Goal: Task Accomplishment & Management: Use online tool/utility

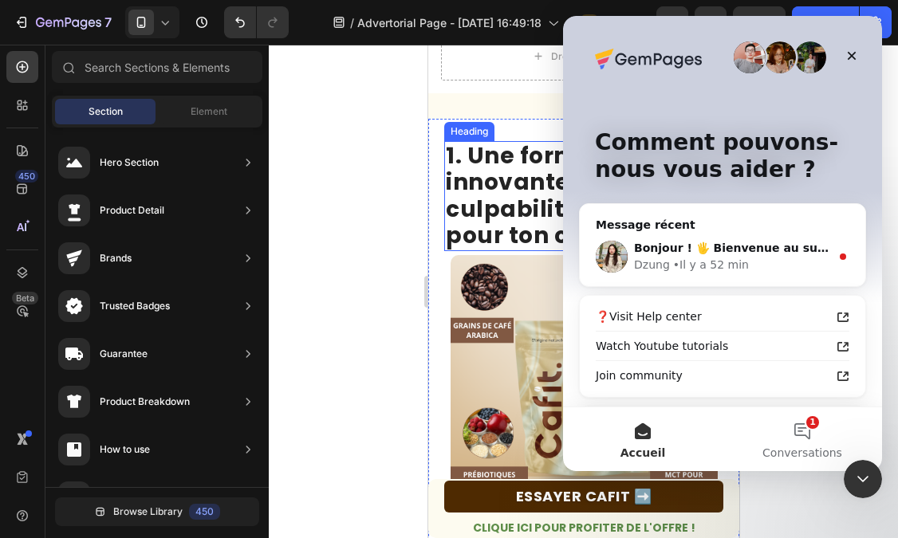
scroll to position [217, 0]
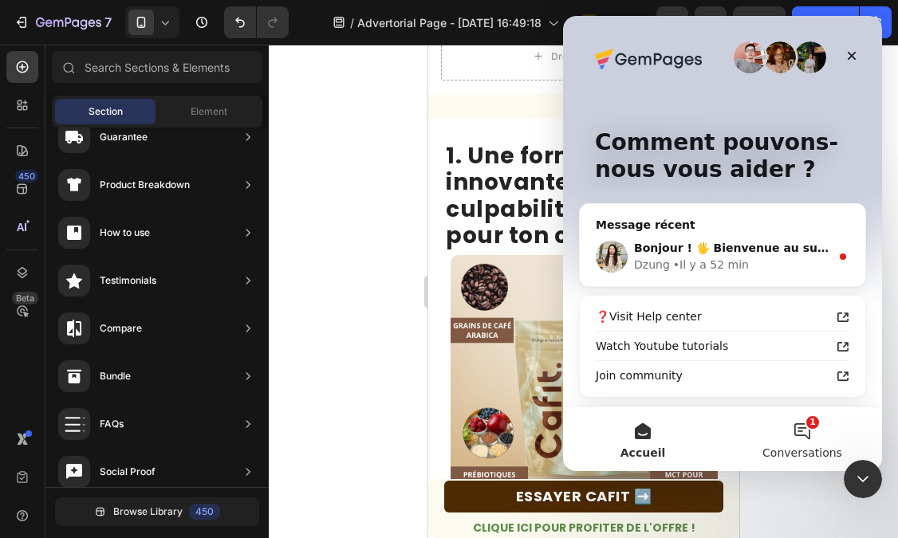
click at [809, 439] on button "1 Conversations" at bounding box center [803, 440] width 160 height 64
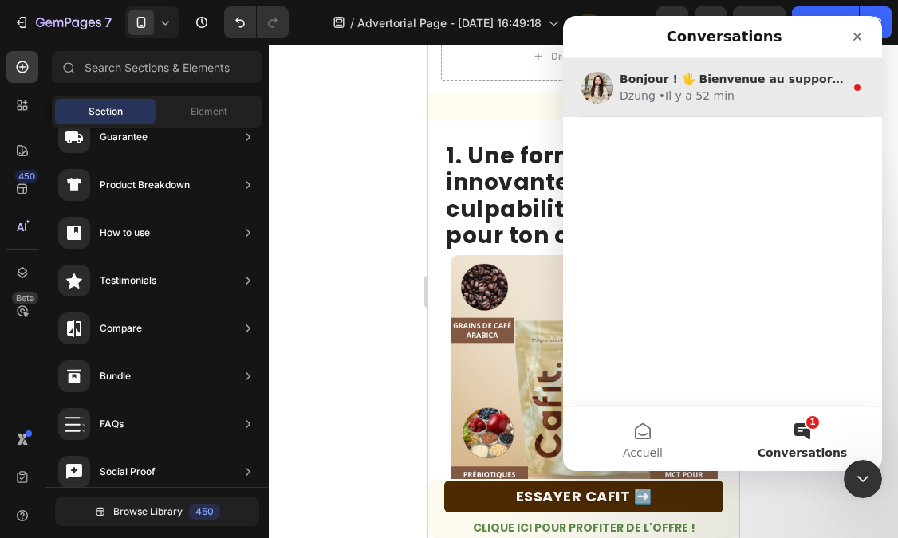
click at [696, 101] on div "• Il y a 52 min" at bounding box center [697, 96] width 76 height 17
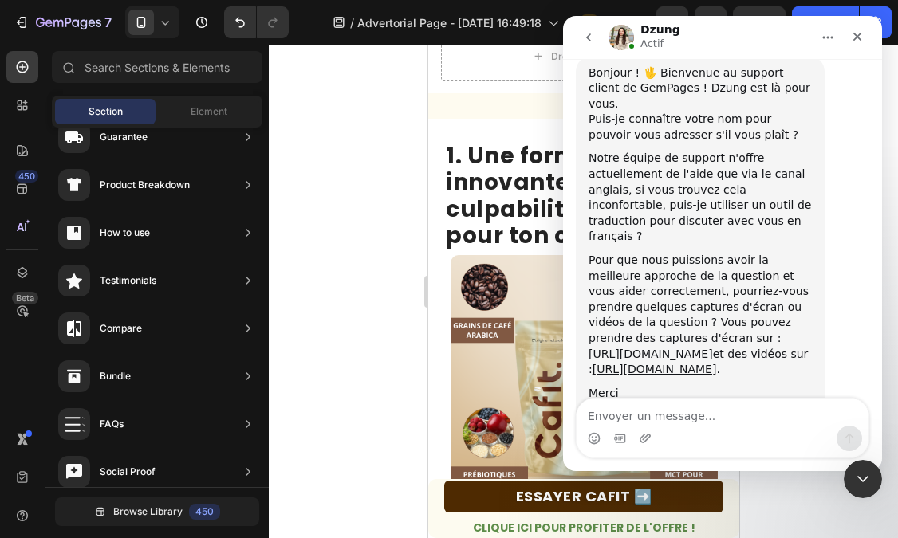
scroll to position [507, 0]
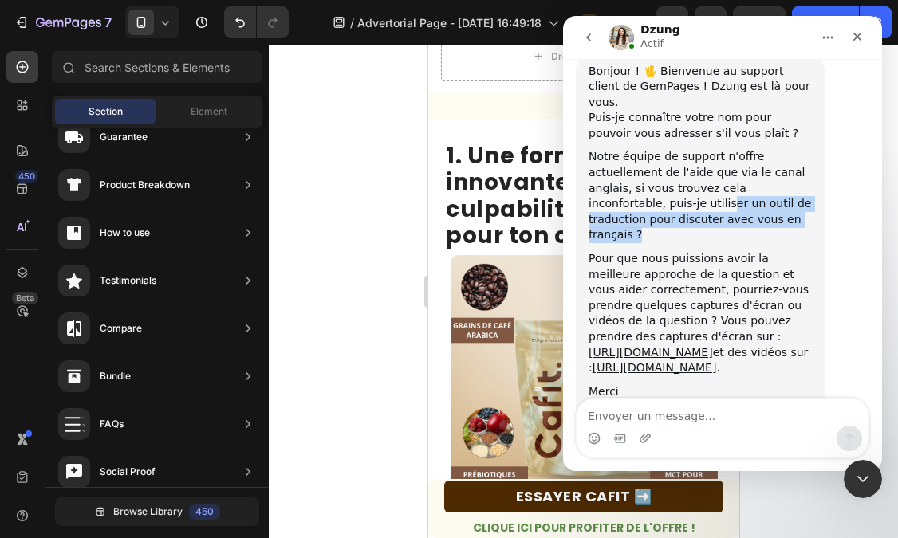
drag, startPoint x: 651, startPoint y: 174, endPoint x: 755, endPoint y: 183, distance: 104.9
click at [755, 183] on div "Notre équipe de support n'offre actuellement de l'aide que via le canal anglais…" at bounding box center [700, 196] width 223 height 94
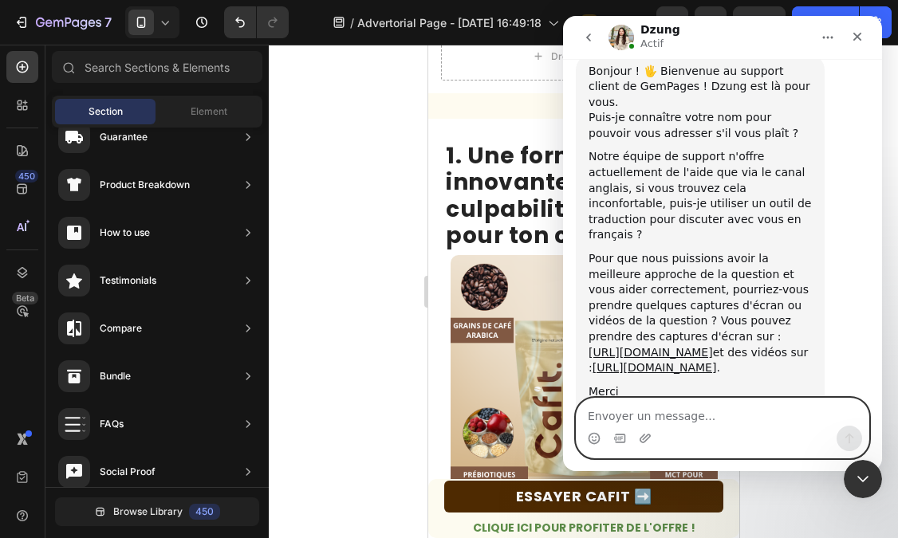
click at [666, 414] on textarea "Envoyer un message..." at bounding box center [723, 412] width 292 height 27
type textarea "B"
type textarea "Vous avez pu comprendre mon probleme ?"
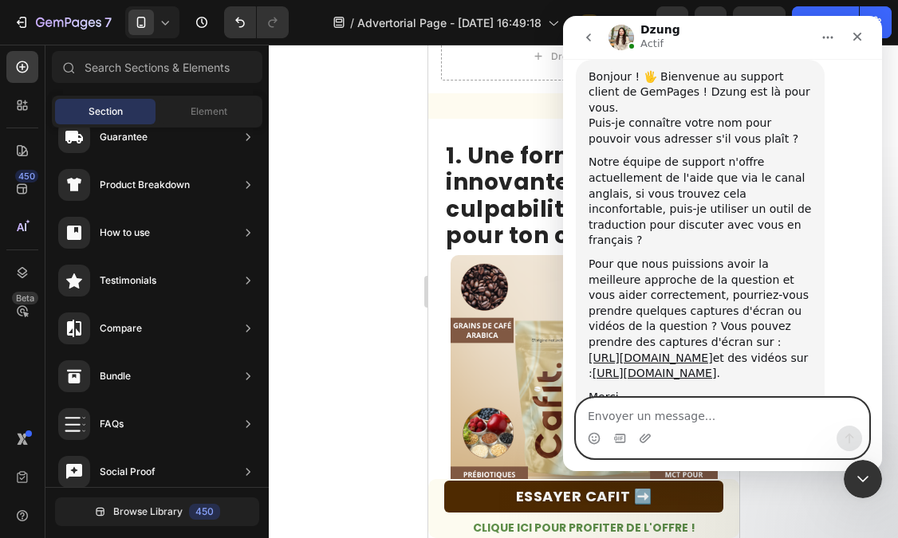
scroll to position [555, 0]
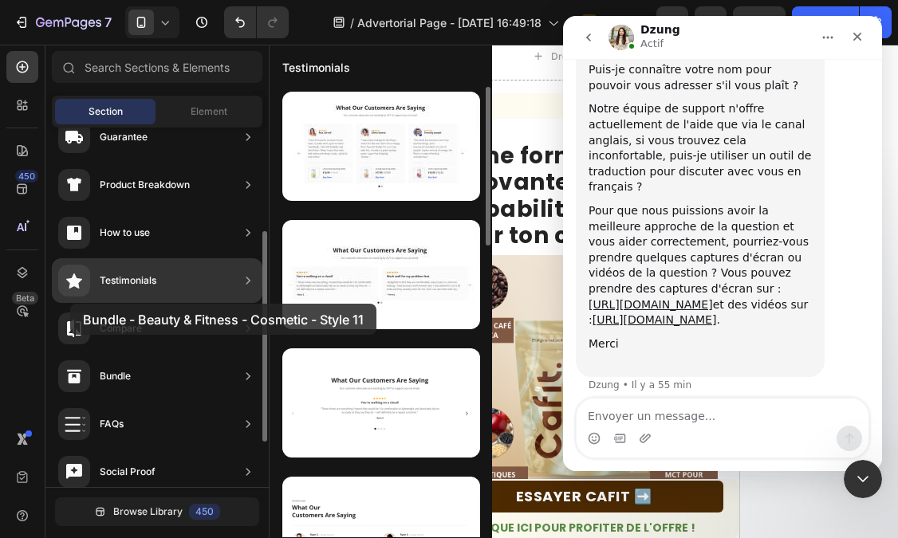
drag, startPoint x: 341, startPoint y: 410, endPoint x: 70, endPoint y: 304, distance: 291.2
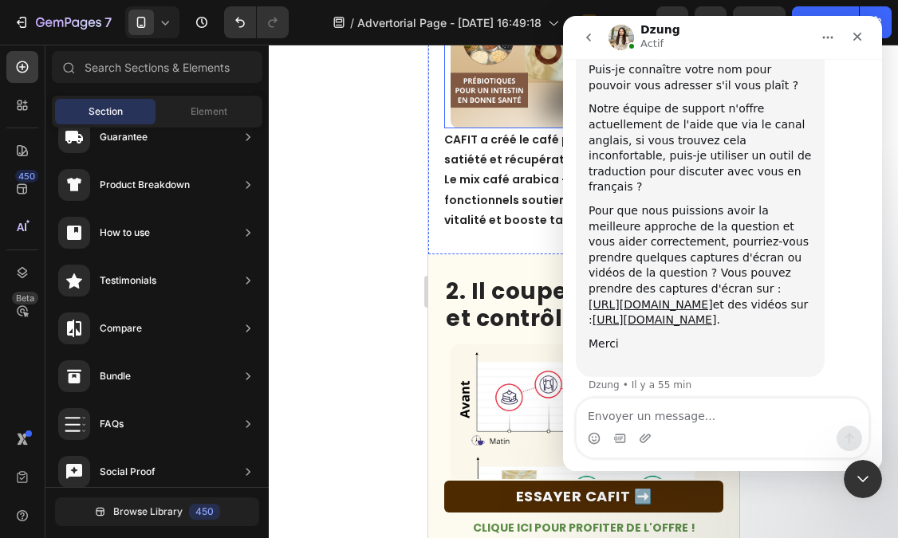
scroll to position [823, 0]
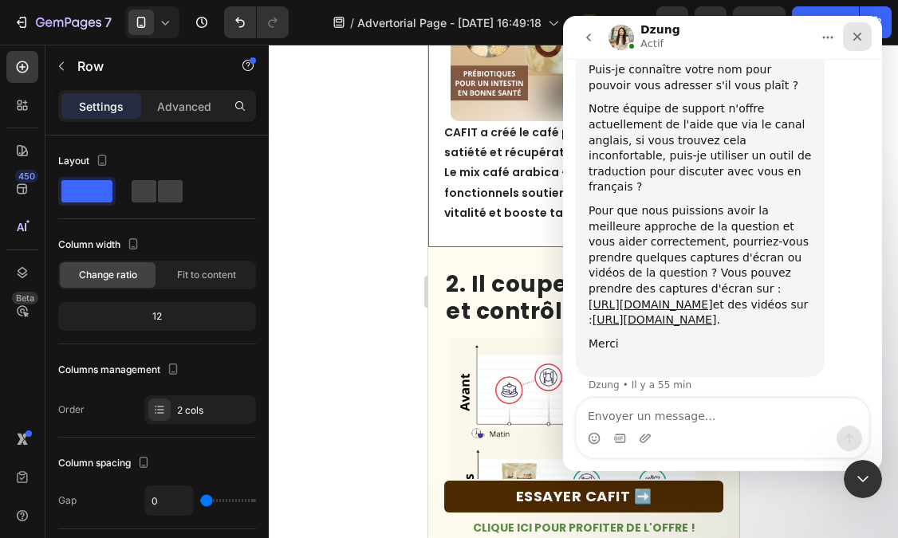
click at [862, 34] on icon "Fermer" at bounding box center [857, 36] width 13 height 13
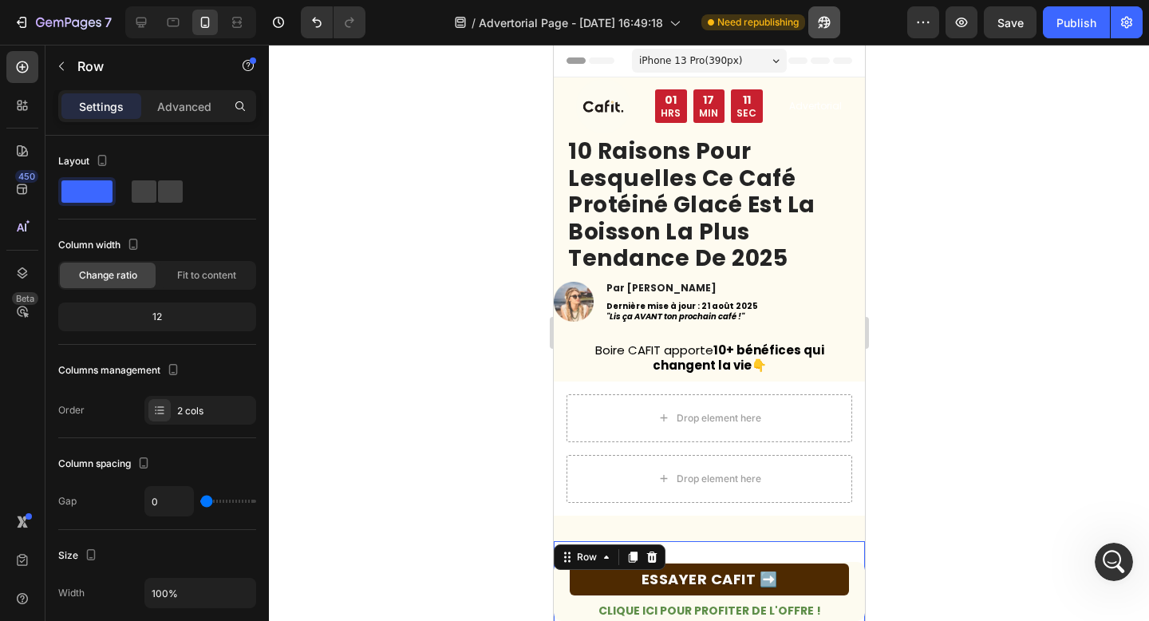
scroll to position [473, 0]
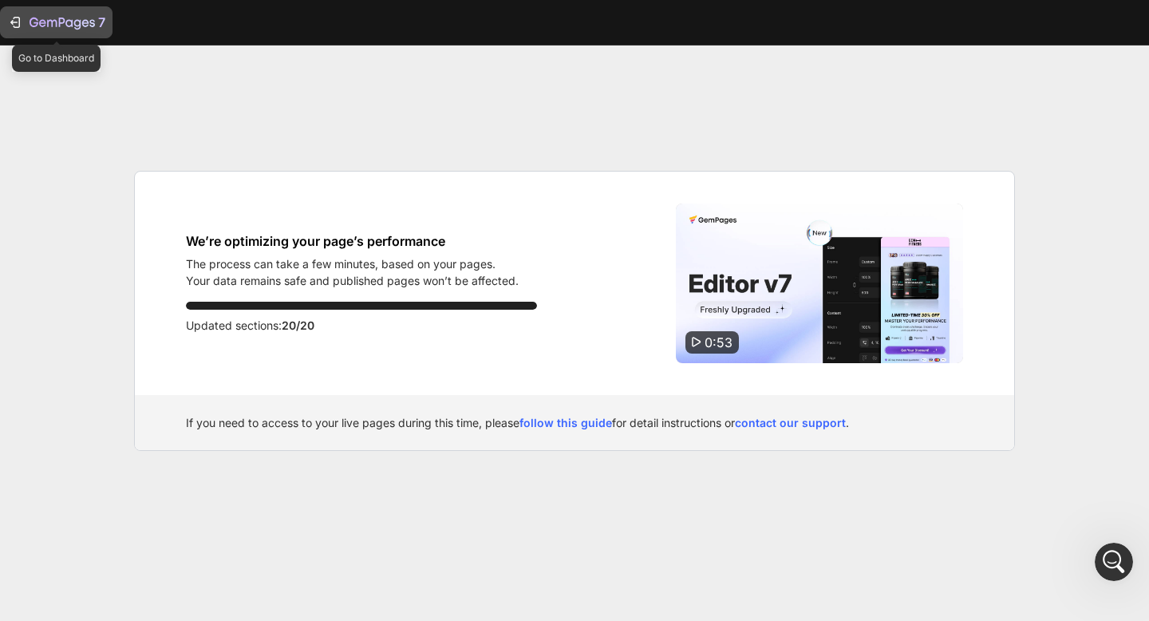
click at [53, 18] on icon "button" at bounding box center [62, 24] width 65 height 14
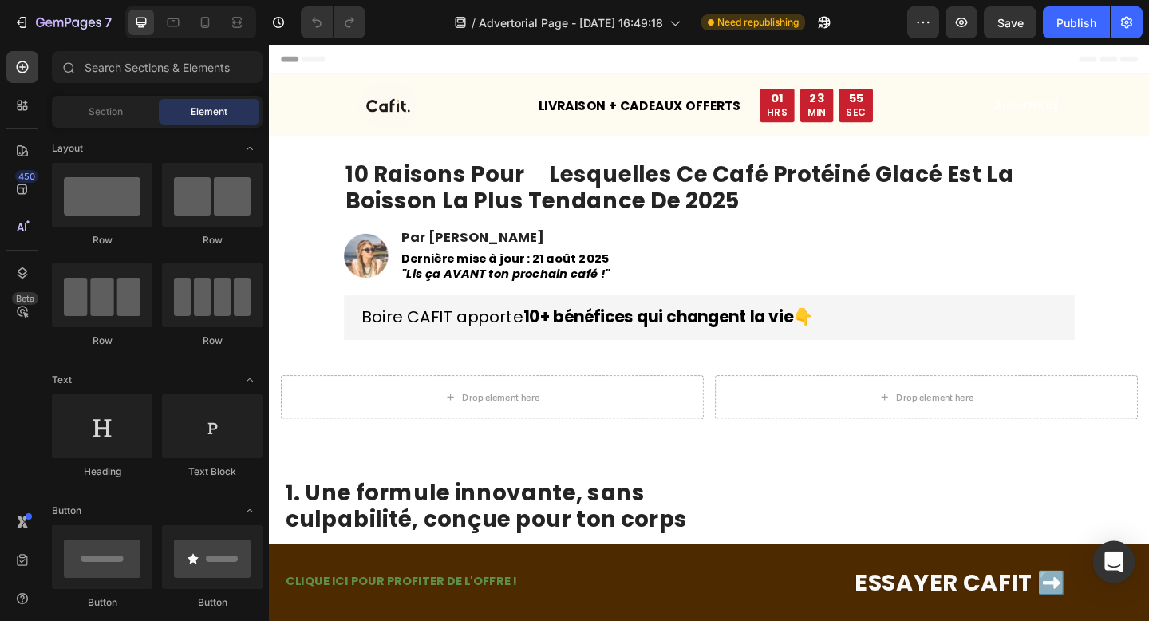
click at [1121, 563] on icon "Open Intercom Messenger" at bounding box center [1113, 561] width 18 height 21
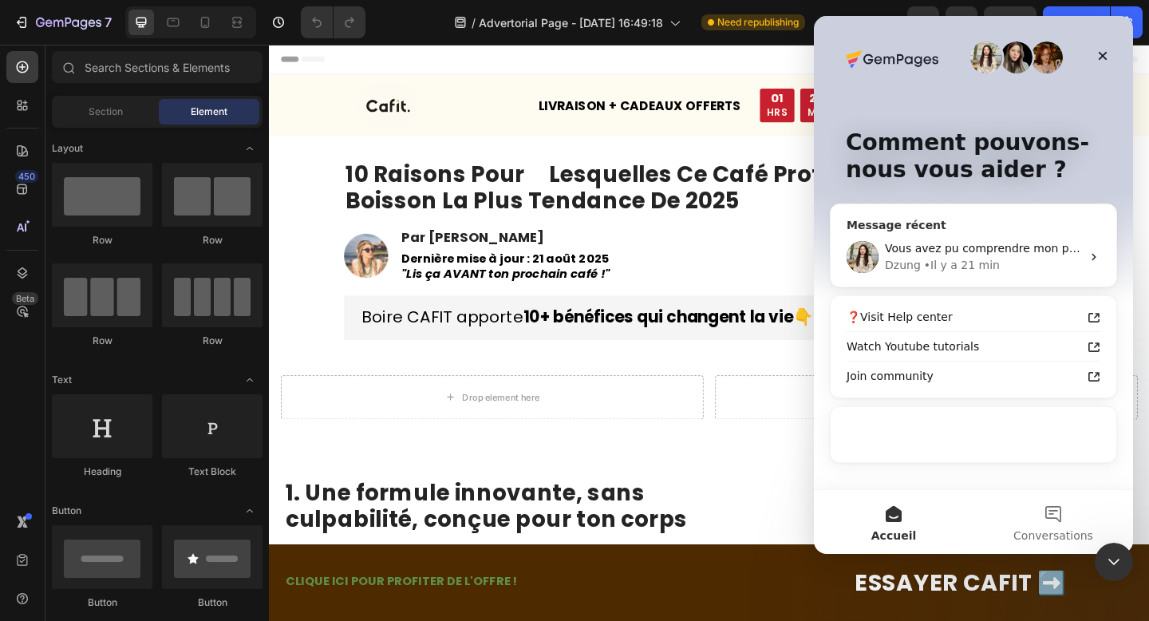
click at [937, 269] on div "• Il y a 21 min" at bounding box center [962, 265] width 76 height 17
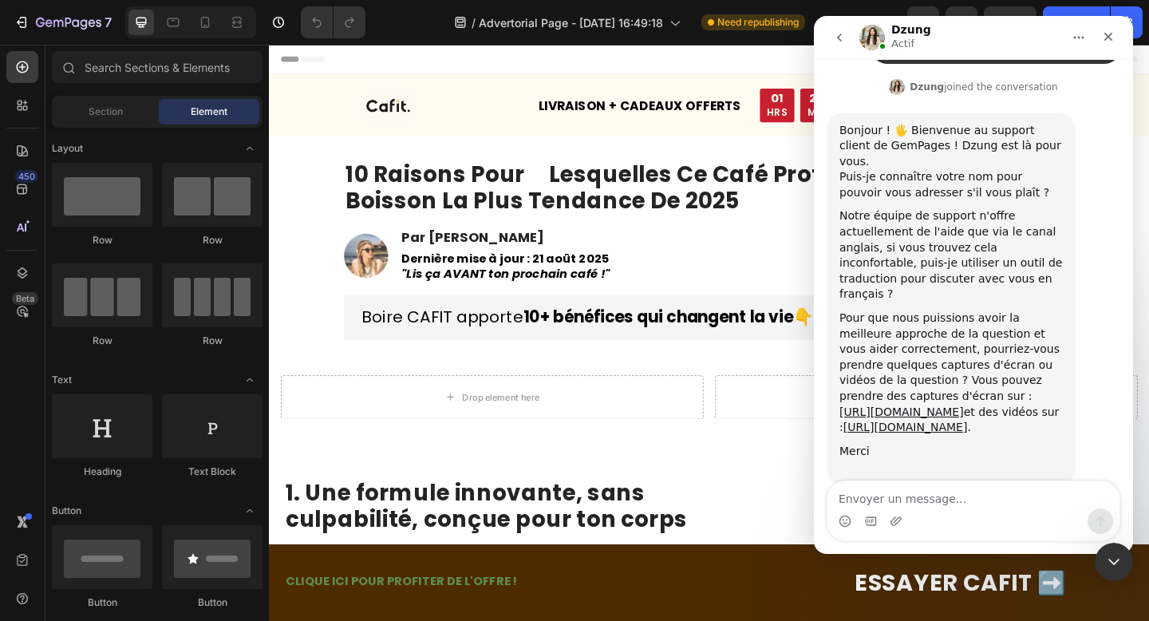
scroll to position [473, 0]
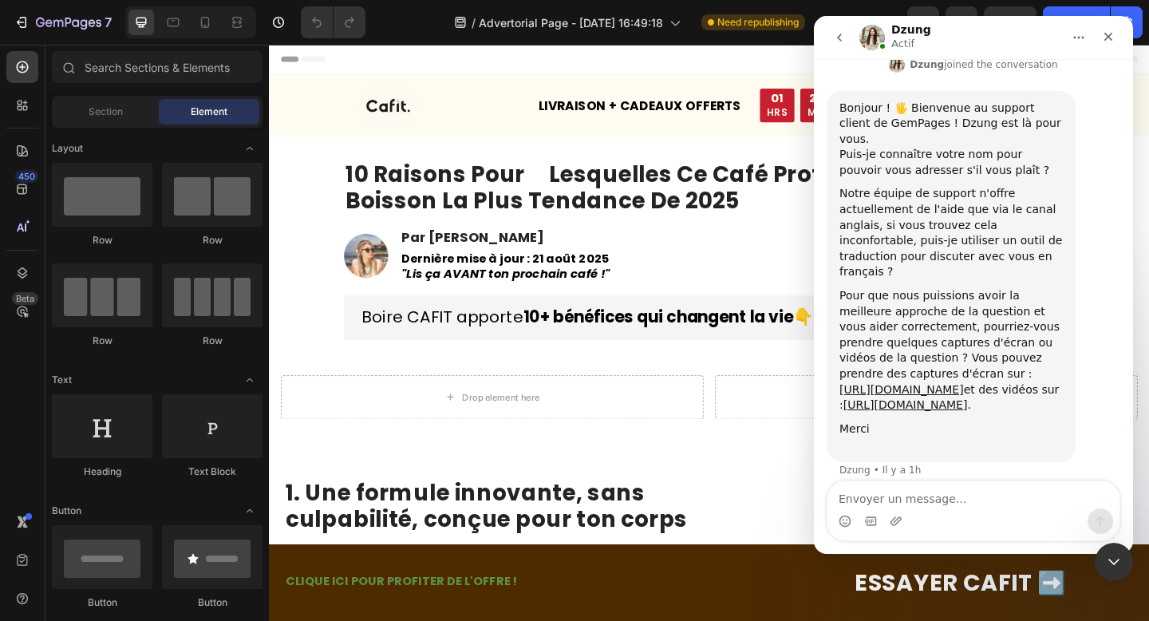
type textarea "?"
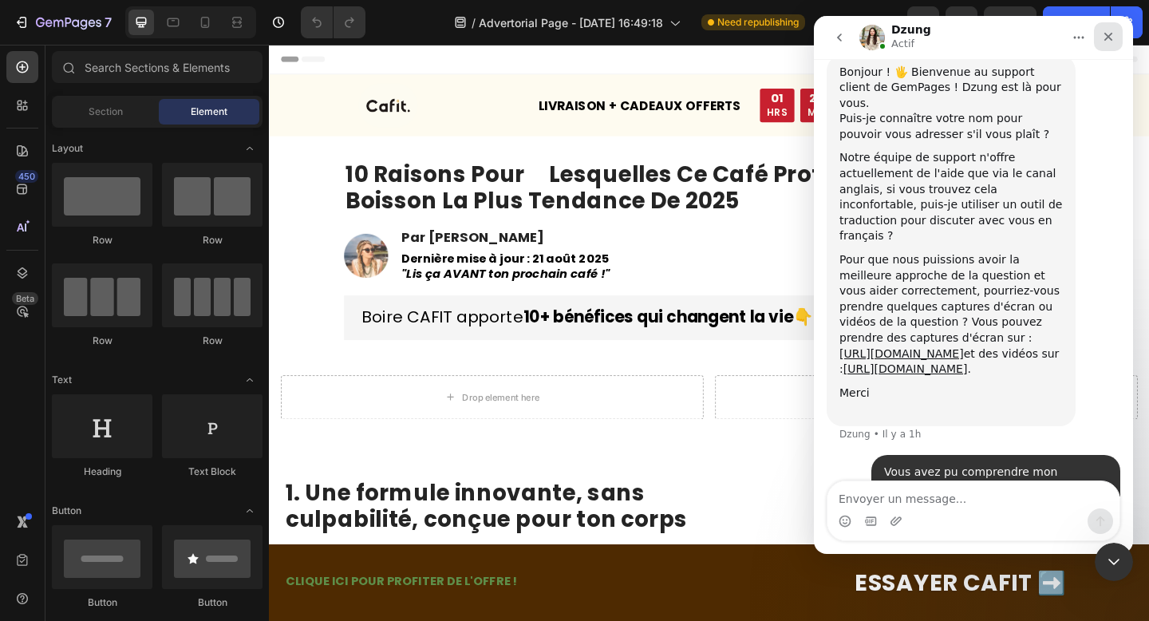
click at [1104, 33] on icon "Fermer" at bounding box center [1108, 36] width 13 height 13
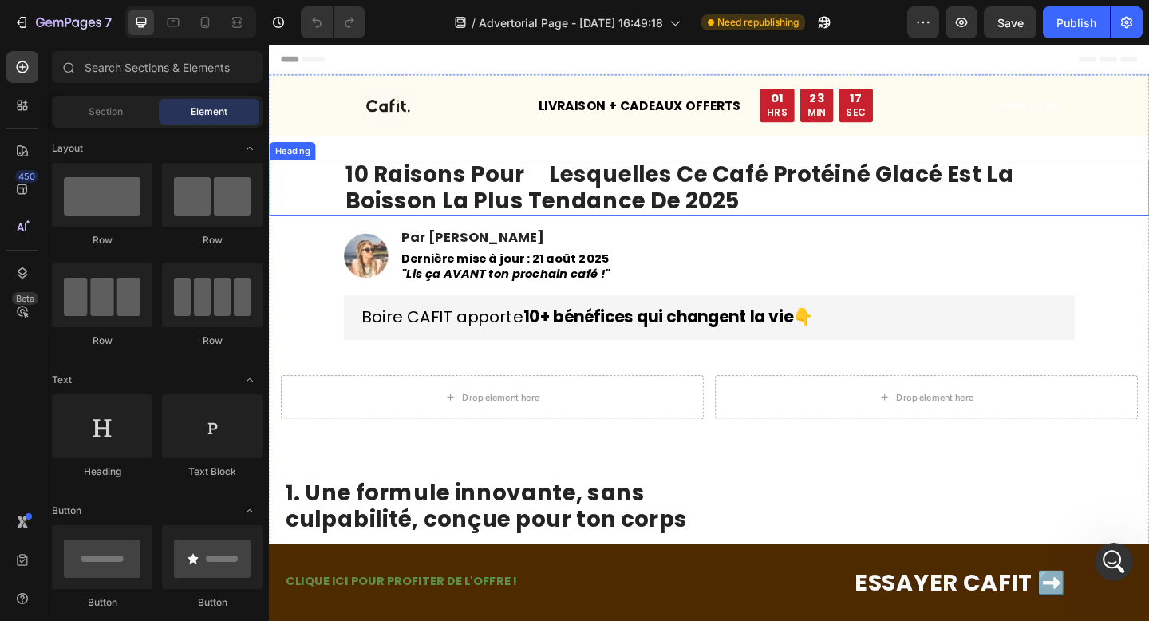
click at [556, 196] on strong "10 raisons pour lesquelles ce café protéiné glacé est la boisson la plus tendan…" at bounding box center [715, 199] width 727 height 63
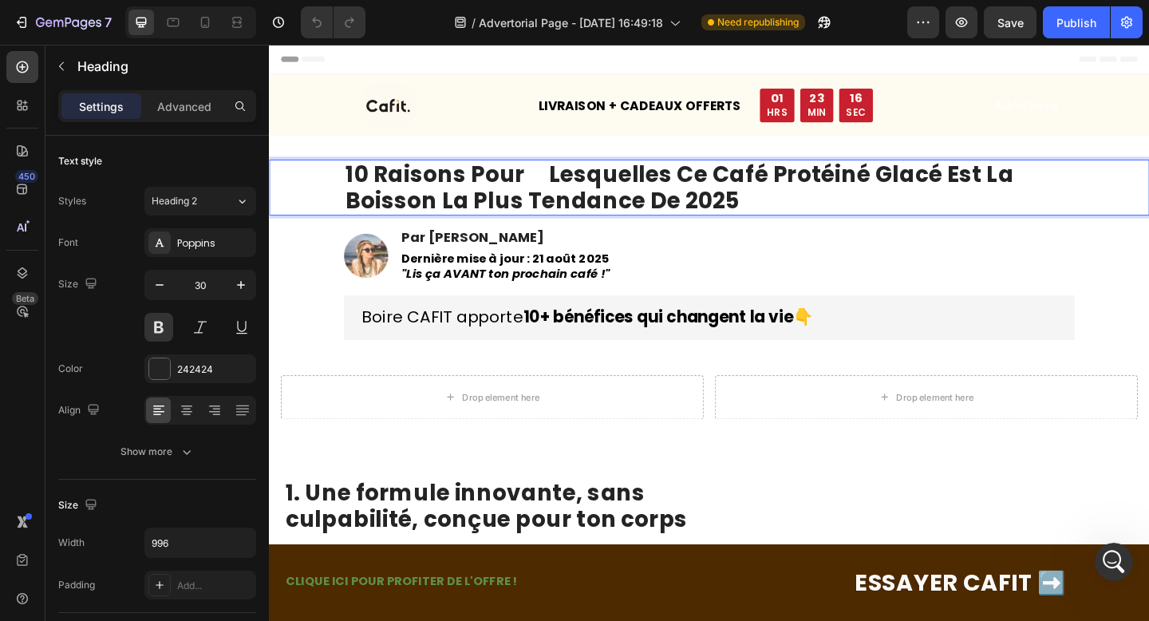
click at [570, 190] on strong "10 raisons pour lesquelles ce café protéiné glacé est la boisson la plus tendan…" at bounding box center [715, 199] width 727 height 63
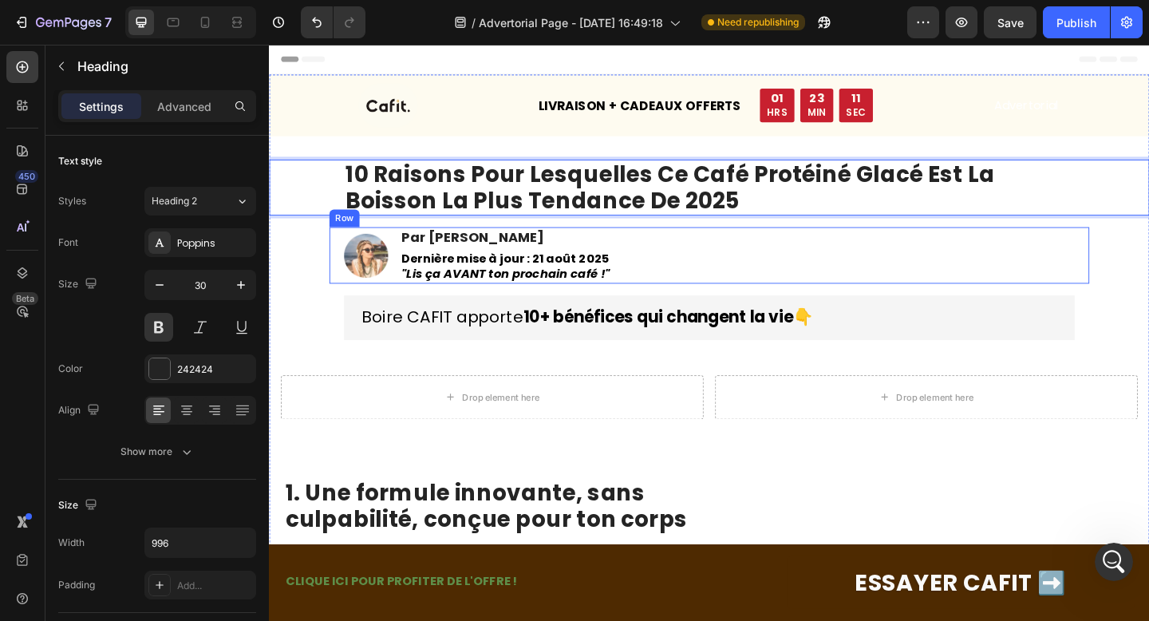
click at [829, 262] on div "Image Par Jade M. Heading Dernière mise à jour : 21 août 2025 "Lis ça AVANT ton…" at bounding box center [747, 273] width 826 height 61
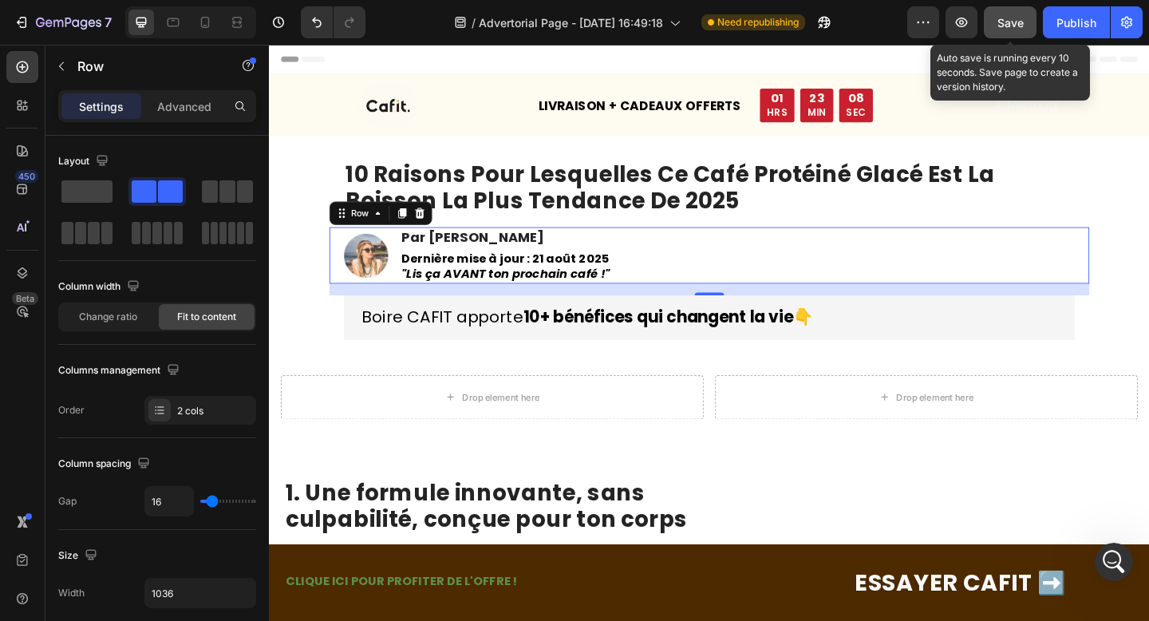
click at [1012, 27] on span "Save" at bounding box center [1010, 23] width 26 height 14
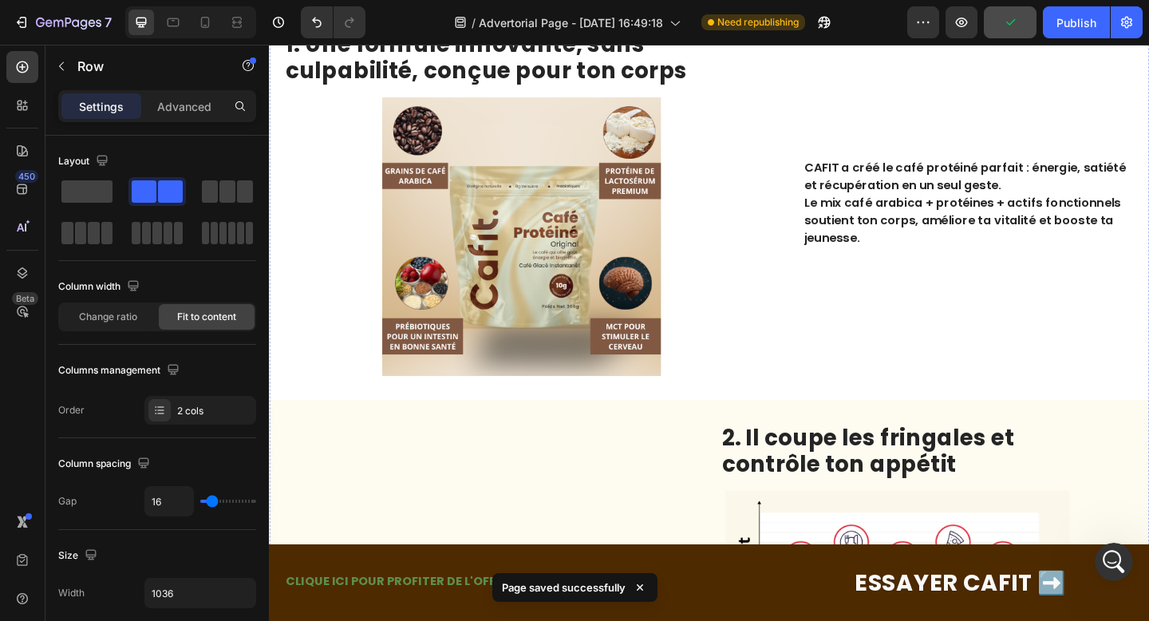
scroll to position [0, 0]
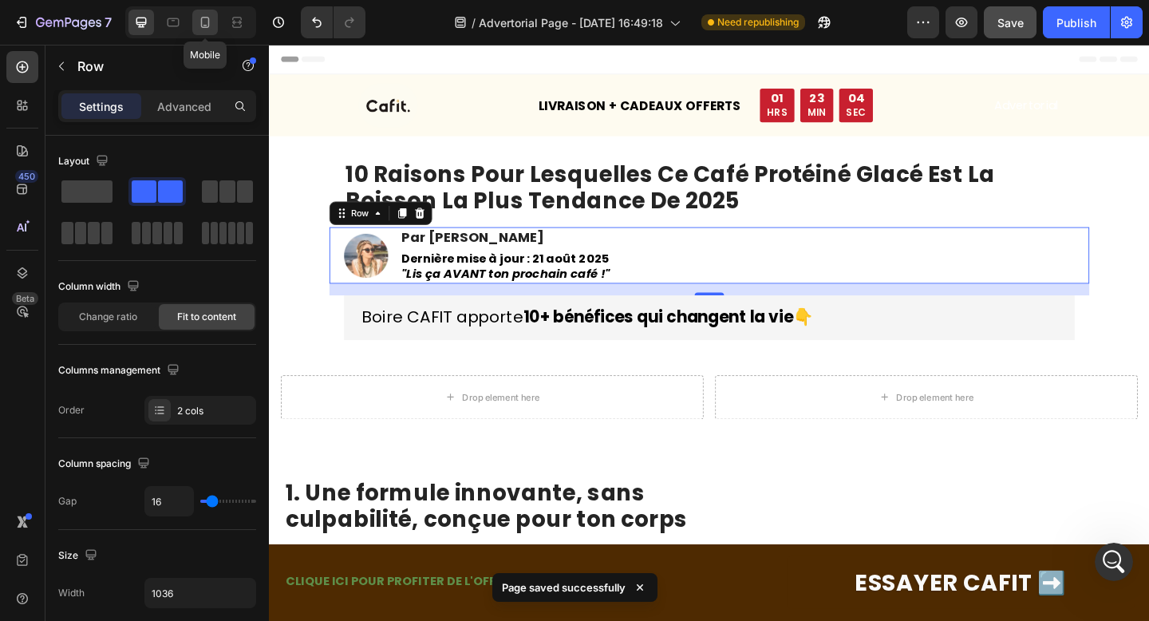
click at [198, 22] on icon at bounding box center [205, 22] width 16 height 16
type input "14"
type input "100%"
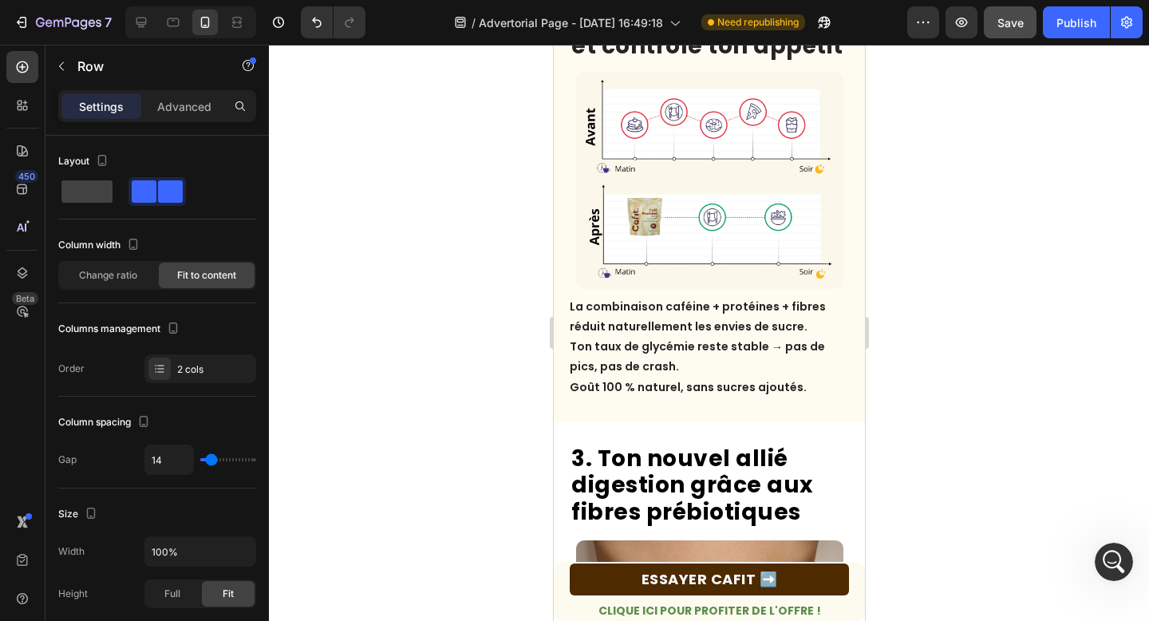
scroll to position [1180, 0]
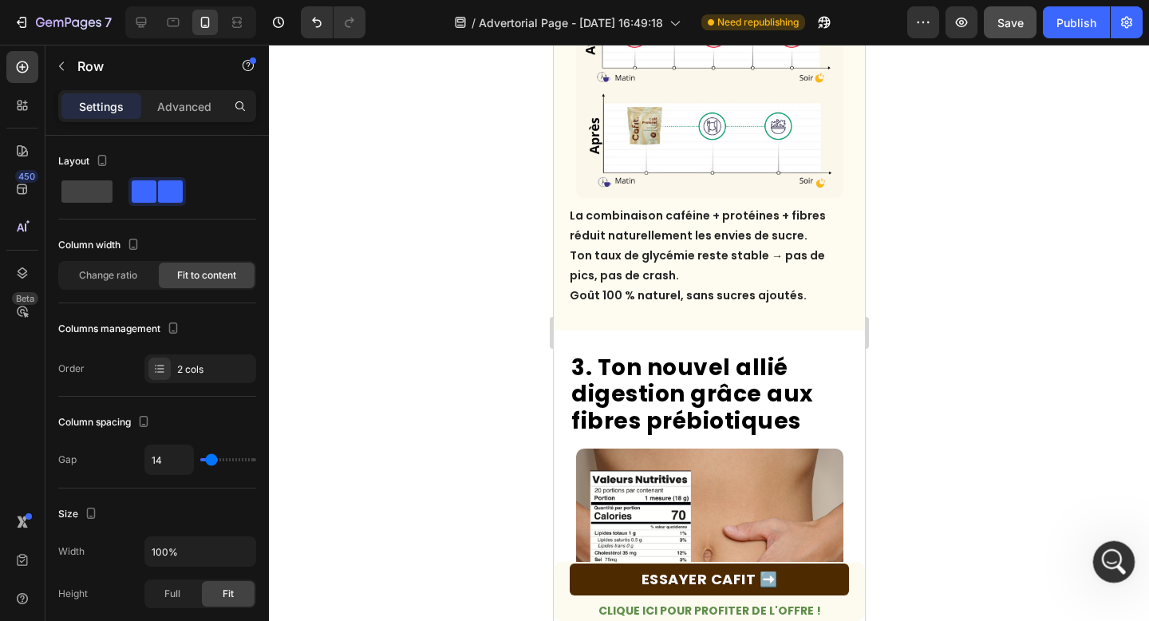
click at [1122, 562] on div "Ouvrir le Messenger Intercom" at bounding box center [1111, 559] width 53 height 53
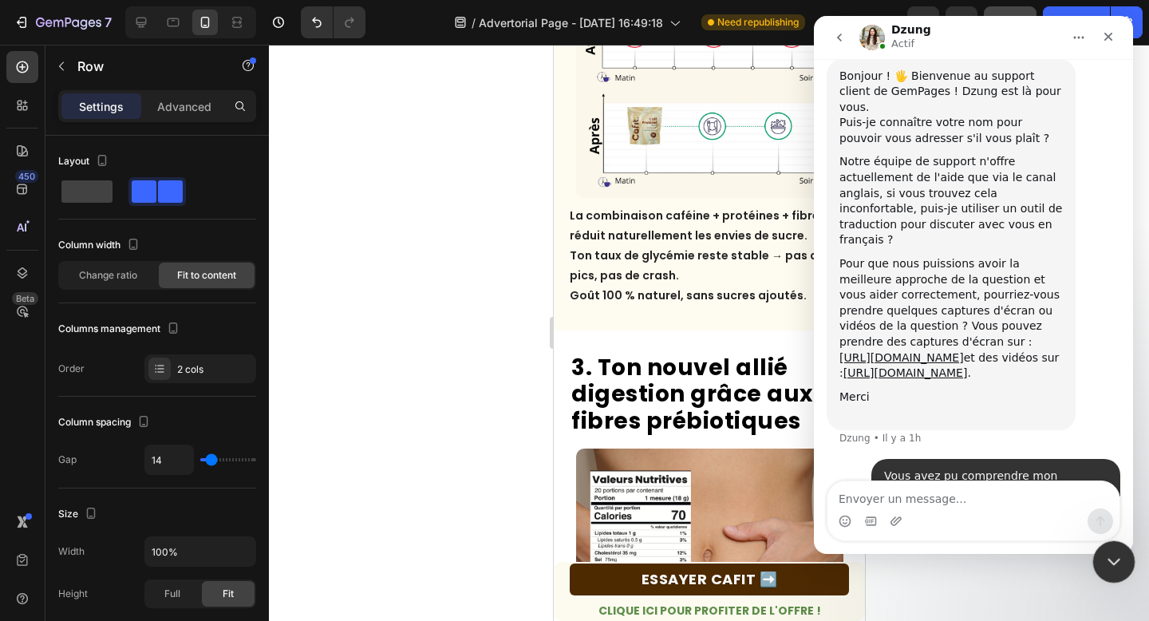
scroll to position [509, 0]
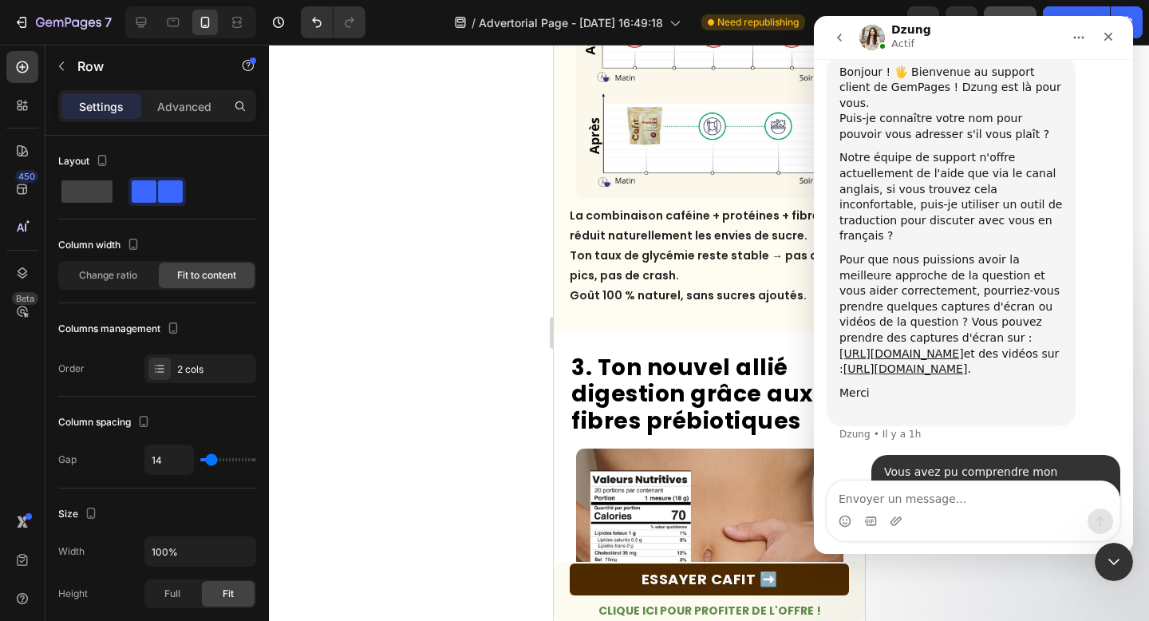
click at [430, 299] on div at bounding box center [709, 333] width 880 height 576
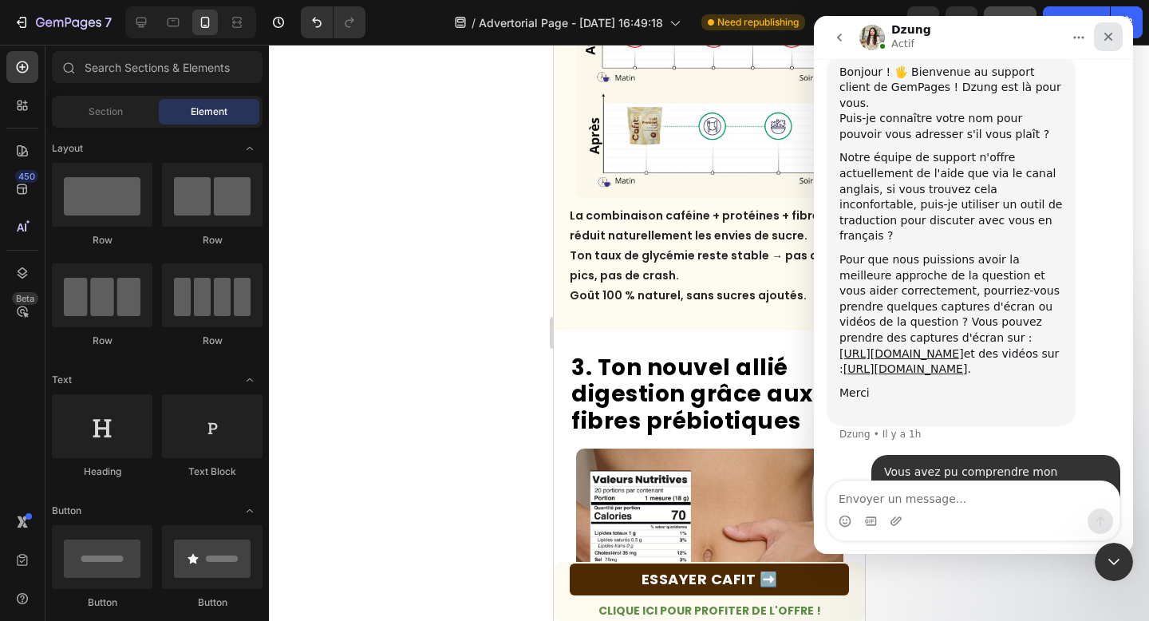
drag, startPoint x: 1110, startPoint y: 38, endPoint x: 1922, endPoint y: 54, distance: 812.9
click at [1110, 38] on icon "Fermer" at bounding box center [1108, 37] width 9 height 9
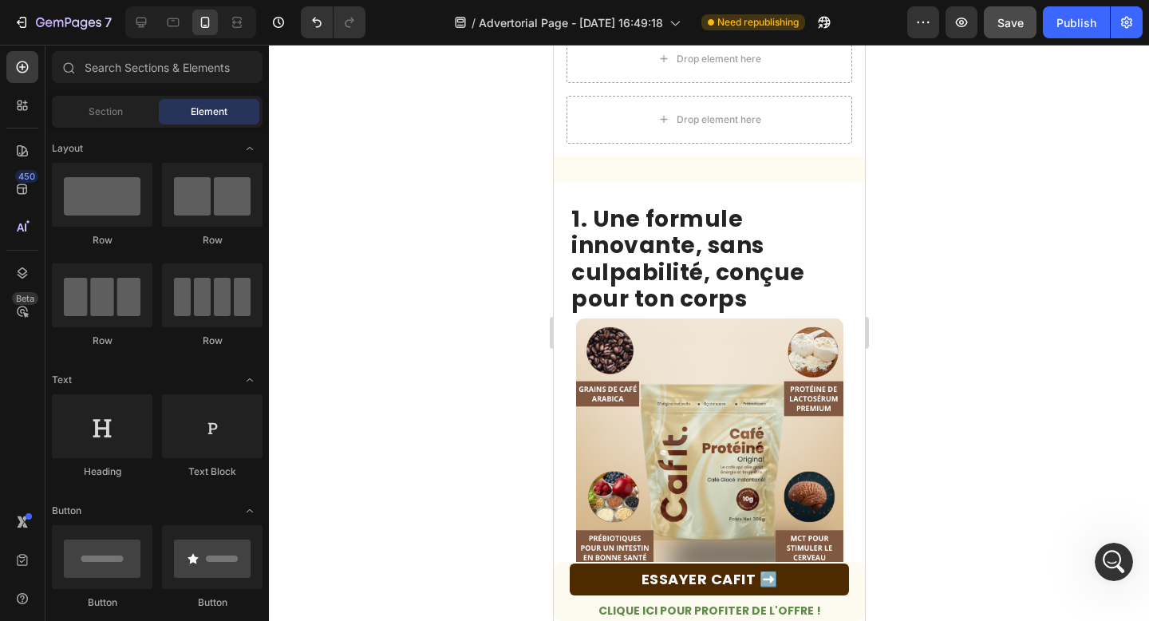
scroll to position [9, 0]
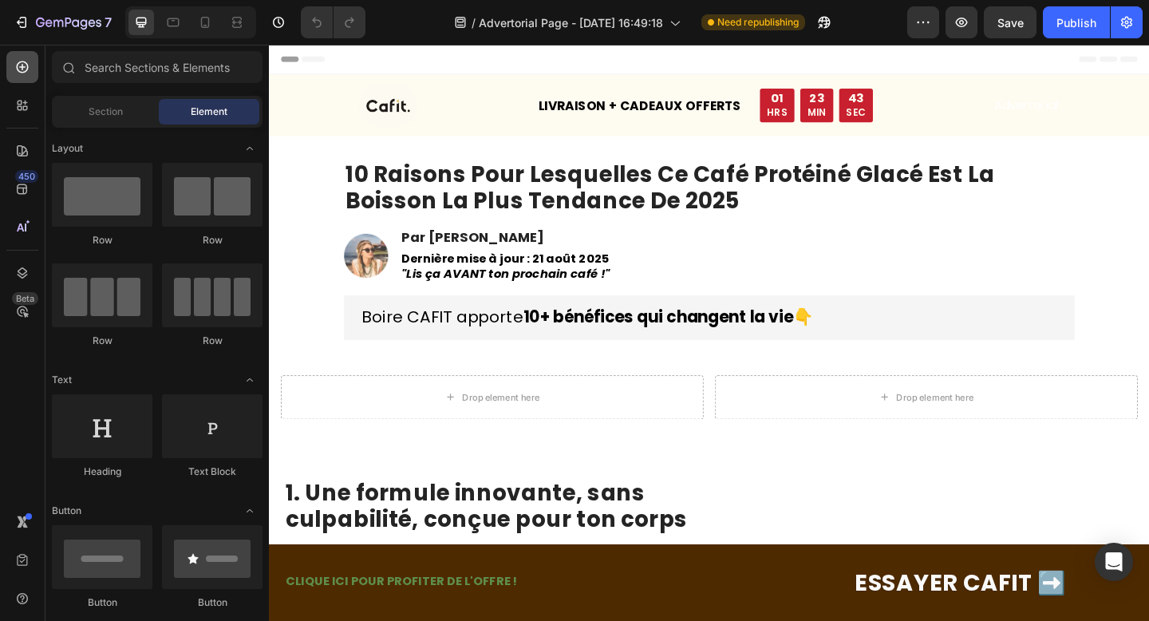
click at [17, 70] on icon at bounding box center [22, 67] width 16 height 16
click at [81, 102] on div "Section" at bounding box center [105, 112] width 101 height 26
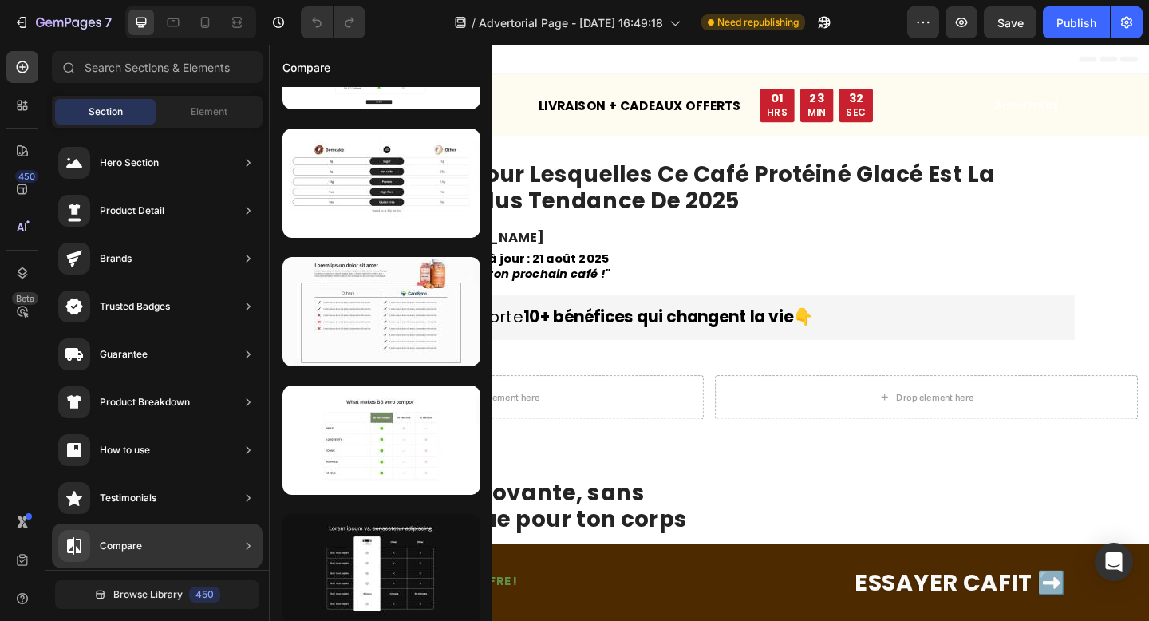
scroll to position [2171, 0]
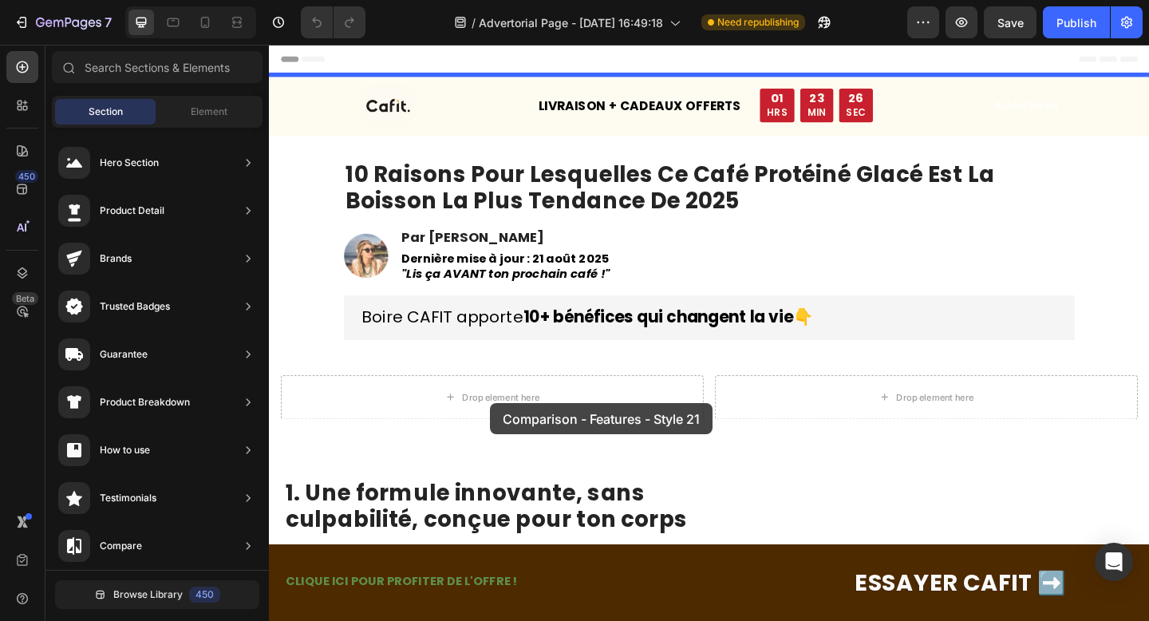
drag, startPoint x: 635, startPoint y: 216, endPoint x: 509, endPoint y: 435, distance: 252.3
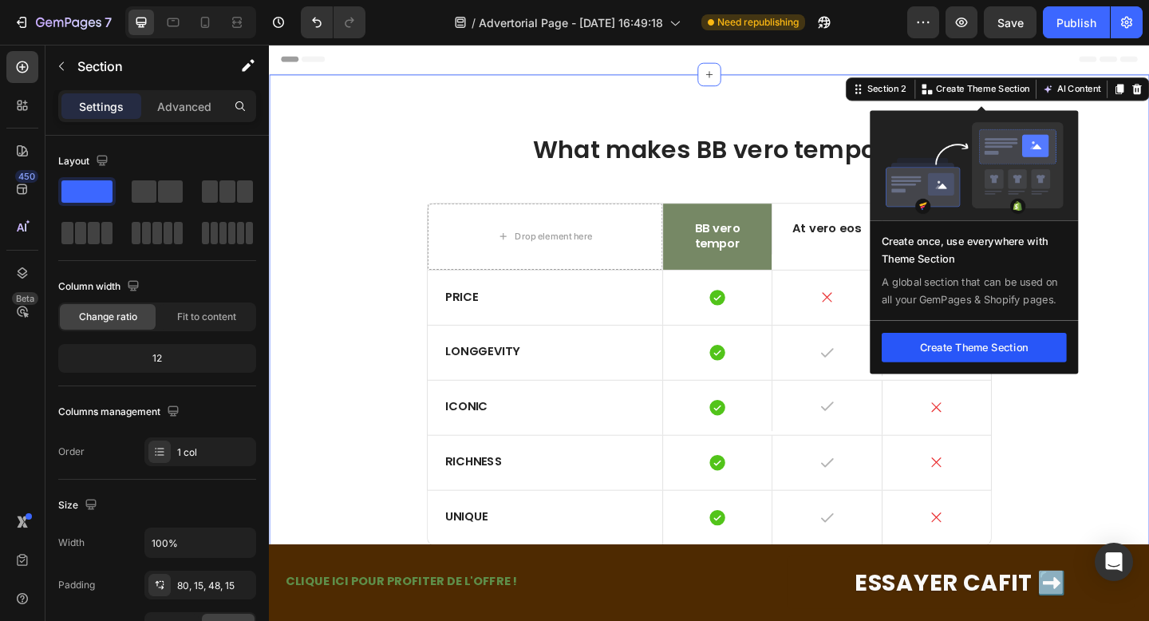
click at [1010, 373] on button "Create Theme Section" at bounding box center [1035, 374] width 201 height 32
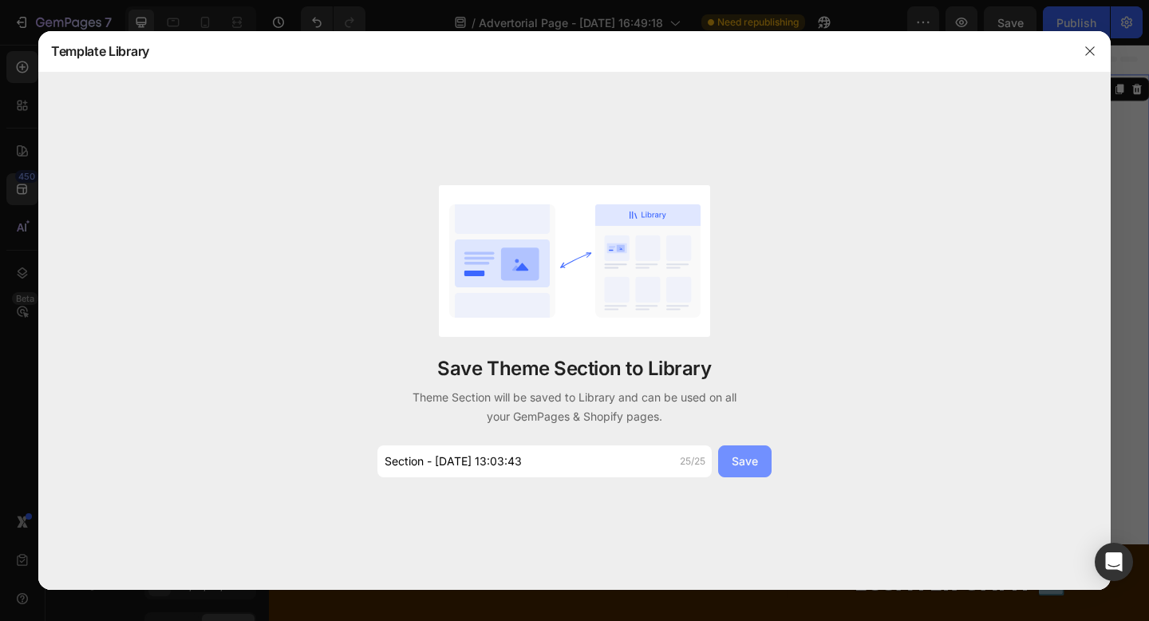
click at [727, 460] on button "Save" at bounding box center [744, 461] width 53 height 32
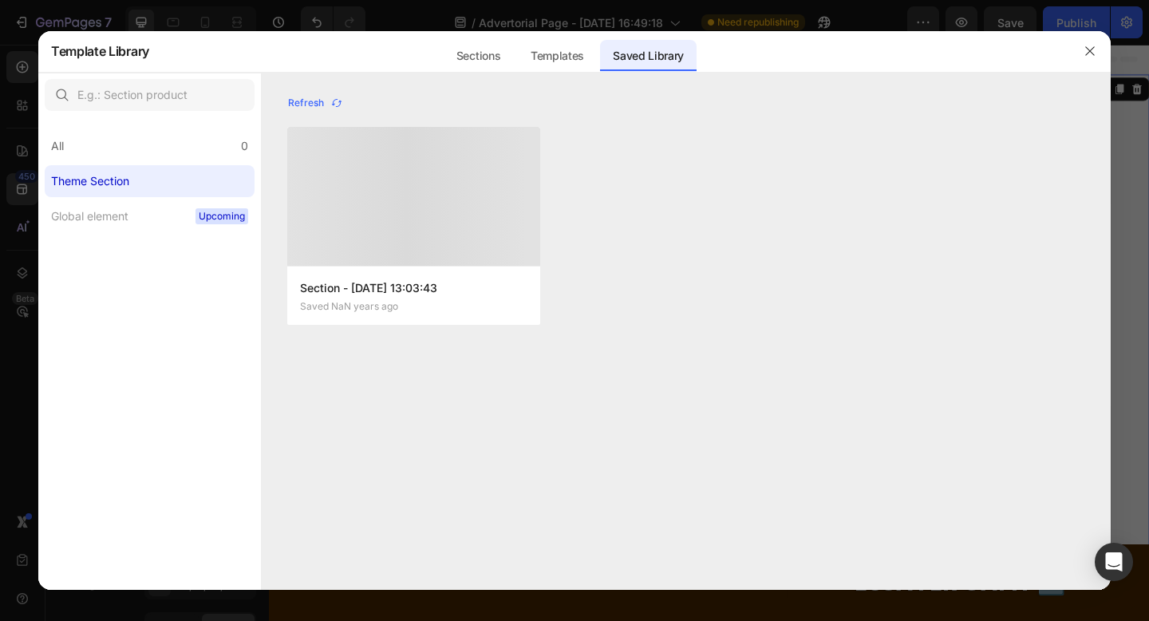
click at [363, 231] on div at bounding box center [413, 196] width 253 height 139
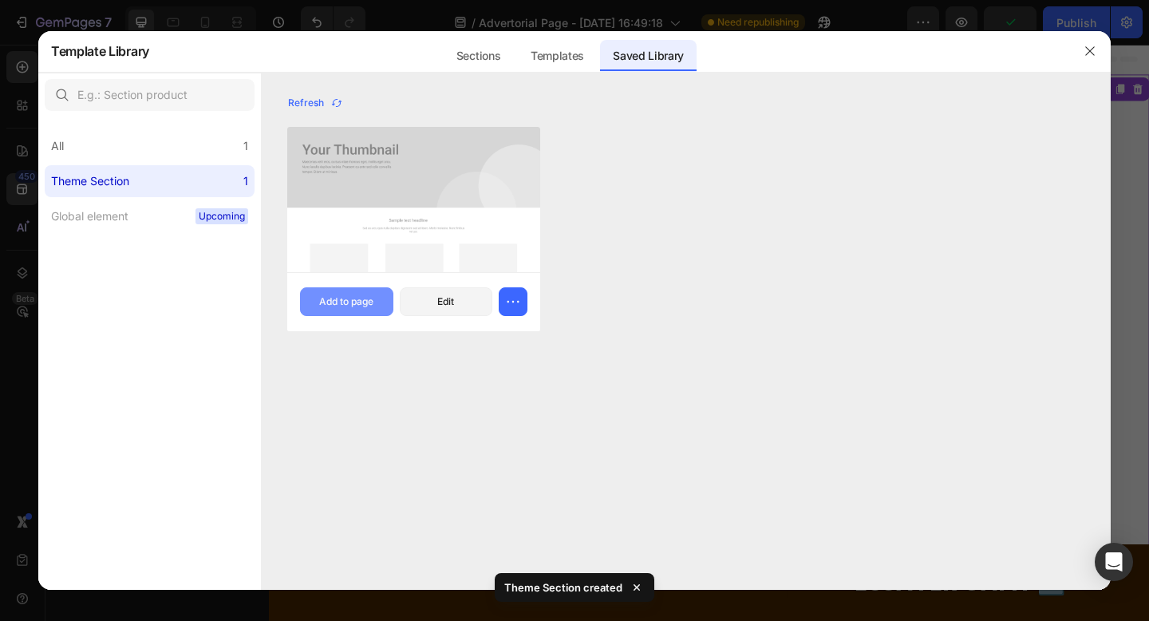
click at [342, 305] on div "Add to page" at bounding box center [346, 301] width 54 height 14
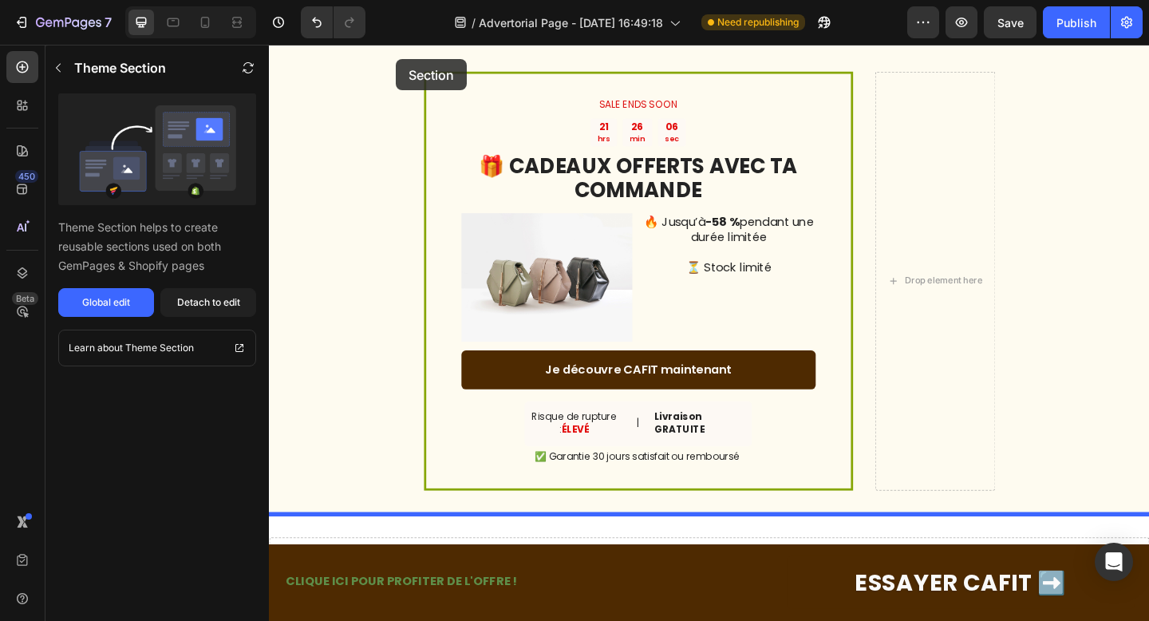
scroll to position [5224, 0]
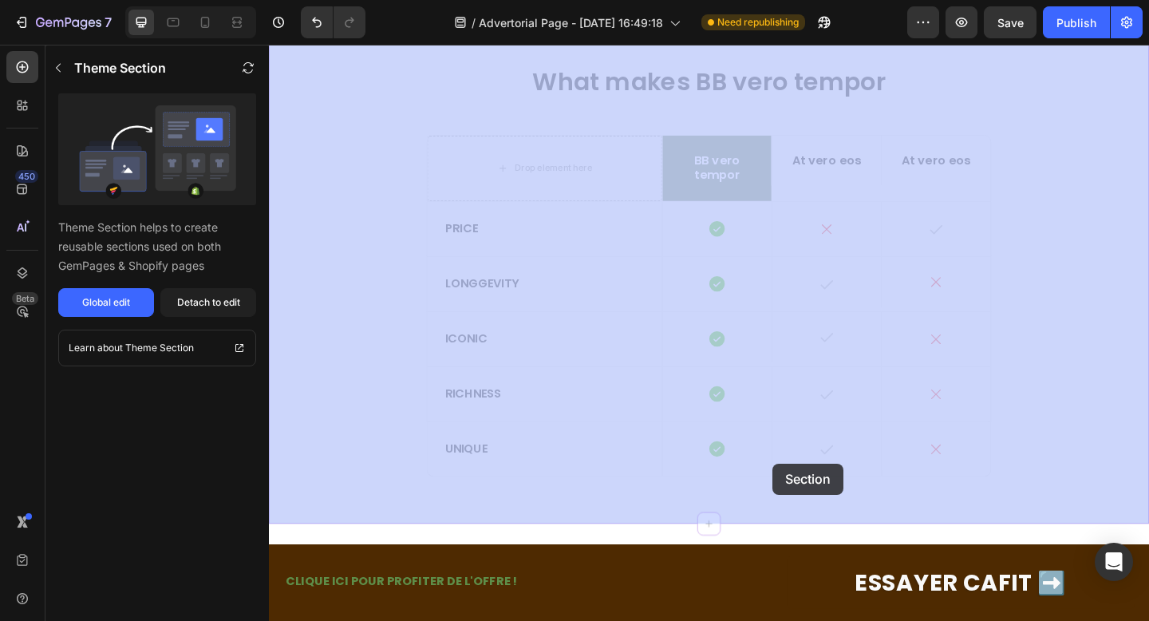
drag, startPoint x: 428, startPoint y: 254, endPoint x: 801, endPoint y: 356, distance: 386.0
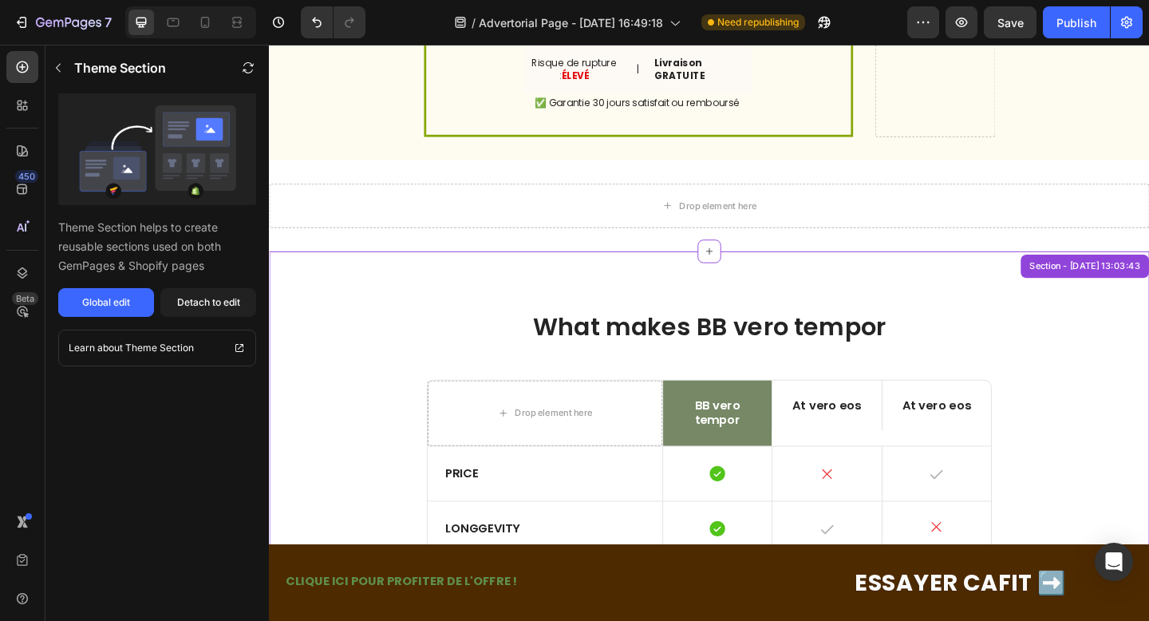
scroll to position [5642, 0]
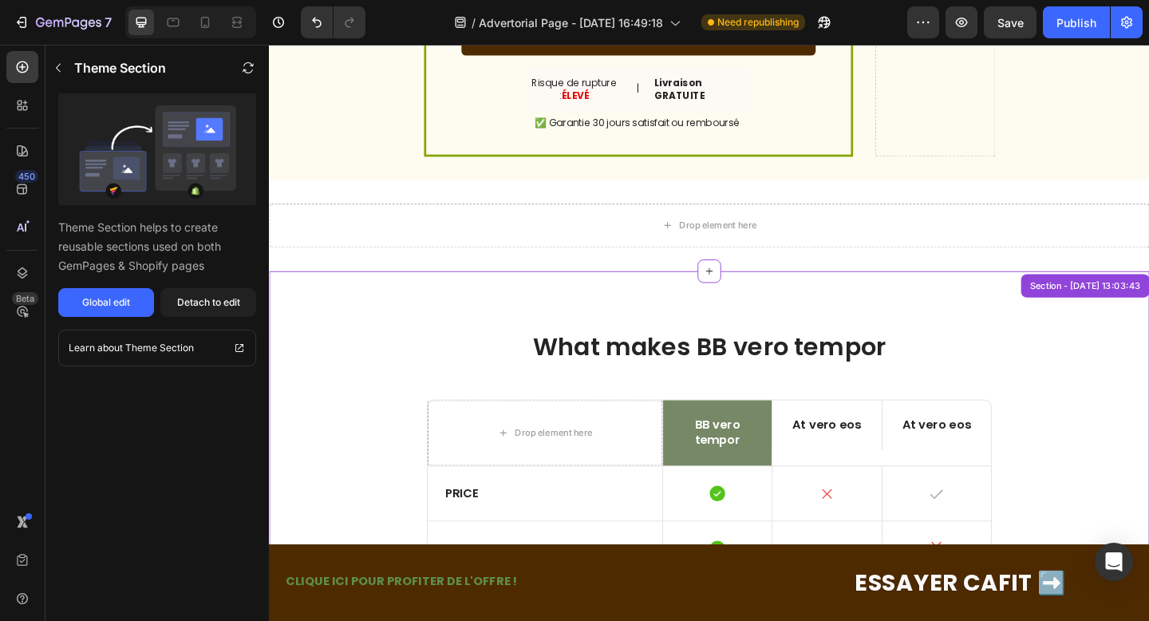
click at [568, 345] on div "What makes BB vero tempor Heading Drop element here BB vero tempor Text Block A…" at bounding box center [747, 572] width 957 height 563
click at [812, 296] on div "What makes BB vero tempor Heading Drop element here BB vero tempor Text Block A…" at bounding box center [747, 572] width 957 height 563
click at [1001, 315] on div "What makes BB vero tempor Heading Drop element here BB vero tempor Text Block A…" at bounding box center [747, 572] width 957 height 563
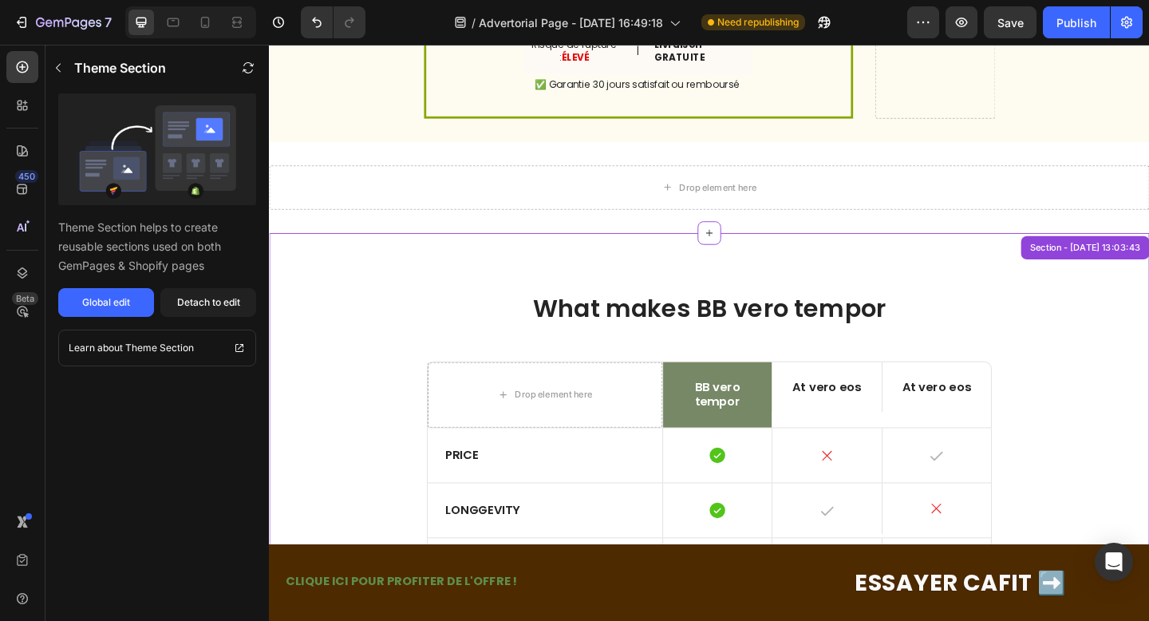
scroll to position [5601, 0]
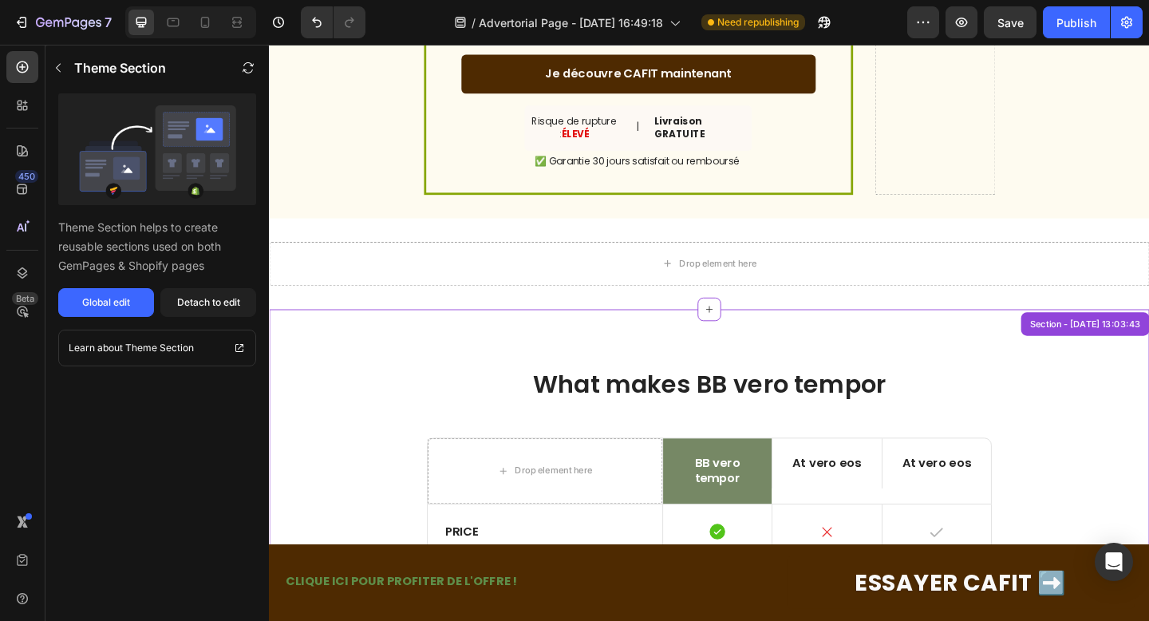
click at [298, 446] on div "What makes BB vero tempor Heading Drop element here BB vero tempor Text Block A…" at bounding box center [747, 626] width 933 height 461
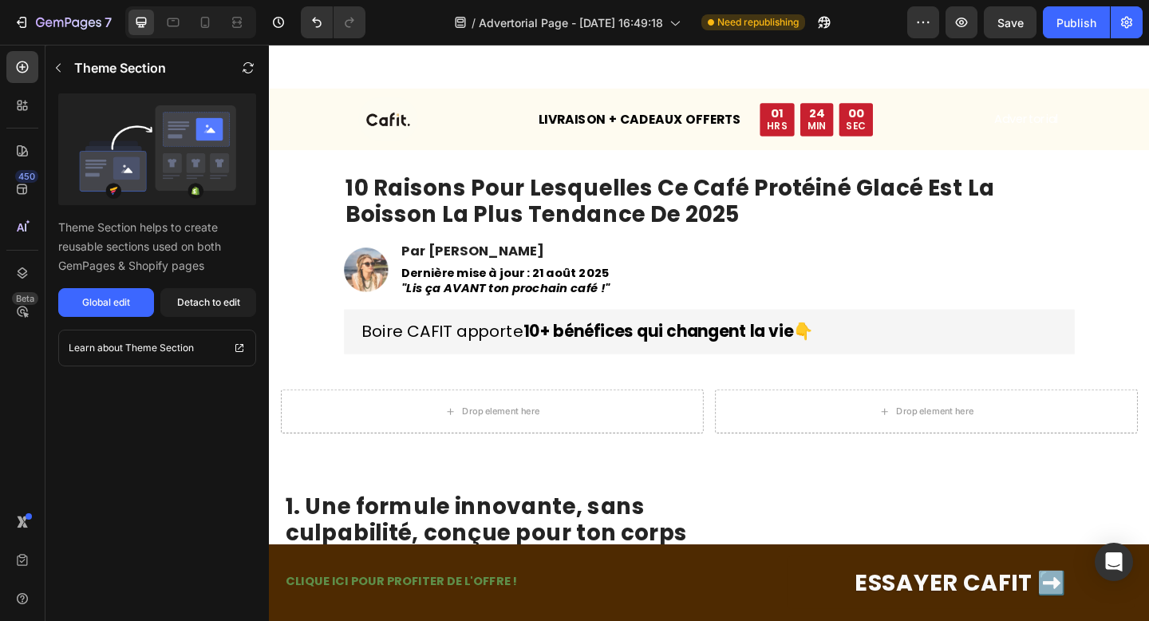
scroll to position [0, 0]
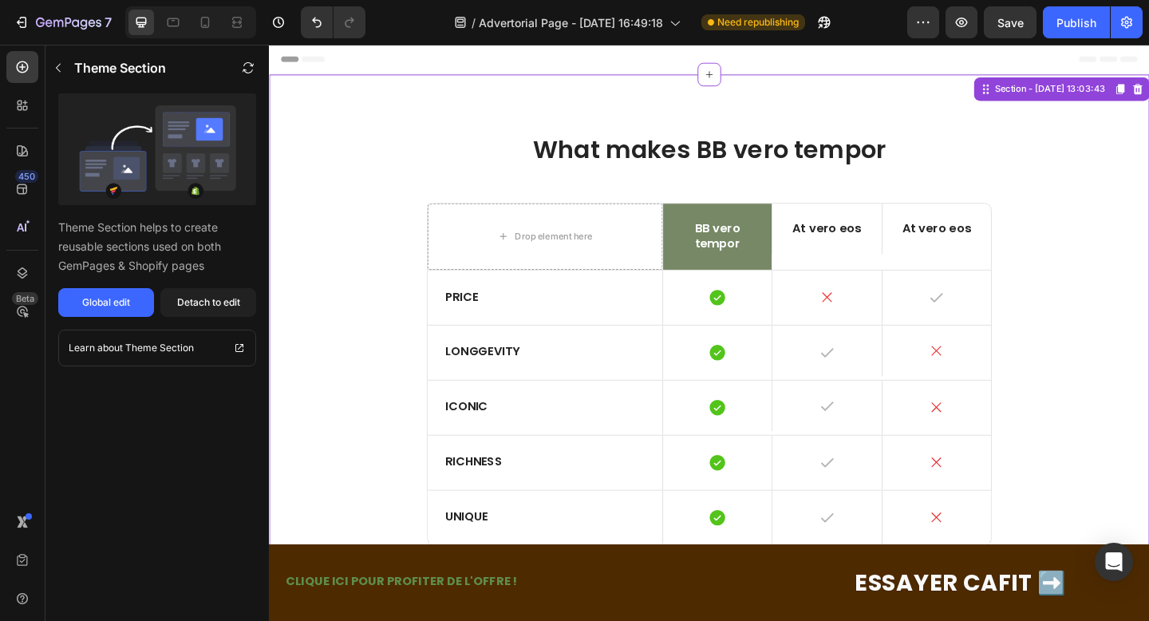
click at [377, 117] on div "What makes BB vero tempor Heading Drop element here BB vero tempor Text Block A…" at bounding box center [747, 358] width 957 height 563
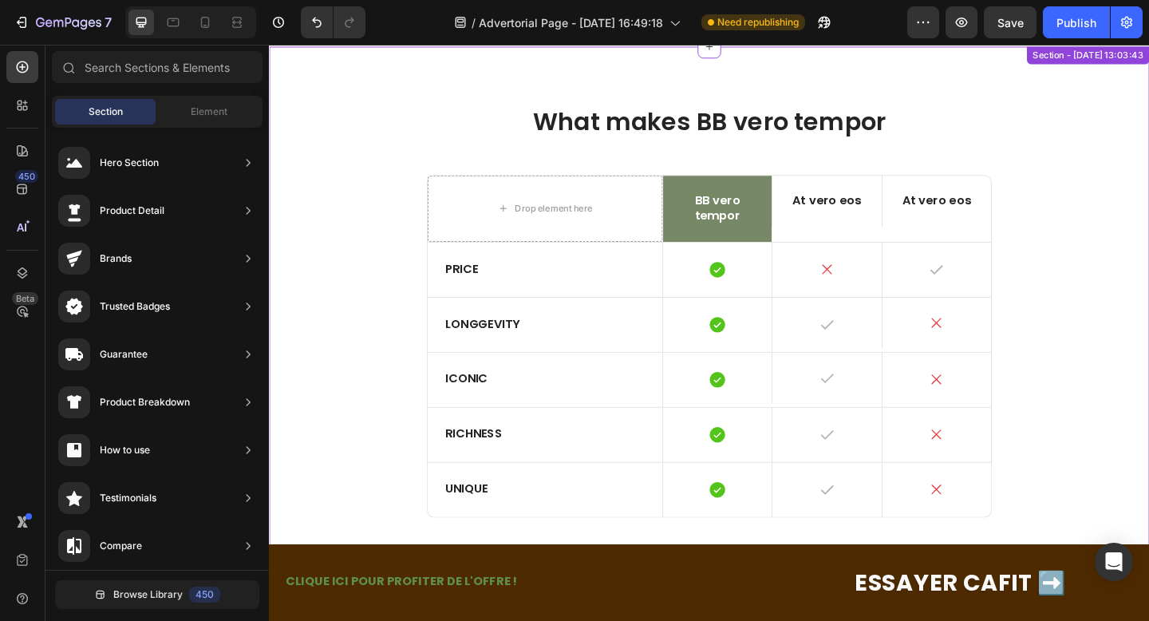
scroll to position [5114, 0]
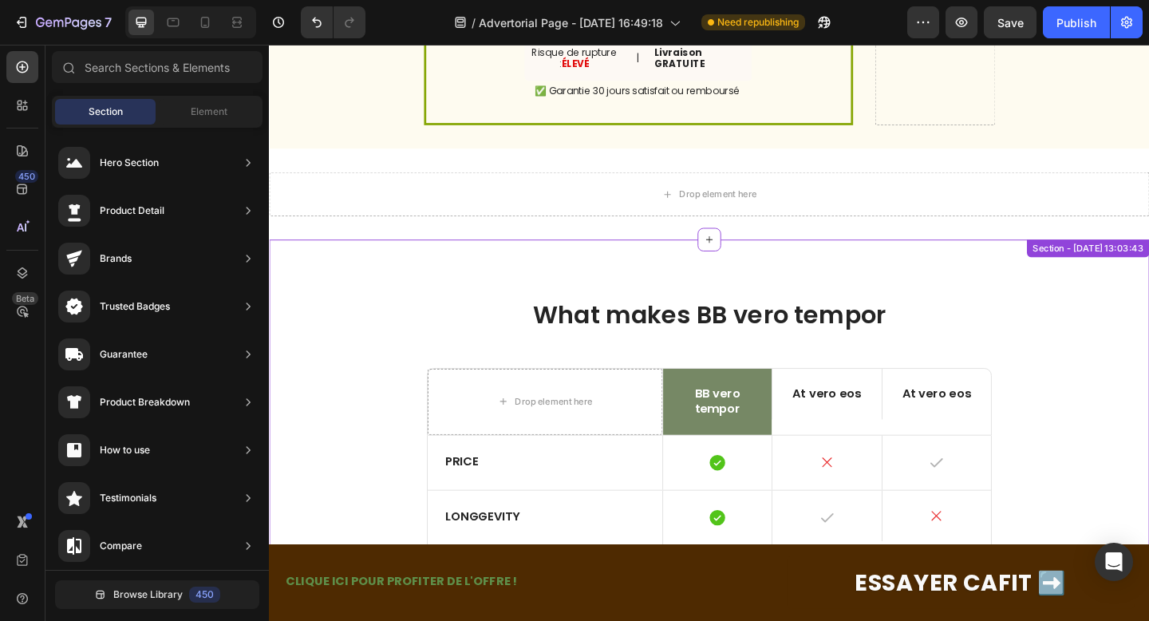
click at [1148, 275] on div "What makes BB vero tempor Heading Drop element here BB vero tempor Text Block A…" at bounding box center [747, 538] width 957 height 563
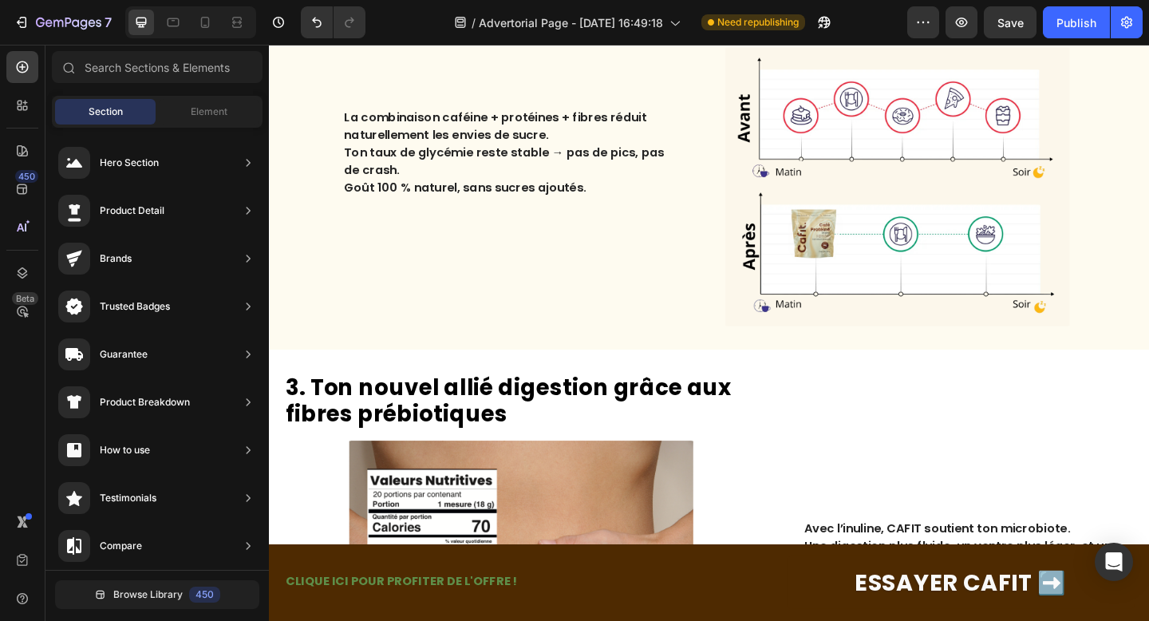
scroll to position [0, 0]
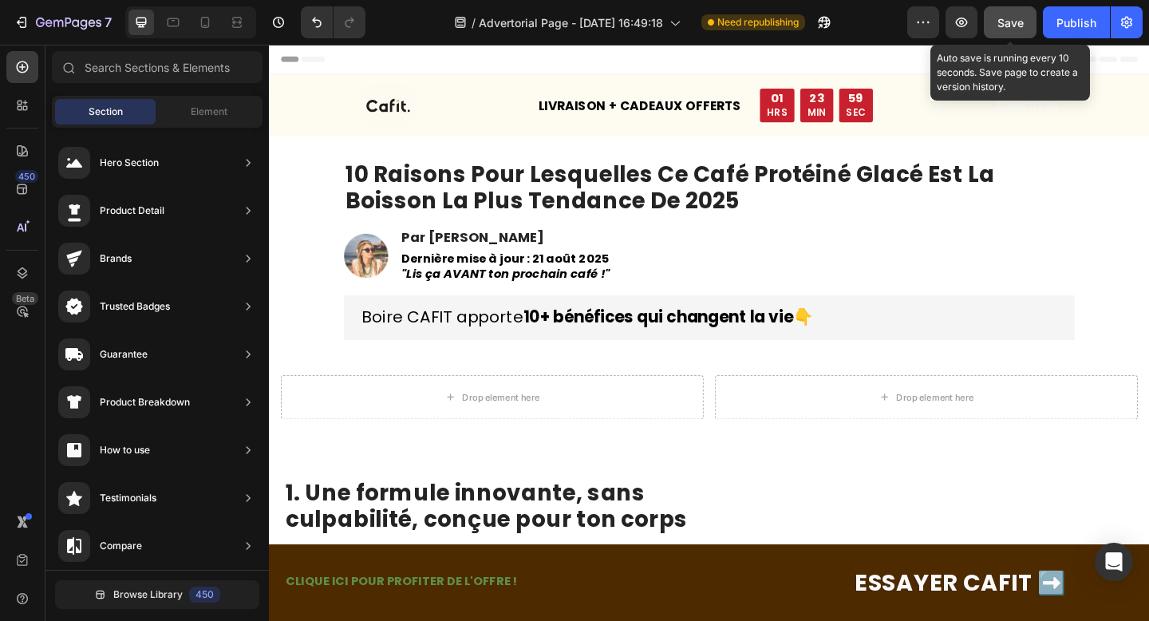
click at [1011, 37] on button "Save" at bounding box center [1009, 22] width 53 height 32
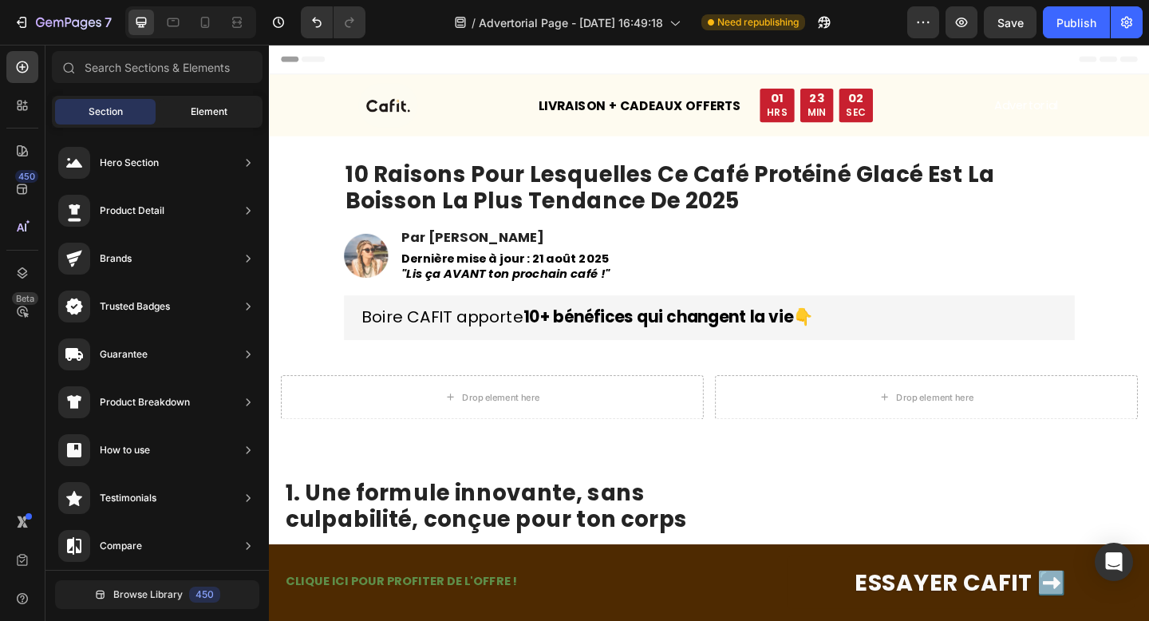
click at [201, 108] on span "Element" at bounding box center [209, 111] width 37 height 14
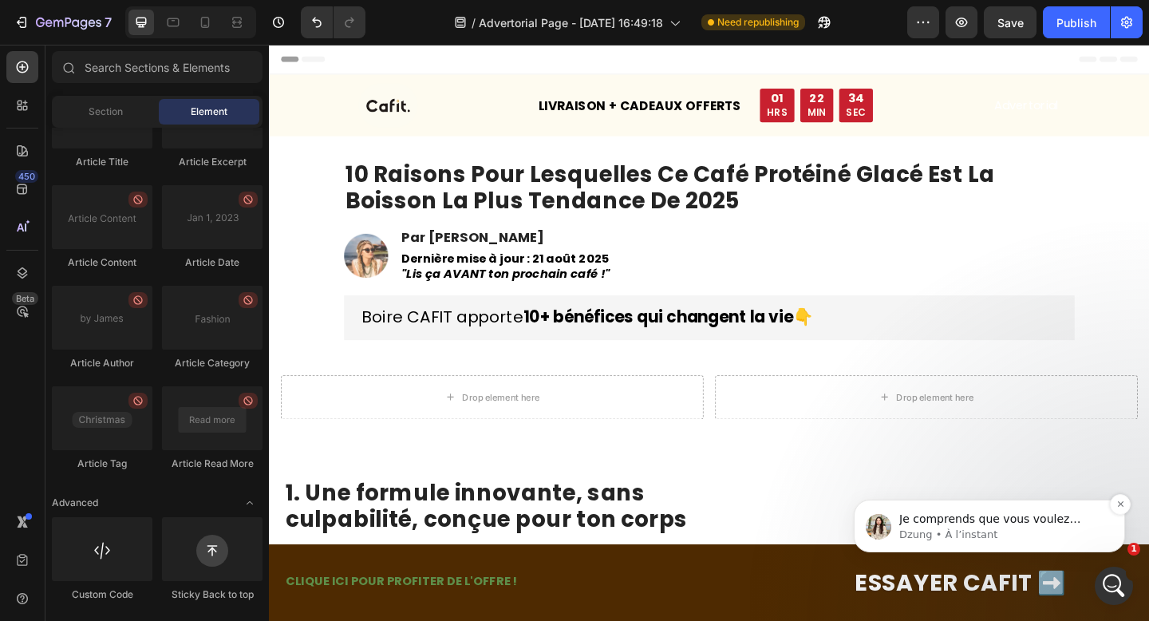
click at [1018, 535] on p "Dzung • À l’instant" at bounding box center [1002, 534] width 206 height 14
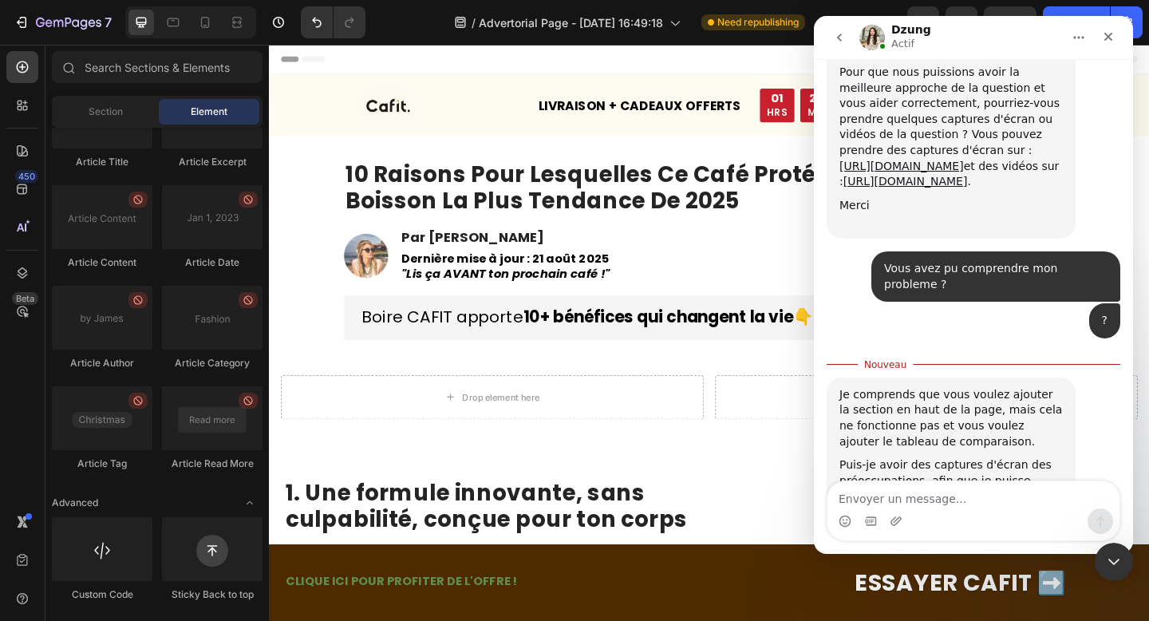
scroll to position [700, 0]
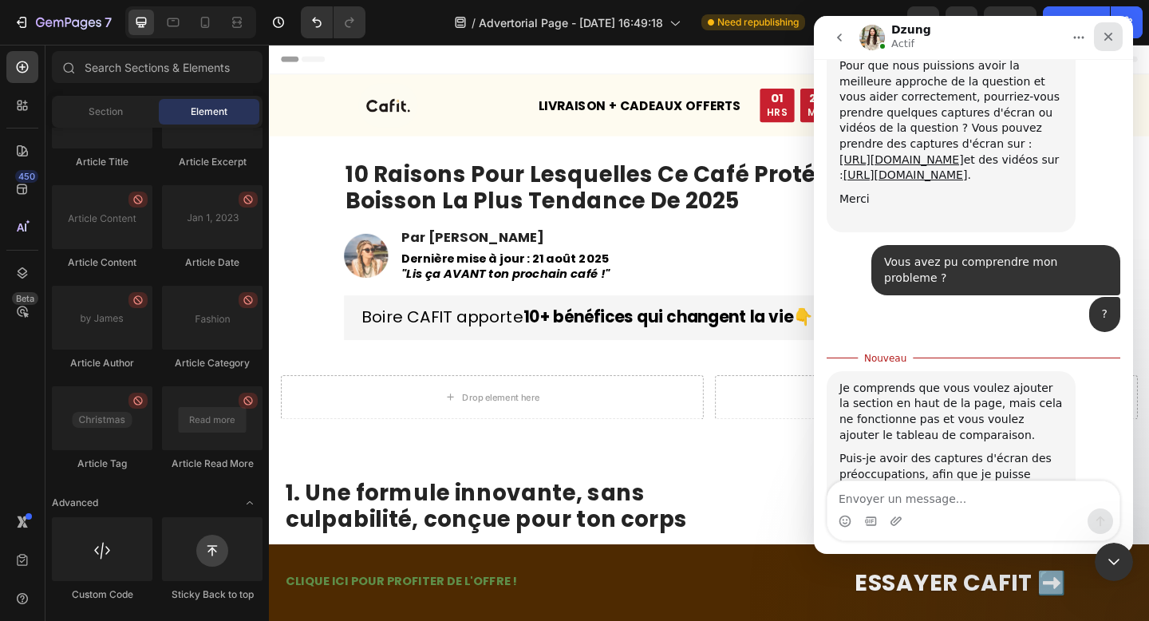
click at [1102, 34] on icon "Fermer" at bounding box center [1108, 36] width 13 height 13
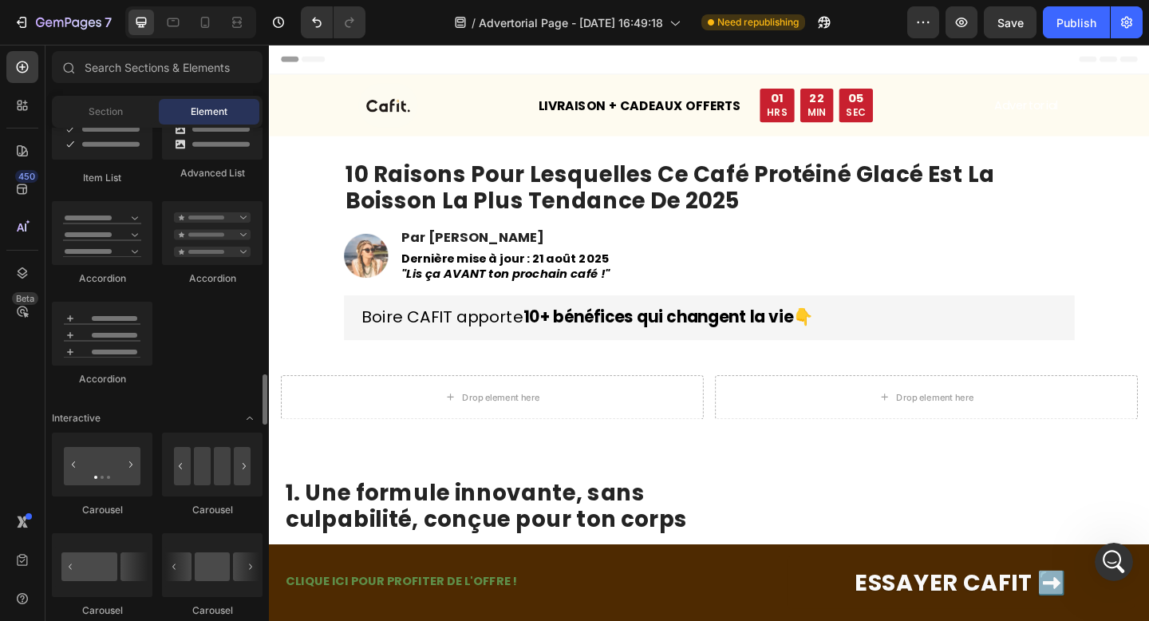
scroll to position [1193, 0]
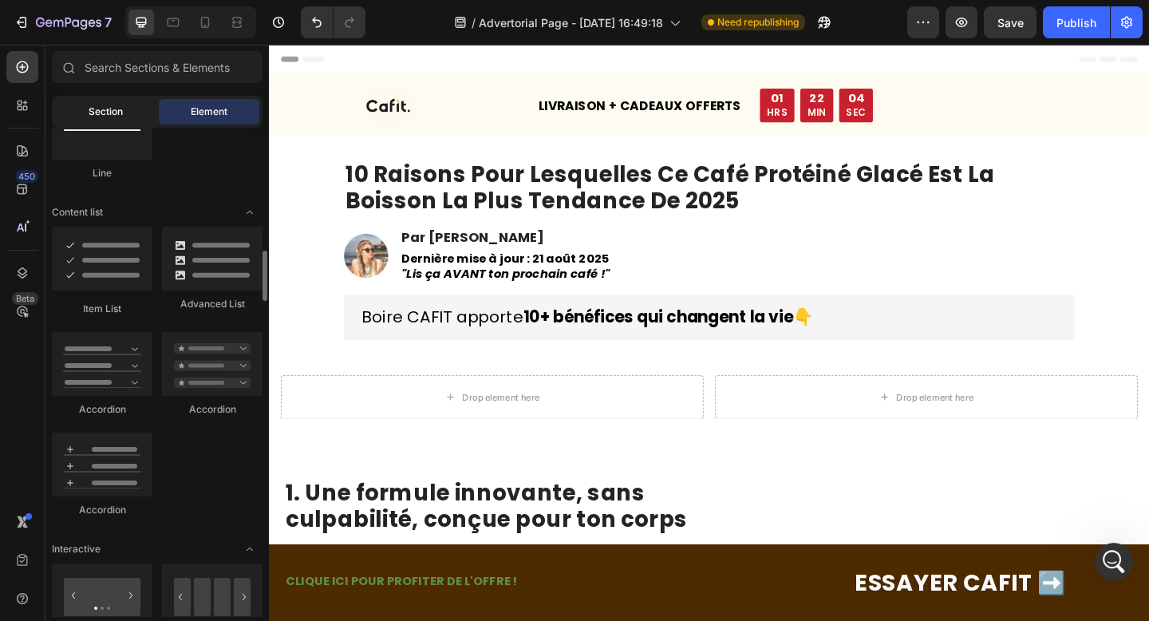
click at [89, 111] on span "Section" at bounding box center [106, 111] width 34 height 14
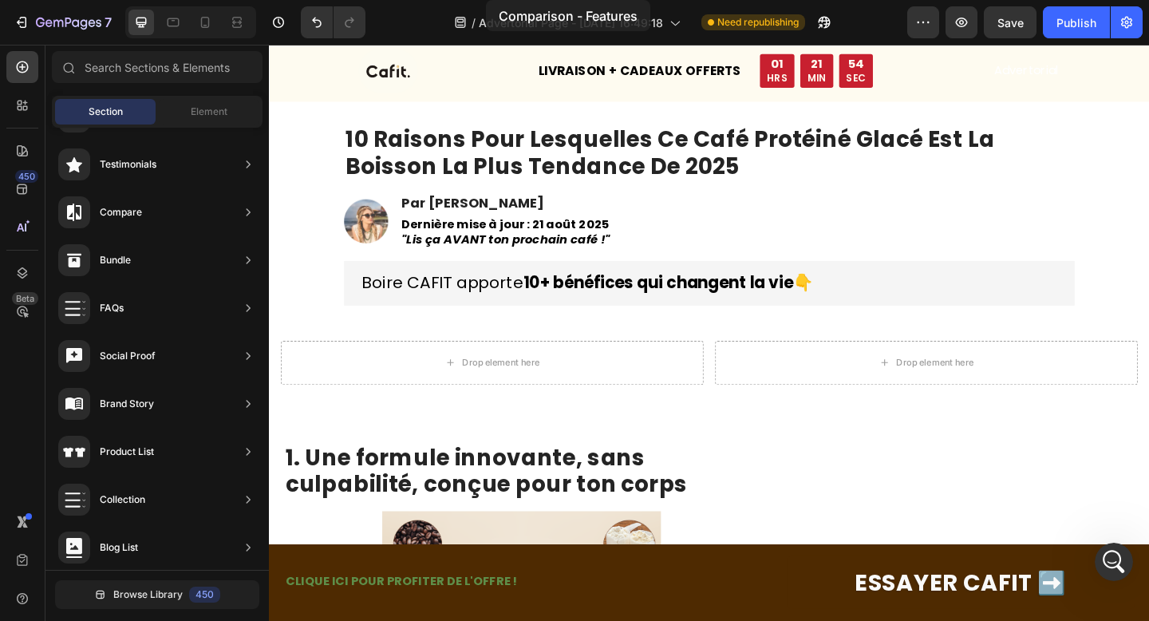
scroll to position [0, 0]
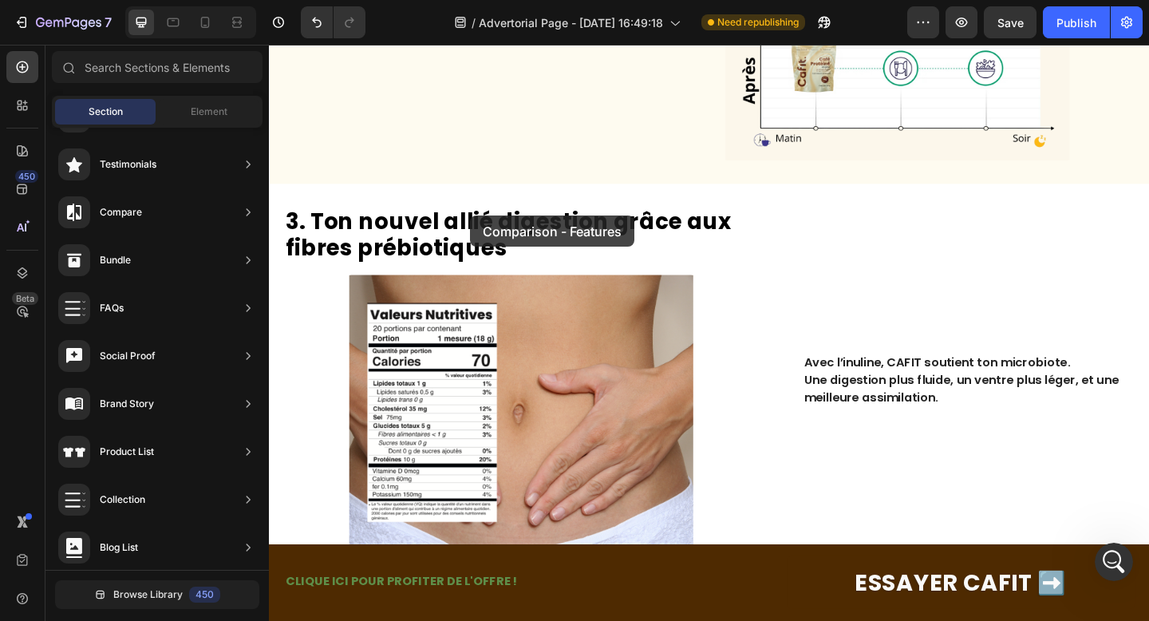
drag, startPoint x: 644, startPoint y: 365, endPoint x: 488, endPoint y: 230, distance: 206.3
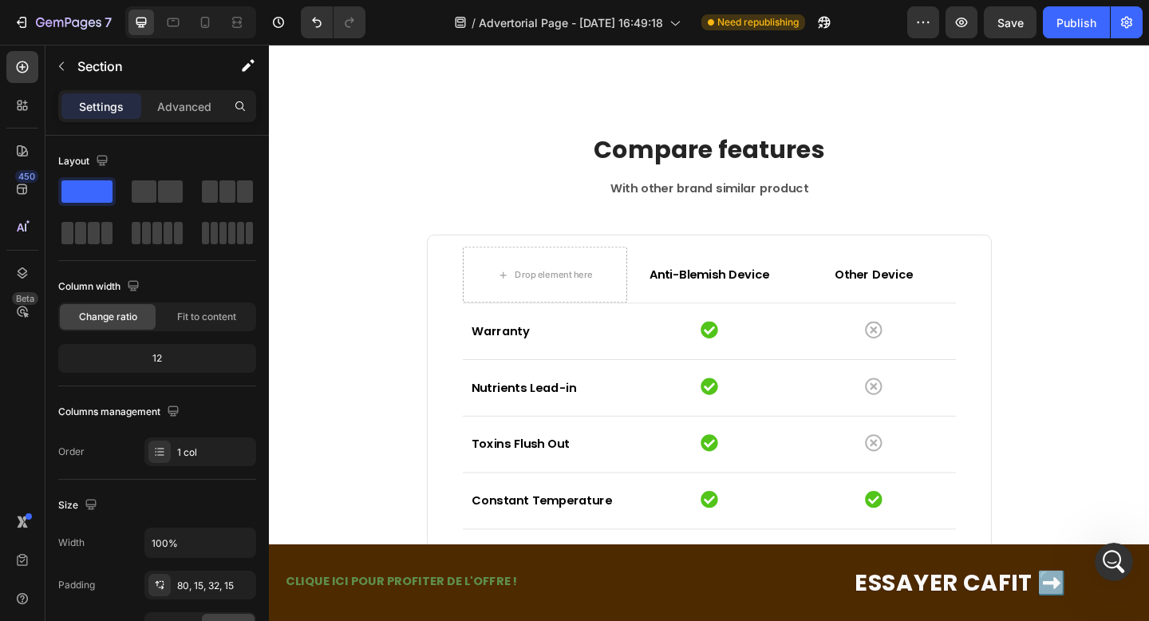
scroll to position [2065, 0]
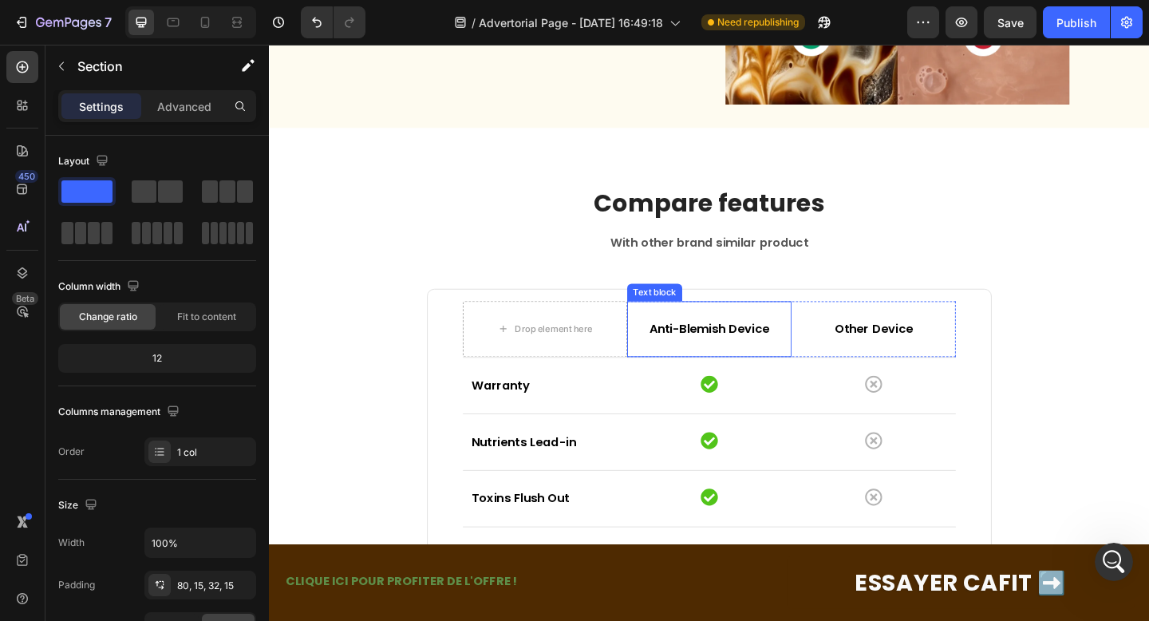
click at [825, 221] on p "Compare features" at bounding box center [747, 218] width 611 height 34
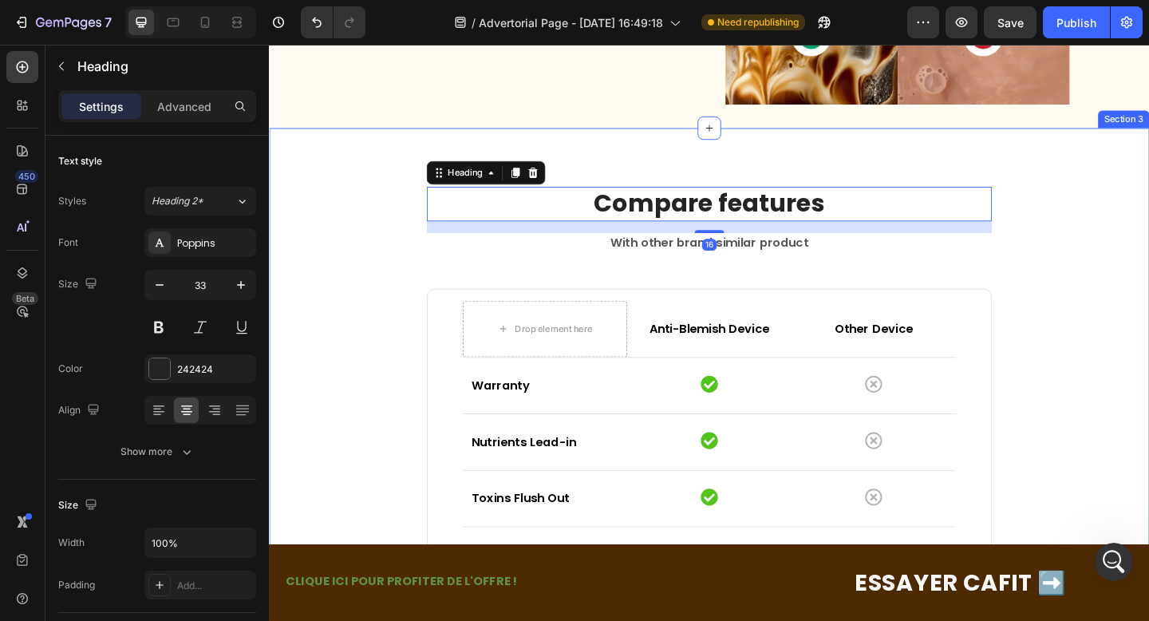
click at [816, 171] on div "Compare features Heading 16 With other brand similar product Text block Drop el…" at bounding box center [747, 569] width 957 height 866
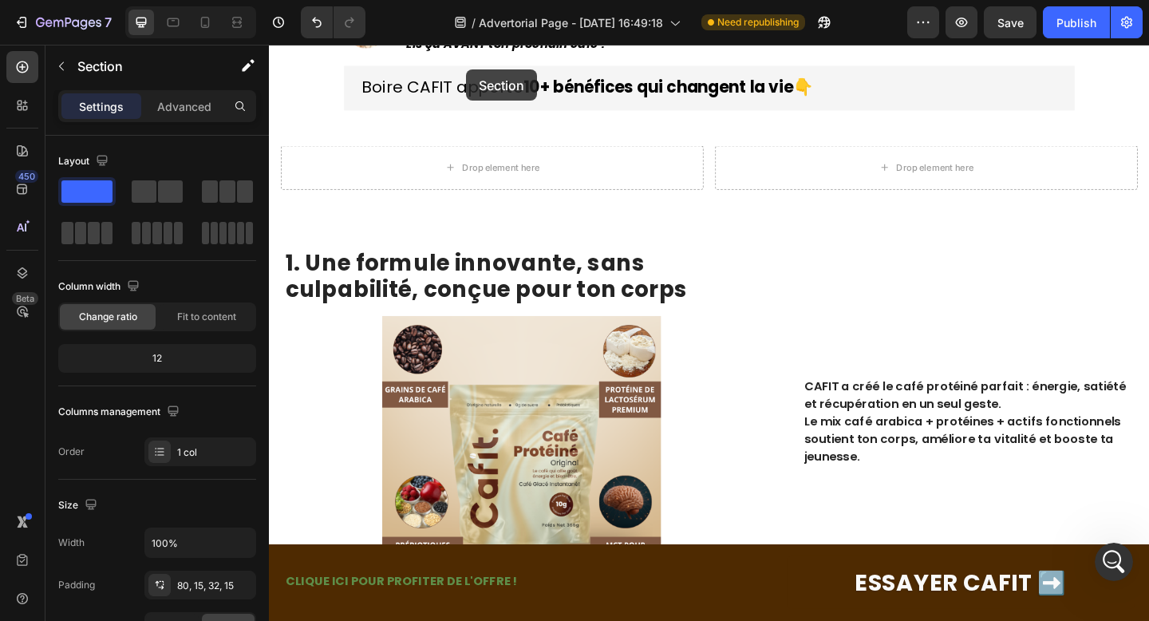
scroll to position [224, 0]
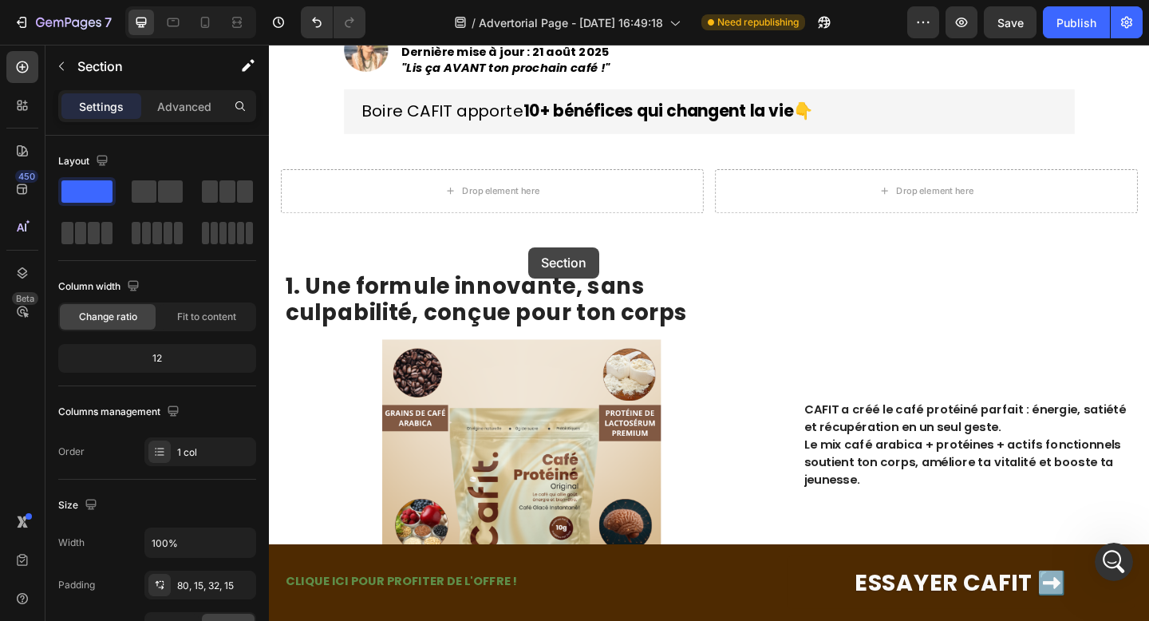
drag, startPoint x: 372, startPoint y: 183, endPoint x: 551, endPoint y: 266, distance: 198.0
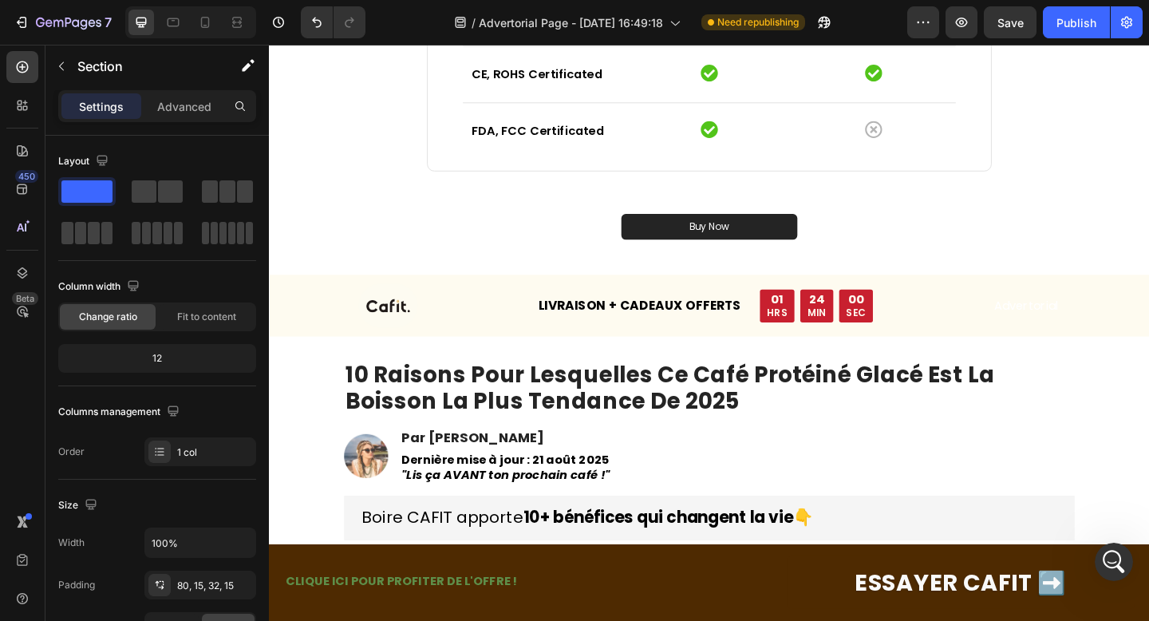
scroll to position [743, 0]
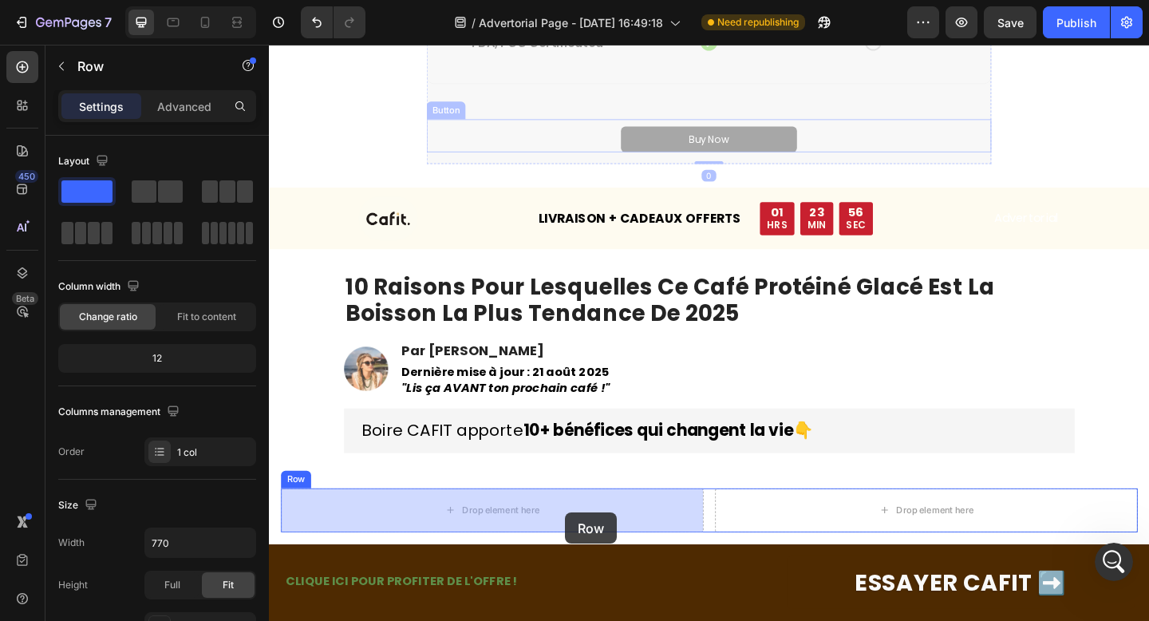
drag, startPoint x: 542, startPoint y: 101, endPoint x: 591, endPoint y: 554, distance: 455.7
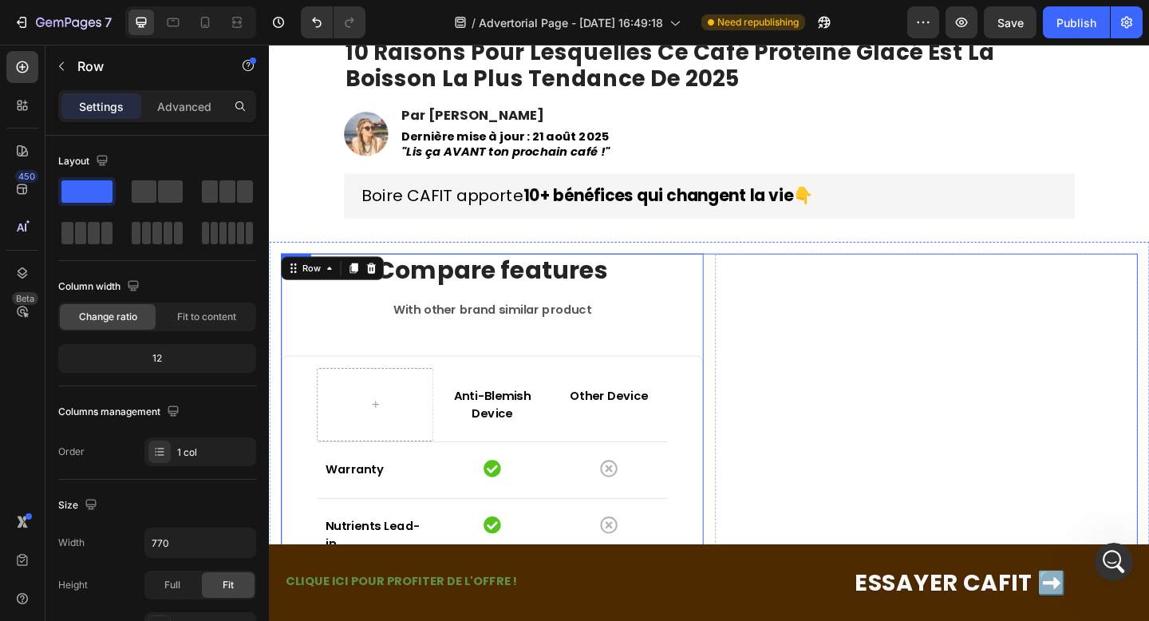
scroll to position [254, 0]
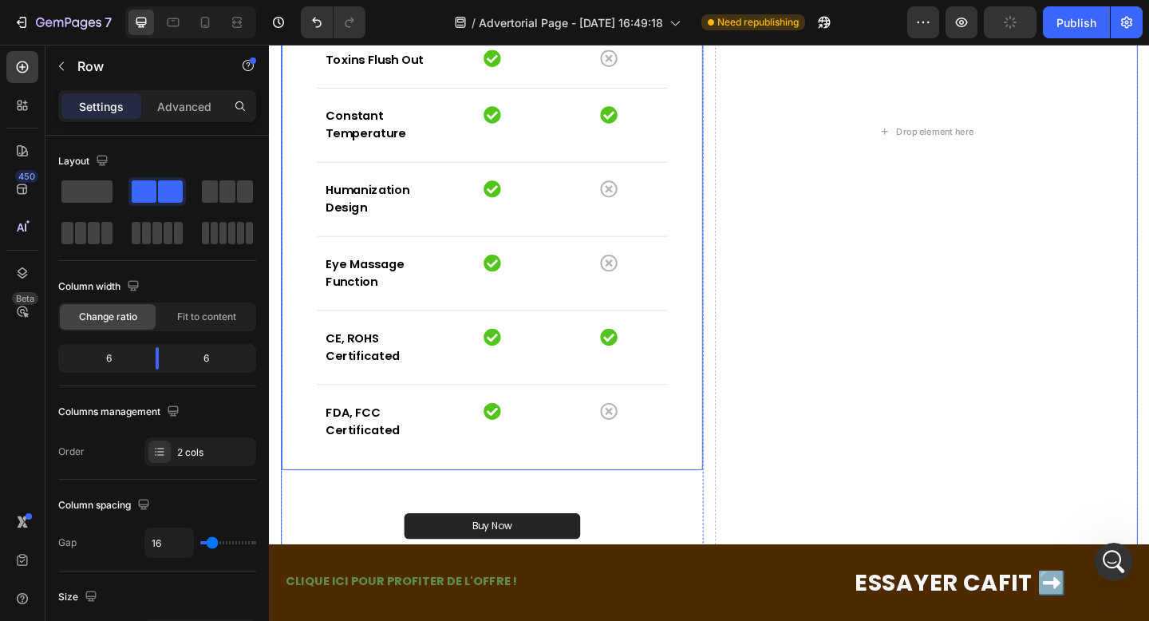
scroll to position [647, 0]
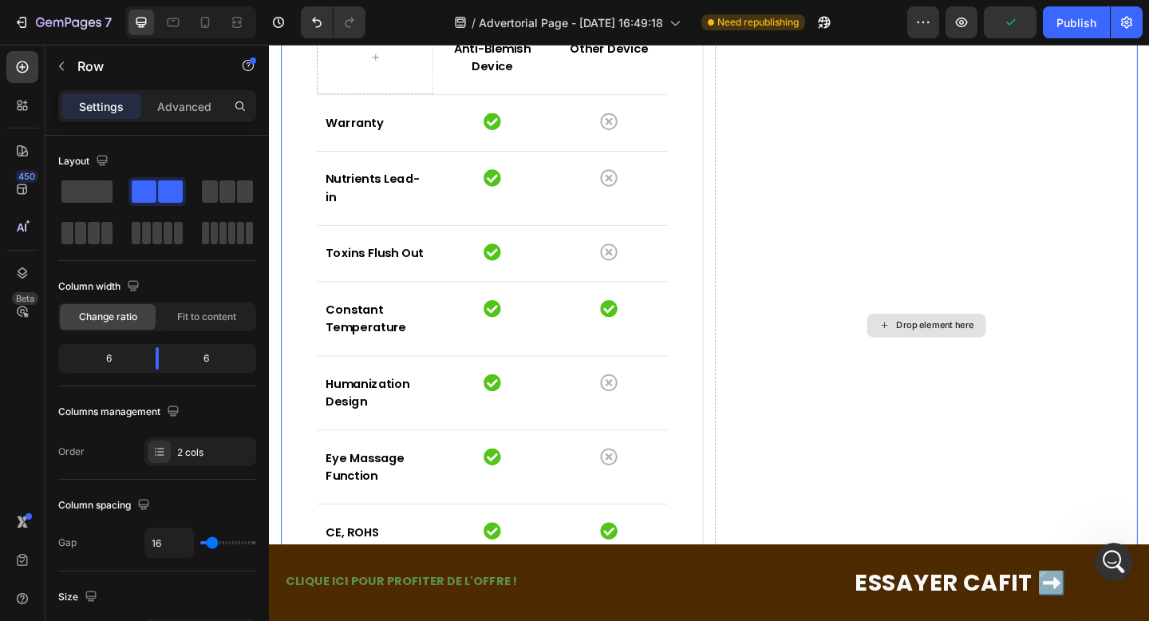
click at [779, 282] on div "Drop element here" at bounding box center [983, 350] width 459 height 911
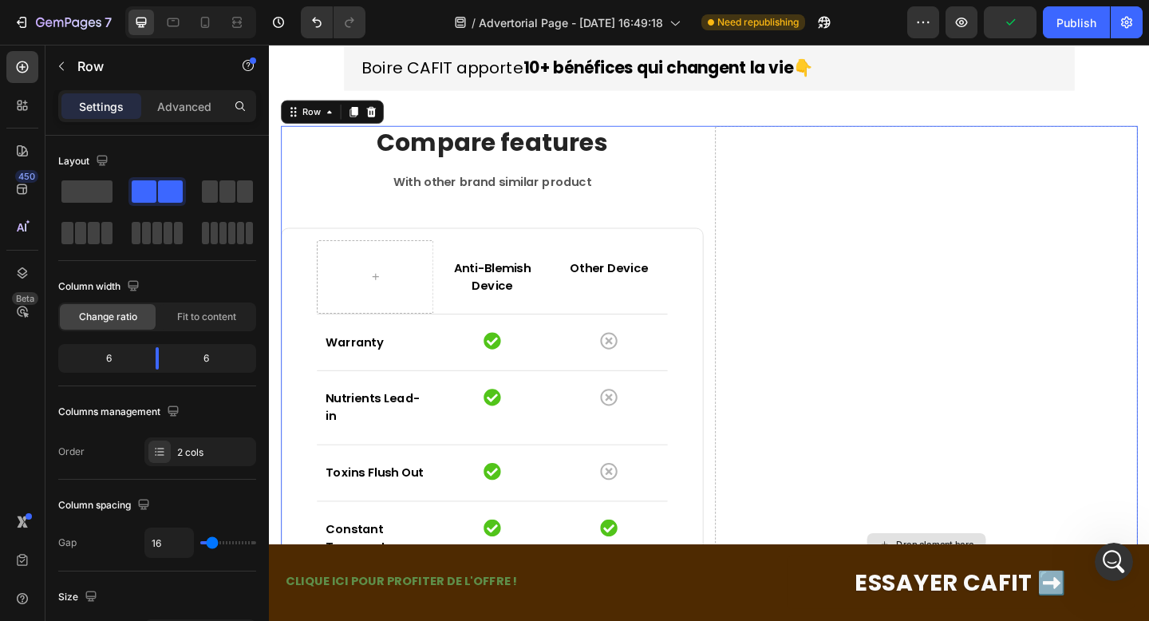
scroll to position [292, 0]
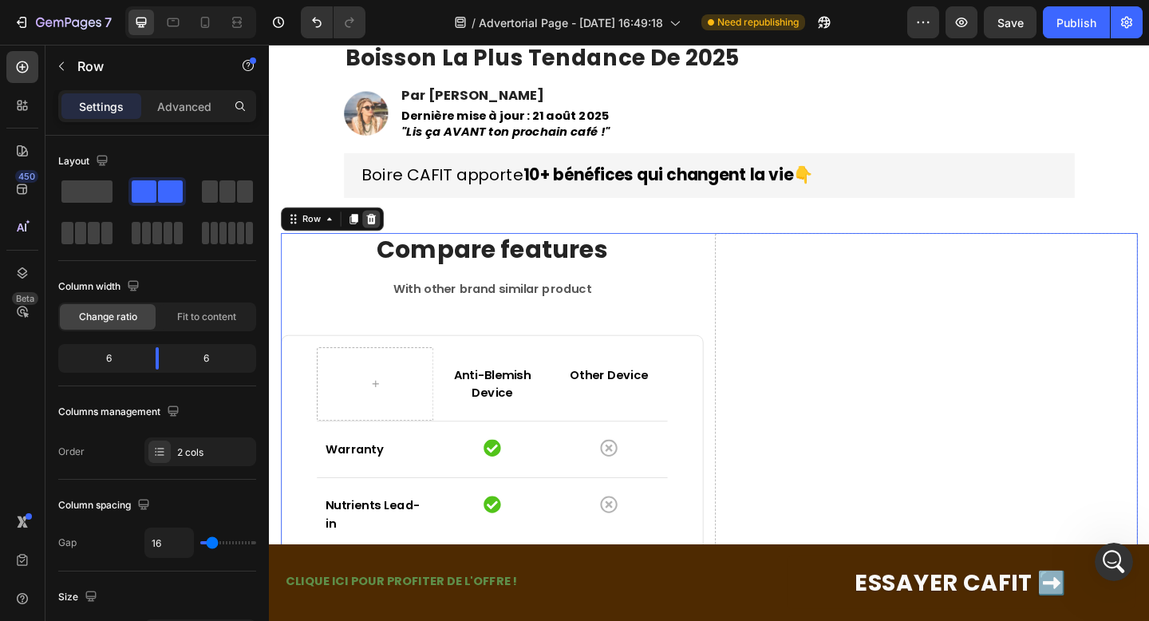
click at [384, 238] on icon at bounding box center [379, 234] width 13 height 13
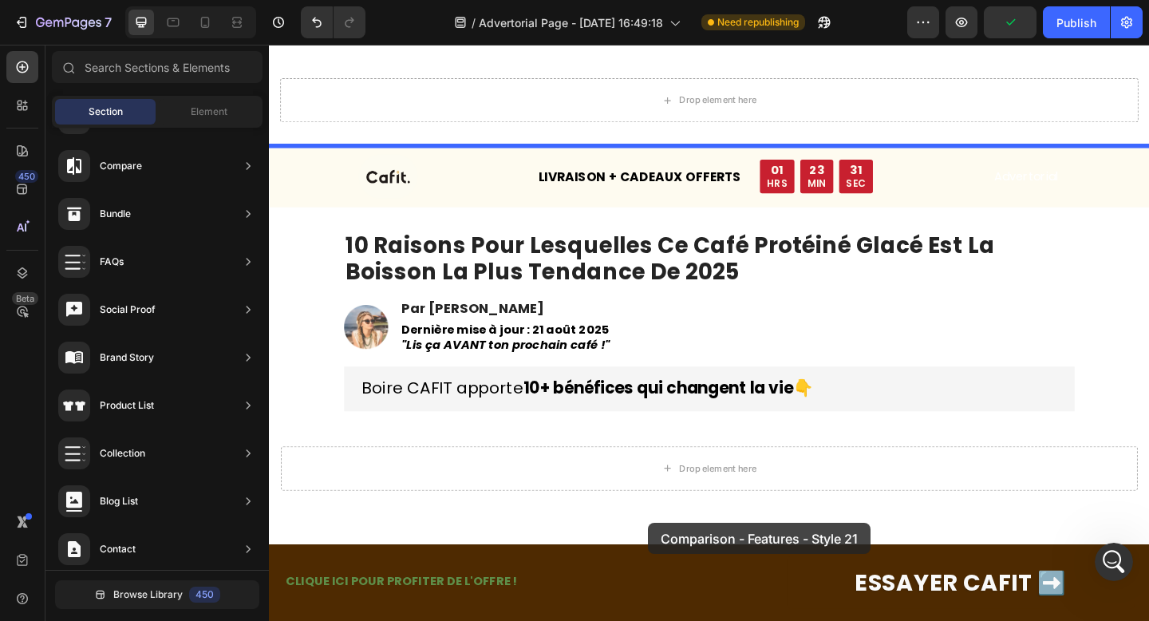
scroll to position [81, 0]
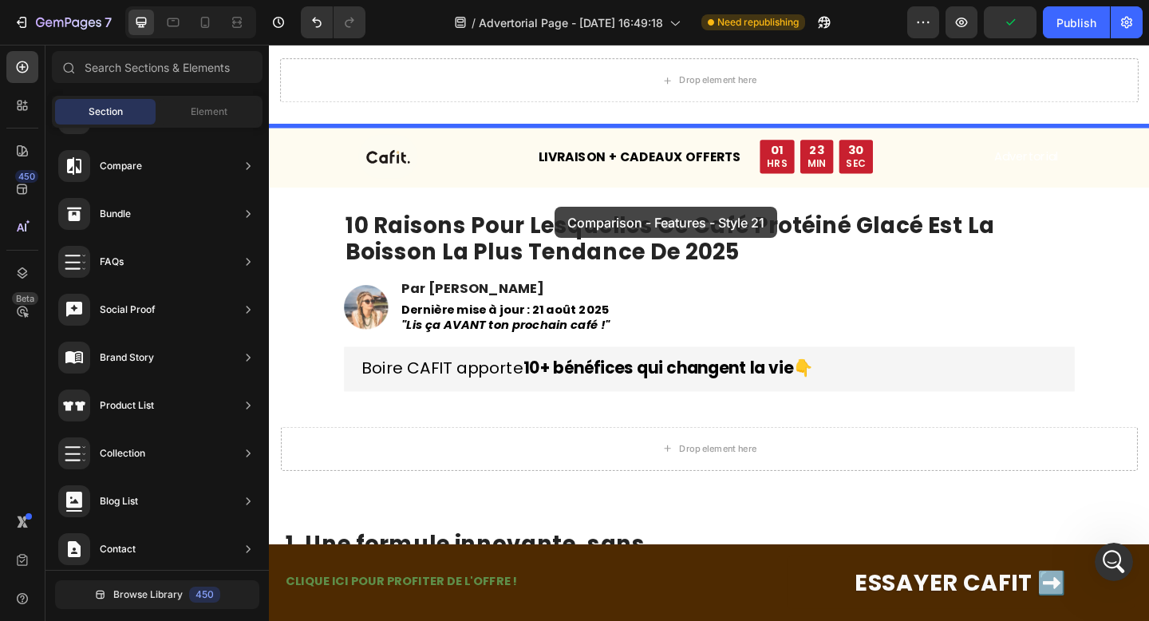
drag, startPoint x: 635, startPoint y: 303, endPoint x: 577, endPoint y: 175, distance: 141.0
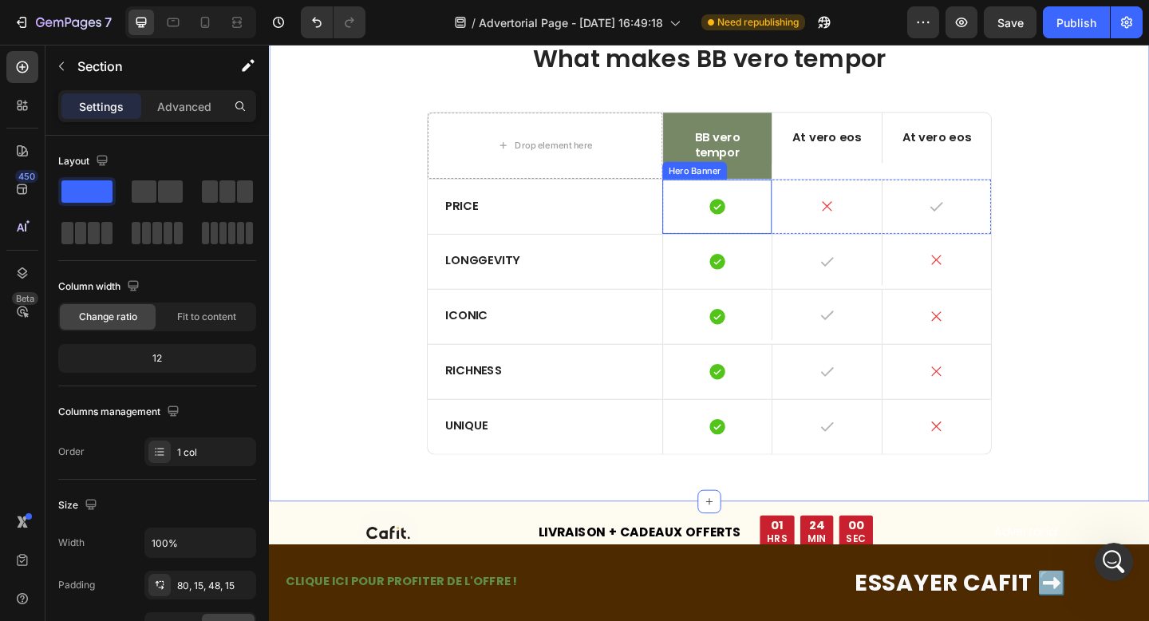
scroll to position [374, 0]
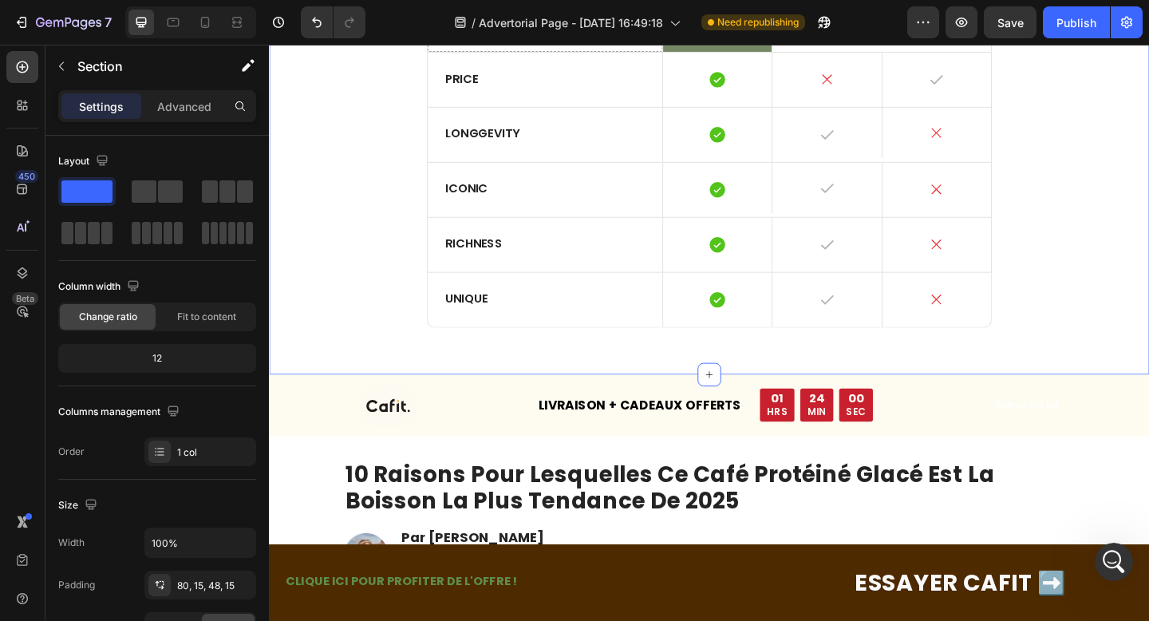
click at [398, 240] on div "What makes BB vero tempor Heading Drop element here BB vero tempor Text Block A…" at bounding box center [747, 134] width 933 height 461
click at [440, 242] on div "Richness Text Block Icon Hero Banner Icon Hero Banner Icon Hero Banner Row Row" at bounding box center [747, 263] width 614 height 60
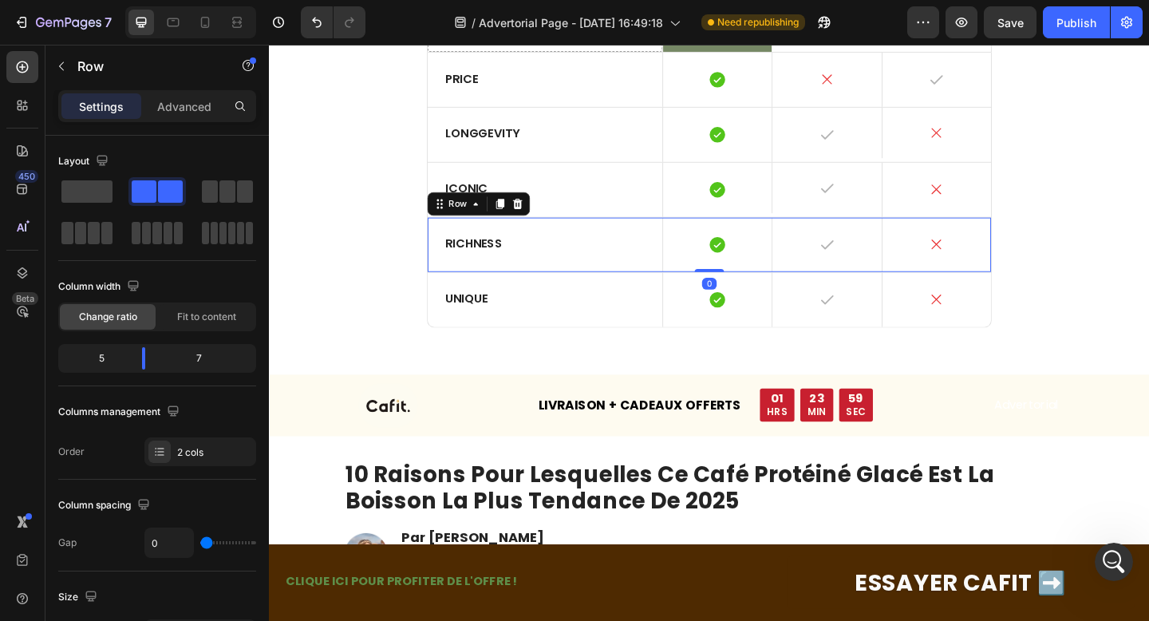
click at [421, 202] on div "What makes BB vero tempor Heading Drop element here BB vero tempor Text Block A…" at bounding box center [747, 134] width 933 height 461
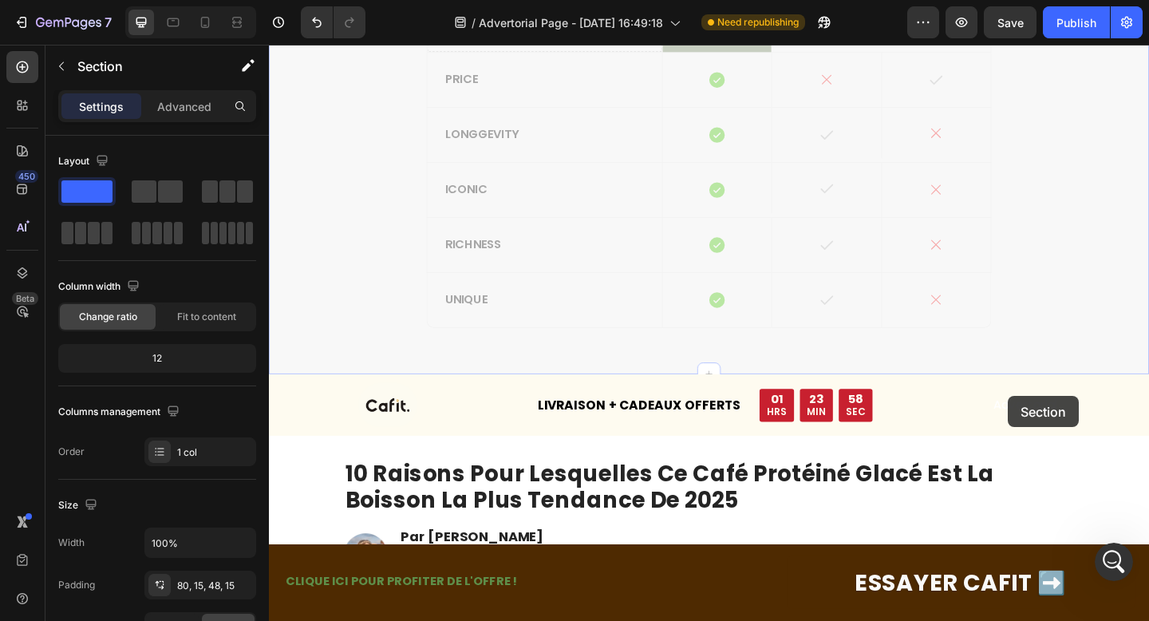
drag, startPoint x: 421, startPoint y: 202, endPoint x: 1074, endPoint y: 426, distance: 690.6
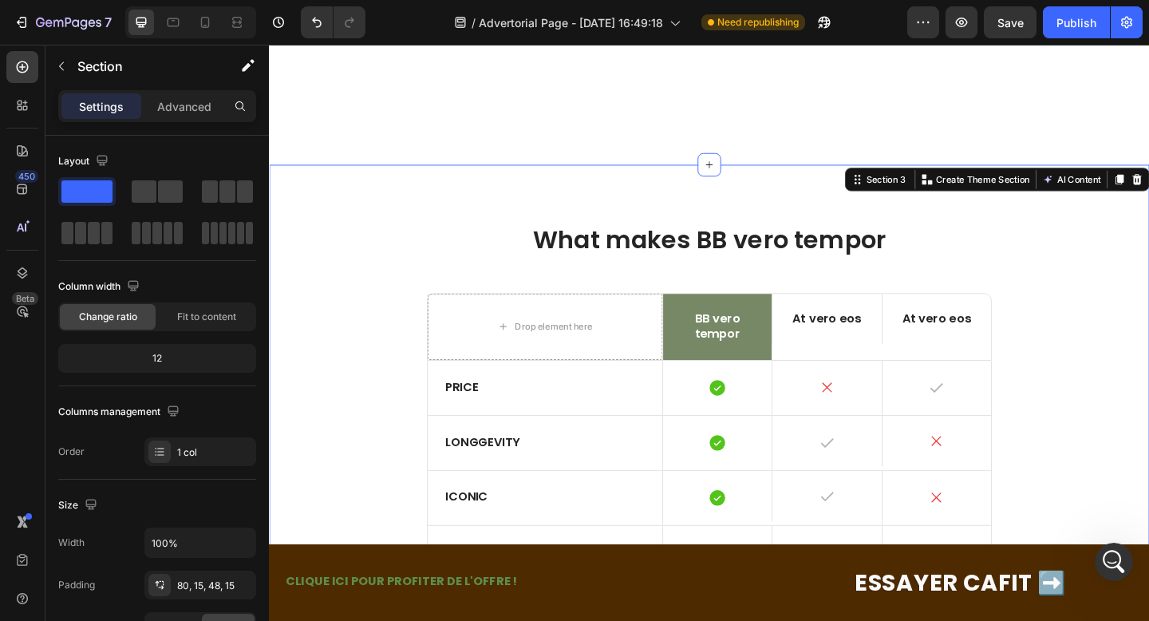
scroll to position [0, 0]
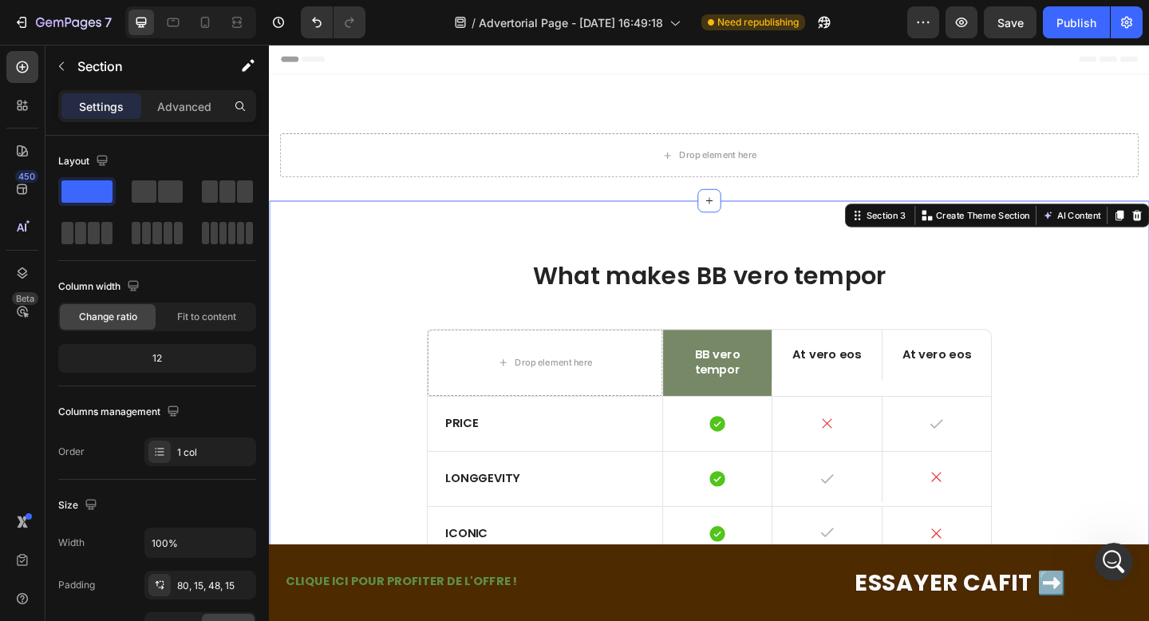
click at [932, 218] on div "Section 3 Create Theme Section AI Content Write with GemAI What would you like …" at bounding box center [1060, 231] width 331 height 26
click at [932, 240] on div "Section 3 Create Theme Section AI Content Write with GemAI What would you like …" at bounding box center [1060, 231] width 331 height 26
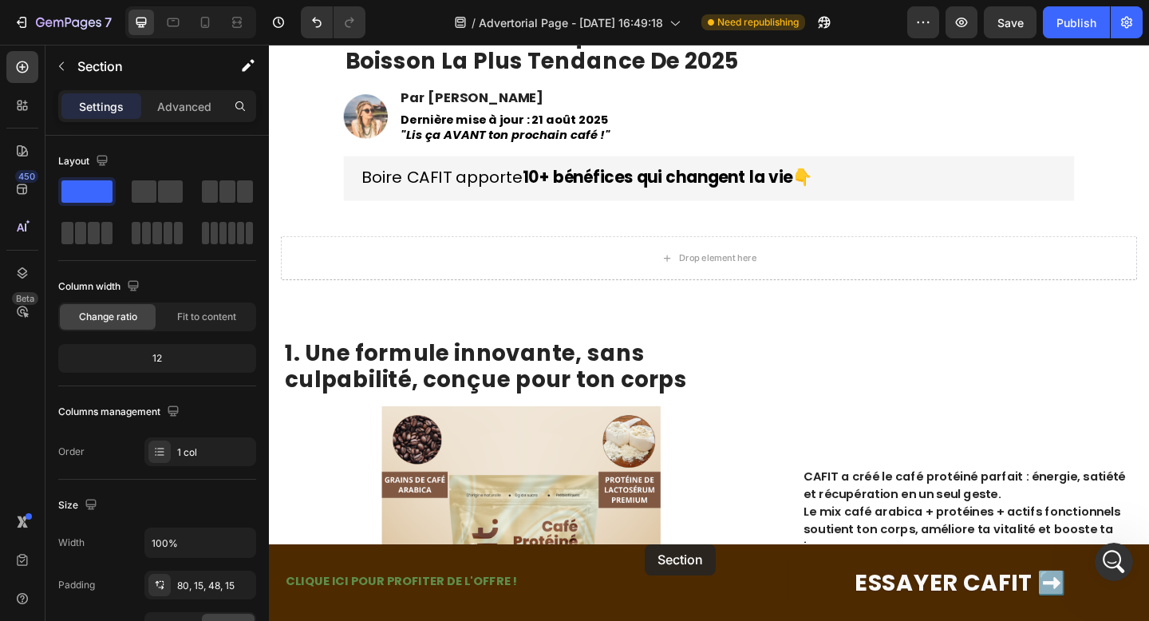
scroll to position [872, 0]
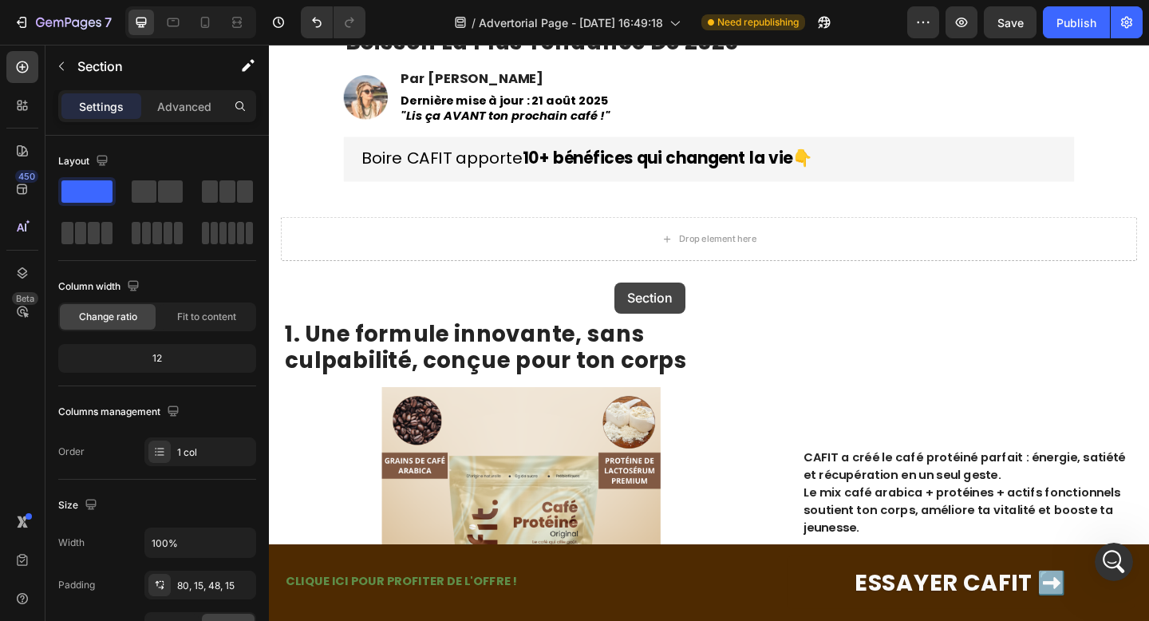
drag, startPoint x: 932, startPoint y: 237, endPoint x: 640, endPoint y: 305, distance: 299.9
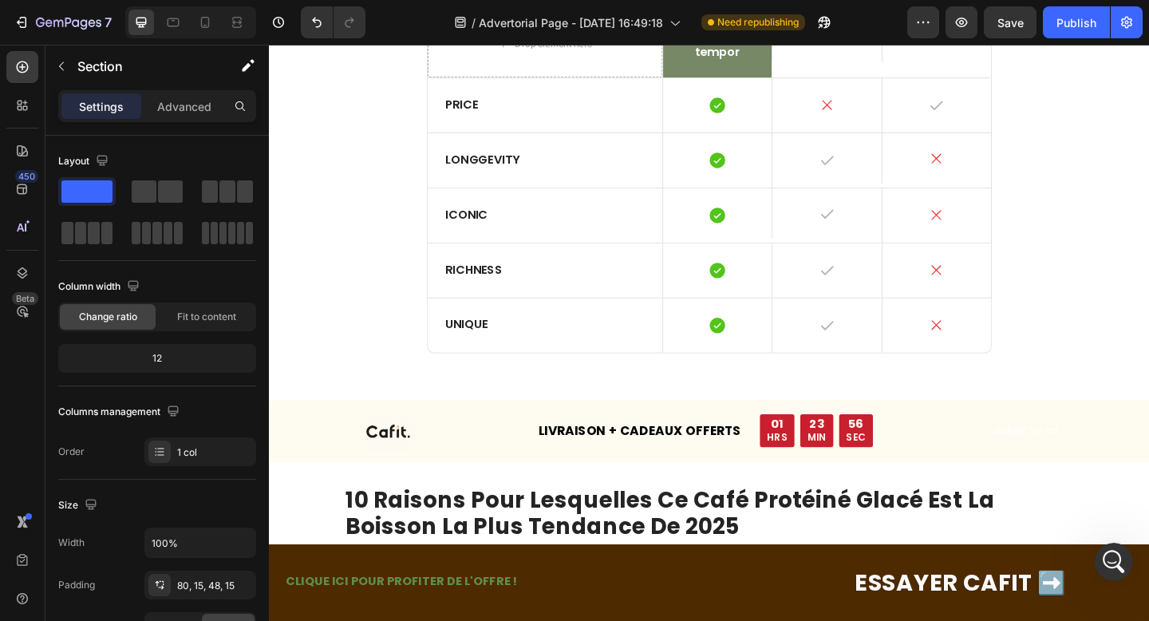
scroll to position [341, 0]
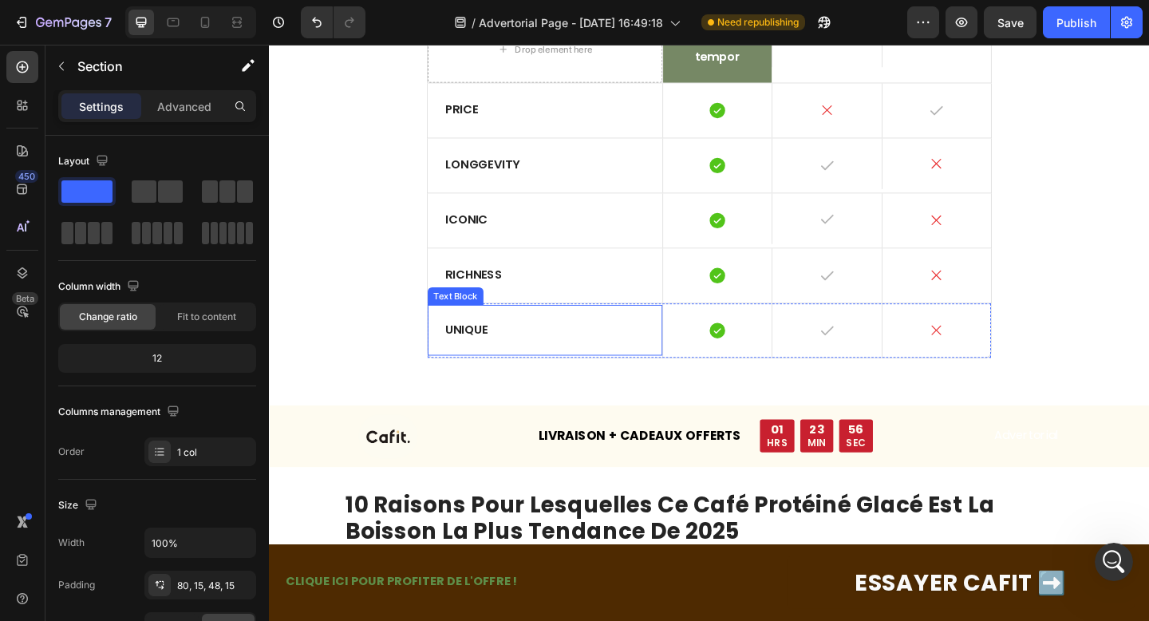
click at [451, 321] on div "Text Block" at bounding box center [471, 318] width 54 height 14
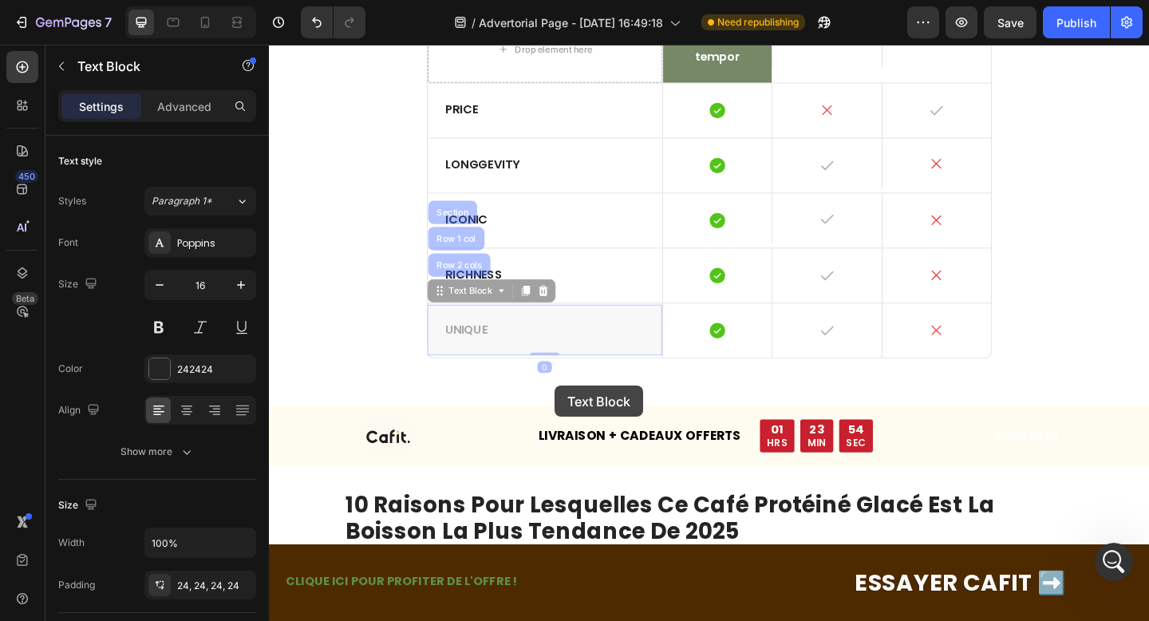
scroll to position [338, 0]
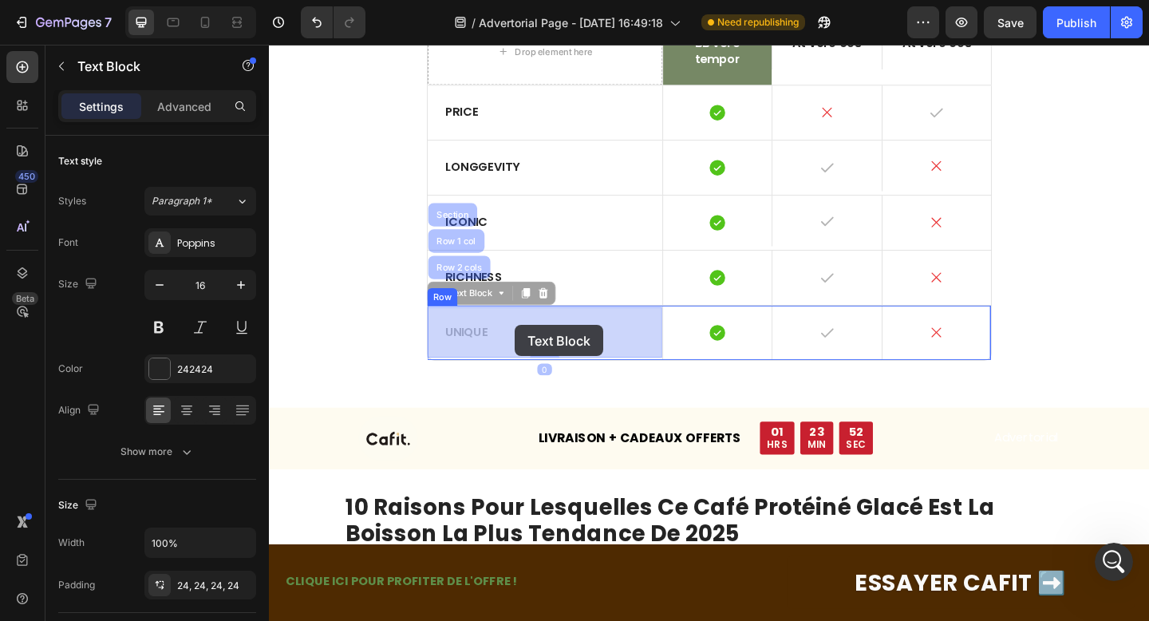
drag, startPoint x: 529, startPoint y: 355, endPoint x: 536, endPoint y: 349, distance: 9.1
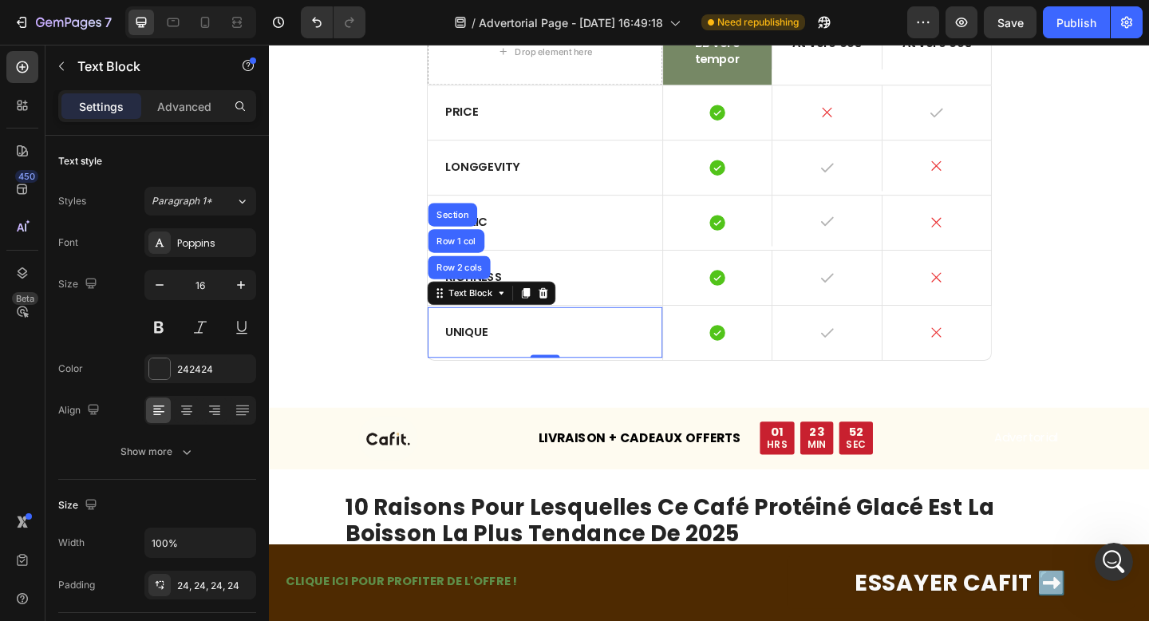
click at [392, 278] on div "What makes BB vero tempor Heading Drop element here BB vero tempor Text Block A…" at bounding box center [747, 170] width 933 height 461
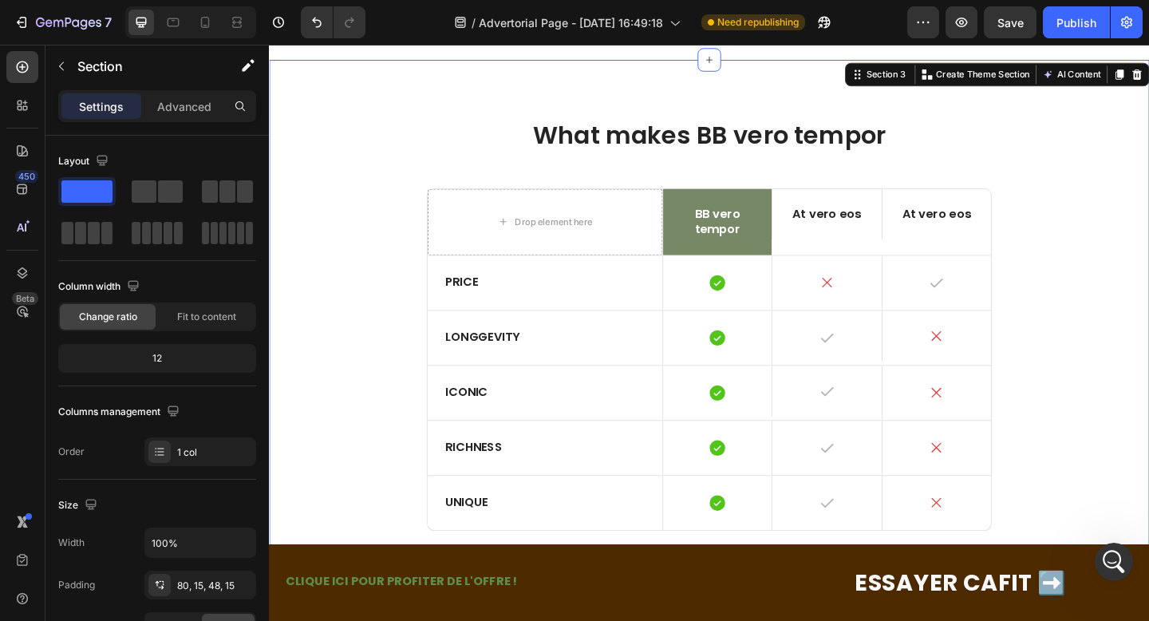
scroll to position [39, 0]
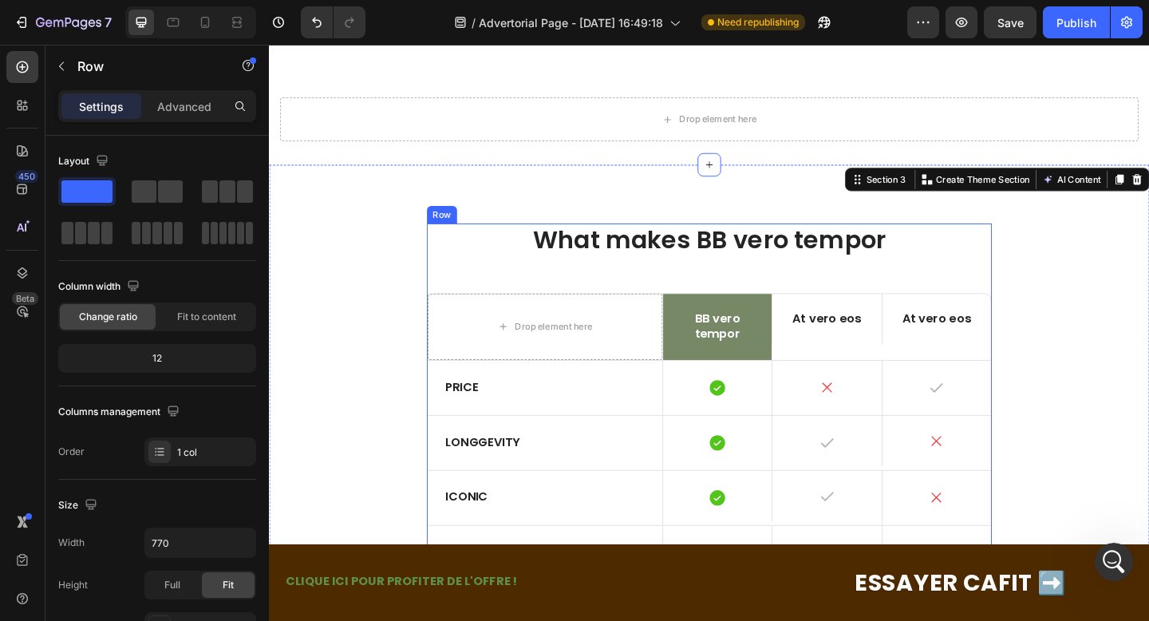
click at [569, 291] on div "What makes BB vero tempor Heading Drop element here BB vero tempor Text Block A…" at bounding box center [747, 469] width 614 height 461
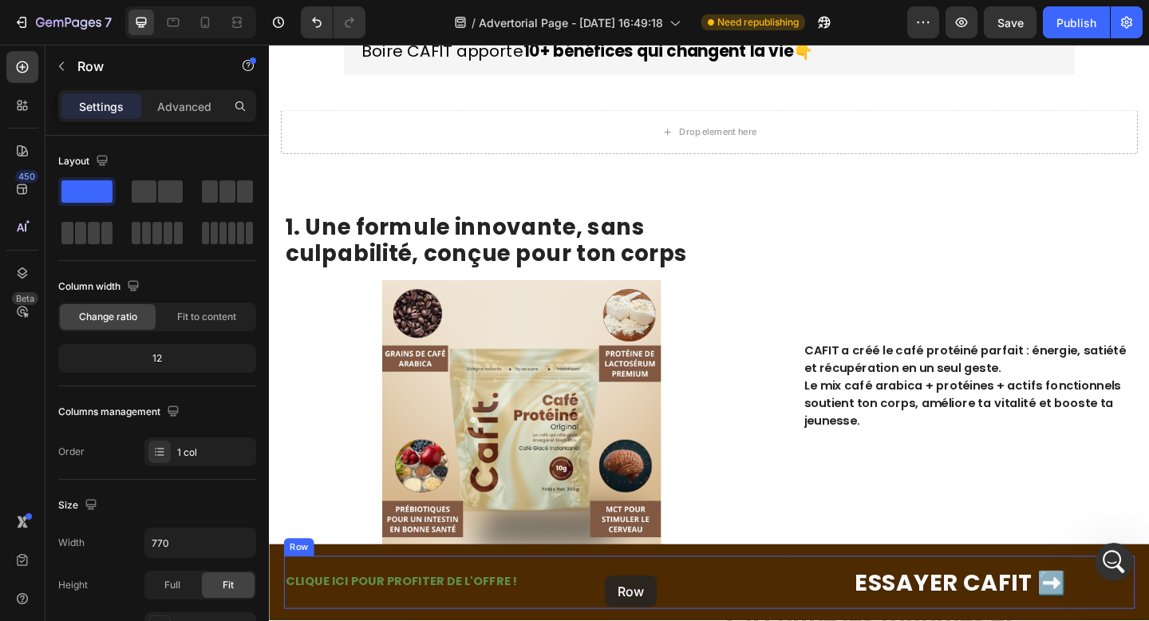
scroll to position [1041, 0]
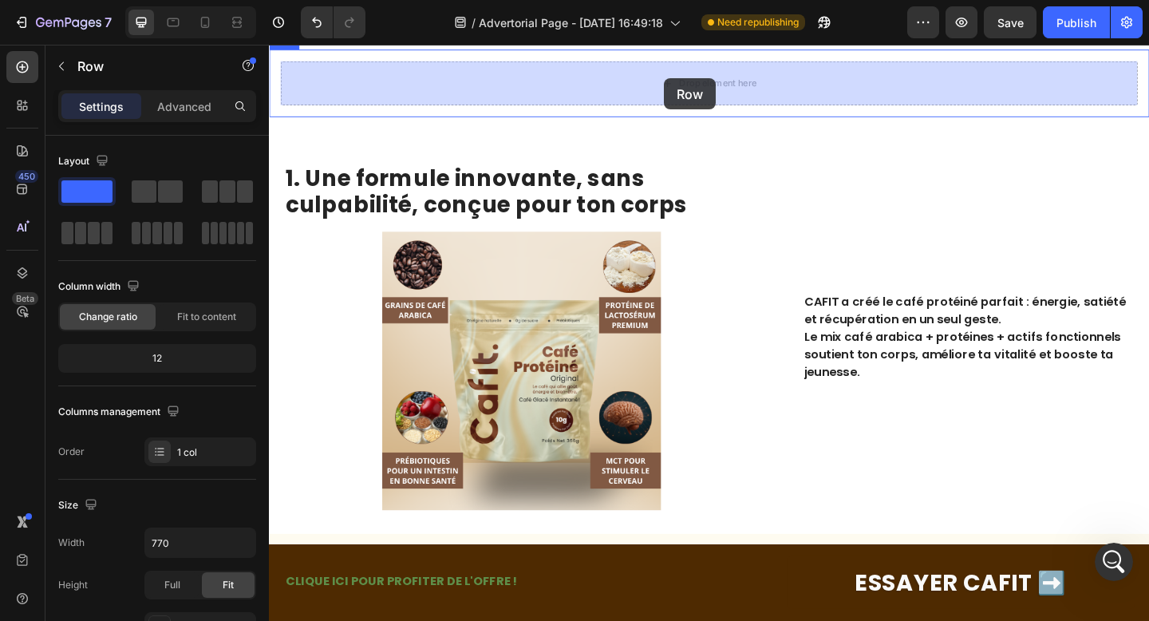
drag, startPoint x: 569, startPoint y: 291, endPoint x: 699, endPoint y: 81, distance: 246.8
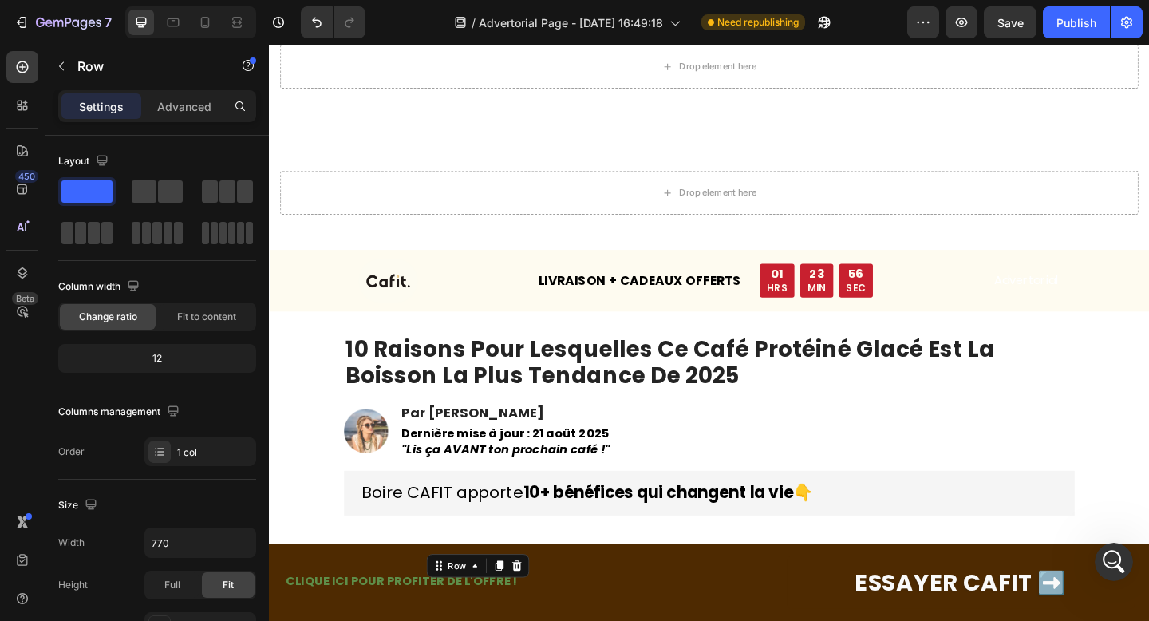
scroll to position [0, 0]
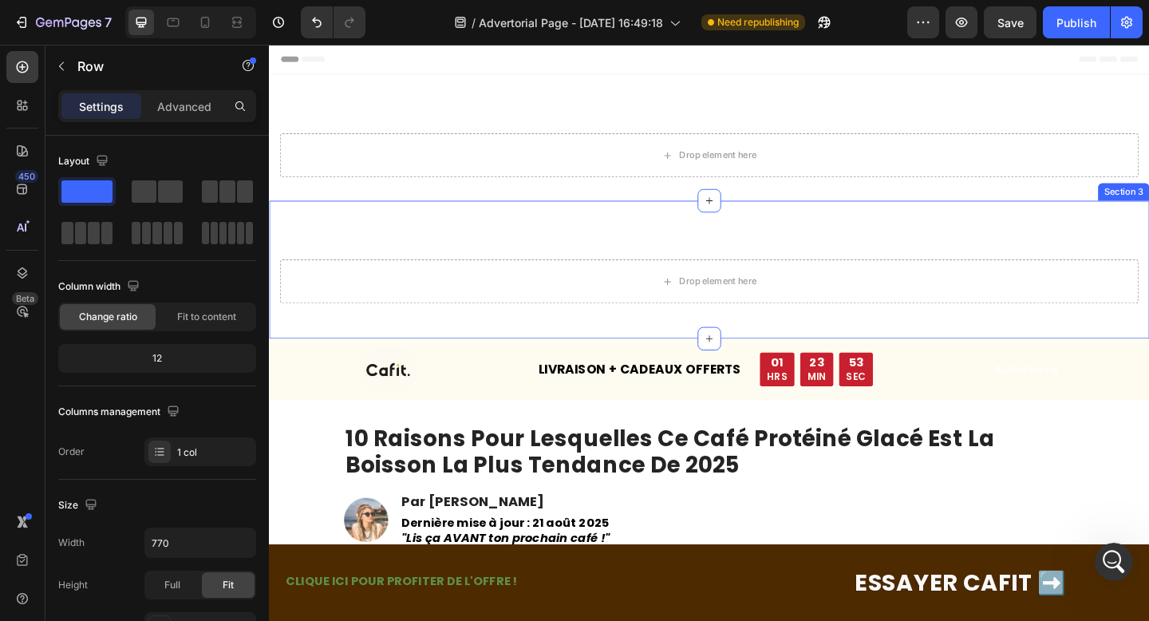
click at [1148, 240] on div "Drop element here Section 3" at bounding box center [747, 290] width 957 height 150
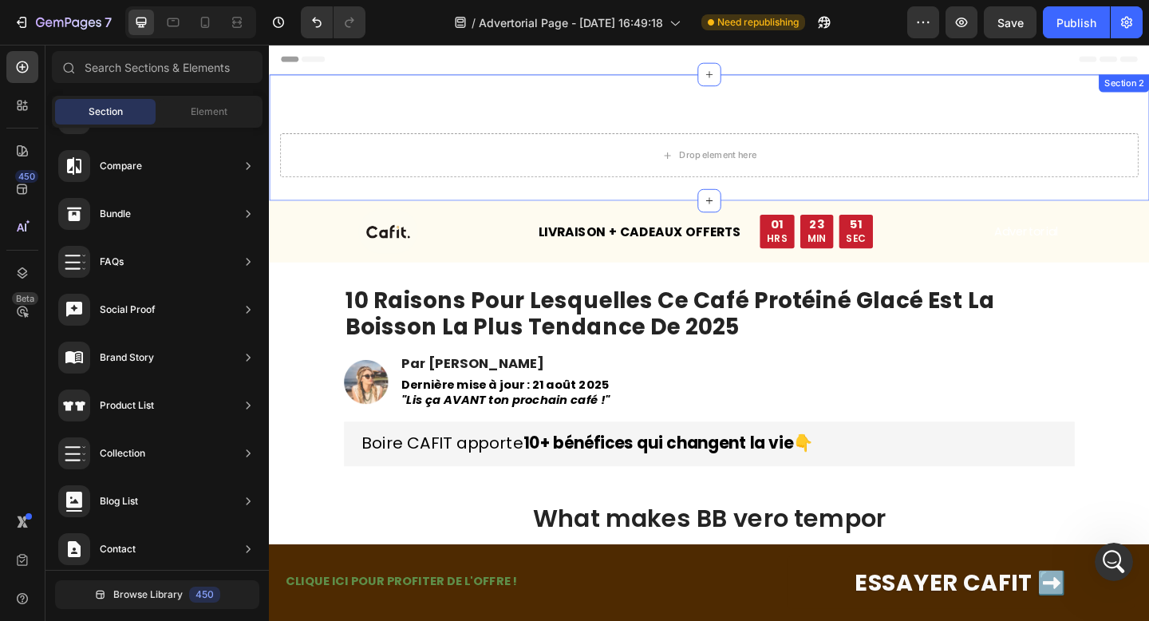
click at [1138, 89] on div "Drop element here Section 2" at bounding box center [747, 145] width 957 height 137
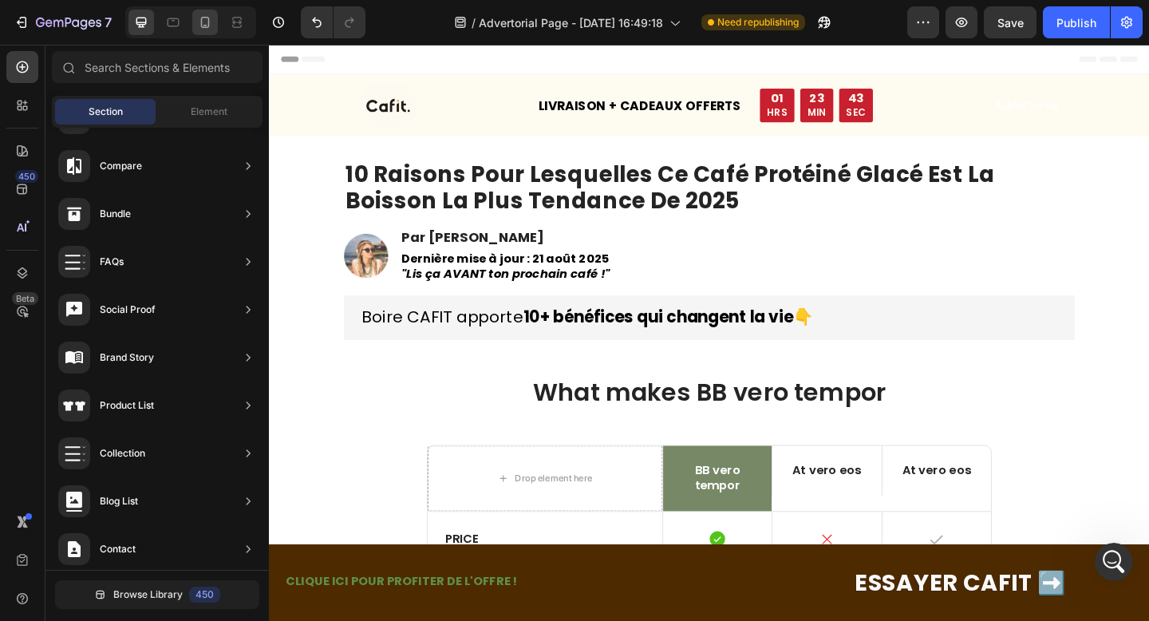
click at [207, 26] on icon at bounding box center [205, 22] width 16 height 16
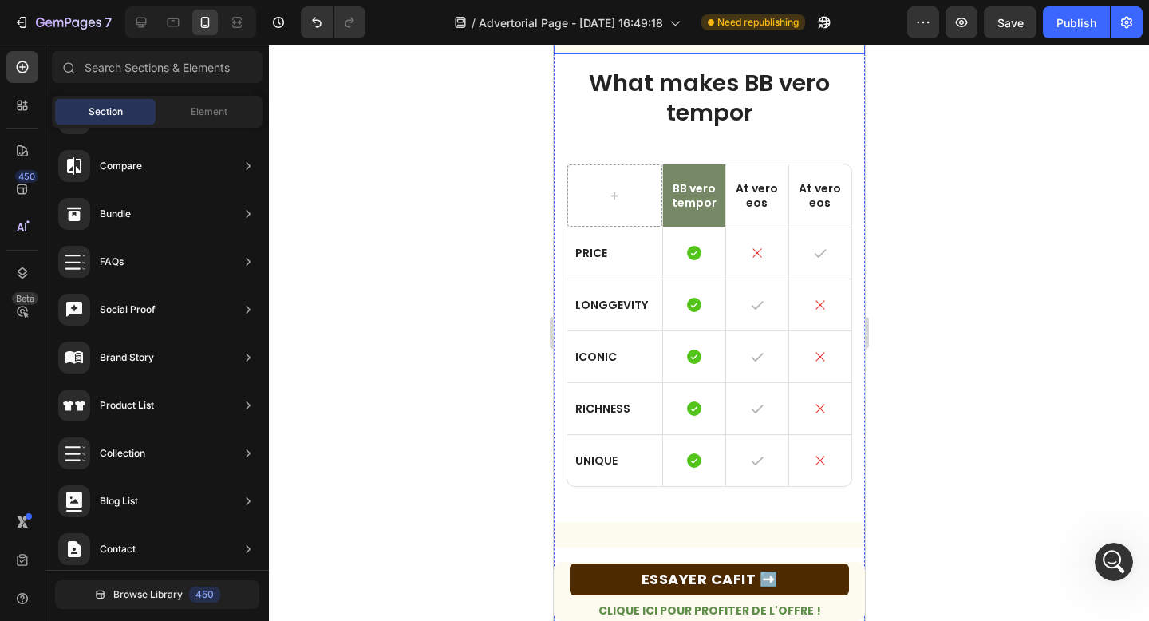
scroll to position [439, 0]
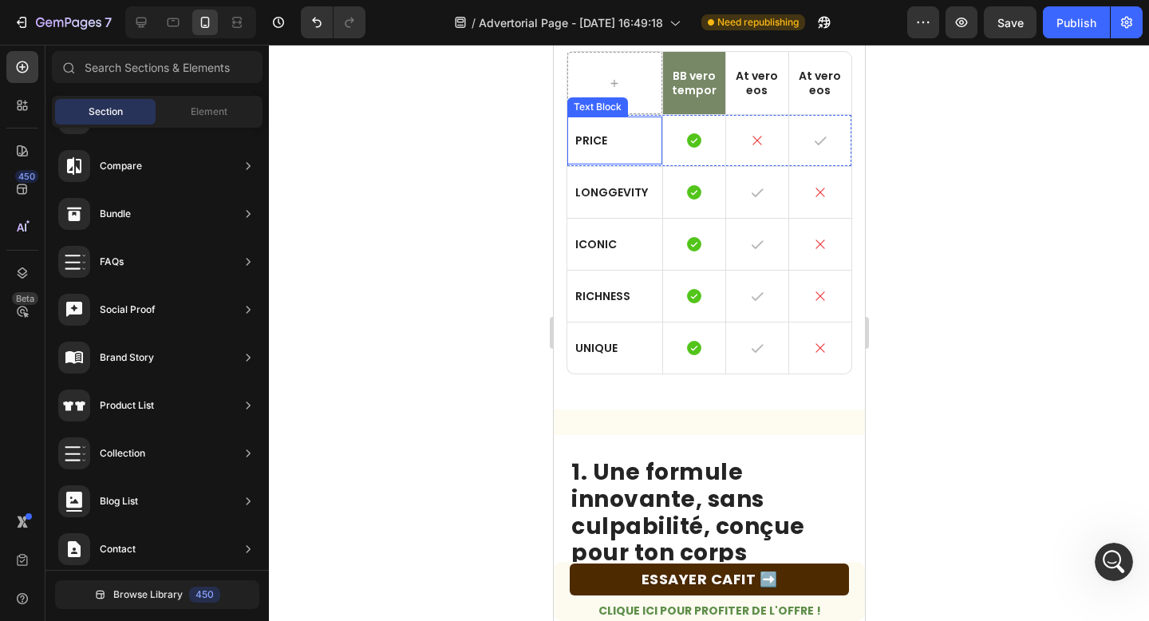
click at [607, 146] on p "Price" at bounding box center [613, 140] width 79 height 14
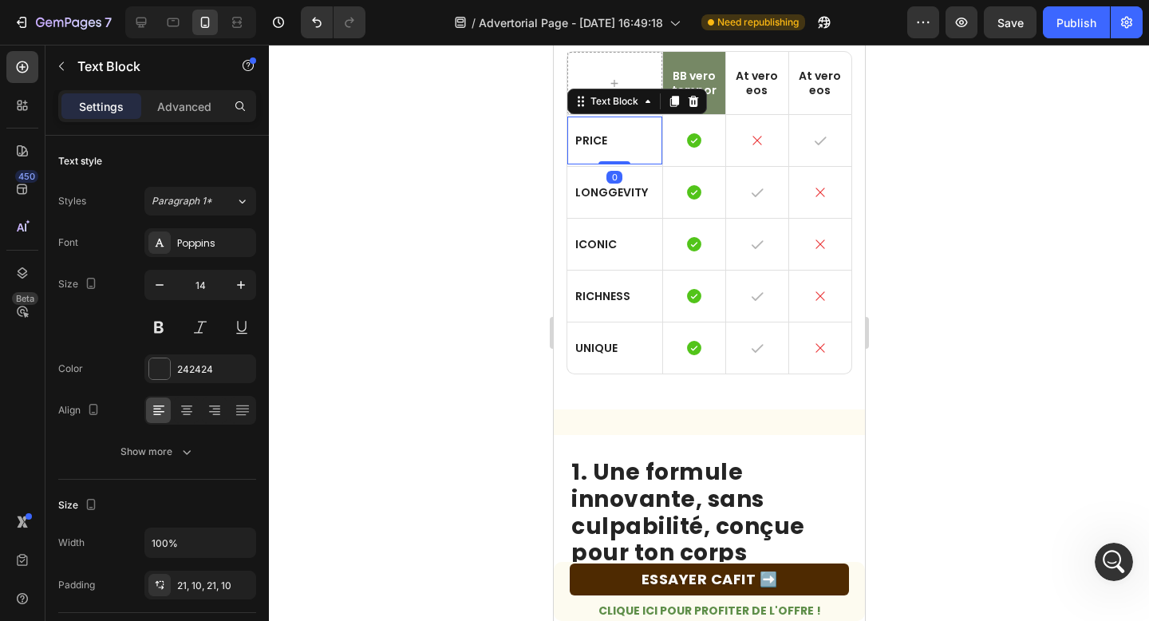
click at [607, 146] on p "Price" at bounding box center [613, 140] width 79 height 14
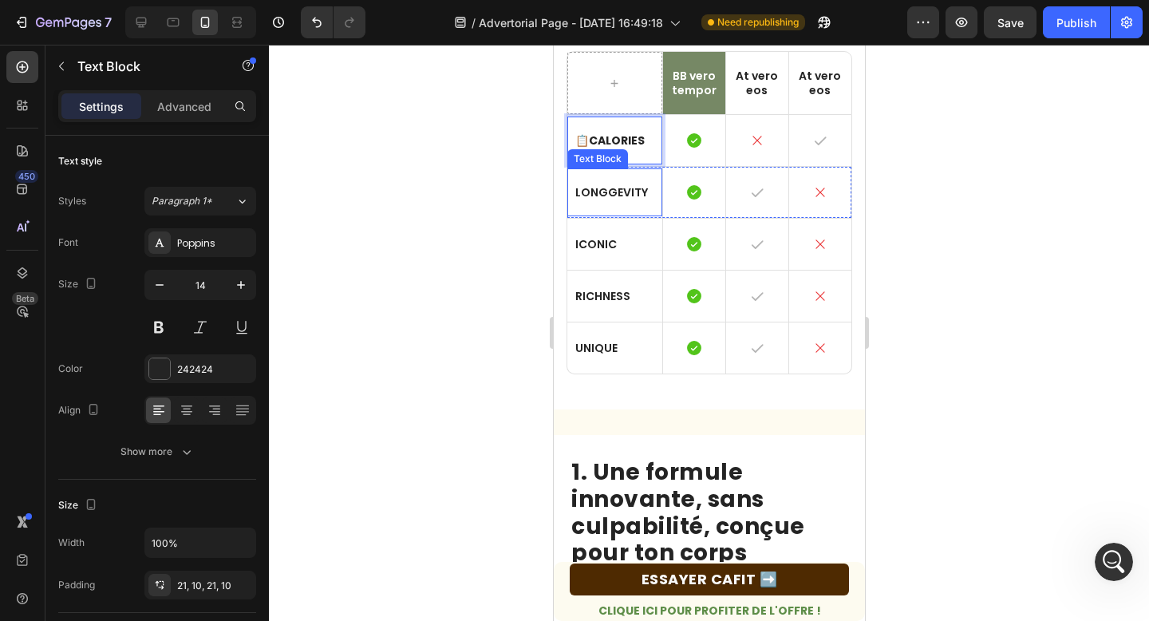
click at [610, 187] on p "Longgevity" at bounding box center [613, 192] width 79 height 14
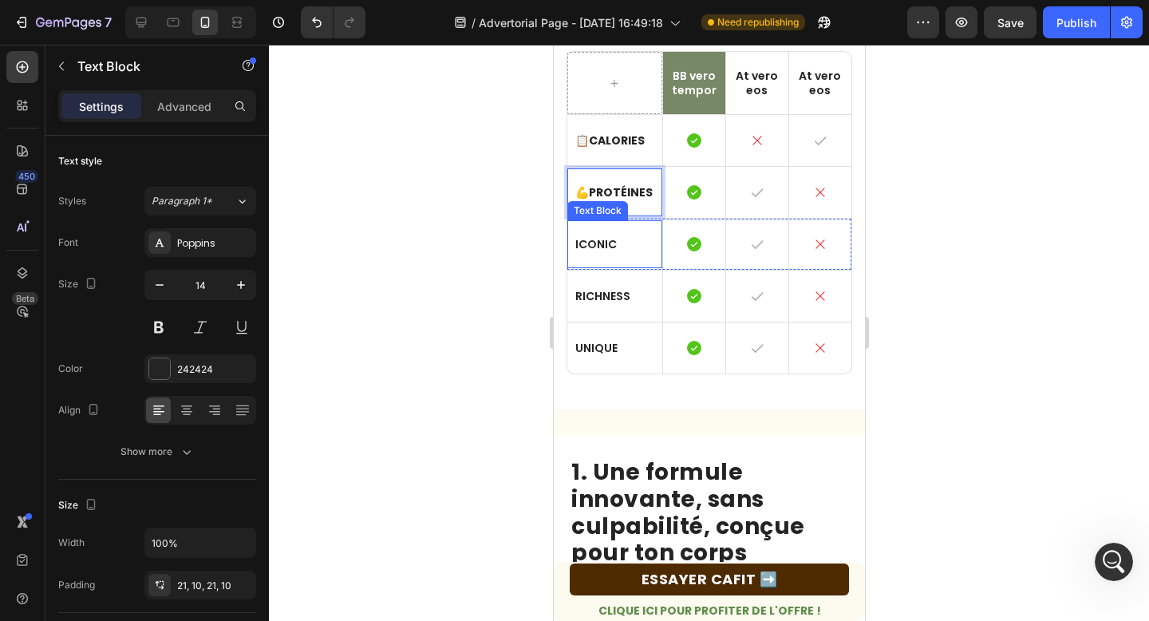
click at [613, 248] on p "Iconic" at bounding box center [613, 244] width 79 height 14
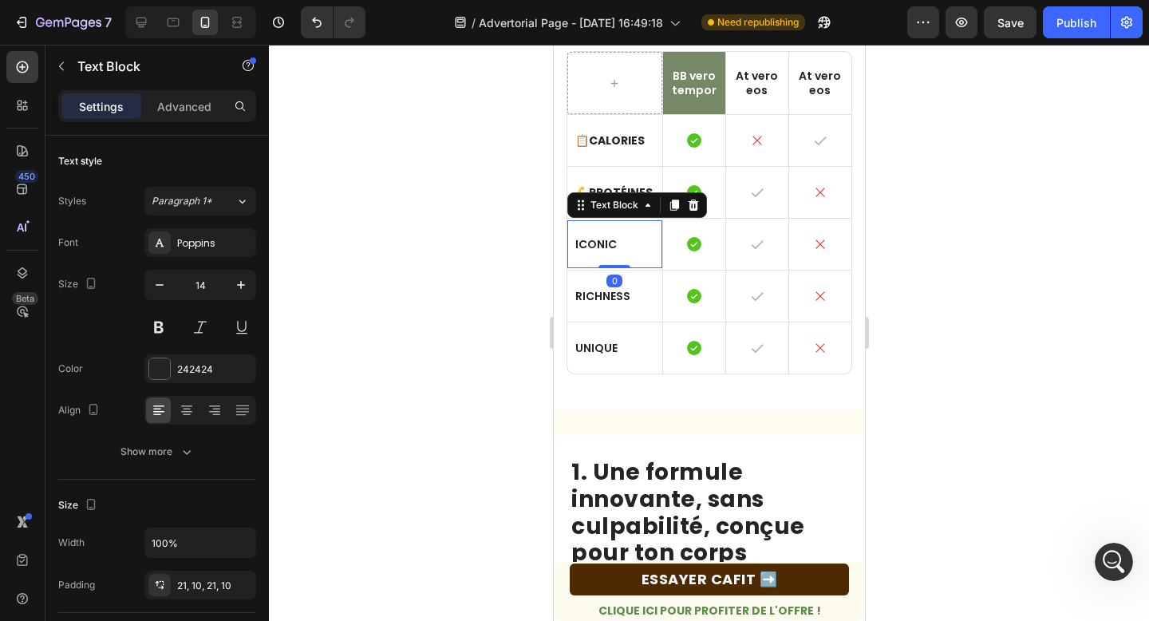
click at [613, 248] on p "Iconic" at bounding box center [613, 244] width 79 height 14
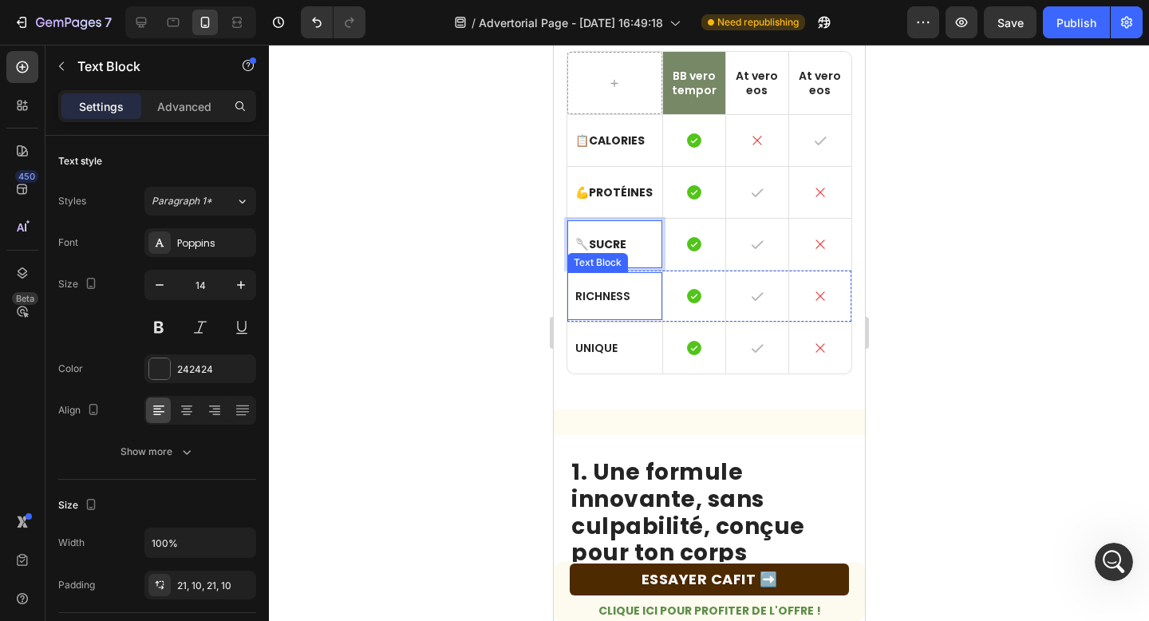
click at [601, 299] on p "Richness" at bounding box center [613, 296] width 79 height 14
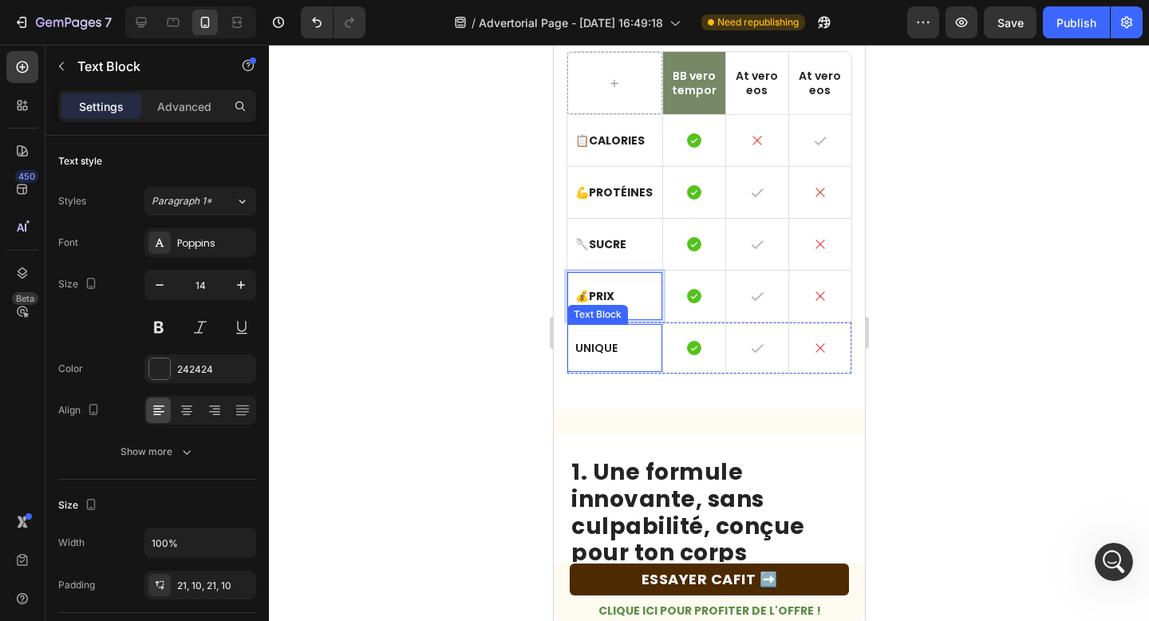
click at [638, 350] on p "Unique" at bounding box center [613, 348] width 79 height 14
click at [696, 307] on icon at bounding box center [692, 308] width 13 height 13
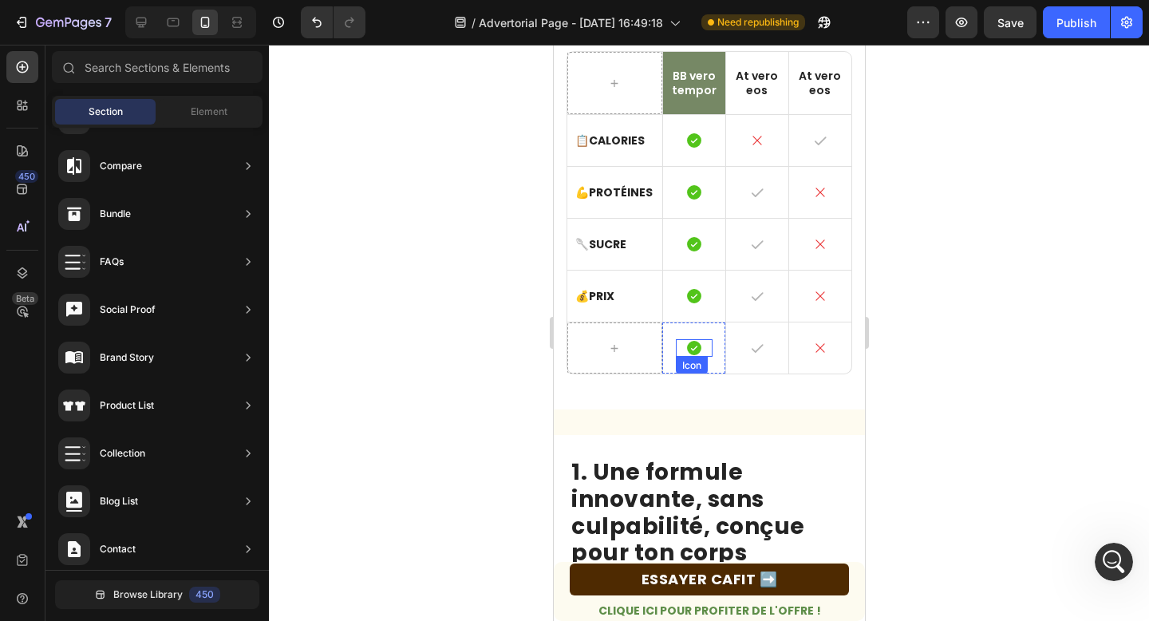
click at [704, 342] on div "Icon" at bounding box center [693, 348] width 37 height 18
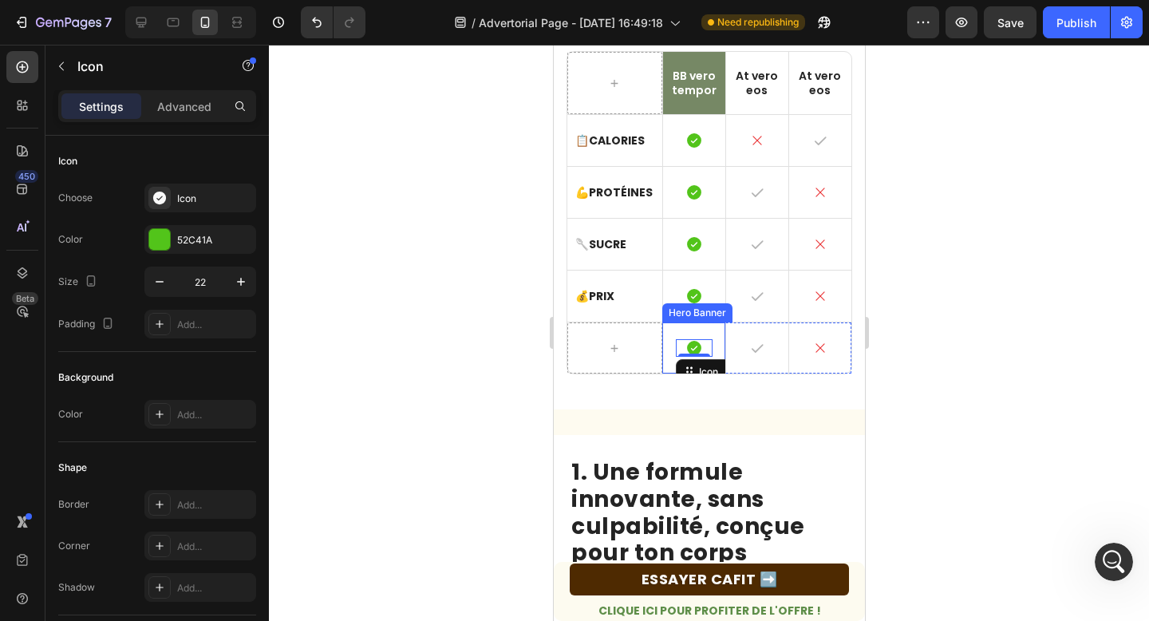
click at [723, 333] on div "Icon 0" at bounding box center [693, 347] width 62 height 51
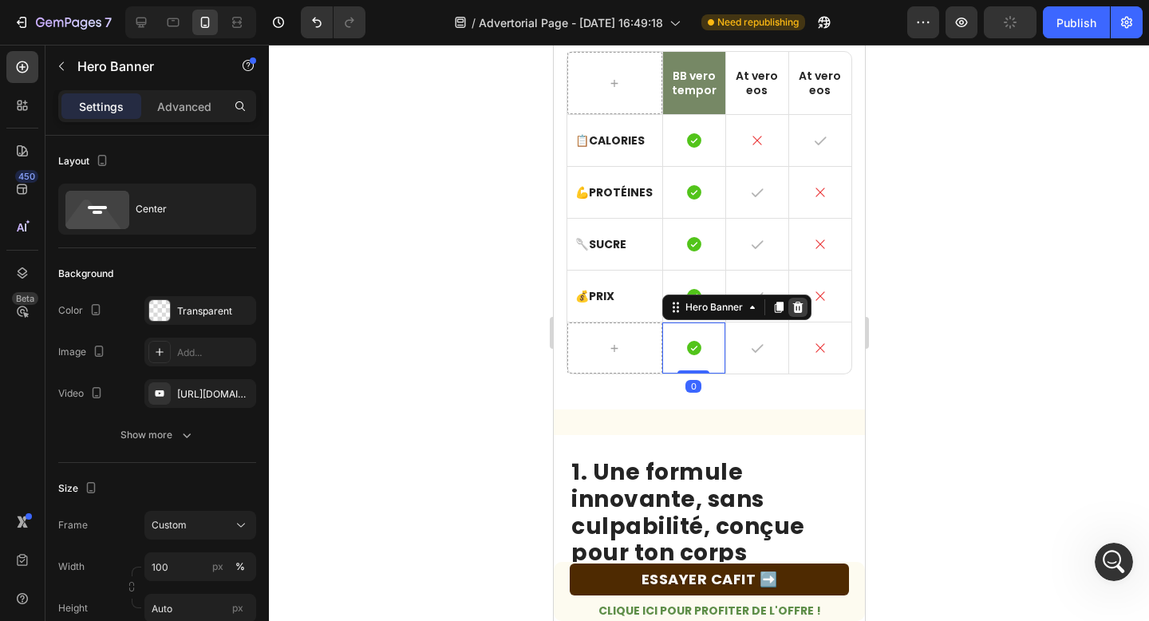
click at [796, 312] on icon at bounding box center [796, 307] width 10 height 11
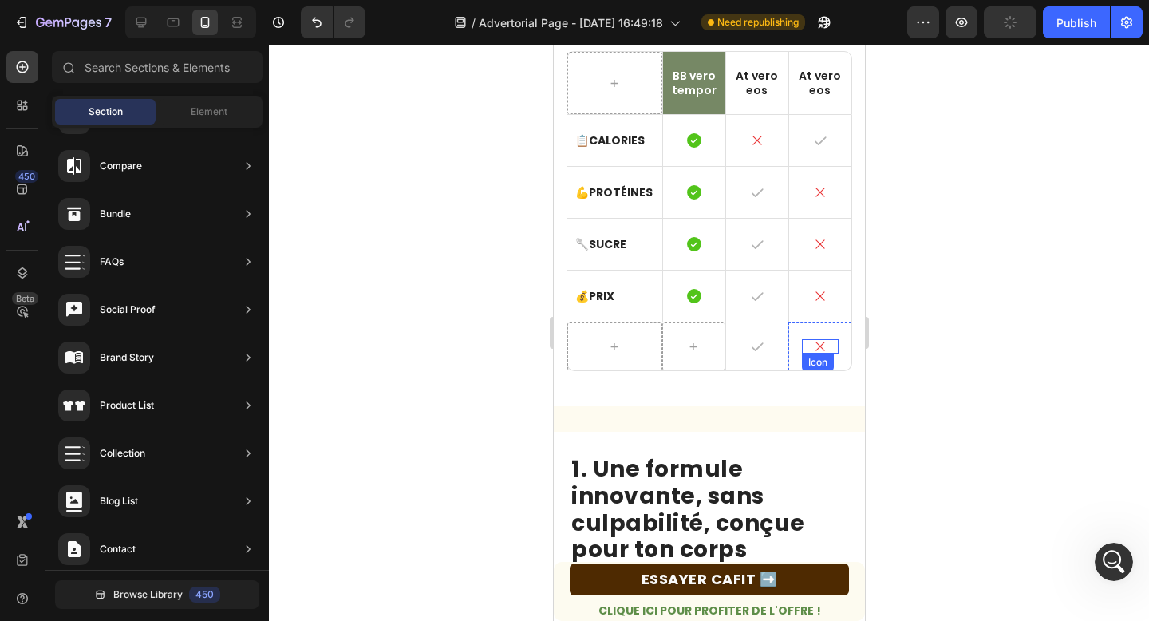
click at [828, 339] on div "Icon" at bounding box center [819, 346] width 37 height 14
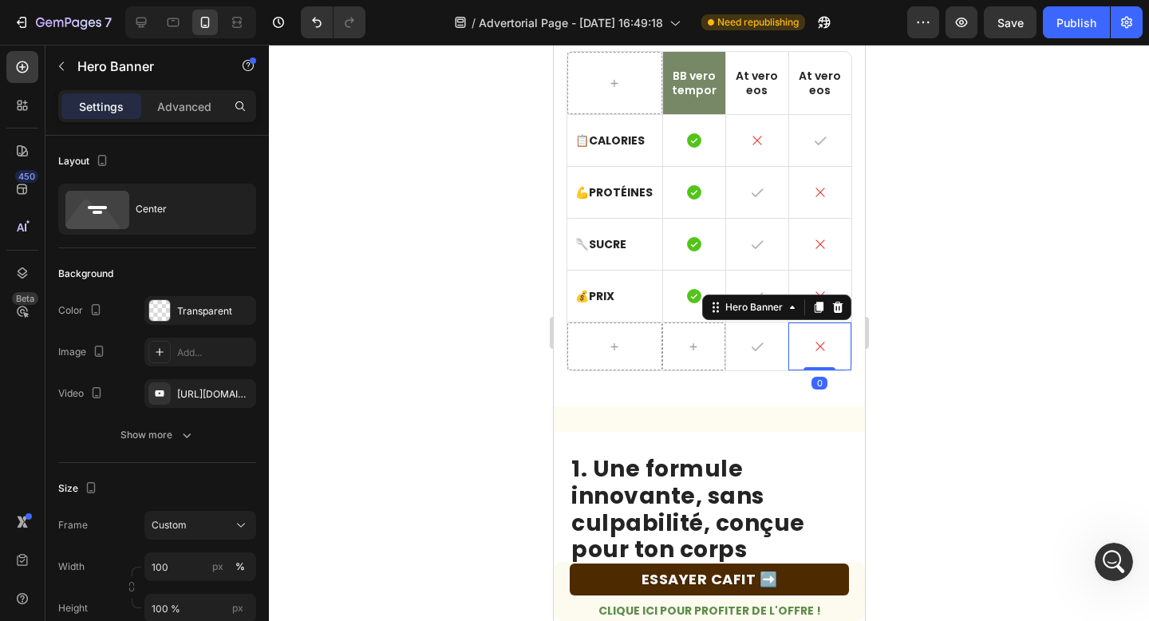
click at [828, 336] on div "Icon" at bounding box center [819, 346] width 62 height 48
click at [841, 302] on icon at bounding box center [836, 307] width 13 height 13
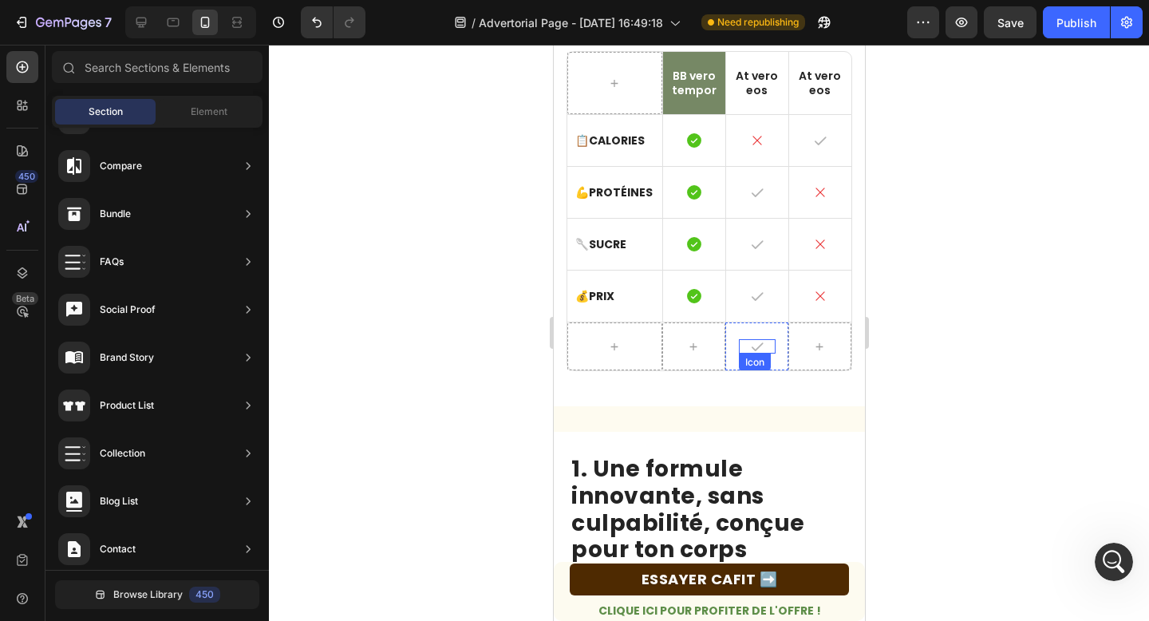
click at [774, 333] on div "Icon" at bounding box center [756, 346] width 62 height 48
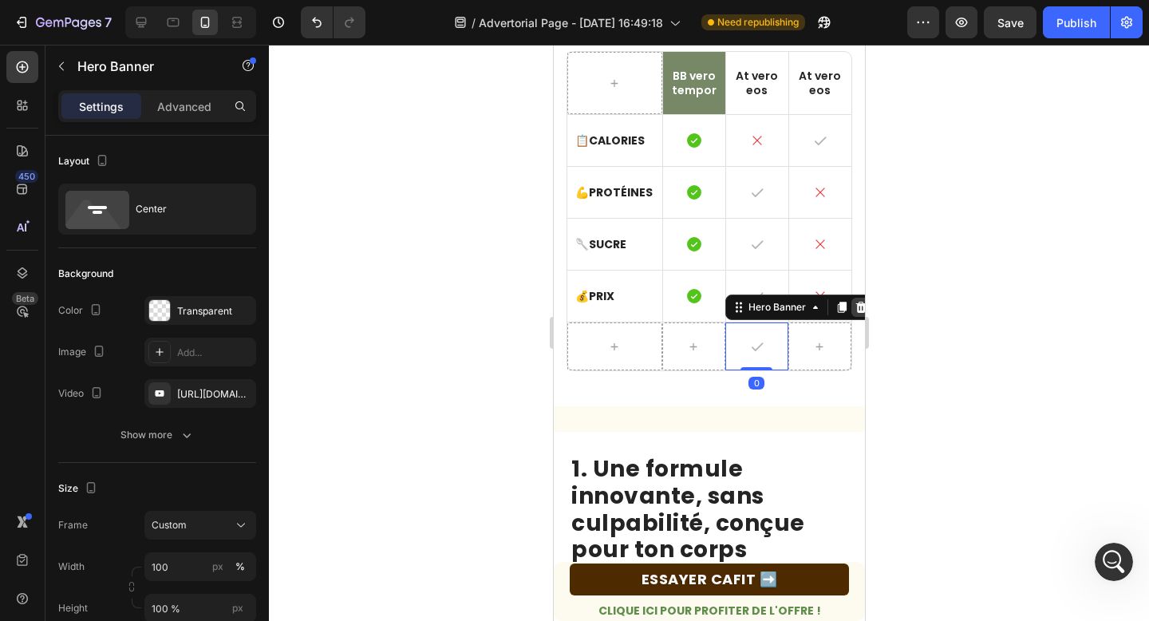
click at [856, 309] on icon at bounding box center [859, 307] width 10 height 11
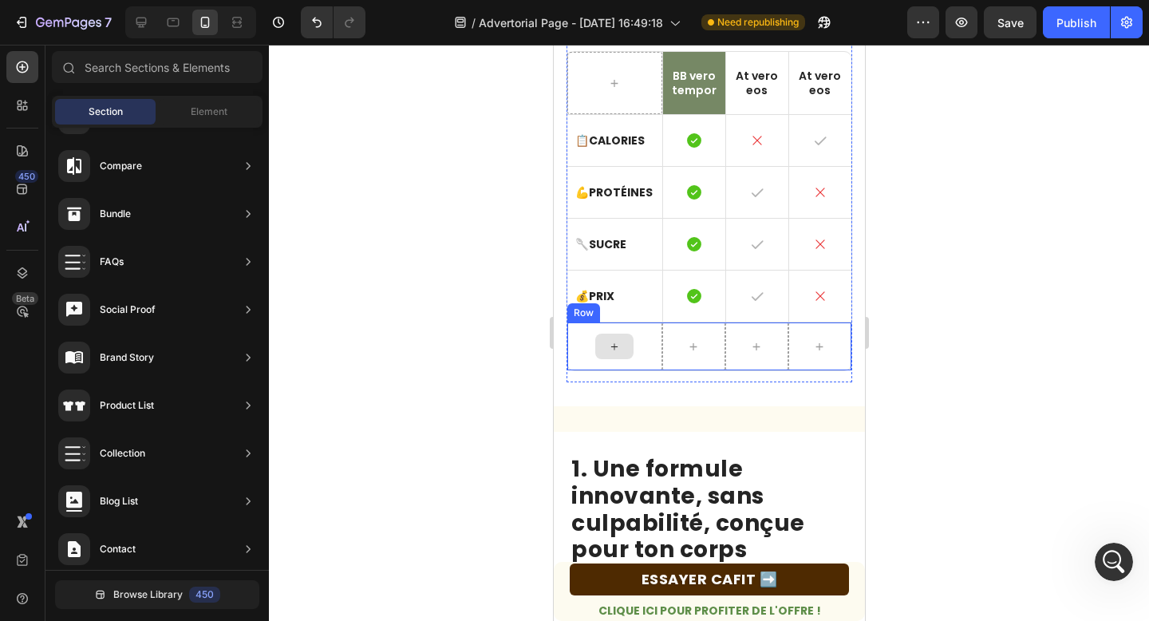
click at [585, 345] on div at bounding box center [613, 346] width 95 height 48
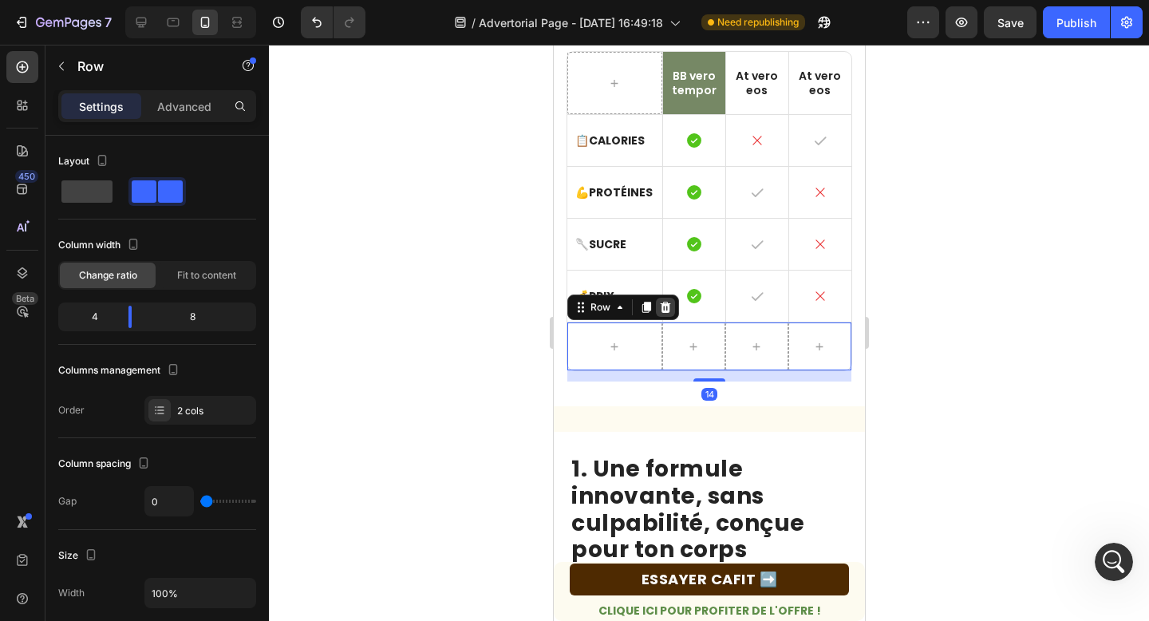
click at [659, 307] on icon at bounding box center [664, 307] width 13 height 13
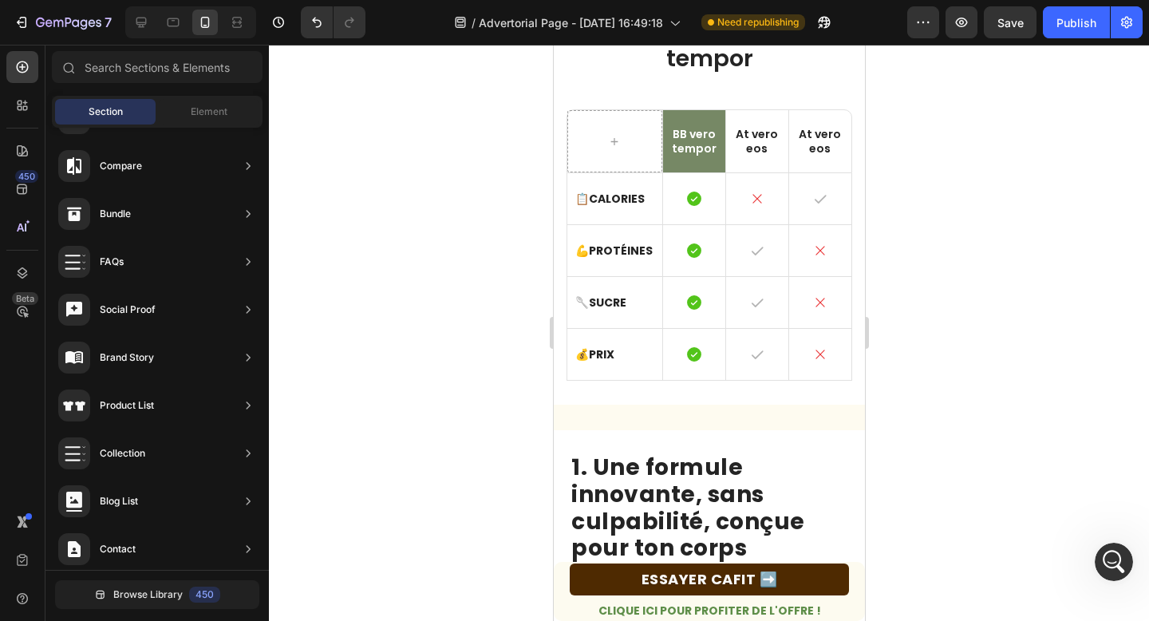
scroll to position [336, 0]
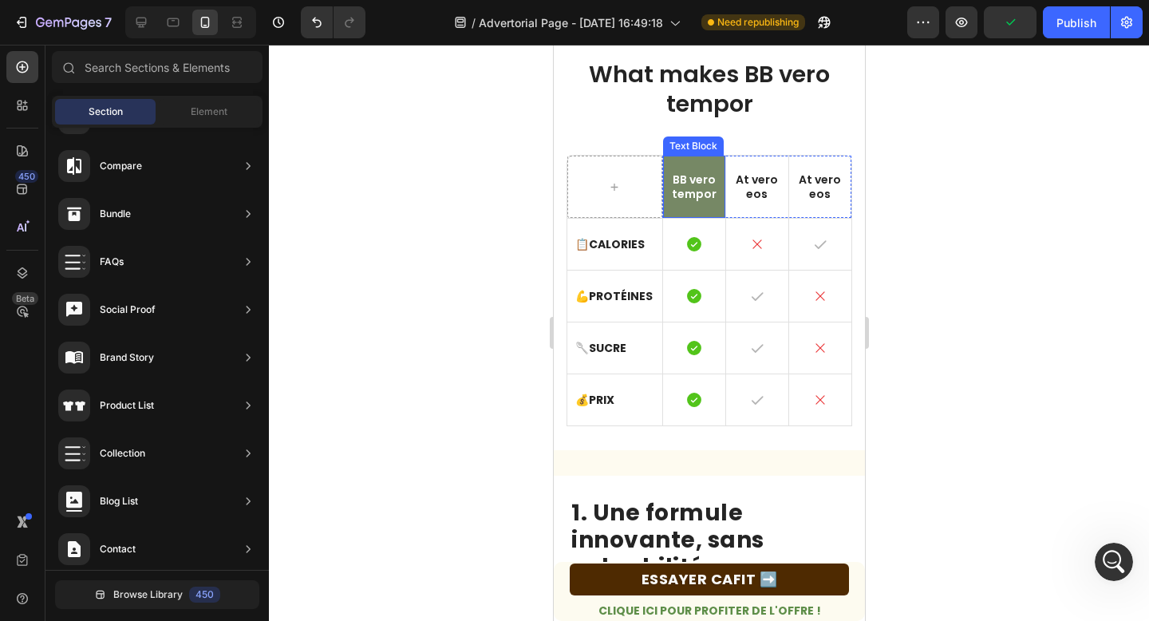
click at [692, 181] on p "BB vero tempor" at bounding box center [693, 186] width 46 height 29
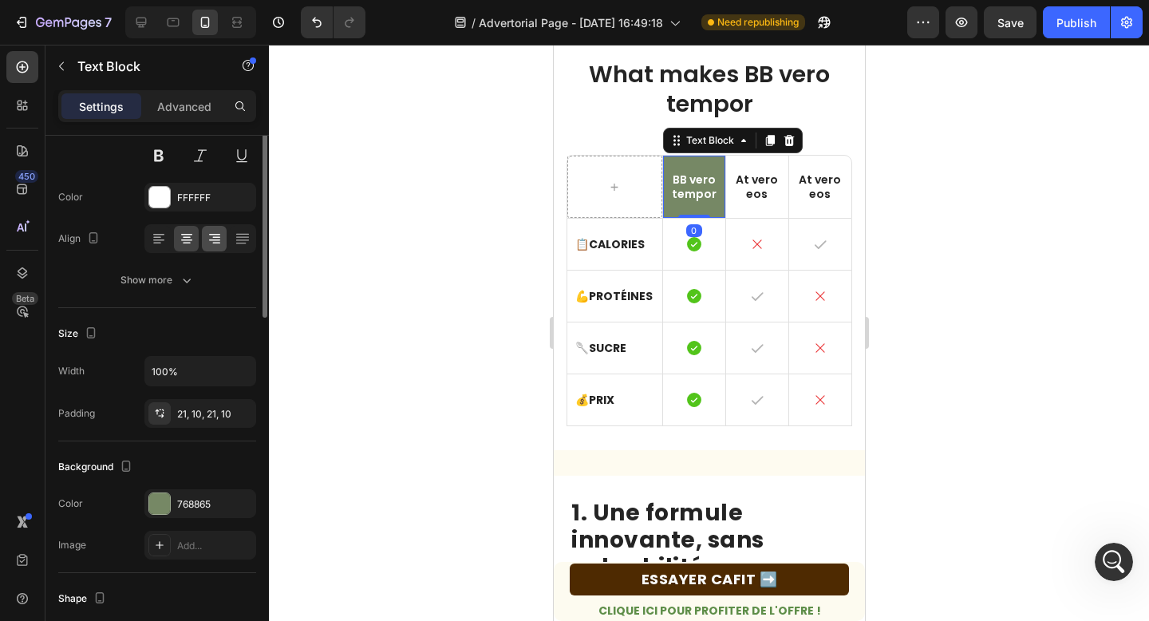
scroll to position [203, 0]
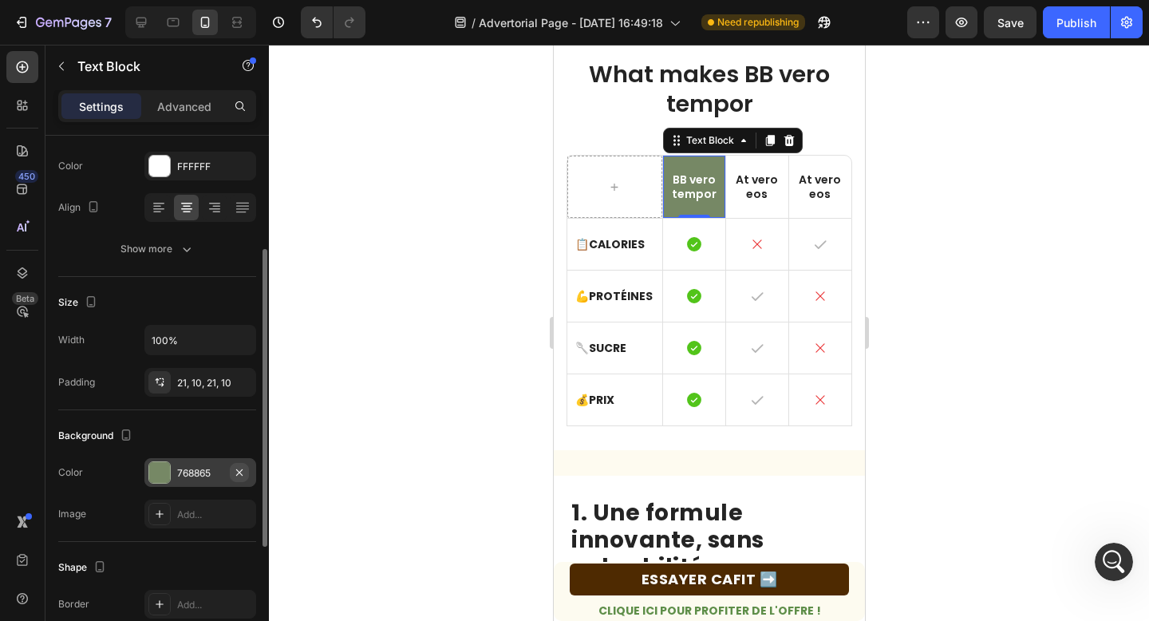
click at [236, 467] on icon "button" at bounding box center [239, 472] width 13 height 13
click at [165, 501] on div "Add..." at bounding box center [200, 513] width 112 height 29
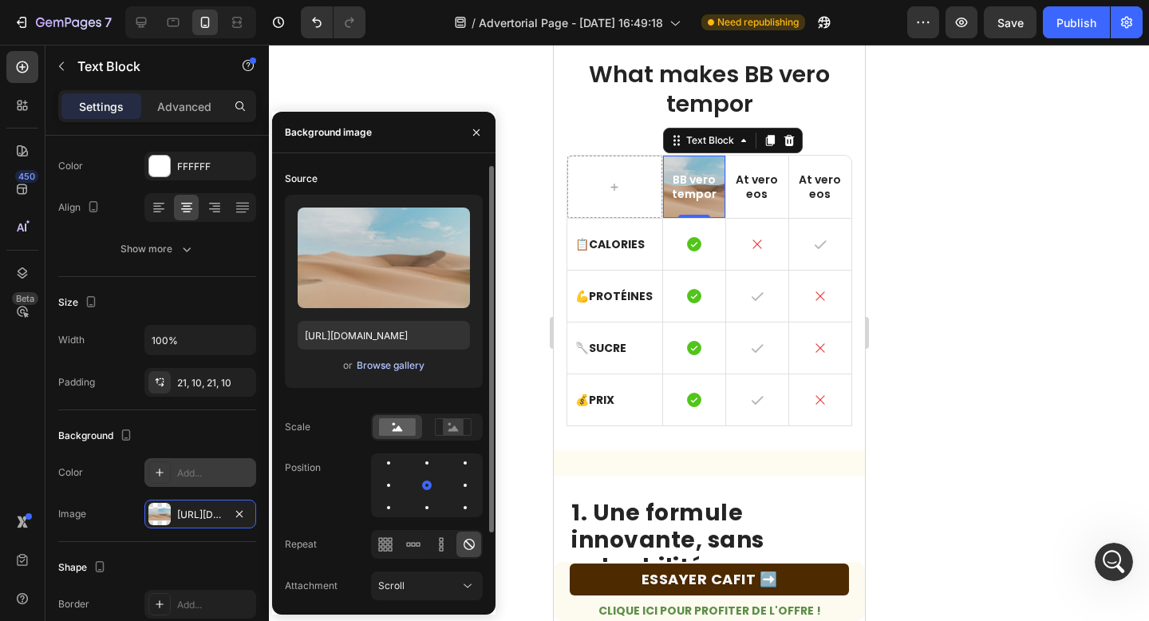
click at [398, 361] on div "Browse gallery" at bounding box center [391, 365] width 68 height 14
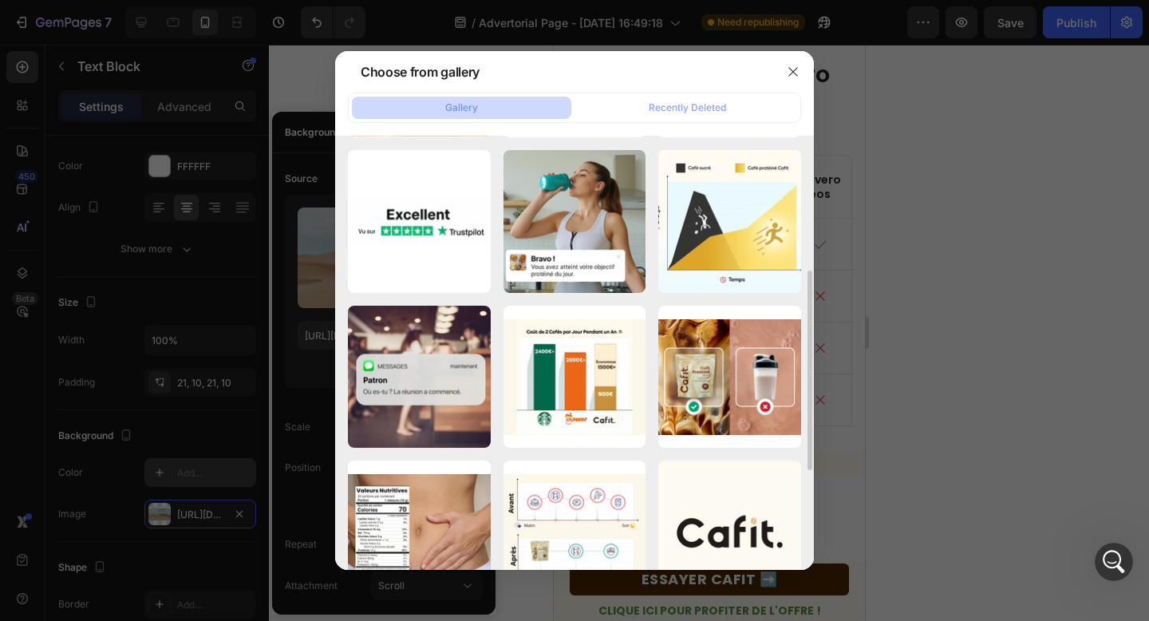
scroll to position [510, 0]
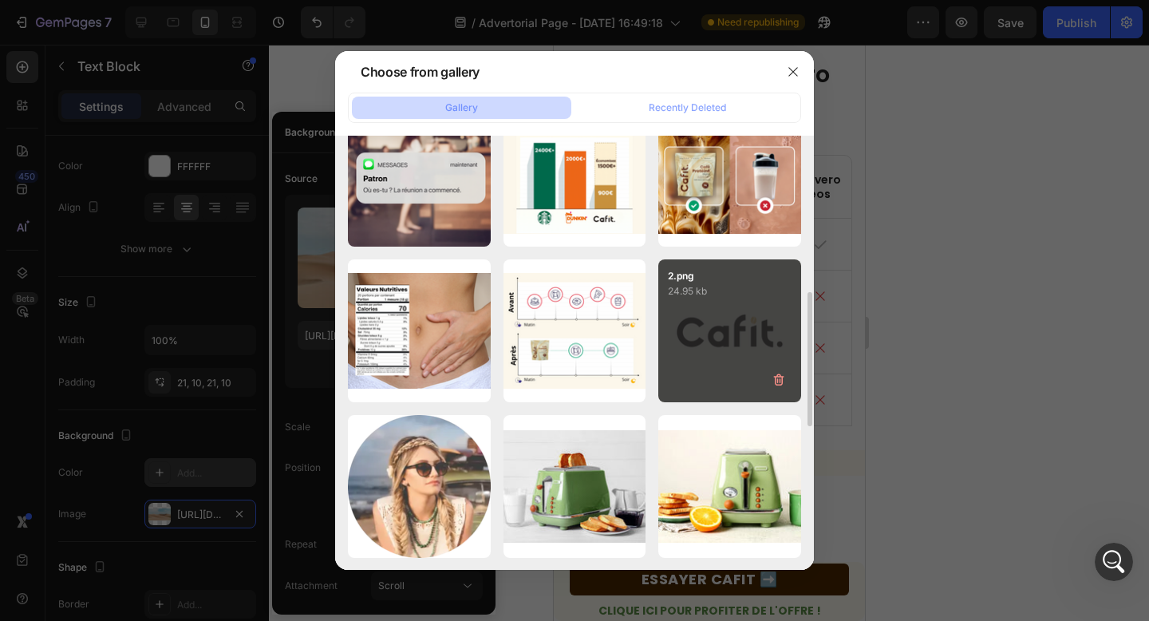
click at [692, 359] on div "2.png 24.95 kb" at bounding box center [729, 330] width 143 height 143
type input "https://cdn.shopify.com/s/files/1/0971/6455/8675/files/gempages_578471988817822…"
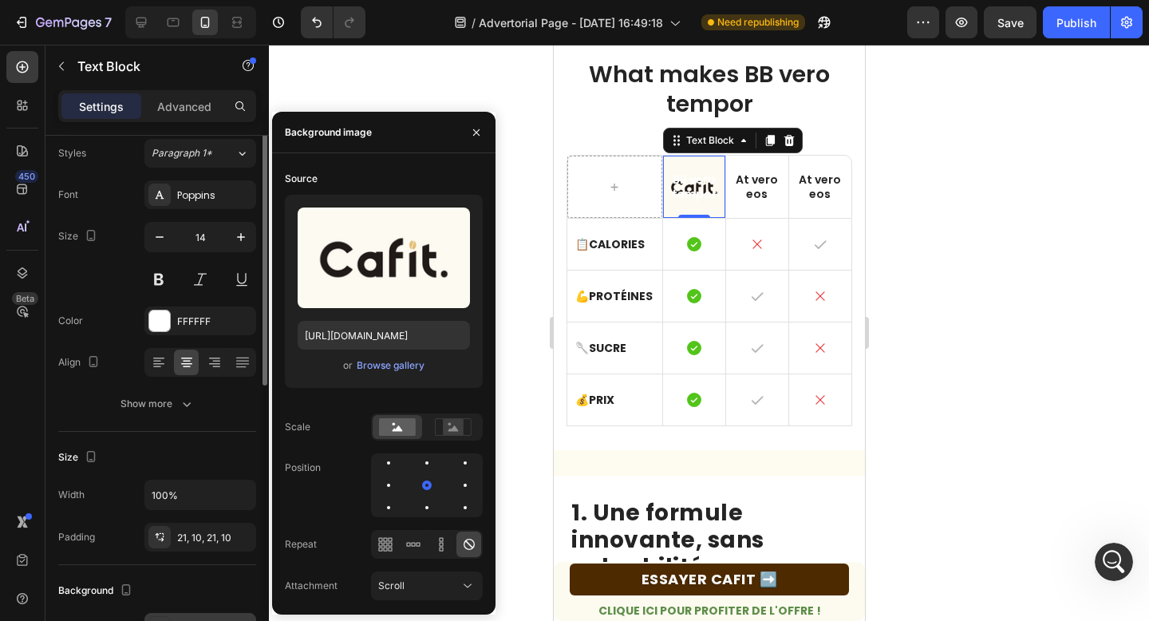
scroll to position [0, 0]
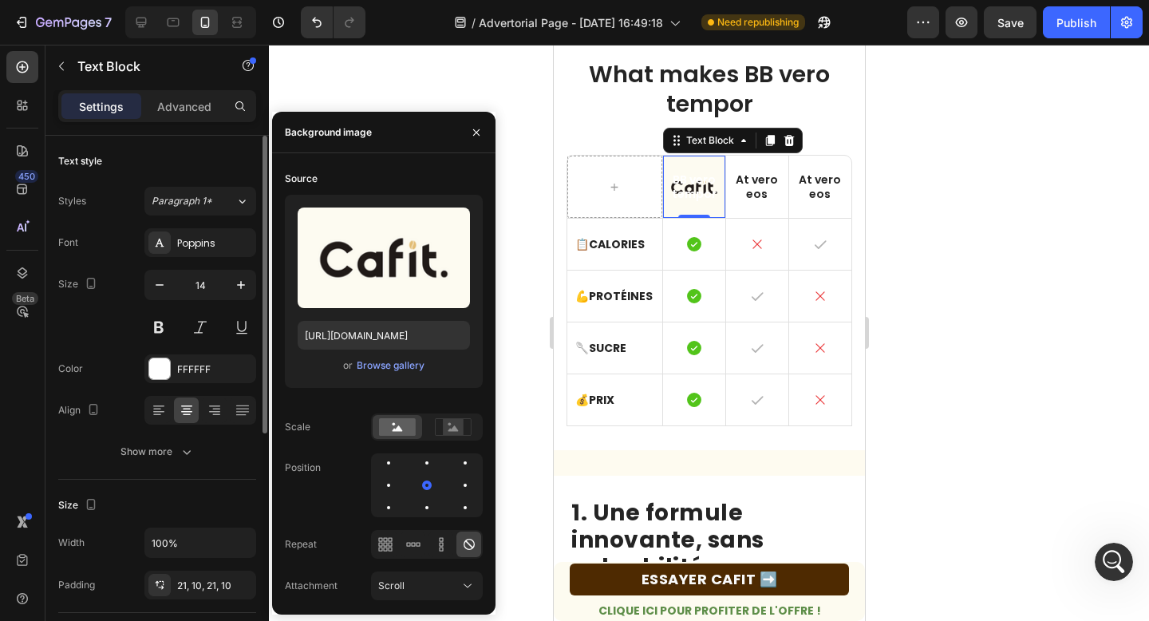
click at [156, 165] on div "Text style" at bounding box center [157, 161] width 198 height 26
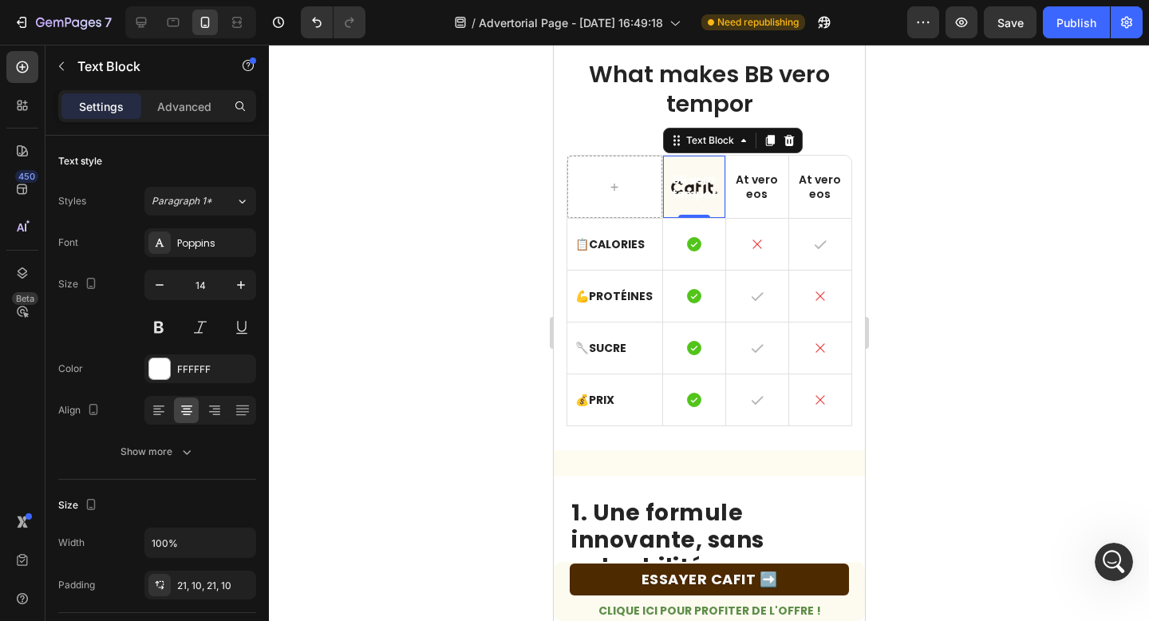
click at [696, 194] on p "BB vero tempor" at bounding box center [693, 186] width 46 height 29
click at [491, 162] on div at bounding box center [709, 333] width 880 height 576
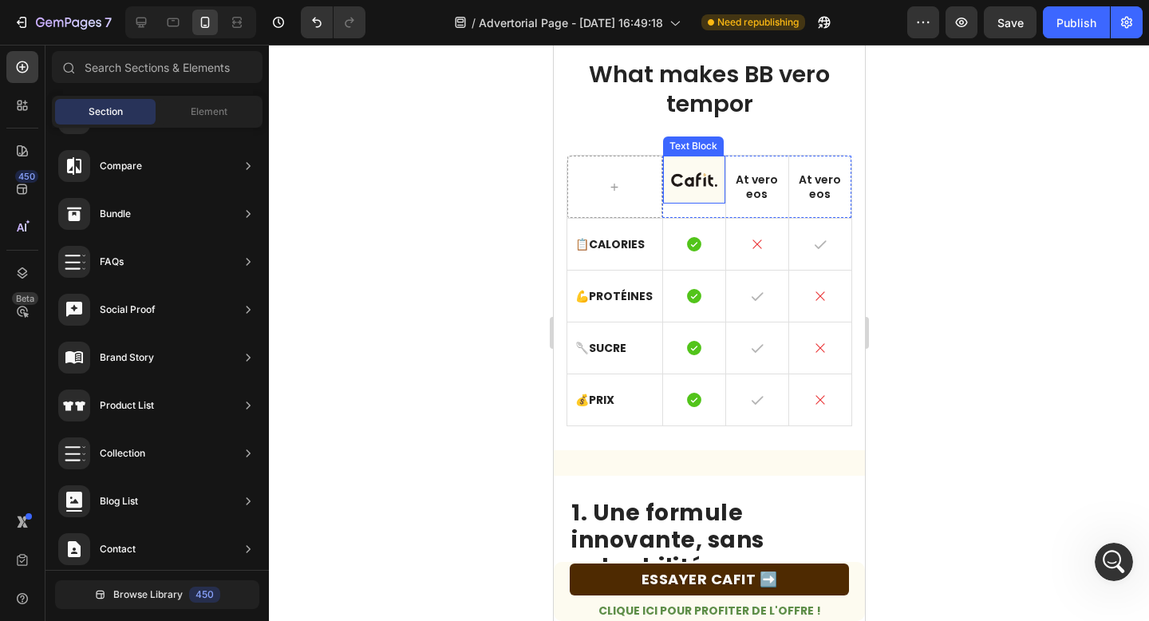
click at [687, 187] on div "Rich Text Editor. Editing area: main" at bounding box center [693, 180] width 62 height 48
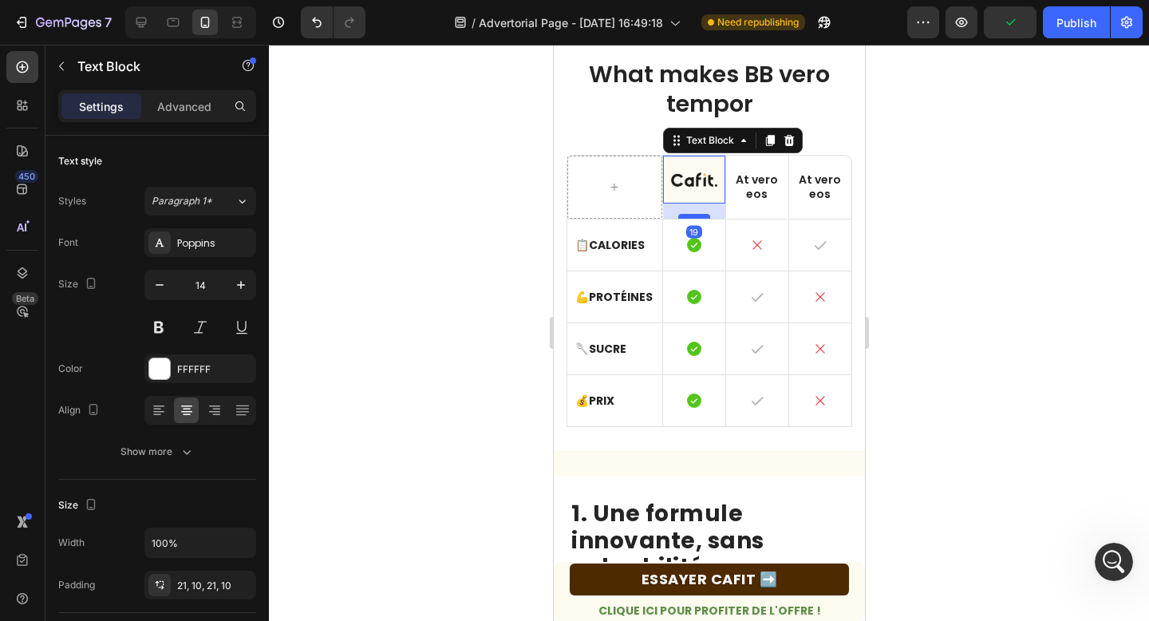
drag, startPoint x: 692, startPoint y: 200, endPoint x: 689, endPoint y: 215, distance: 15.3
click at [689, 215] on div at bounding box center [693, 216] width 32 height 5
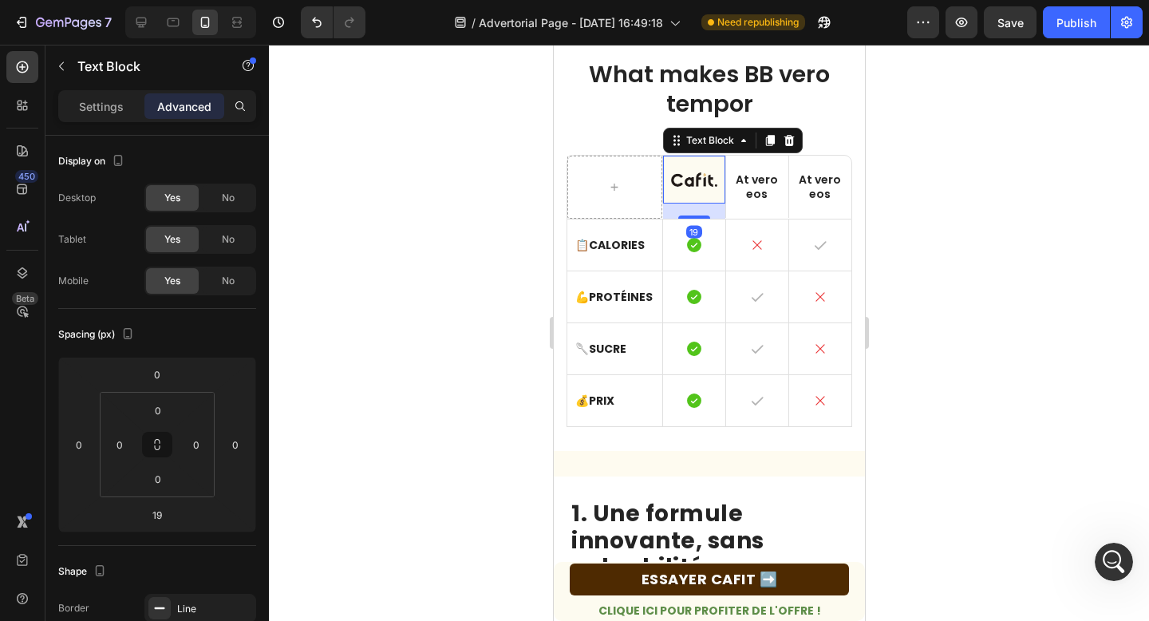
click at [488, 162] on div at bounding box center [709, 333] width 880 height 576
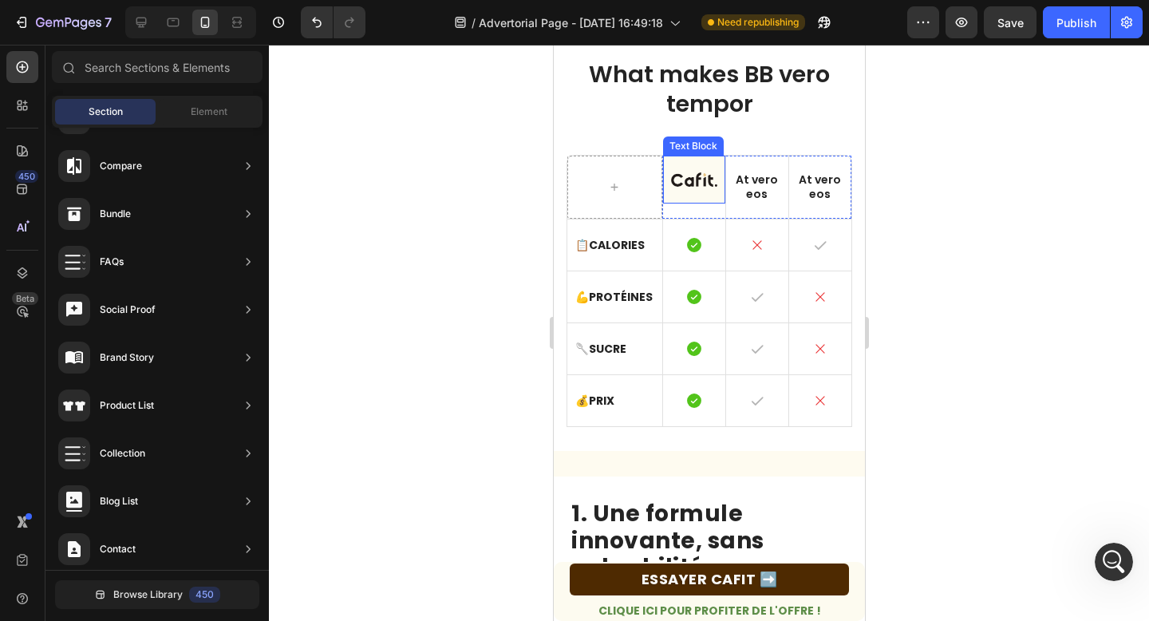
click at [680, 187] on p "Rich Text Editor. Editing area: main" at bounding box center [693, 179] width 46 height 14
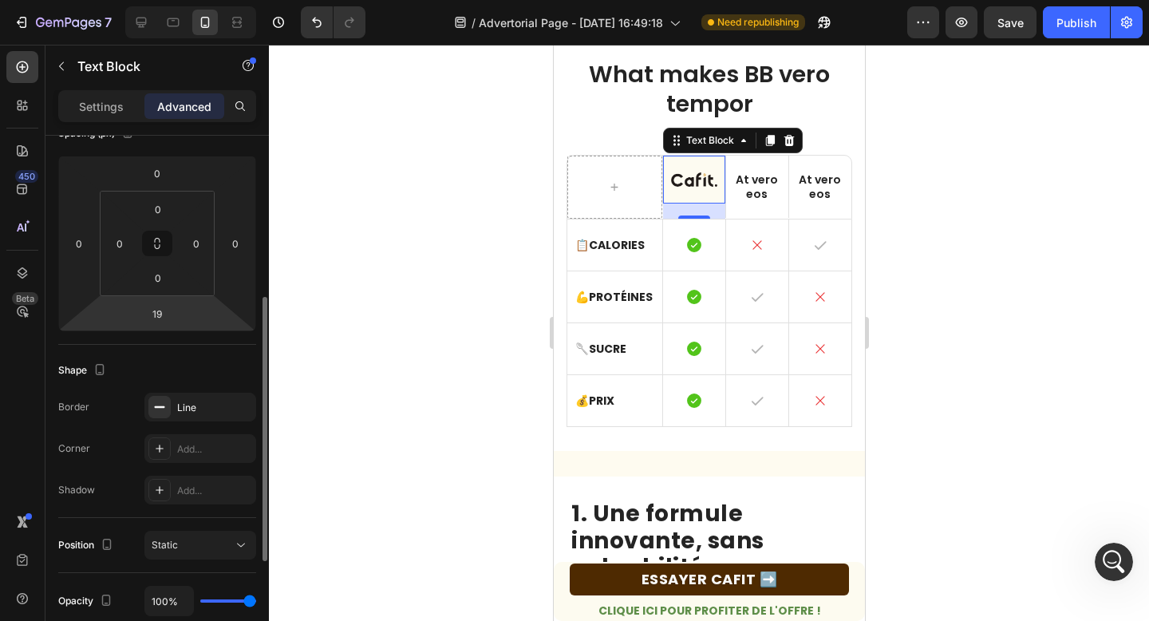
scroll to position [242, 0]
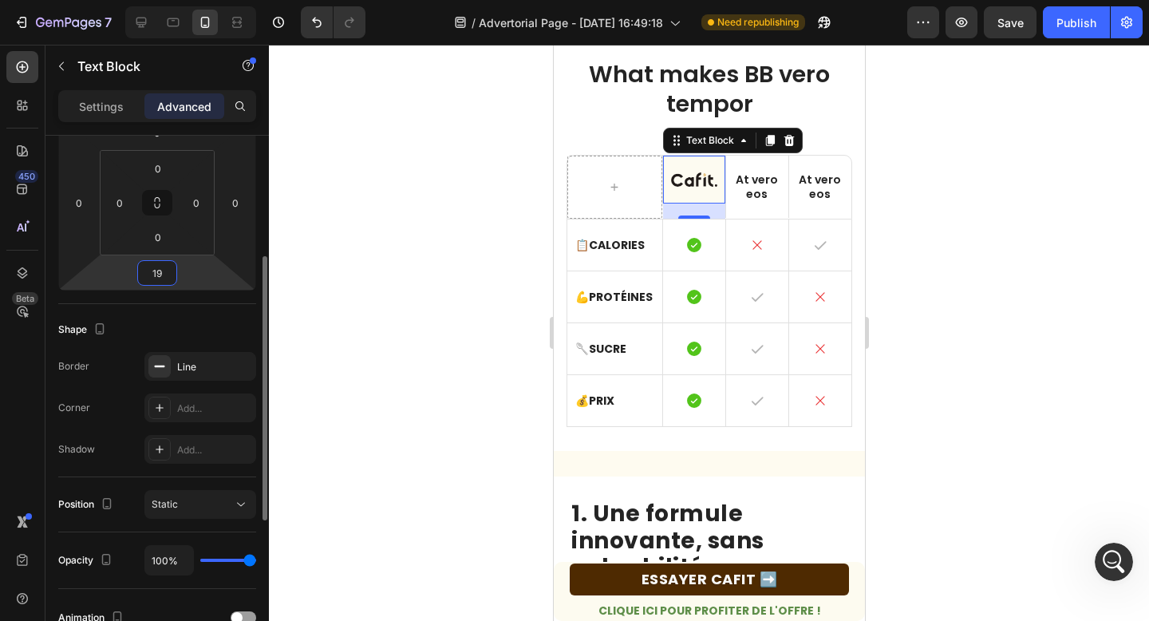
click at [151, 278] on input "19" at bounding box center [157, 273] width 32 height 24
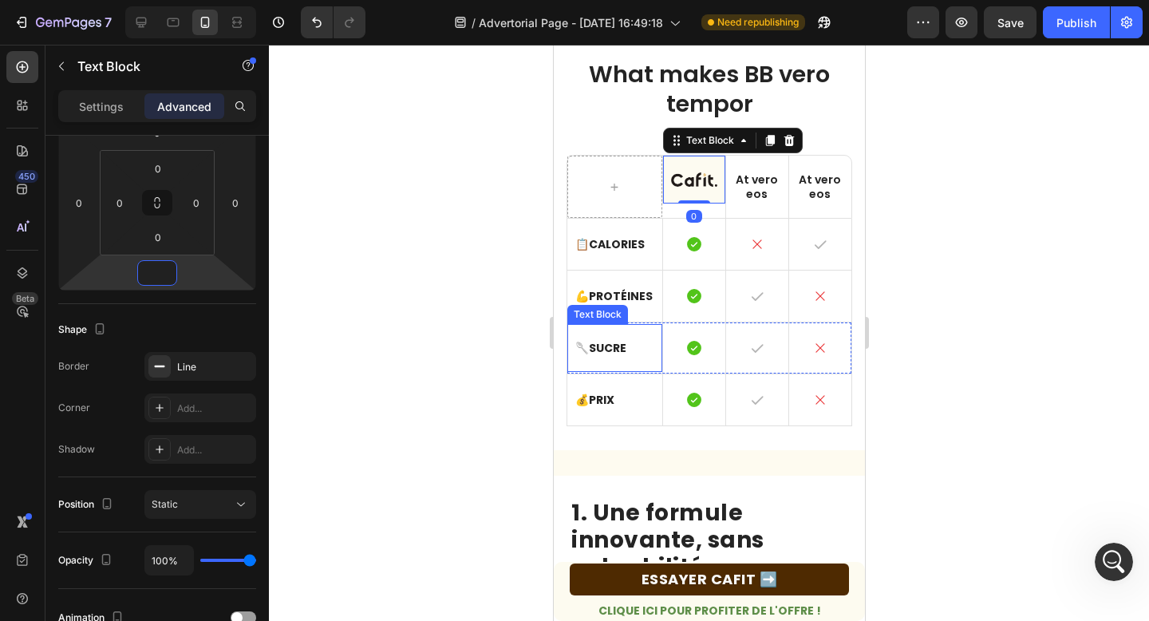
click at [643, 325] on div "🥄 Sucre" at bounding box center [613, 348] width 95 height 48
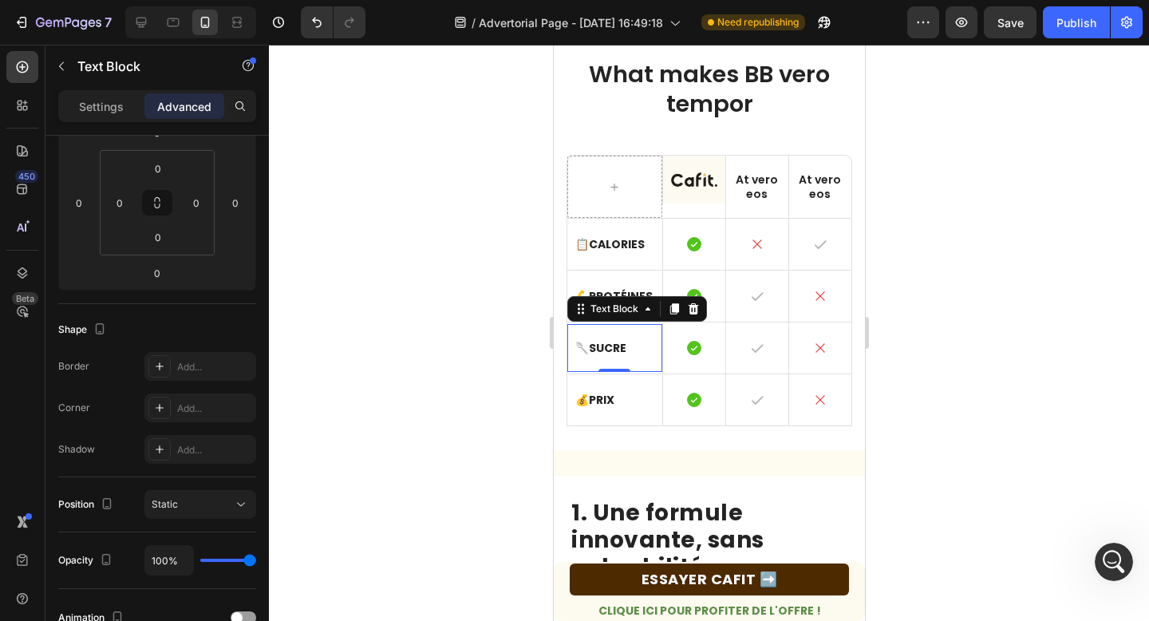
scroll to position [0, 0]
click at [676, 71] on h2 "What makes BB vero tempor" at bounding box center [709, 89] width 286 height 63
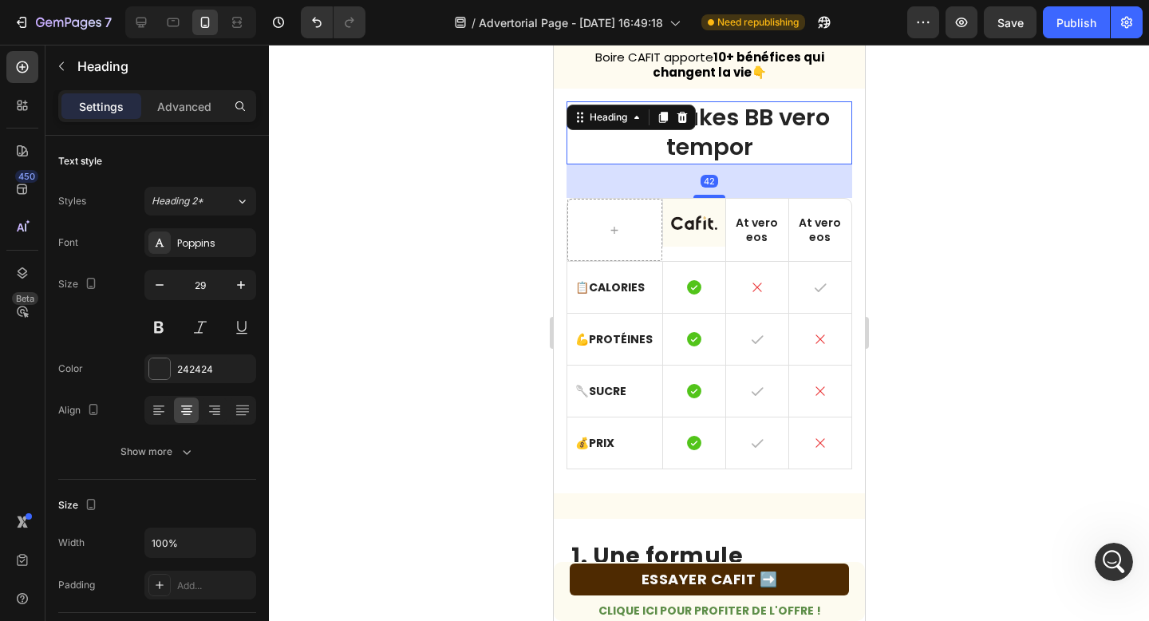
scroll to position [248, 0]
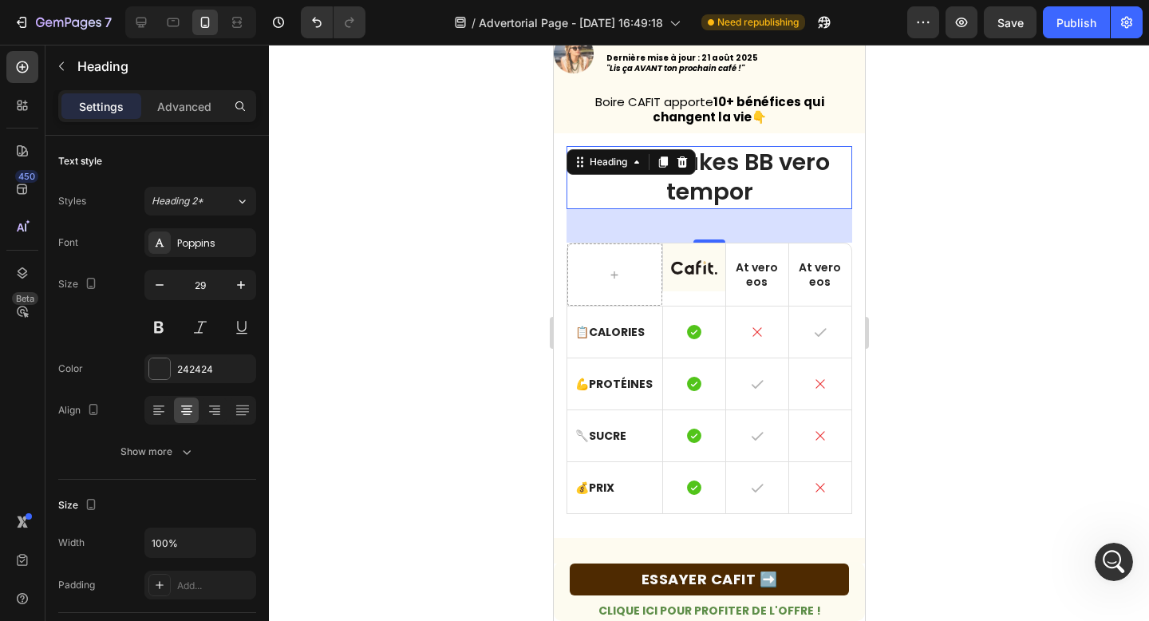
click at [787, 190] on h2 "What makes BB vero tempor" at bounding box center [709, 177] width 286 height 63
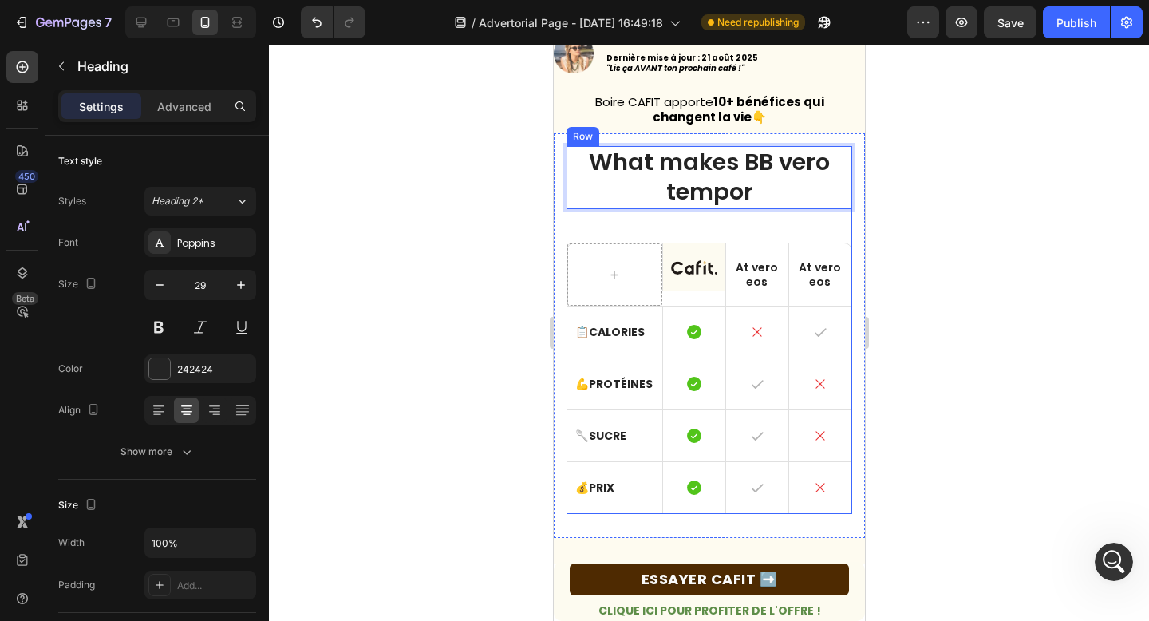
click at [782, 231] on div "What makes BB vero tempor Heading 42 Text Block At vero eos Text Block At vero …" at bounding box center [709, 330] width 286 height 369
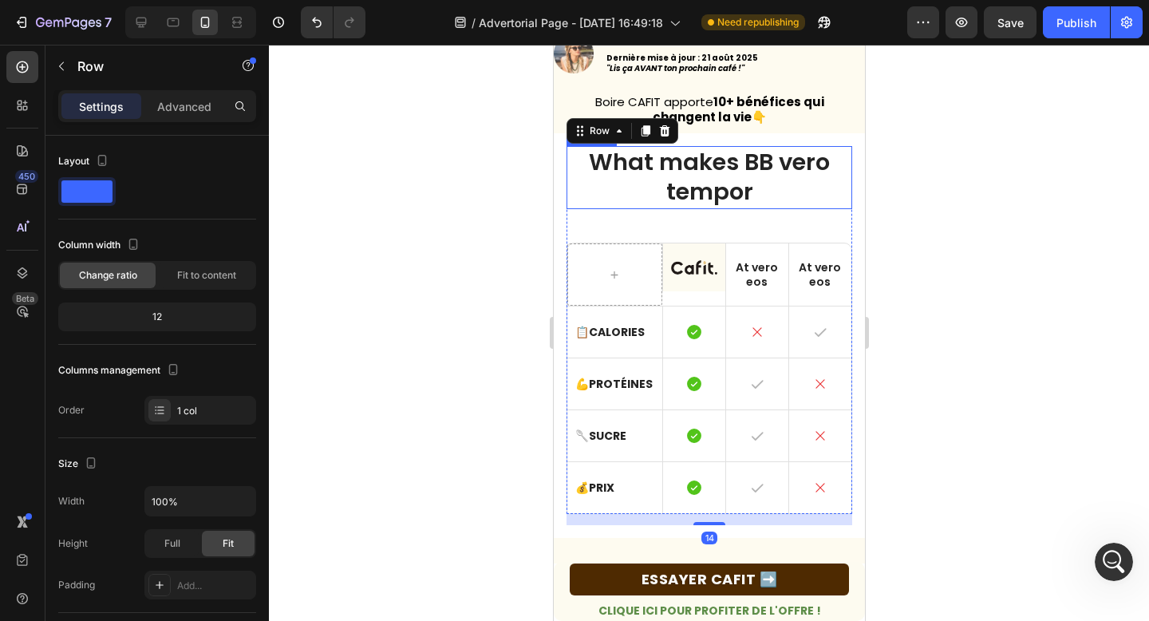
click at [770, 192] on p "What makes BB vero tempor" at bounding box center [708, 178] width 282 height 60
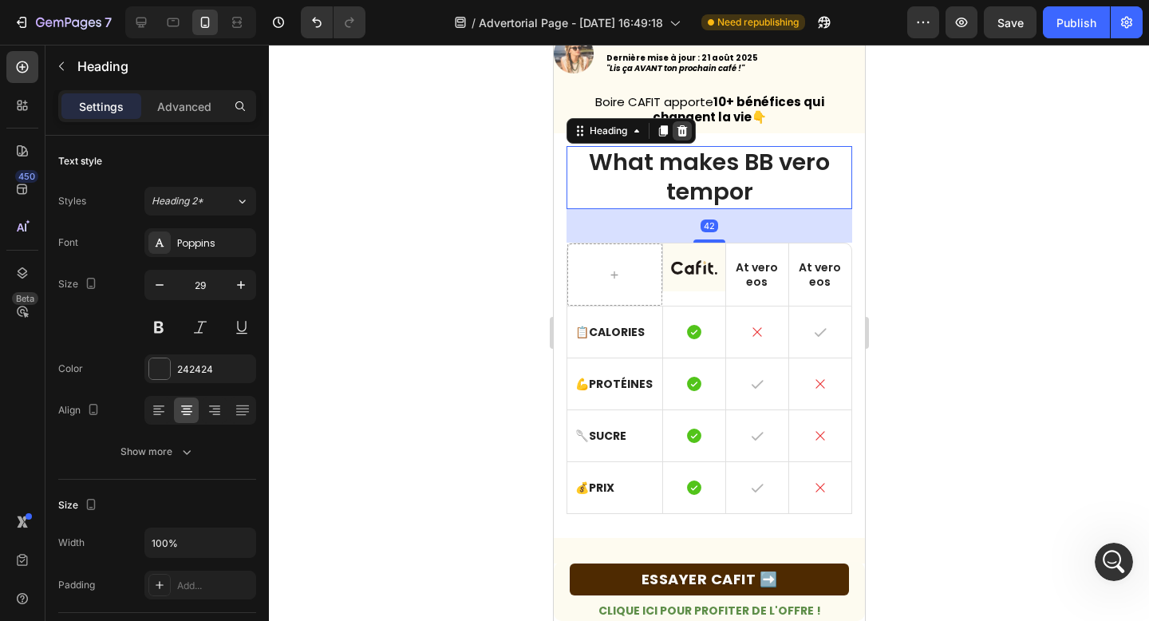
click at [691, 128] on div at bounding box center [681, 130] width 19 height 19
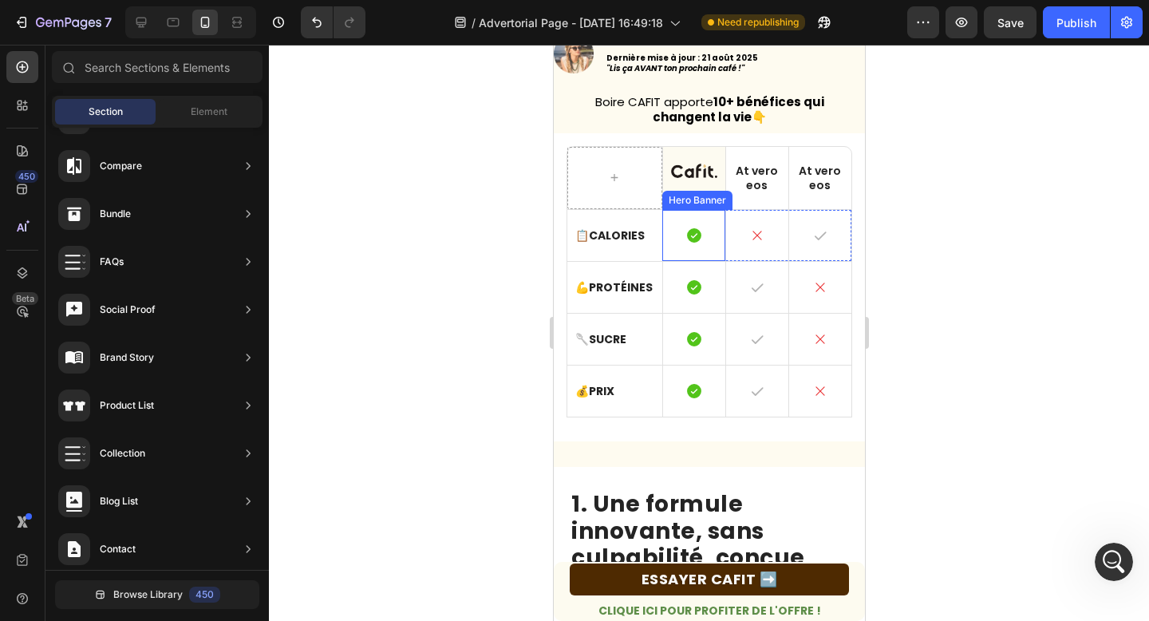
click at [671, 220] on div "Icon" at bounding box center [693, 235] width 62 height 51
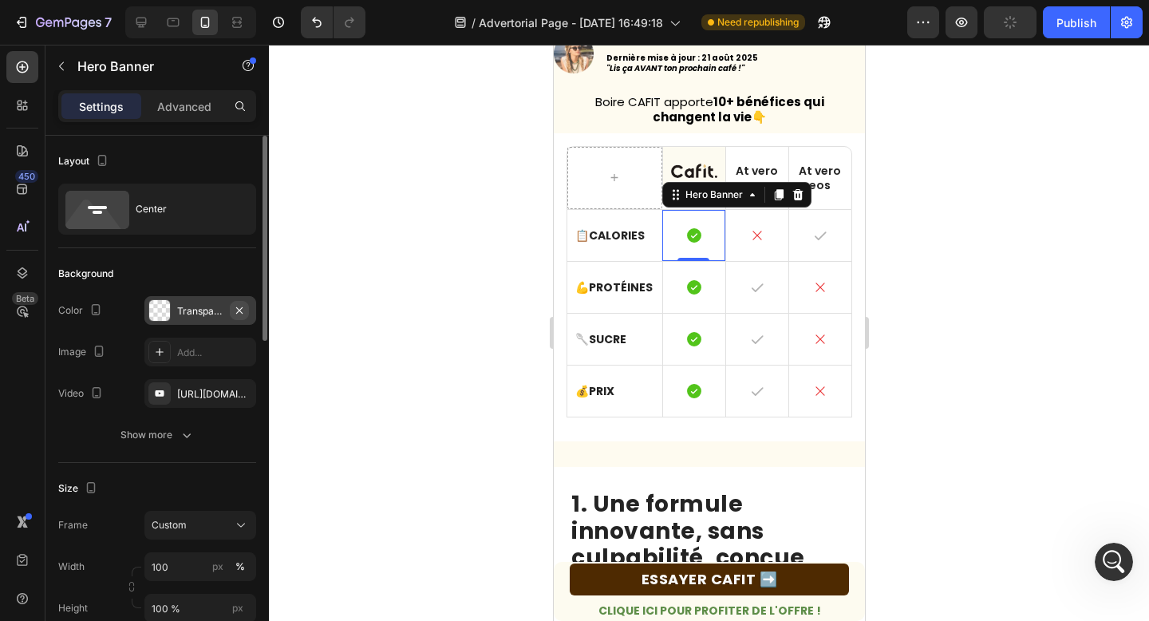
click at [238, 309] on icon "button" at bounding box center [239, 310] width 13 height 13
click at [160, 319] on div at bounding box center [159, 310] width 22 height 22
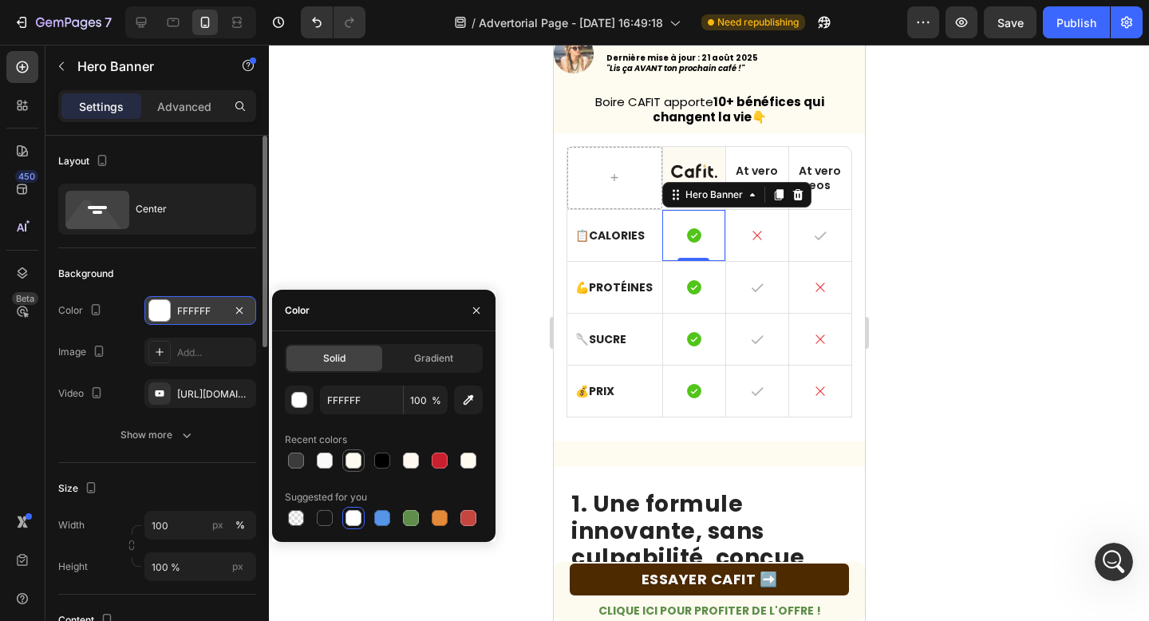
click at [350, 463] on div at bounding box center [353, 460] width 16 height 16
type input "FDFBF0"
click at [686, 279] on div "0" at bounding box center [692, 273] width 16 height 13
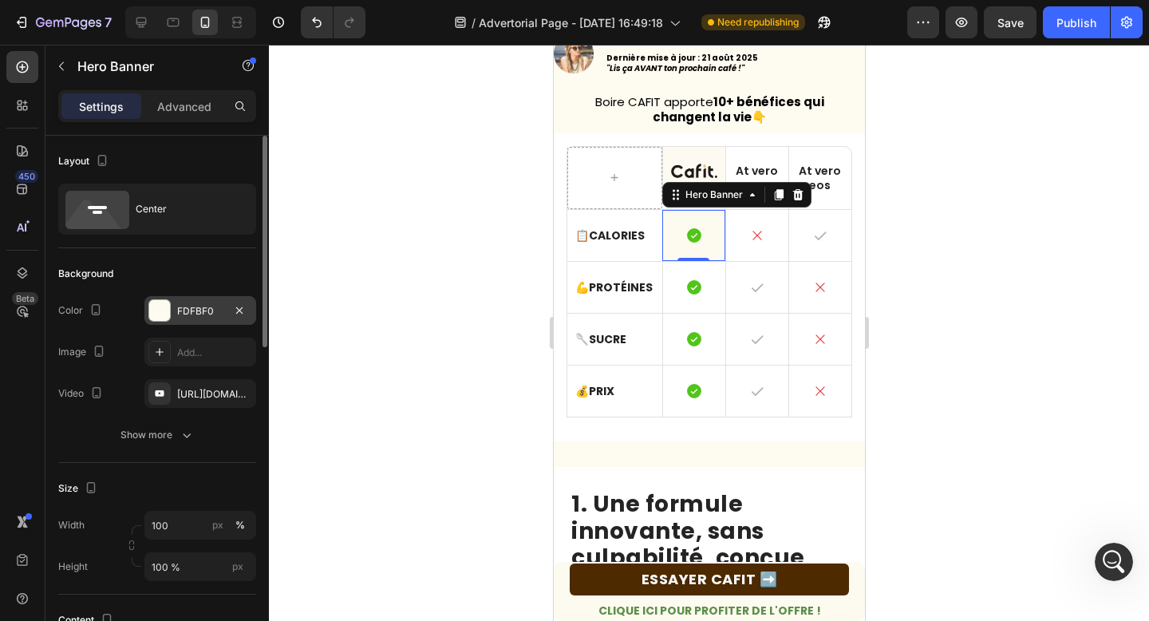
click at [685, 280] on icon at bounding box center [693, 287] width 18 height 18
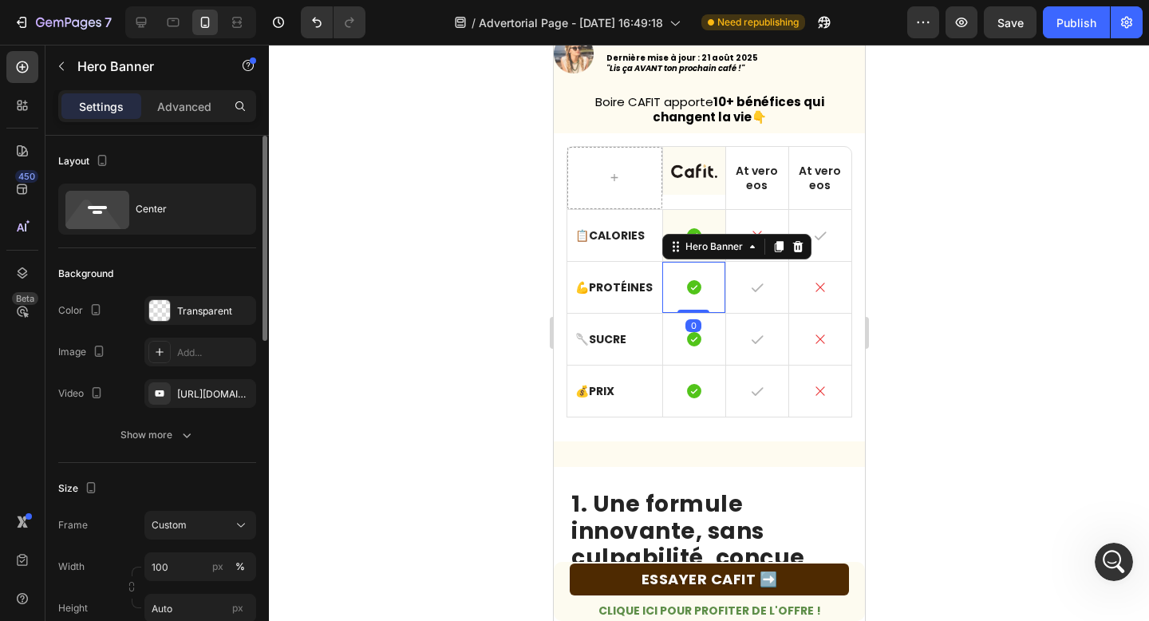
click at [671, 278] on div "Icon" at bounding box center [693, 287] width 62 height 51
click at [234, 308] on icon "button" at bounding box center [239, 310] width 13 height 13
click at [191, 310] on div "Add..." at bounding box center [214, 311] width 75 height 14
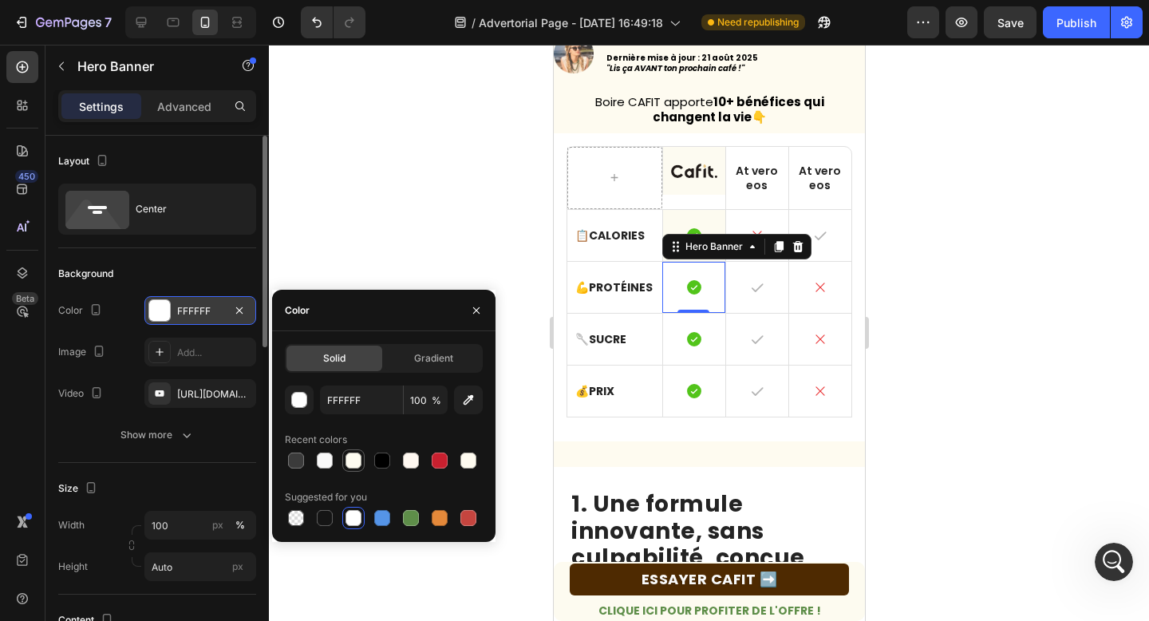
click at [350, 454] on div at bounding box center [353, 460] width 16 height 16
type input "FDFBF0"
click at [671, 329] on div "Icon" at bounding box center [693, 338] width 62 height 51
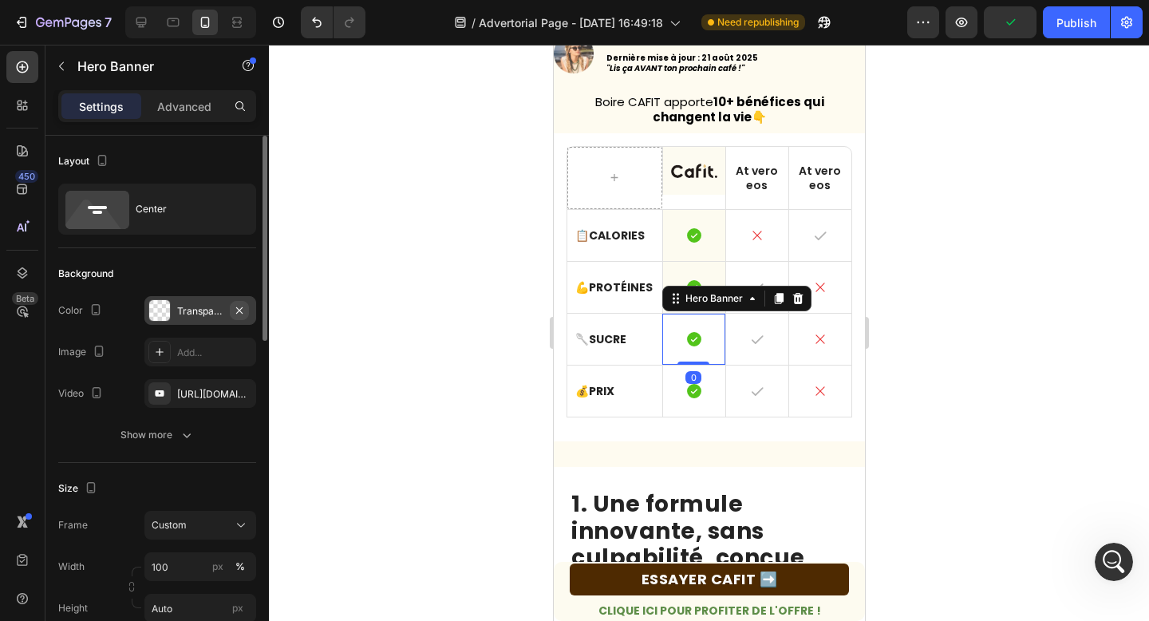
click at [235, 310] on icon "button" at bounding box center [239, 310] width 13 height 13
click at [207, 306] on div "Add..." at bounding box center [214, 311] width 75 height 14
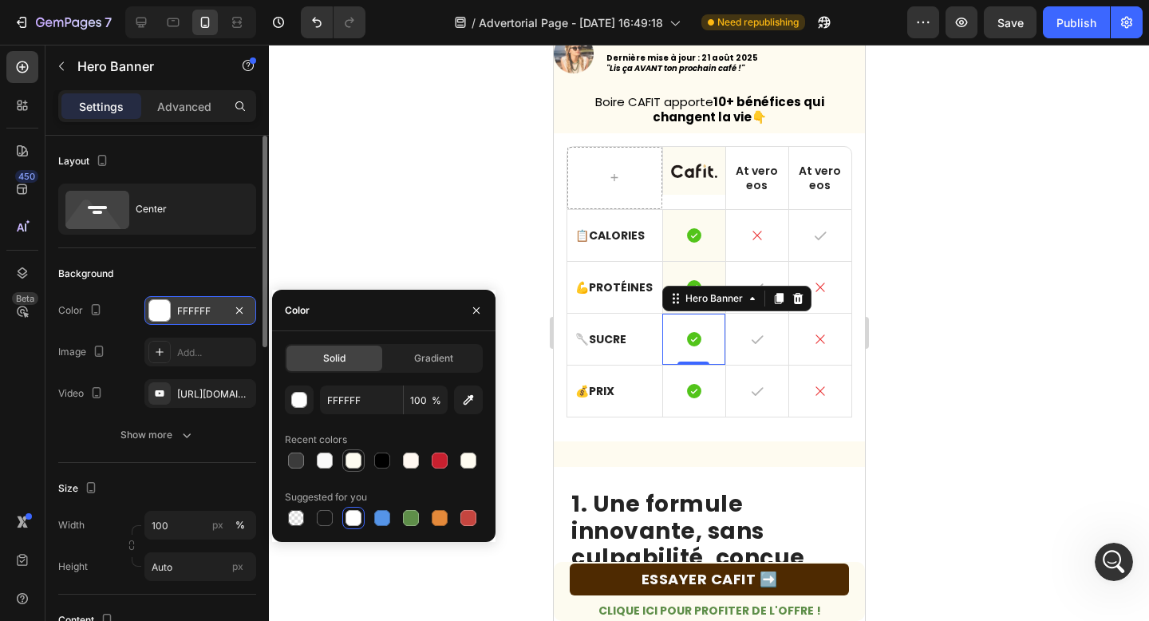
click at [346, 463] on div at bounding box center [353, 460] width 16 height 16
type input "FDFBF0"
click at [687, 391] on icon at bounding box center [693, 391] width 14 height 14
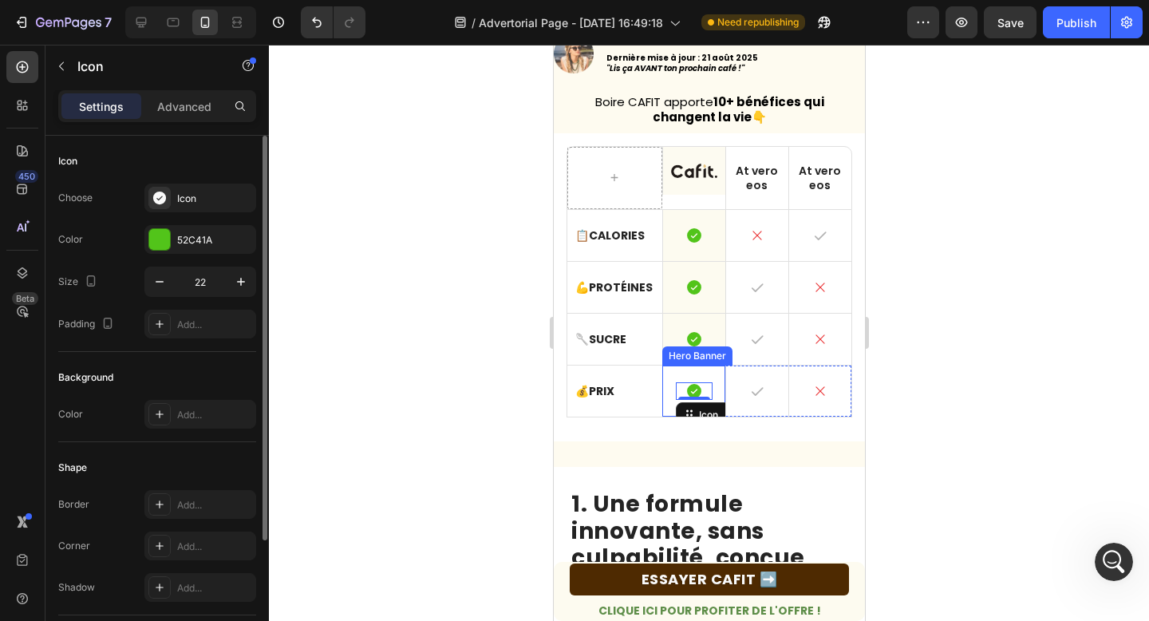
click at [663, 374] on div "Icon 0" at bounding box center [693, 390] width 62 height 51
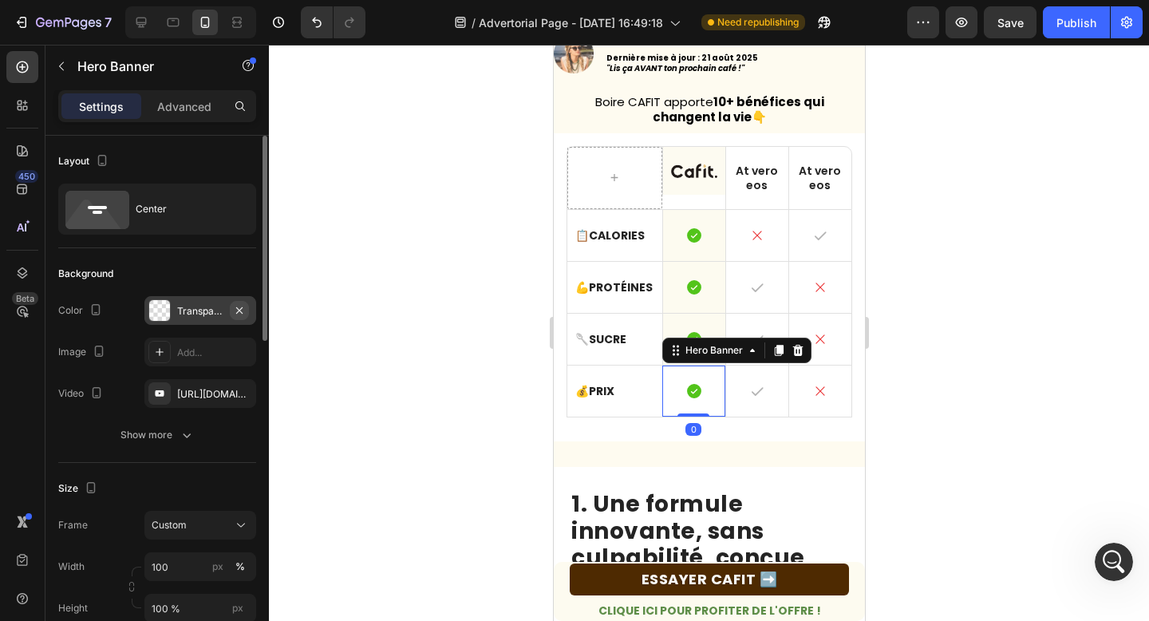
click at [236, 311] on icon "button" at bounding box center [239, 310] width 13 height 13
click at [225, 311] on div "Add..." at bounding box center [214, 311] width 75 height 14
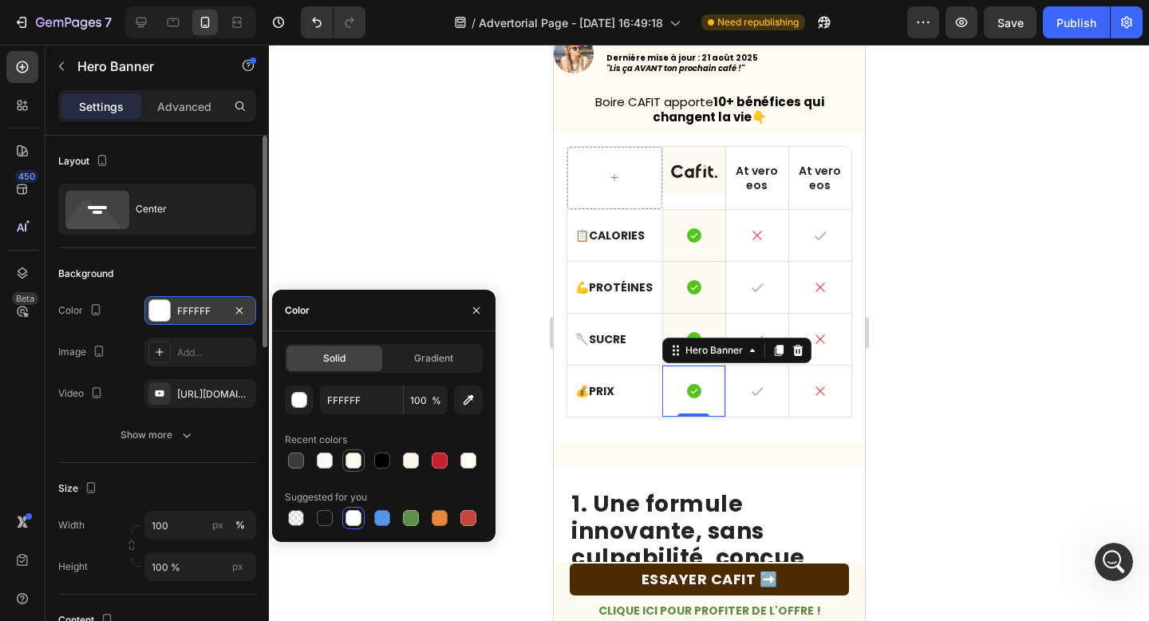
click at [353, 461] on div at bounding box center [353, 460] width 16 height 16
type input "FDFBF0"
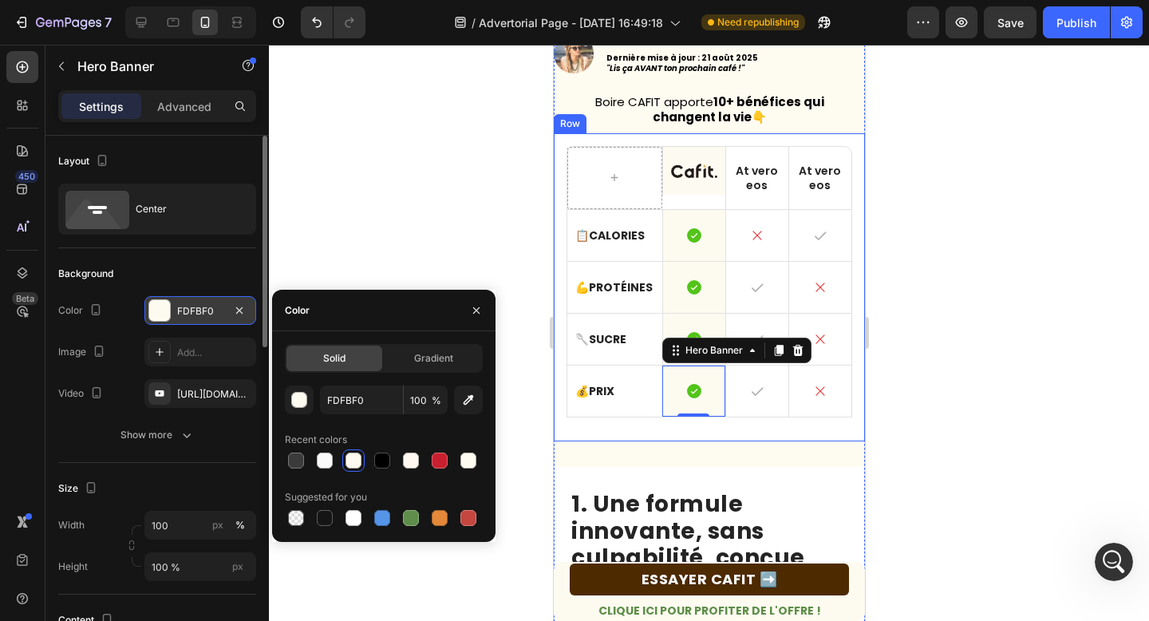
click at [669, 434] on div "Text Block At vero eos Text Block At vero eos Text Block Row Row 📋 Calories Tex…" at bounding box center [708, 287] width 311 height 308
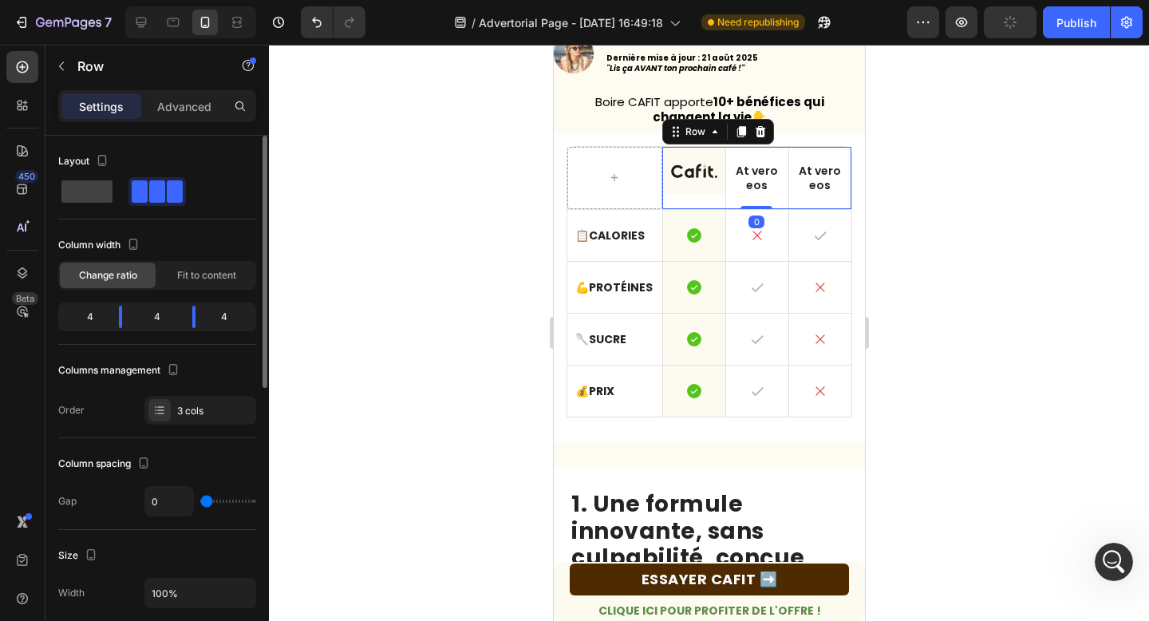
click at [684, 197] on div "Text Block" at bounding box center [692, 178] width 63 height 62
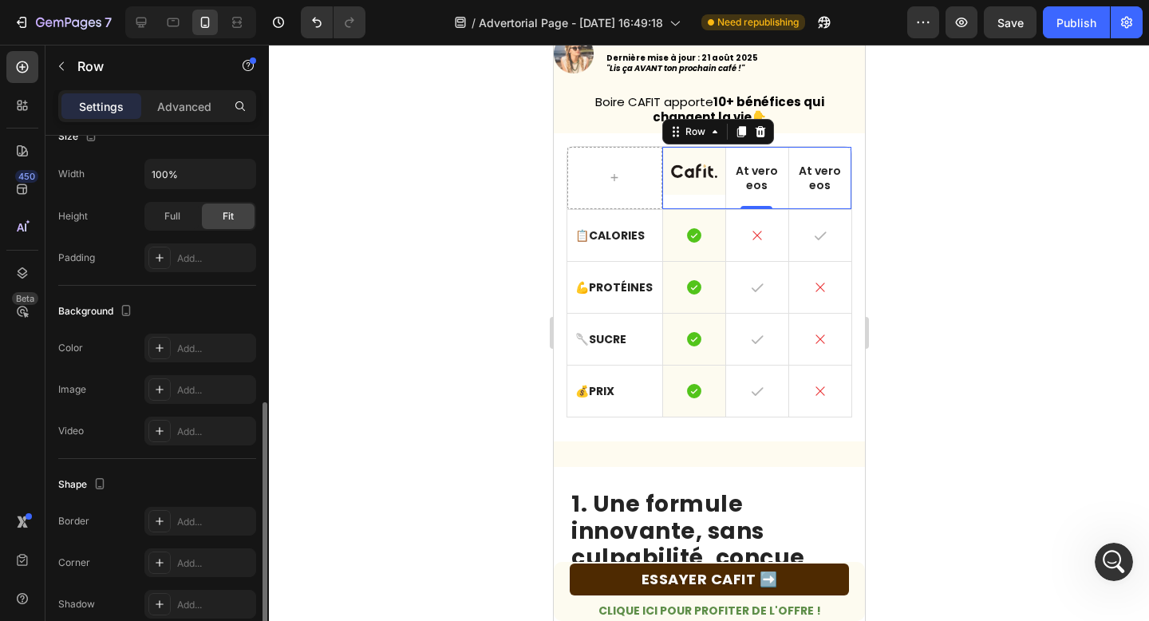
scroll to position [483, 0]
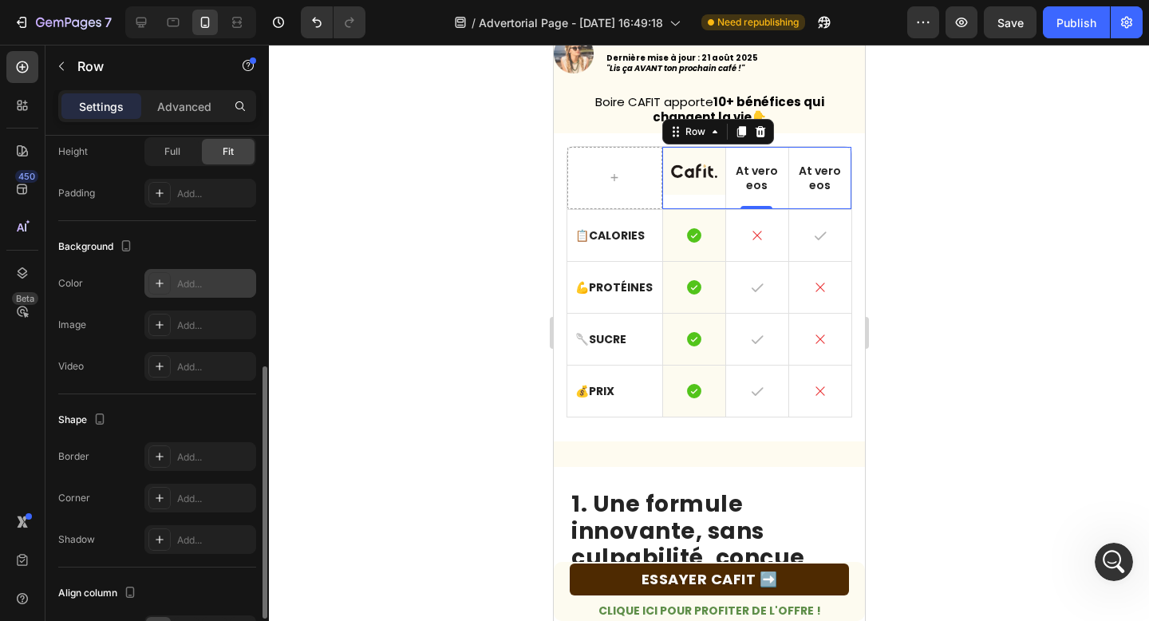
click at [169, 290] on div at bounding box center [159, 283] width 22 height 22
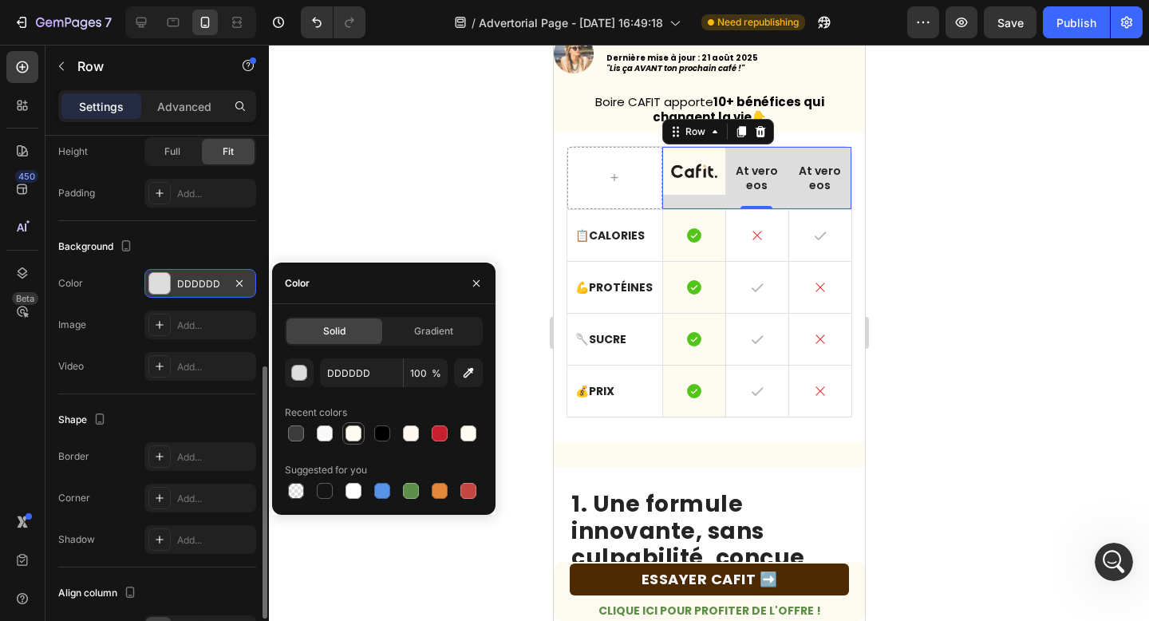
click at [352, 431] on div at bounding box center [353, 433] width 16 height 16
type input "FDFBF0"
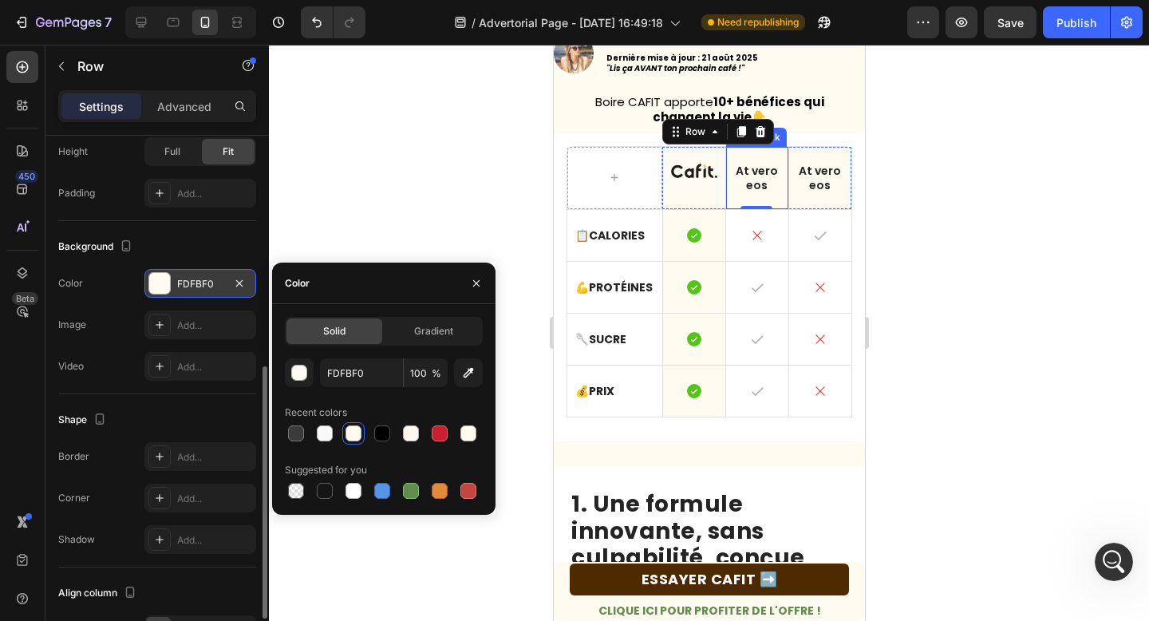
click at [747, 174] on p "At vero eos" at bounding box center [756, 178] width 46 height 29
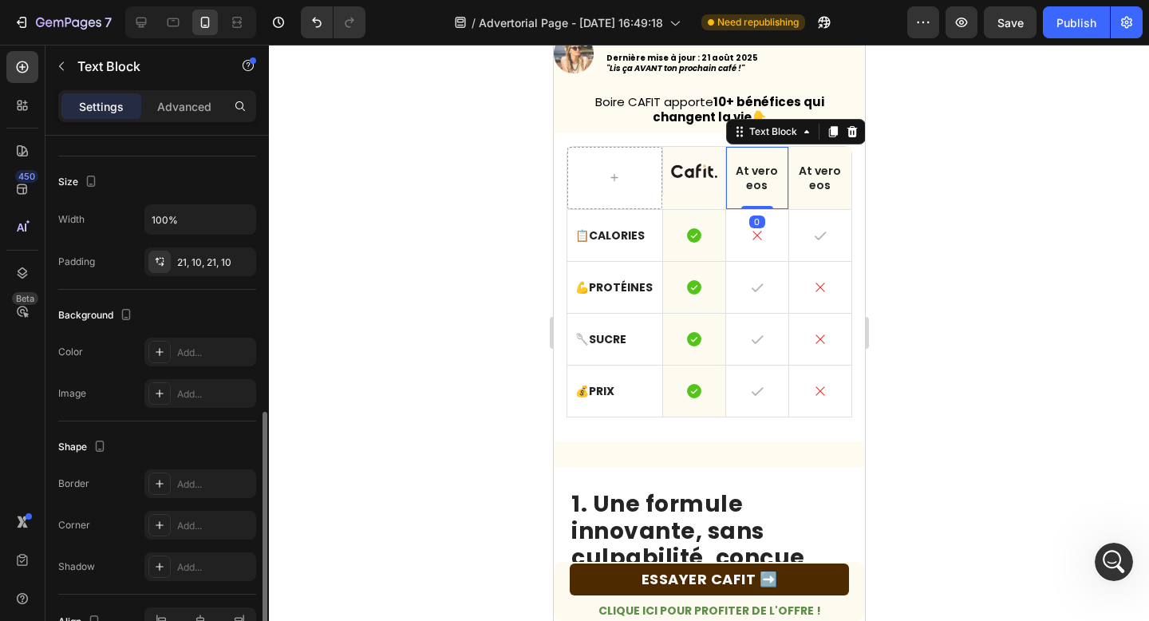
scroll to position [384, 0]
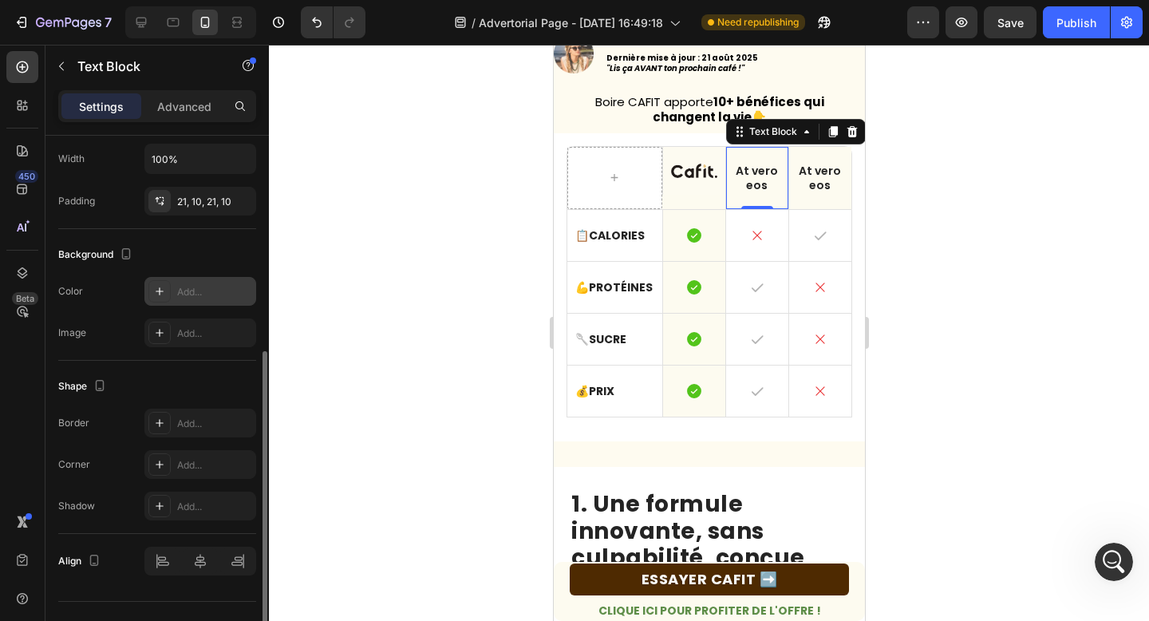
click at [164, 298] on div at bounding box center [159, 291] width 22 height 22
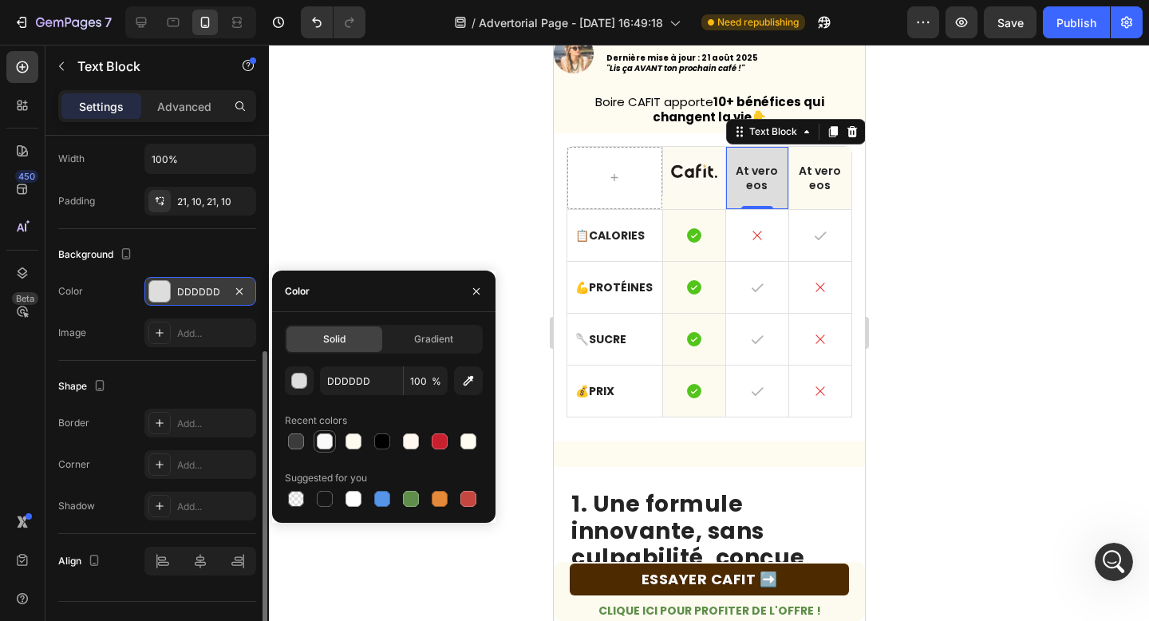
click at [325, 439] on div at bounding box center [325, 441] width 16 height 16
click at [329, 384] on input "F9F9F9" at bounding box center [361, 380] width 83 height 29
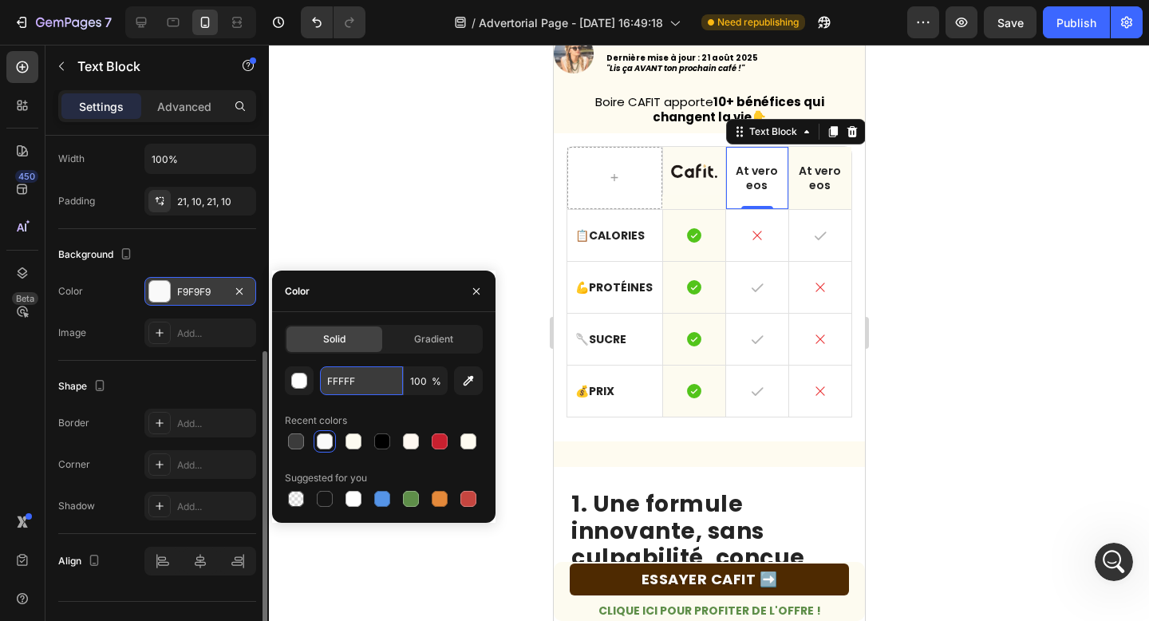
type input "FFFFFF"
click at [818, 181] on p "At vero eos" at bounding box center [819, 178] width 46 height 29
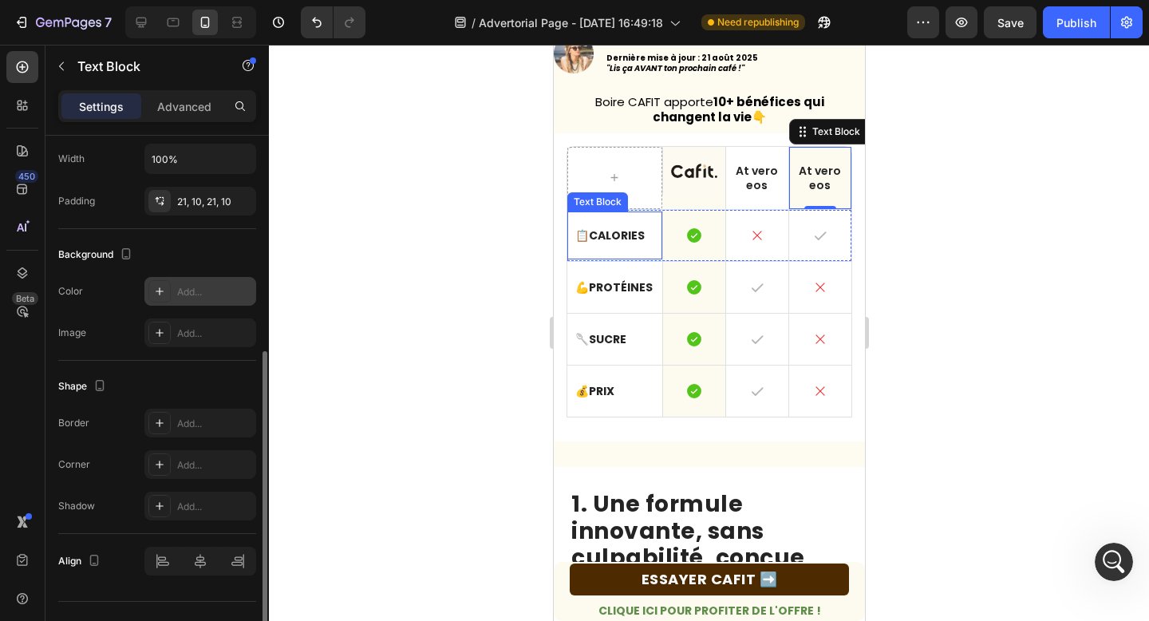
click at [162, 298] on div at bounding box center [159, 291] width 22 height 22
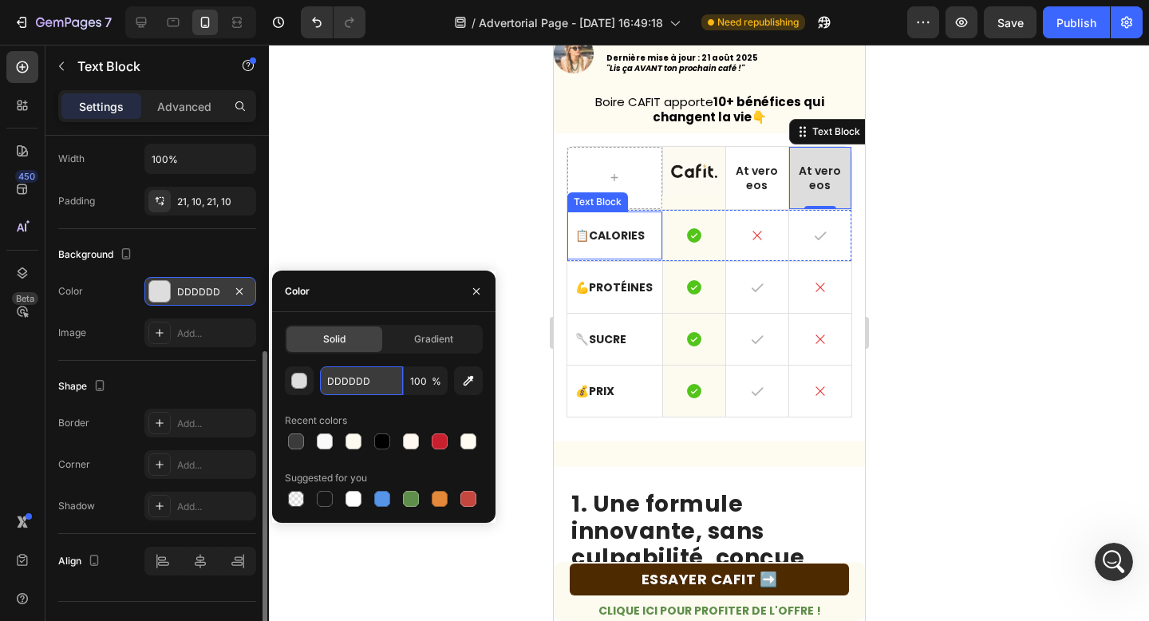
click at [352, 376] on input "DDDDDD" at bounding box center [361, 380] width 83 height 29
type input "FFFFFF"
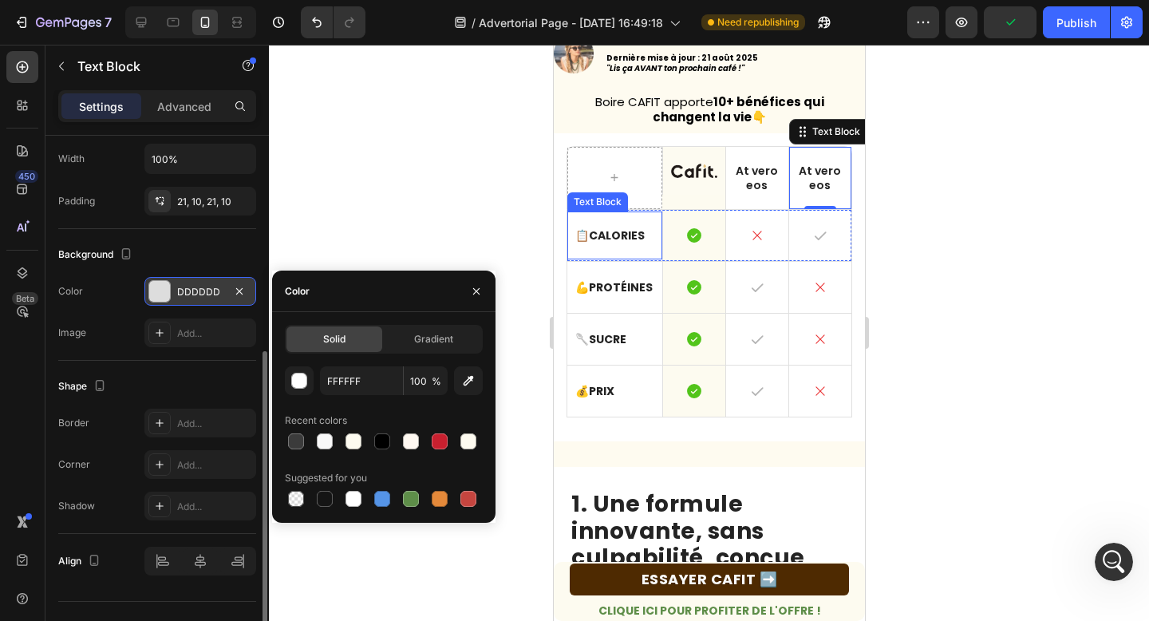
click at [439, 209] on div at bounding box center [709, 333] width 880 height 576
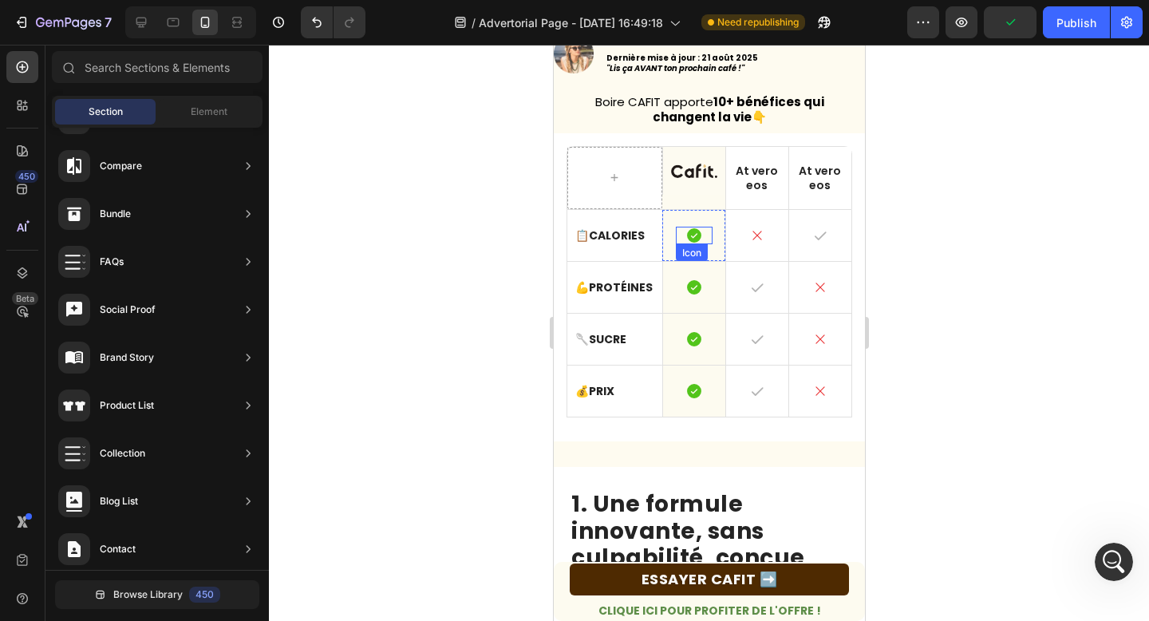
click at [693, 236] on icon at bounding box center [693, 235] width 14 height 14
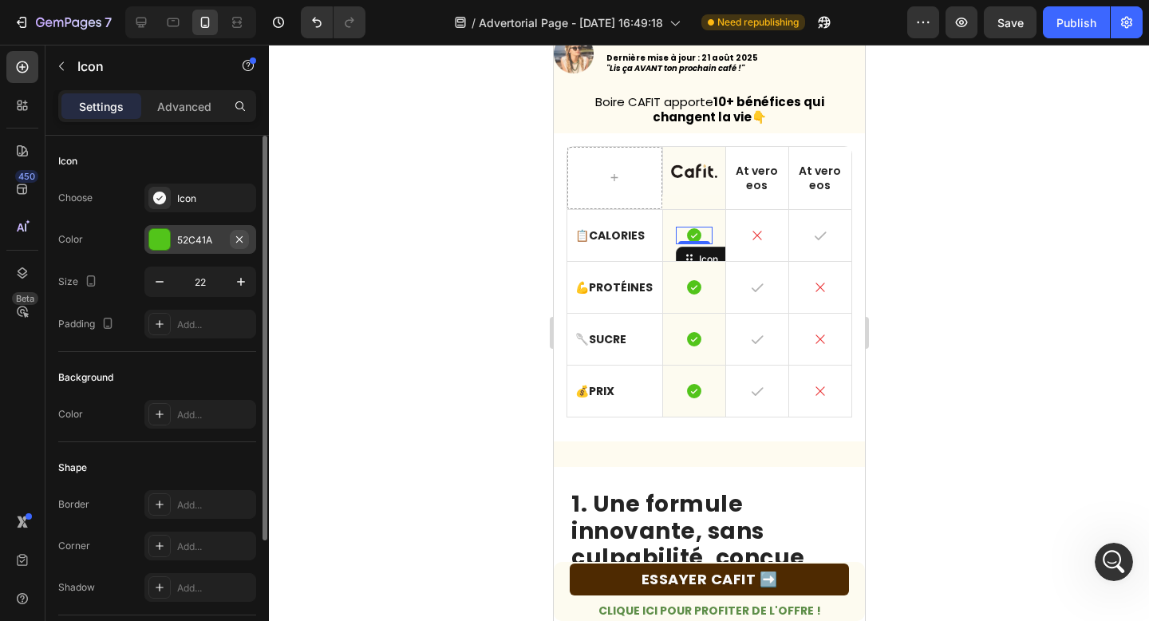
click at [240, 235] on icon "button" at bounding box center [239, 239] width 13 height 13
click at [236, 203] on div "Icon" at bounding box center [214, 198] width 75 height 14
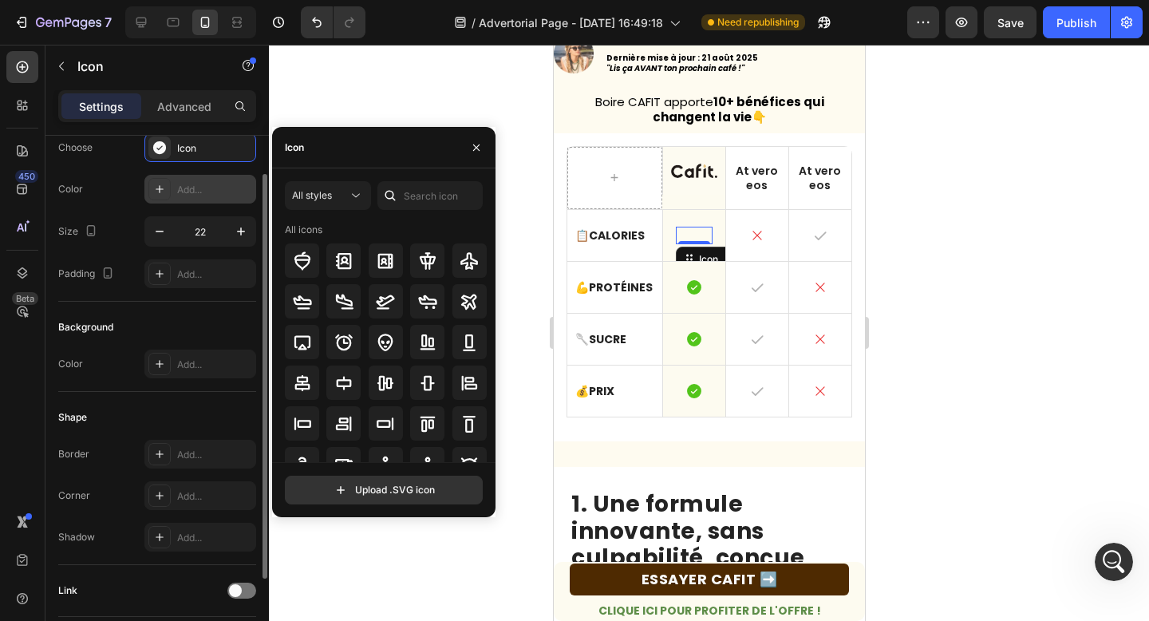
scroll to position [0, 0]
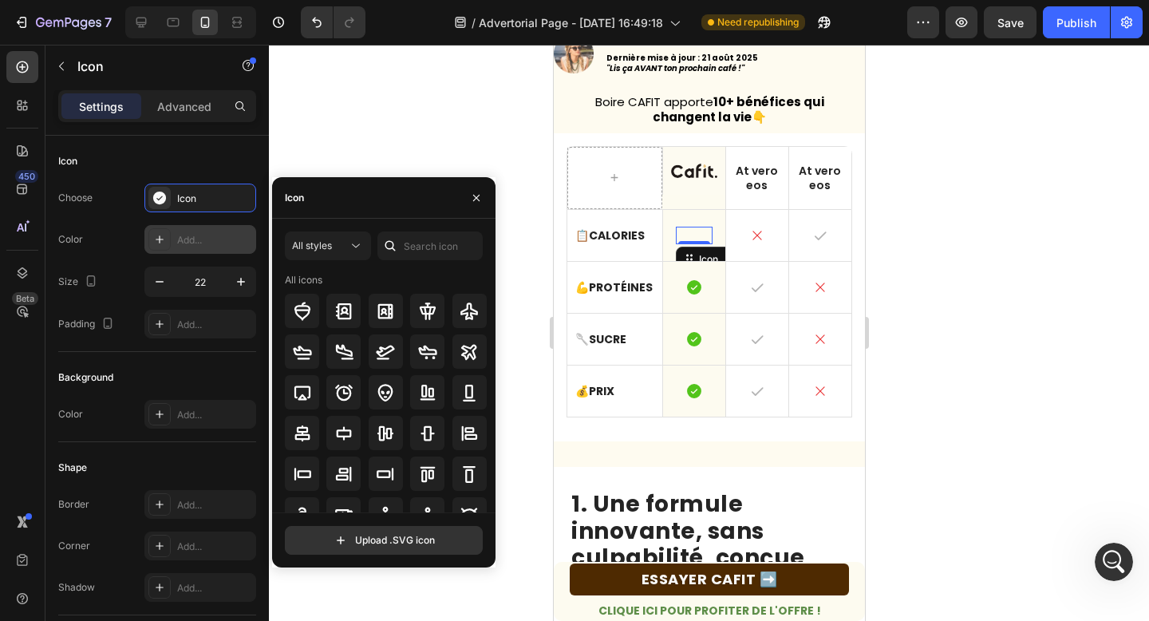
click at [700, 232] on icon at bounding box center [693, 236] width 18 height 18
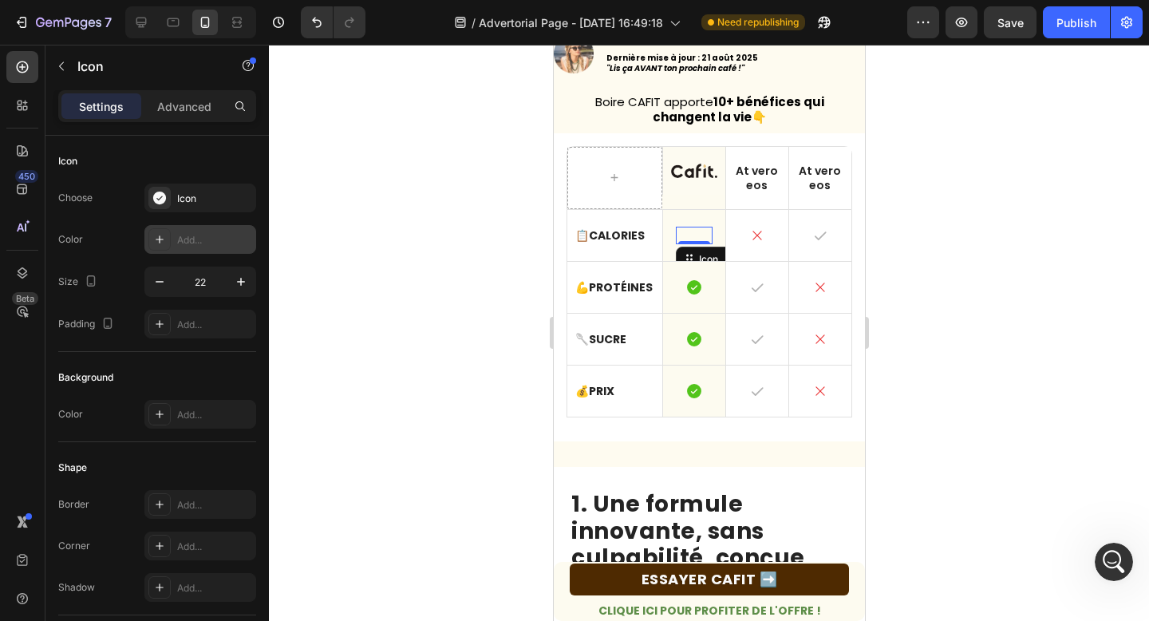
click at [700, 232] on icon at bounding box center [693, 236] width 18 height 18
click at [701, 259] on div "Icon" at bounding box center [708, 259] width 26 height 0
drag, startPoint x: 702, startPoint y: 256, endPoint x: 692, endPoint y: 240, distance: 18.6
click at [692, 240] on div at bounding box center [693, 241] width 32 height 5
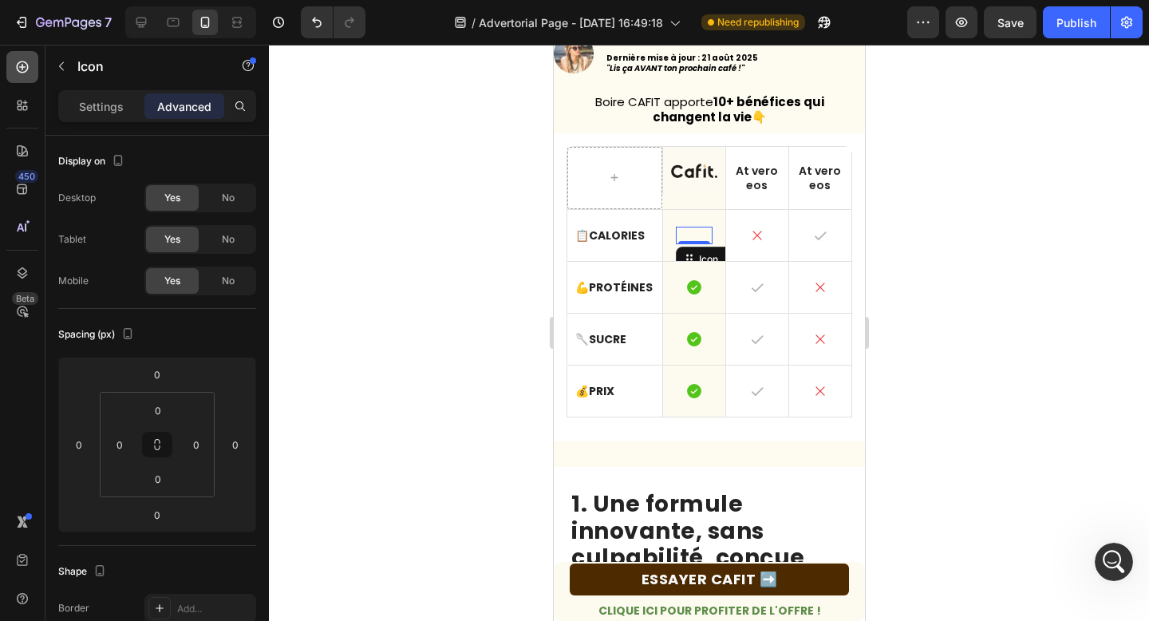
click at [14, 77] on div at bounding box center [22, 67] width 32 height 32
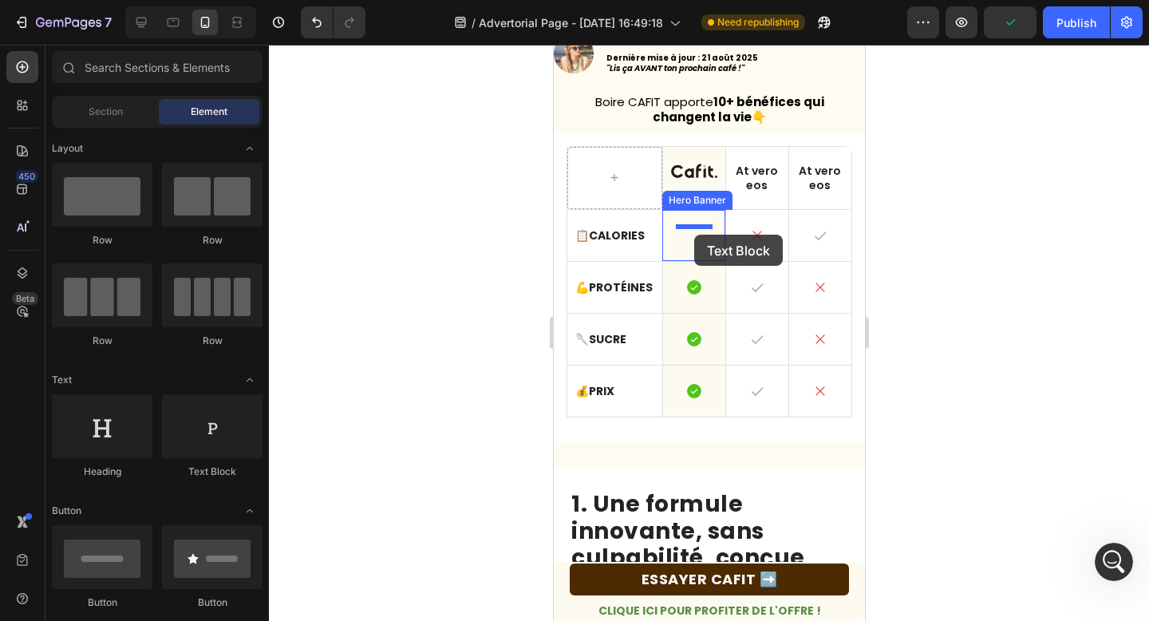
drag, startPoint x: 750, startPoint y: 489, endPoint x: 693, endPoint y: 234, distance: 261.4
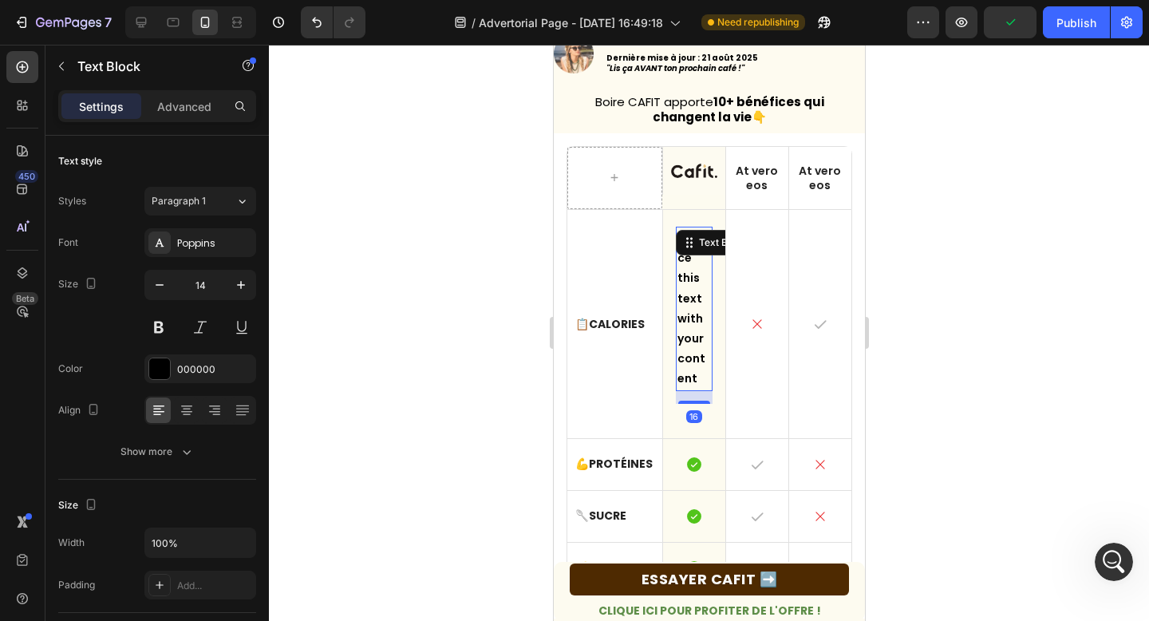
click at [692, 332] on div "Replace this text with your content" at bounding box center [693, 309] width 37 height 164
click at [692, 332] on p "Replace this text with your content" at bounding box center [693, 308] width 34 height 161
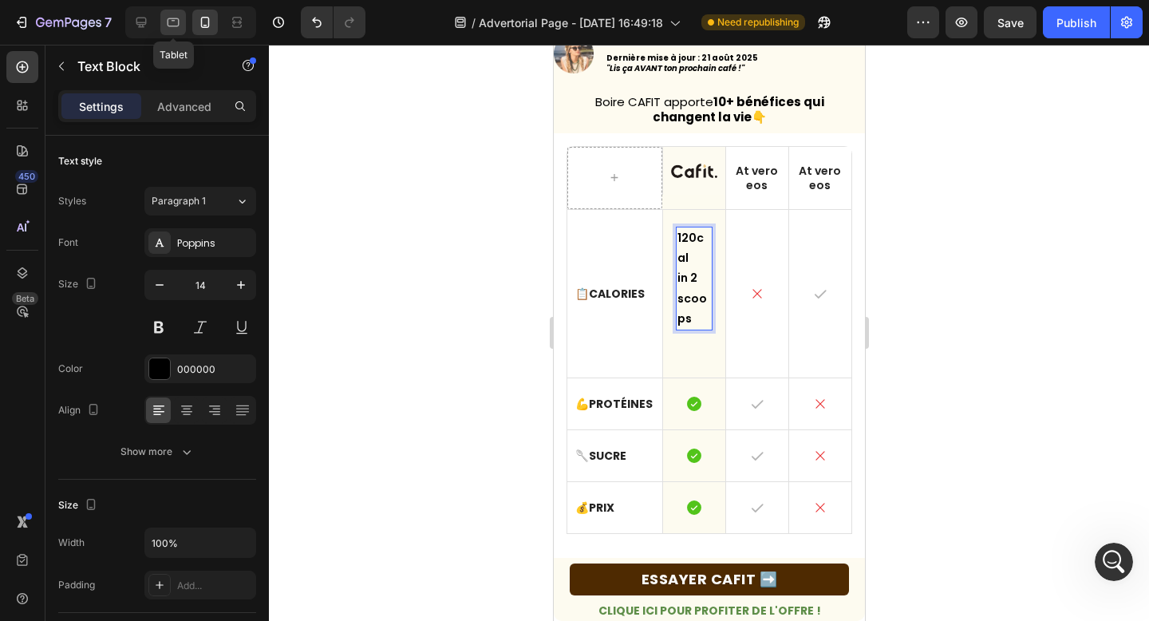
click at [174, 23] on icon at bounding box center [173, 22] width 16 height 16
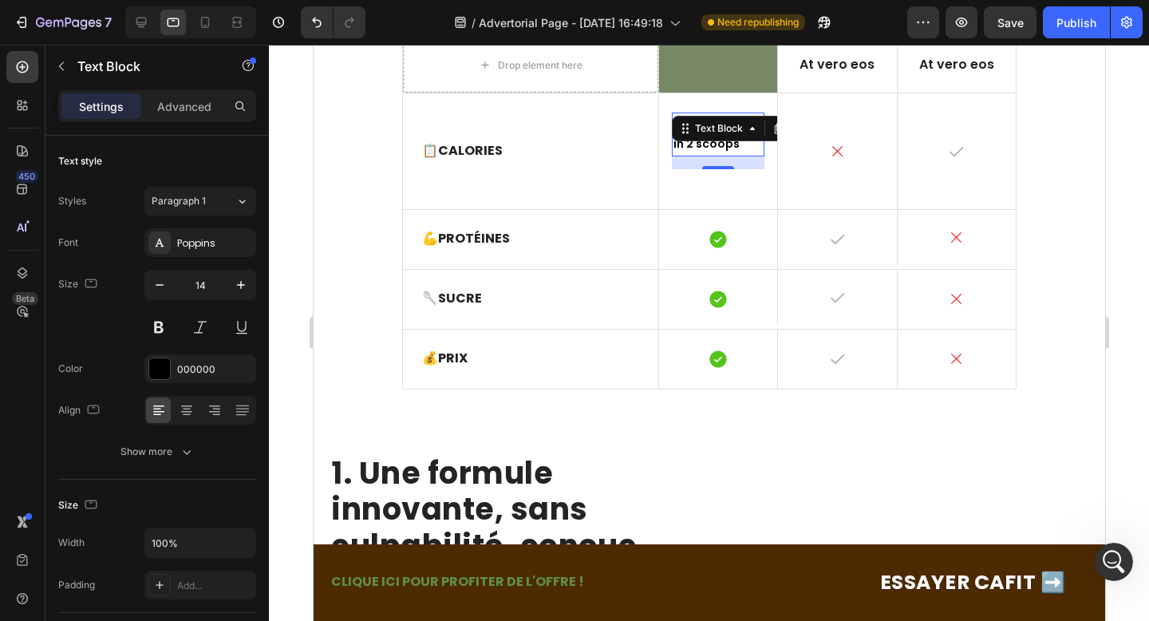
scroll to position [386, 0]
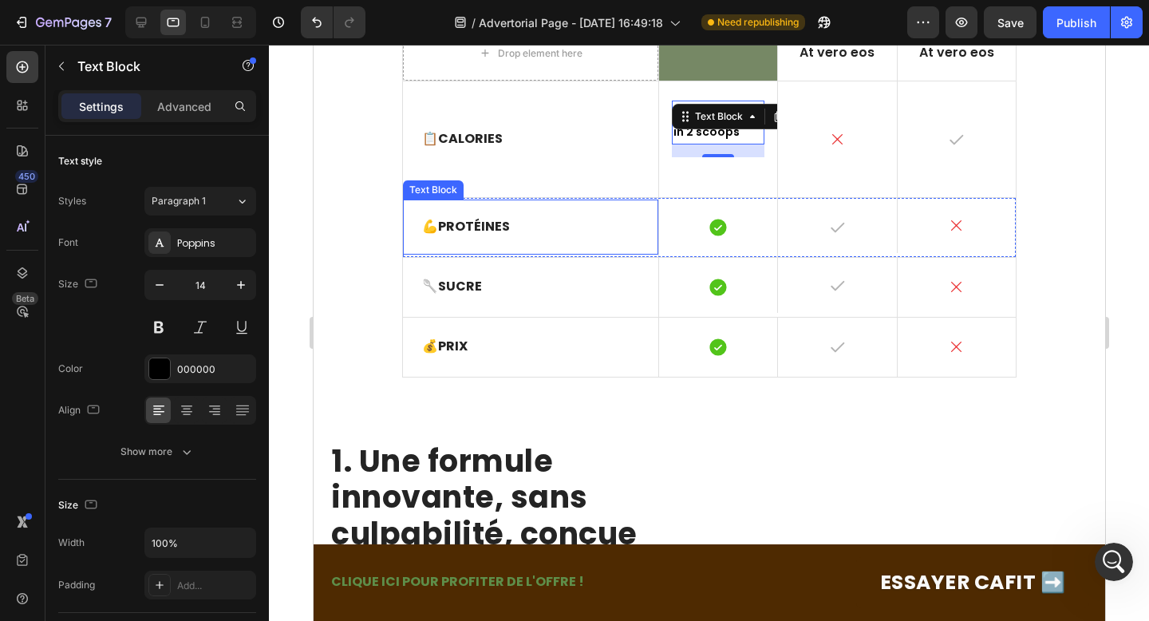
click at [647, 196] on div "📋 Calories Text Block 120cal in 2 scoops Text Block 16 Icon Hero Banner Icon He…" at bounding box center [708, 139] width 614 height 116
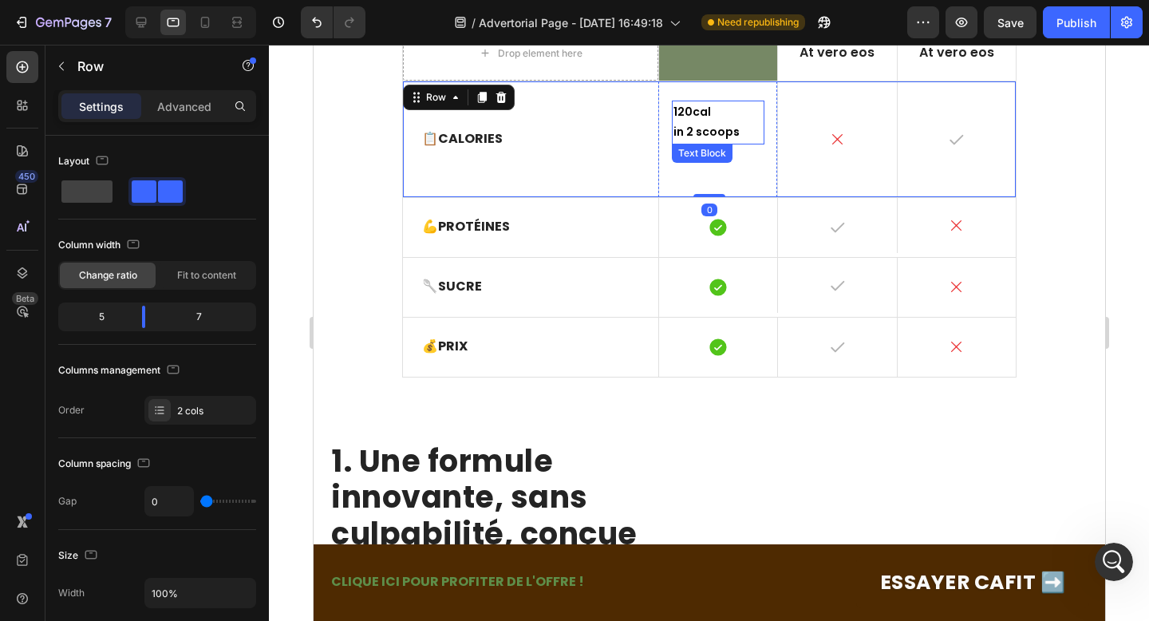
click at [696, 120] on p "120cal" at bounding box center [716, 112] width 89 height 20
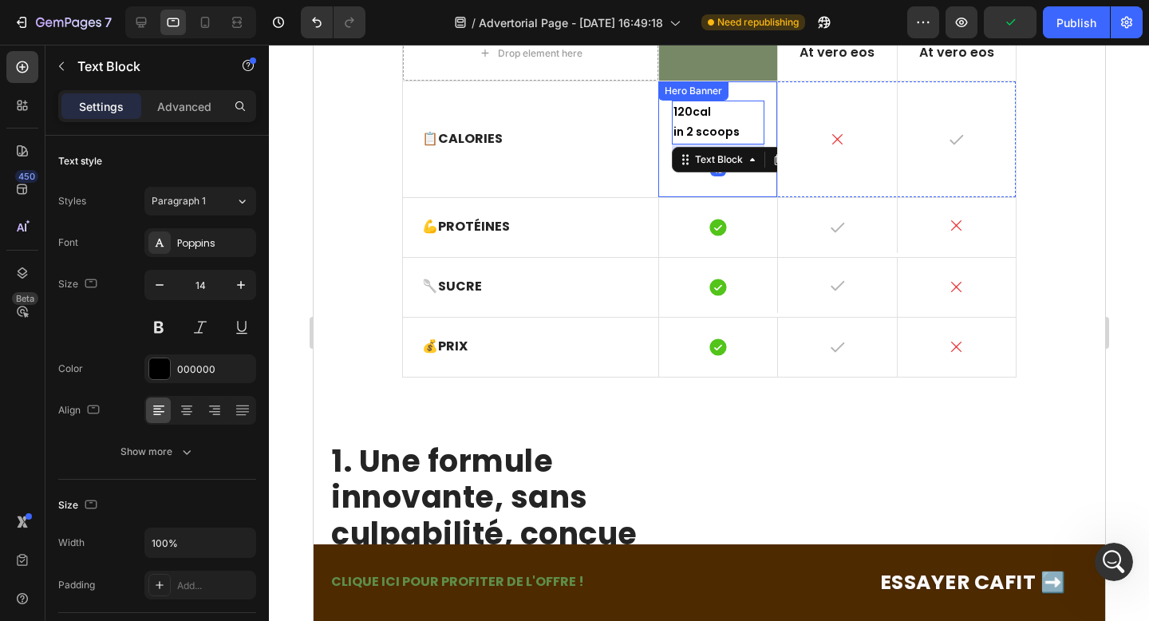
click at [710, 187] on div "120cal in 2 scoops Text Block 16 Icon" at bounding box center [717, 138] width 118 height 115
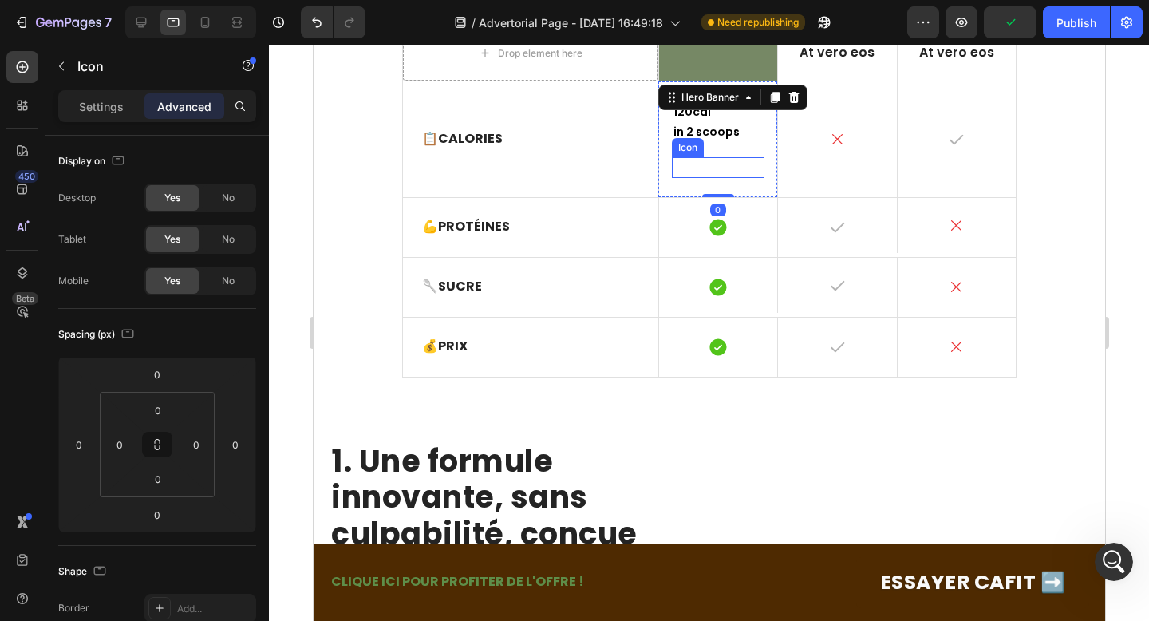
click at [711, 168] on icon at bounding box center [717, 167] width 17 height 17
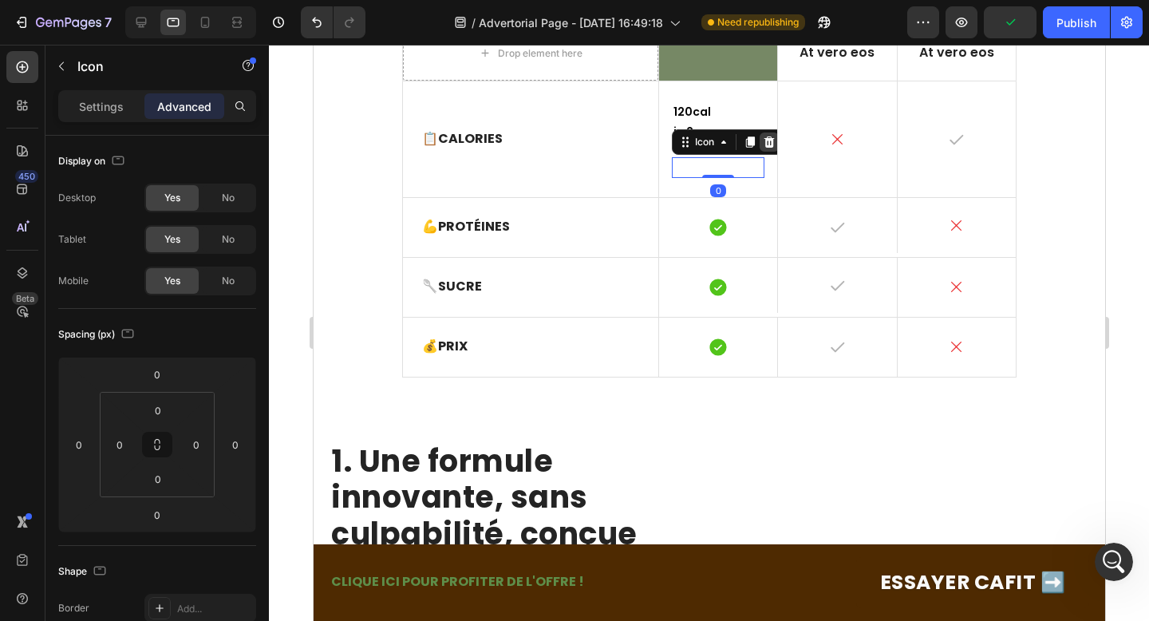
click at [767, 143] on icon at bounding box center [768, 142] width 13 height 13
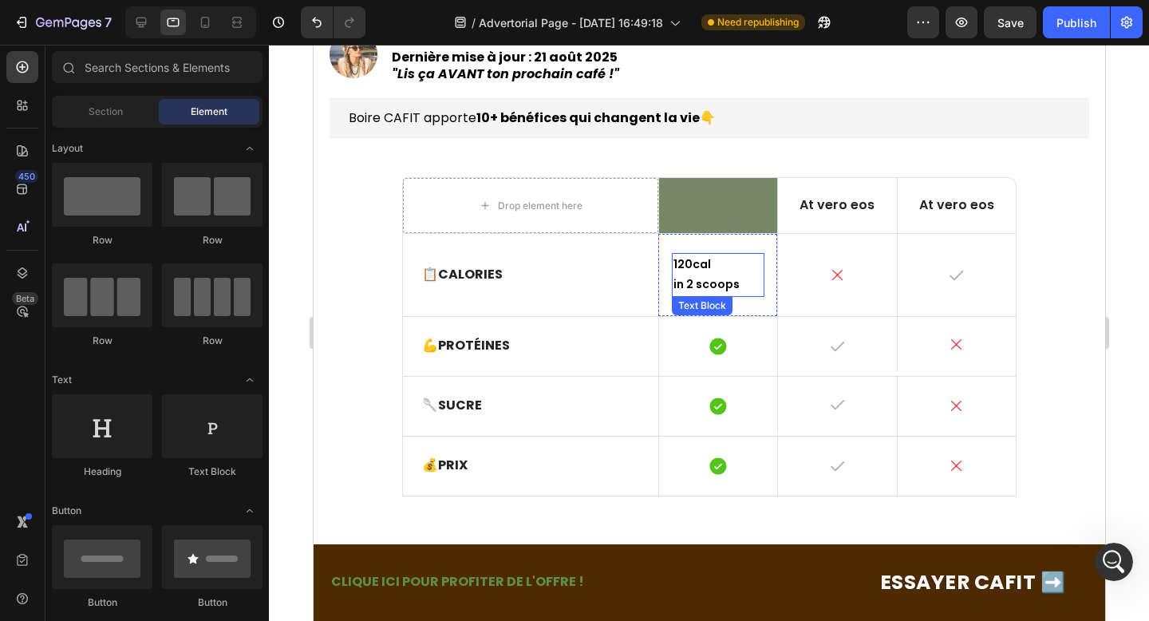
scroll to position [208, 0]
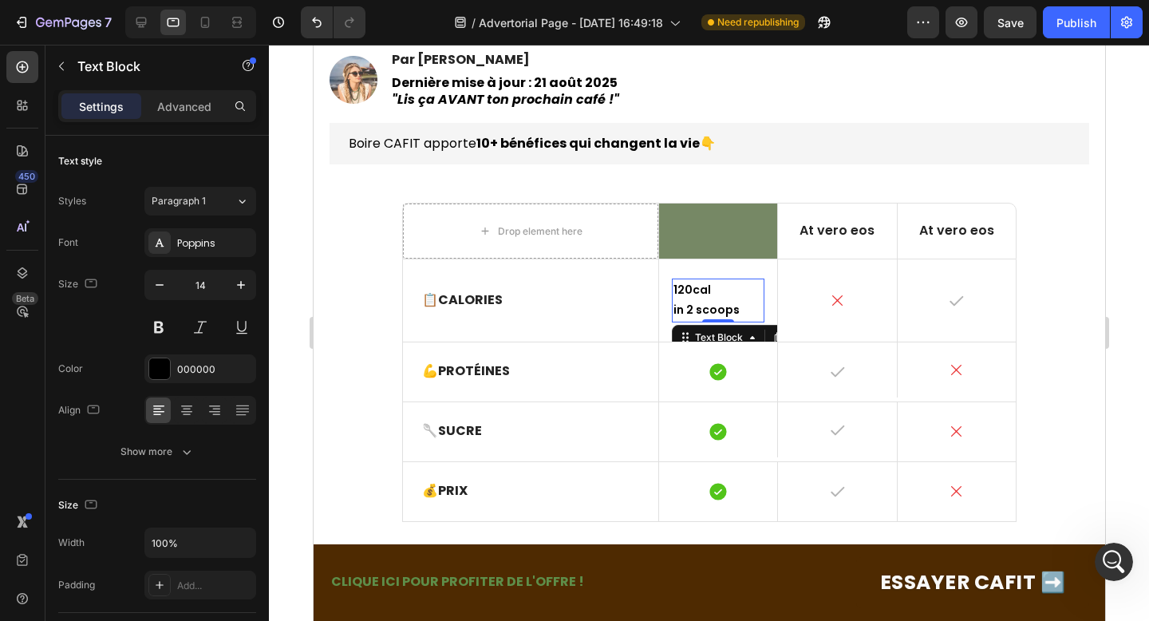
click at [711, 300] on p "in 2 scoops" at bounding box center [716, 310] width 89 height 20
click at [198, 28] on icon at bounding box center [205, 22] width 16 height 16
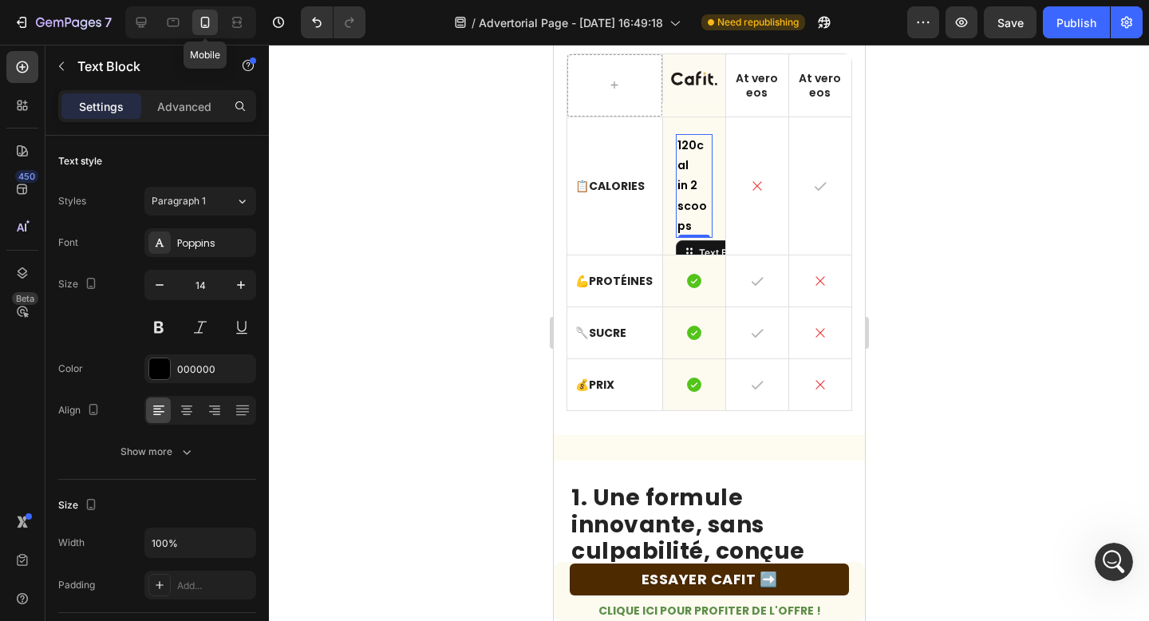
scroll to position [374, 0]
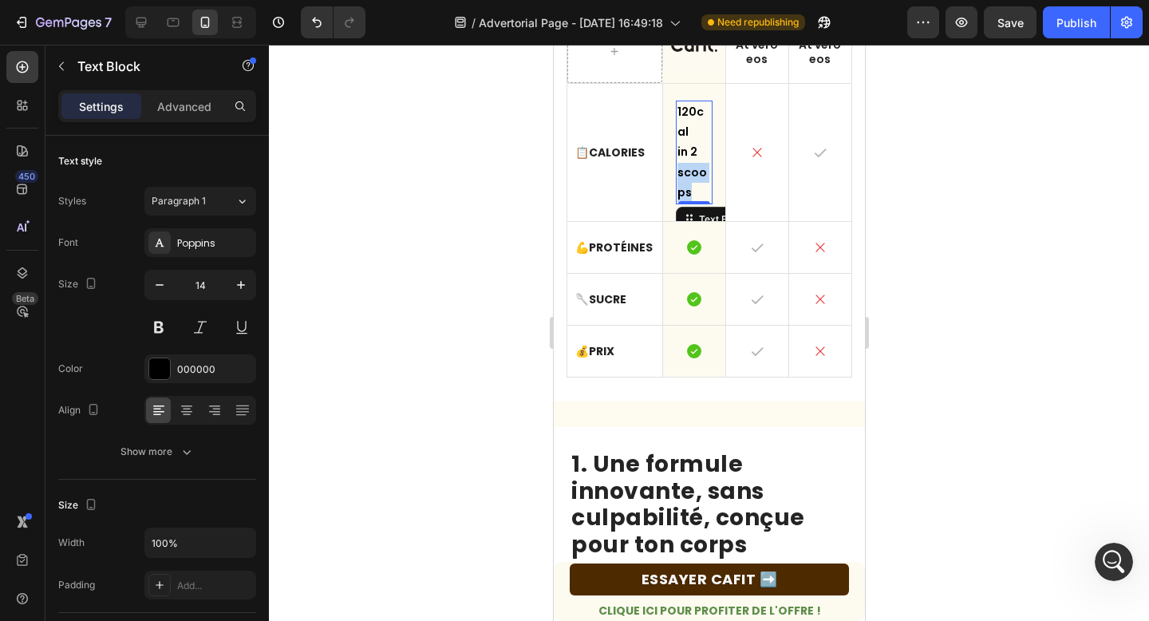
click at [692, 168] on p "in 2 scoops" at bounding box center [693, 172] width 34 height 61
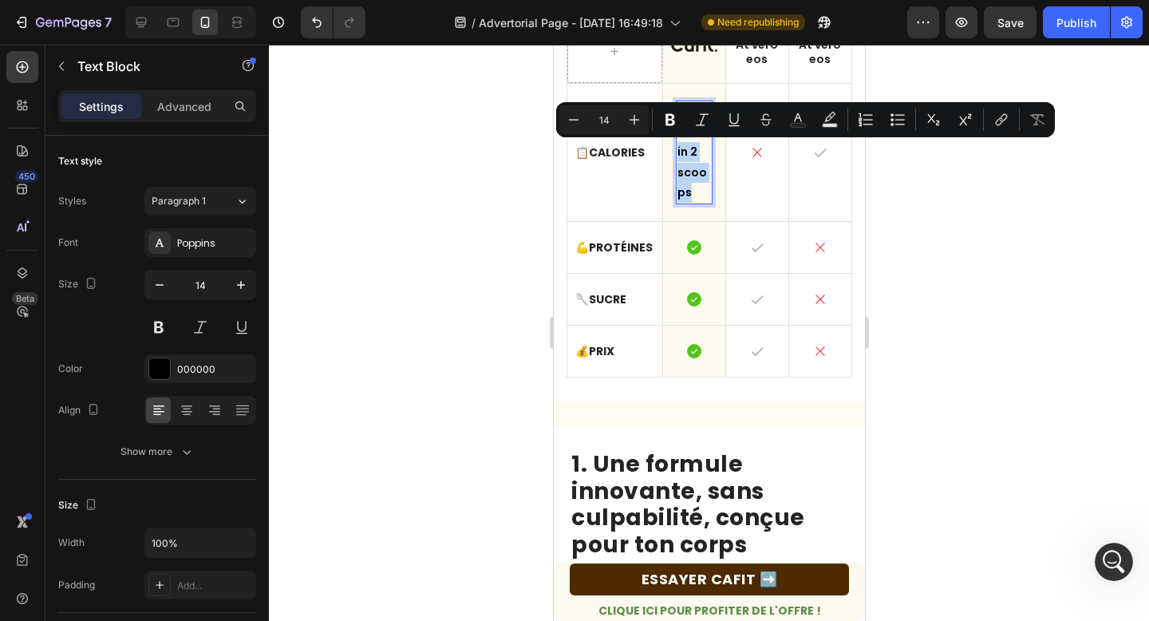
click at [692, 168] on p "in 2 scoops" at bounding box center [693, 172] width 34 height 61
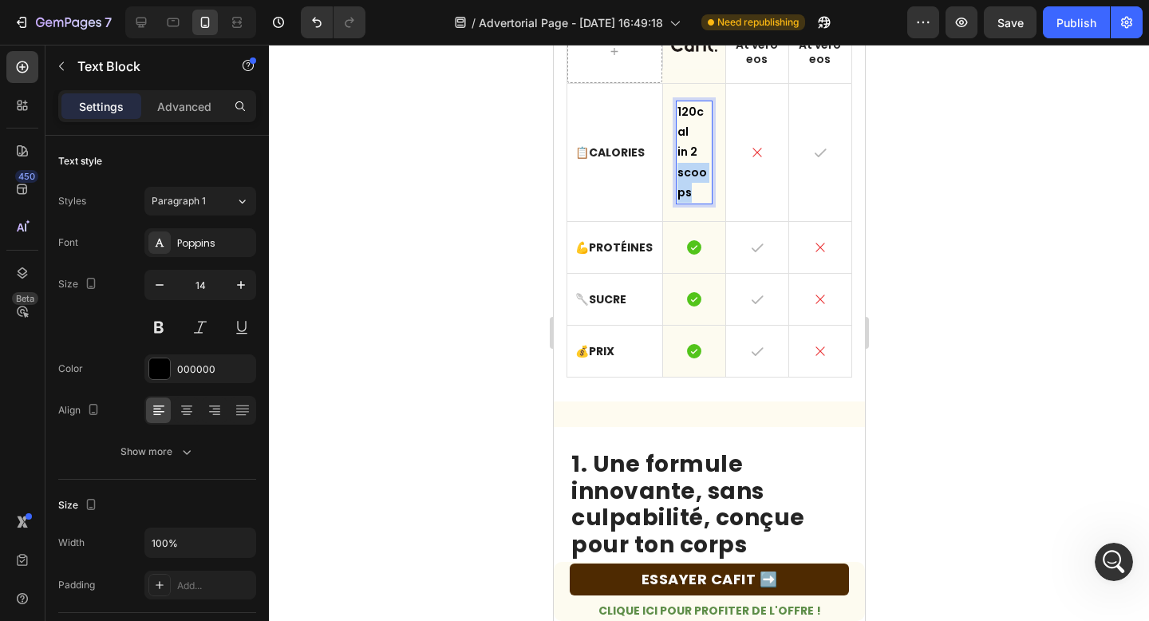
click at [692, 168] on p "in 2 scoops" at bounding box center [693, 172] width 34 height 61
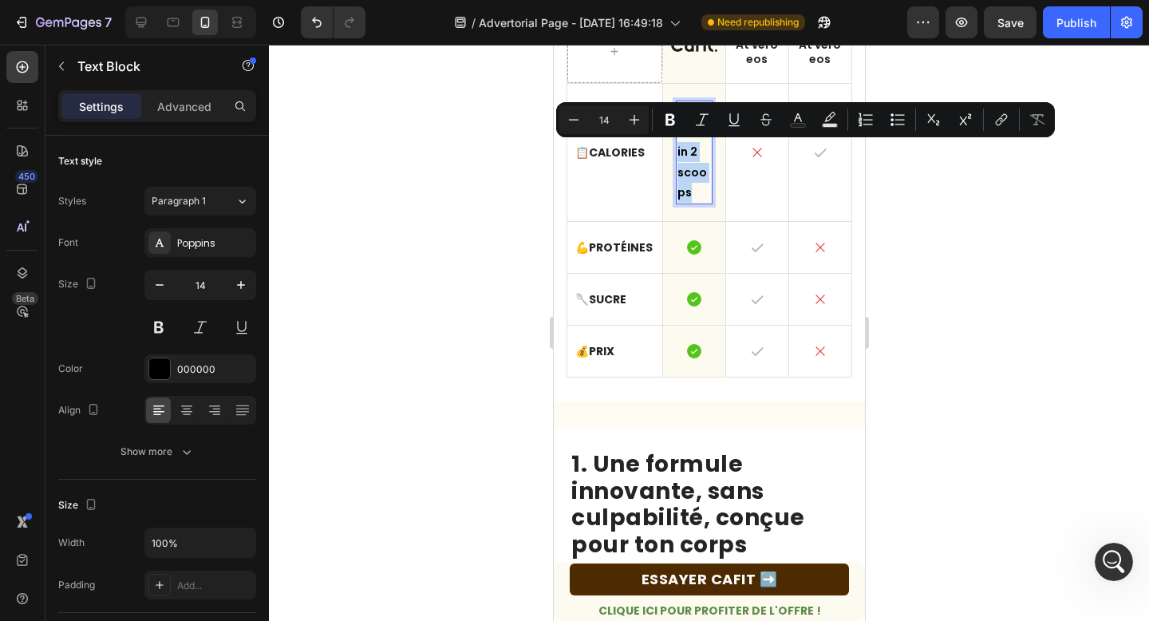
click at [692, 168] on p "in 2 scoops" at bounding box center [693, 172] width 34 height 61
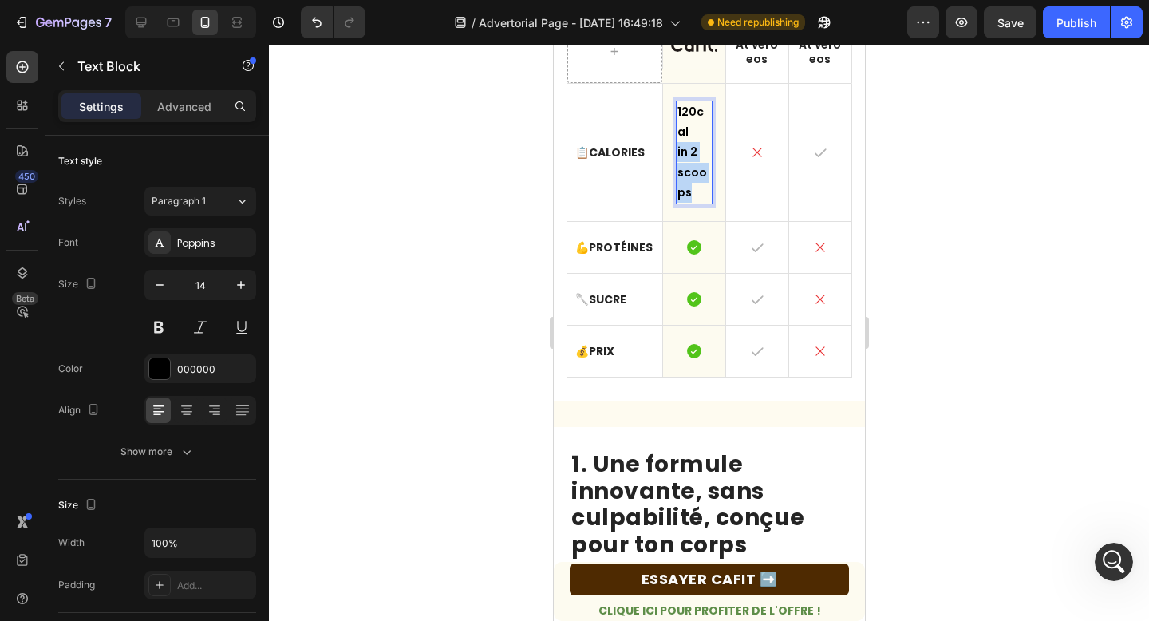
click at [692, 168] on p "in 2 scoops" at bounding box center [693, 172] width 34 height 61
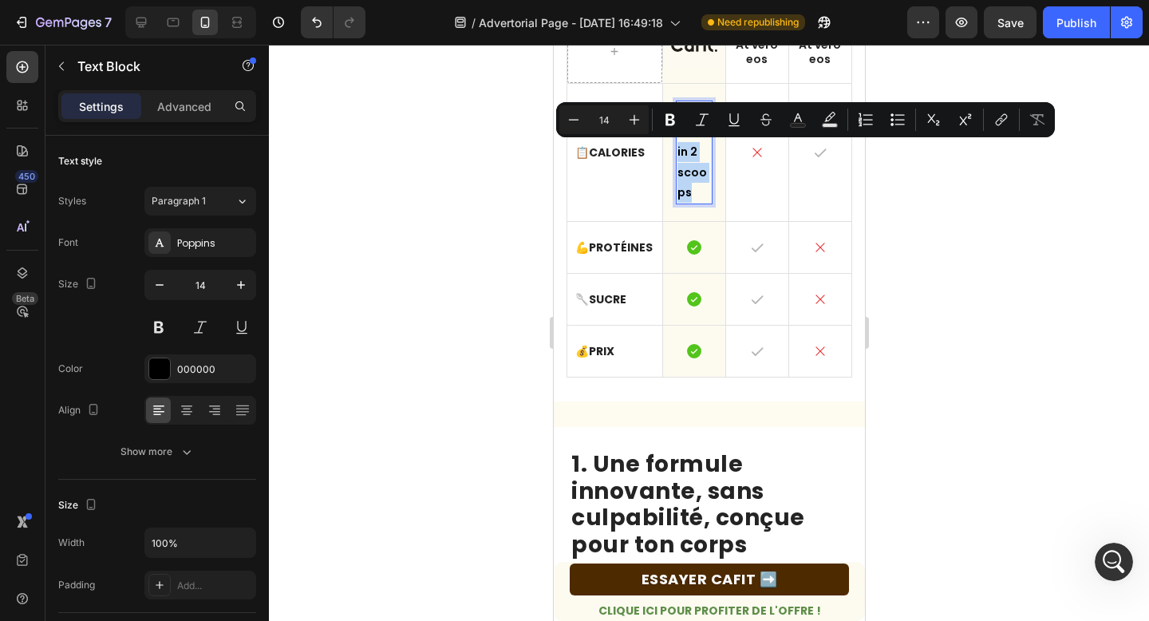
click at [697, 191] on p "in 2 scoops" at bounding box center [693, 172] width 34 height 61
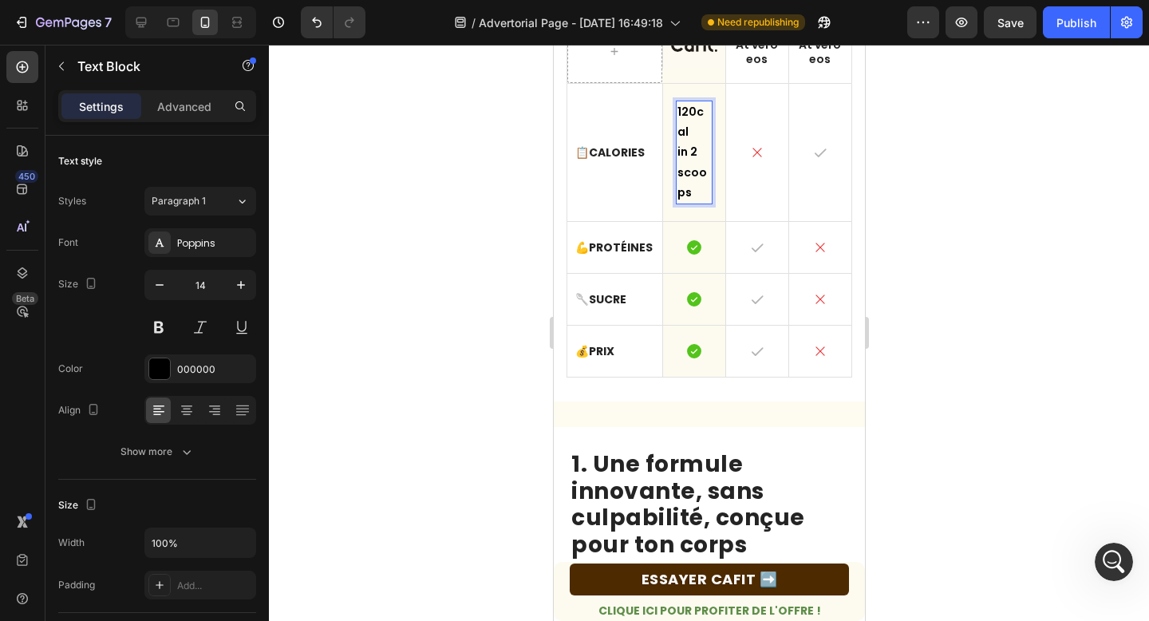
click at [697, 191] on p "in 2 scoops" at bounding box center [693, 172] width 34 height 61
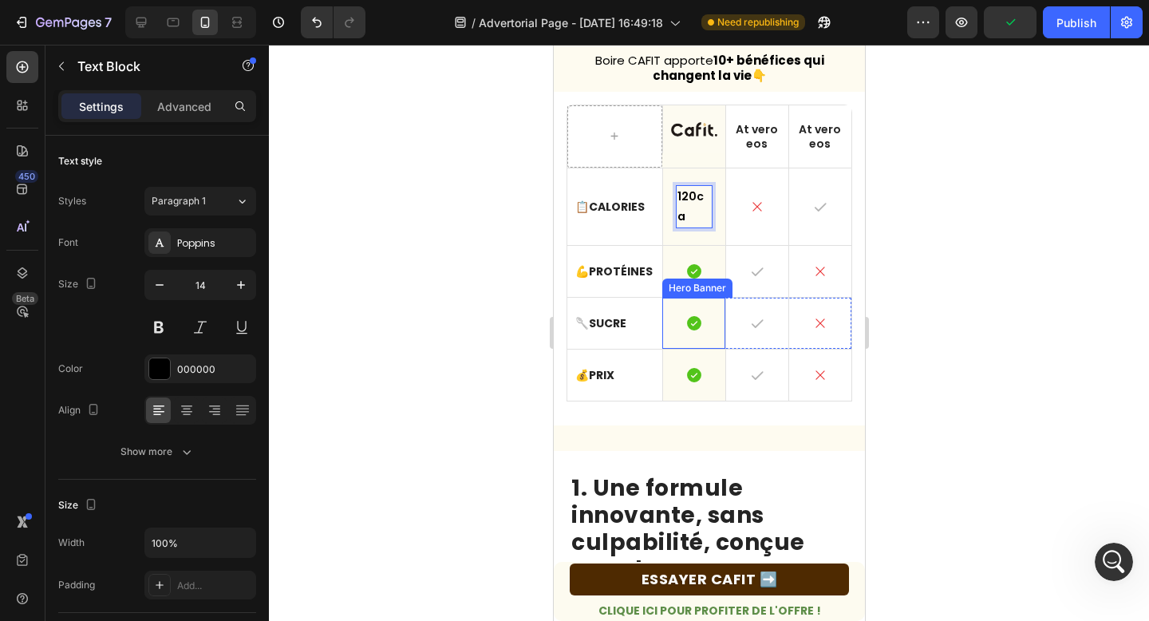
scroll to position [266, 0]
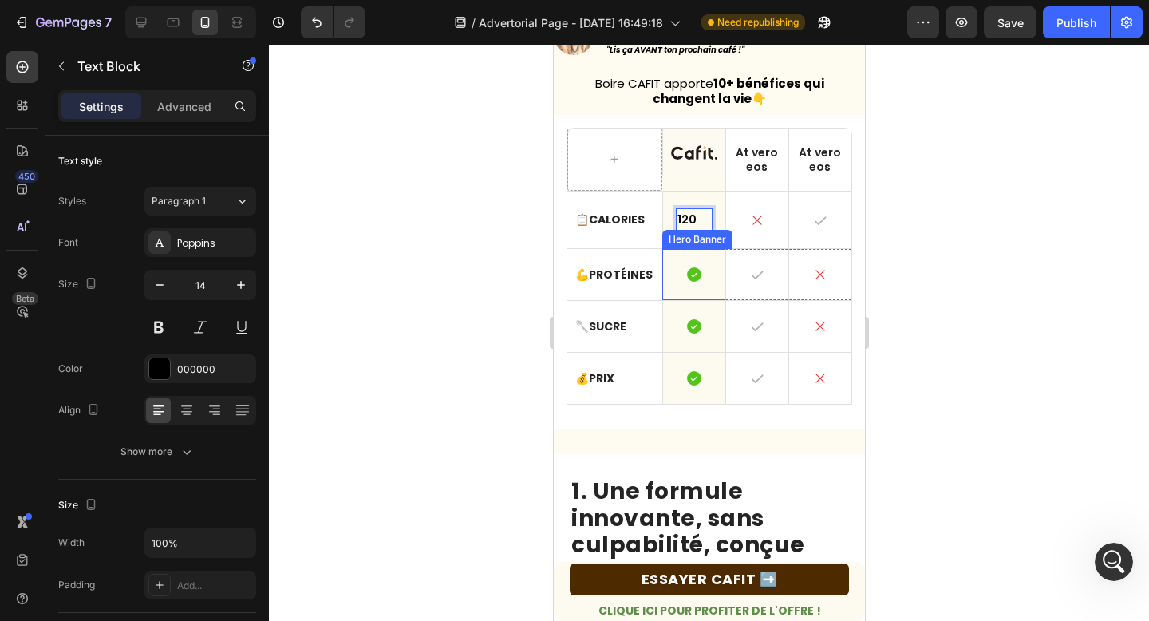
click at [671, 262] on div "Icon" at bounding box center [693, 274] width 62 height 51
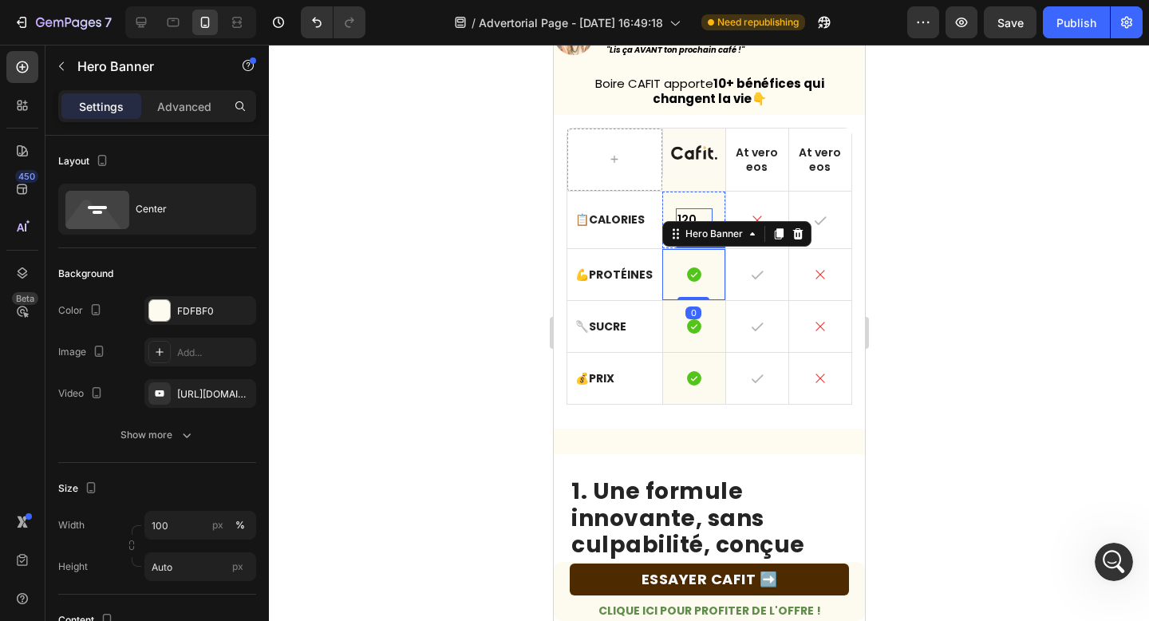
click at [700, 219] on p "120" at bounding box center [693, 220] width 34 height 20
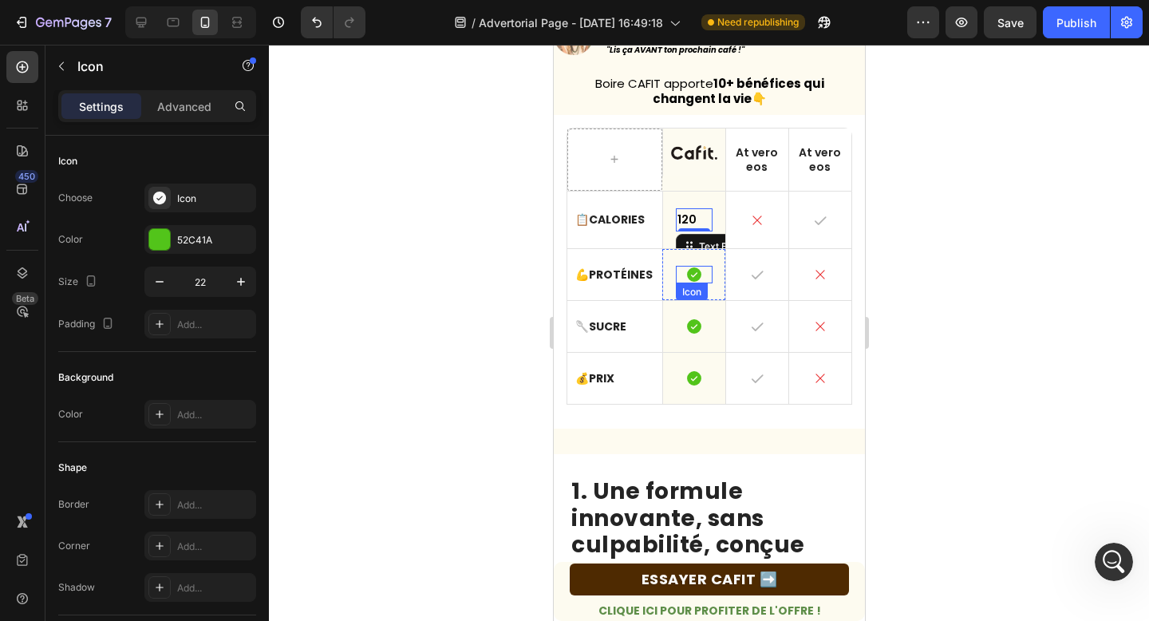
click at [706, 282] on div "Icon" at bounding box center [693, 275] width 37 height 18
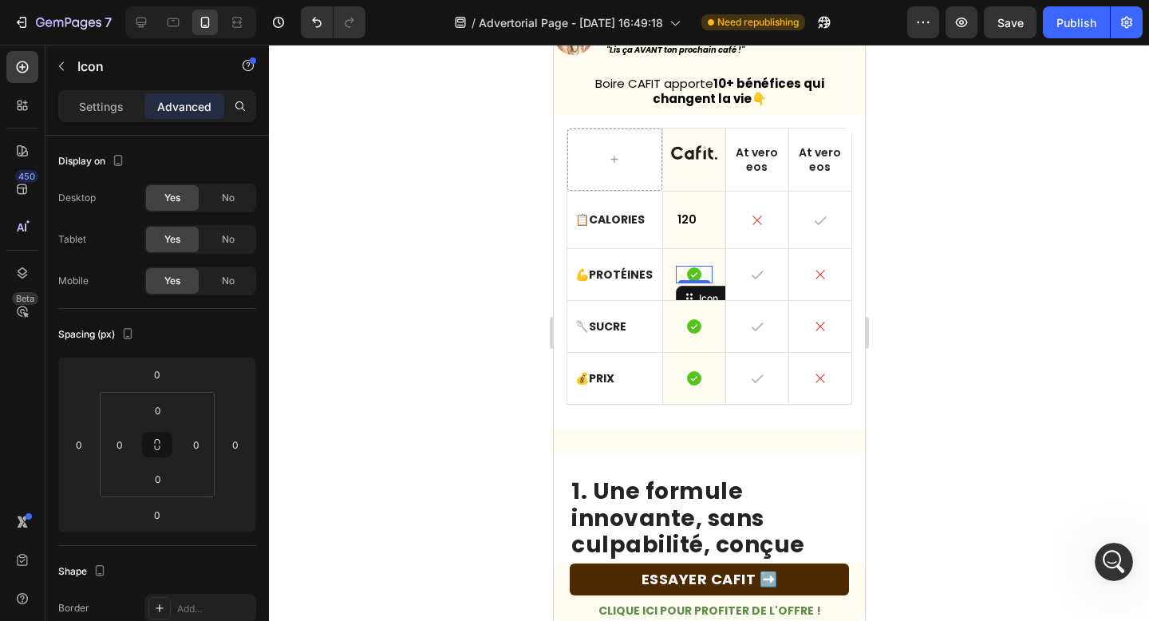
click at [700, 273] on icon at bounding box center [693, 275] width 18 height 18
drag, startPoint x: 711, startPoint y: 295, endPoint x: 690, endPoint y: 278, distance: 27.2
click at [175, 23] on icon at bounding box center [173, 22] width 16 height 16
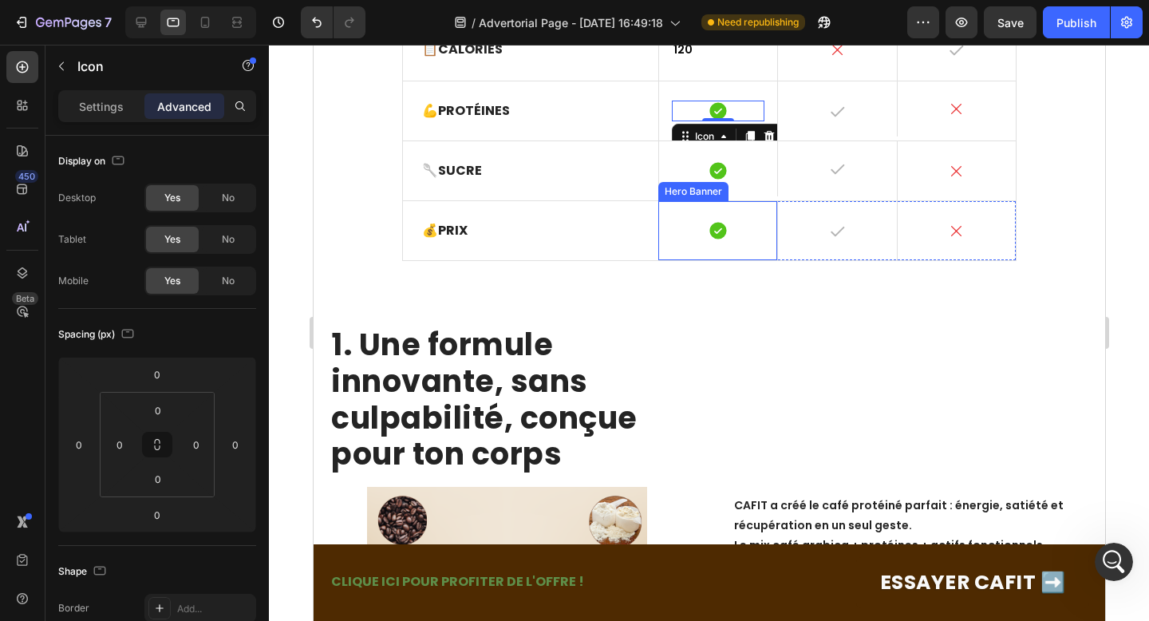
scroll to position [361, 0]
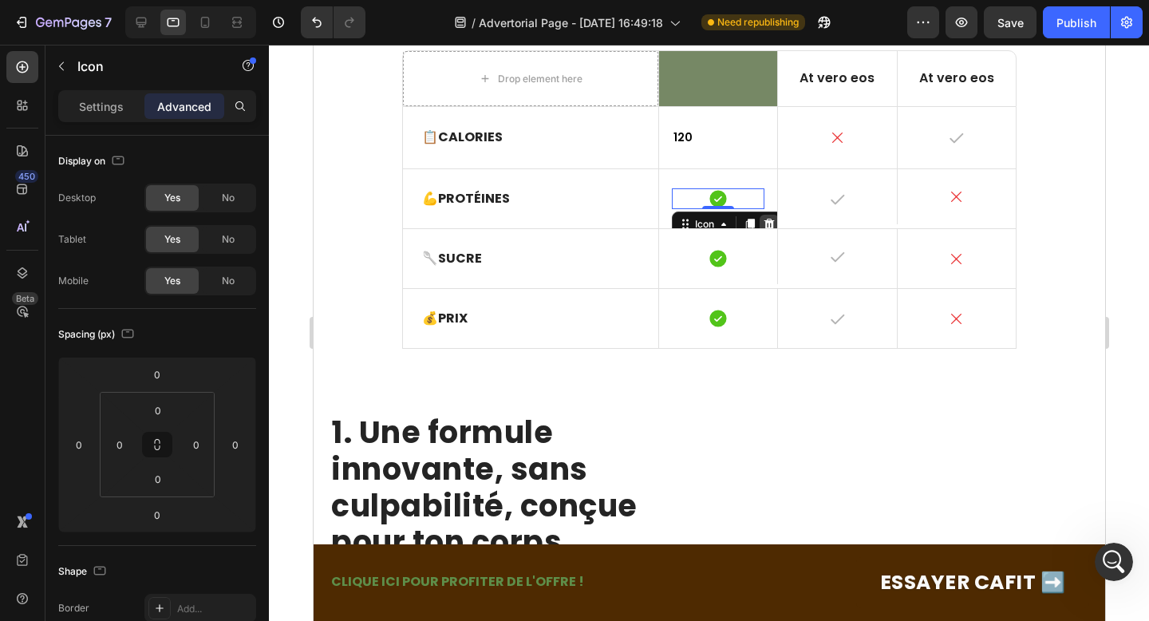
click at [767, 224] on icon at bounding box center [768, 224] width 10 height 11
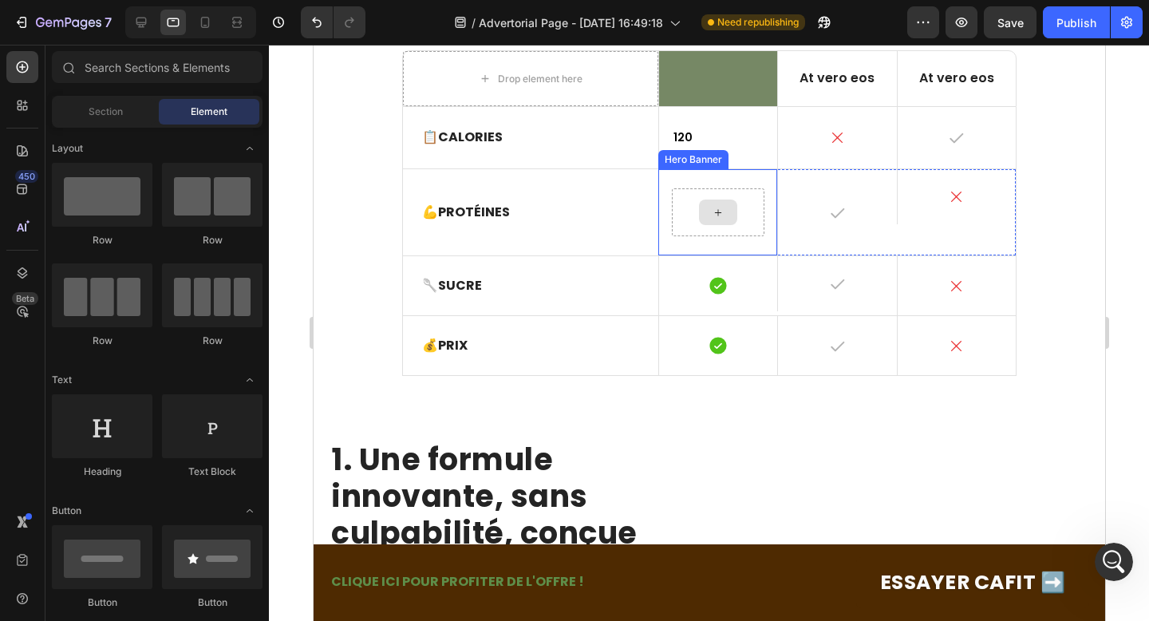
click at [712, 207] on icon at bounding box center [717, 213] width 13 height 14
drag, startPoint x: 536, startPoint y: 482, endPoint x: 704, endPoint y: 220, distance: 310.7
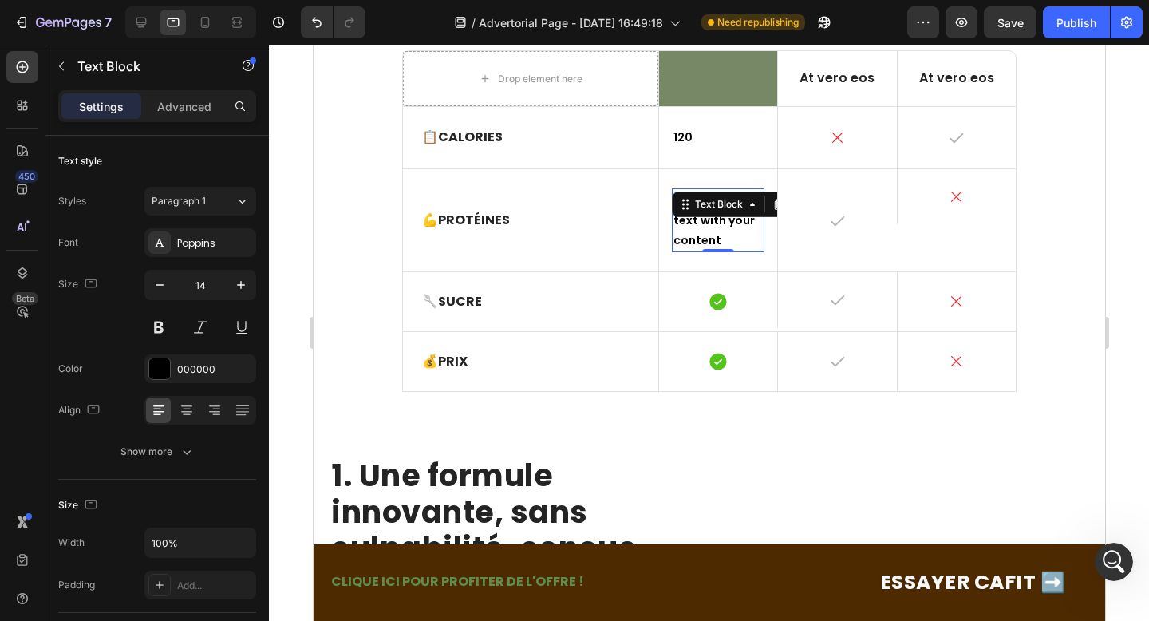
click at [697, 231] on div "Replace this text with your content" at bounding box center [717, 220] width 93 height 64
click at [697, 231] on p "Replace this text with your content" at bounding box center [716, 220] width 89 height 61
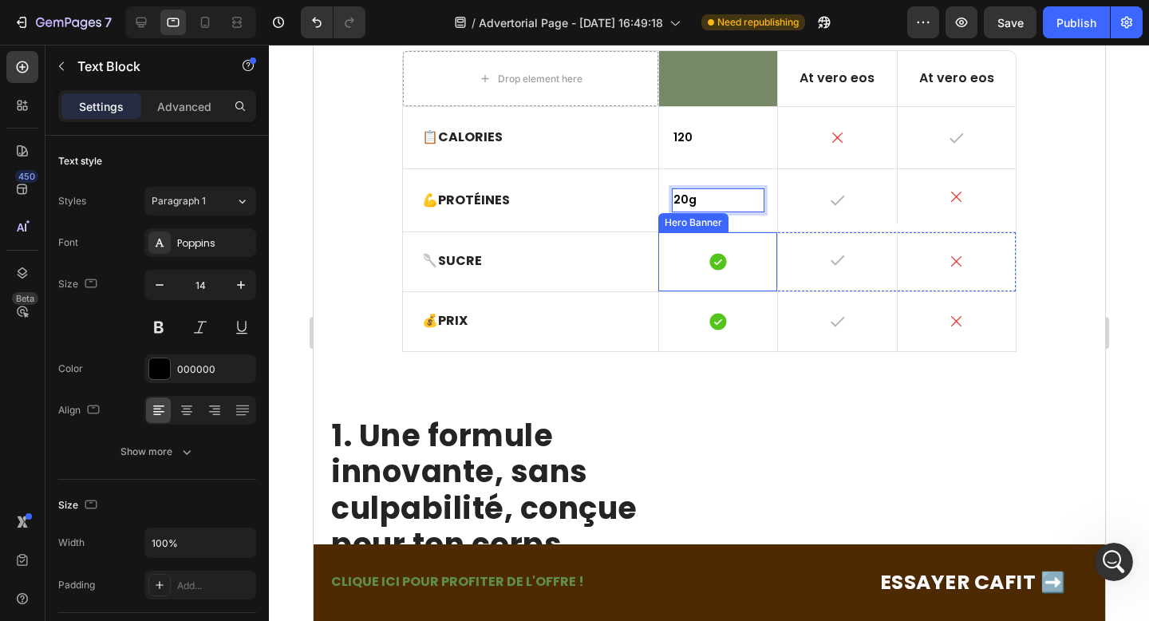
click at [715, 242] on div "Icon" at bounding box center [717, 261] width 118 height 59
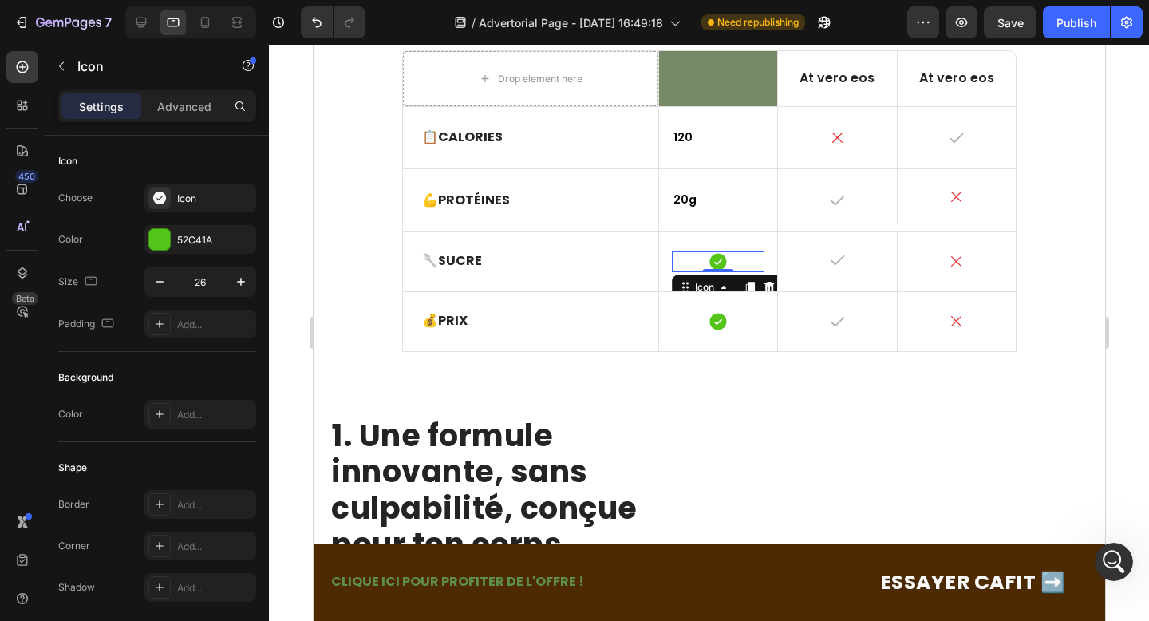
click at [715, 260] on icon at bounding box center [717, 261] width 17 height 17
click at [770, 283] on icon at bounding box center [768, 286] width 10 height 11
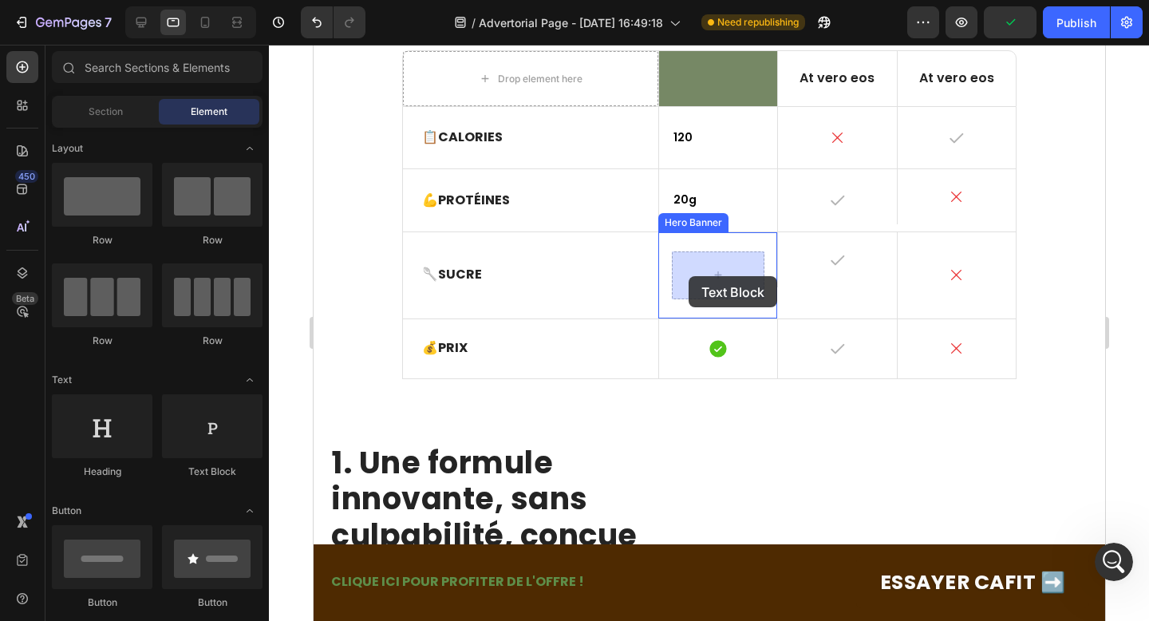
drag, startPoint x: 511, startPoint y: 491, endPoint x: 685, endPoint y: 271, distance: 280.5
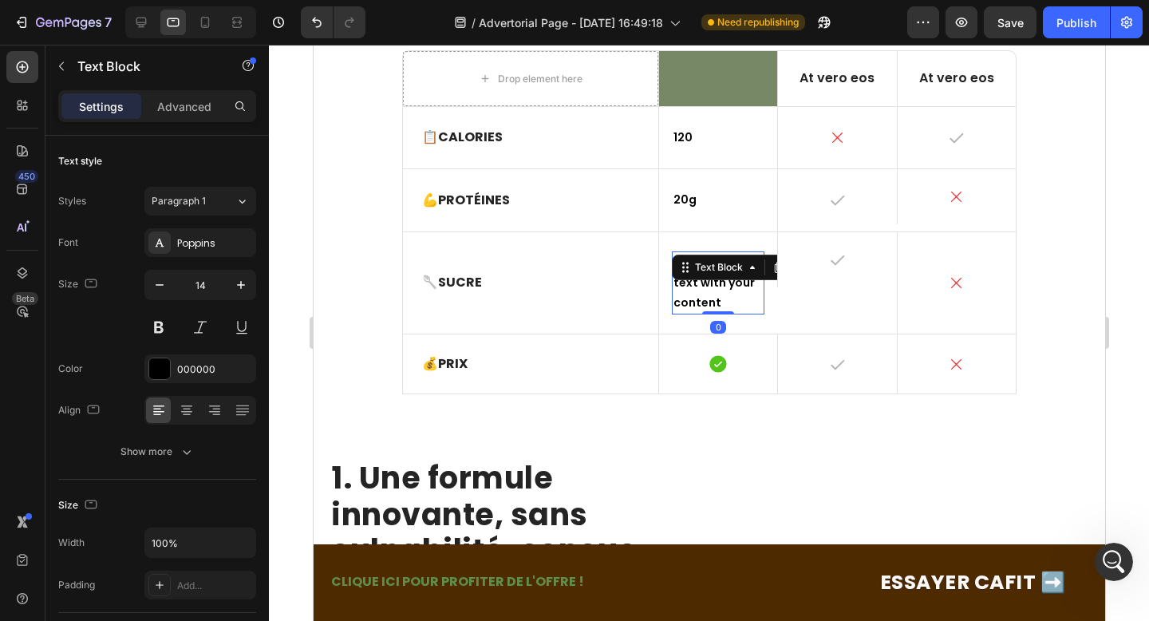
click at [700, 299] on div "Replace this text with your content" at bounding box center [717, 283] width 93 height 64
click at [700, 299] on p "Replace this text with your content" at bounding box center [716, 283] width 89 height 61
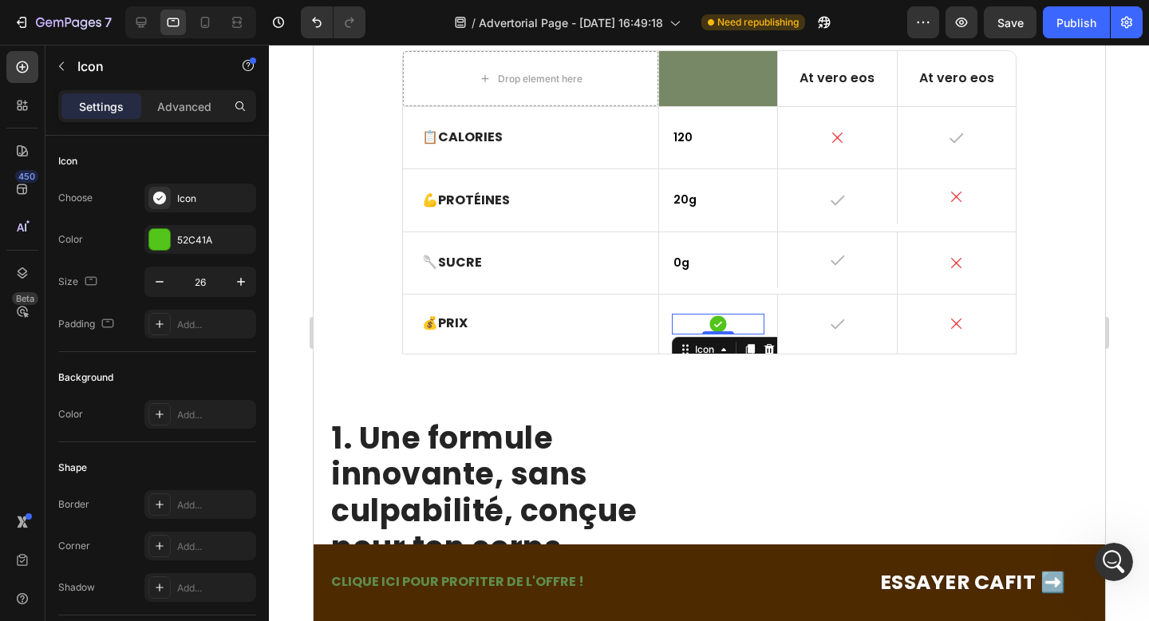
click at [696, 337] on div "Icon" at bounding box center [726, 350] width 111 height 26
click at [710, 349] on div "Icon" at bounding box center [704, 349] width 26 height 0
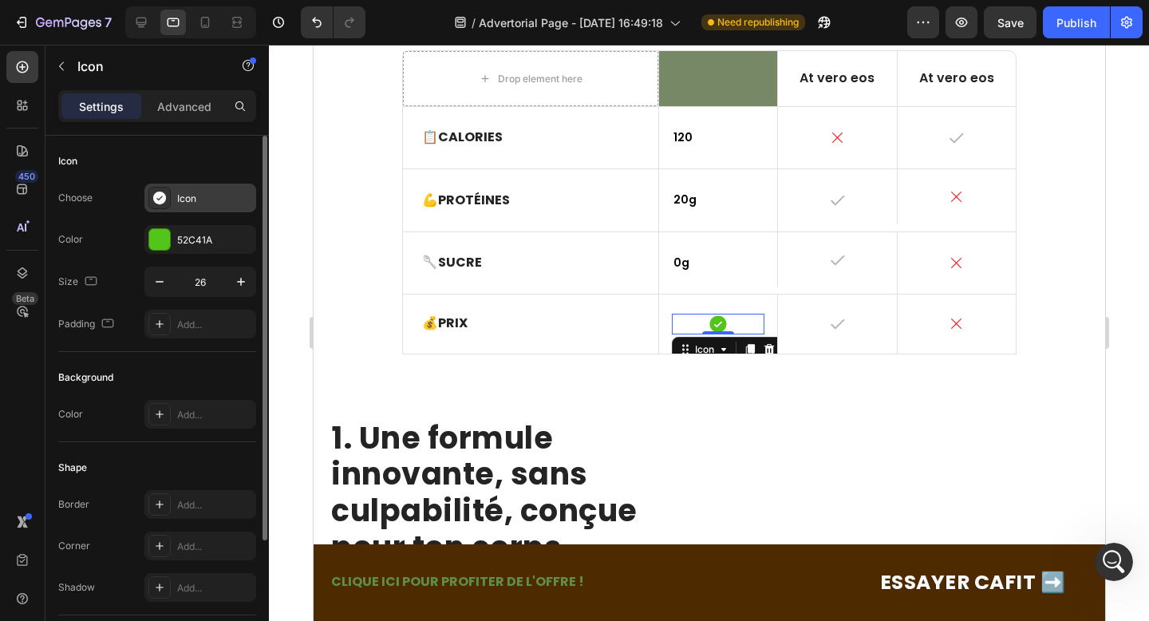
click at [163, 198] on icon at bounding box center [159, 197] width 13 height 13
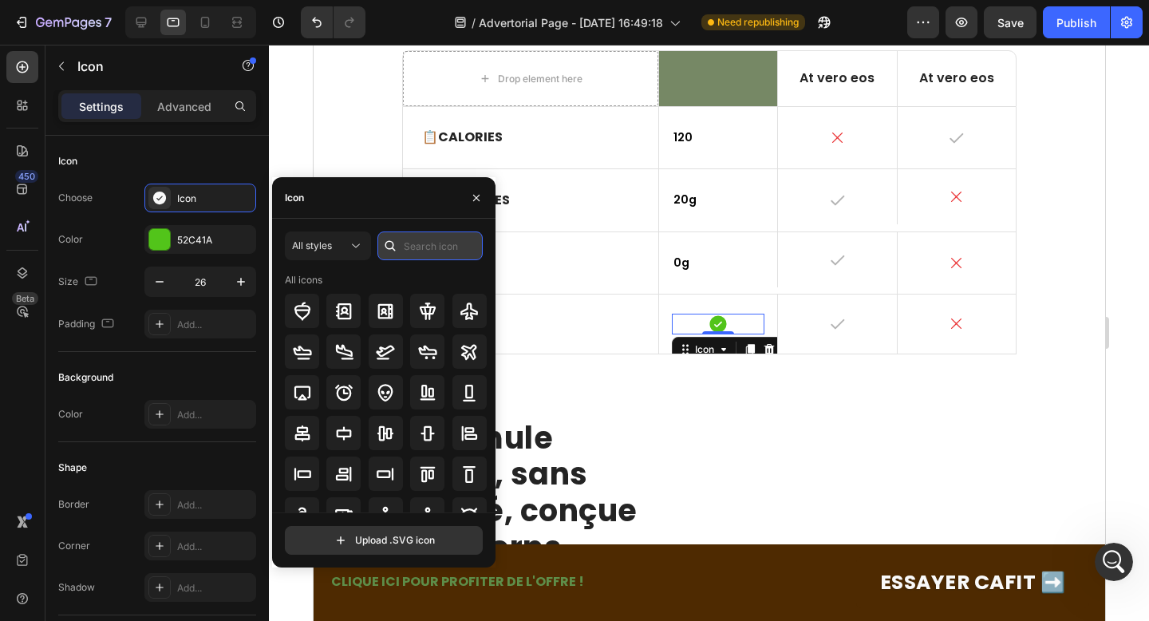
click at [443, 250] on input "text" at bounding box center [429, 245] width 105 height 29
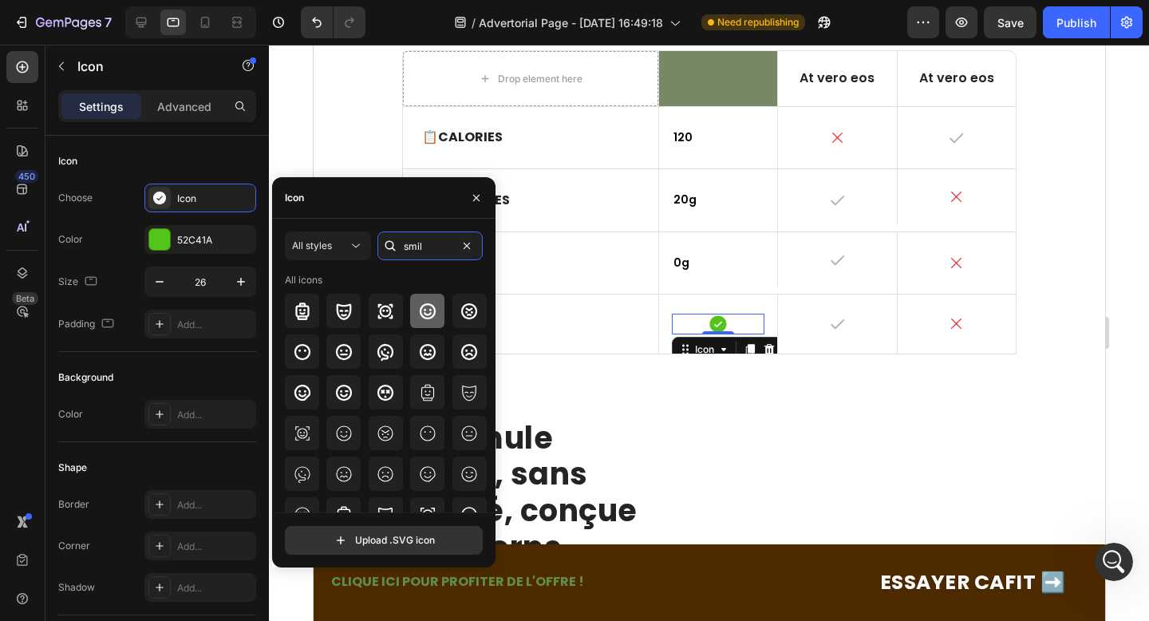
type input "smil"
click at [427, 311] on icon at bounding box center [427, 311] width 19 height 19
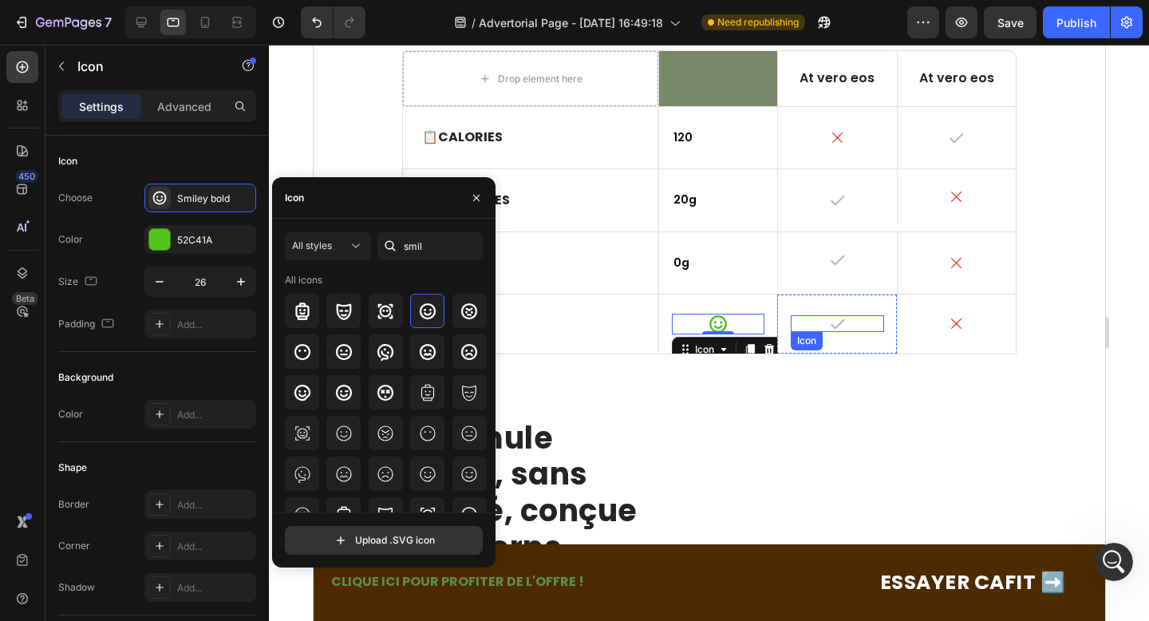
click at [828, 330] on div "Icon" at bounding box center [836, 323] width 93 height 17
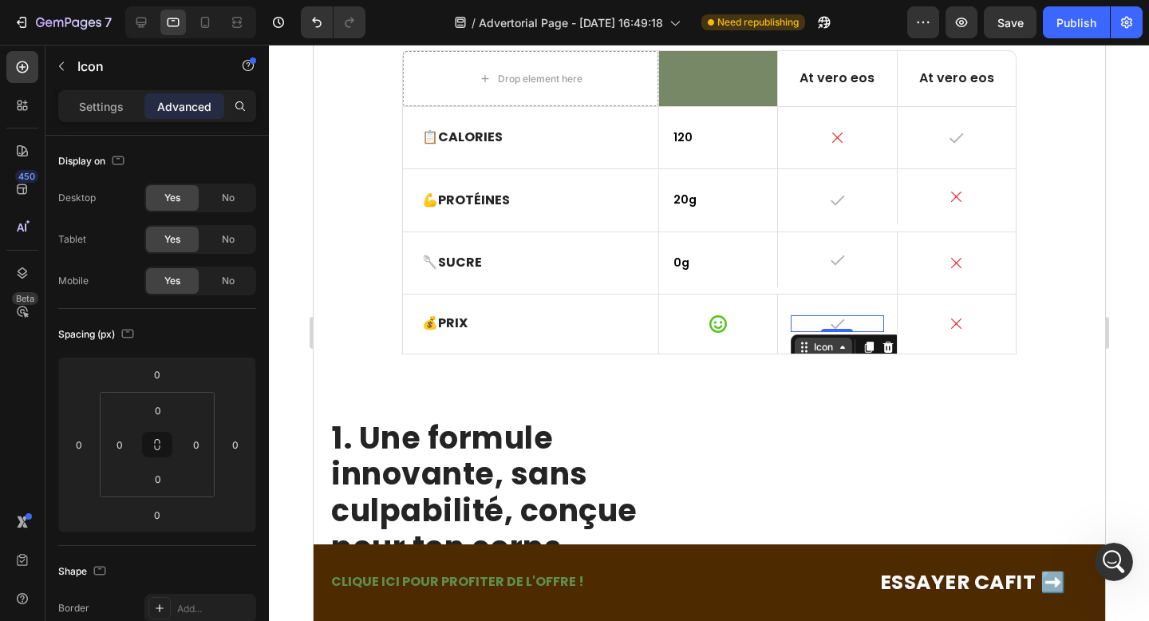
click at [831, 347] on div "Icon" at bounding box center [823, 347] width 26 height 0
click at [102, 104] on p "Settings" at bounding box center [101, 106] width 45 height 17
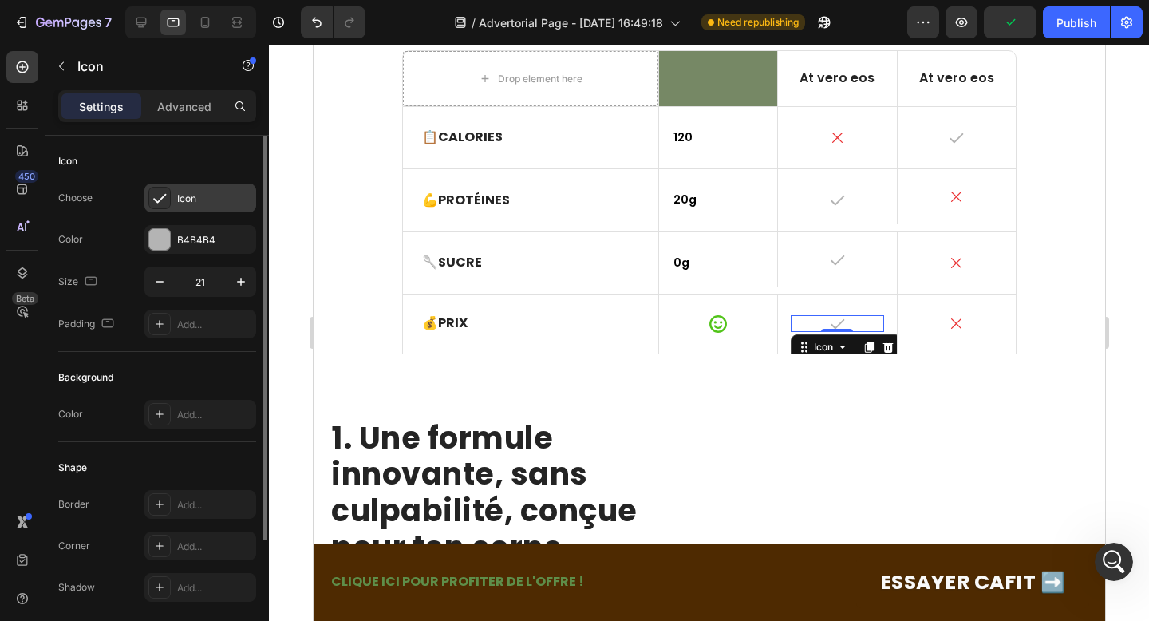
click at [183, 195] on div "Icon" at bounding box center [214, 198] width 75 height 14
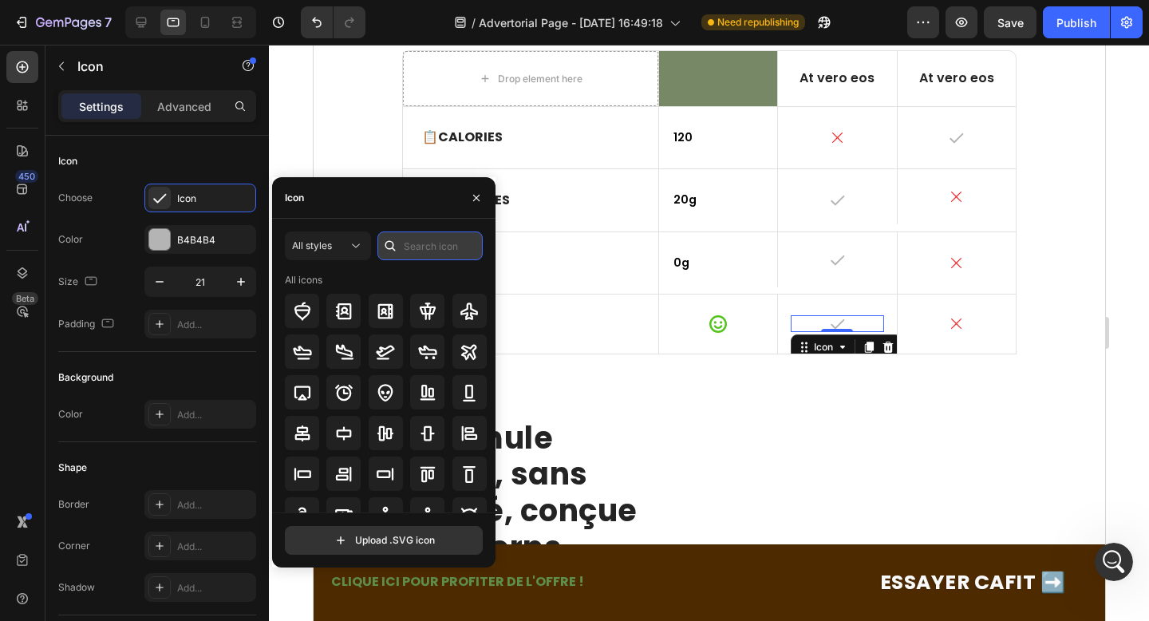
click at [416, 248] on input "text" at bounding box center [429, 245] width 105 height 29
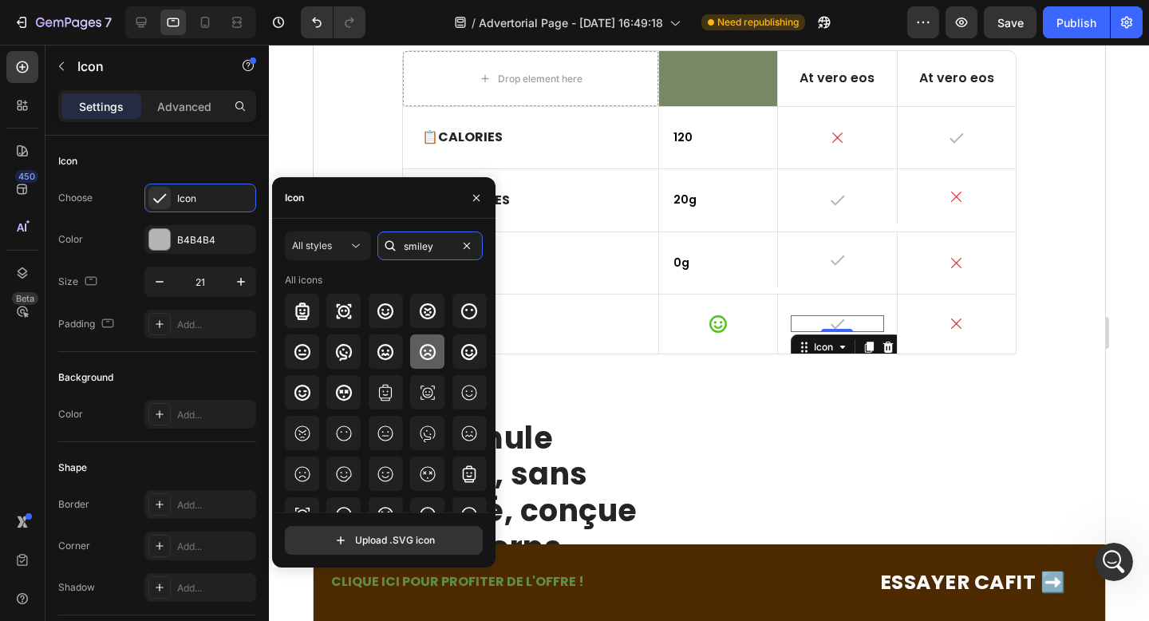
type input "smiley"
click at [420, 357] on icon at bounding box center [428, 351] width 16 height 16
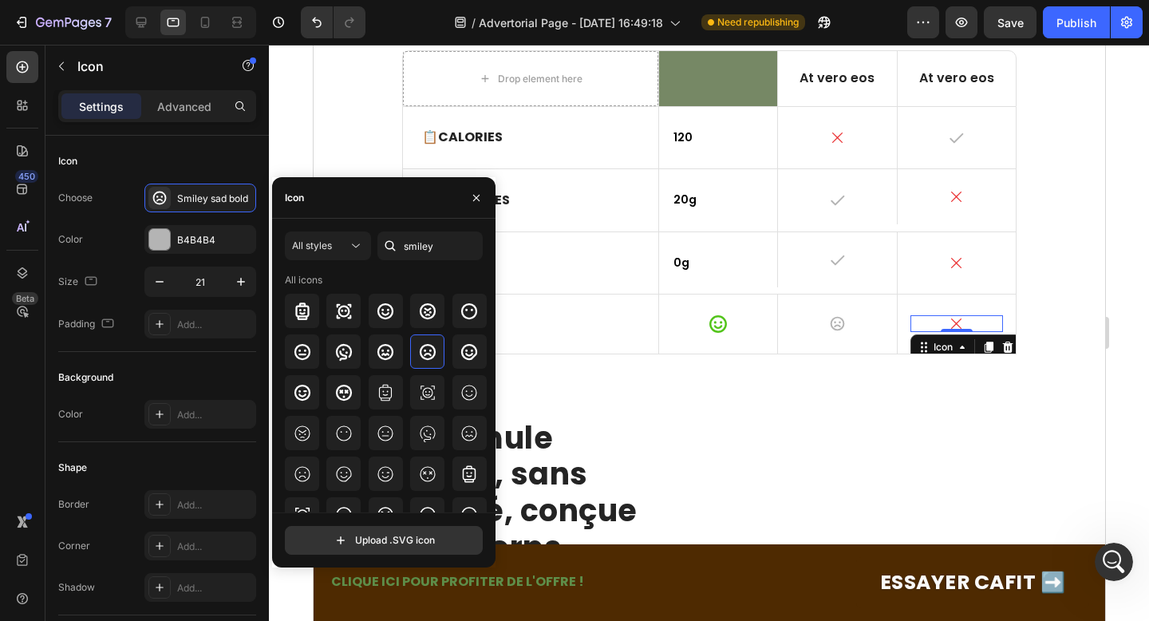
click at [958, 321] on icon at bounding box center [955, 323] width 17 height 17
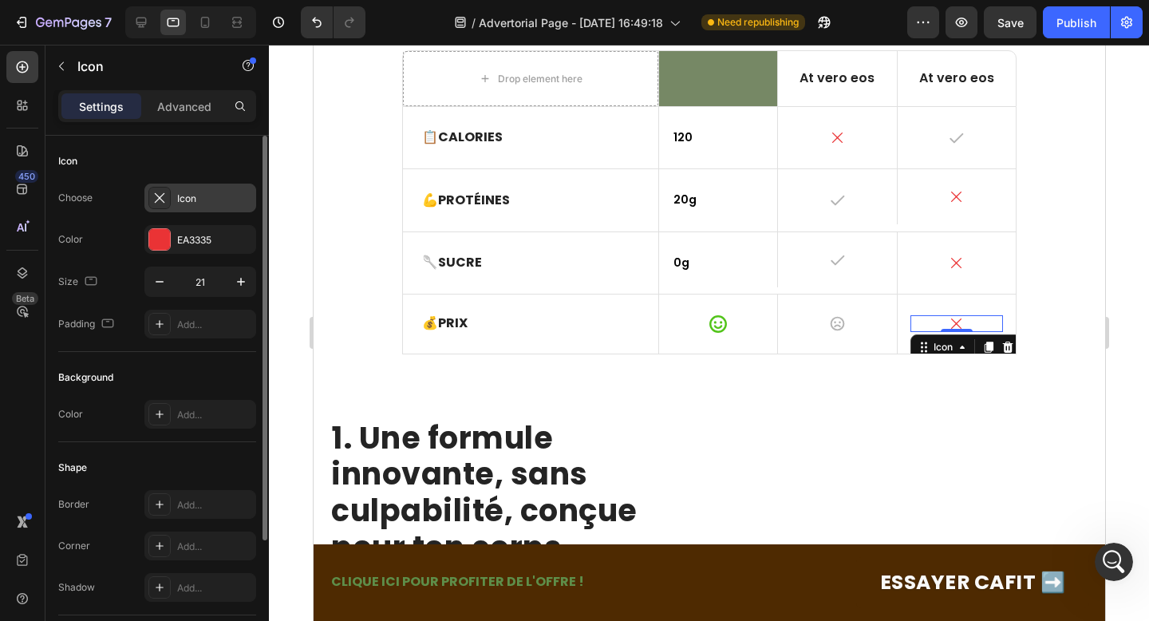
click at [205, 197] on div "Icon" at bounding box center [214, 198] width 75 height 14
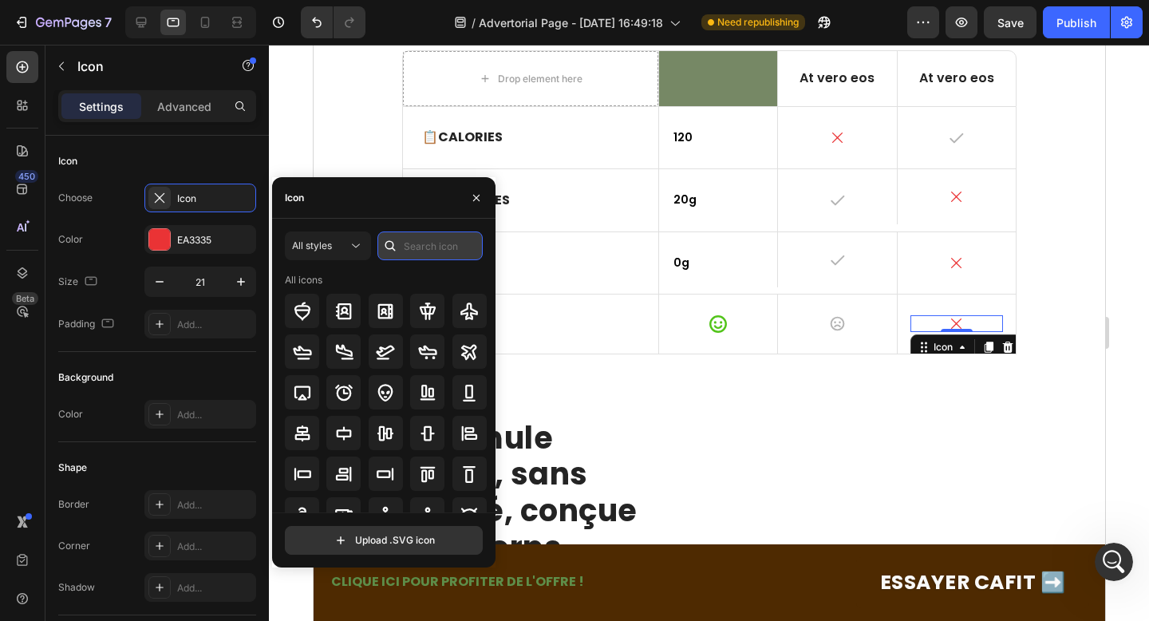
click at [406, 249] on input "text" at bounding box center [429, 245] width 105 height 29
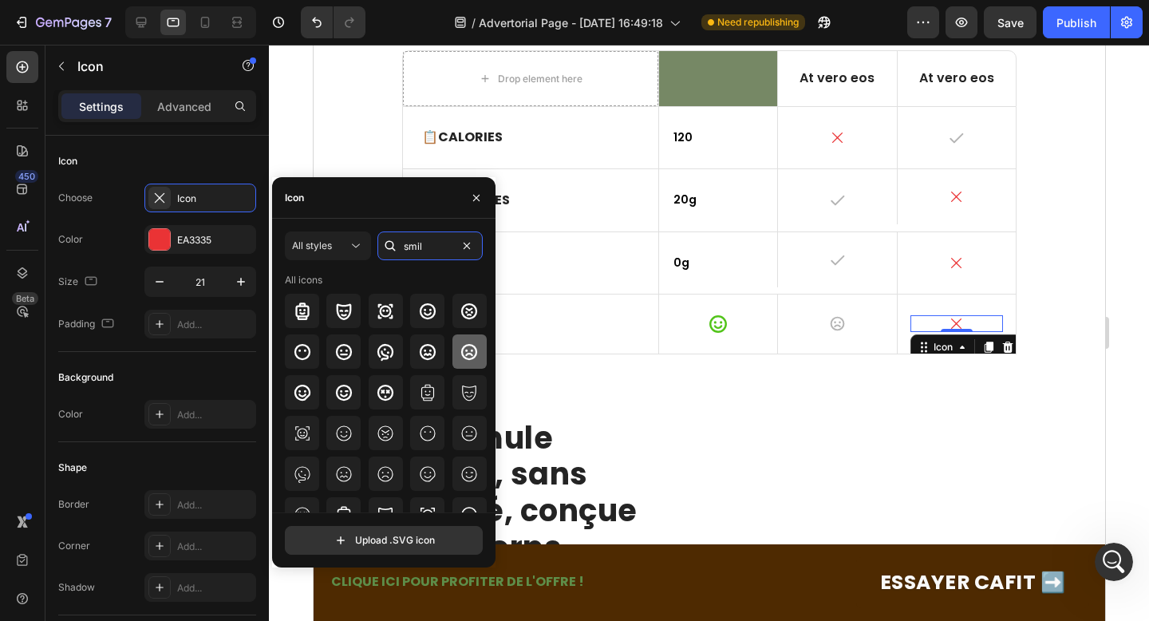
type input "smil"
click at [471, 348] on icon at bounding box center [469, 351] width 16 height 16
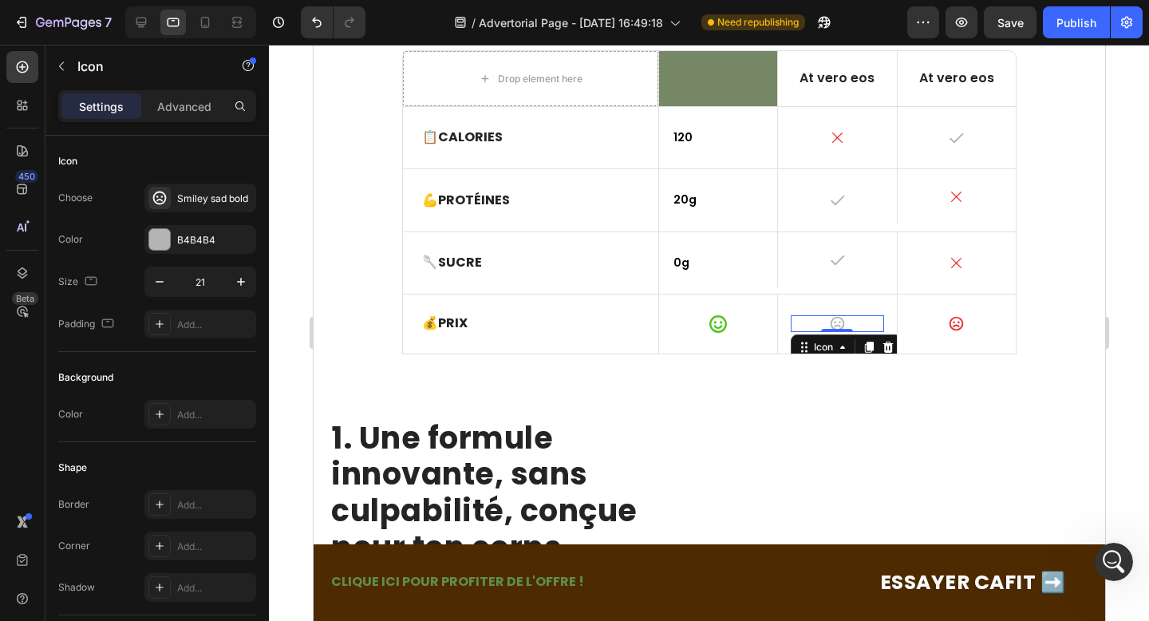
click at [834, 326] on icon at bounding box center [836, 323] width 17 height 17
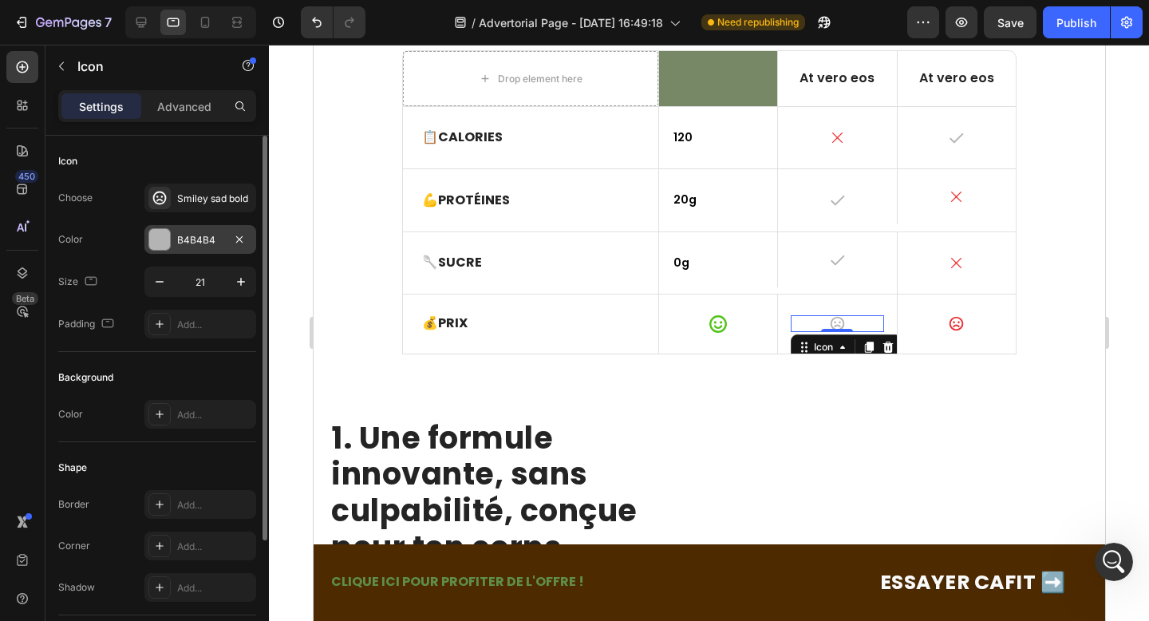
click at [168, 234] on div at bounding box center [159, 239] width 21 height 21
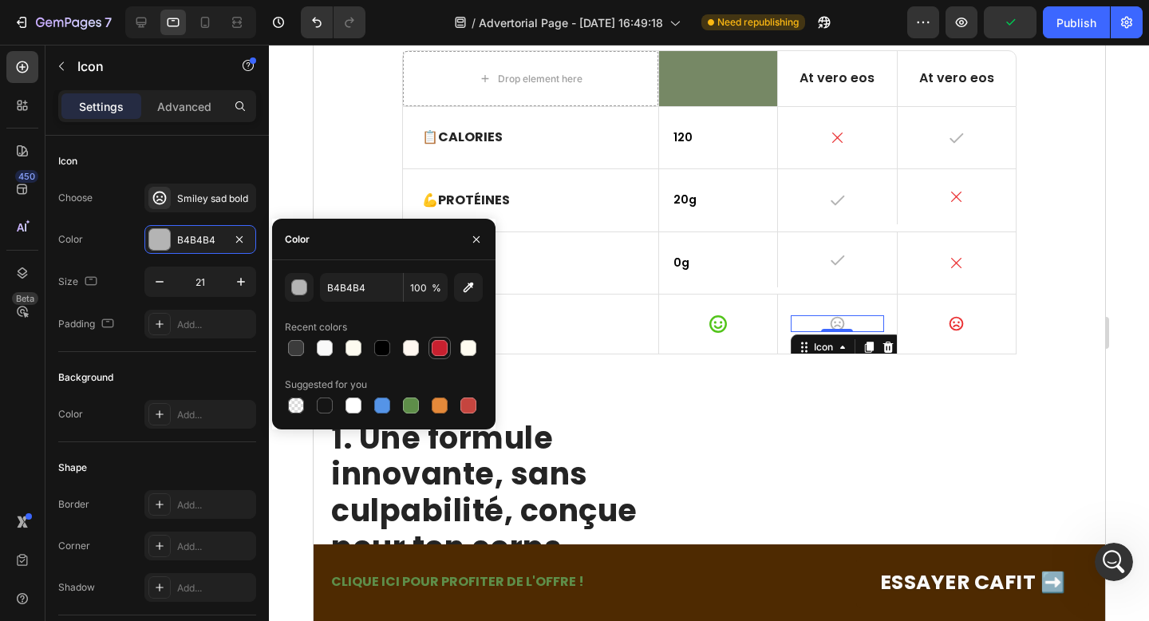
click at [440, 353] on div at bounding box center [440, 348] width 16 height 16
type input "C8202F"
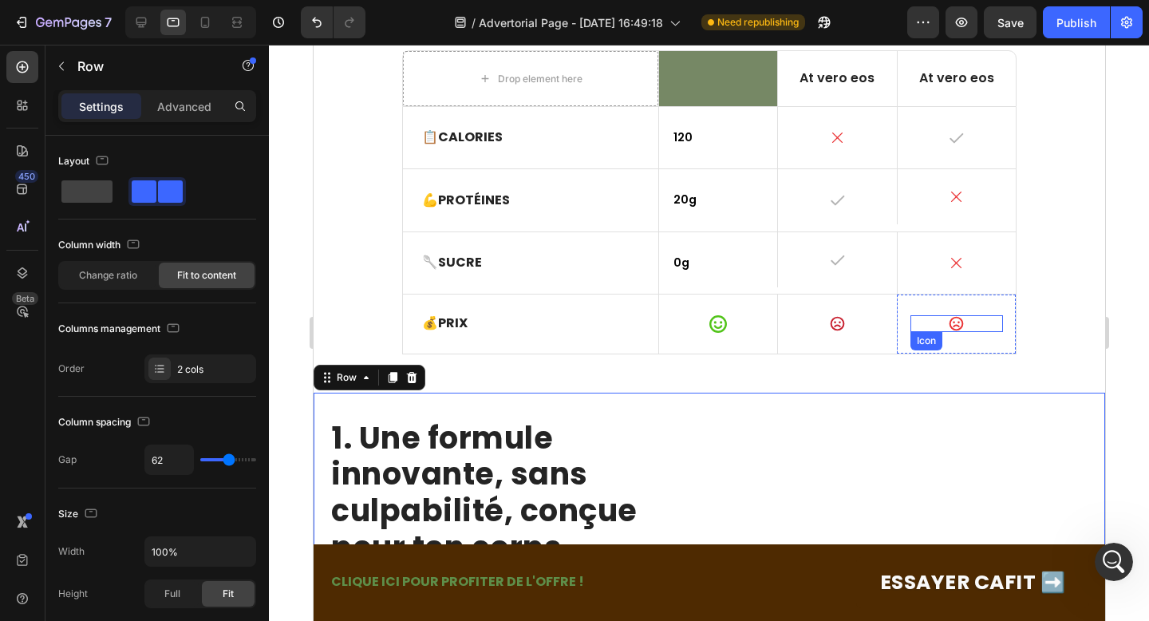
scroll to position [192, 0]
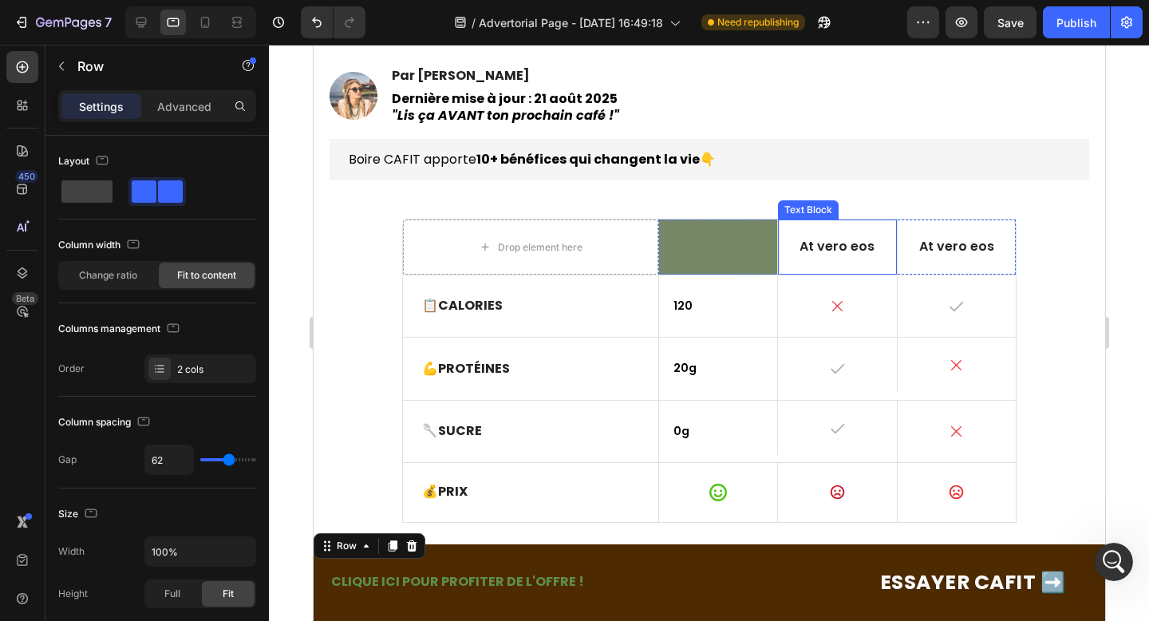
click at [819, 241] on p "At vero eos" at bounding box center [835, 246] width 99 height 17
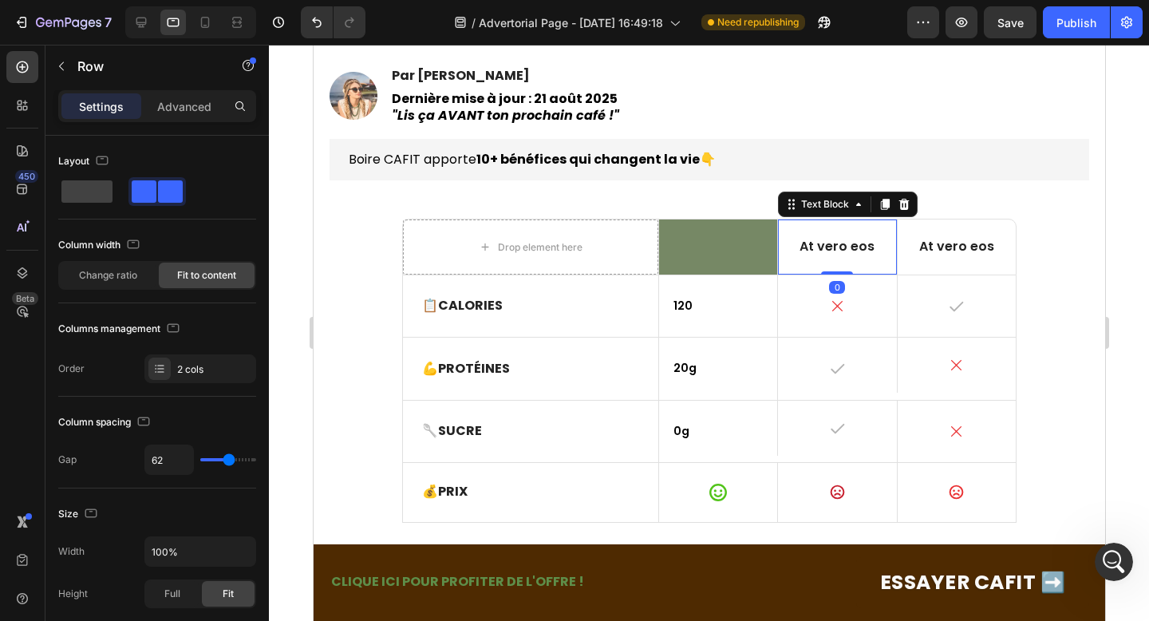
click at [819, 241] on p "At vero eos" at bounding box center [835, 246] width 99 height 17
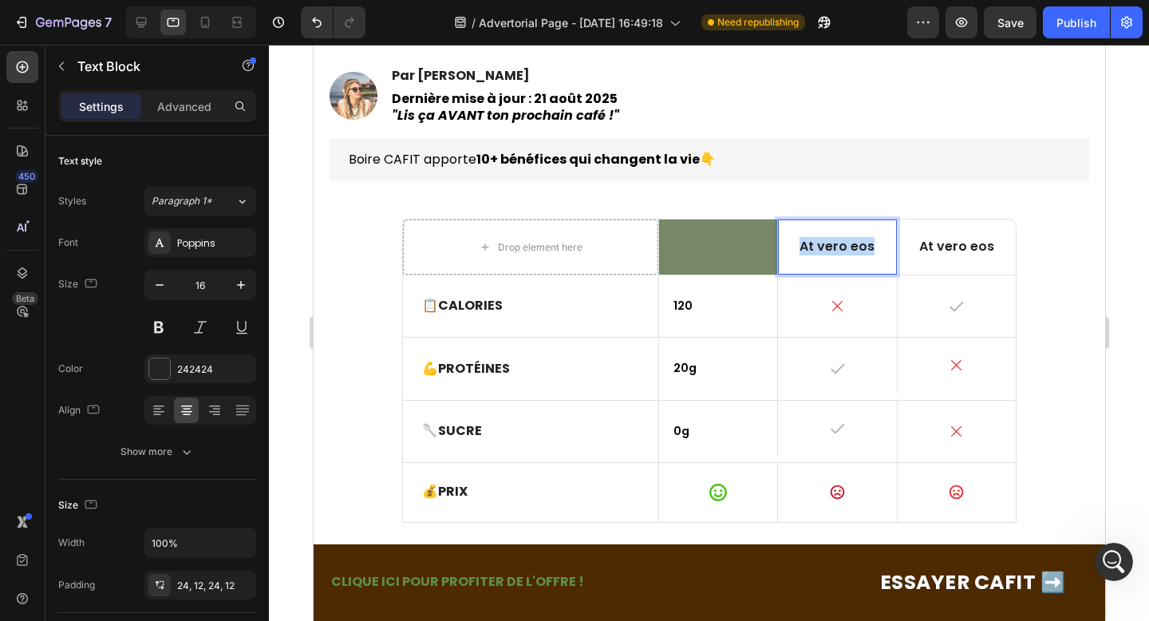
click at [819, 241] on p "At vero eos" at bounding box center [835, 246] width 99 height 17
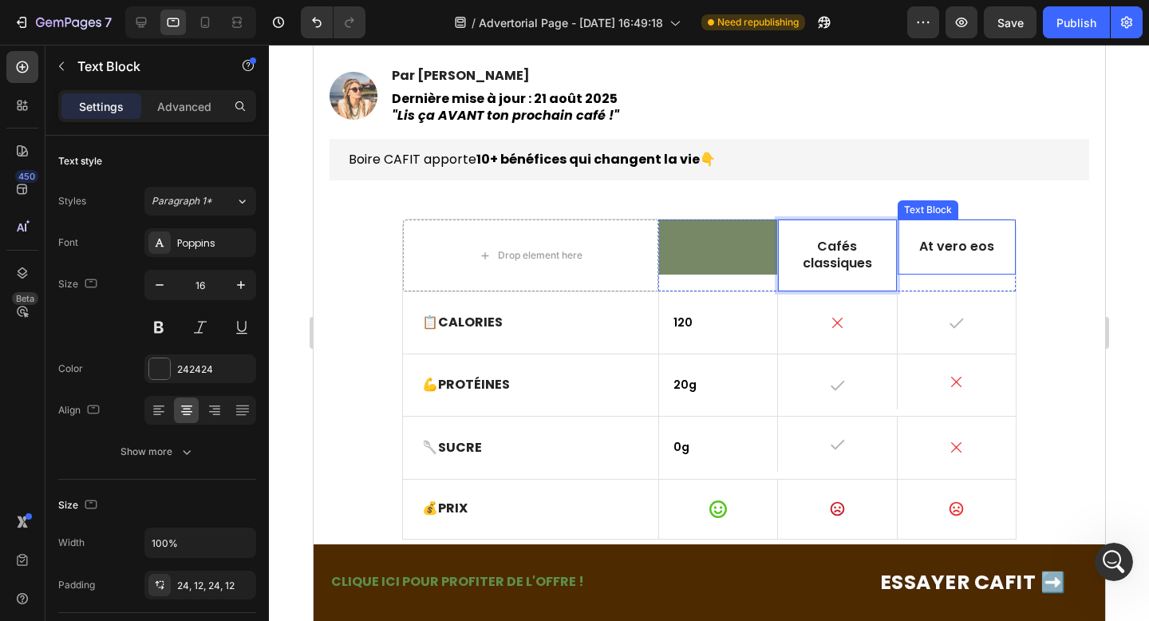
click at [949, 251] on p "At vero eos" at bounding box center [955, 246] width 99 height 17
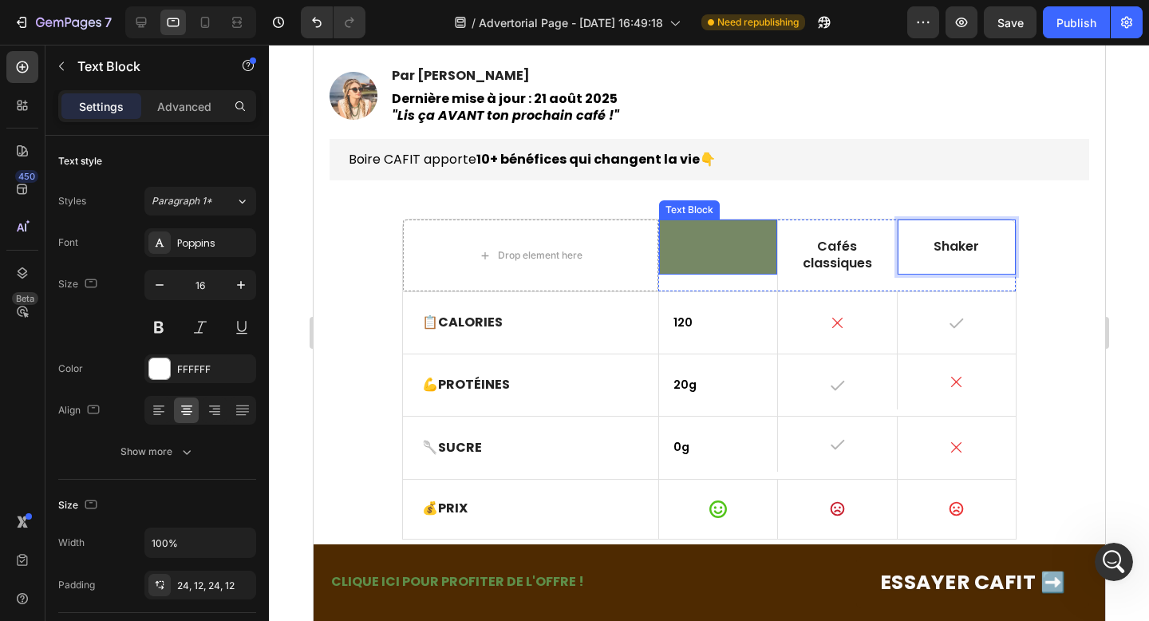
click at [692, 242] on p "Rich Text Editor. Editing area: main" at bounding box center [717, 246] width 99 height 17
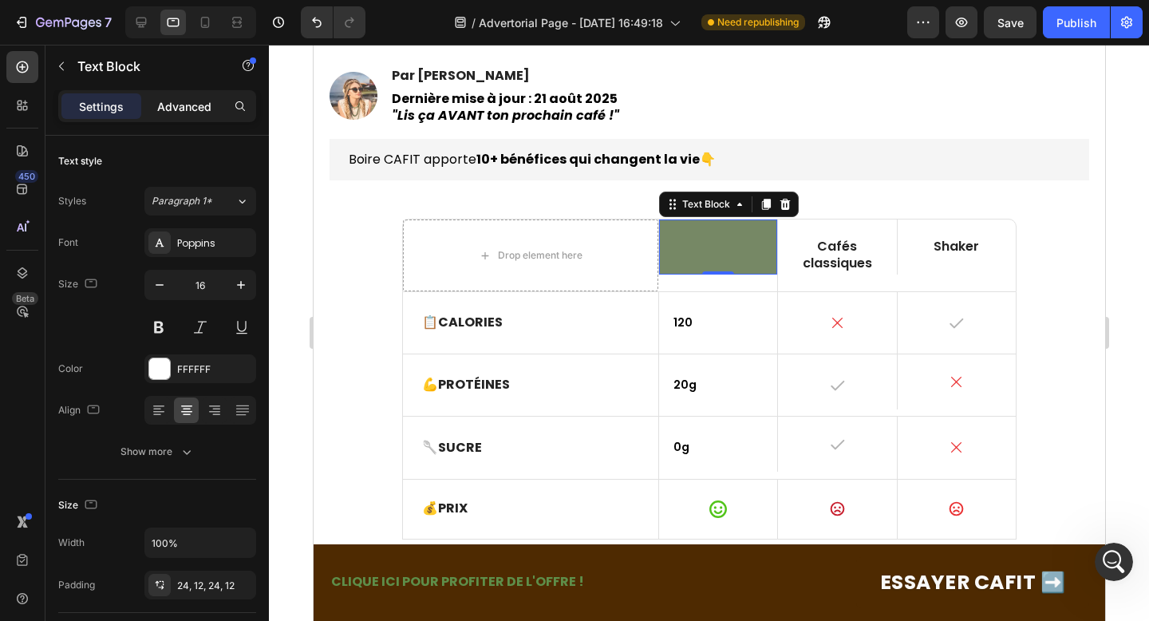
click at [162, 114] on p "Advanced" at bounding box center [184, 106] width 54 height 17
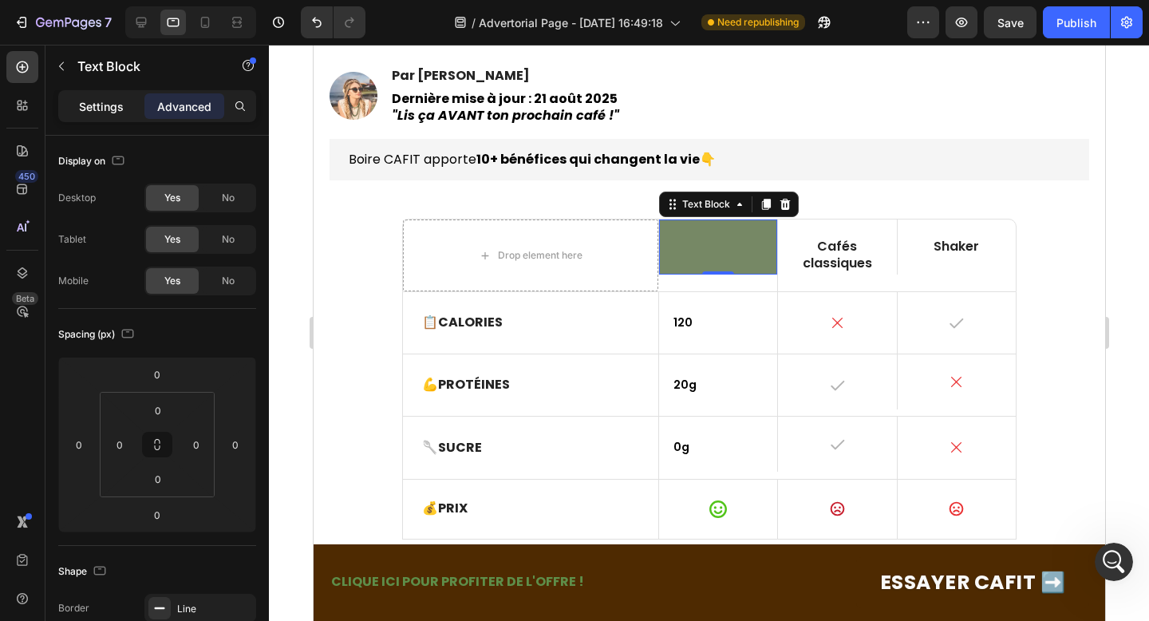
click at [73, 99] on div "Settings" at bounding box center [101, 106] width 80 height 26
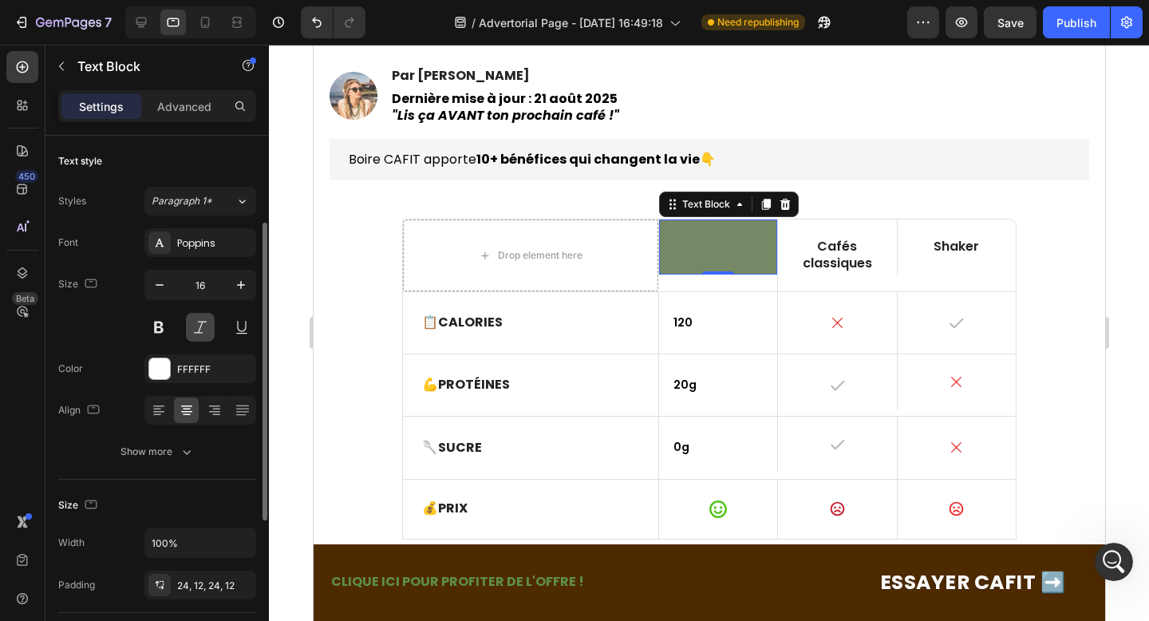
scroll to position [290, 0]
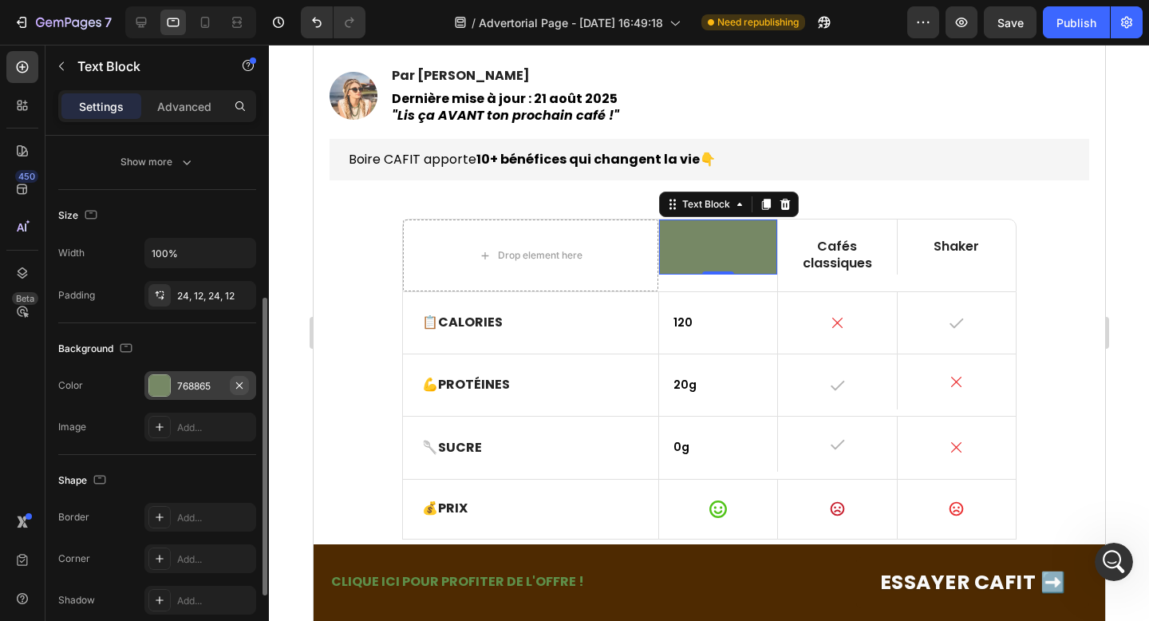
click at [235, 383] on icon "button" at bounding box center [239, 385] width 13 height 13
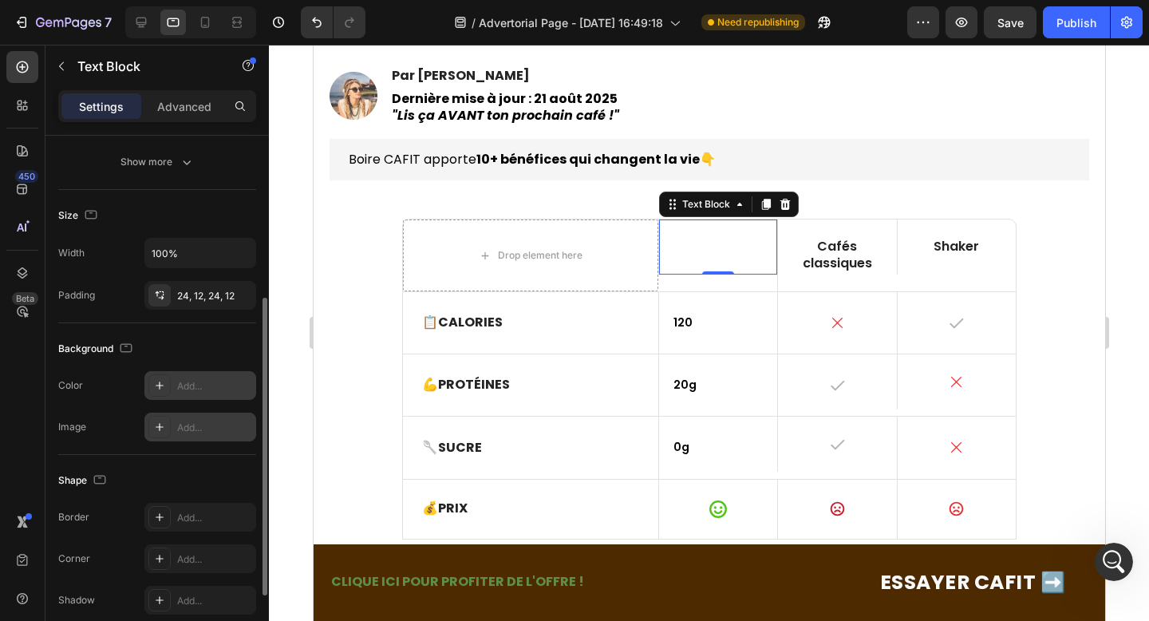
click at [156, 428] on icon at bounding box center [159, 426] width 13 height 13
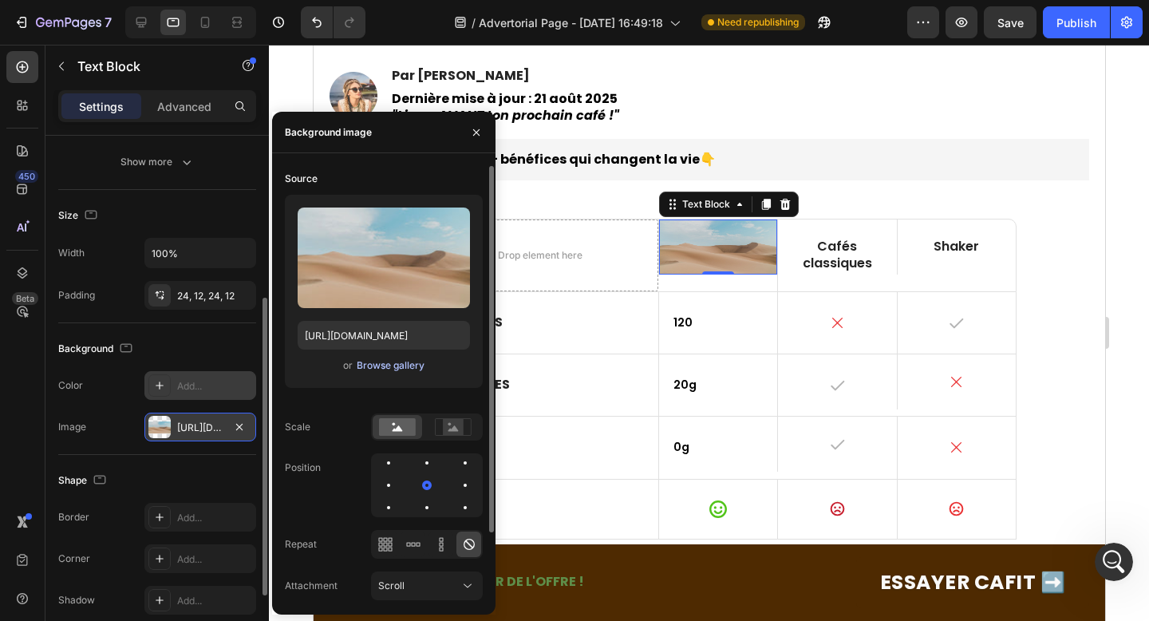
click at [373, 363] on div "Browse gallery" at bounding box center [391, 365] width 68 height 14
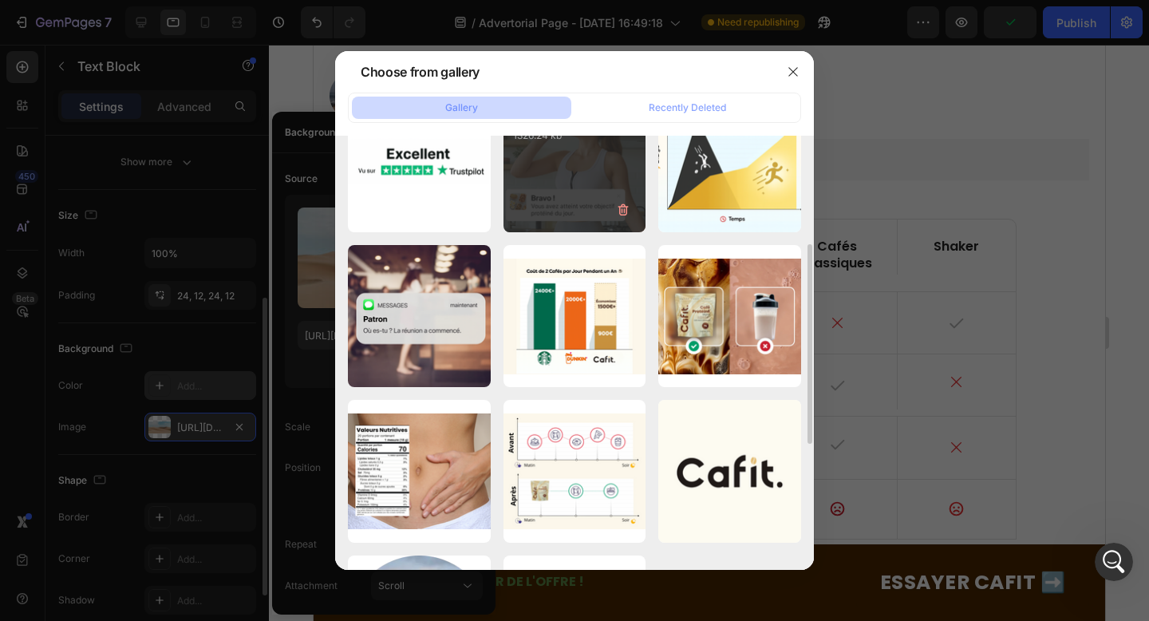
scroll to position [455, 0]
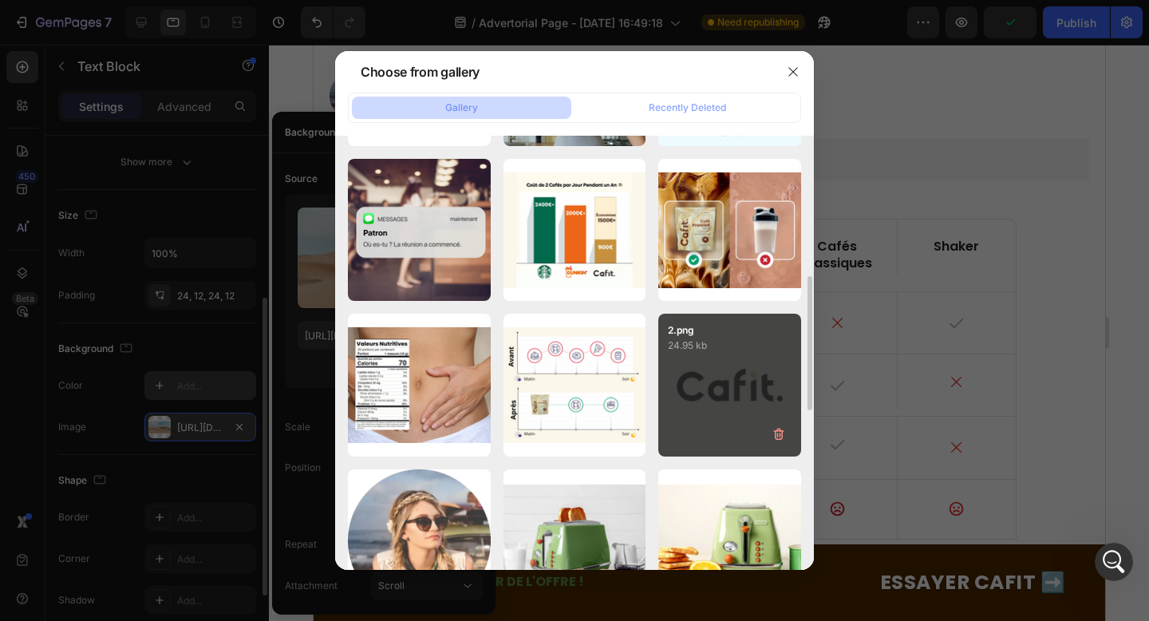
click at [749, 388] on div "2.png 24.95 kb" at bounding box center [729, 384] width 143 height 143
type input "https://cdn.shopify.com/s/files/1/0971/6455/8675/files/gempages_578471988817822…"
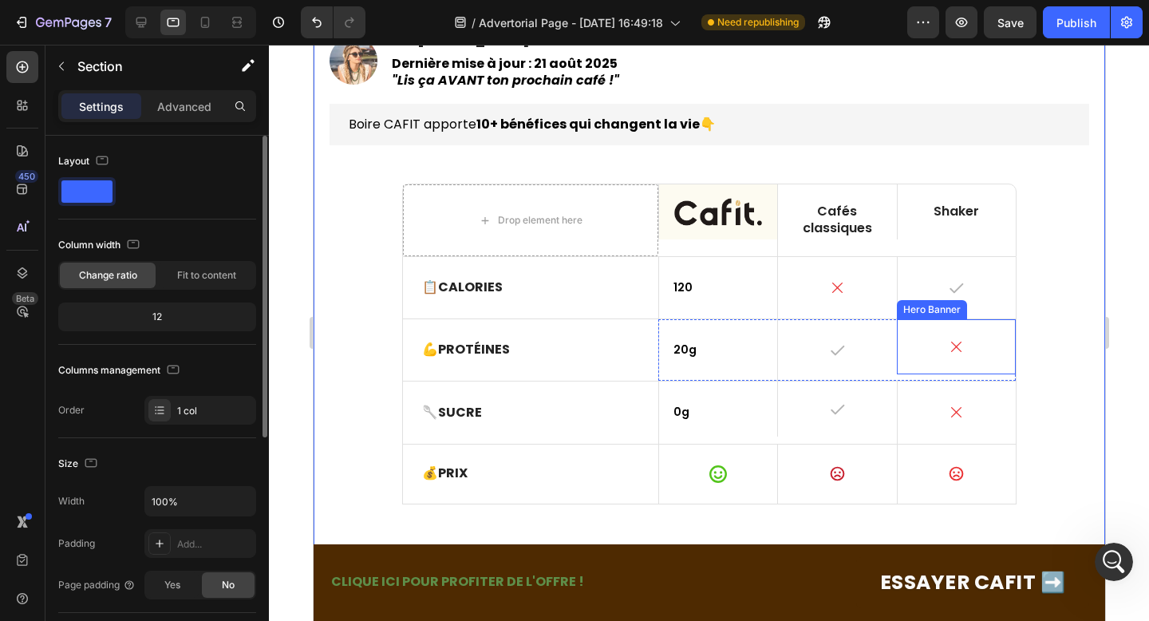
scroll to position [253, 0]
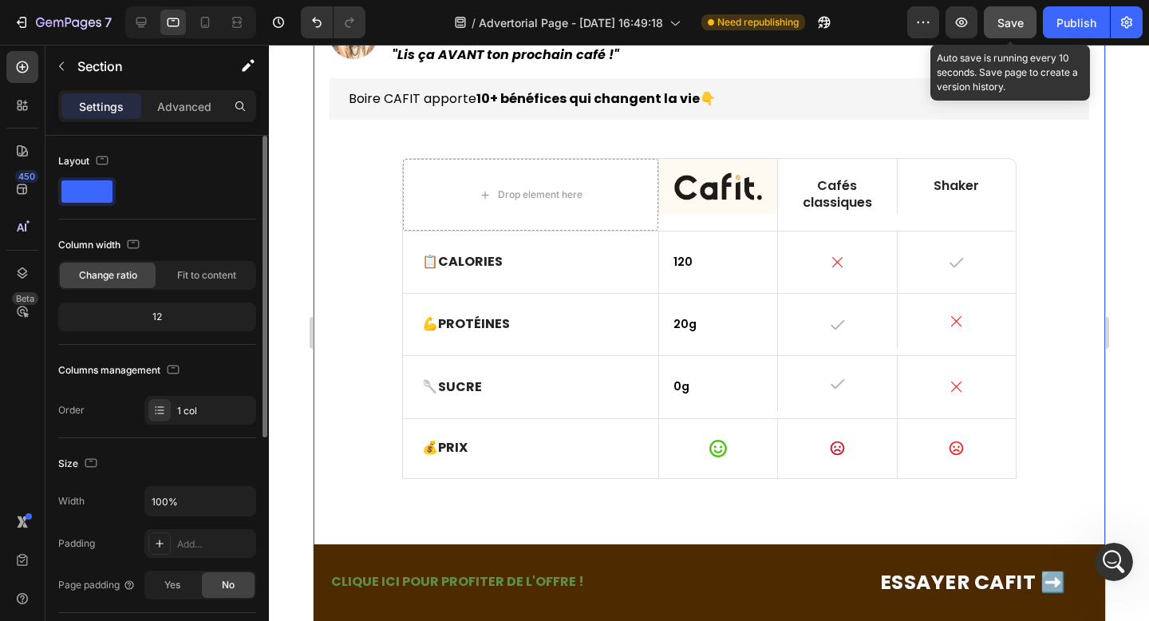
click at [1005, 17] on span "Save" at bounding box center [1010, 23] width 26 height 14
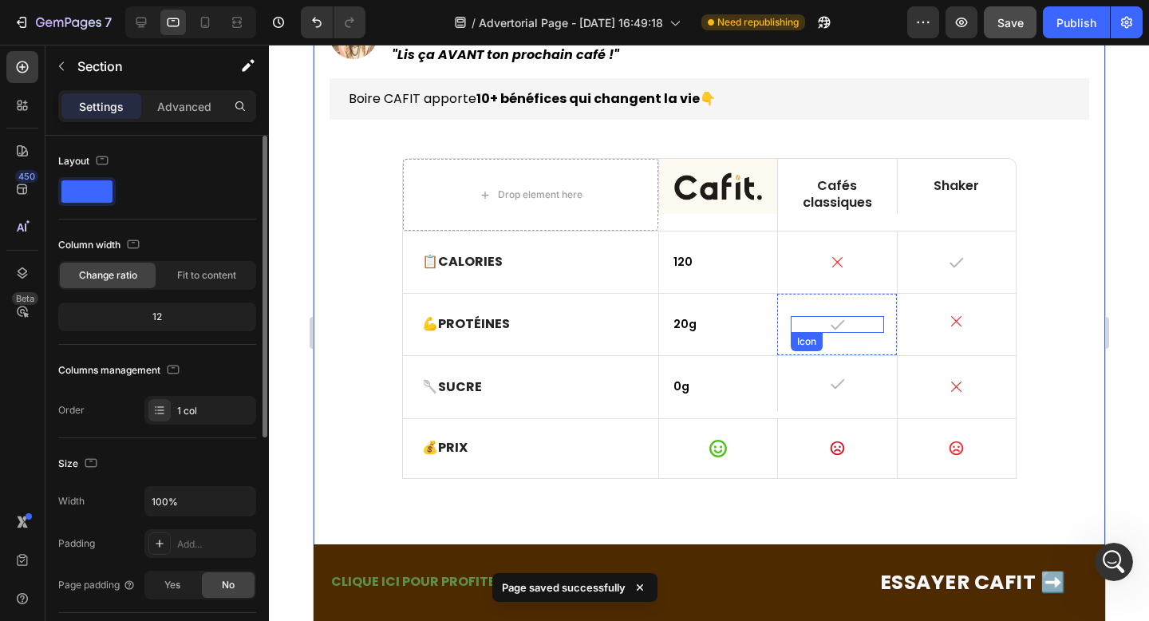
click at [837, 321] on icon at bounding box center [836, 324] width 17 height 17
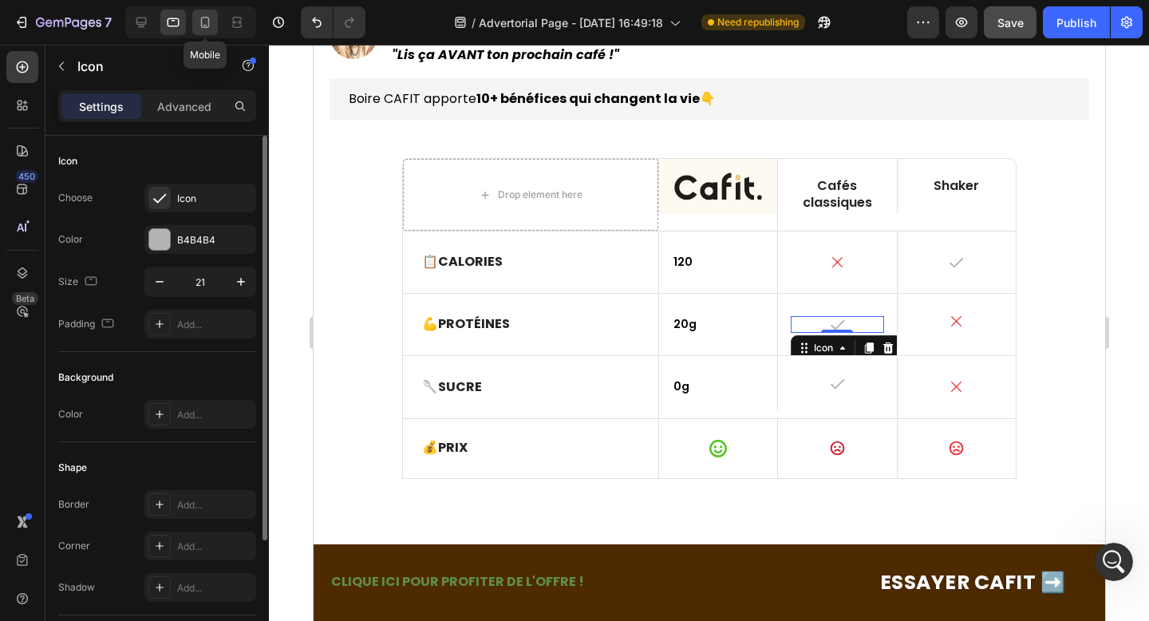
click at [206, 25] on icon at bounding box center [205, 22] width 9 height 11
type input "18"
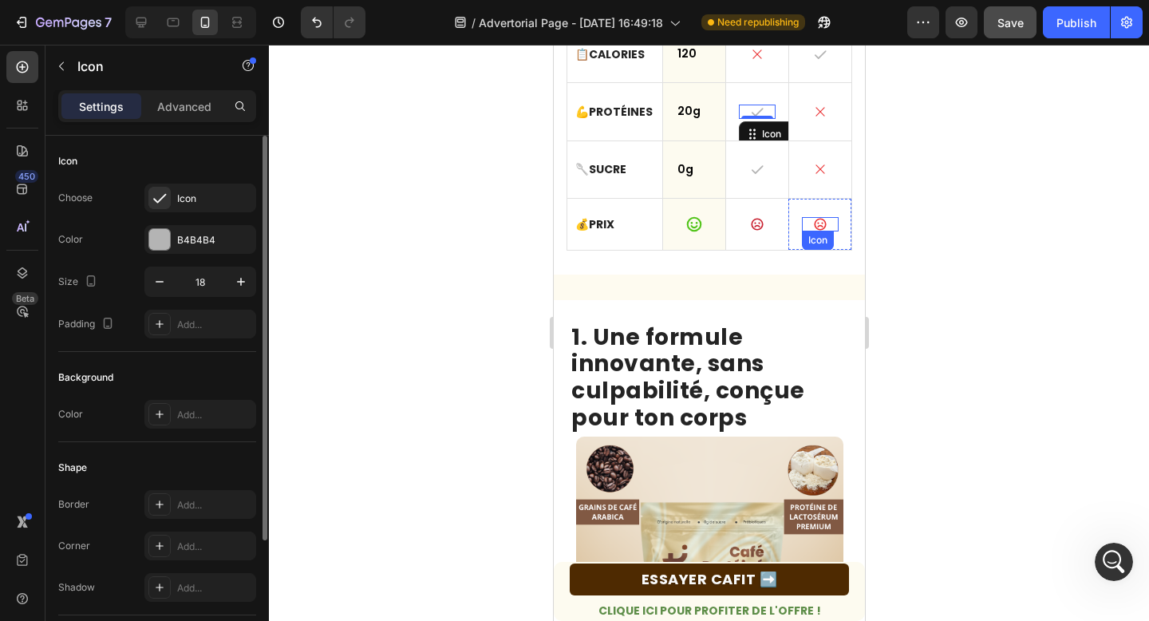
scroll to position [246, 0]
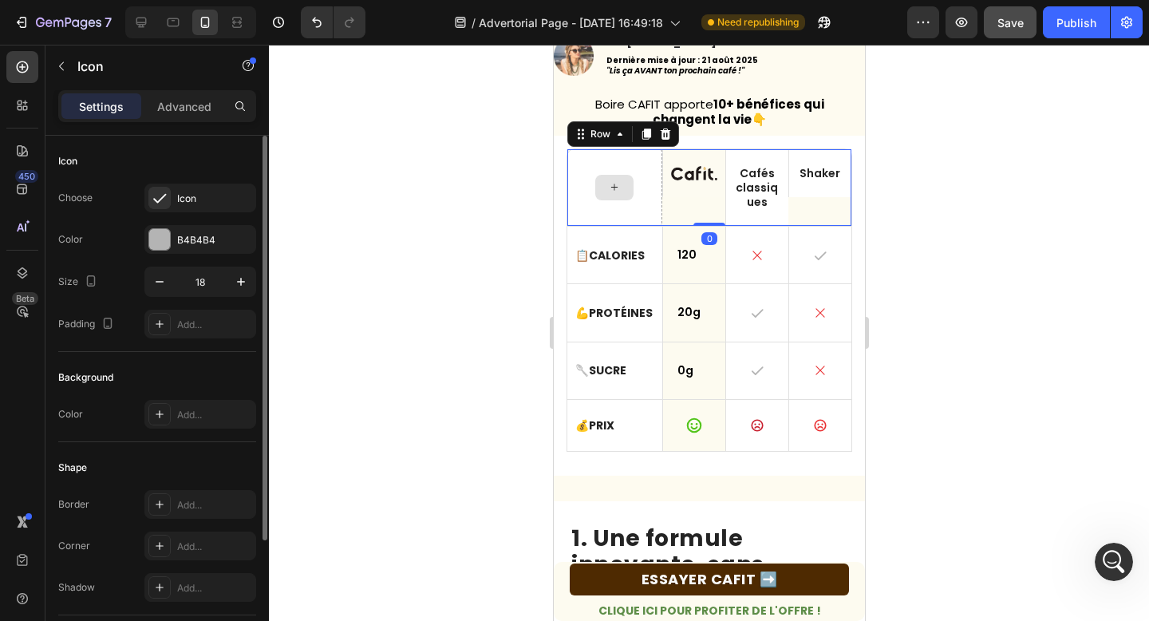
click at [629, 206] on div at bounding box center [613, 187] width 95 height 77
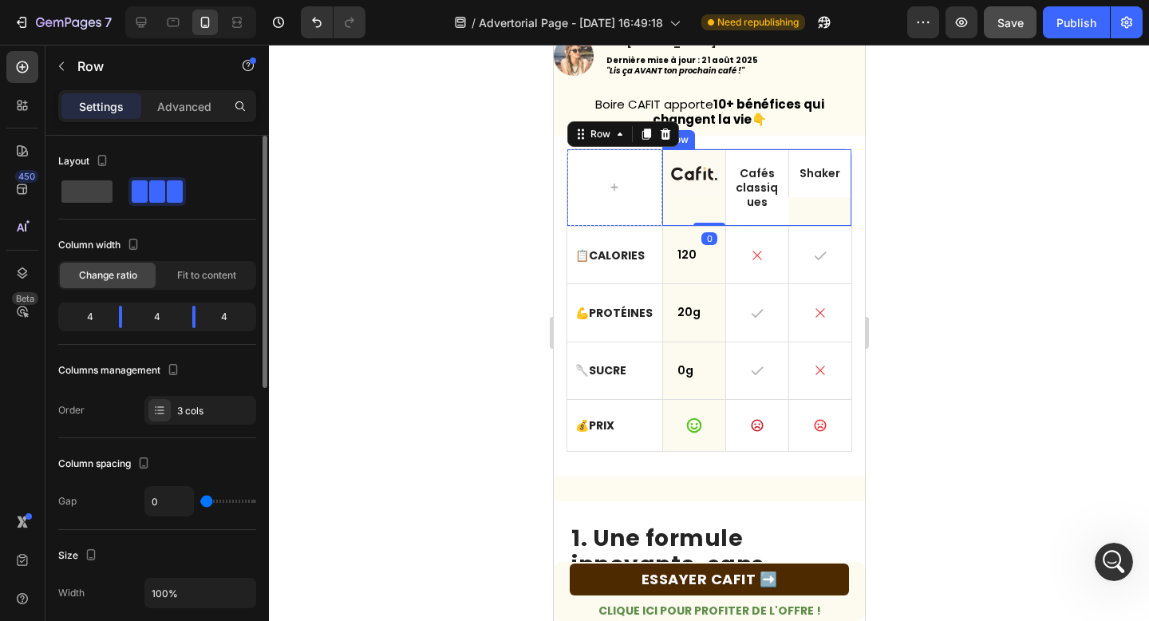
click at [663, 203] on div "Text Block" at bounding box center [692, 187] width 63 height 77
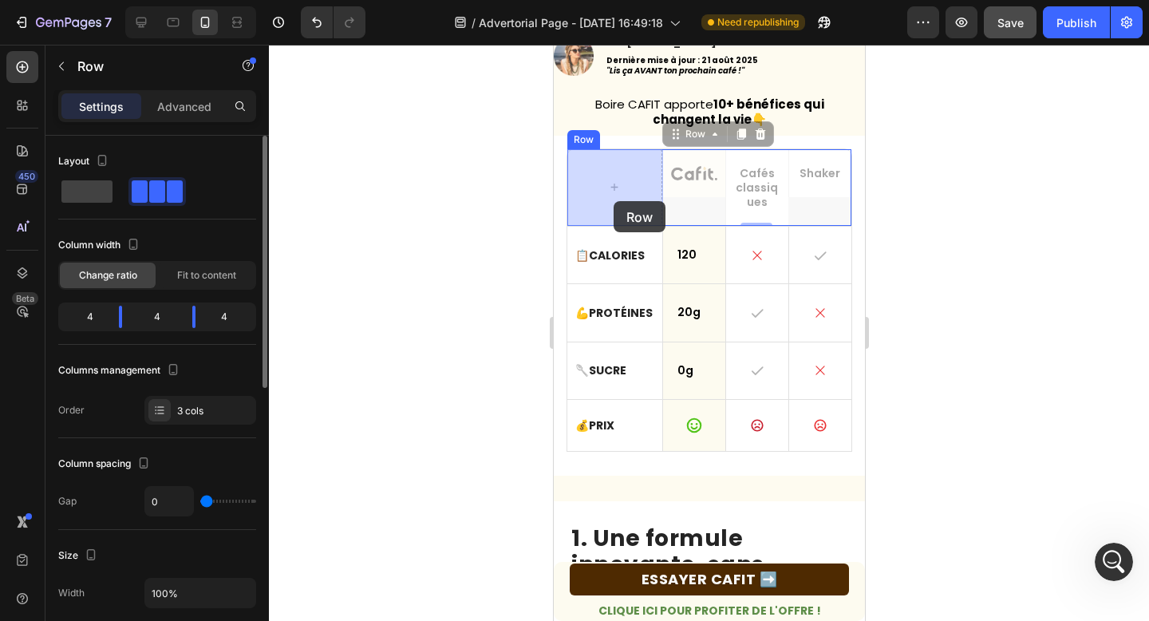
drag, startPoint x: 673, startPoint y: 203, endPoint x: 613, endPoint y: 201, distance: 60.6
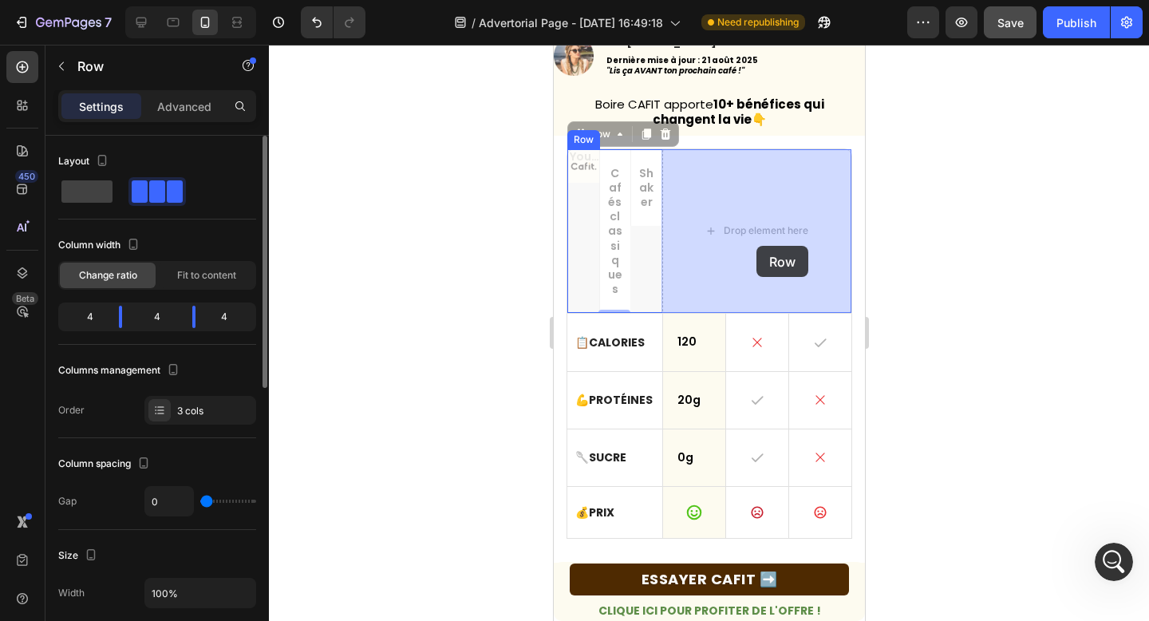
drag, startPoint x: 637, startPoint y: 246, endPoint x: 755, endPoint y: 245, distance: 118.1
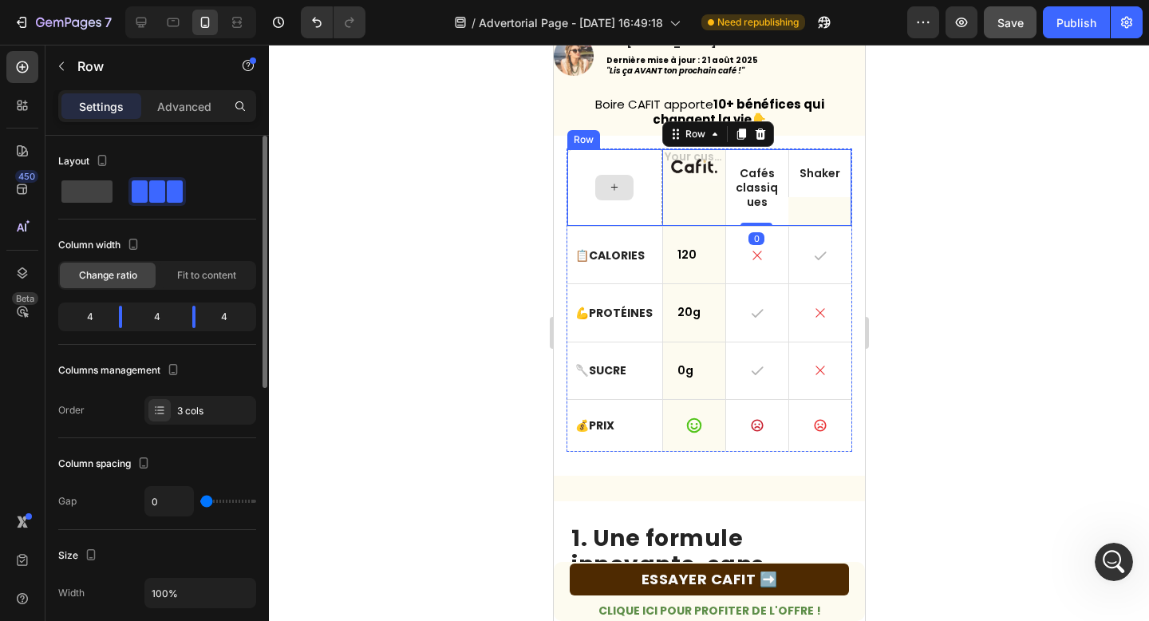
click at [617, 195] on div at bounding box center [613, 188] width 38 height 26
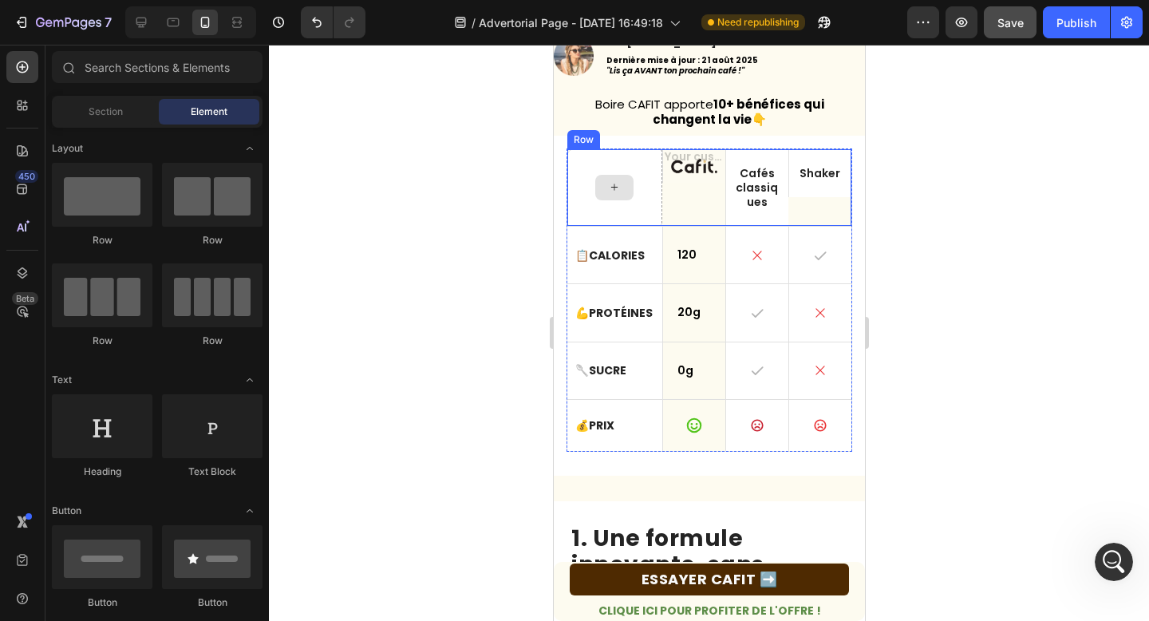
click at [577, 164] on div at bounding box center [613, 187] width 95 height 77
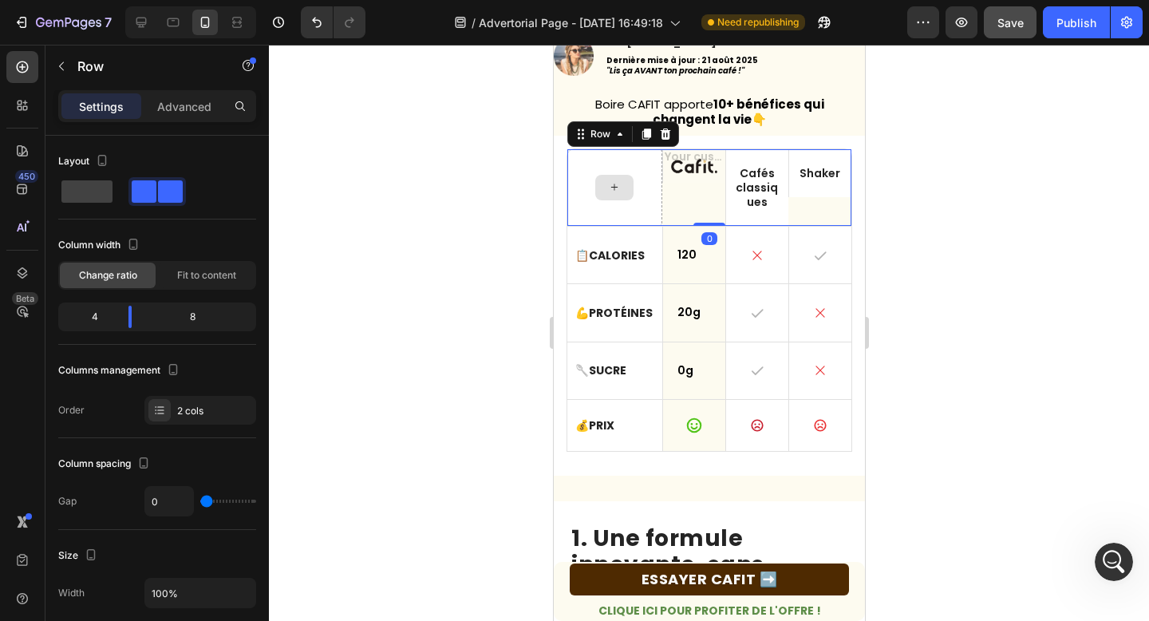
click at [651, 183] on div at bounding box center [613, 187] width 95 height 77
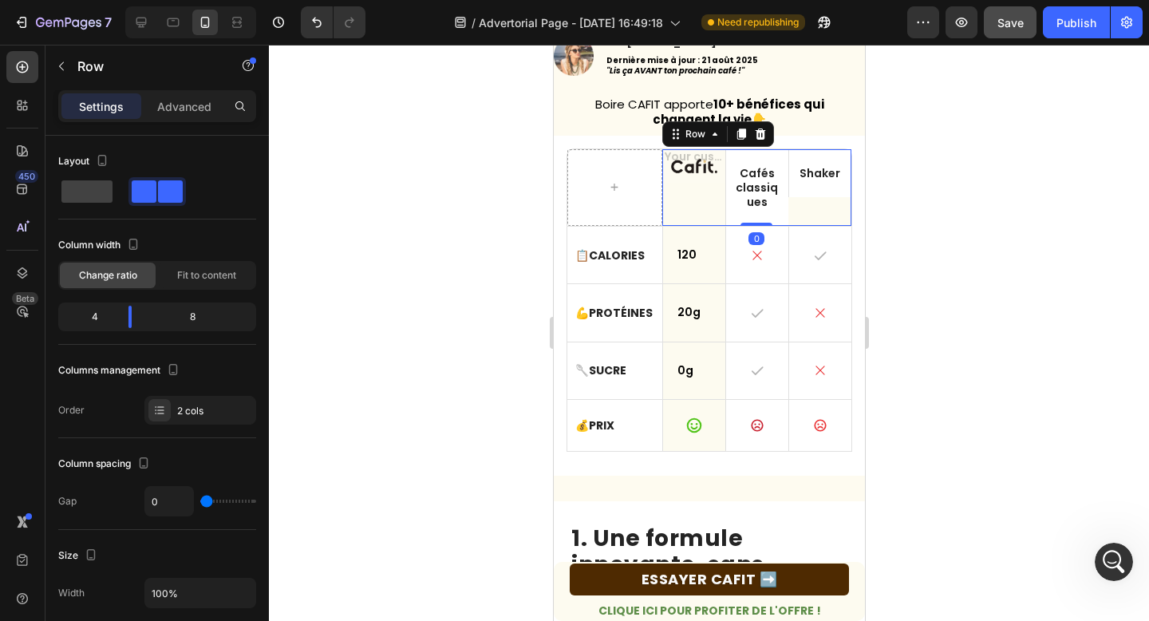
click at [692, 209] on div "Text Block" at bounding box center [692, 187] width 63 height 77
click at [620, 168] on div at bounding box center [613, 187] width 95 height 77
drag, startPoint x: 1106, startPoint y: 208, endPoint x: 616, endPoint y: 194, distance: 490.0
click at [616, 187] on icon at bounding box center [613, 187] width 13 height 14
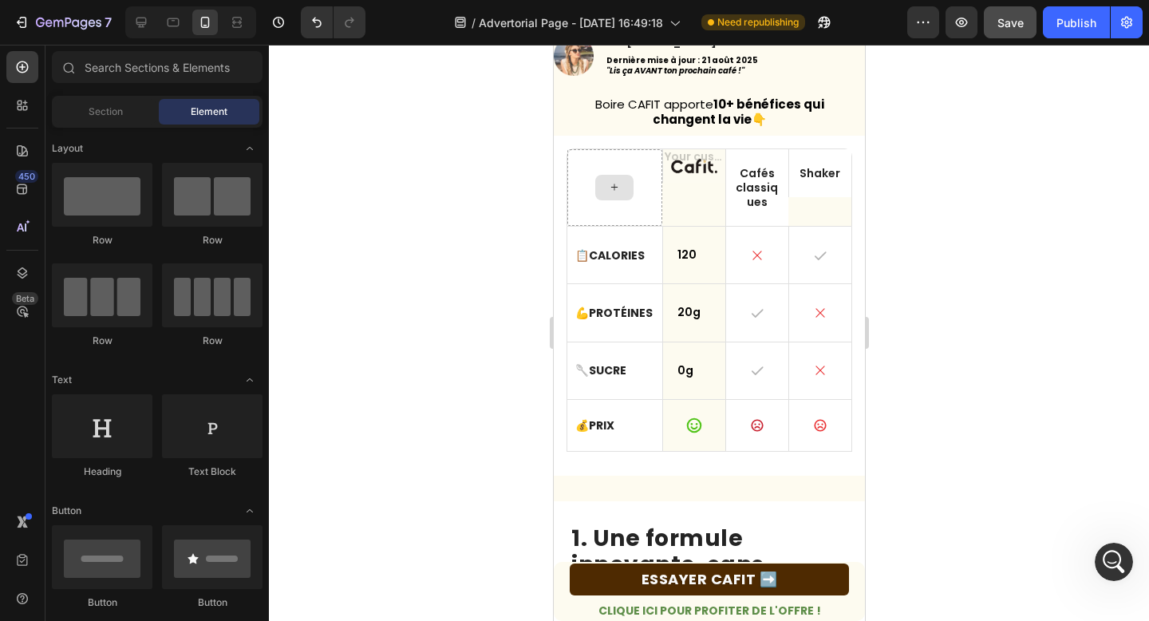
click at [616, 187] on icon at bounding box center [613, 187] width 13 height 14
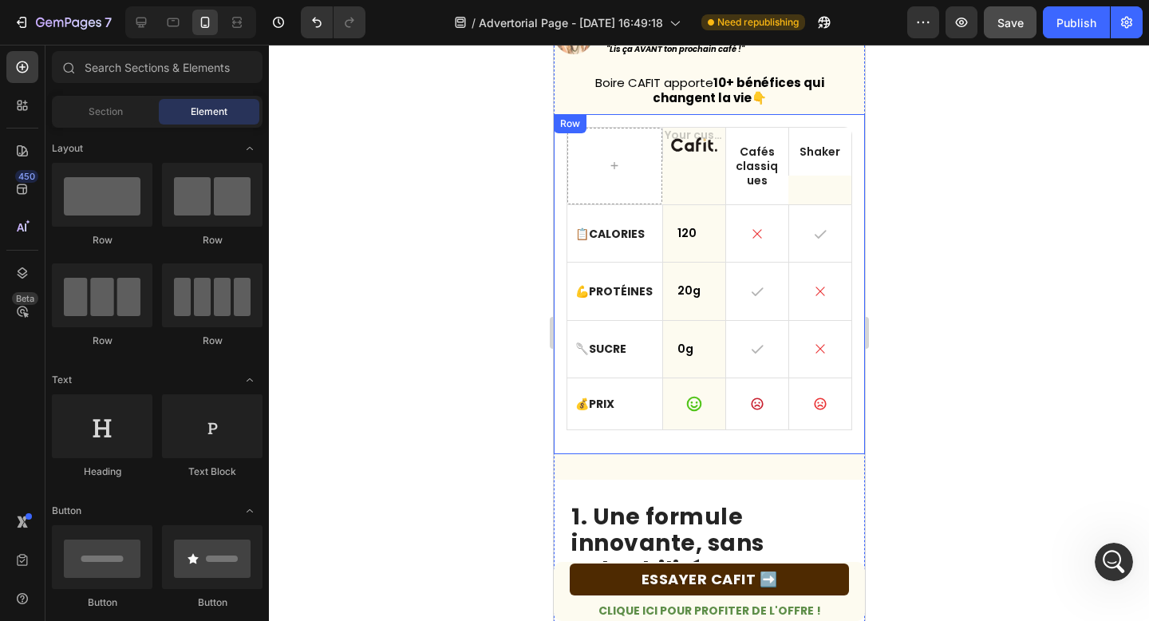
scroll to position [240, 0]
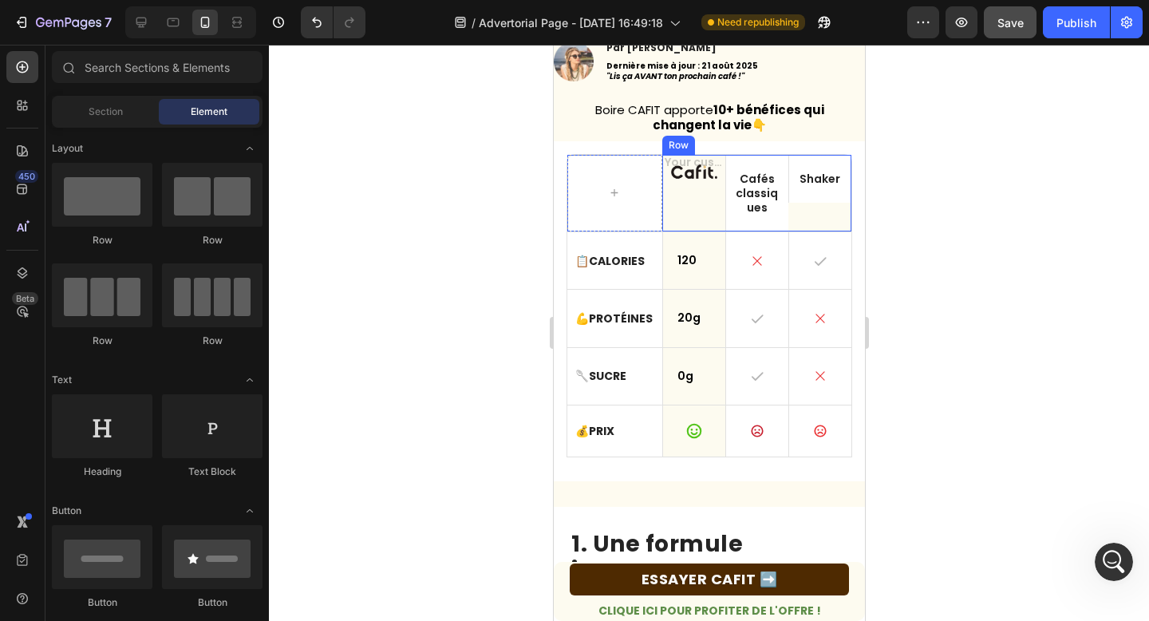
click at [810, 211] on div "Shaker Text Block" at bounding box center [818, 193] width 63 height 77
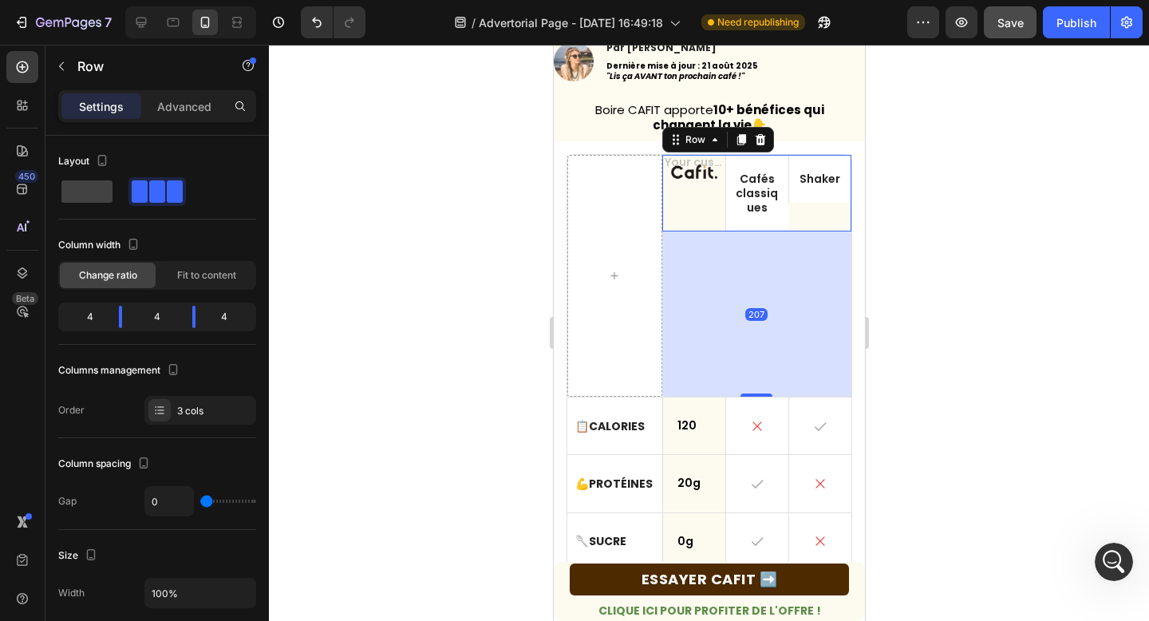
drag, startPoint x: 765, startPoint y: 230, endPoint x: 786, endPoint y: 395, distance: 166.4
click at [786, 231] on div "207" at bounding box center [755, 231] width 189 height 0
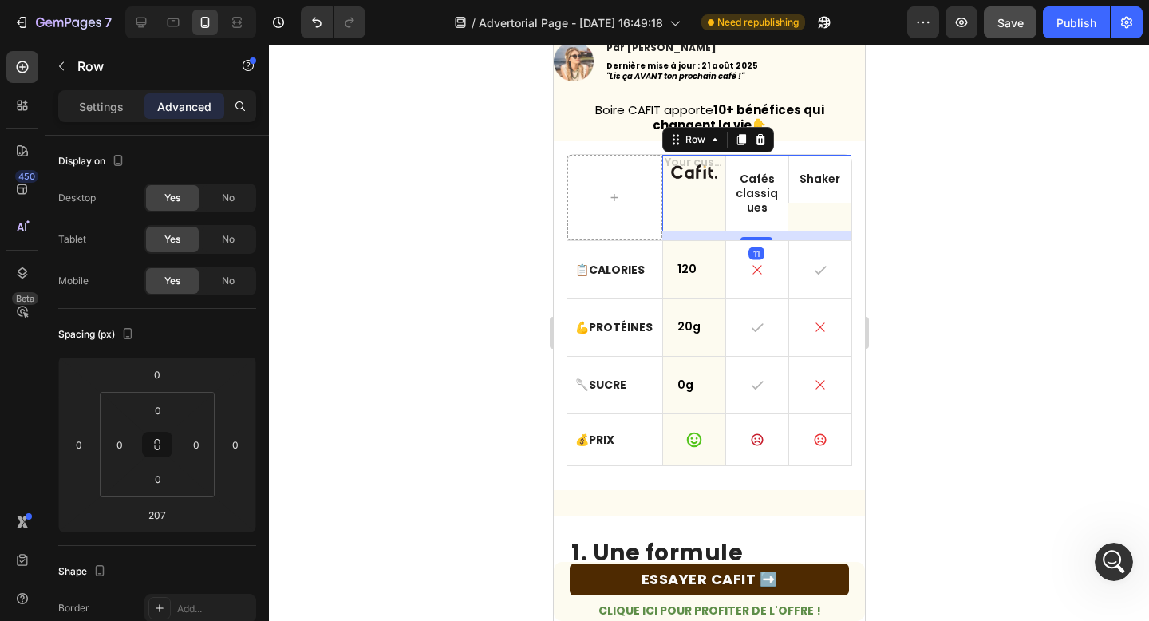
drag, startPoint x: 767, startPoint y: 393, endPoint x: 718, endPoint y: 127, distance: 270.8
click at [718, 155] on div "Text Block Cafés classiques Text Block Shaker Text Block Row 11" at bounding box center [755, 193] width 189 height 77
type input "0"
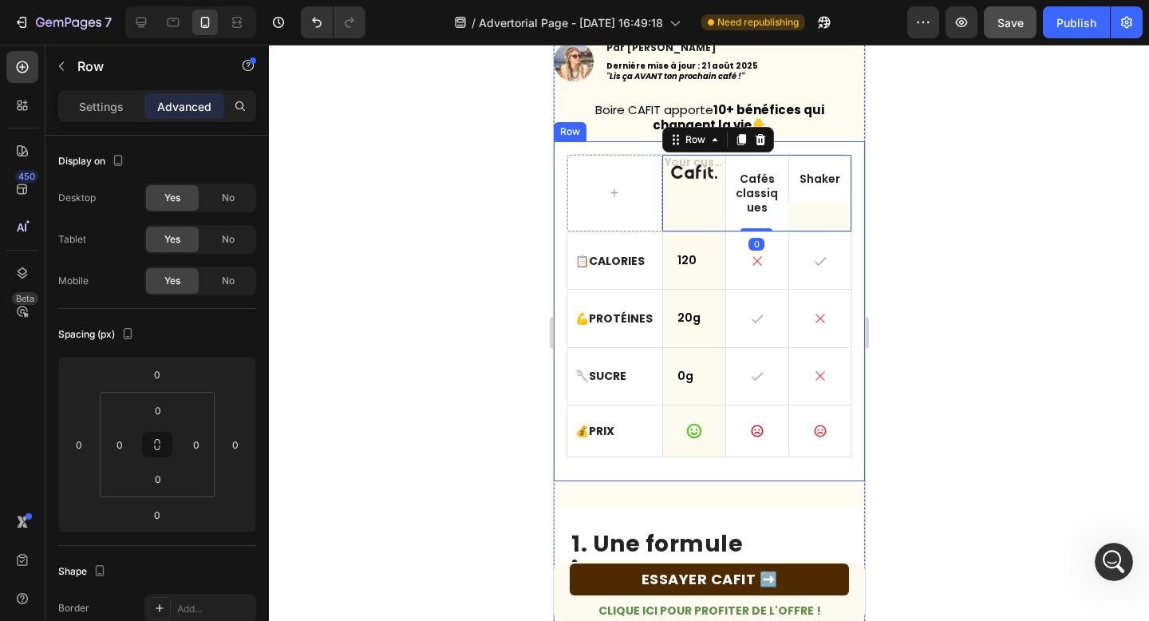
click at [855, 370] on div "Text Block Cafés classiques Text Block Shaker Text Block Row 0 Row 📋 Calories T…" at bounding box center [708, 311] width 311 height 340
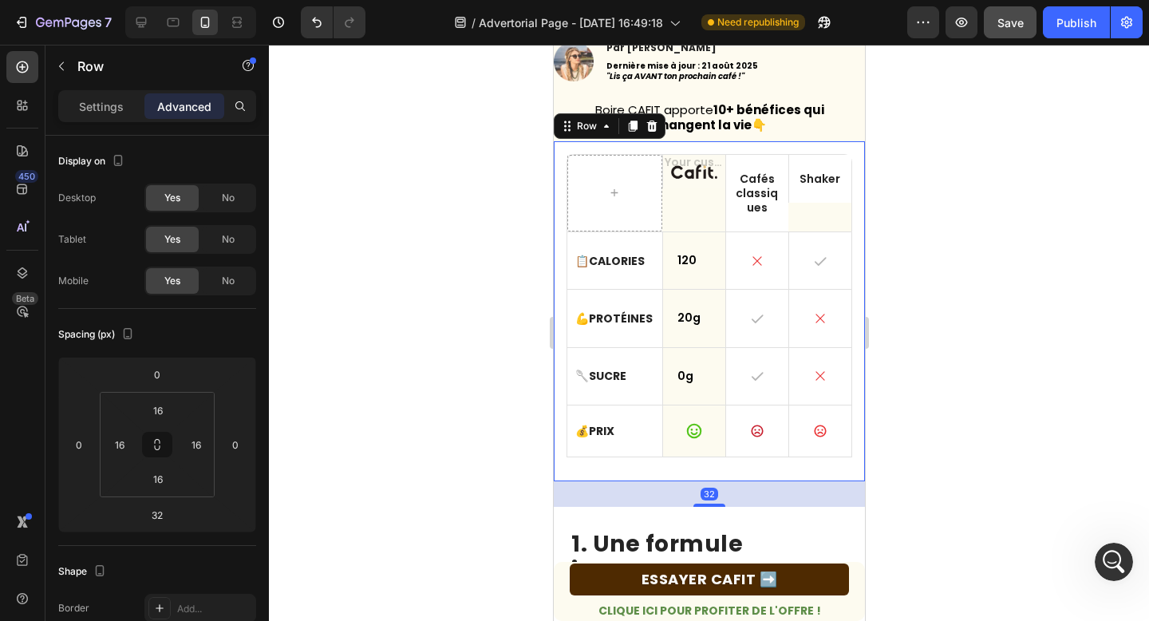
click at [855, 370] on div "Text Block Cafés classiques Text Block Shaker Text Block Row Row 📋 Calories Tex…" at bounding box center [708, 311] width 311 height 340
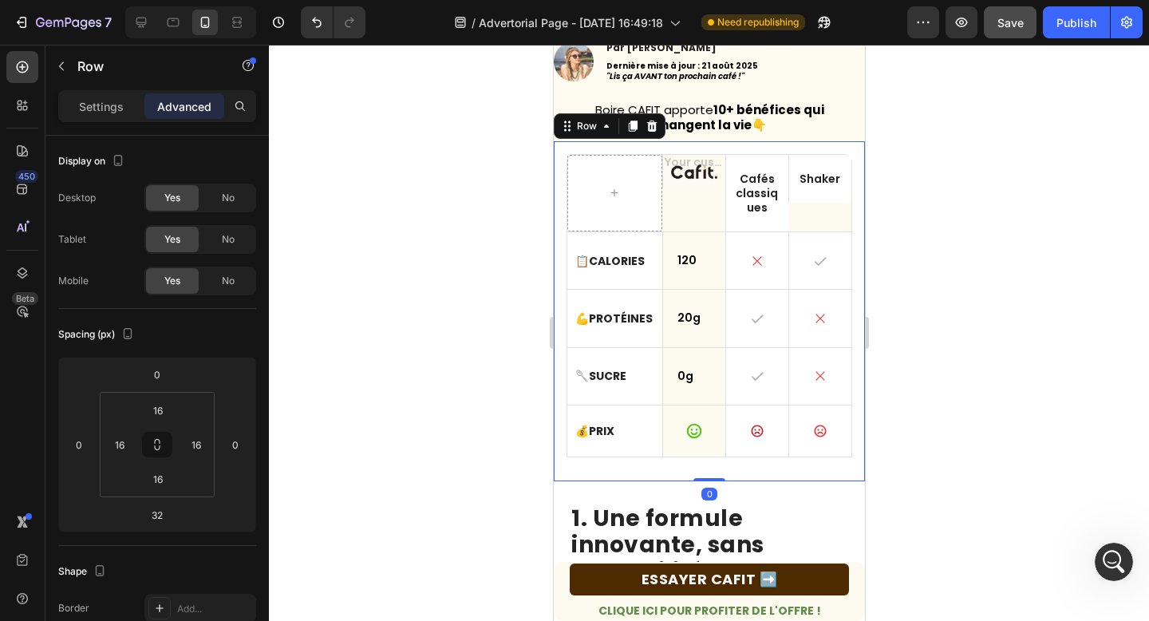
drag, startPoint x: 704, startPoint y: 504, endPoint x: 697, endPoint y: 464, distance: 40.4
click at [697, 464] on div "Text Block Cafés classiques Text Block Shaker Text Block Row Row 📋 Calories Tex…" at bounding box center [708, 311] width 311 height 340
type input "0"
click at [700, 515] on h2 "1. Une formule innovante, sans culpabilité, conçue pour ton corps" at bounding box center [708, 558] width 279 height 110
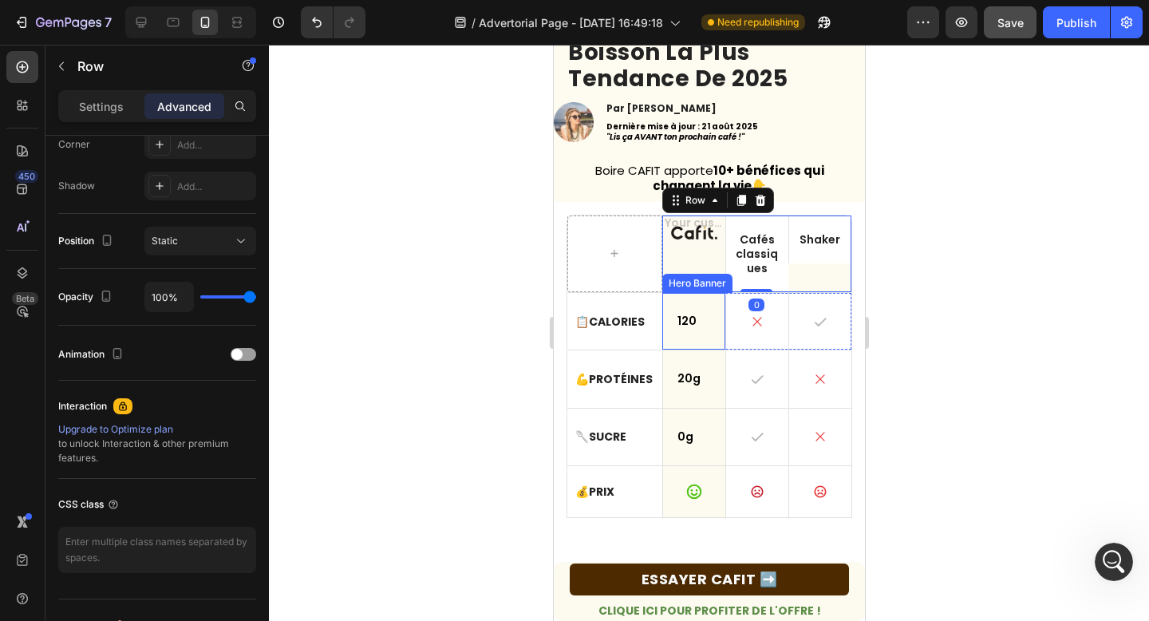
scroll to position [0, 0]
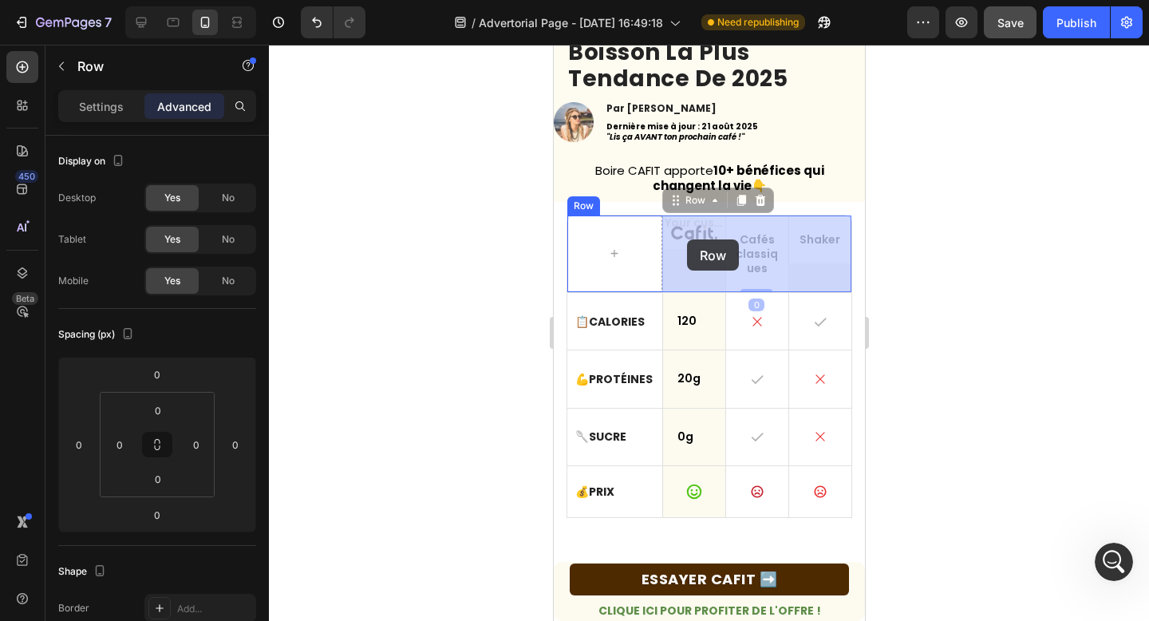
drag, startPoint x: 686, startPoint y: 259, endPoint x: 686, endPoint y: 239, distance: 19.9
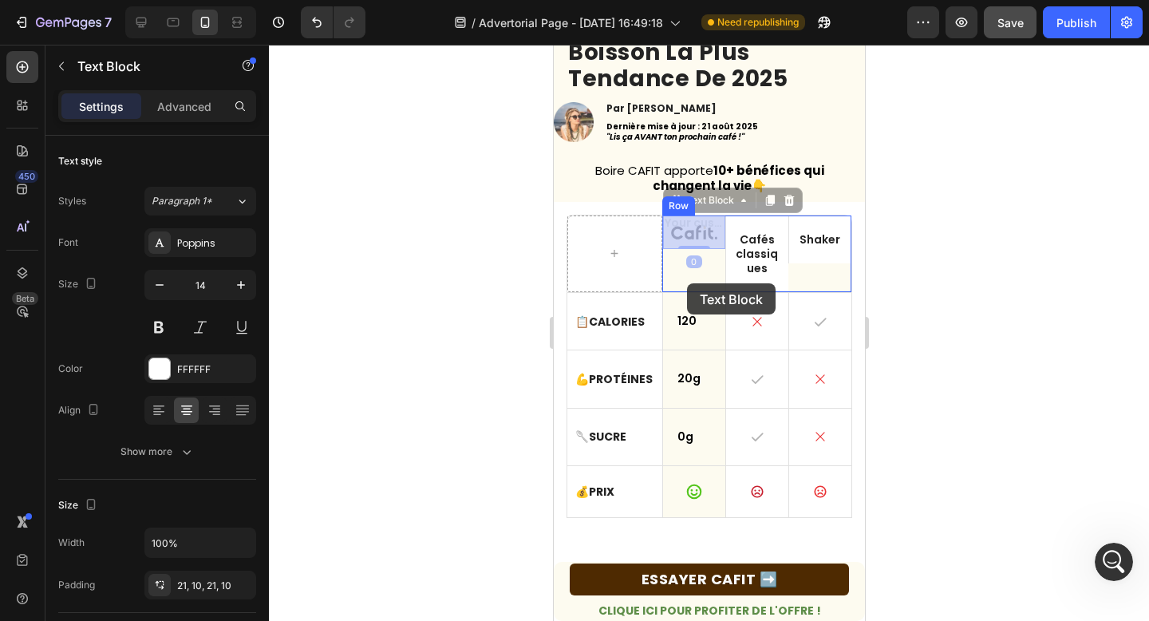
drag, startPoint x: 686, startPoint y: 238, endPoint x: 686, endPoint y: 283, distance: 44.7
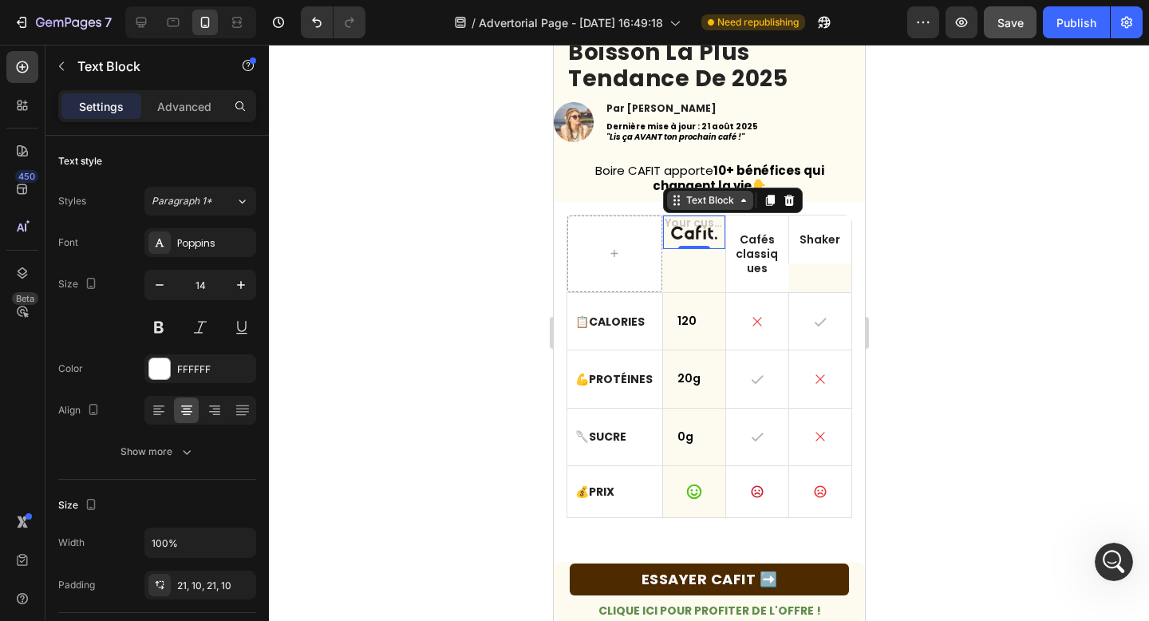
click at [727, 200] on div "Text Block" at bounding box center [709, 200] width 54 height 14
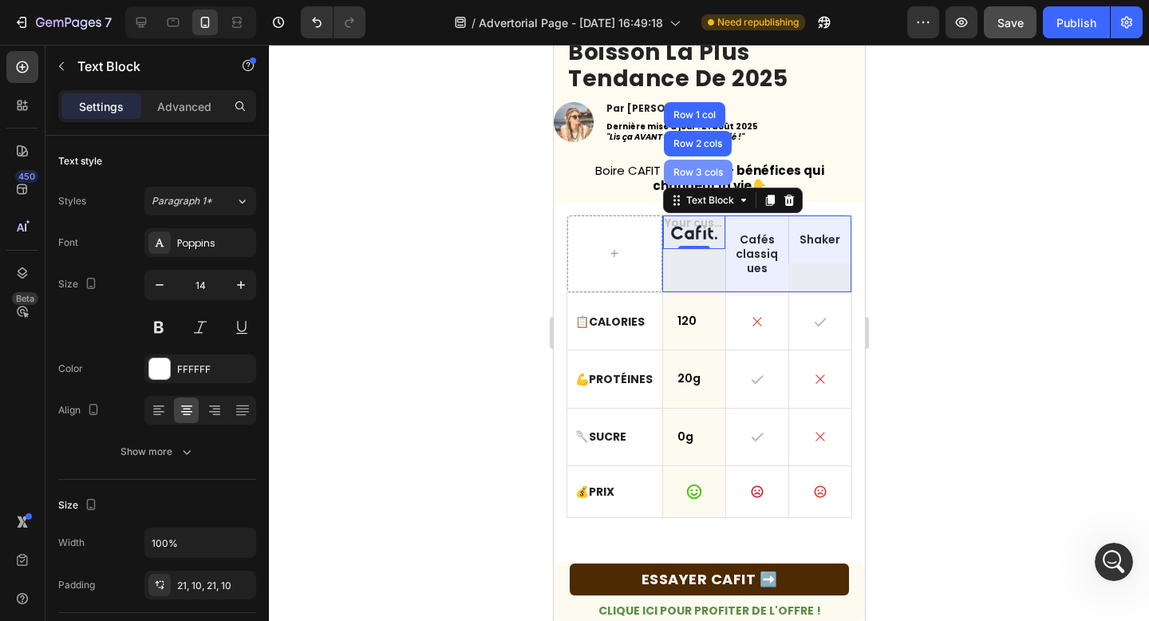
click at [701, 174] on div "Row 3 cols" at bounding box center [697, 173] width 56 height 10
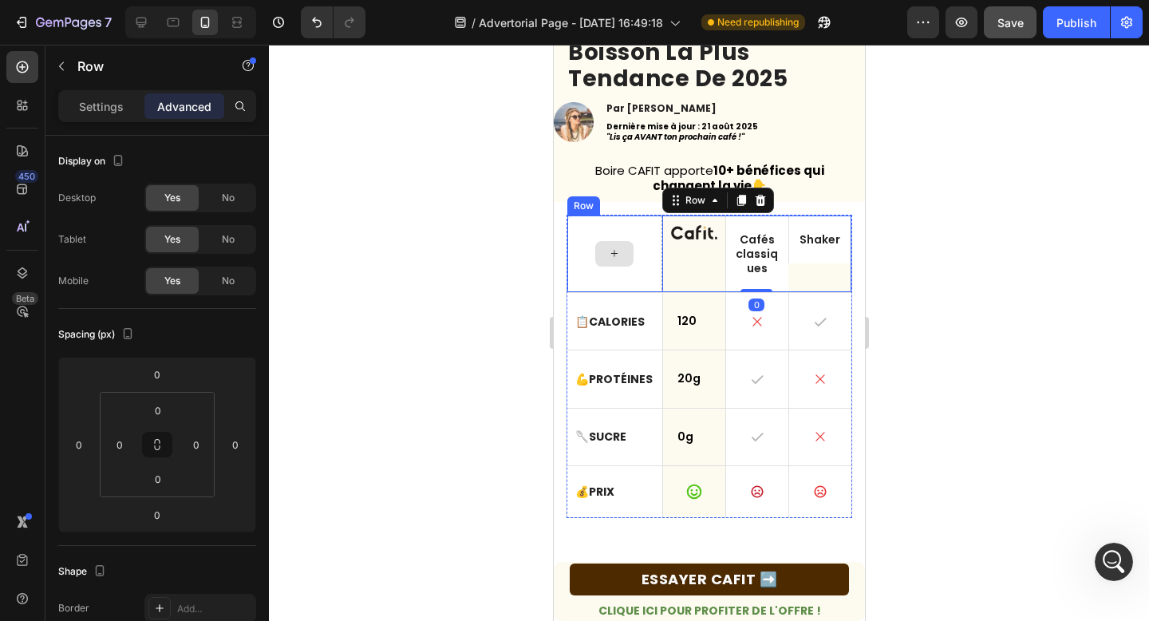
click at [621, 270] on div at bounding box center [613, 253] width 95 height 77
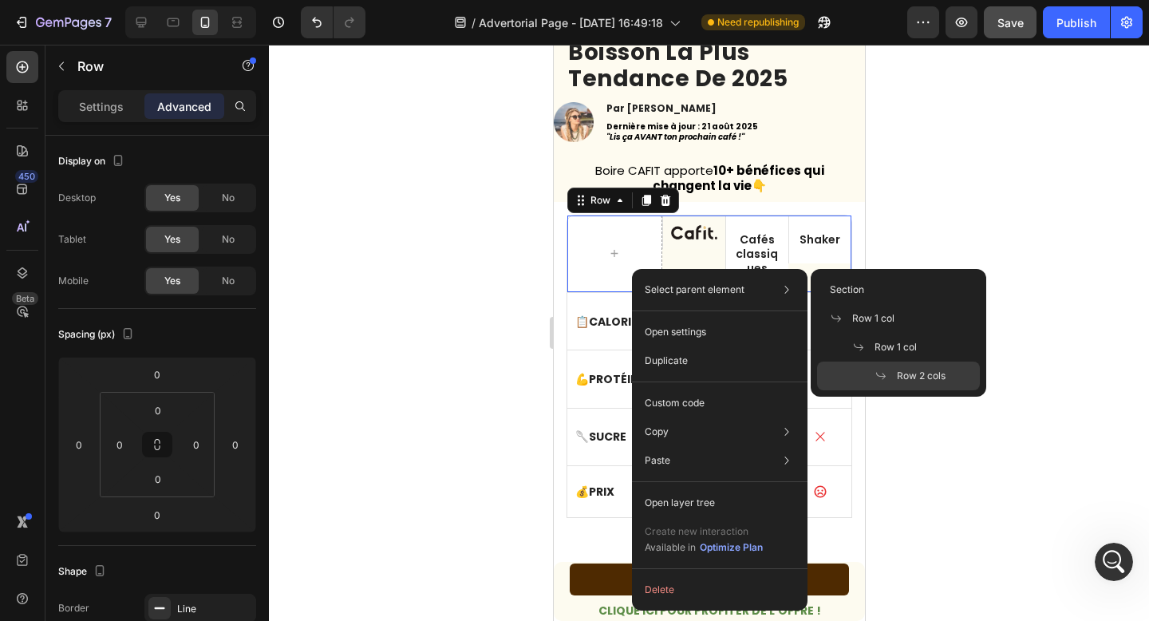
click at [527, 274] on div at bounding box center [709, 333] width 880 height 576
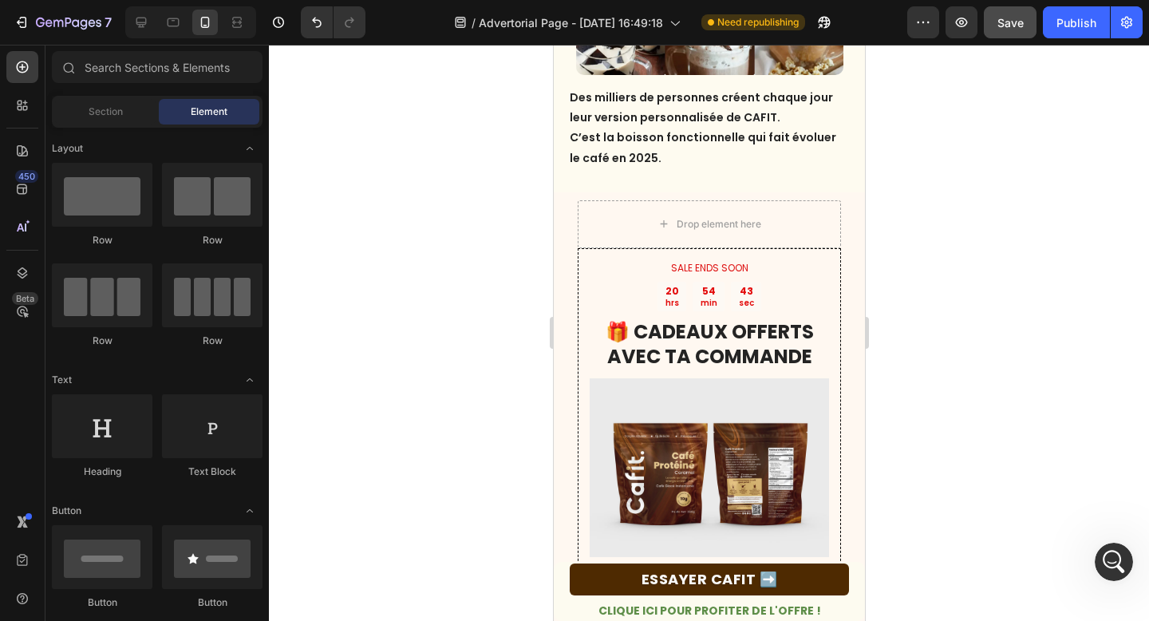
scroll to position [5340, 0]
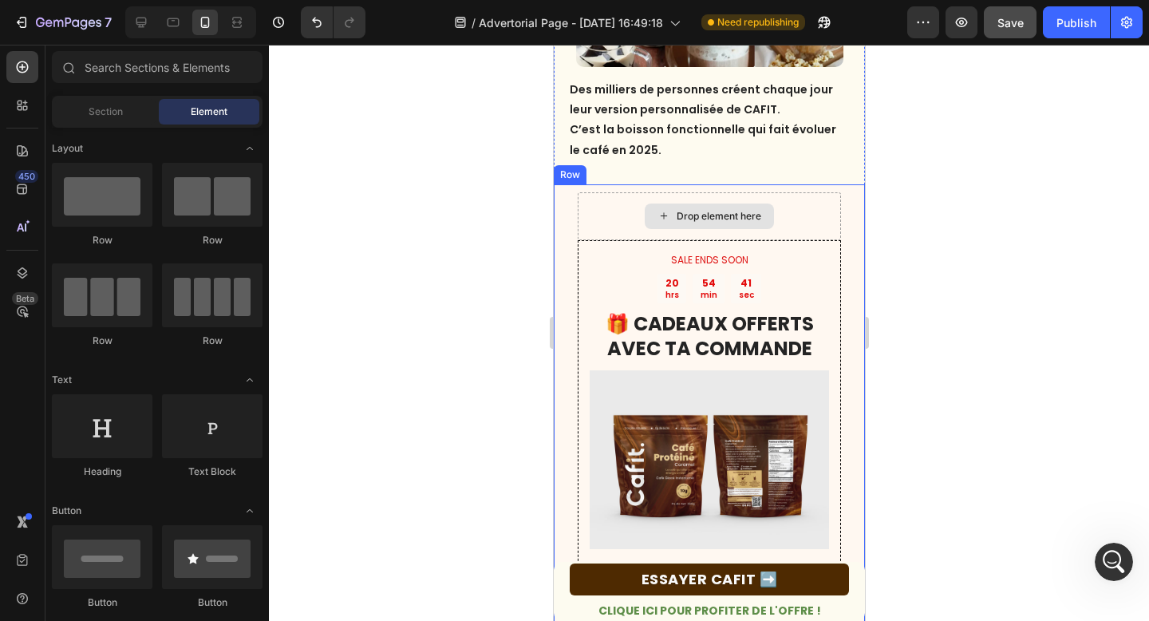
click at [579, 216] on div "Drop element here" at bounding box center [708, 216] width 263 height 48
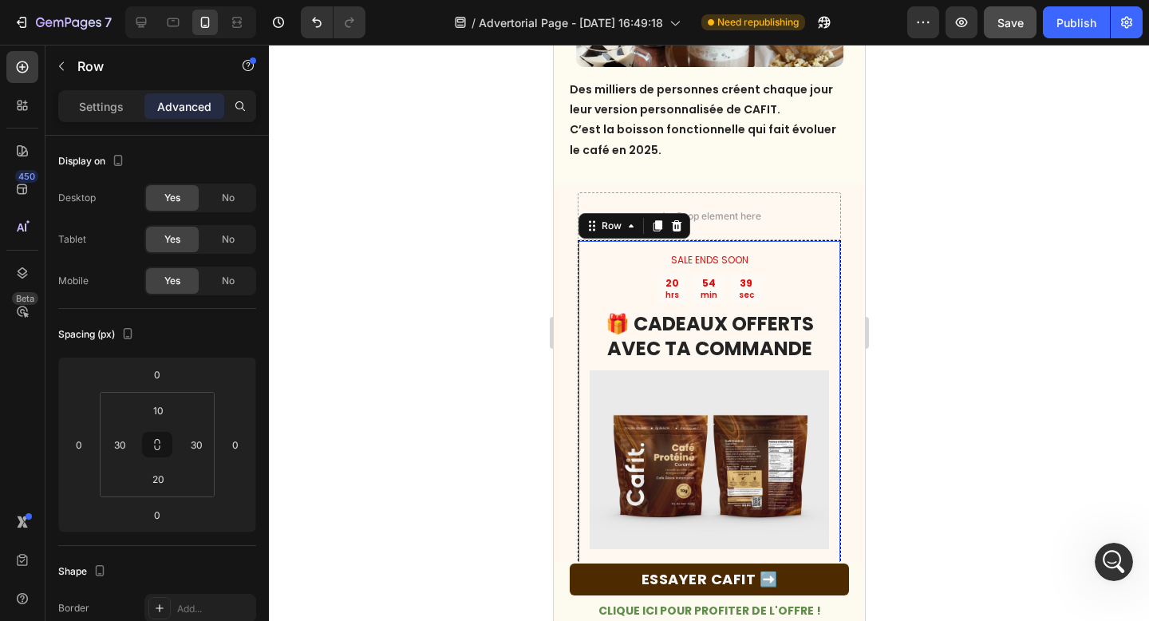
click at [721, 246] on div "SALE ENDS SOON Text Block 20 hrs 54 min 39 sec Countdown Timer 🎁 CADEAUX OFFERT…" at bounding box center [708, 505] width 263 height 531
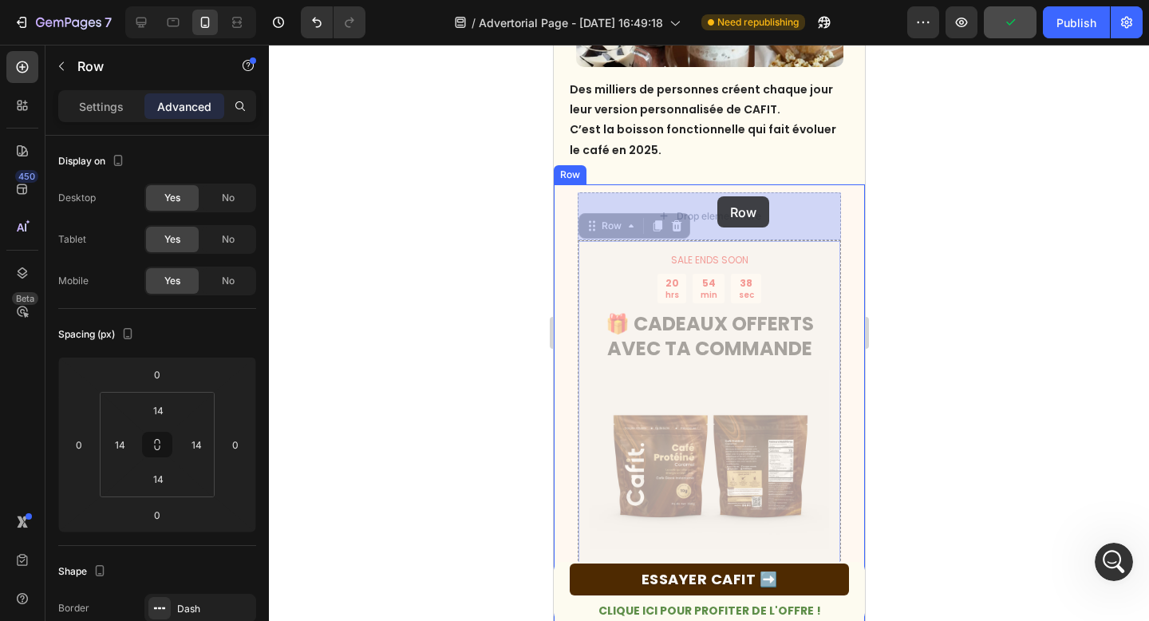
drag, startPoint x: 721, startPoint y: 246, endPoint x: 716, endPoint y: 201, distance: 44.9
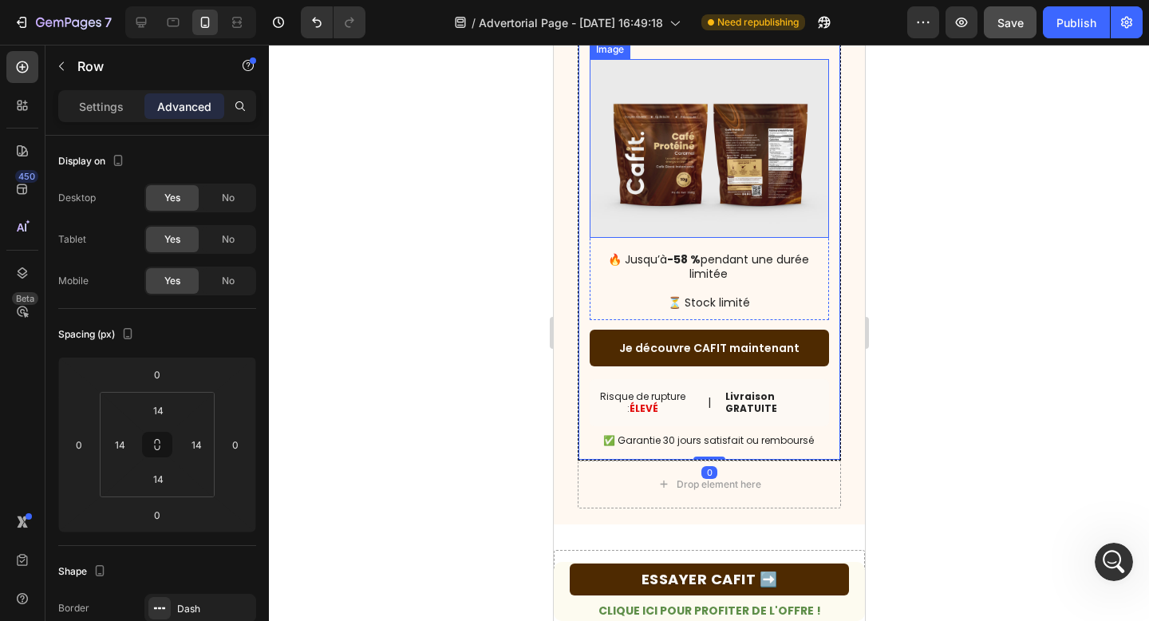
scroll to position [5685, 0]
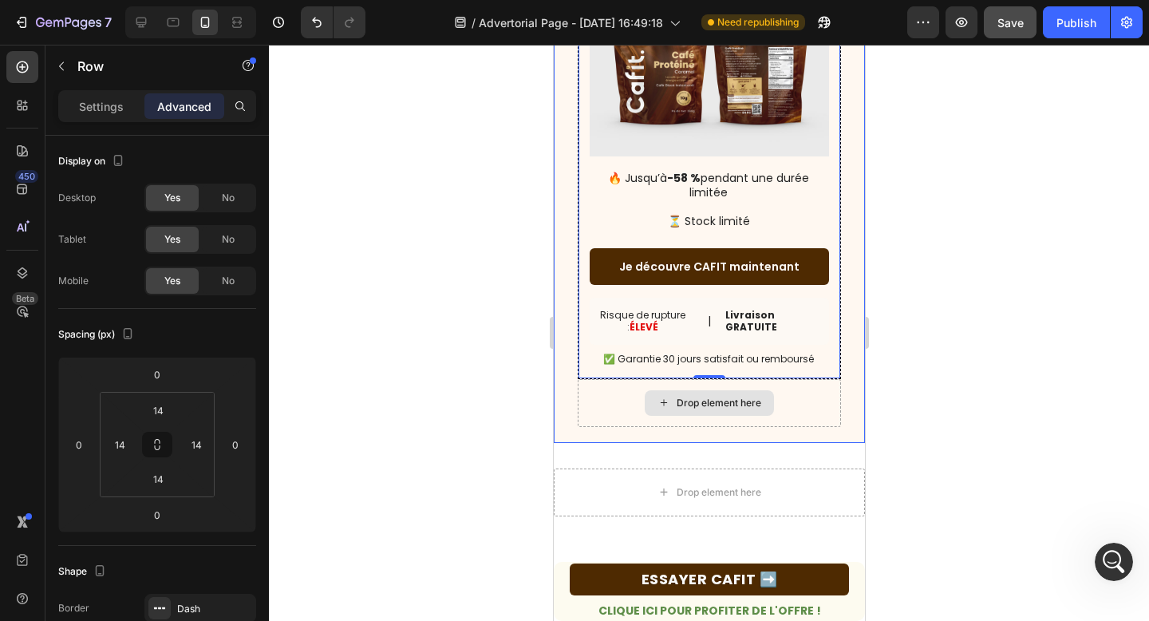
click at [806, 404] on div "Drop element here" at bounding box center [708, 403] width 263 height 48
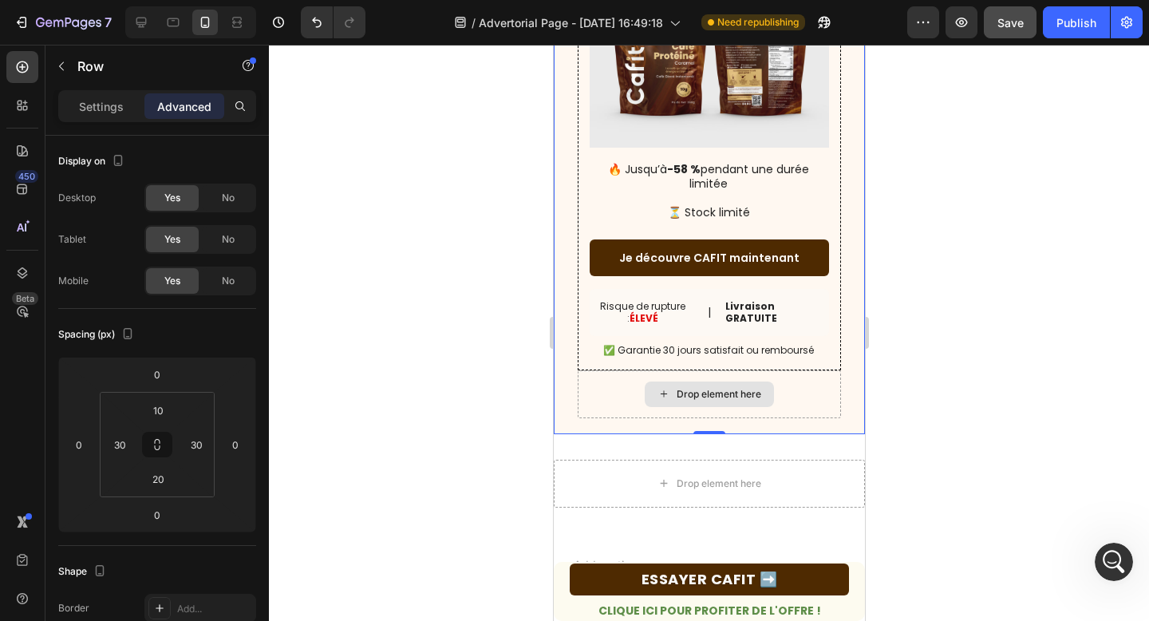
scroll to position [5753, 0]
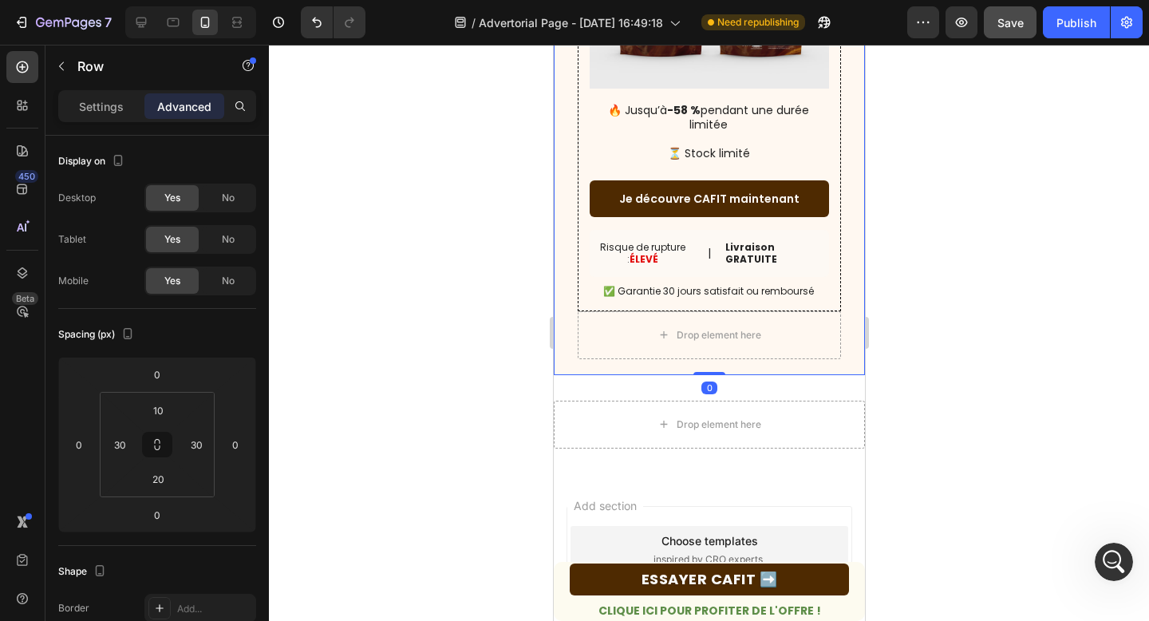
drag, startPoint x: 715, startPoint y: 372, endPoint x: 712, endPoint y: 293, distance: 79.0
click at [712, 293] on div "Drop element here SALE ENDS SOON Text Block 20 hrs 54 min 30 sec Countdown Time…" at bounding box center [708, 73] width 311 height 603
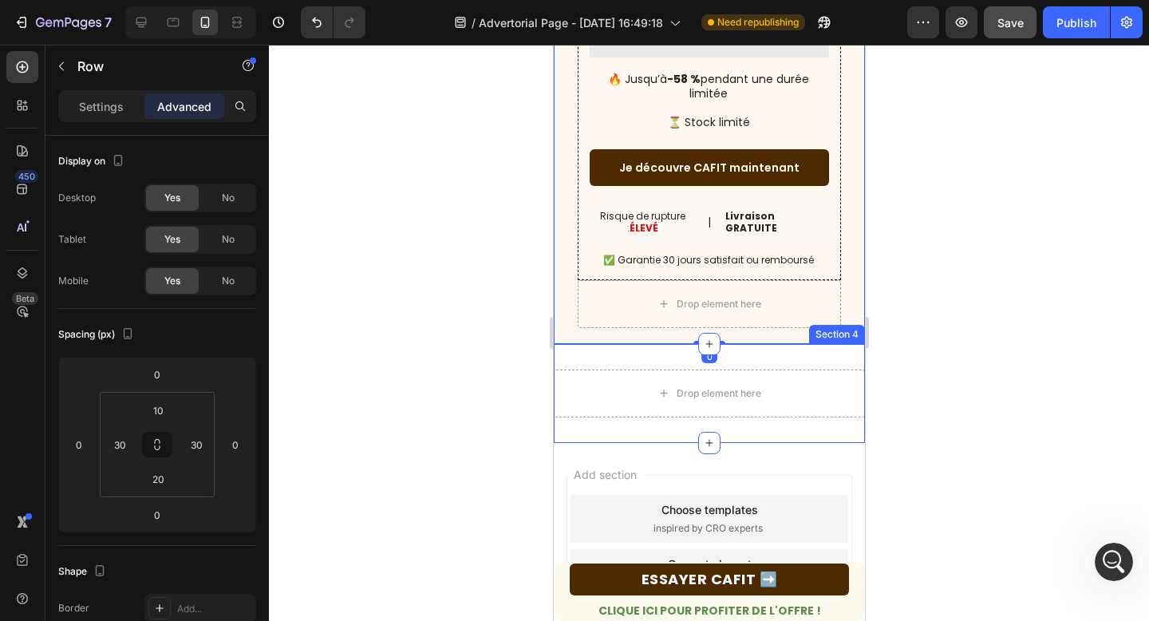
scroll to position [5783, 0]
click at [845, 361] on div "Drop element here Section 4" at bounding box center [708, 394] width 311 height 99
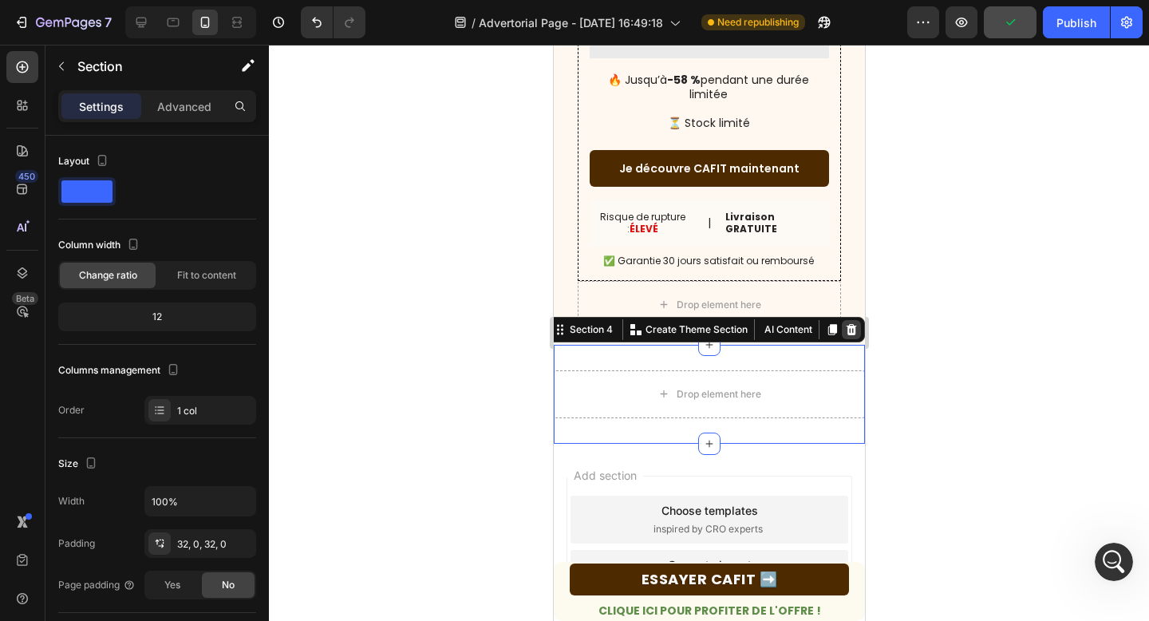
click at [850, 325] on icon at bounding box center [850, 328] width 10 height 11
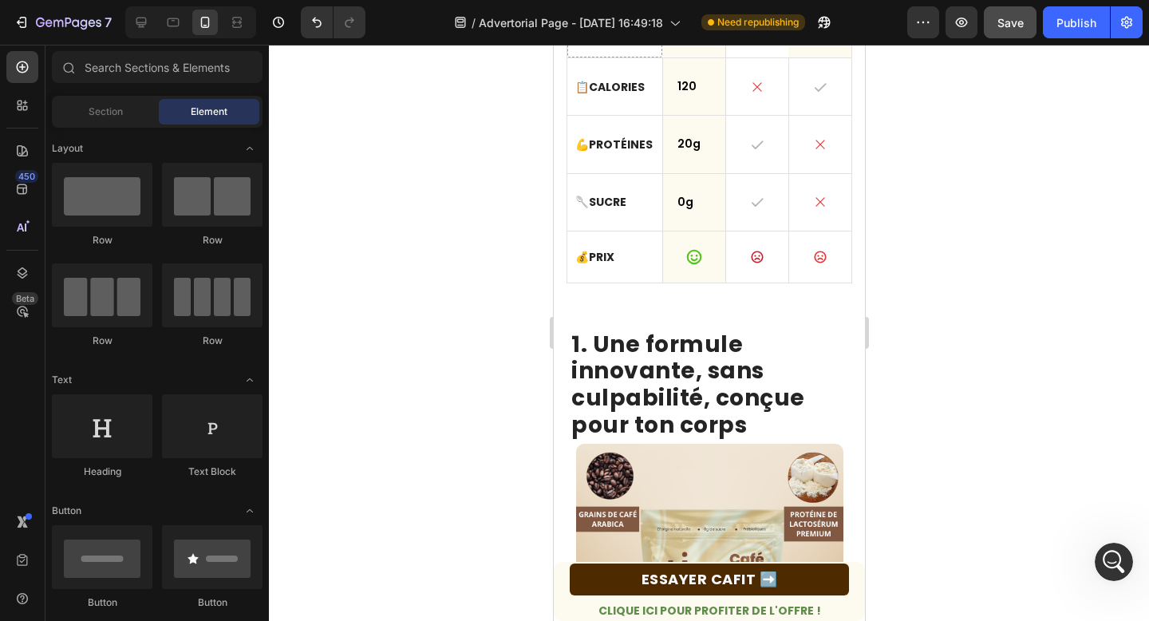
scroll to position [0, 0]
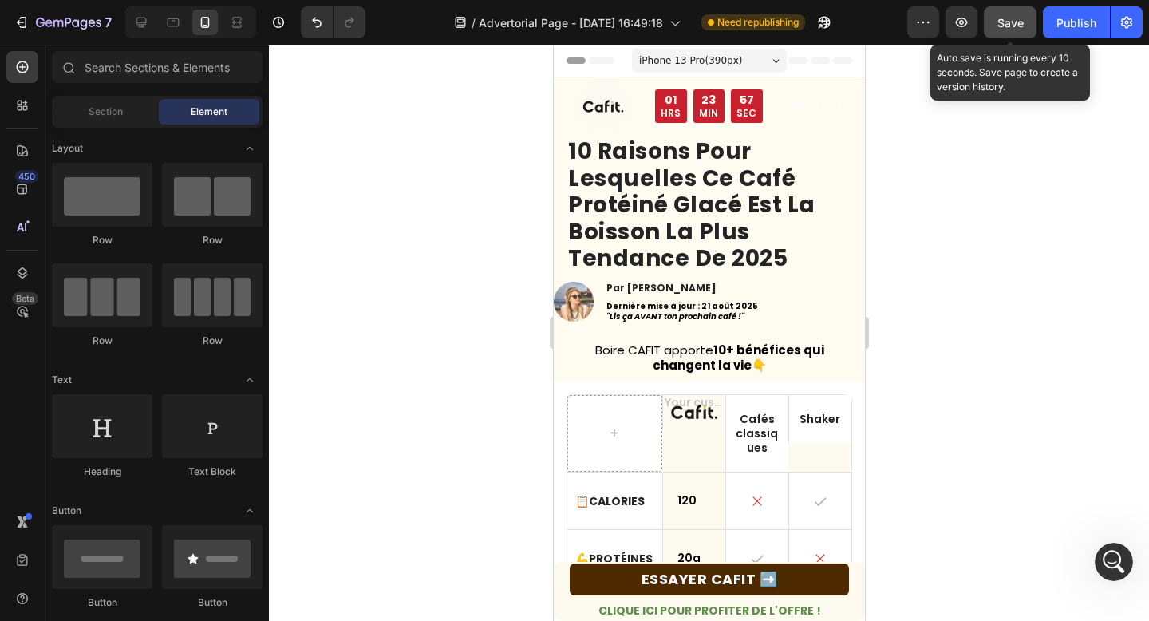
click at [1005, 26] on span "Save" at bounding box center [1010, 23] width 26 height 14
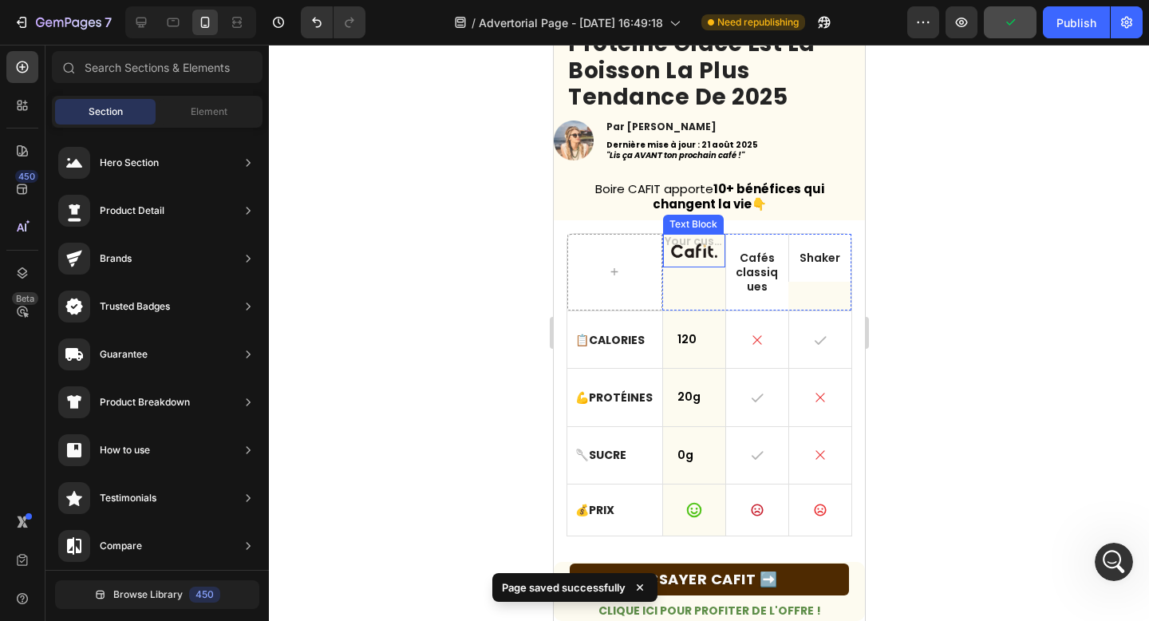
scroll to position [181, 0]
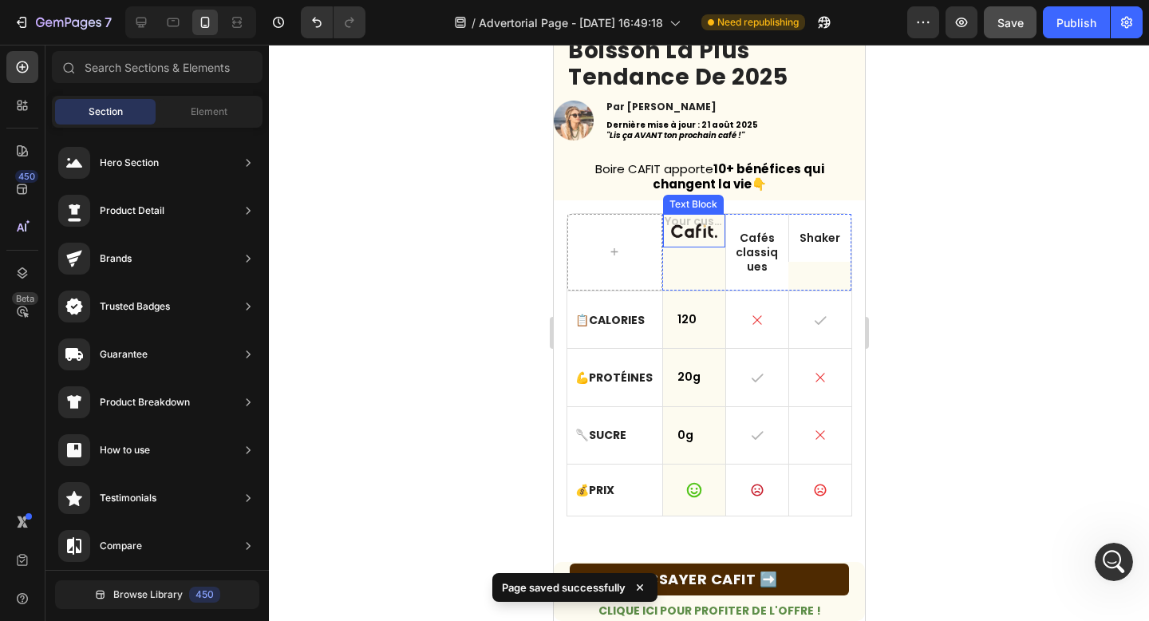
click at [678, 215] on div at bounding box center [693, 231] width 62 height 34
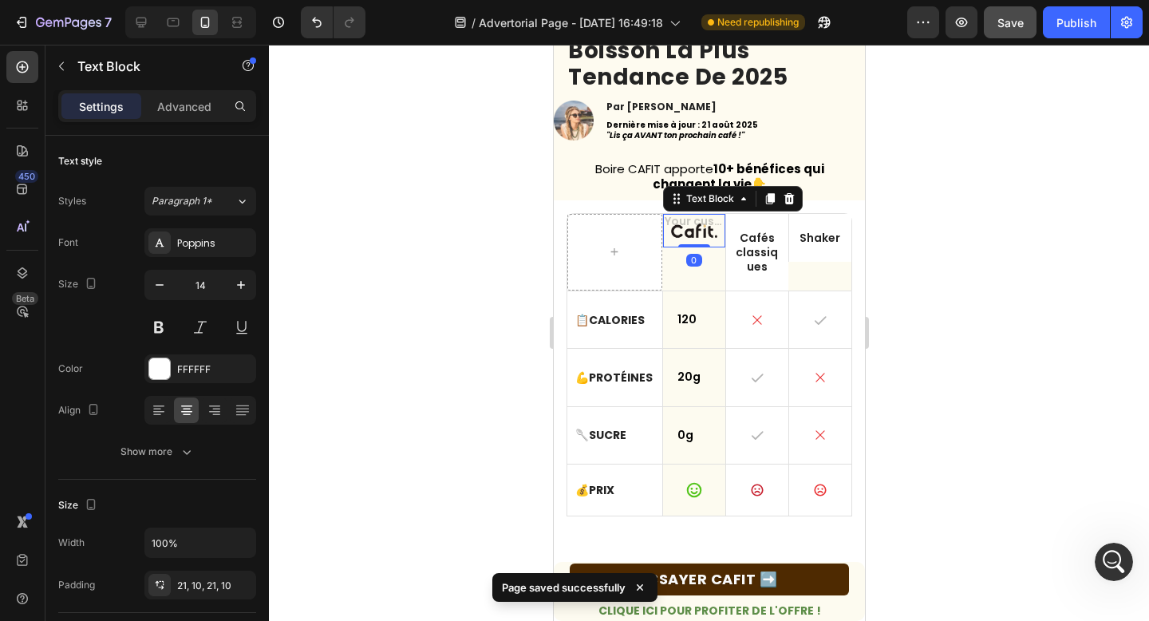
click at [536, 258] on div at bounding box center [709, 333] width 880 height 576
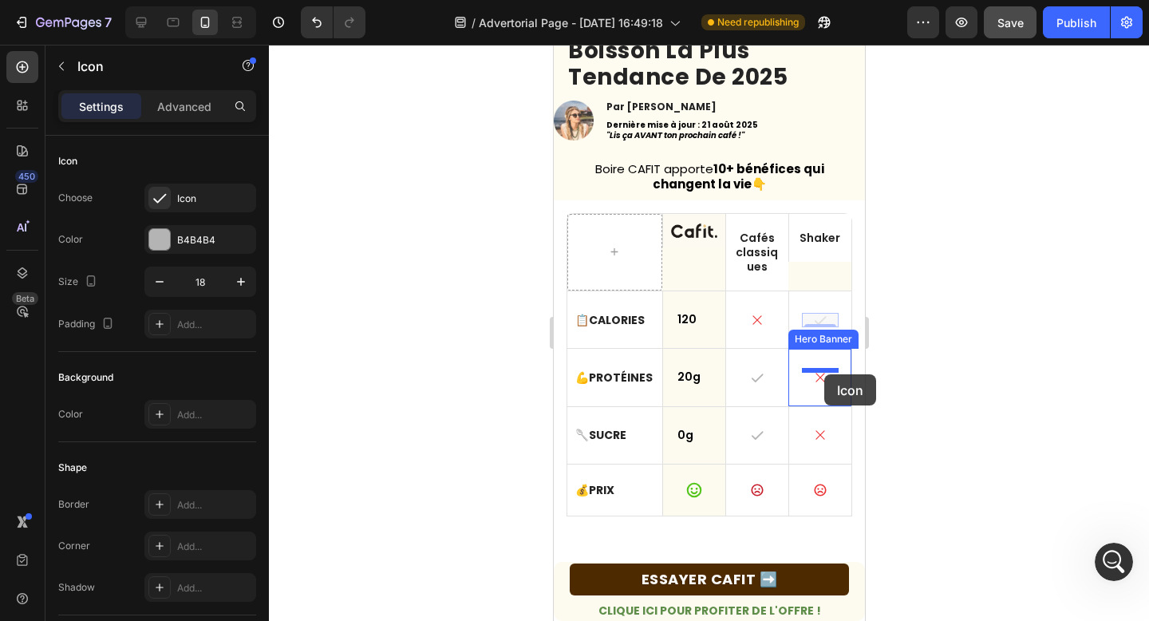
drag, startPoint x: 824, startPoint y: 321, endPoint x: 824, endPoint y: 373, distance: 52.6
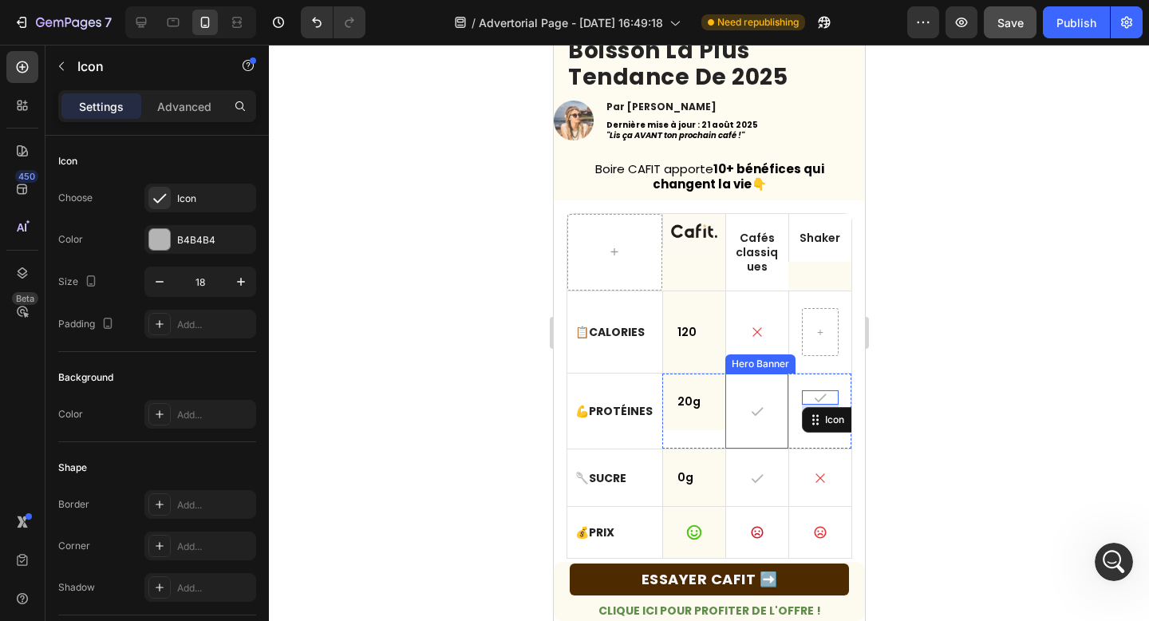
click at [782, 441] on div "Background Image" at bounding box center [756, 410] width 62 height 75
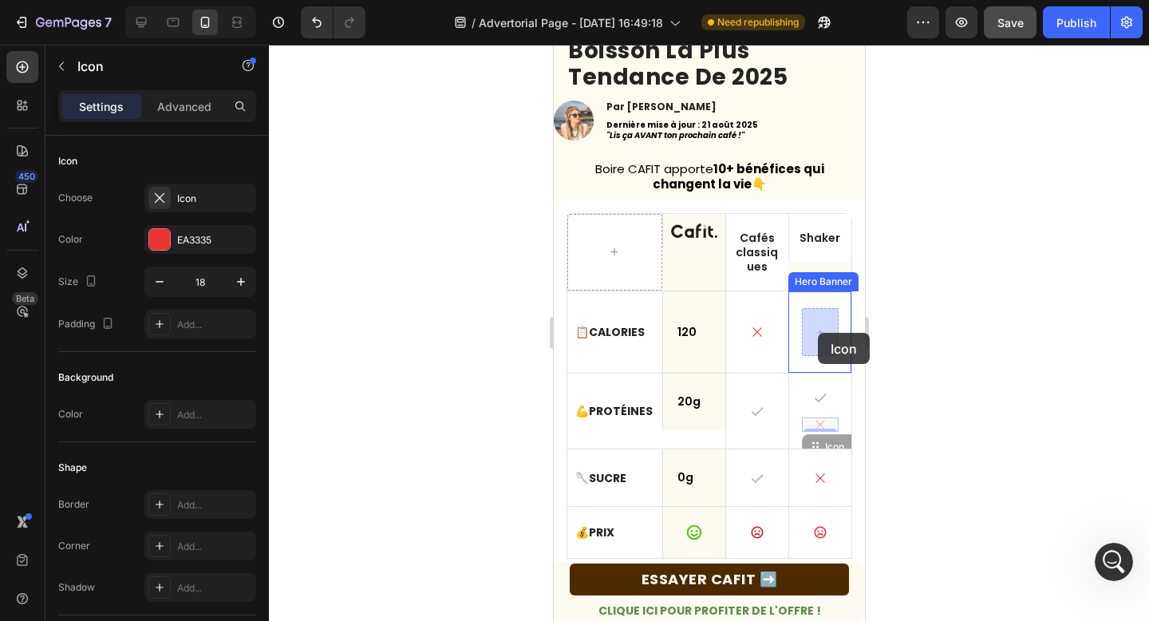
drag, startPoint x: 820, startPoint y: 427, endPoint x: 816, endPoint y: 331, distance: 95.8
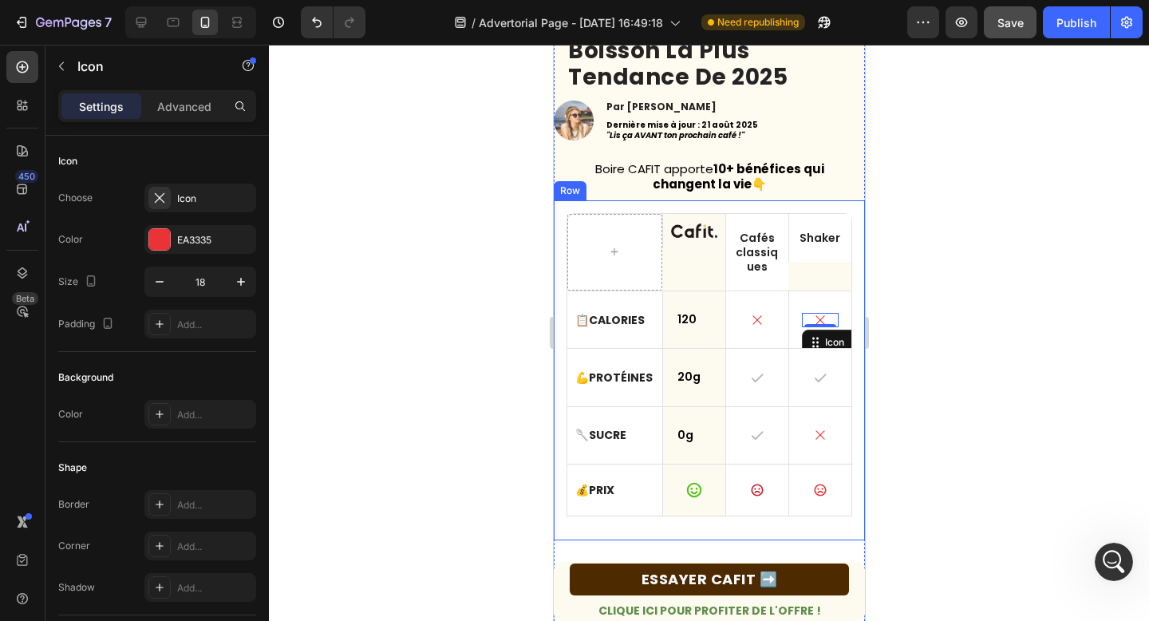
click at [956, 378] on div at bounding box center [709, 333] width 880 height 576
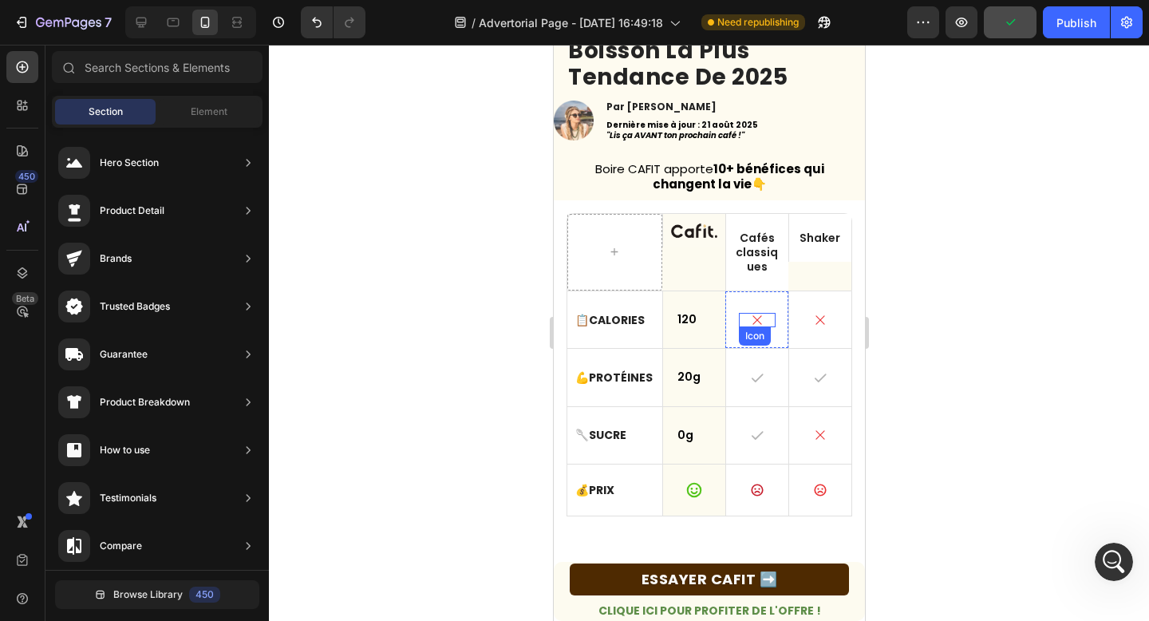
click at [752, 321] on icon at bounding box center [756, 320] width 14 height 14
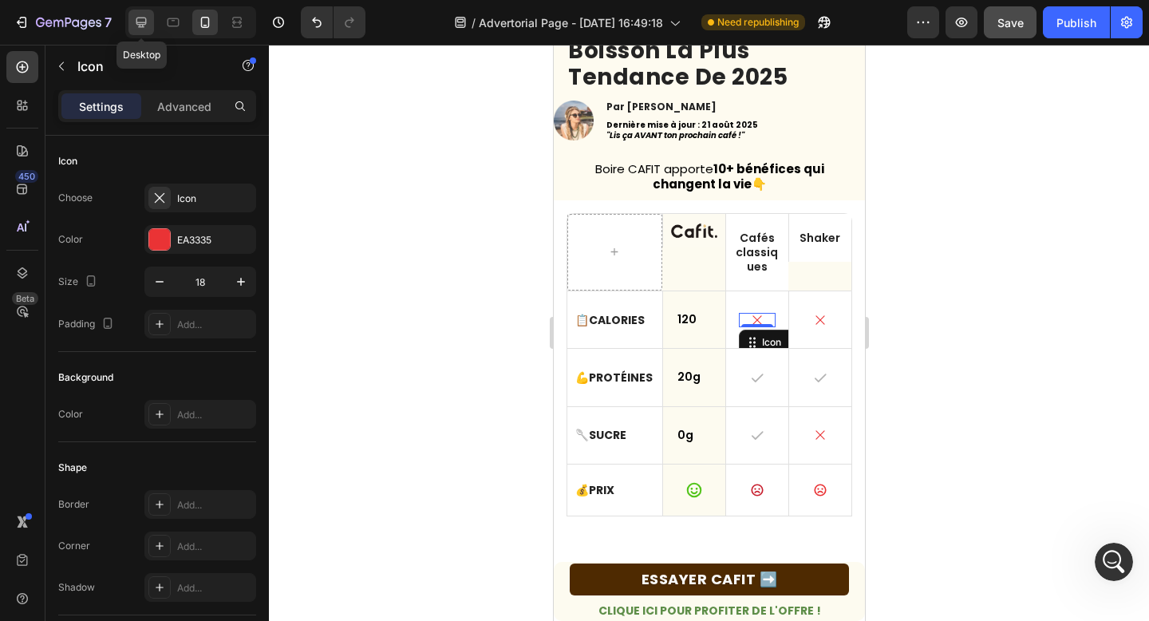
click at [139, 26] on icon at bounding box center [141, 23] width 10 height 10
type input "21"
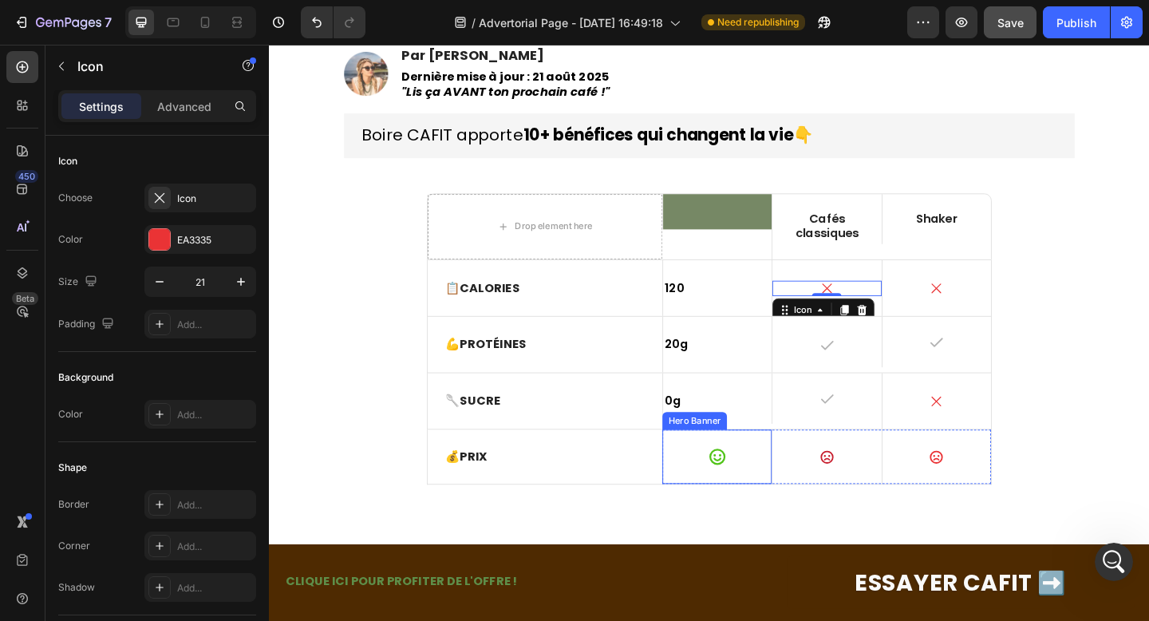
scroll to position [199, 0]
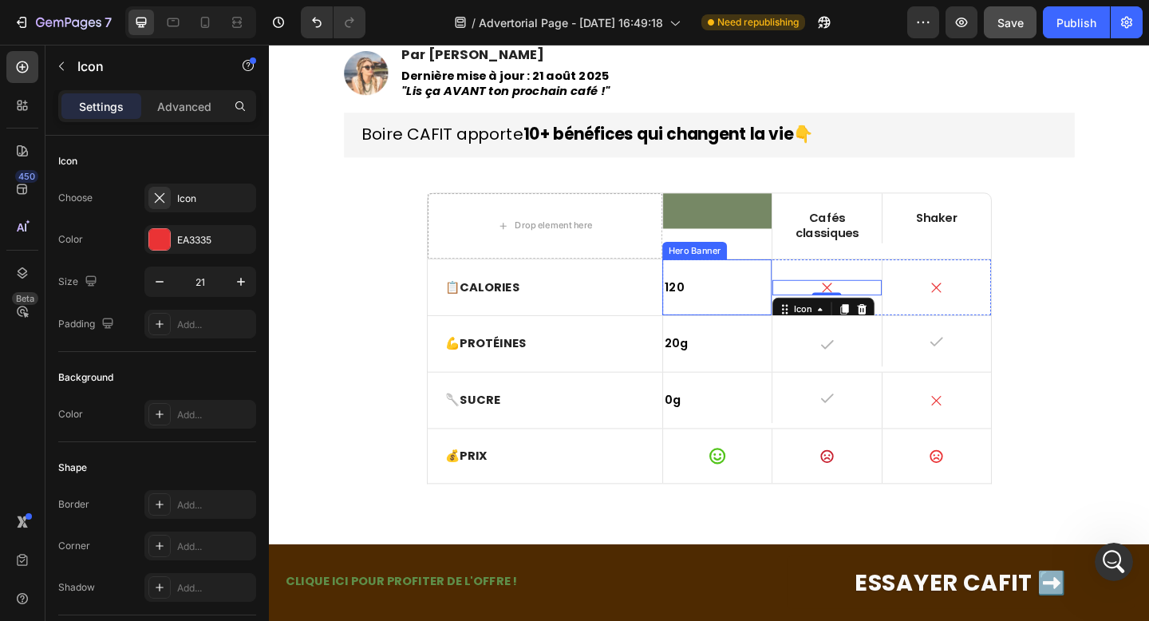
click at [739, 306] on p "120" at bounding box center [756, 308] width 115 height 19
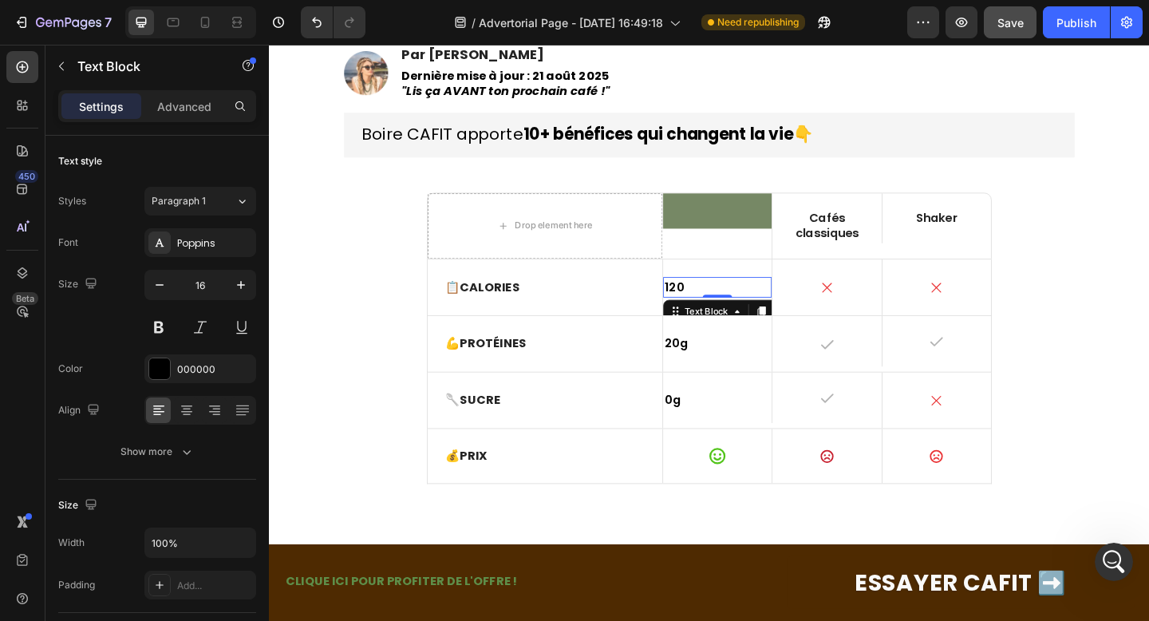
click at [739, 306] on p "120" at bounding box center [756, 308] width 115 height 19
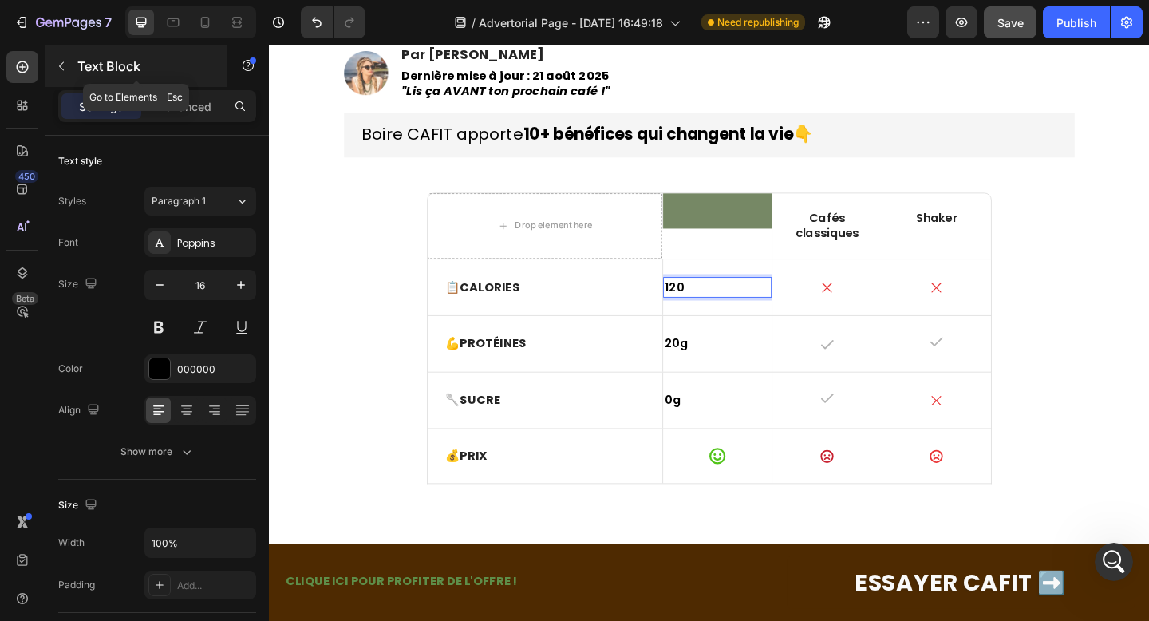
click at [65, 67] on icon "button" at bounding box center [61, 66] width 13 height 13
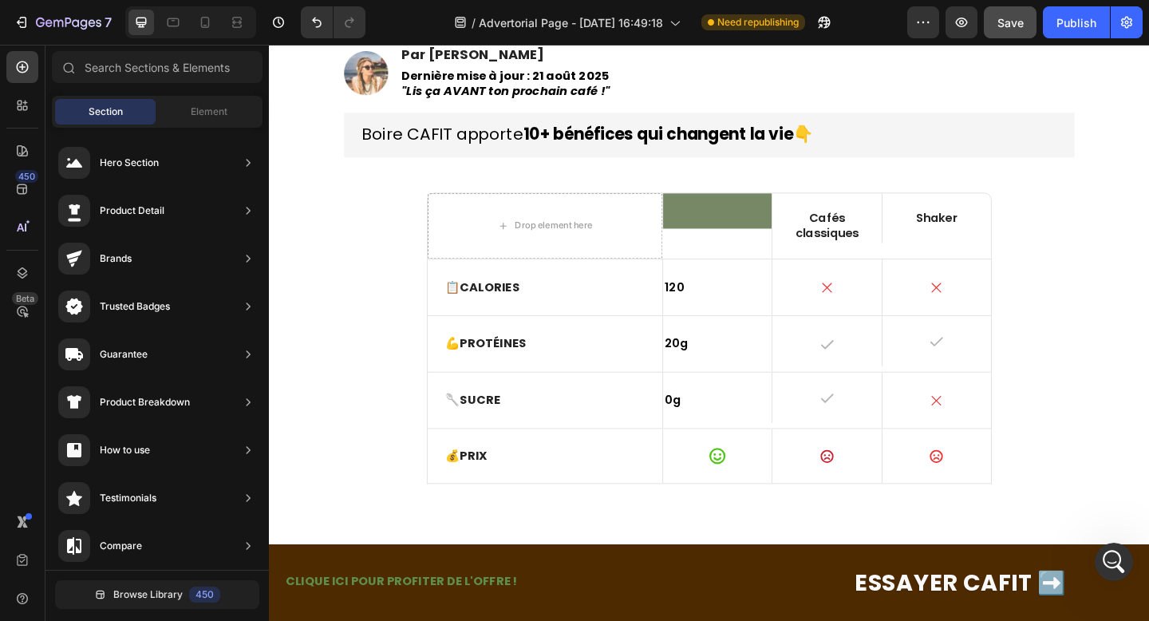
scroll to position [742, 0]
click at [24, 64] on icon at bounding box center [22, 67] width 16 height 16
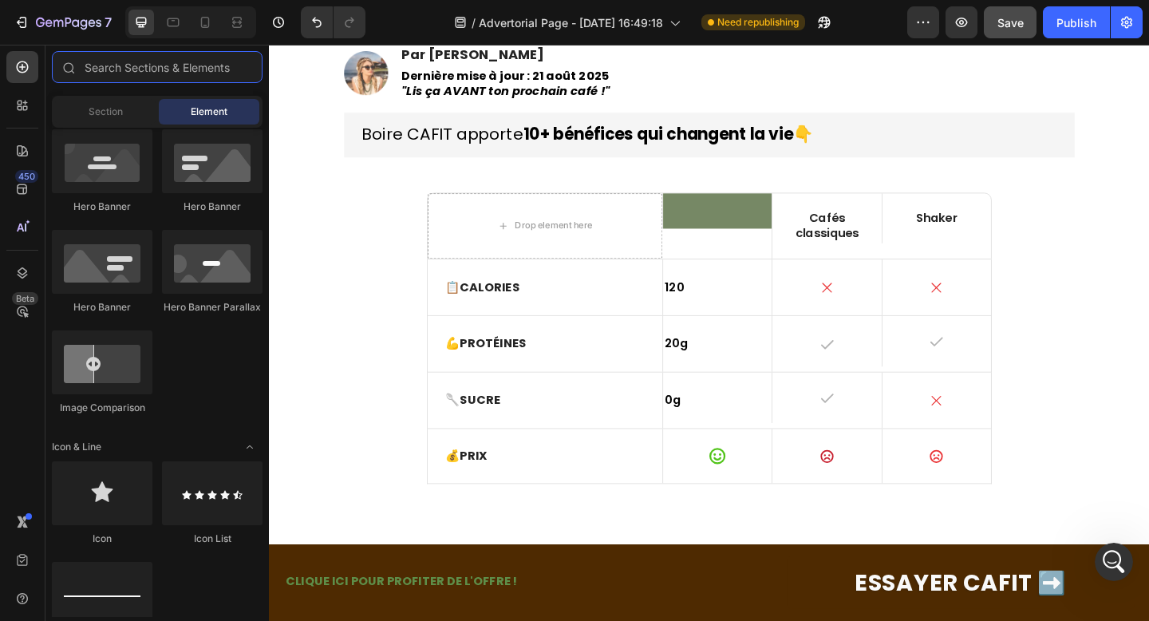
scroll to position [0, 0]
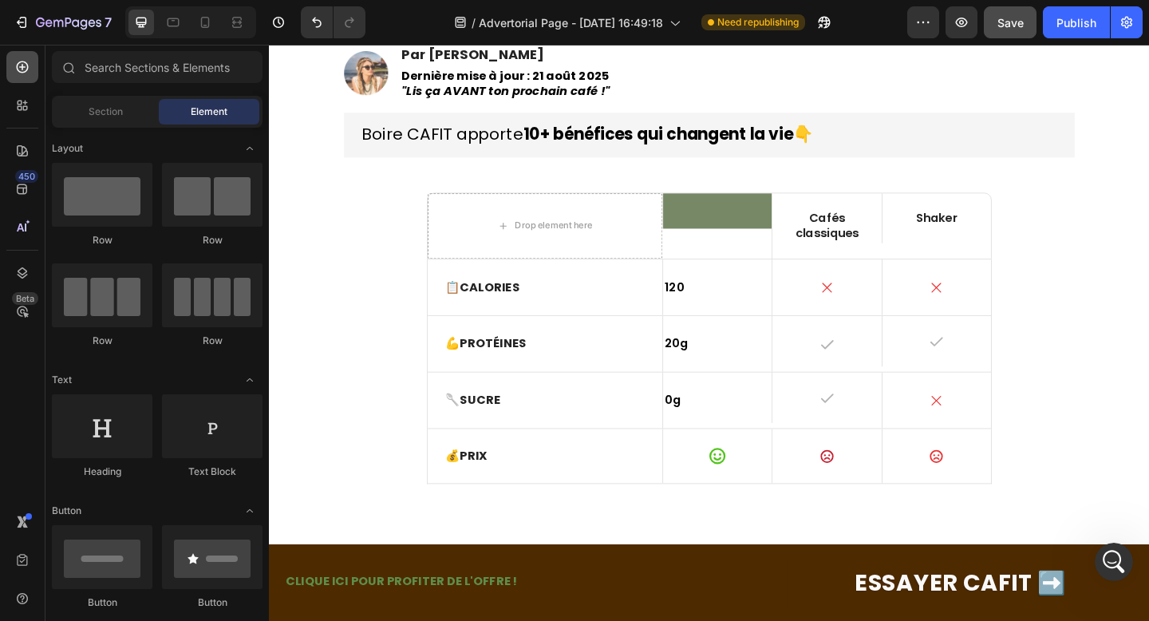
click at [20, 68] on icon at bounding box center [22, 67] width 16 height 16
click at [93, 112] on span "Section" at bounding box center [106, 111] width 34 height 14
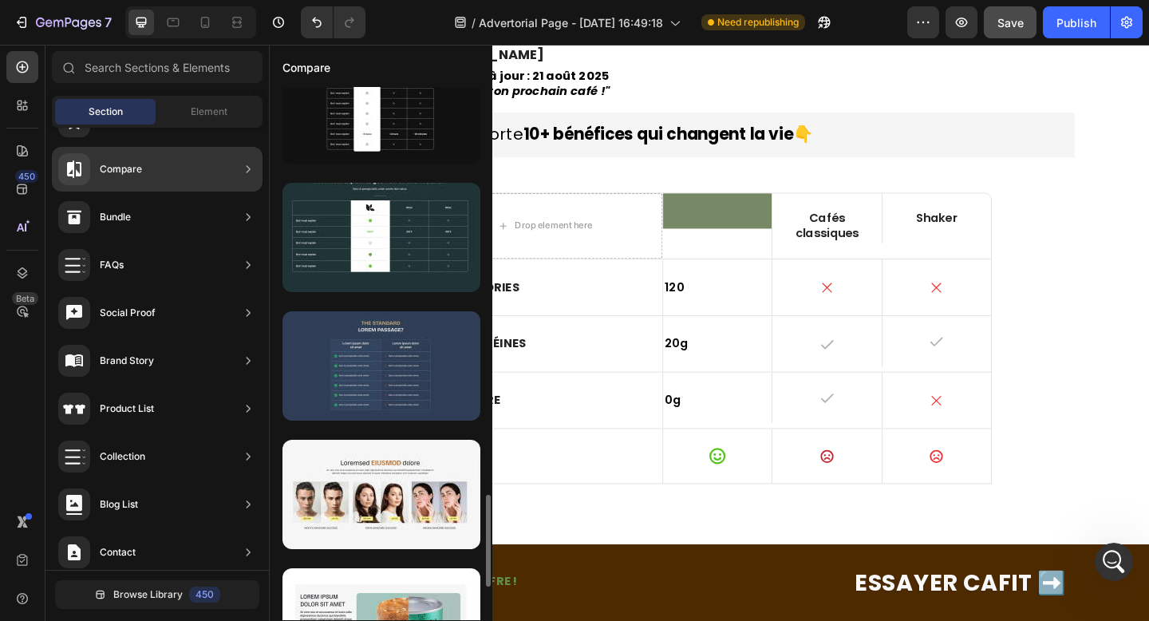
scroll to position [2369, 0]
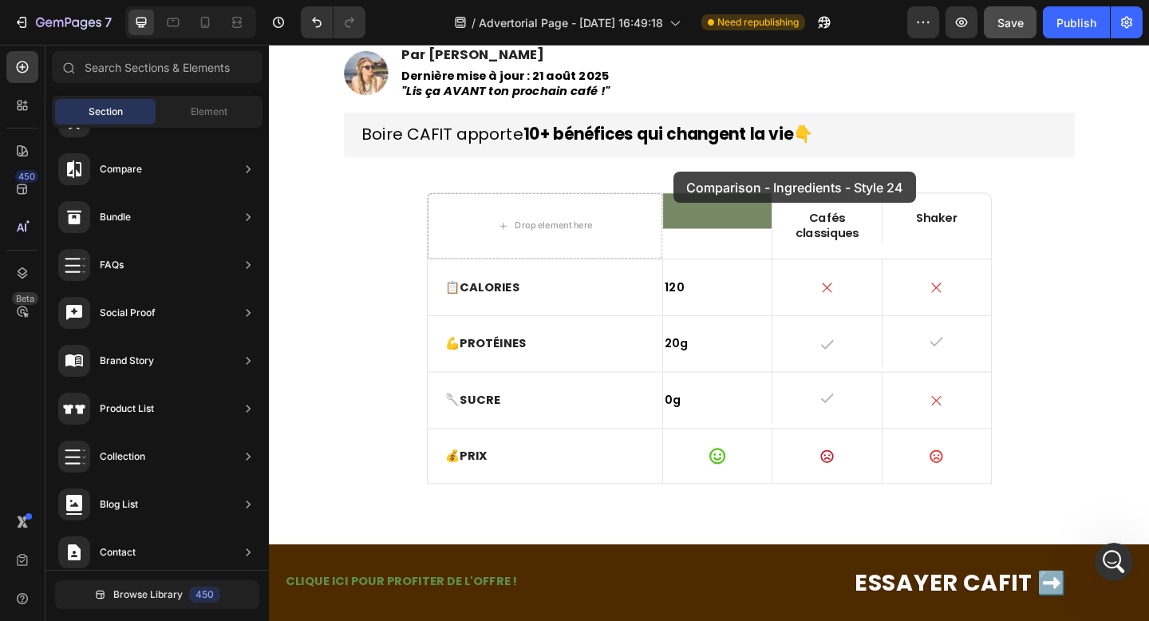
drag, startPoint x: 655, startPoint y: 233, endPoint x: 703, endPoint y: 179, distance: 72.3
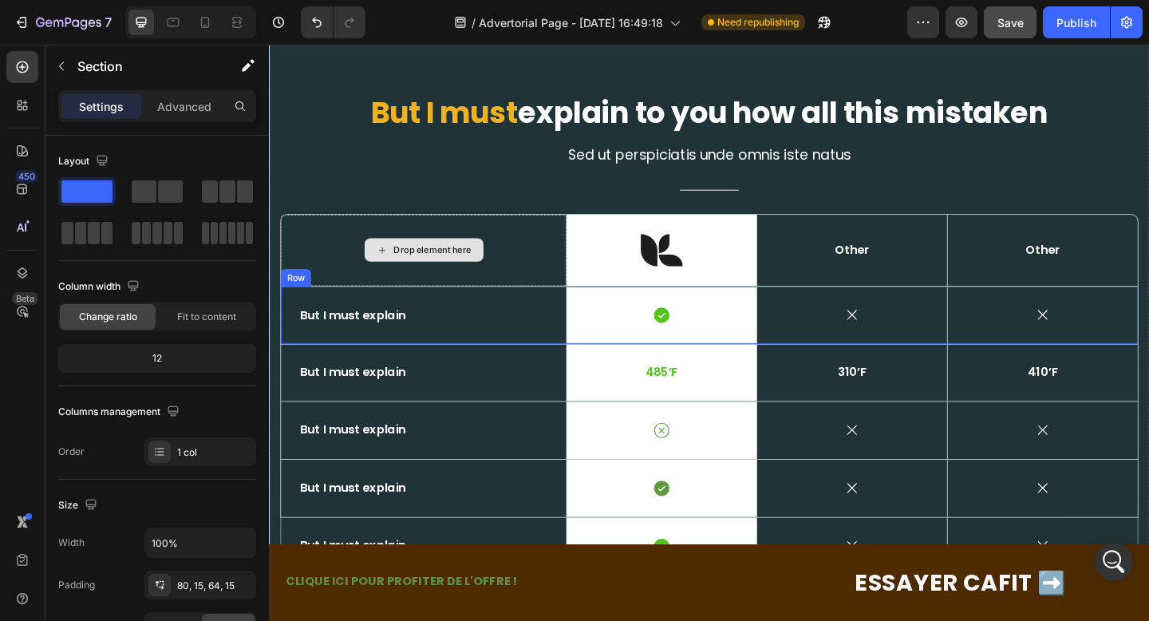
scroll to position [0, 0]
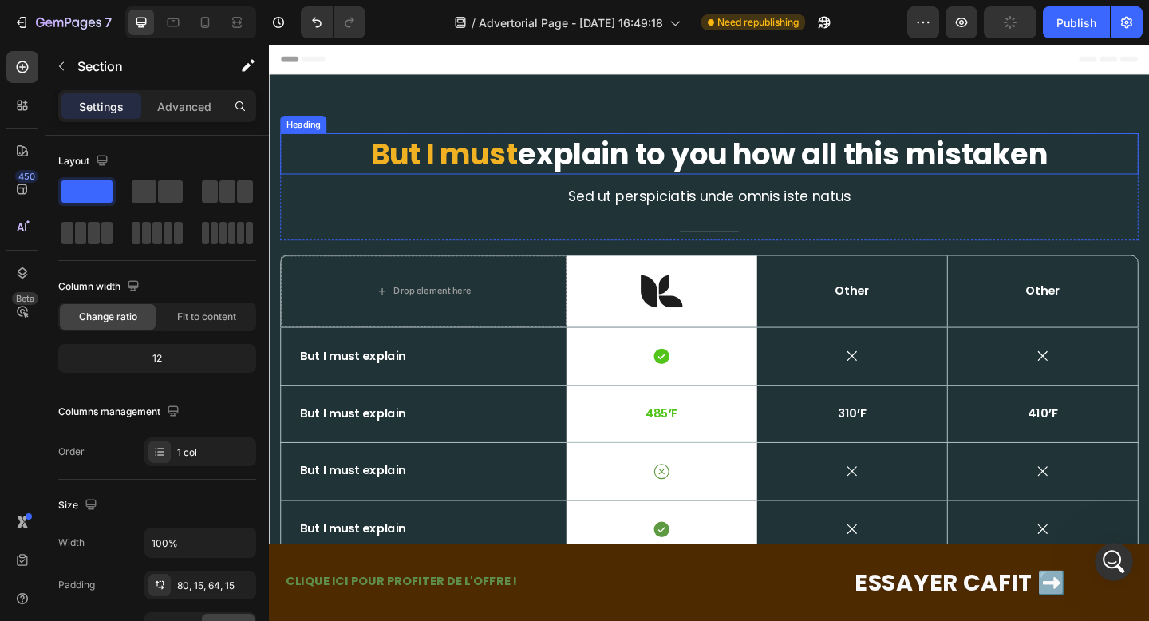
click at [627, 182] on h2 "But I must explain to you how all this mistaken" at bounding box center [747, 163] width 933 height 45
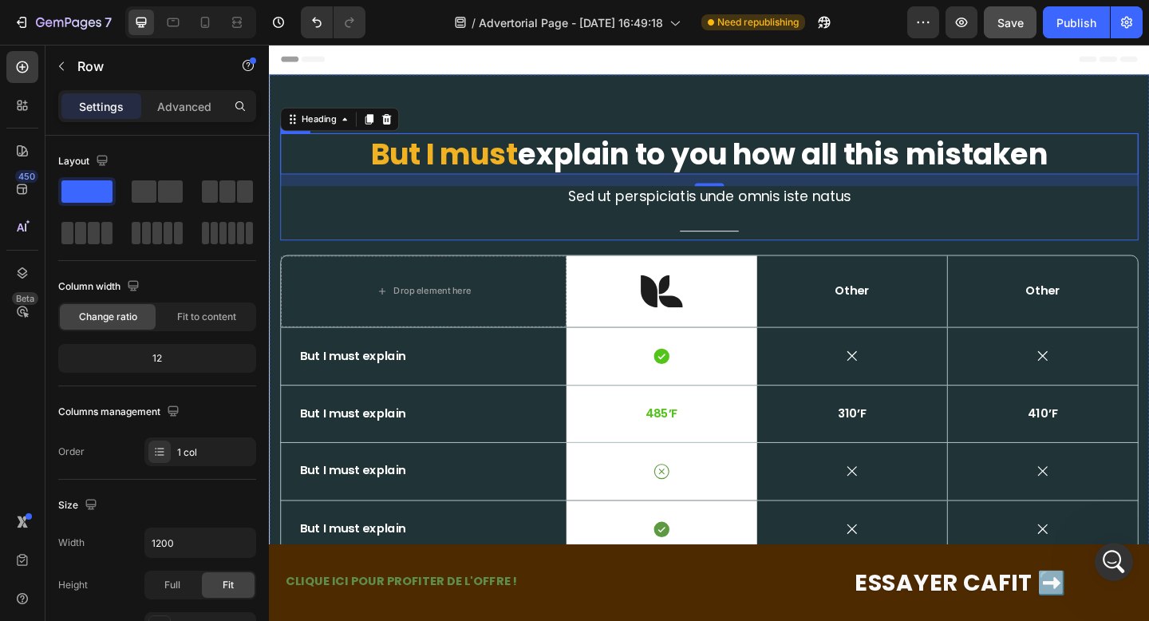
click at [415, 235] on div "But I must explain to you how all this mistaken Heading 16 Sed ut perspiciatis …" at bounding box center [747, 199] width 933 height 116
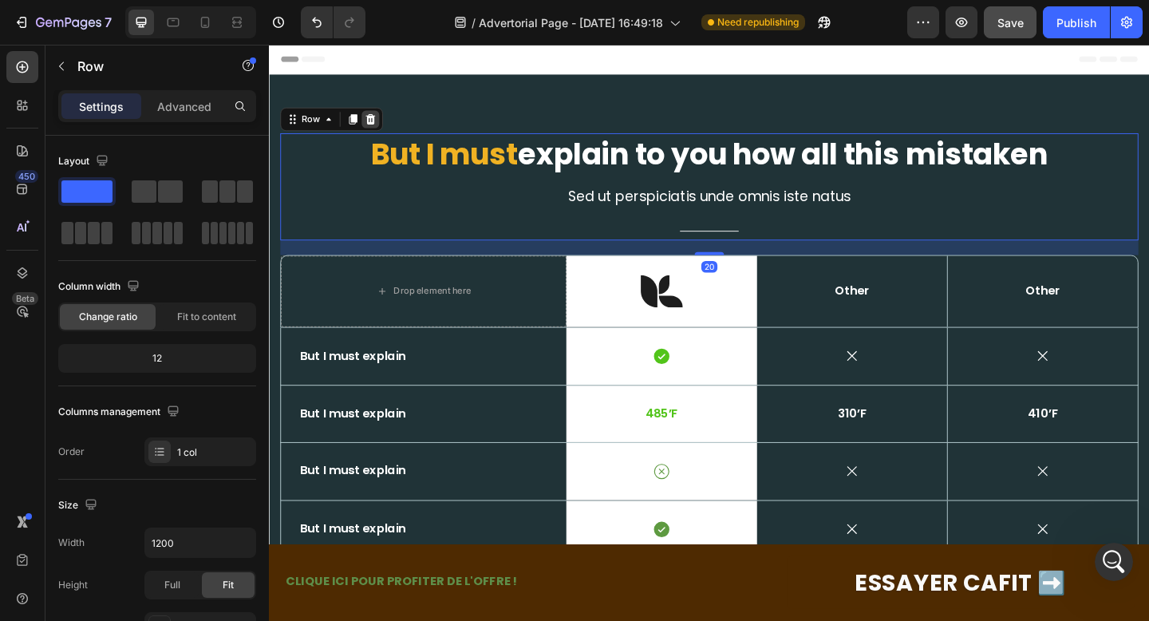
click at [380, 123] on icon at bounding box center [379, 125] width 10 height 11
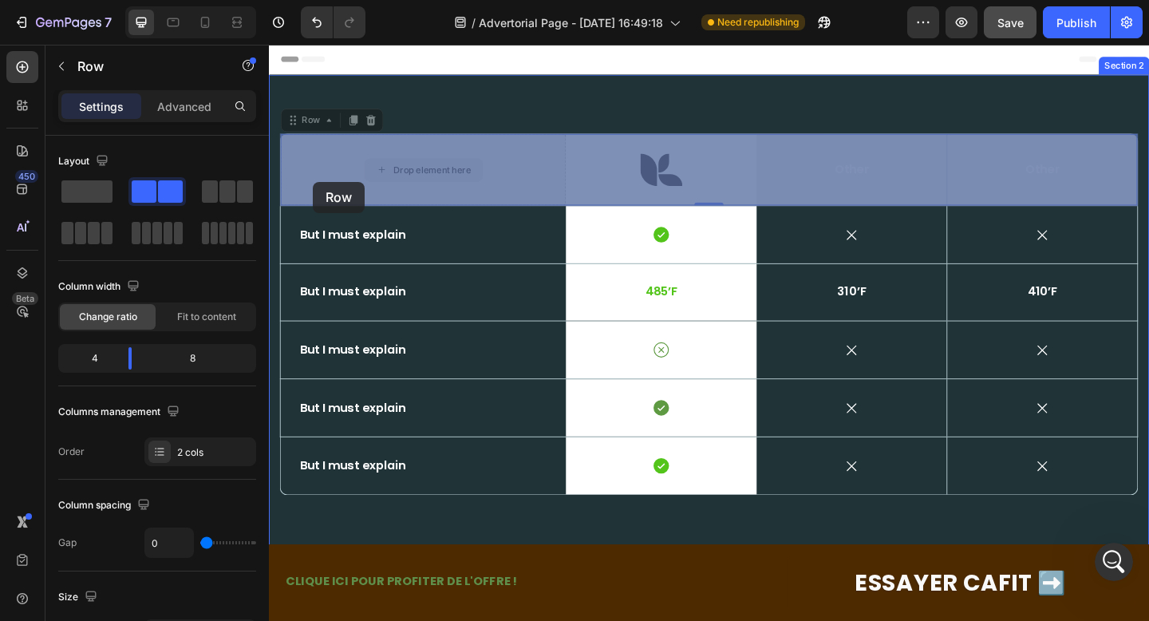
drag, startPoint x: 313, startPoint y: 170, endPoint x: 317, endPoint y: 187, distance: 18.0
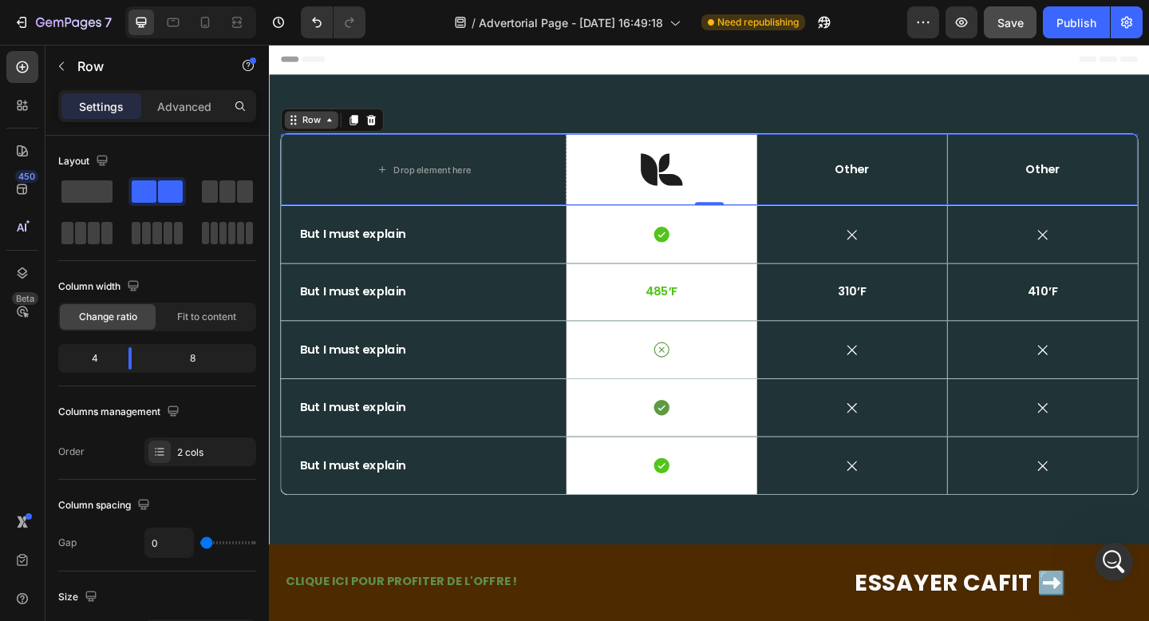
click at [310, 132] on div "Row" at bounding box center [315, 127] width 26 height 14
click at [480, 146] on div "Drop element here" at bounding box center [437, 180] width 310 height 77
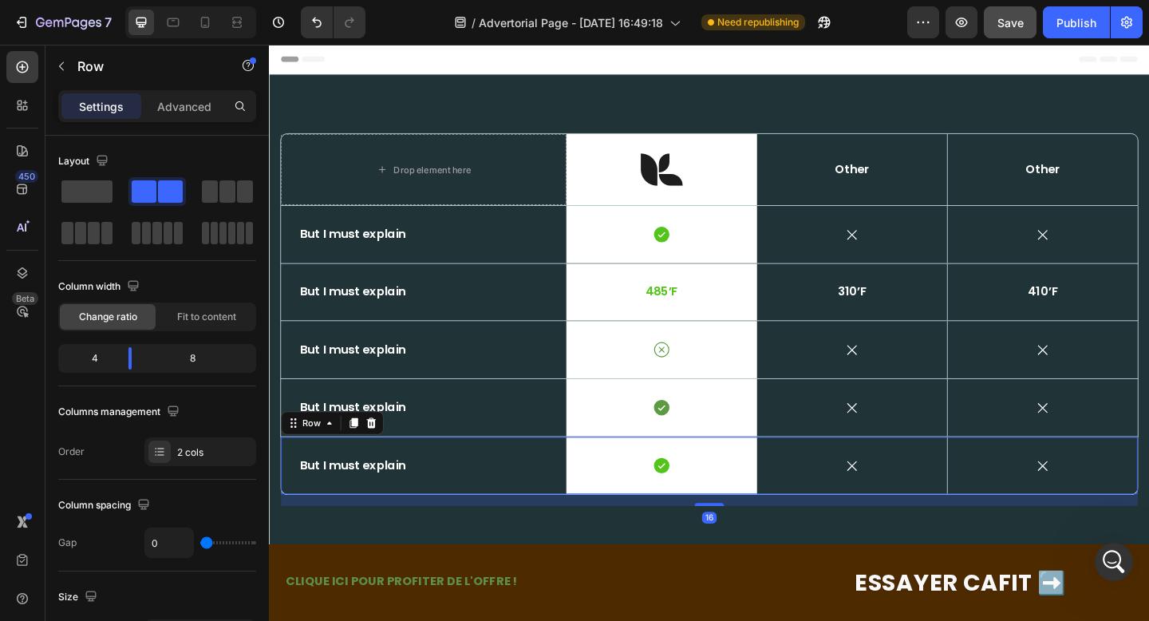
click at [365, 485] on div "But I must explain Text Block" at bounding box center [437, 502] width 310 height 62
click at [598, 555] on div "Drop element here Image Row Other Text Block Other Text Block Hero Banner Row R…" at bounding box center [747, 337] width 957 height 521
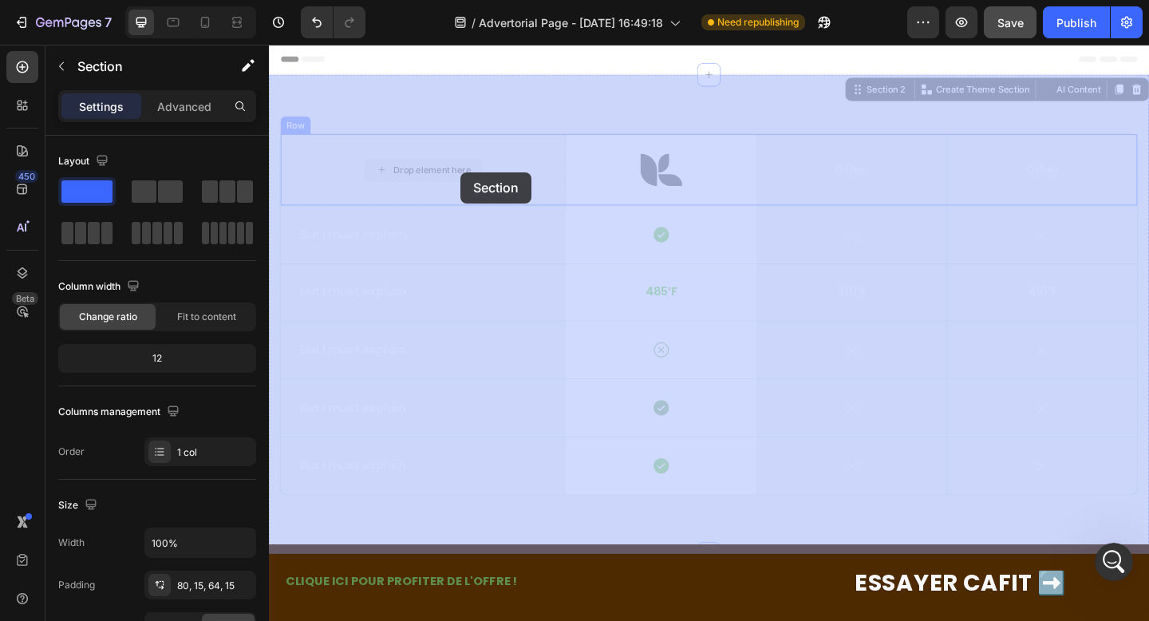
drag, startPoint x: 474, startPoint y: 116, endPoint x: 482, endPoint y: 215, distance: 99.2
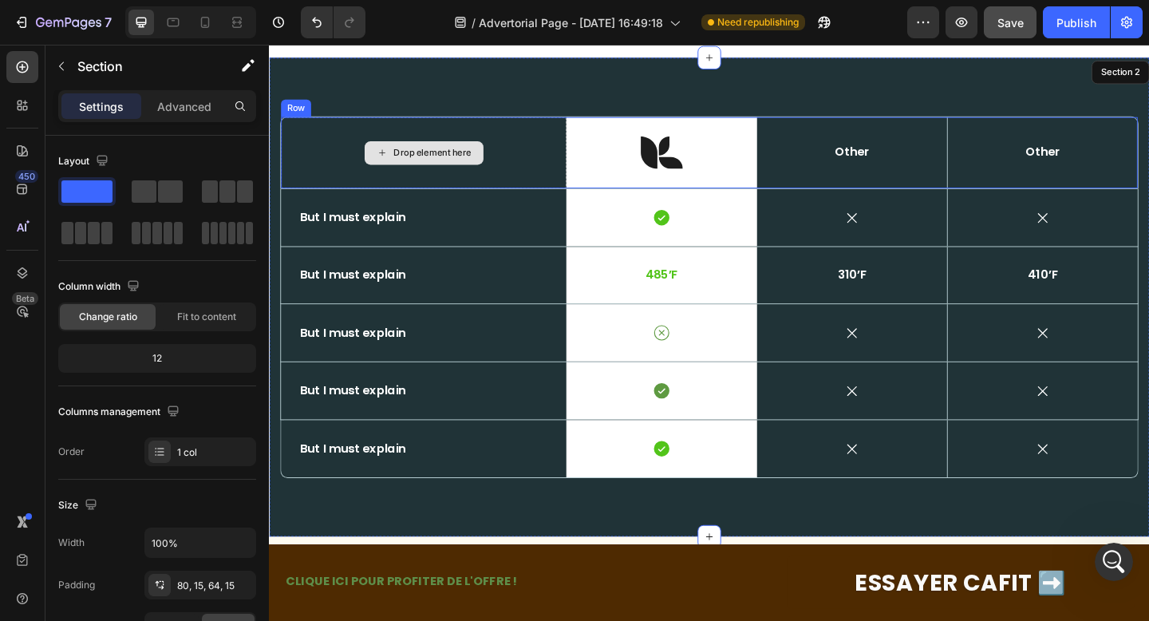
scroll to position [28, 0]
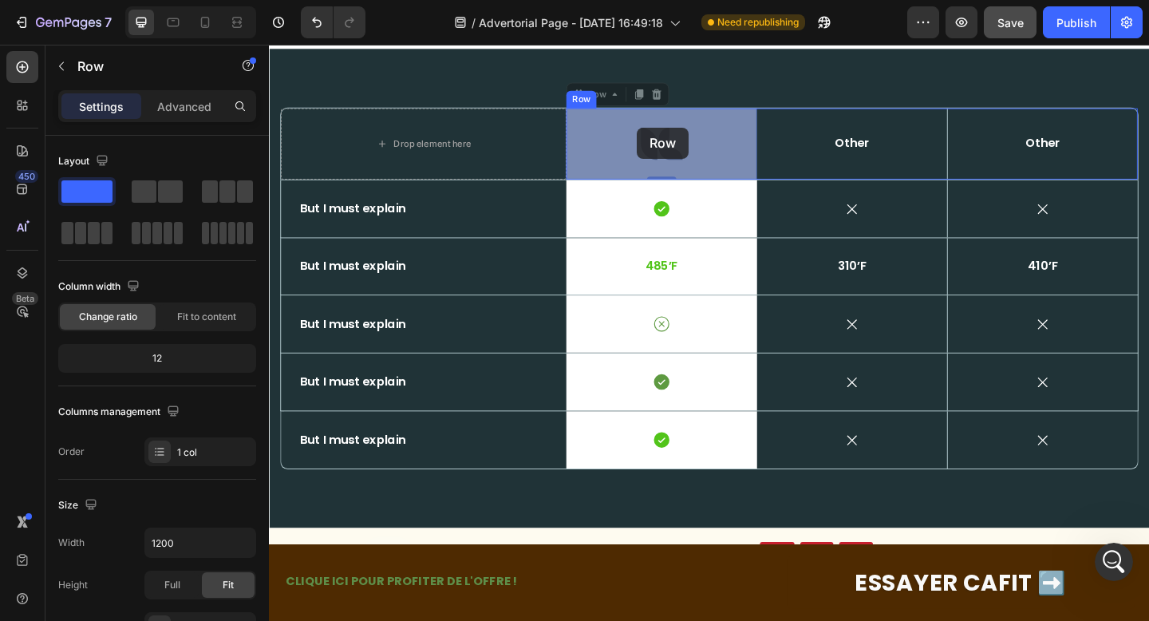
drag, startPoint x: 655, startPoint y: 127, endPoint x: 668, endPoint y: 135, distance: 15.7
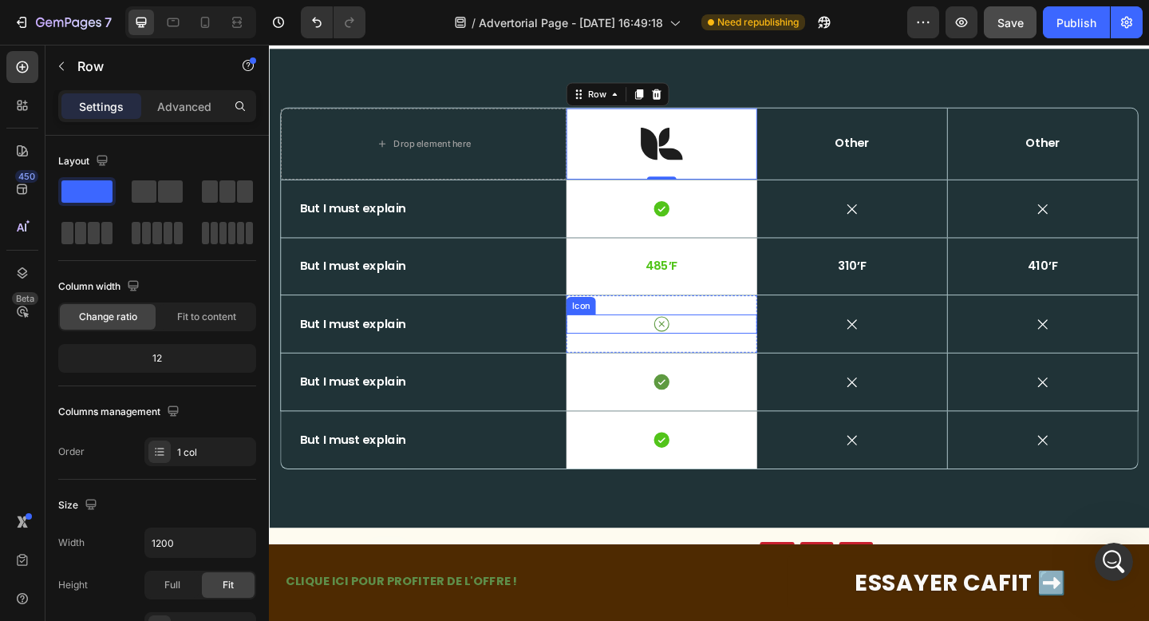
scroll to position [57, 0]
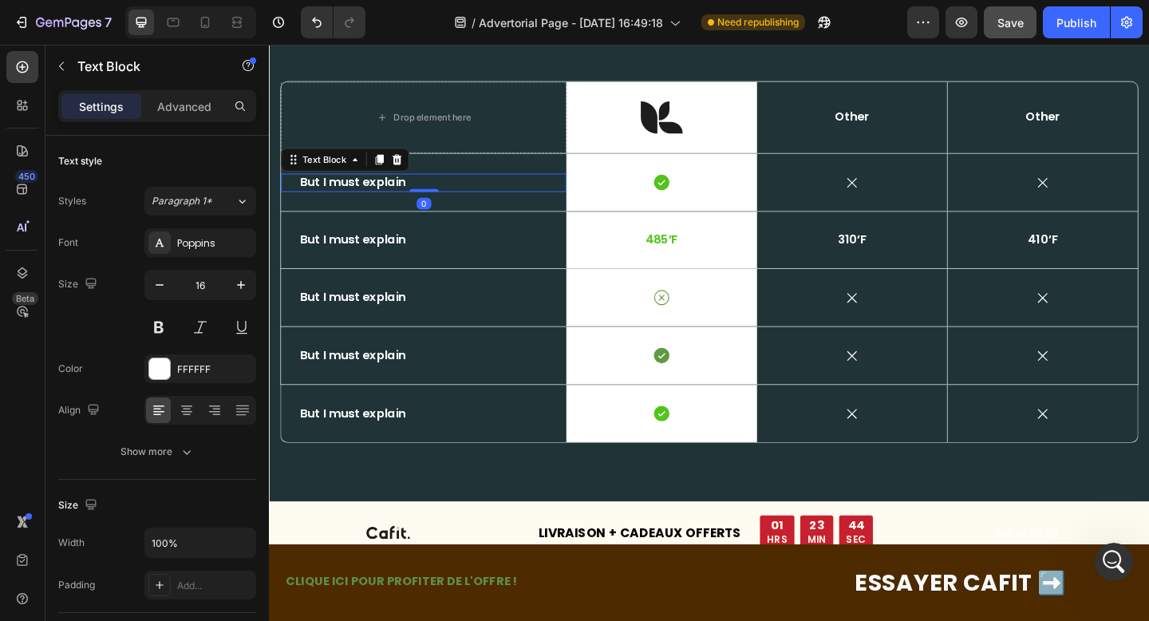
click at [441, 198] on p "But I must explain" at bounding box center [436, 195] width 269 height 17
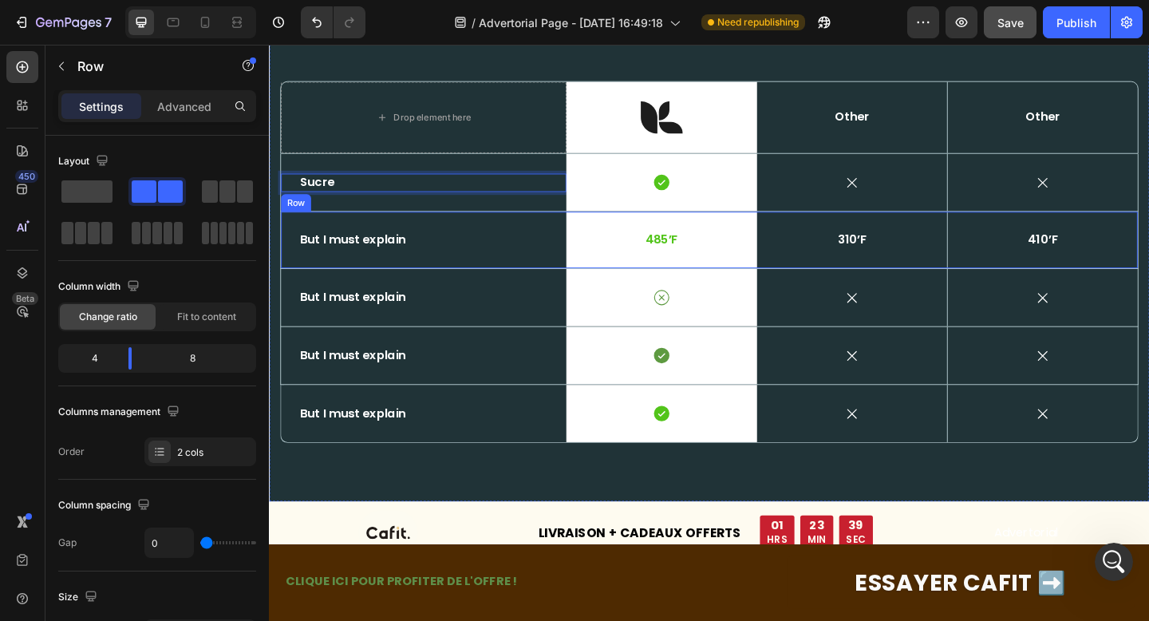
click at [472, 239] on div "But I must explain Text Block" at bounding box center [437, 257] width 310 height 61
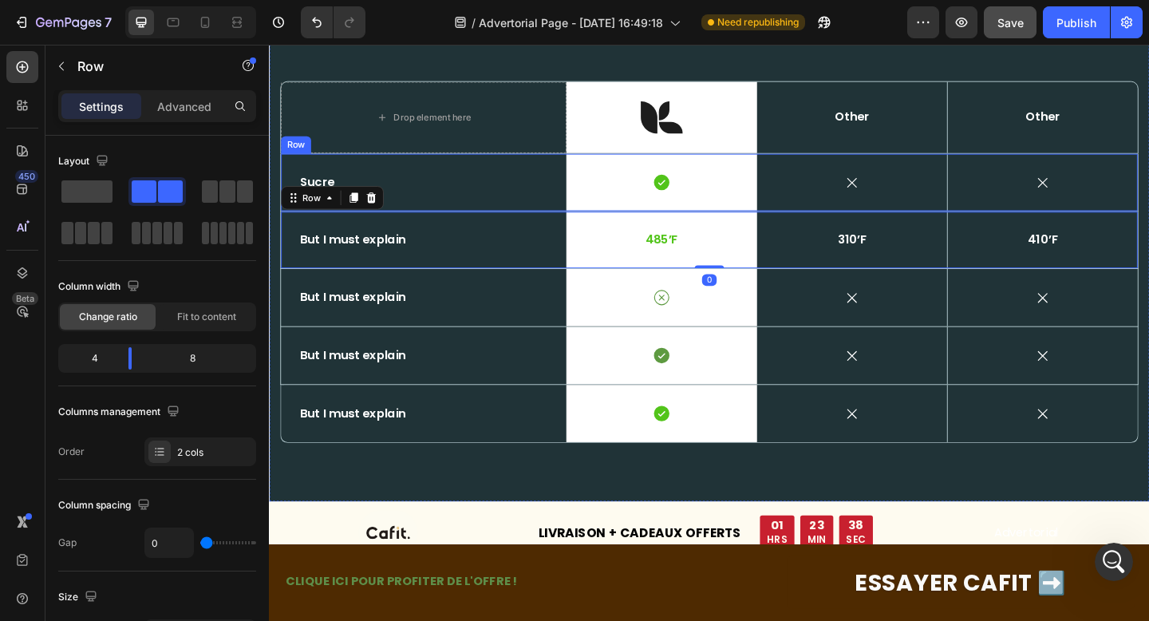
click at [563, 181] on div "Sucre Text Block" at bounding box center [437, 195] width 310 height 62
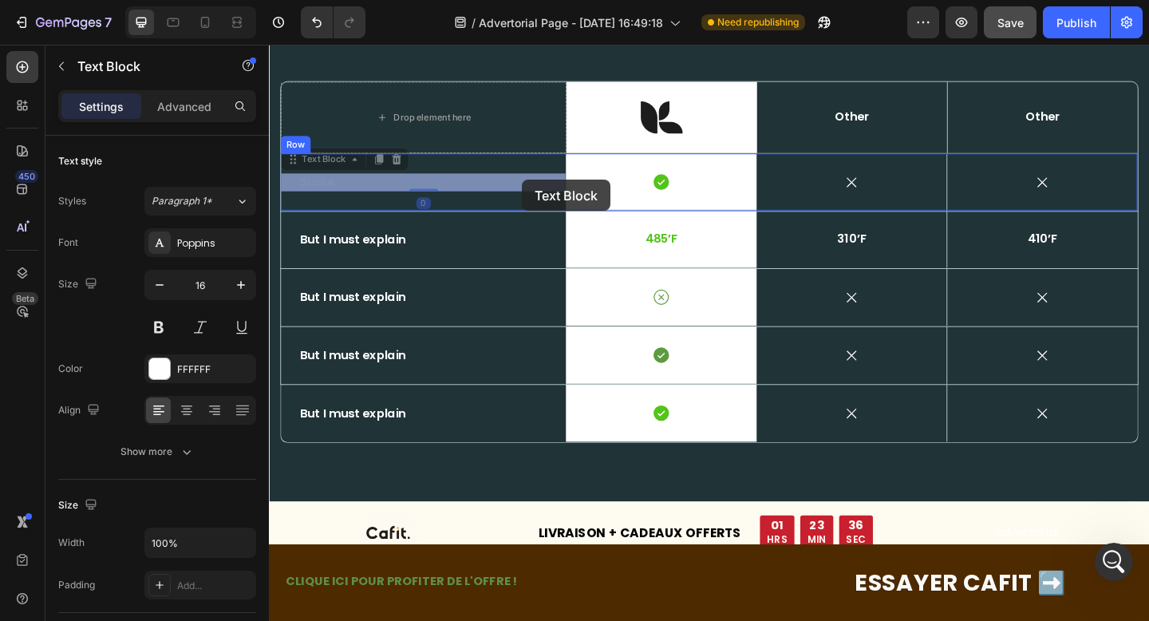
drag, startPoint x: 589, startPoint y: 194, endPoint x: 544, endPoint y: 191, distance: 44.7
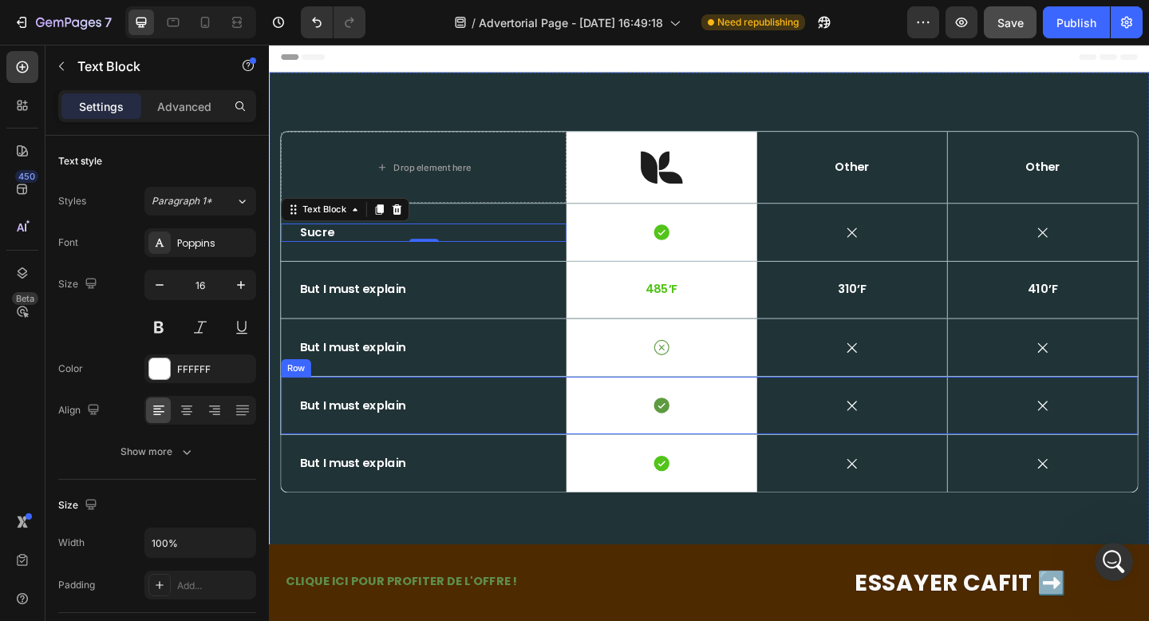
scroll to position [0, 0]
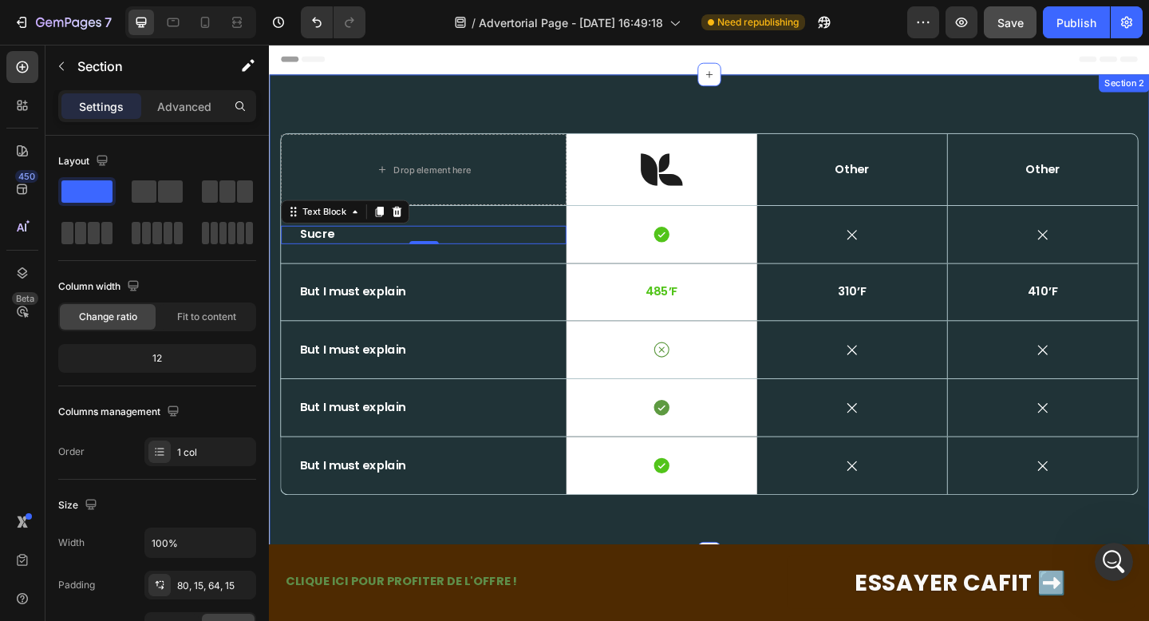
click at [1094, 114] on div "Drop element here Image Row Other Text Block Other Text Block Hero Banner Row R…" at bounding box center [747, 337] width 957 height 521
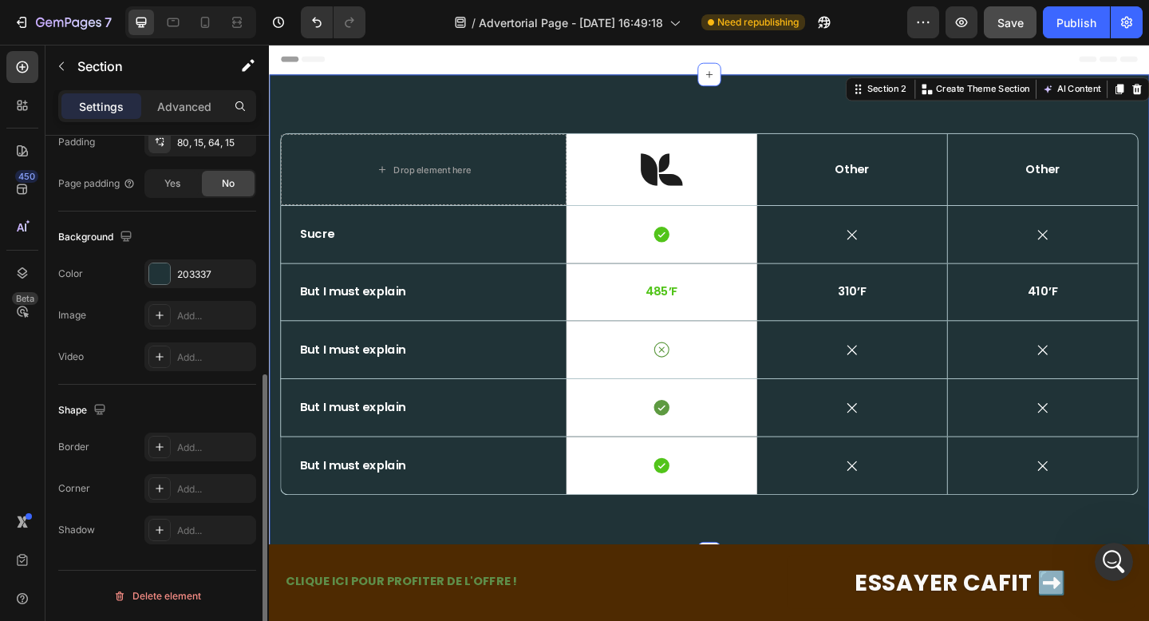
scroll to position [440, 0]
click at [240, 274] on icon "button" at bounding box center [239, 275] width 6 height 6
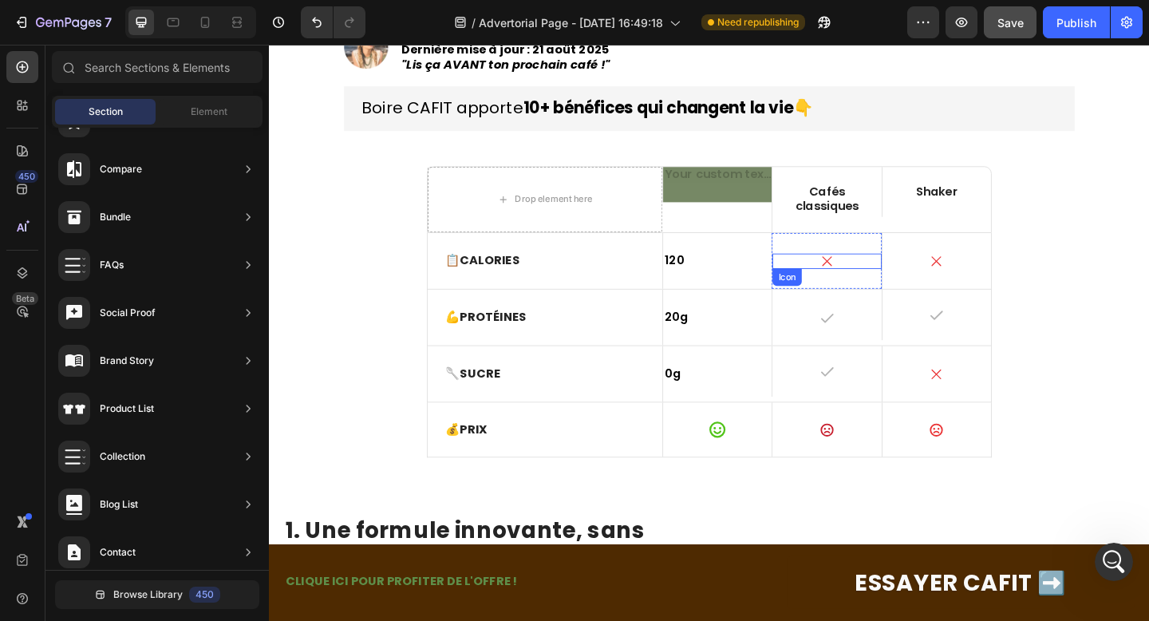
scroll to position [255, 0]
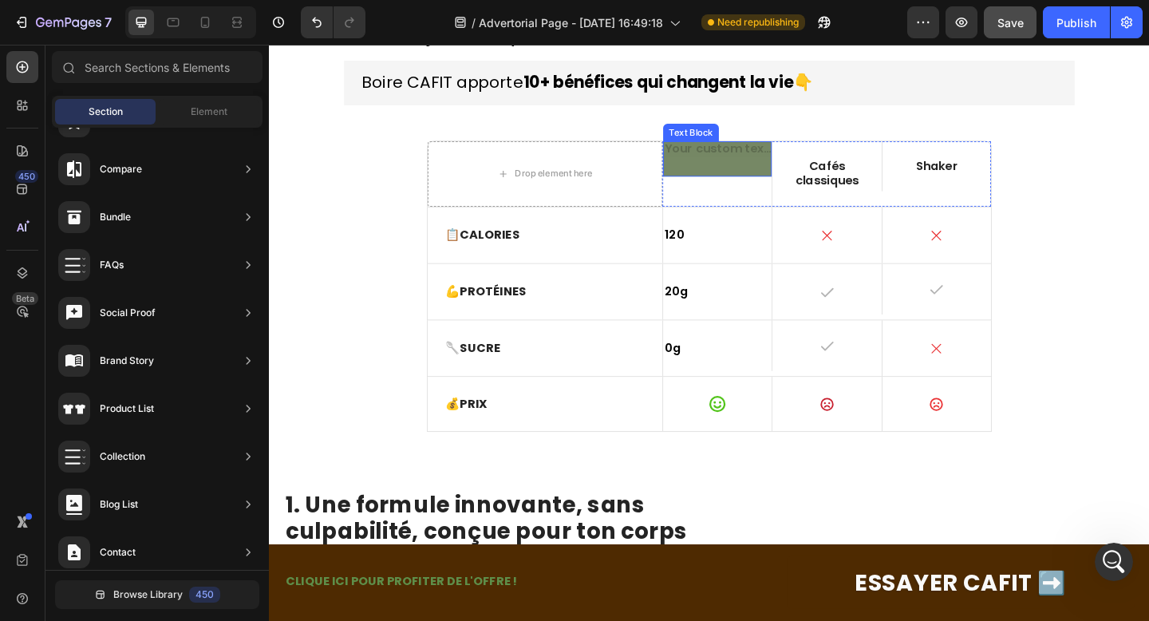
click at [737, 177] on div at bounding box center [756, 169] width 118 height 38
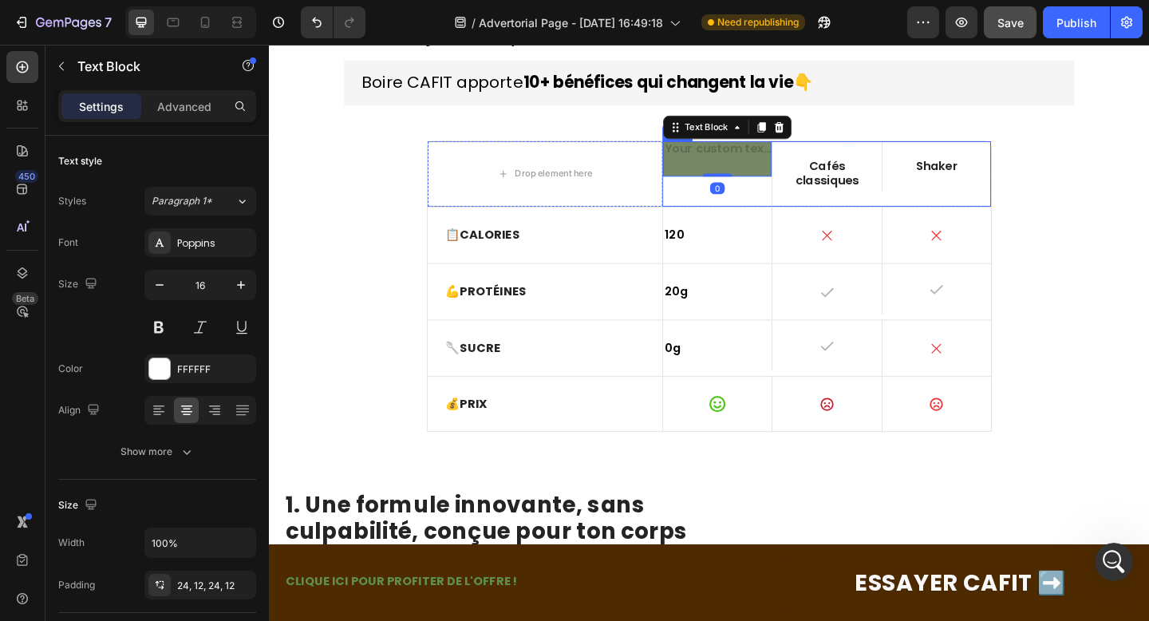
click at [756, 191] on div "Text Block 0" at bounding box center [755, 186] width 119 height 72
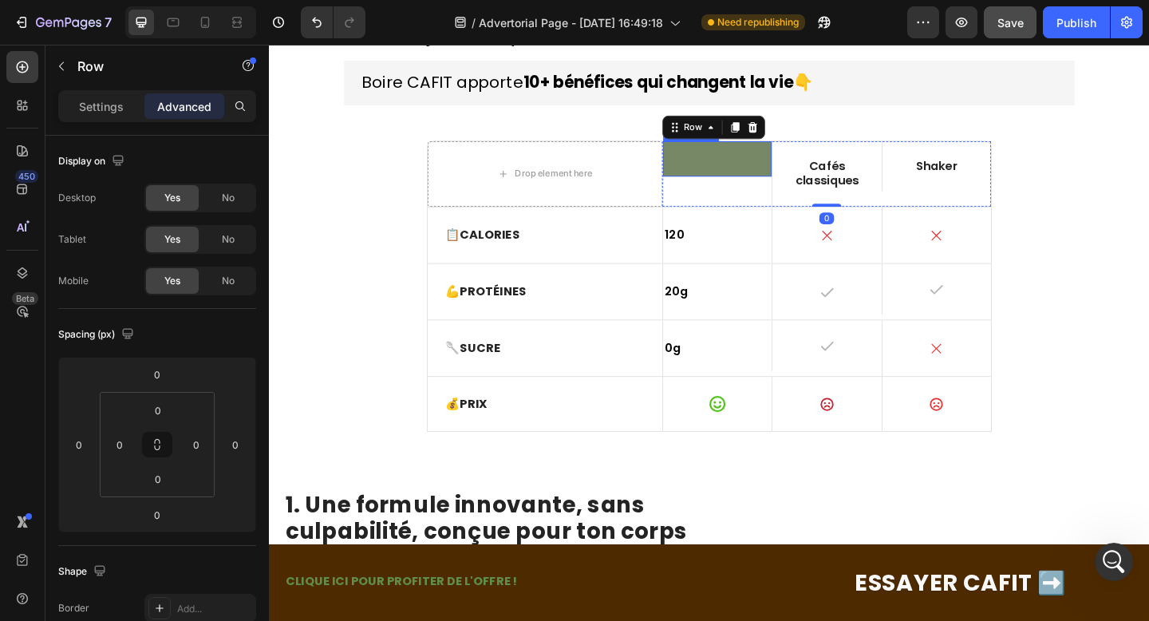
click at [752, 172] on div at bounding box center [756, 169] width 118 height 38
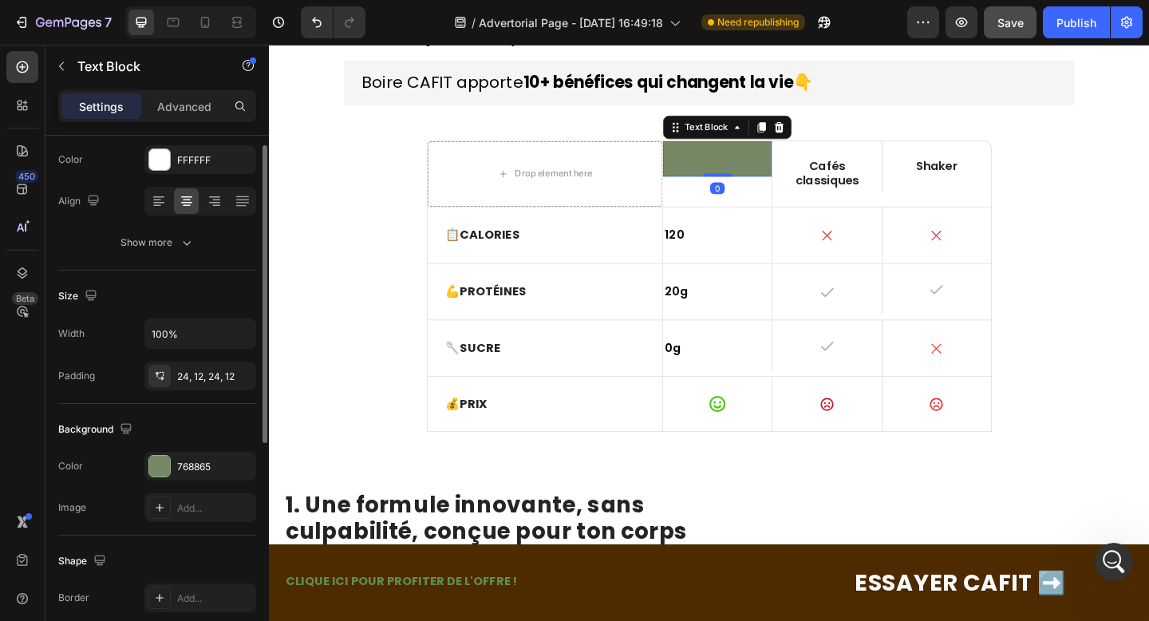
scroll to position [254, 0]
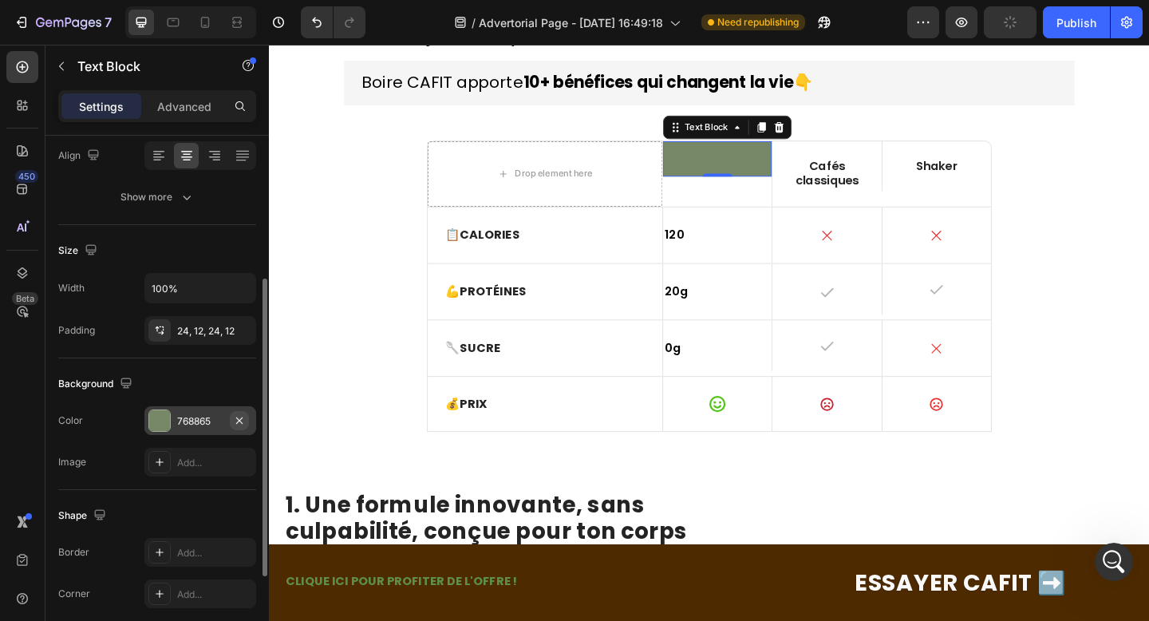
click at [236, 420] on icon "button" at bounding box center [239, 420] width 13 height 13
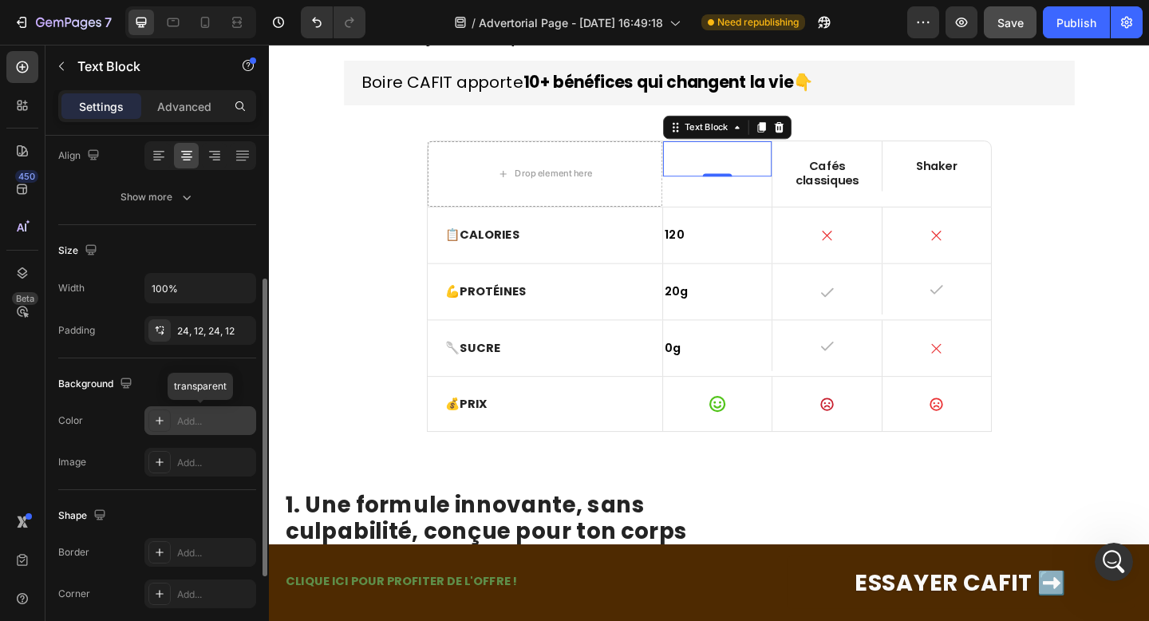
click at [115, 437] on div "The changes might be hidden by the video. Color Add... transparent Image Add..." at bounding box center [157, 441] width 198 height 70
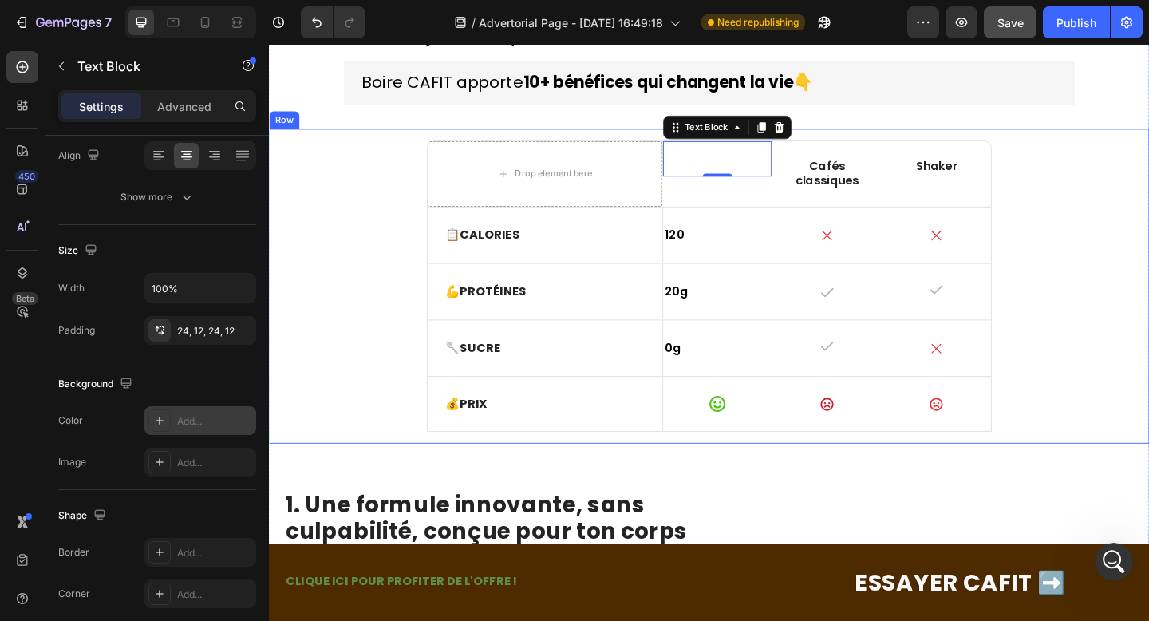
click at [885, 254] on div "Icon" at bounding box center [875, 252] width 118 height 17
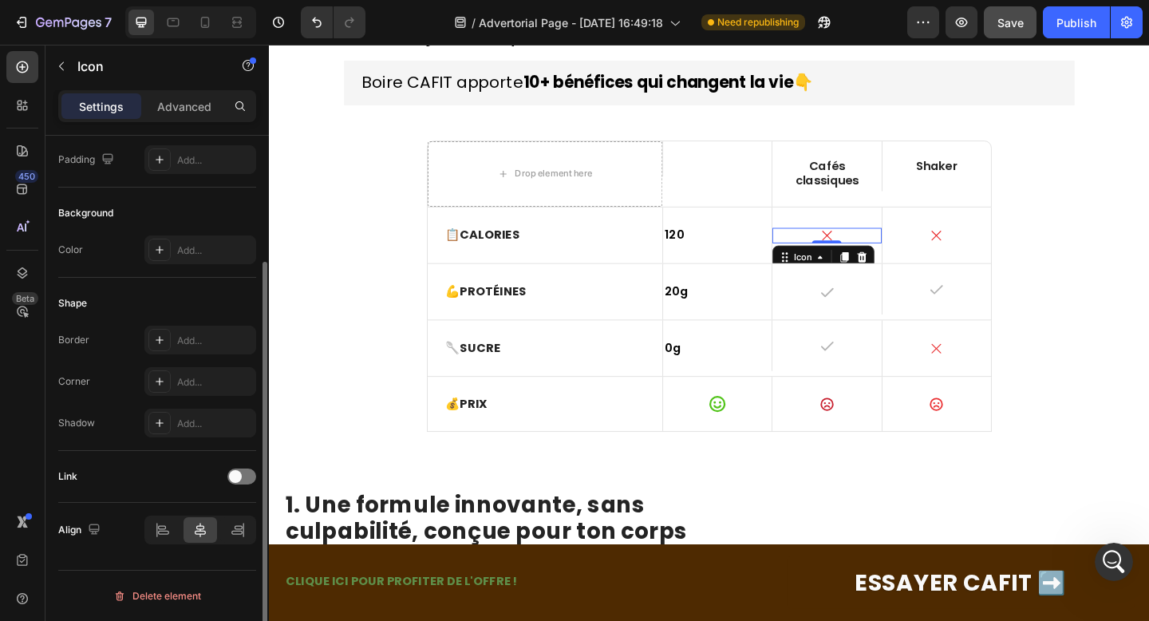
scroll to position [0, 0]
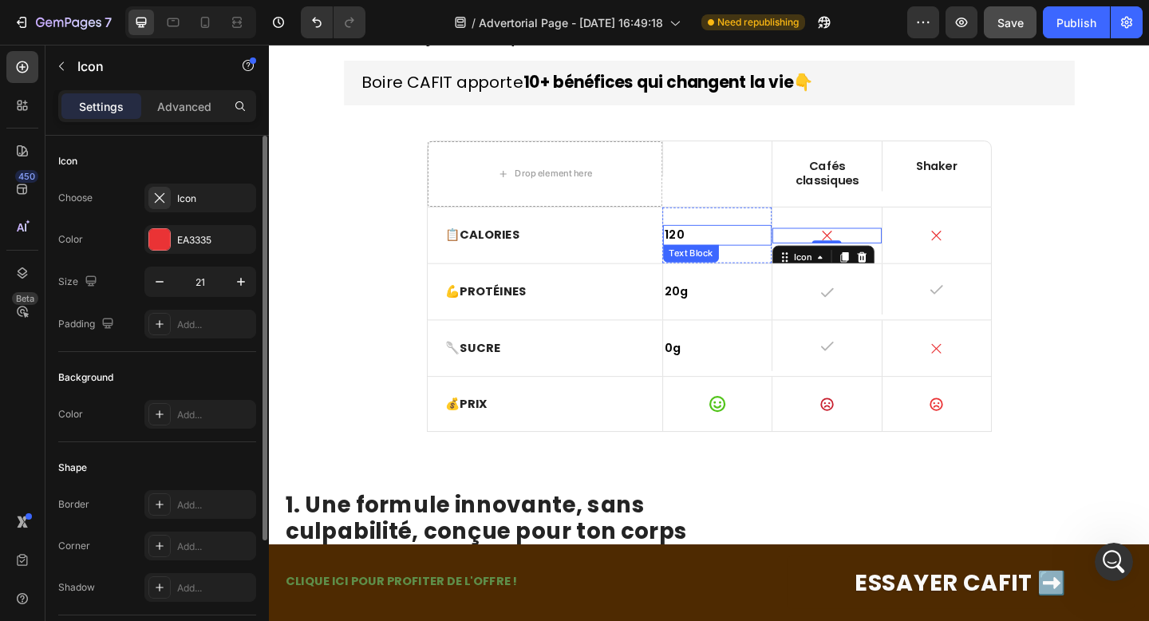
click at [770, 260] on div "120 Text Block" at bounding box center [756, 252] width 118 height 22
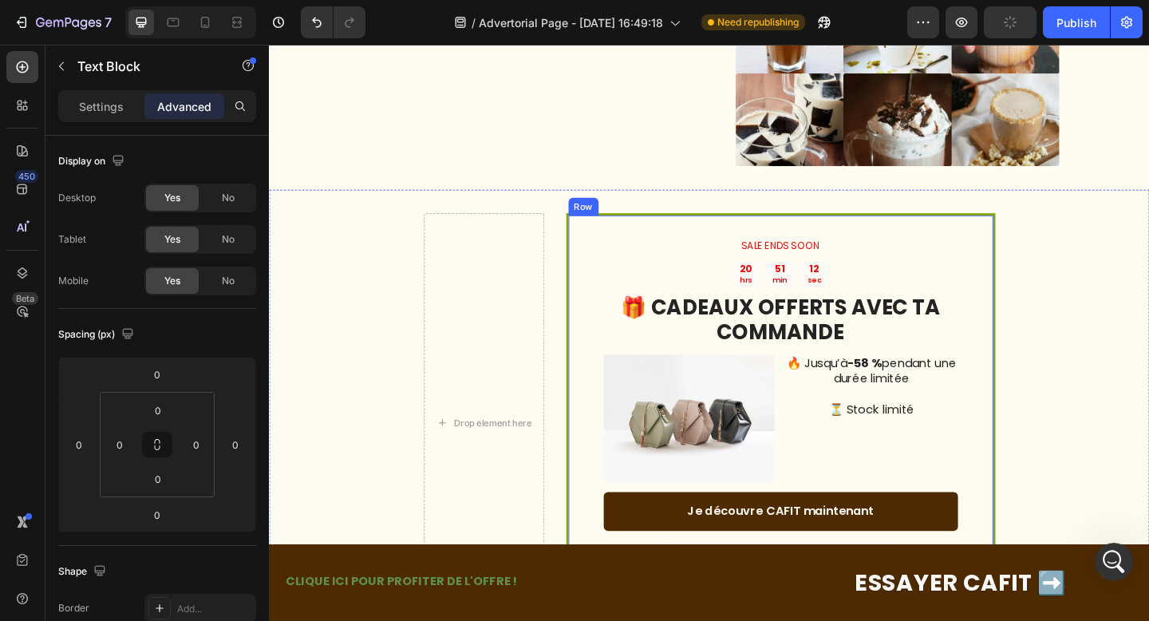
scroll to position [4800, 0]
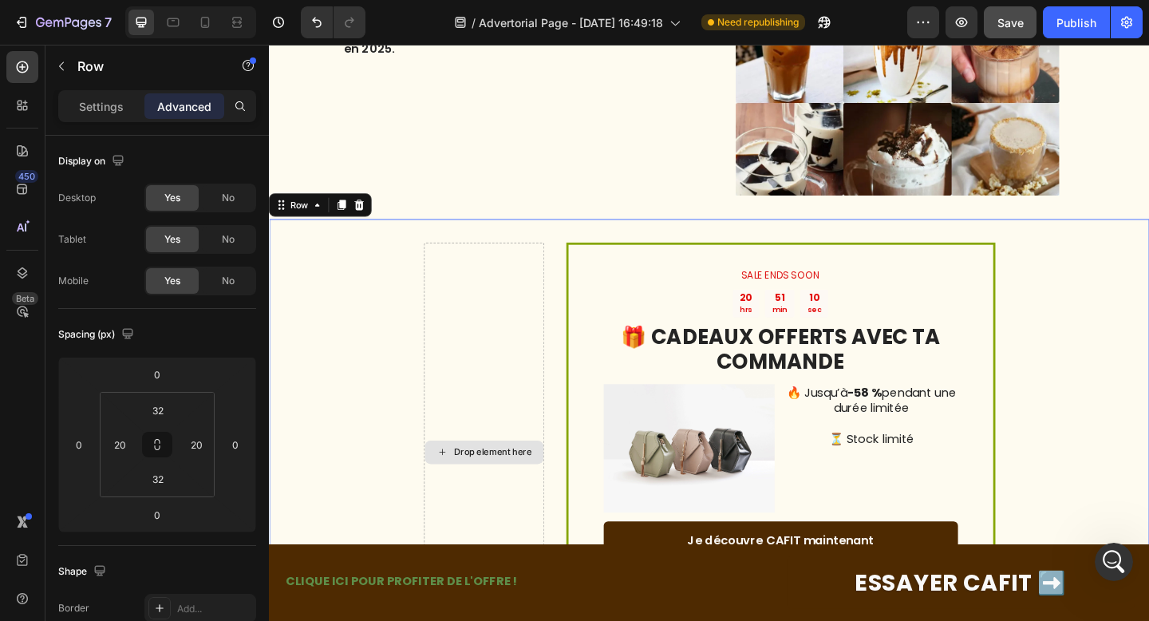
click at [503, 360] on div "Drop element here" at bounding box center [502, 487] width 131 height 455
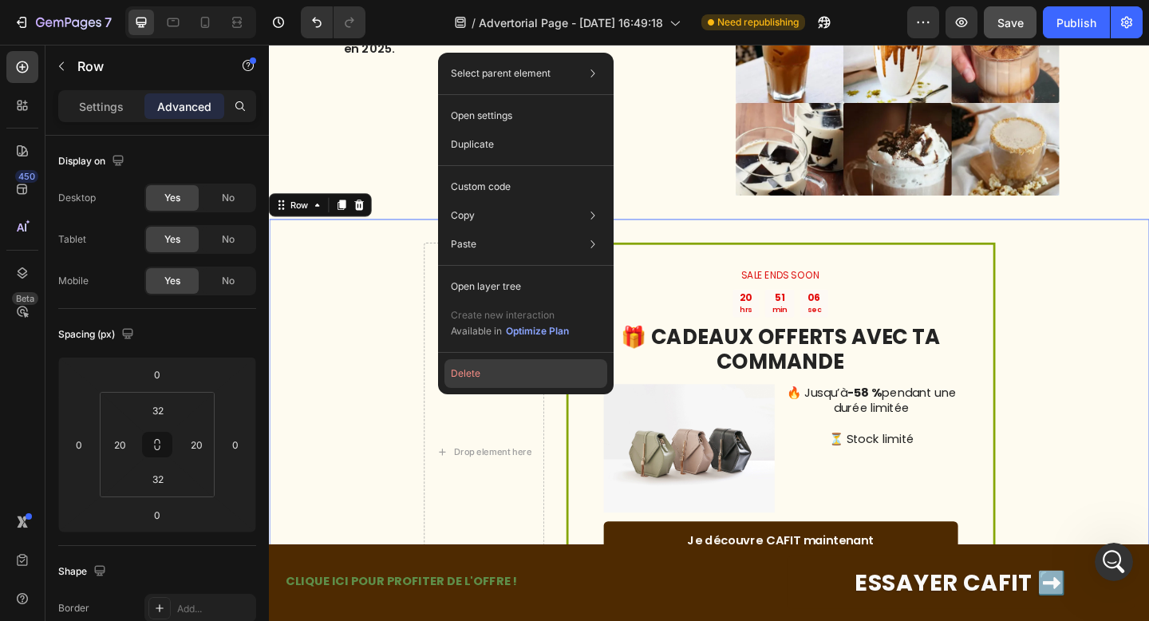
click at [479, 370] on button "Delete" at bounding box center [525, 373] width 163 height 29
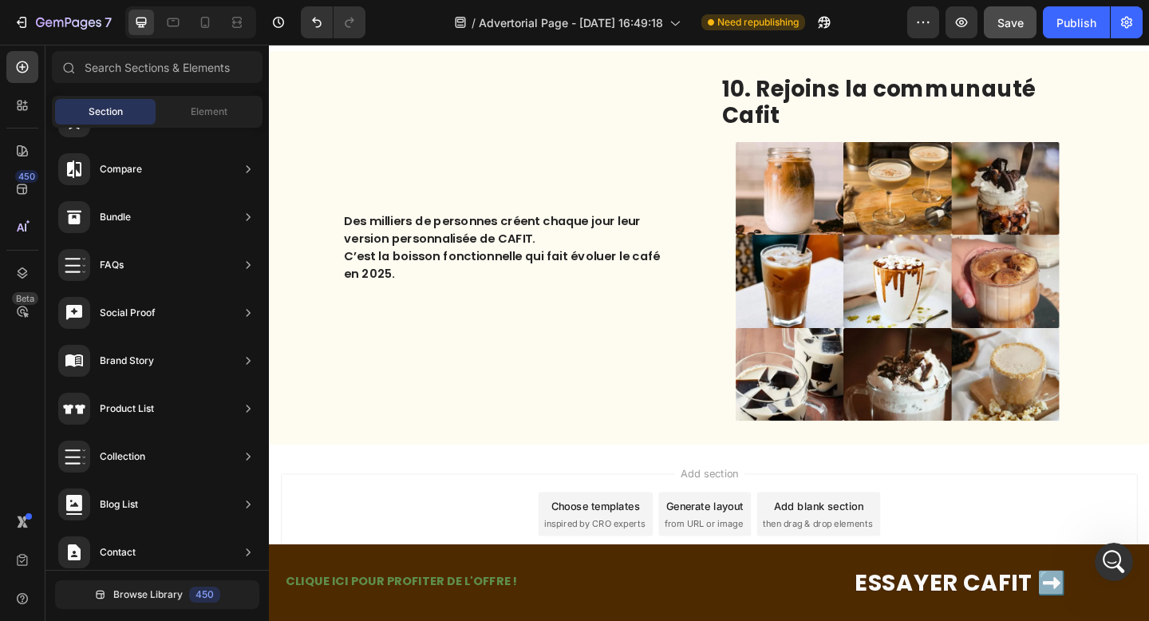
scroll to position [4554, 0]
click at [319, 17] on icon "Undo/Redo" at bounding box center [317, 22] width 16 height 16
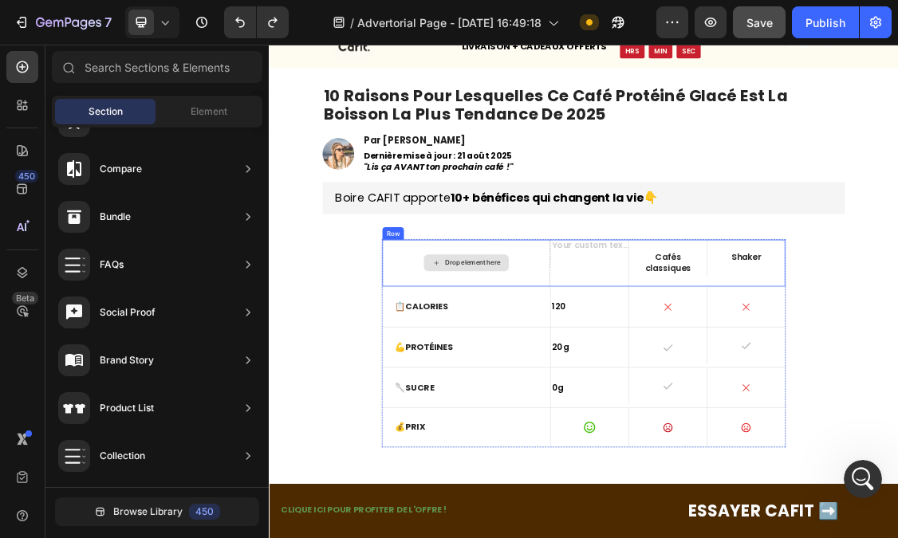
scroll to position [156, 0]
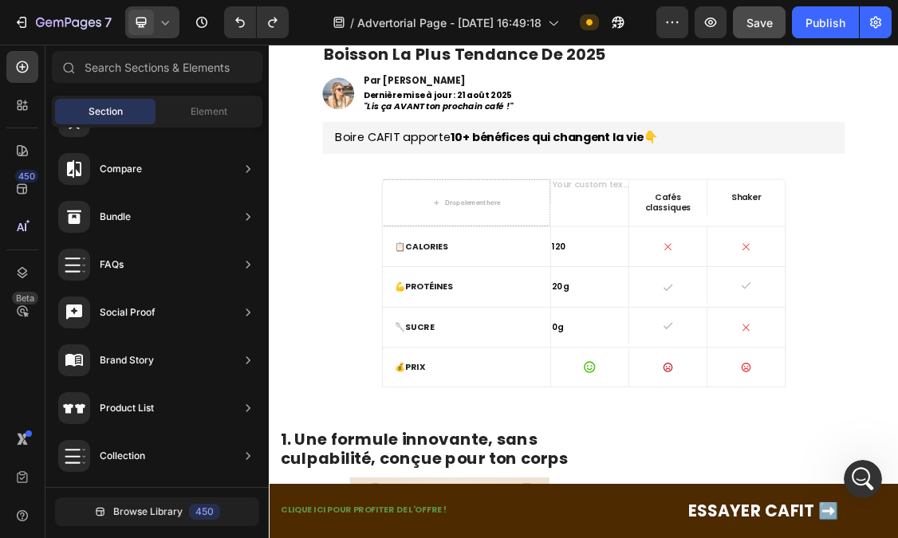
click at [163, 29] on icon at bounding box center [165, 22] width 16 height 16
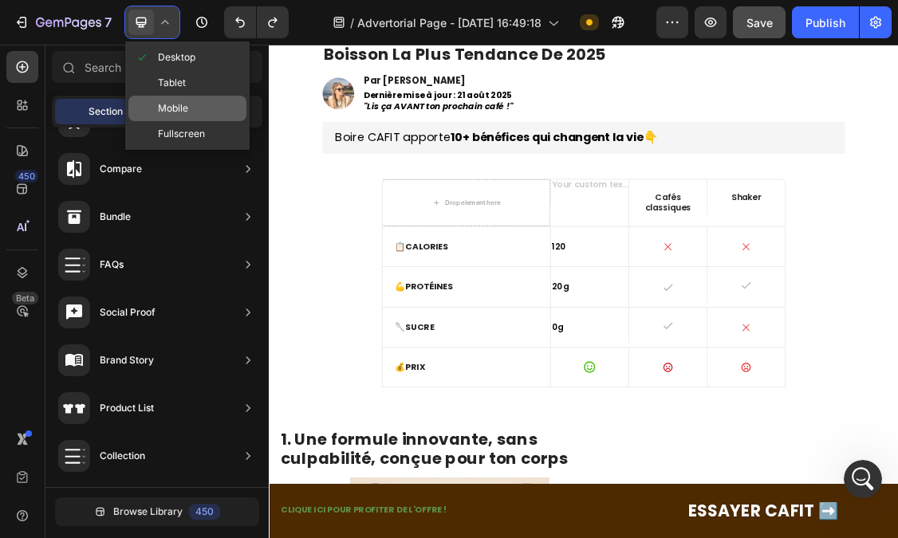
click at [171, 103] on span "Mobile" at bounding box center [173, 109] width 30 height 16
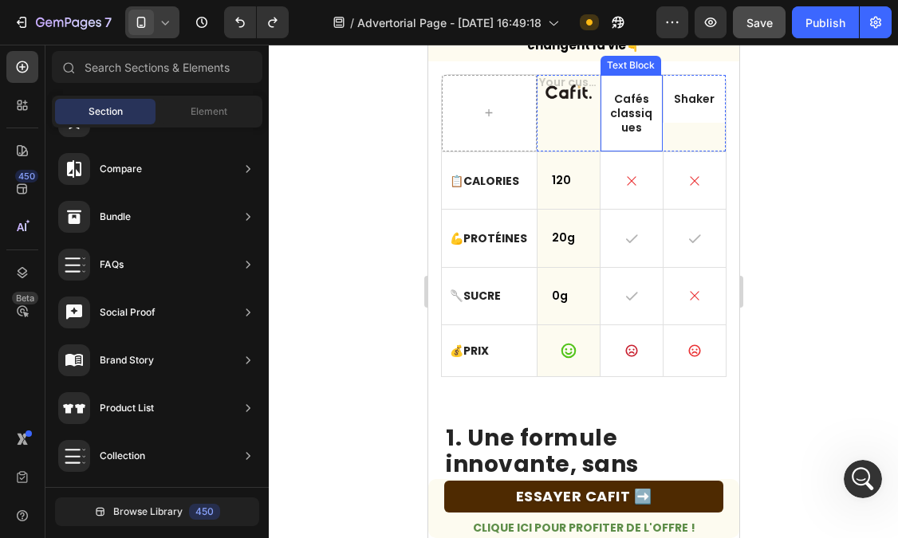
scroll to position [337, 0]
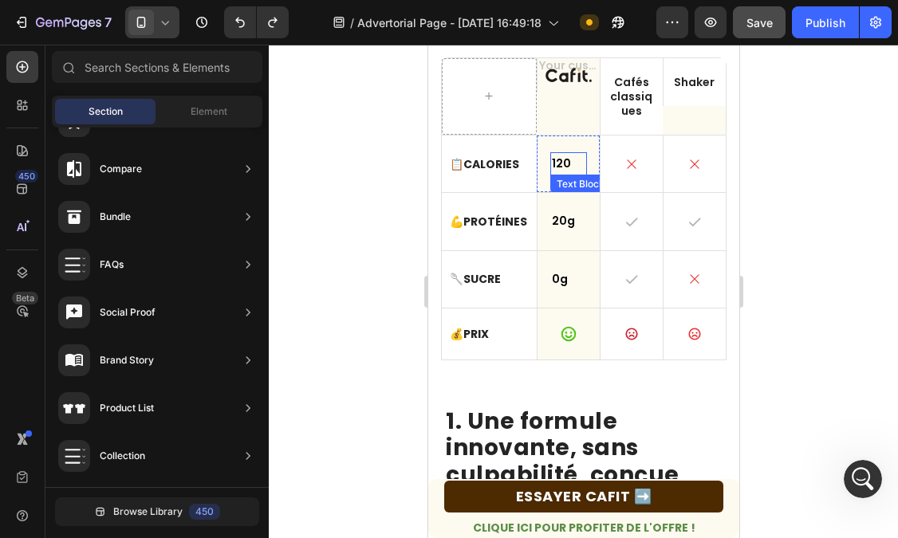
click at [563, 163] on p "120" at bounding box center [568, 164] width 34 height 20
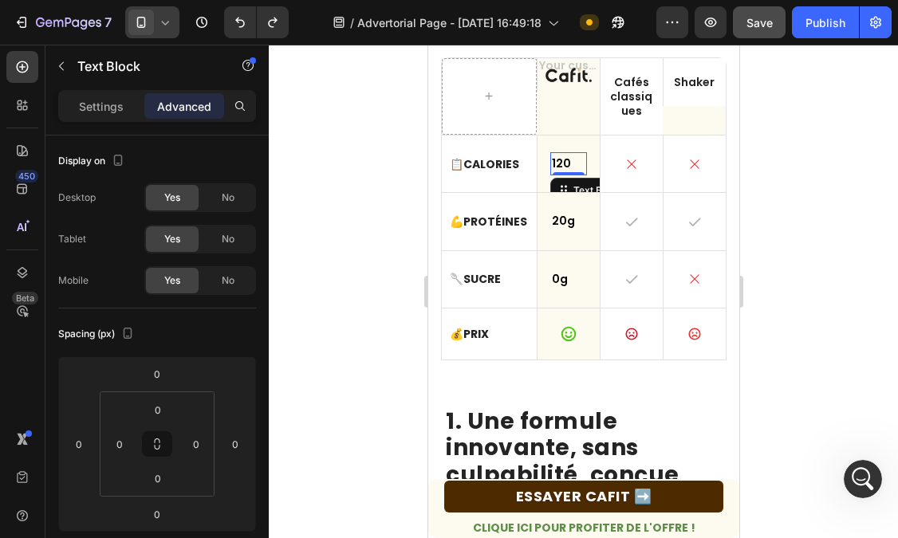
click at [563, 163] on p "120" at bounding box center [568, 164] width 34 height 20
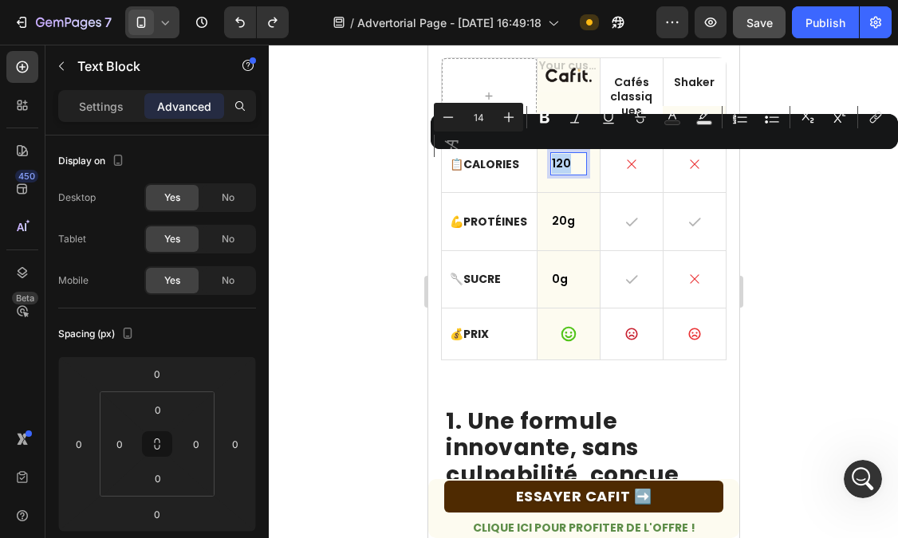
click at [570, 162] on p "120" at bounding box center [568, 164] width 34 height 20
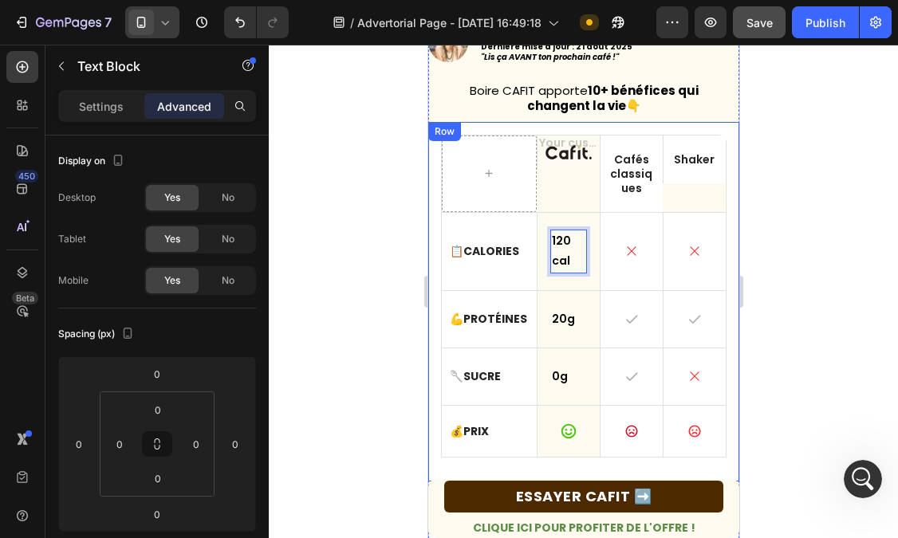
scroll to position [216, 0]
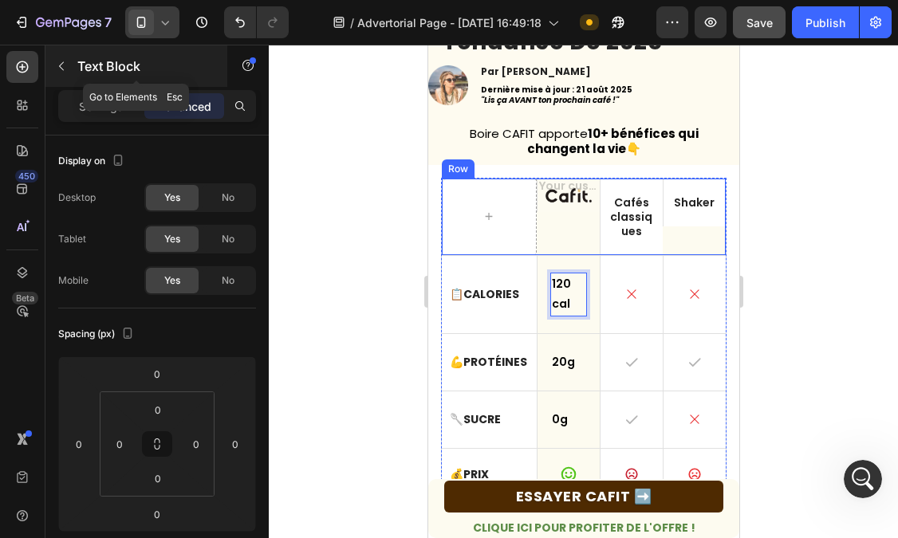
click at [61, 66] on icon "button" at bounding box center [61, 66] width 13 height 13
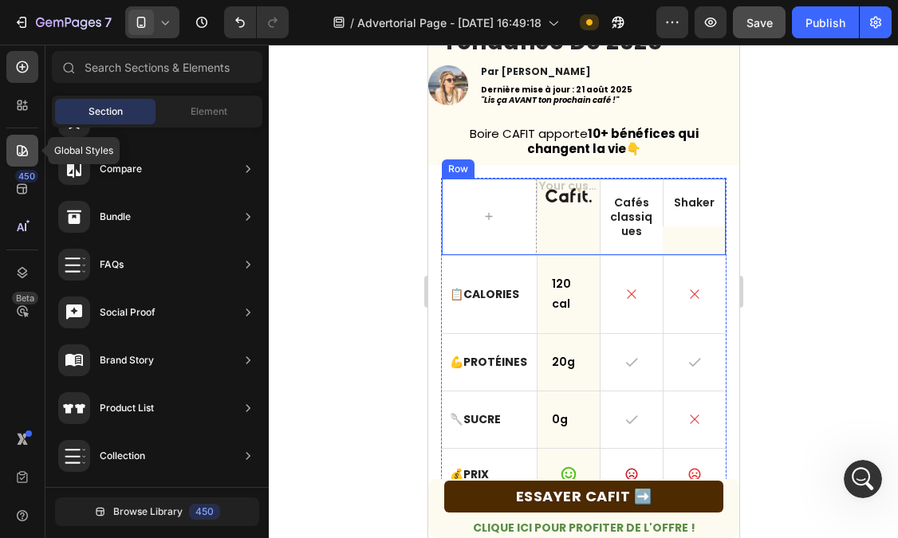
click at [21, 148] on icon at bounding box center [22, 151] width 16 height 16
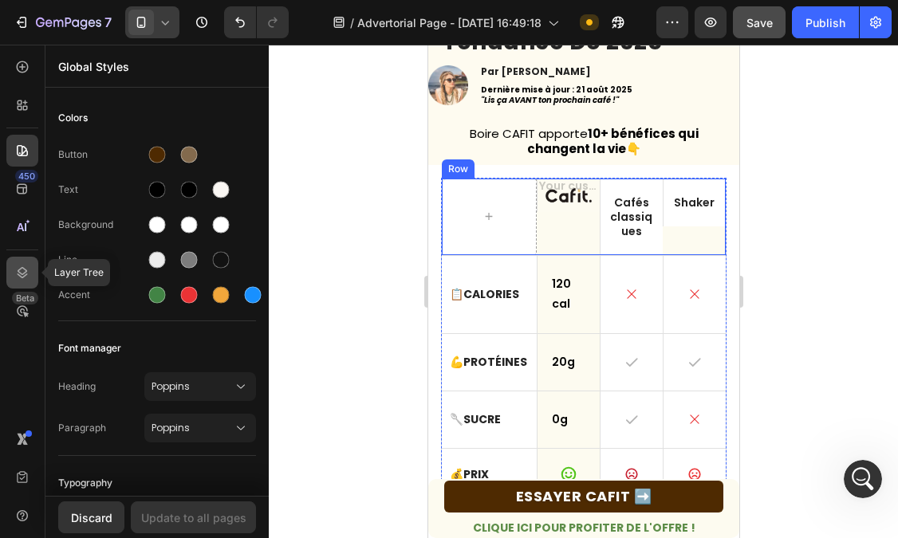
click at [21, 262] on div at bounding box center [22, 273] width 32 height 32
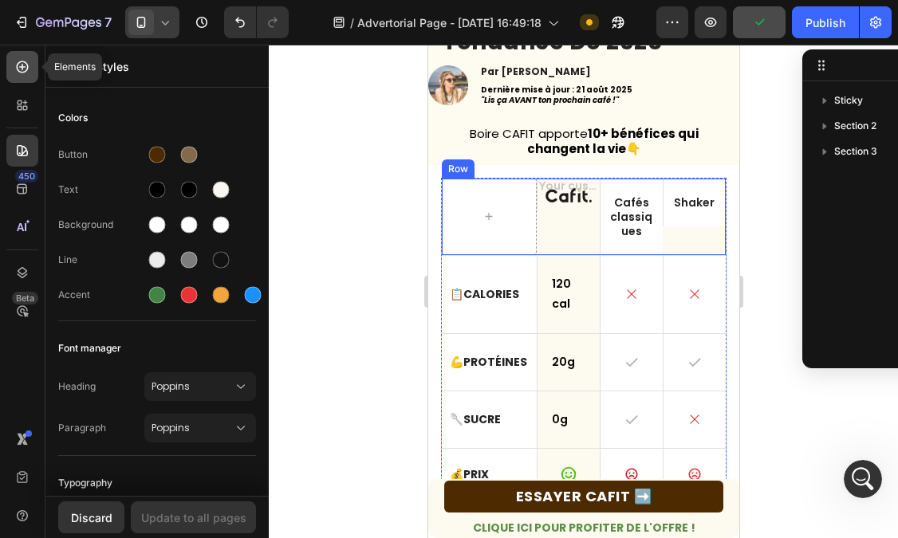
click at [18, 67] on icon at bounding box center [22, 67] width 16 height 16
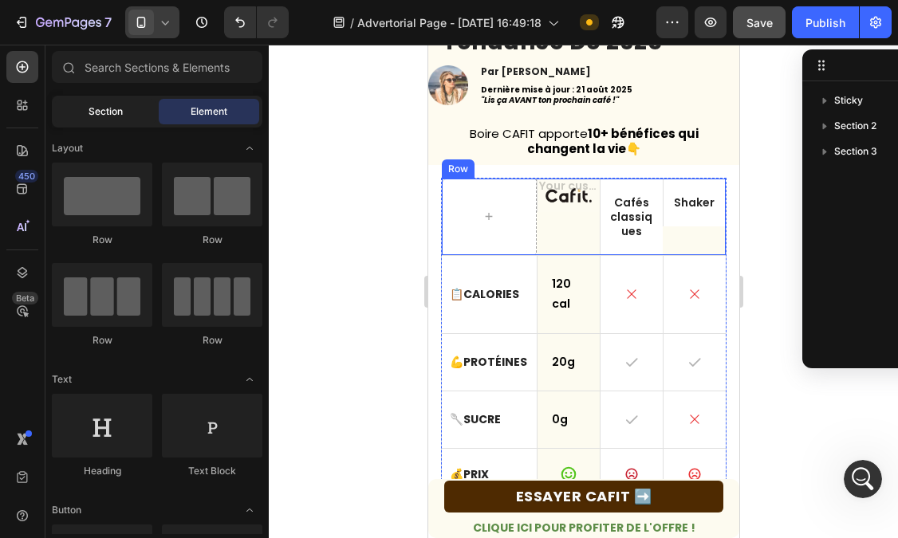
click at [118, 108] on span "Section" at bounding box center [106, 111] width 34 height 14
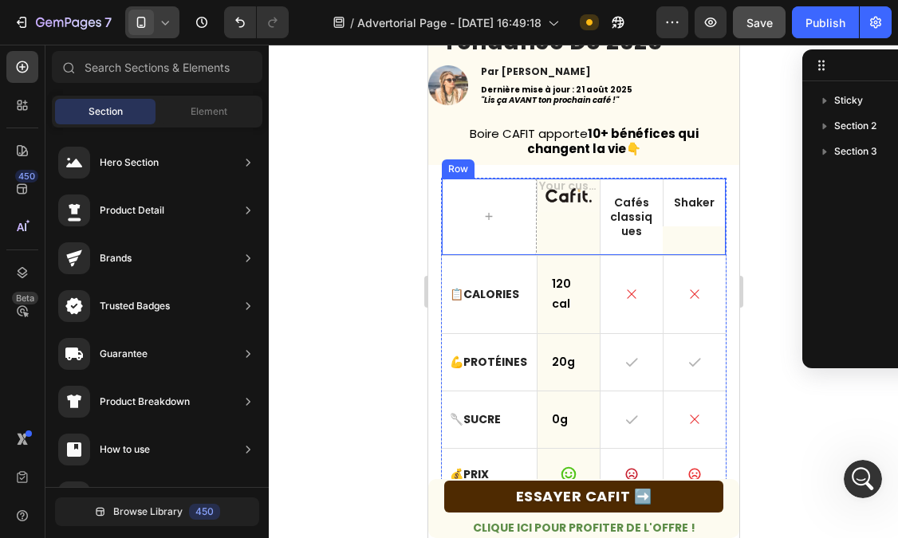
scroll to position [2108, 0]
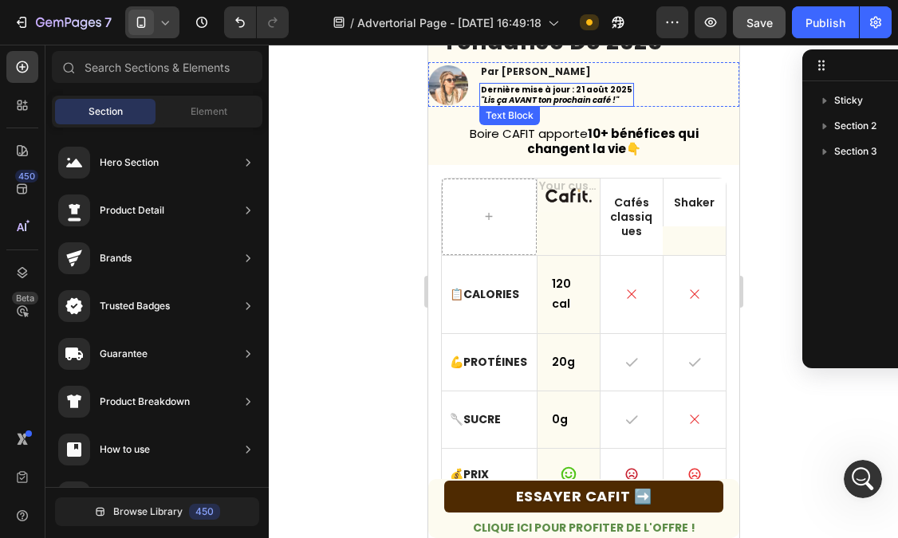
click at [601, 90] on strong "Dernière mise à jour : 21 août 2025" at bounding box center [556, 90] width 152 height 12
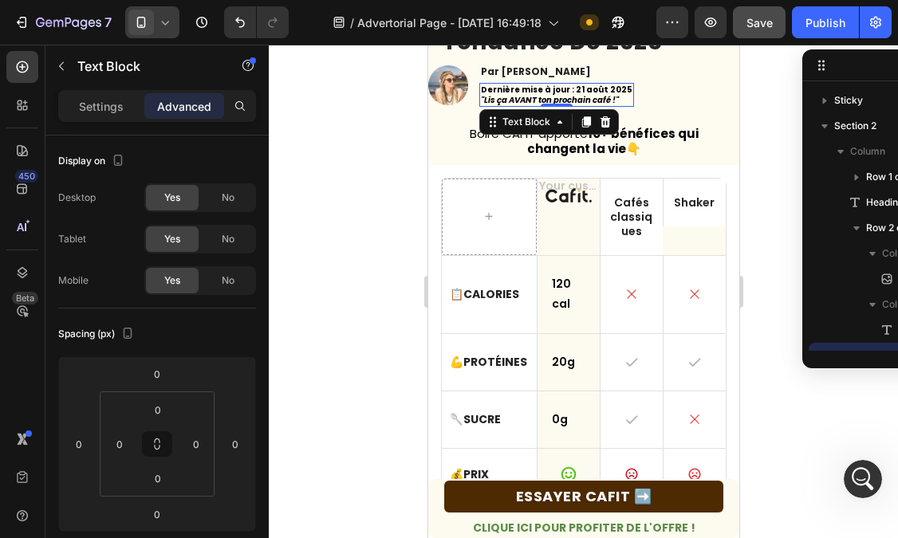
scroll to position [148, 0]
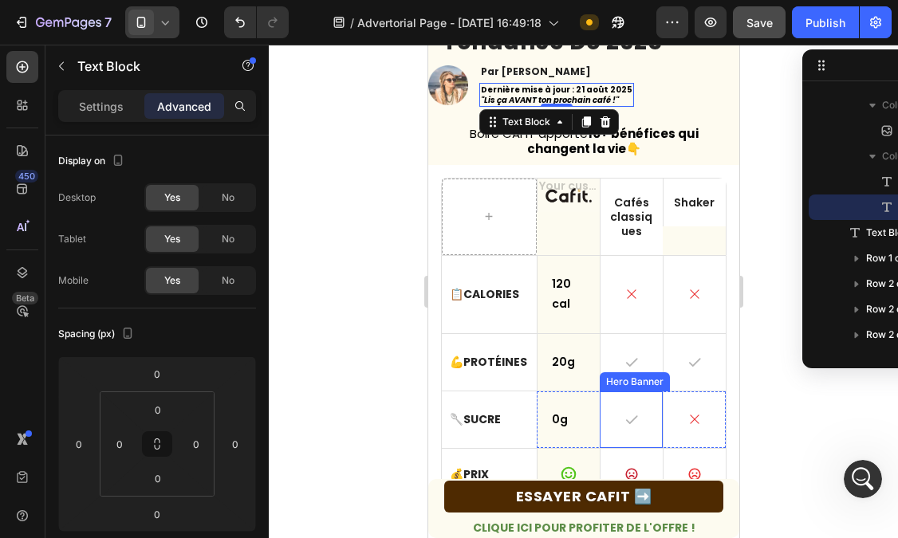
click at [586, 331] on div "Hero Banner" at bounding box center [572, 324] width 72 height 19
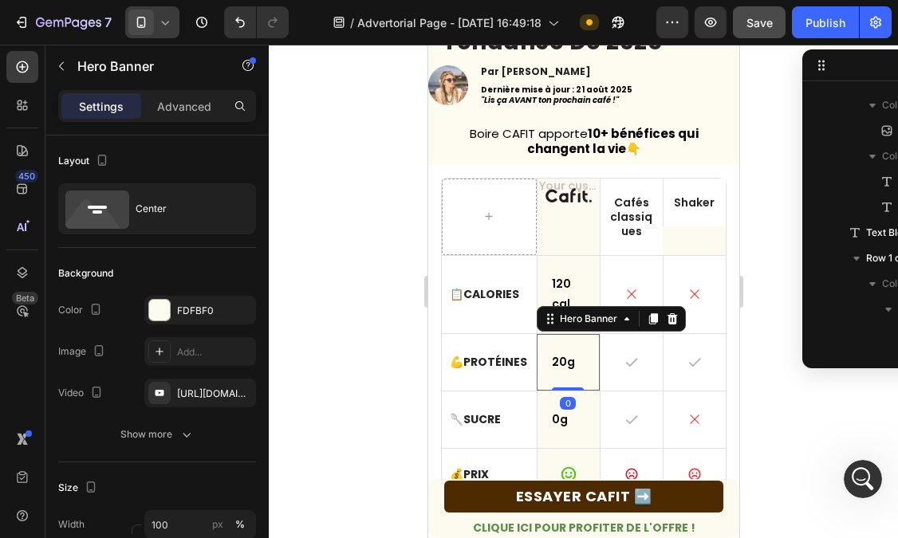
scroll to position [506, 0]
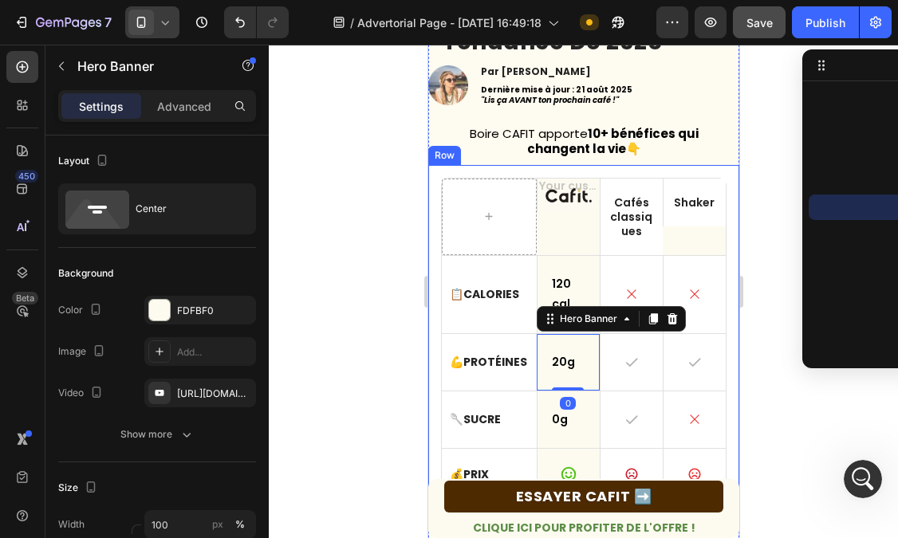
click at [436, 193] on div "Text Block Cafés classiques Text Block Shaker Text Block Row Row 📋 Calories Tex…" at bounding box center [583, 345] width 311 height 360
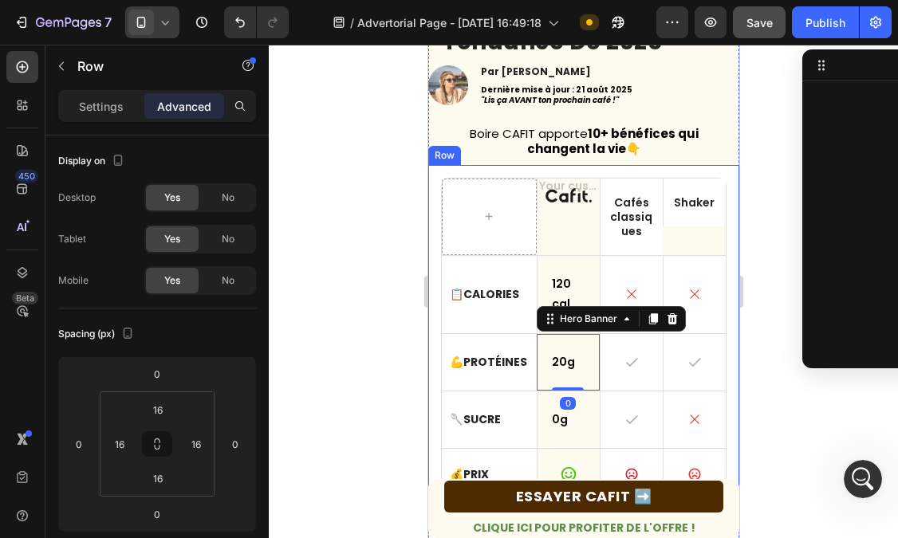
scroll to position [199, 0]
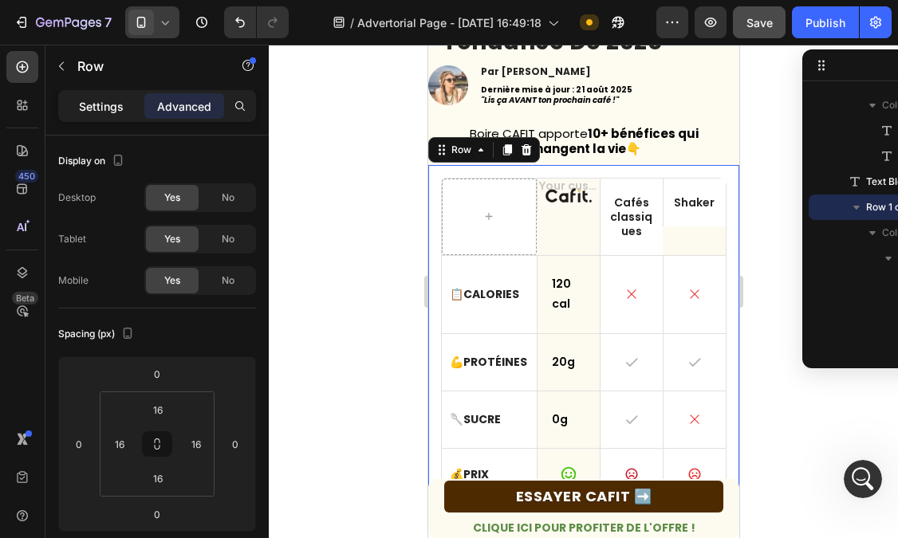
click at [96, 106] on p "Settings" at bounding box center [101, 106] width 45 height 17
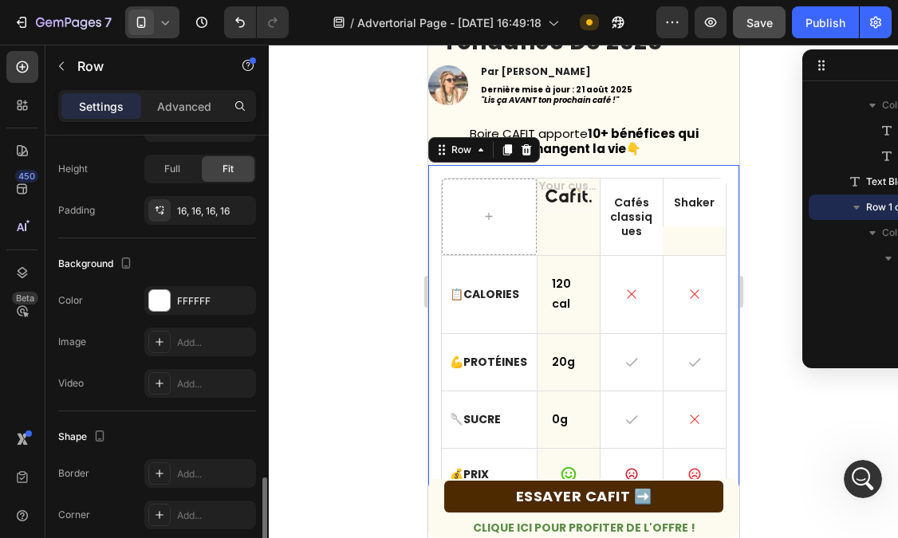
scroll to position [483, 0]
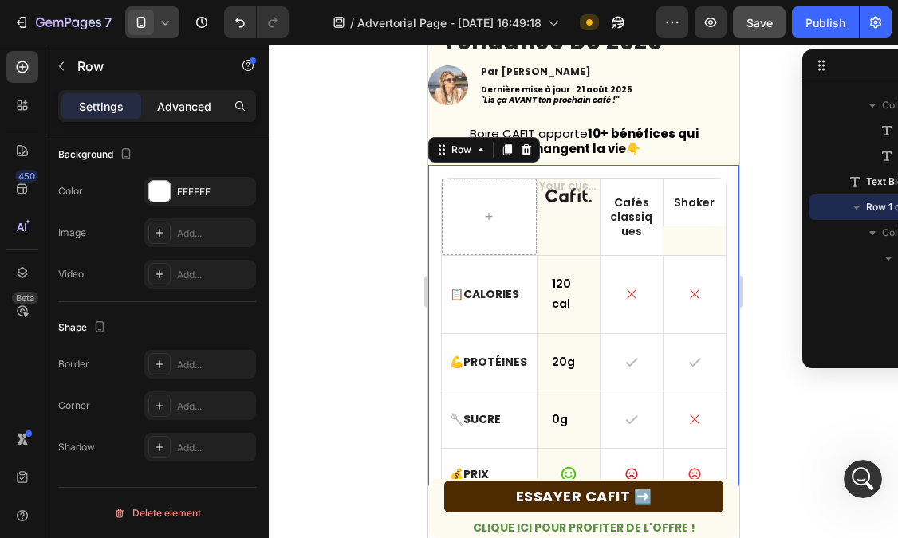
click at [179, 99] on p "Advanced" at bounding box center [184, 106] width 54 height 17
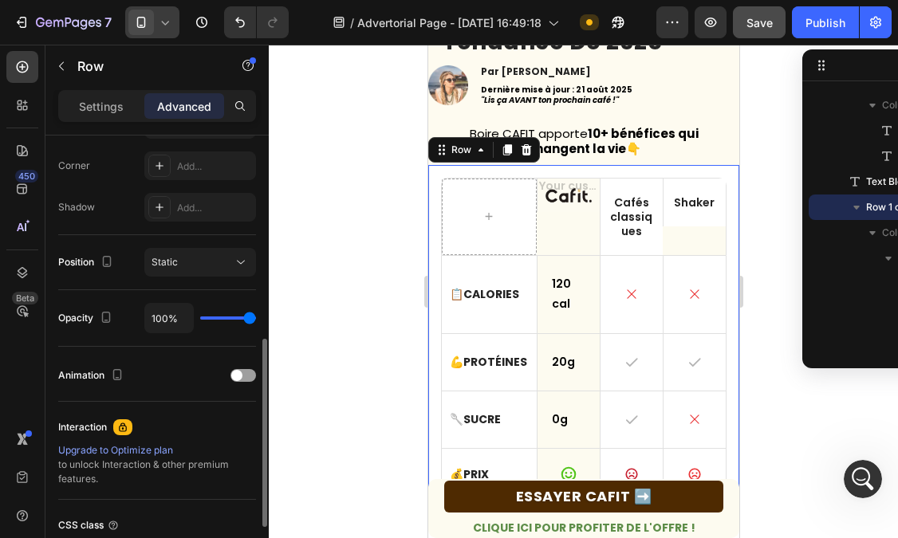
scroll to position [616, 0]
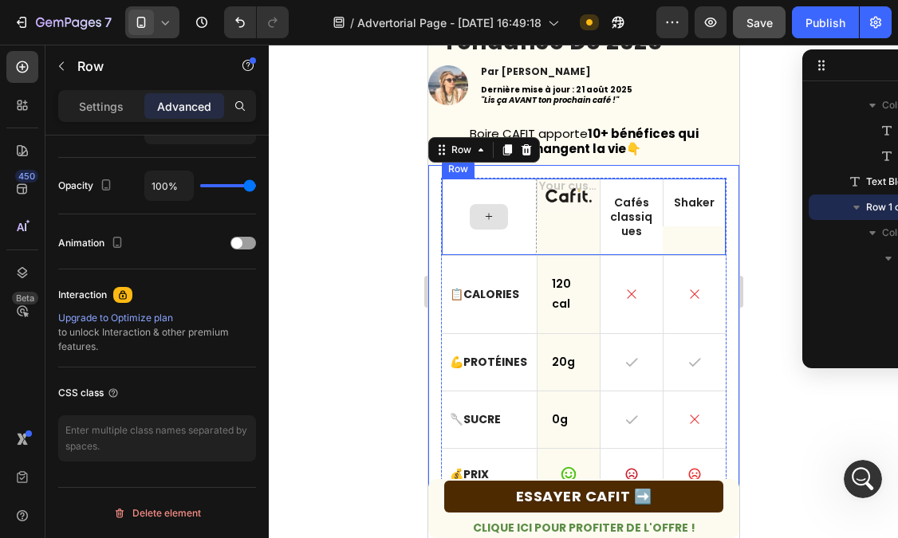
click at [466, 219] on div at bounding box center [488, 217] width 95 height 77
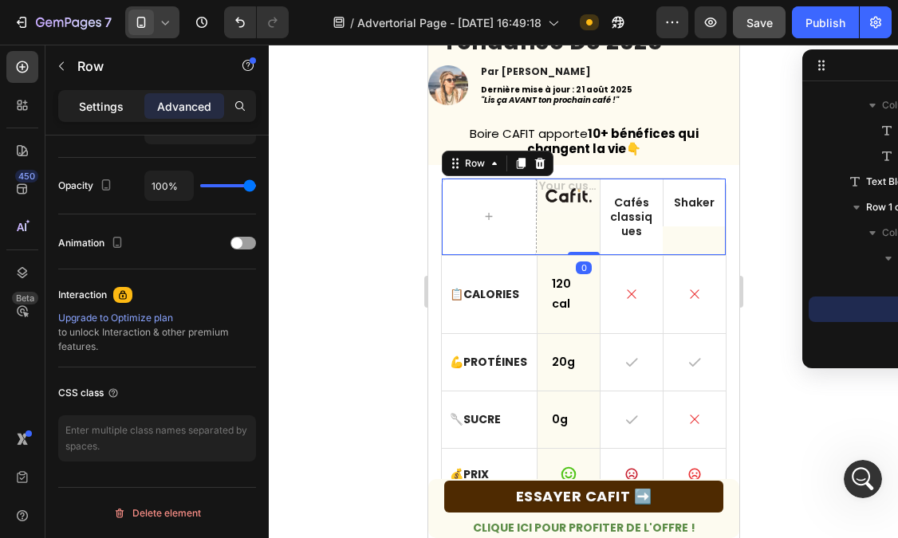
click at [97, 106] on p "Settings" at bounding box center [101, 106] width 45 height 17
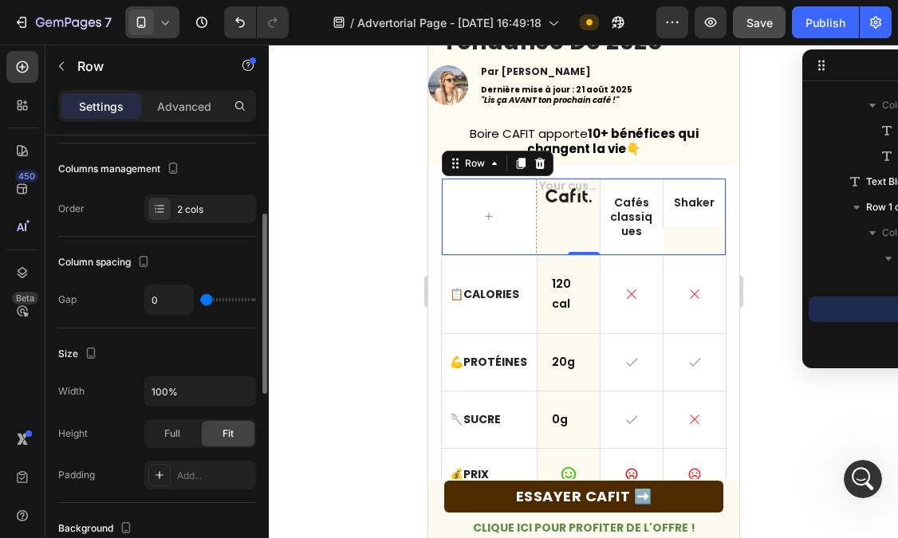
scroll to position [190, 0]
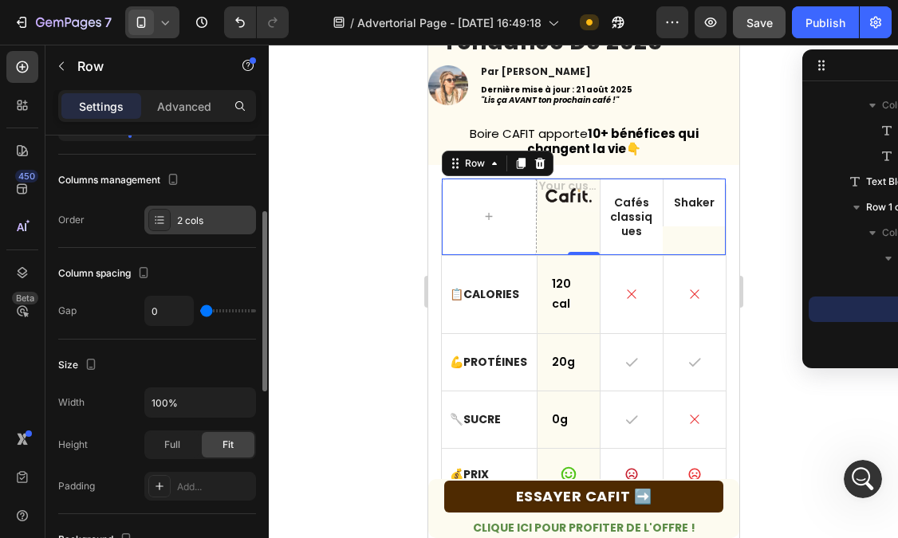
click at [175, 226] on div "2 cols" at bounding box center [200, 220] width 112 height 29
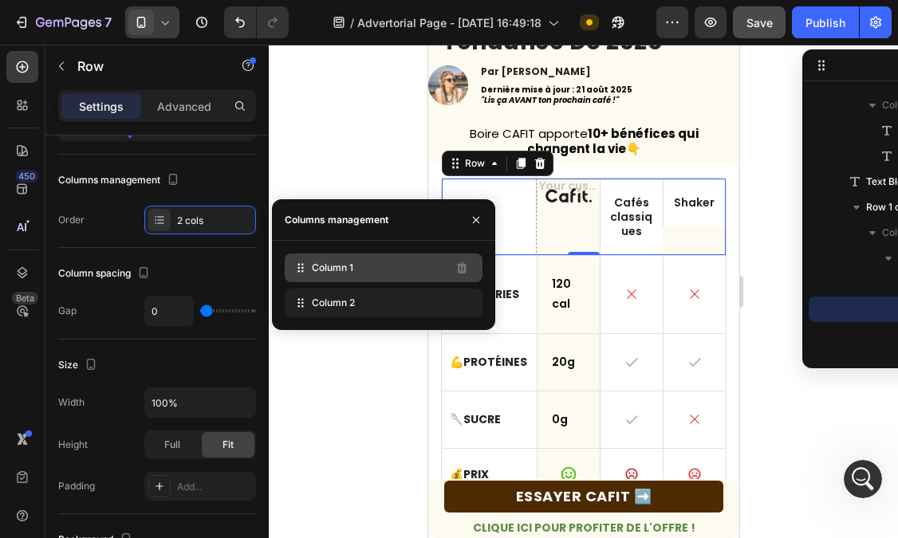
click at [338, 271] on span "Column 1" at bounding box center [332, 268] width 41 height 14
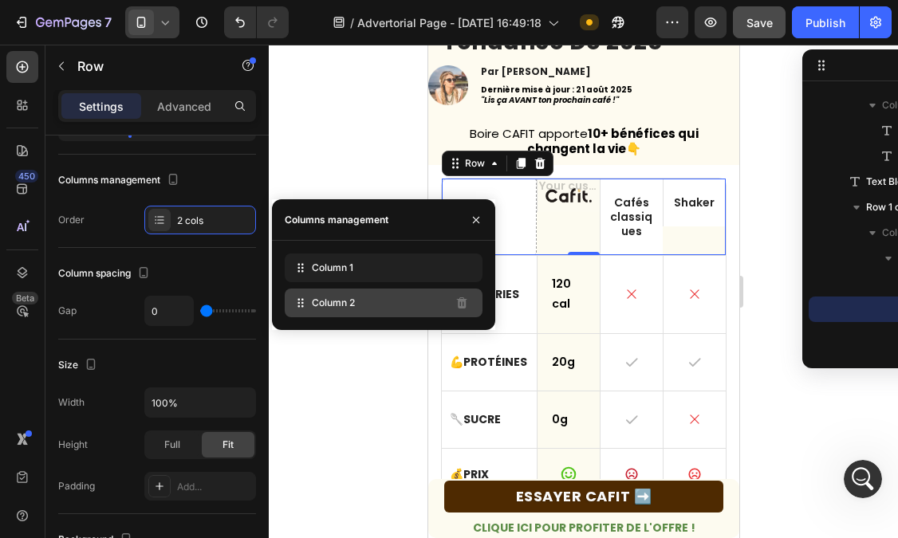
click at [341, 303] on span "Column 2" at bounding box center [333, 303] width 43 height 14
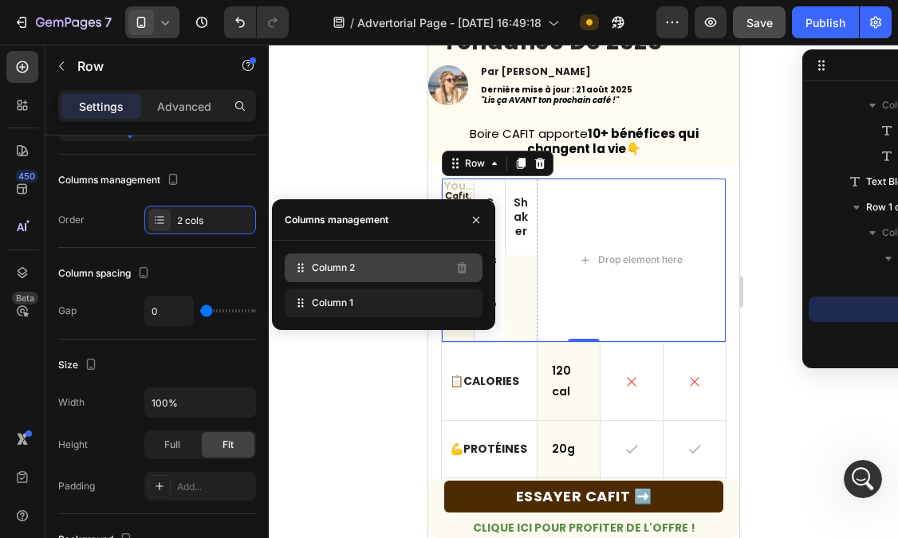
drag, startPoint x: 341, startPoint y: 272, endPoint x: 337, endPoint y: 254, distance: 18.6
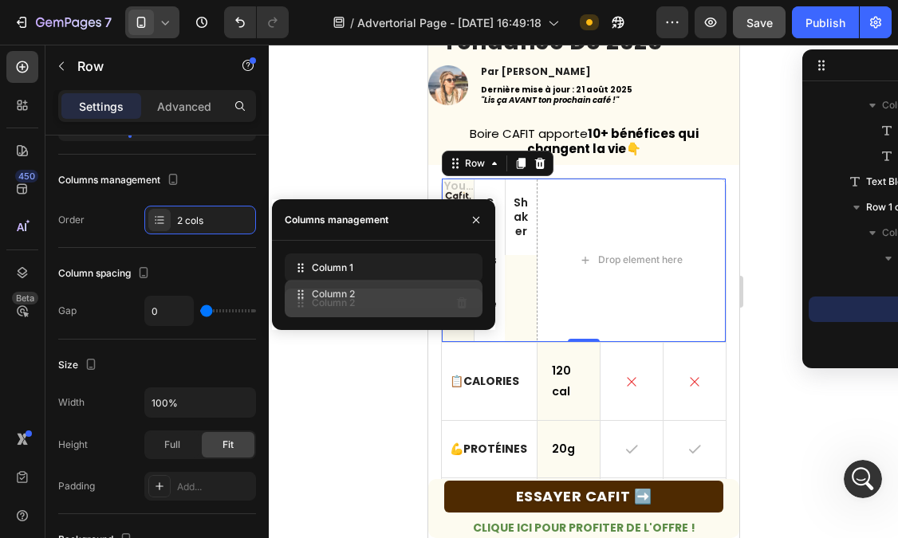
drag, startPoint x: 342, startPoint y: 272, endPoint x: 342, endPoint y: 300, distance: 27.9
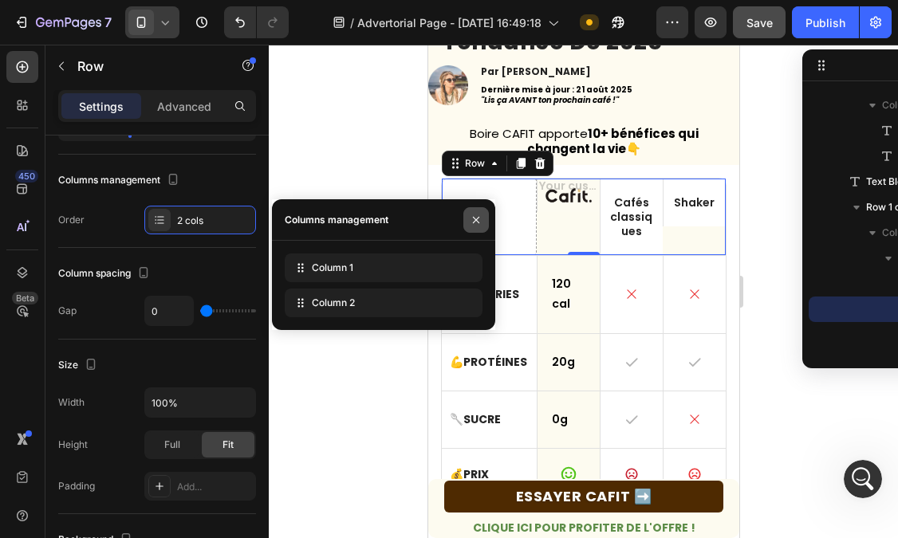
click at [471, 218] on icon "button" at bounding box center [476, 220] width 13 height 13
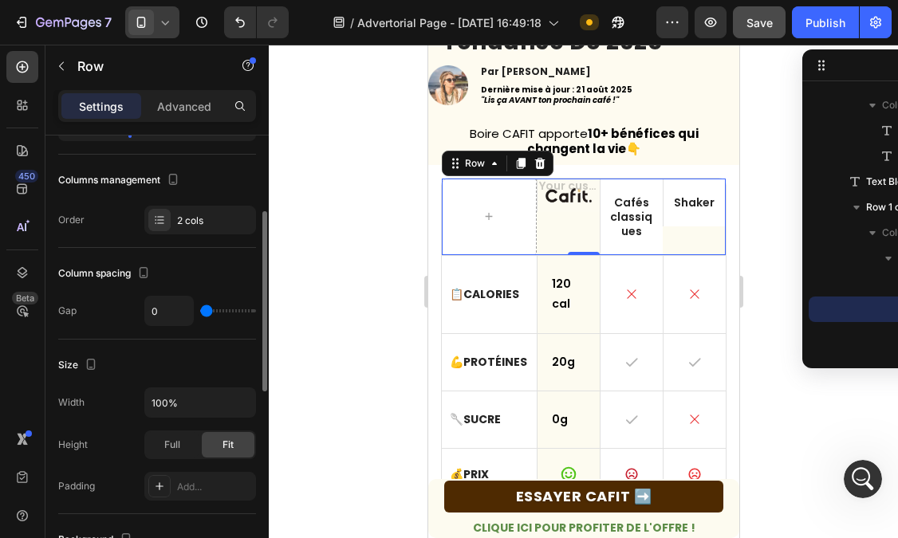
scroll to position [0, 0]
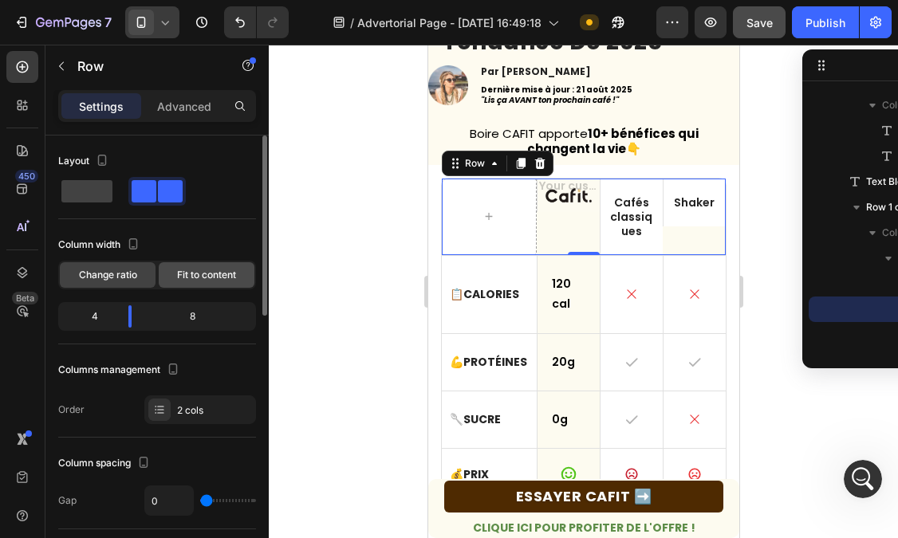
click at [195, 270] on span "Fit to content" at bounding box center [206, 275] width 59 height 14
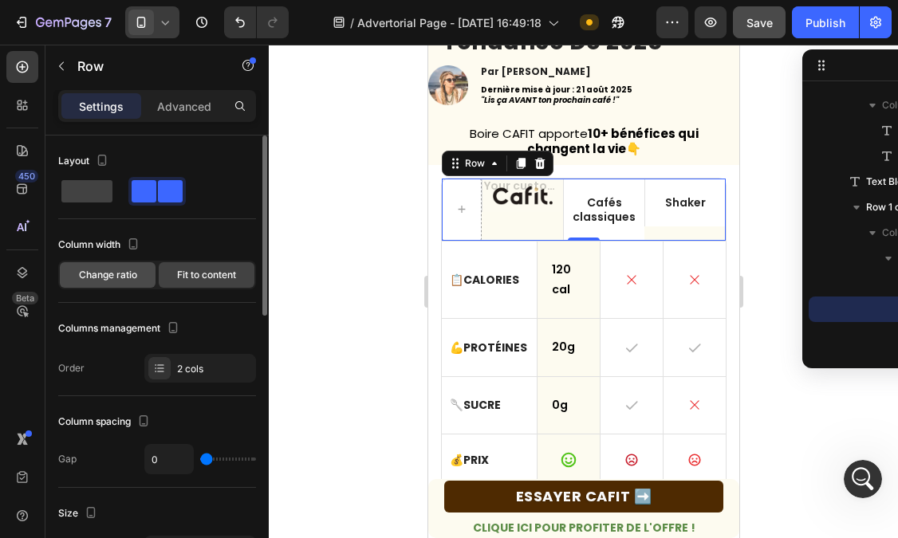
click at [132, 278] on span "Change ratio" at bounding box center [108, 275] width 58 height 14
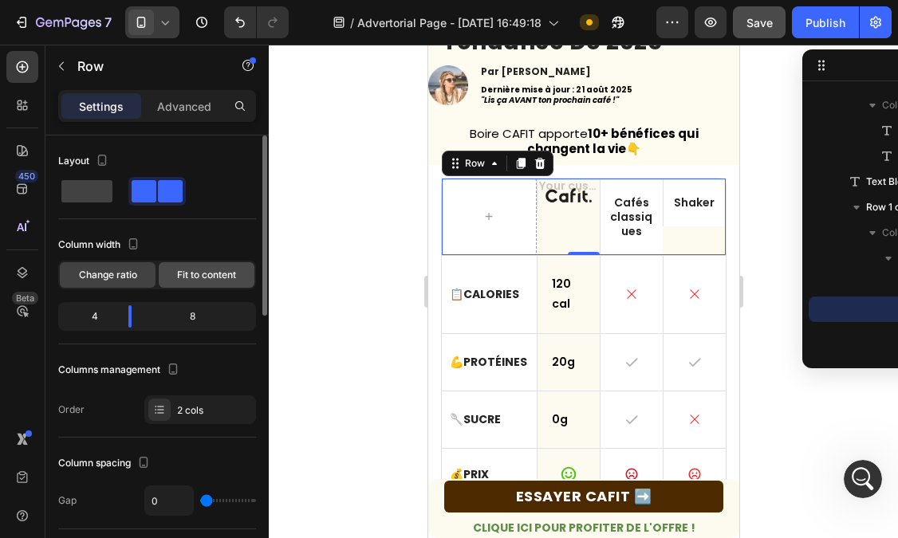
click at [238, 280] on div "Fit to content" at bounding box center [207, 275] width 96 height 26
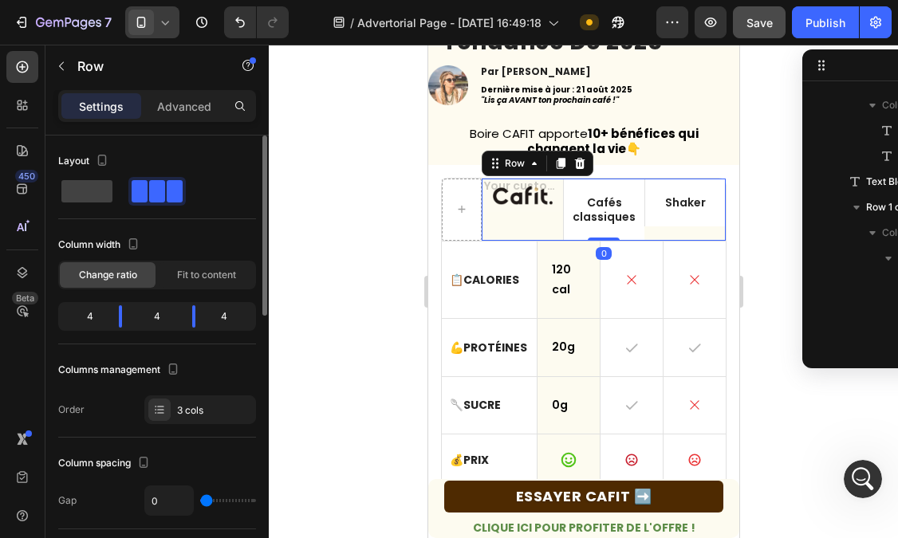
click at [684, 231] on div "Shaker Text Block" at bounding box center [684, 210] width 81 height 62
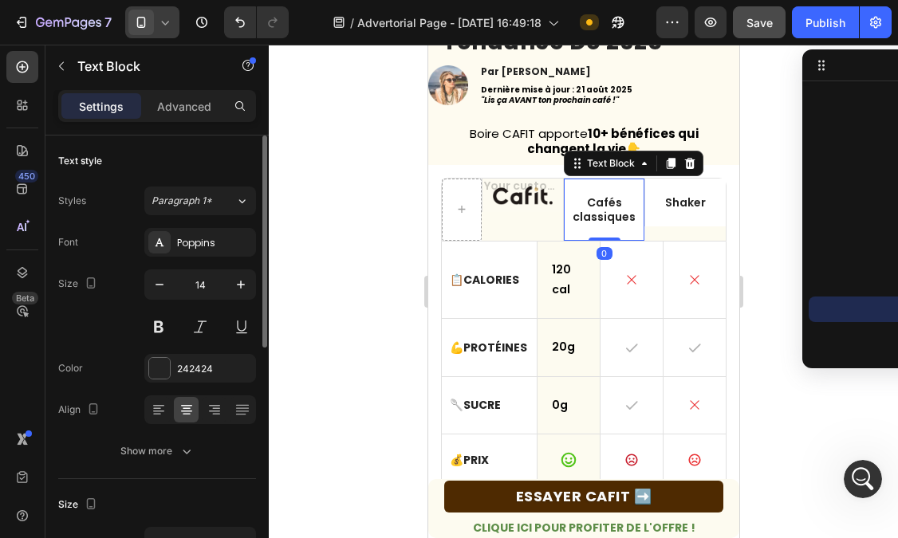
drag, startPoint x: 611, startPoint y: 239, endPoint x: 530, endPoint y: 31, distance: 223.2
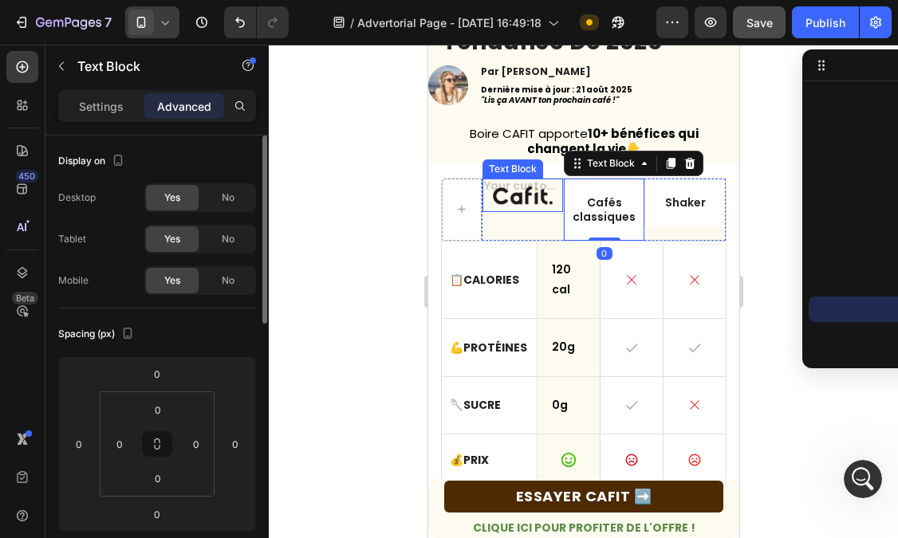
click at [506, 211] on div "Text Block" at bounding box center [521, 196] width 81 height 34
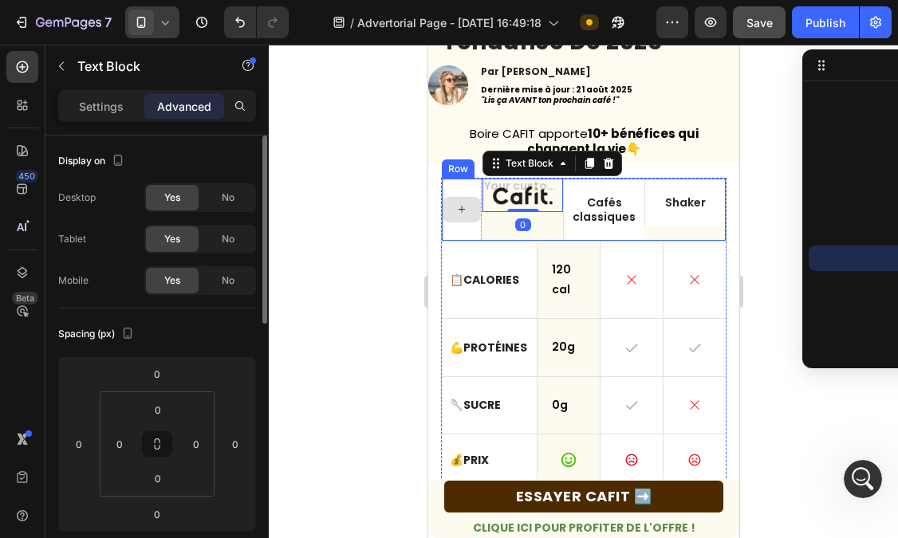
click at [460, 191] on div at bounding box center [461, 210] width 40 height 62
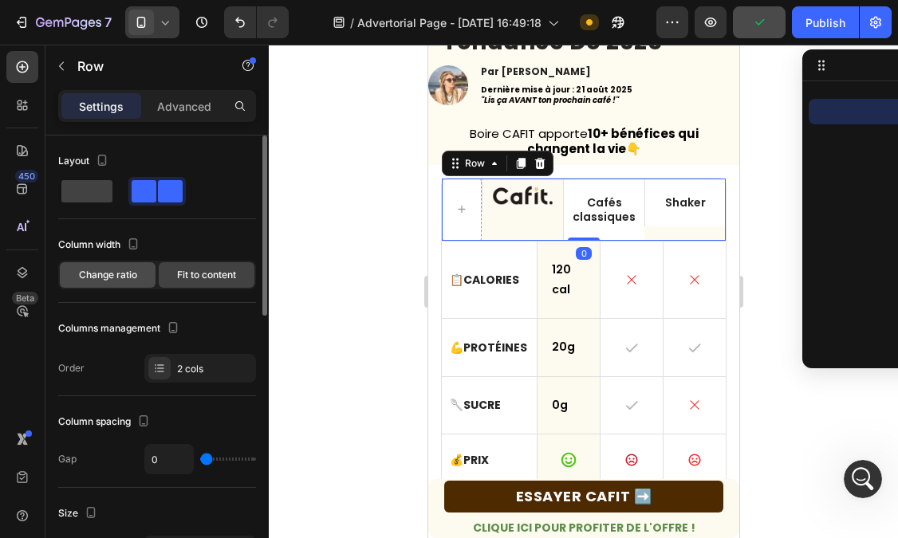
click at [113, 281] on span "Change ratio" at bounding box center [108, 275] width 58 height 14
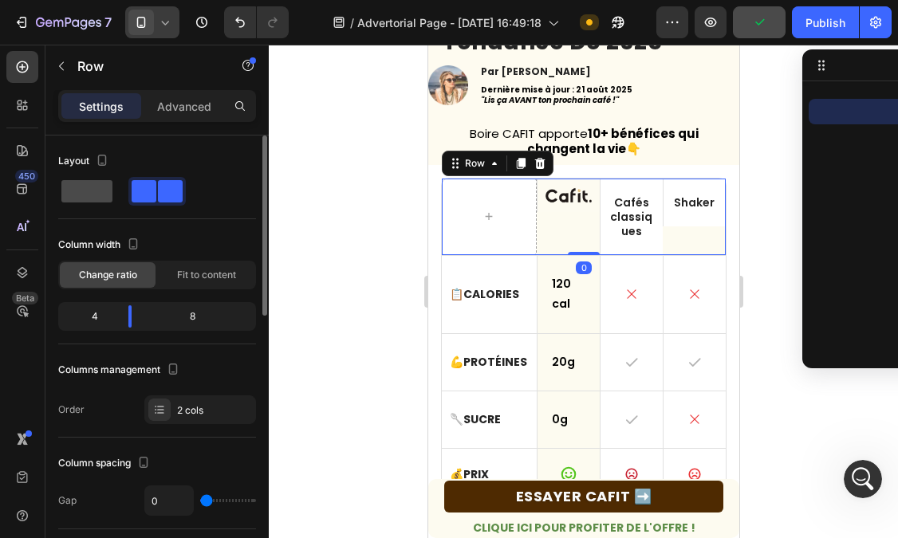
click at [89, 185] on span at bounding box center [86, 191] width 51 height 22
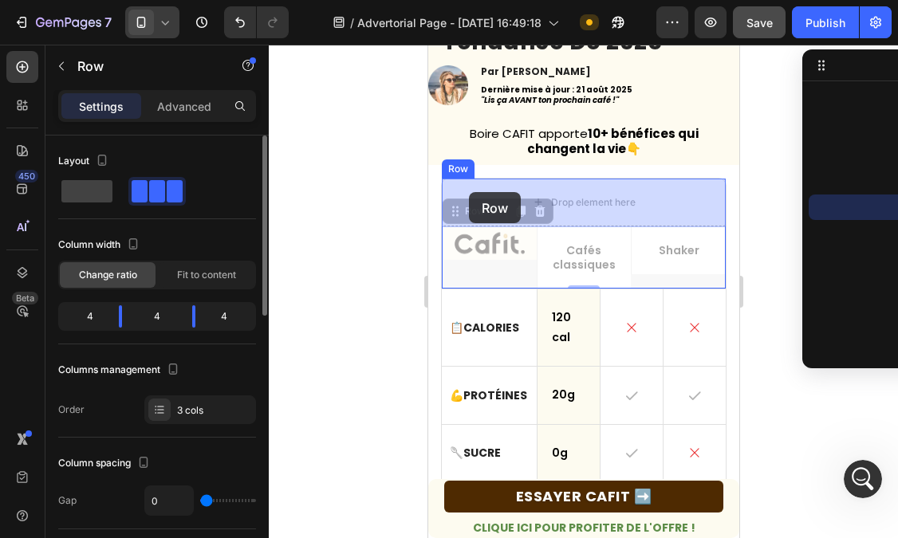
drag, startPoint x: 451, startPoint y: 274, endPoint x: 468, endPoint y: 192, distance: 83.8
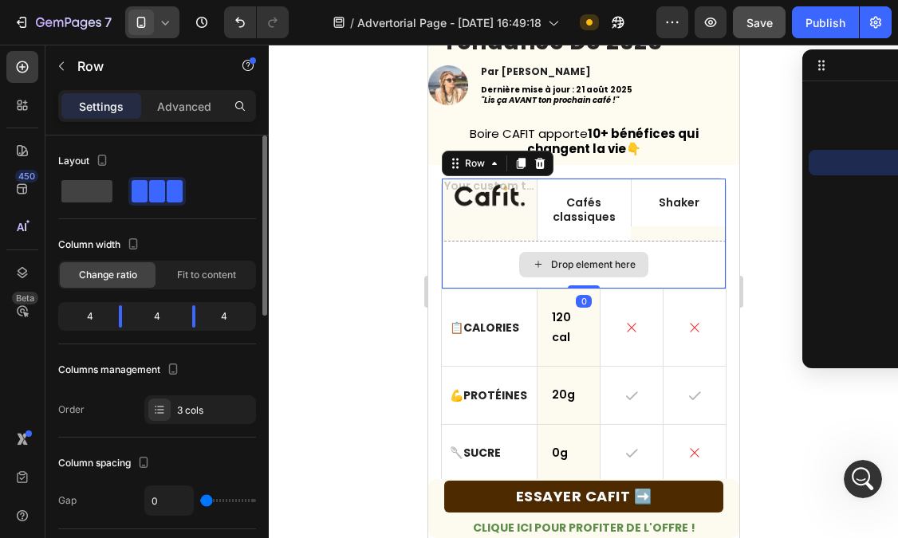
click at [479, 257] on div "Drop element here" at bounding box center [583, 265] width 284 height 48
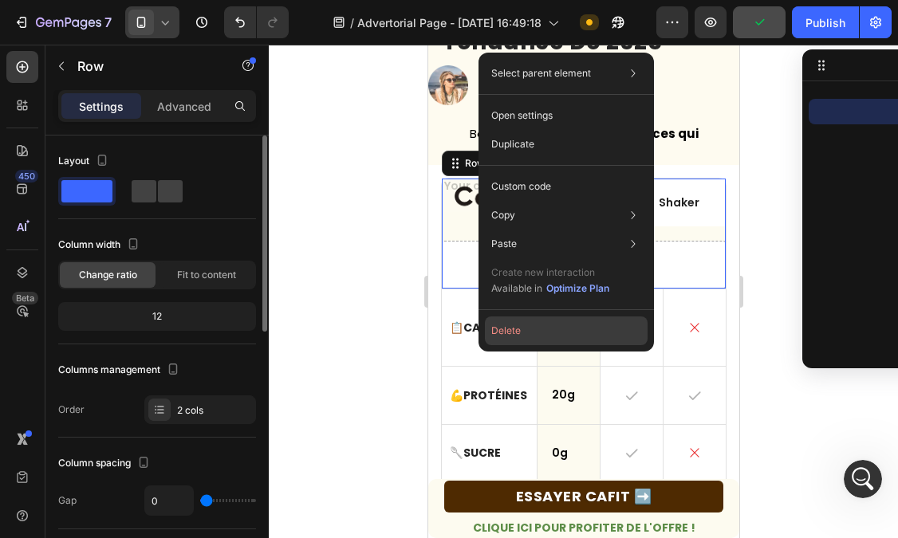
click at [496, 327] on button "Delete" at bounding box center [566, 331] width 163 height 29
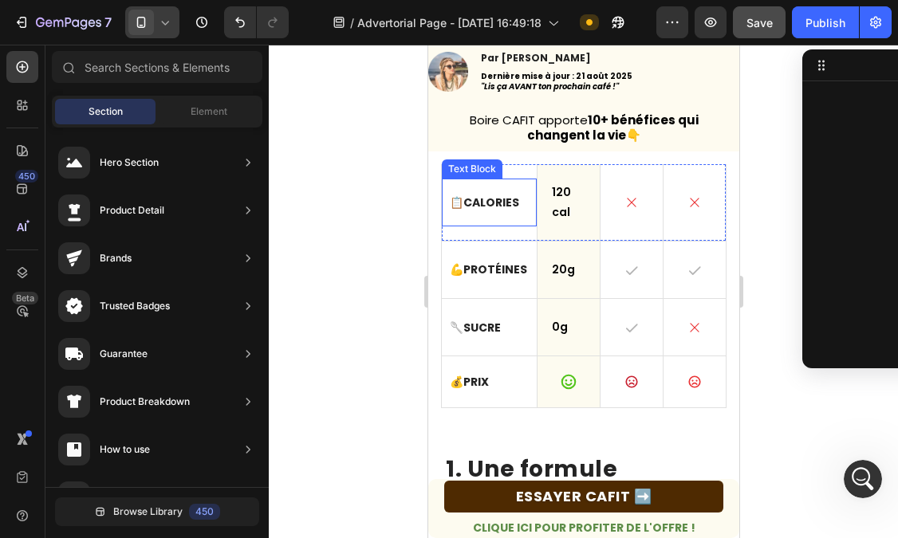
scroll to position [233, 0]
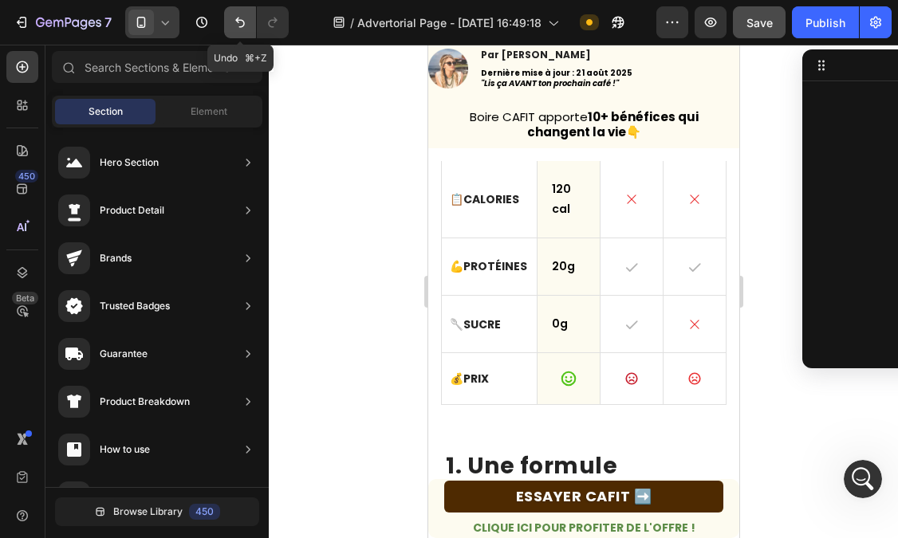
click at [245, 28] on icon "Undo/Redo" at bounding box center [240, 22] width 16 height 16
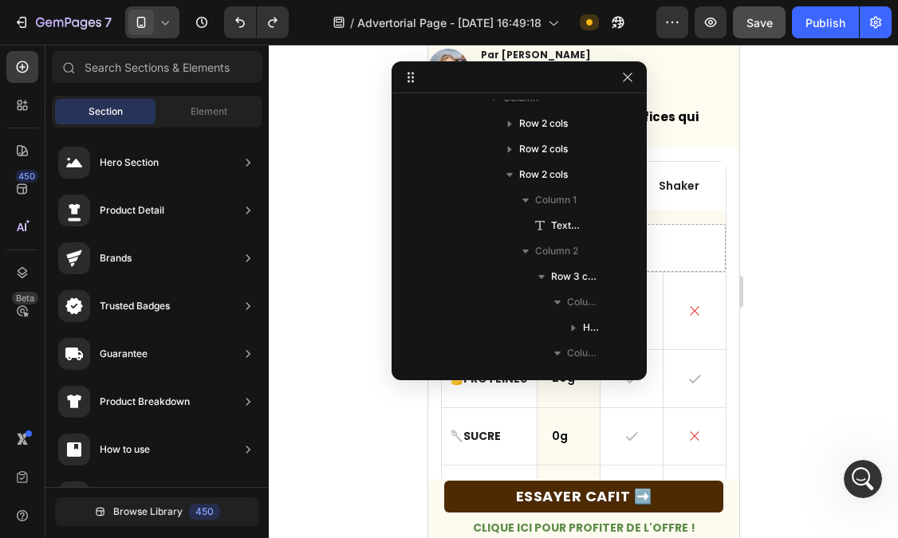
drag, startPoint x: 821, startPoint y: 68, endPoint x: 561, endPoint y: 80, distance: 260.3
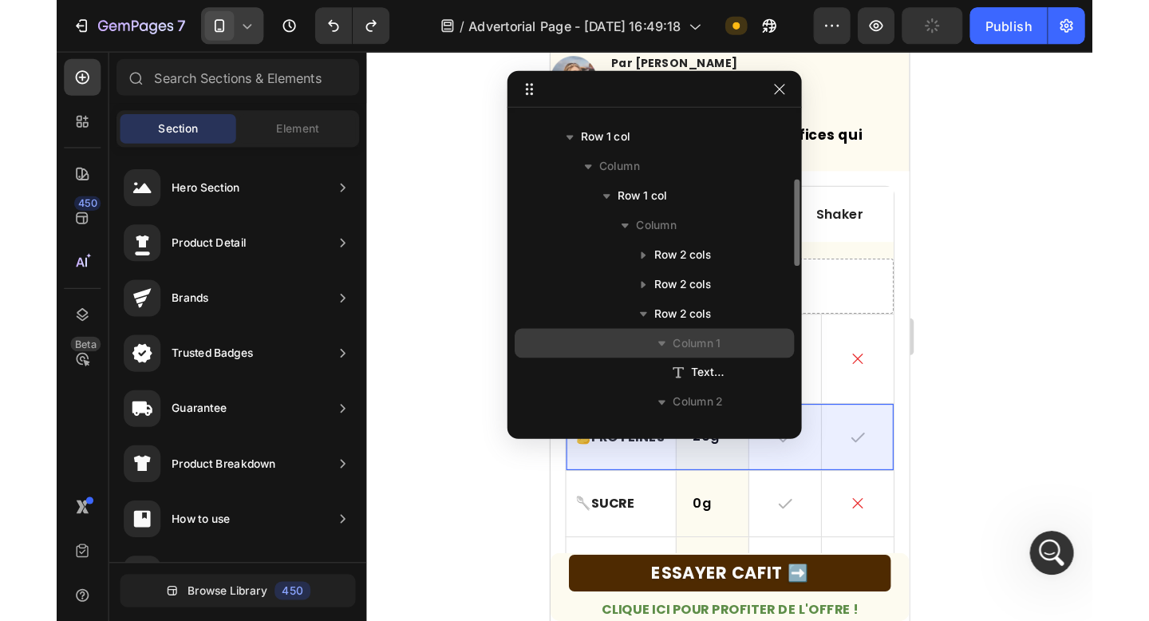
scroll to position [277, 0]
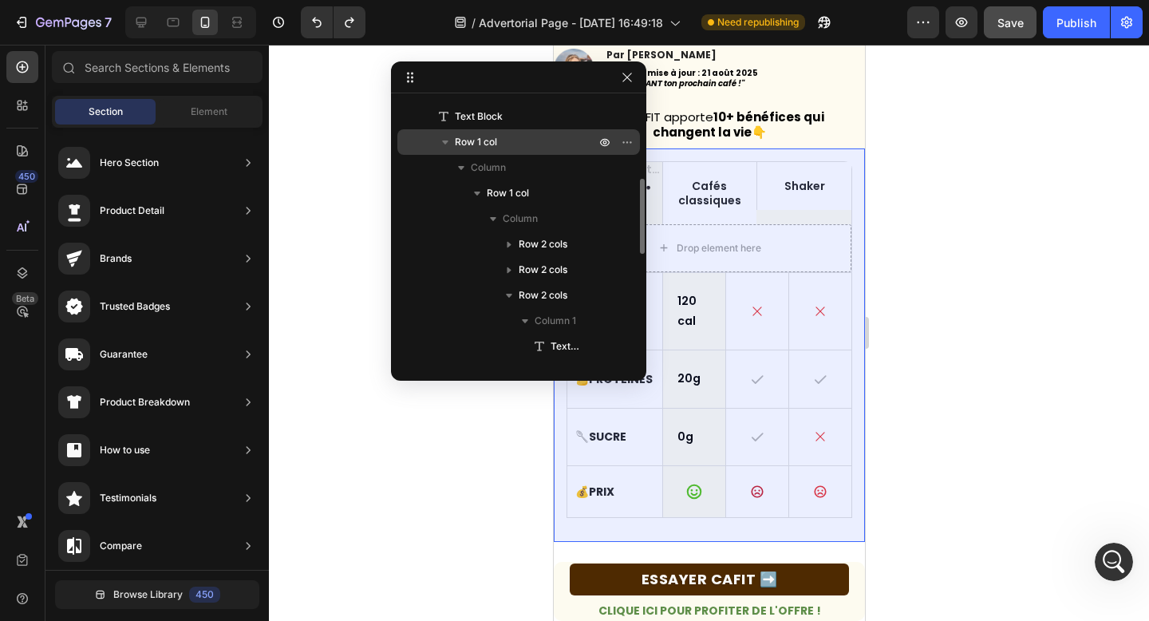
click at [531, 134] on p "Row 1 col" at bounding box center [527, 142] width 144 height 16
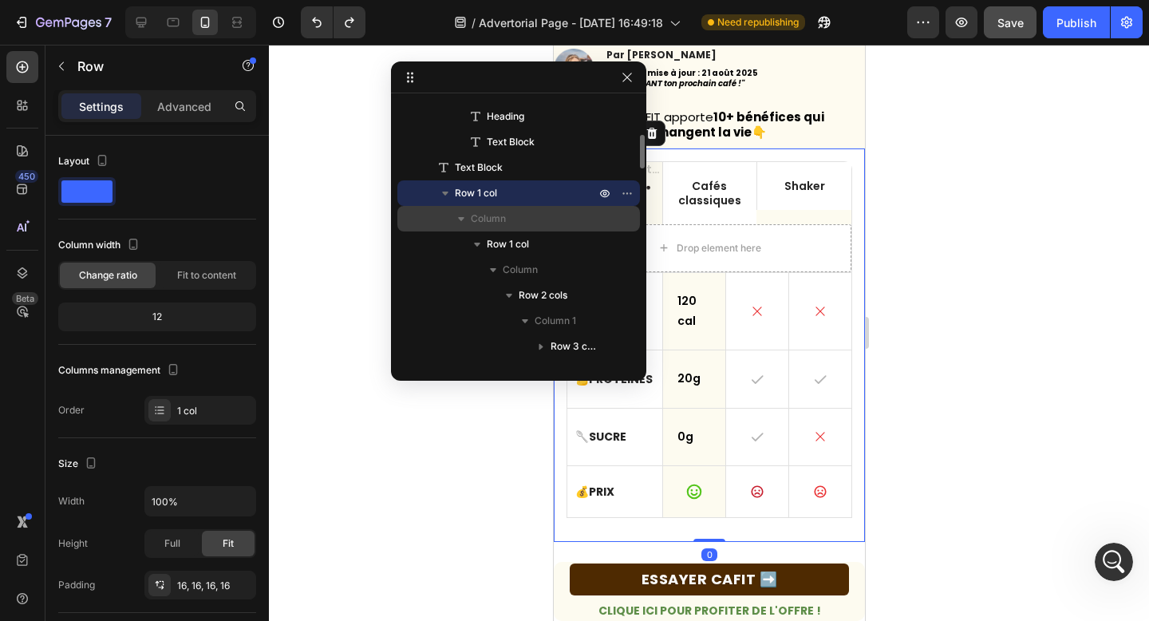
click at [463, 216] on icon "button" at bounding box center [461, 219] width 16 height 16
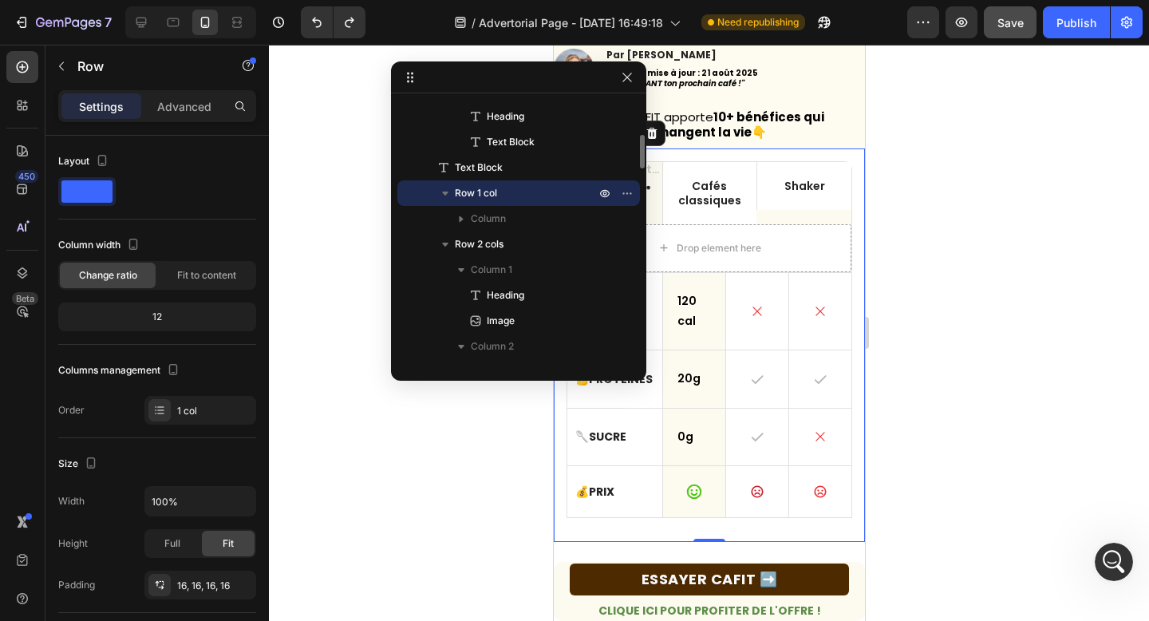
click at [474, 193] on span "Row 1 col" at bounding box center [476, 193] width 42 height 16
click at [481, 199] on span "Row 1 col" at bounding box center [476, 193] width 42 height 16
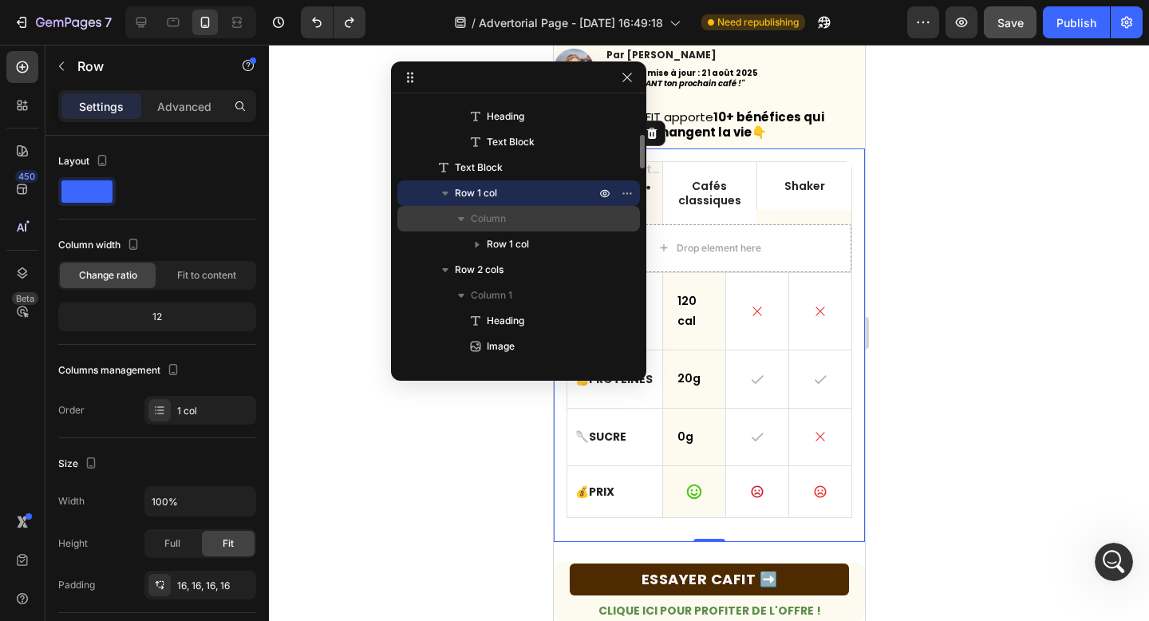
click at [526, 213] on p "Column" at bounding box center [535, 219] width 128 height 16
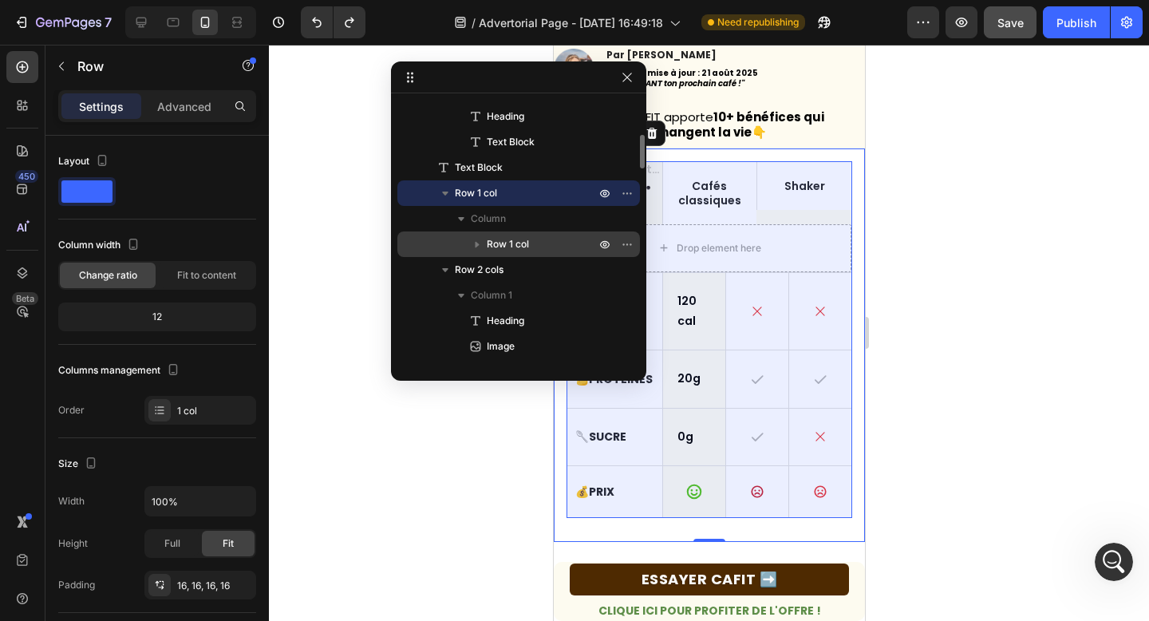
click at [510, 246] on span "Row 1 col" at bounding box center [508, 244] width 42 height 16
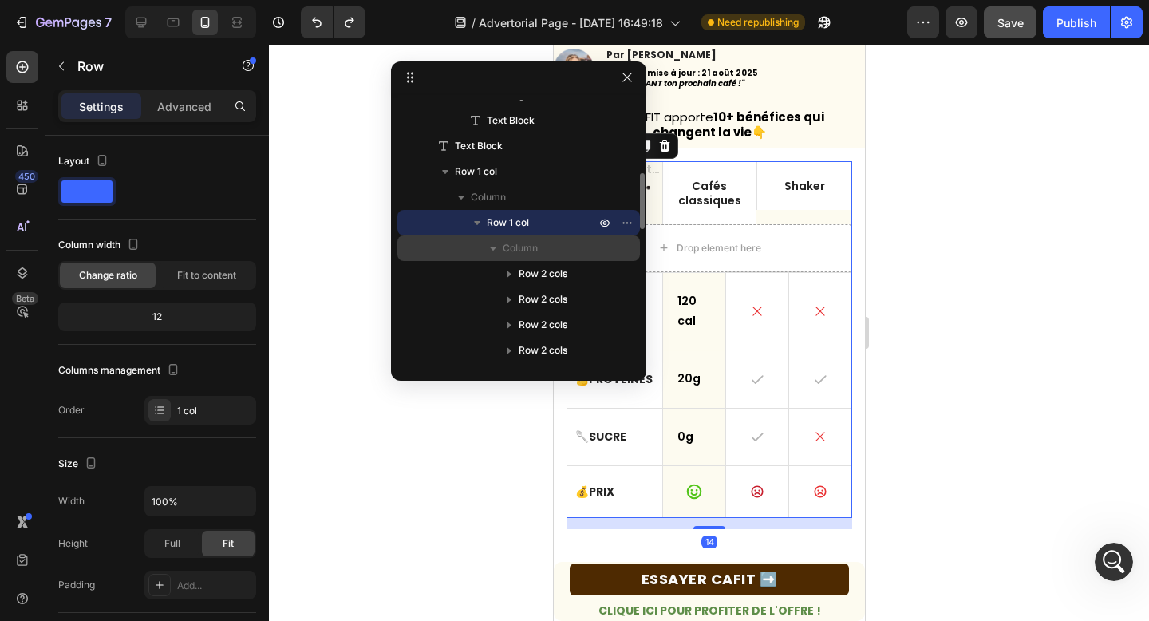
scroll to position [306, 0]
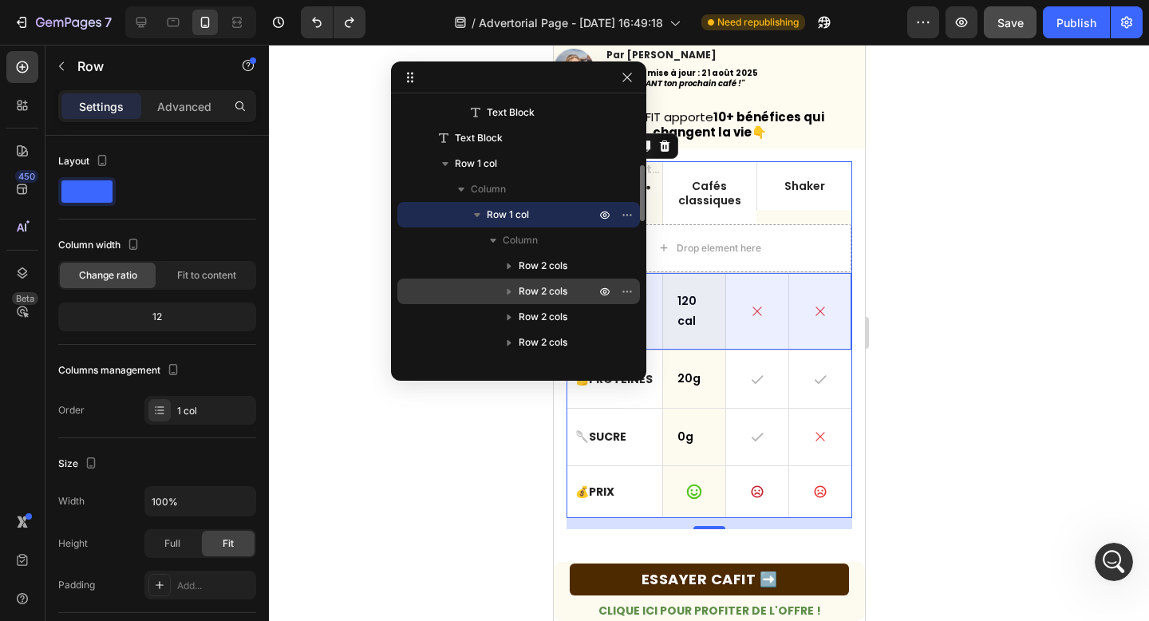
click at [531, 298] on div "Row 2 cols" at bounding box center [519, 291] width 230 height 26
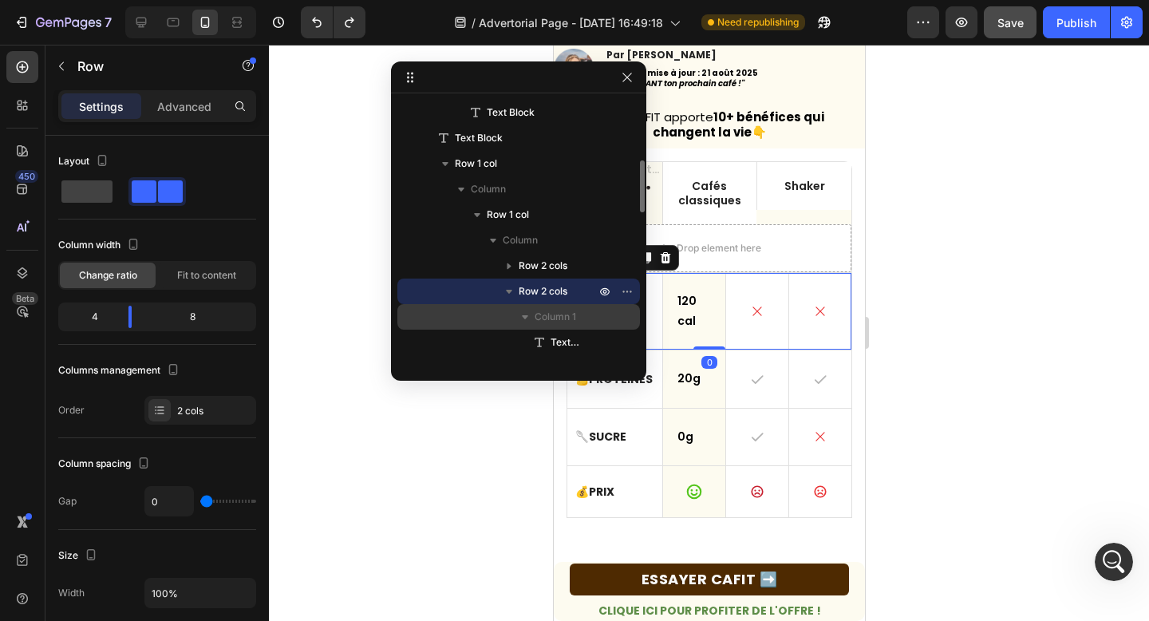
click at [553, 317] on span "Column 1" at bounding box center [554, 317] width 41 height 16
click at [553, 316] on span "Column 1" at bounding box center [554, 317] width 41 height 16
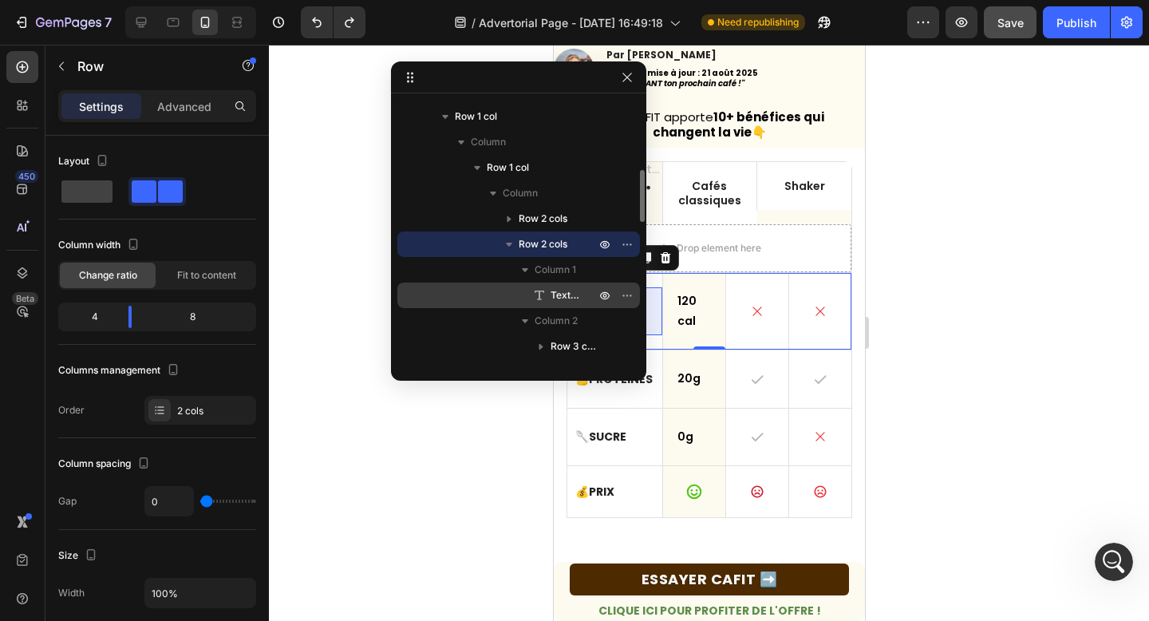
click at [559, 301] on span "Text Block" at bounding box center [564, 295] width 29 height 16
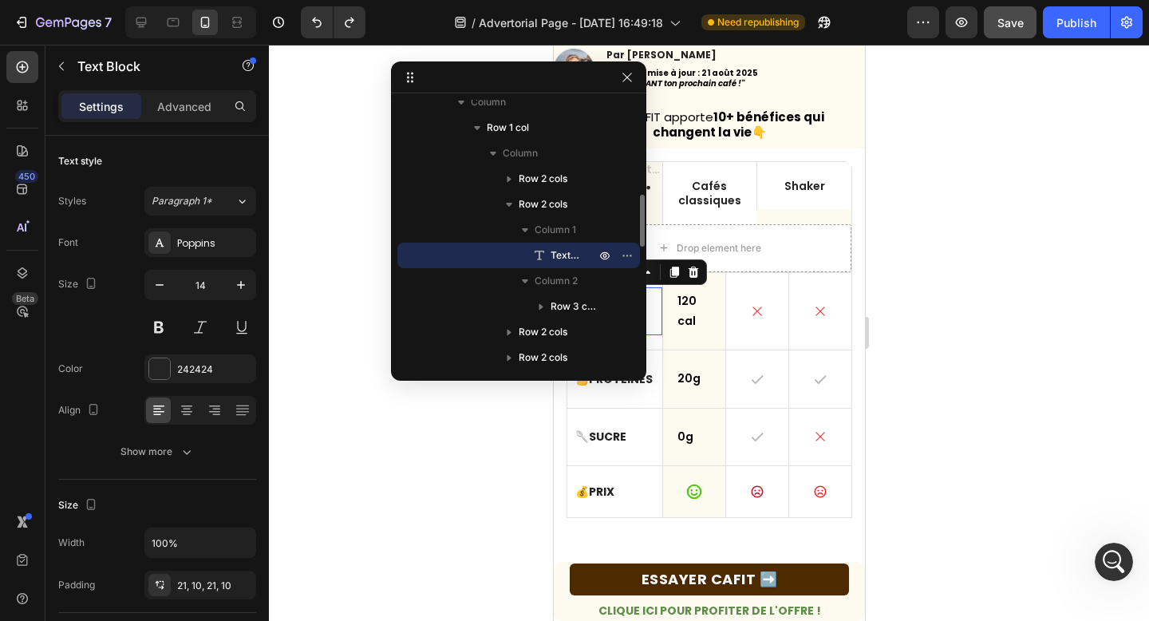
scroll to position [408, 0]
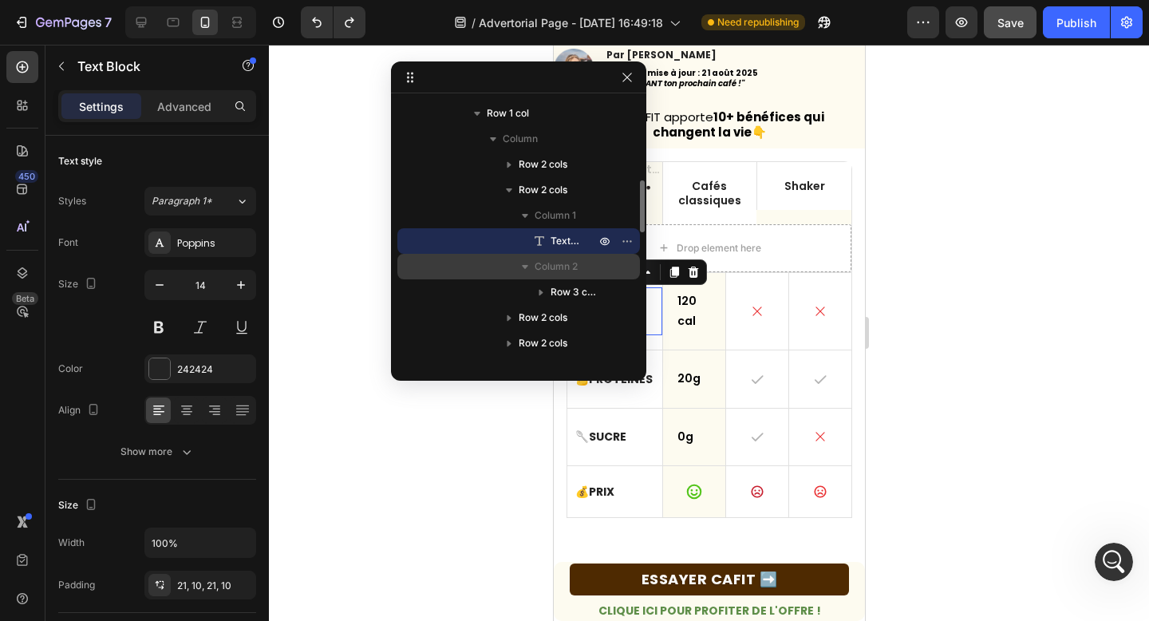
click at [562, 274] on div "Column 2" at bounding box center [519, 267] width 230 height 26
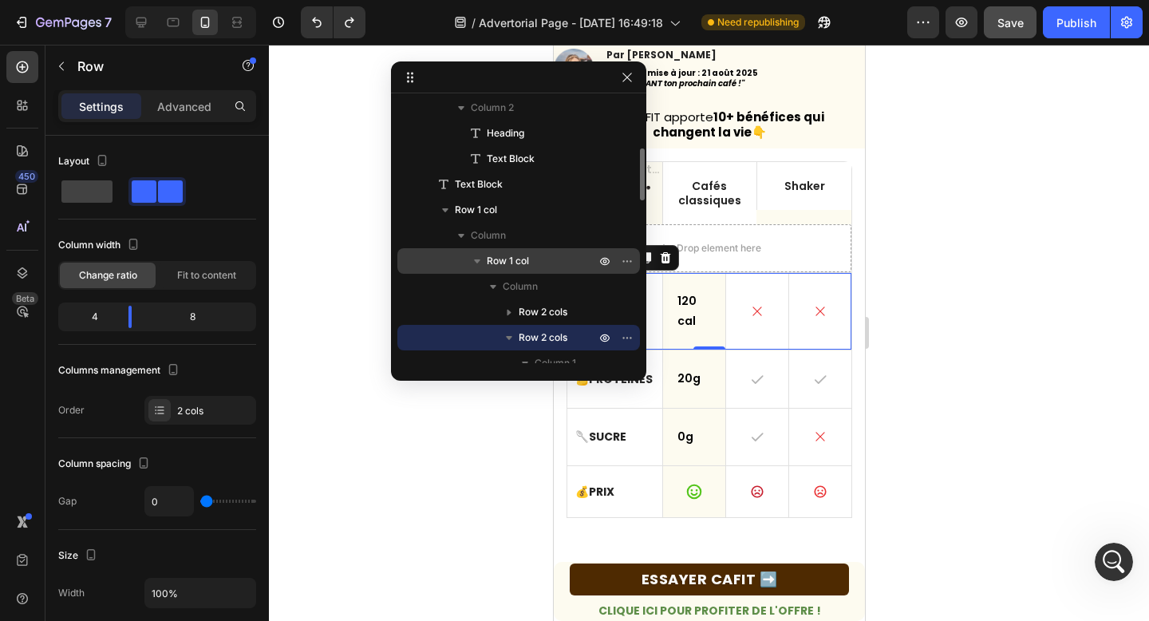
scroll to position [247, 0]
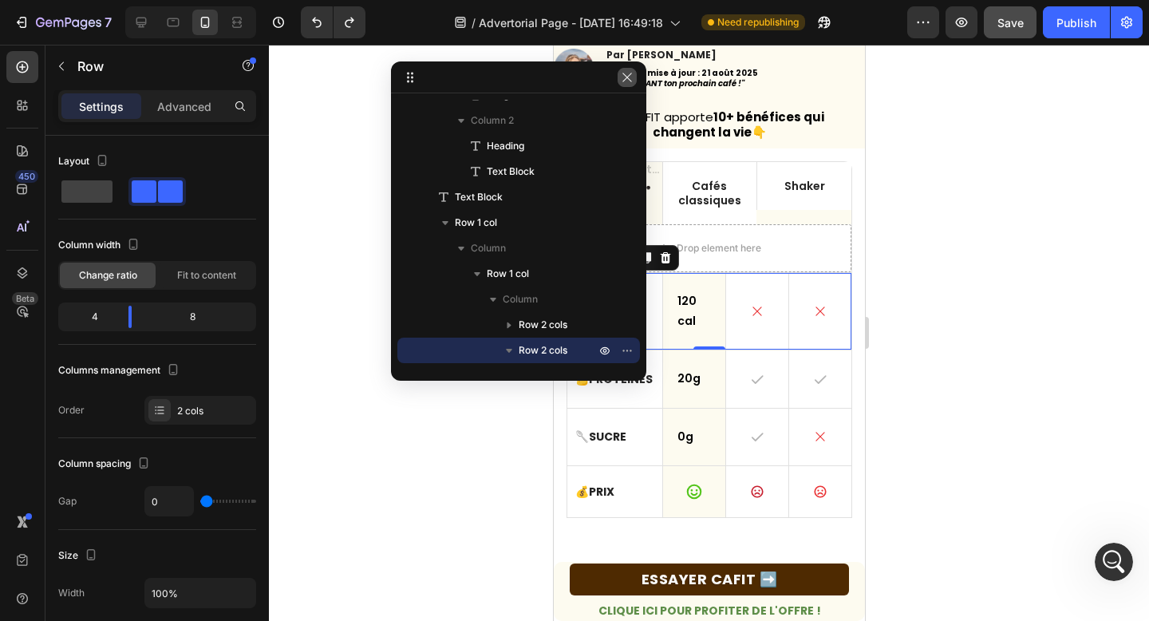
click at [628, 74] on icon "button" at bounding box center [627, 77] width 13 height 13
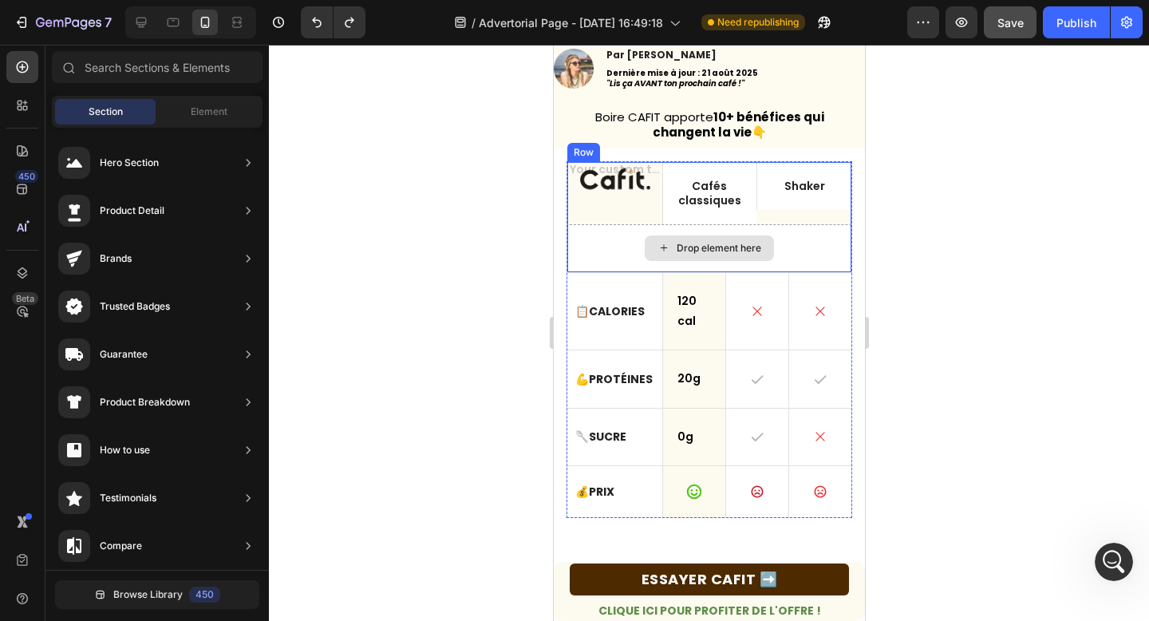
click at [691, 251] on div "Drop element here" at bounding box center [718, 248] width 85 height 13
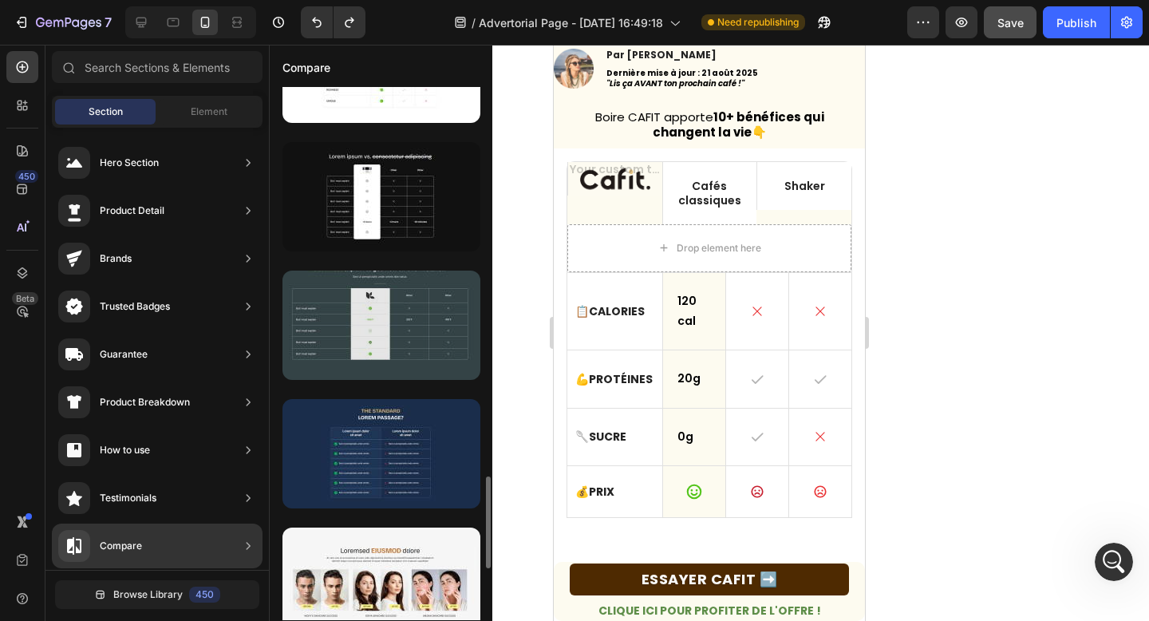
scroll to position [2265, 0]
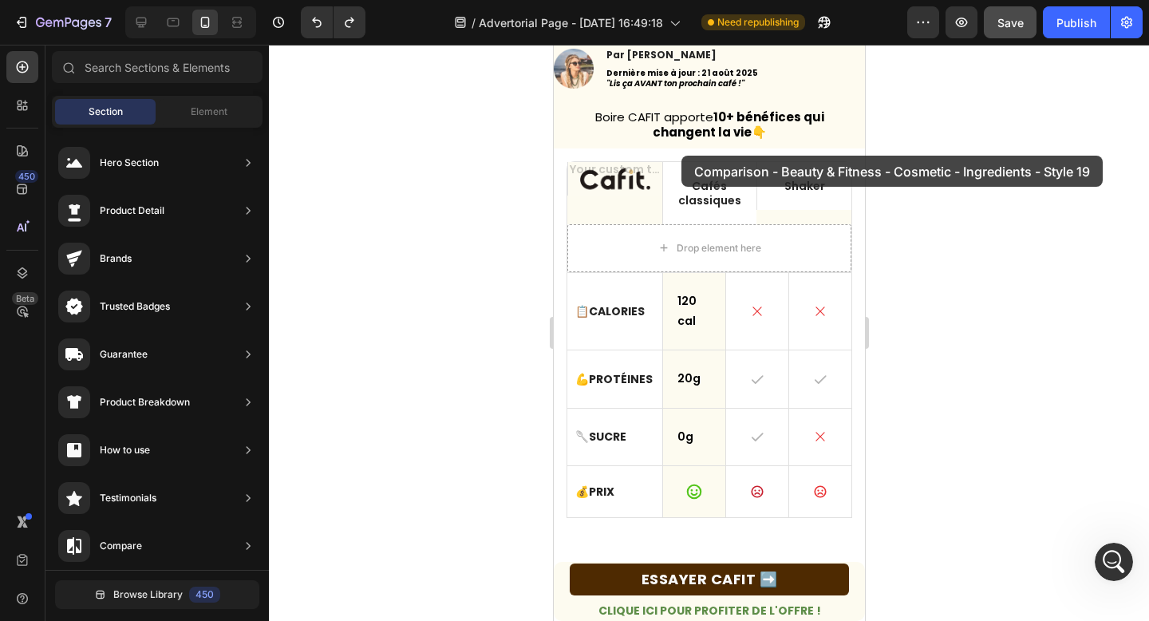
drag, startPoint x: 944, startPoint y: 238, endPoint x: 680, endPoint y: 154, distance: 276.5
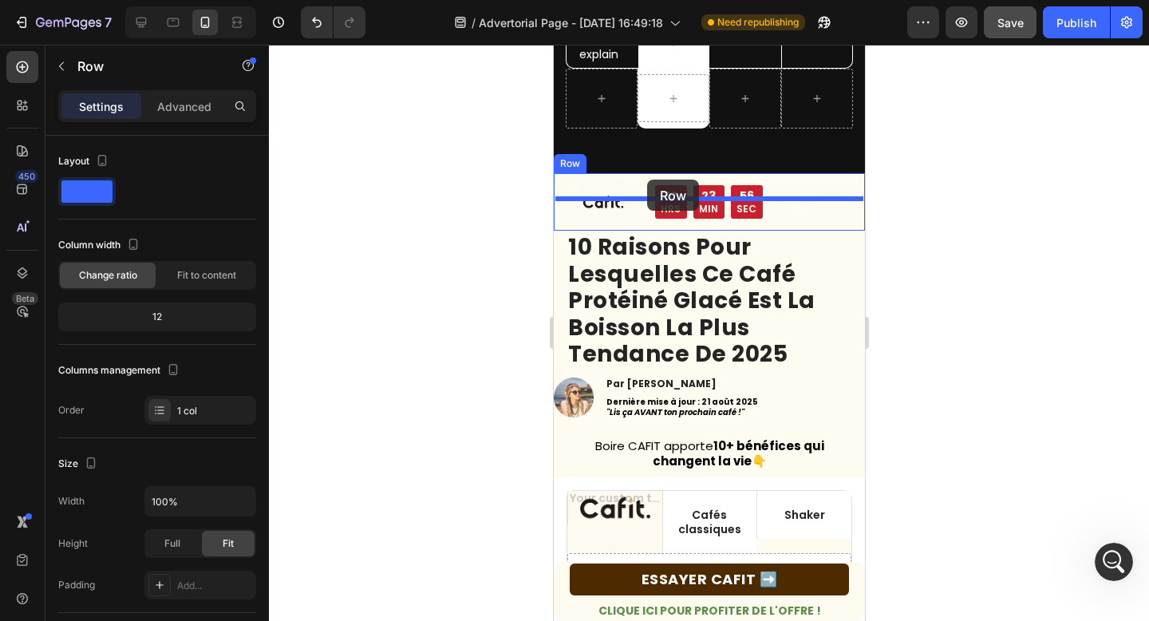
scroll to position [566, 0]
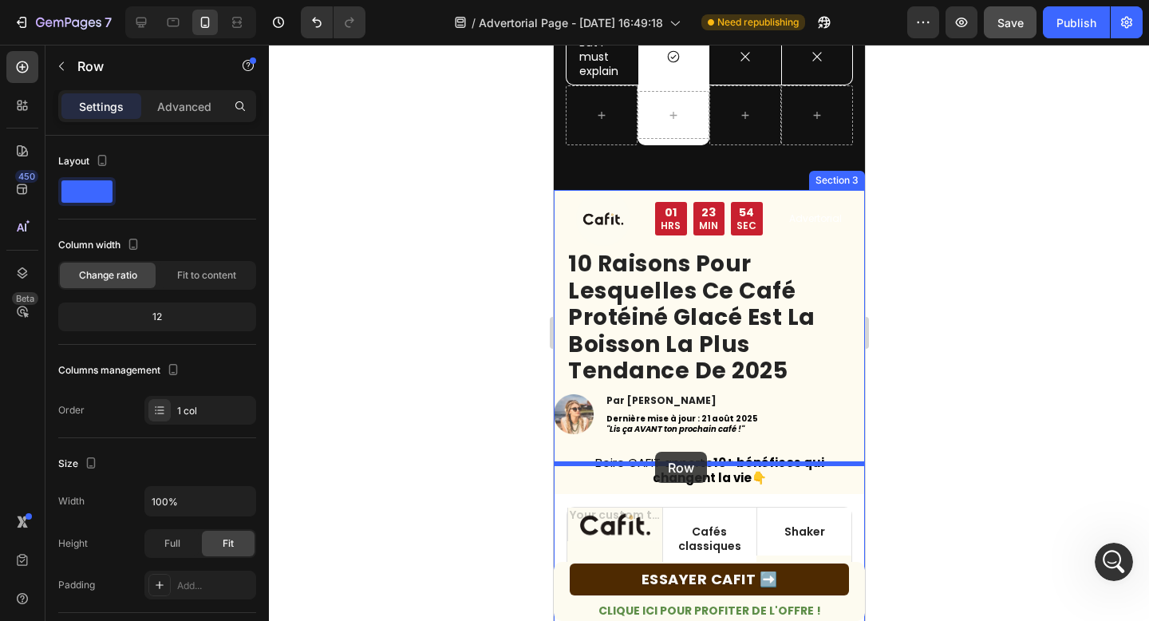
drag, startPoint x: 570, startPoint y: 199, endPoint x: 654, endPoint y: 451, distance: 265.9
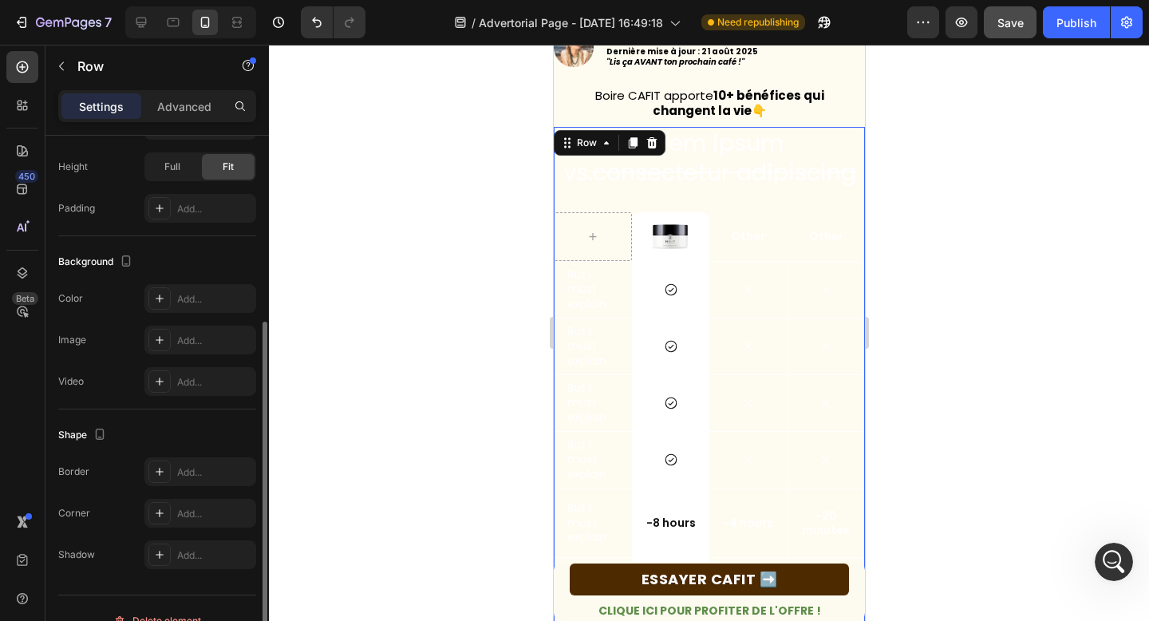
scroll to position [386, 0]
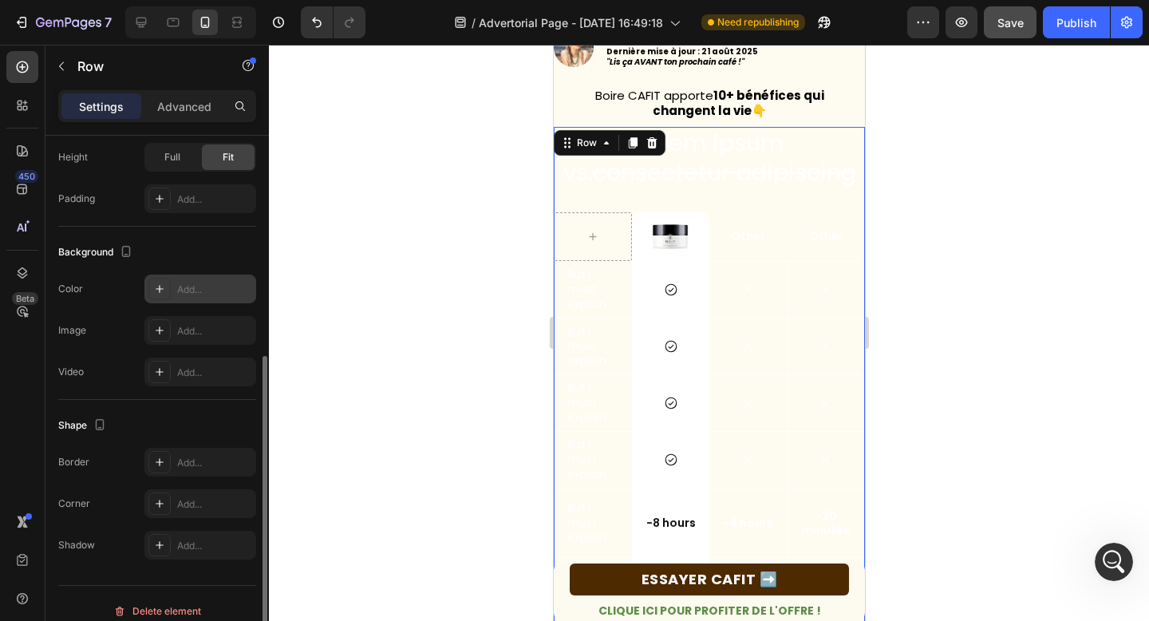
click at [164, 291] on icon at bounding box center [159, 288] width 13 height 13
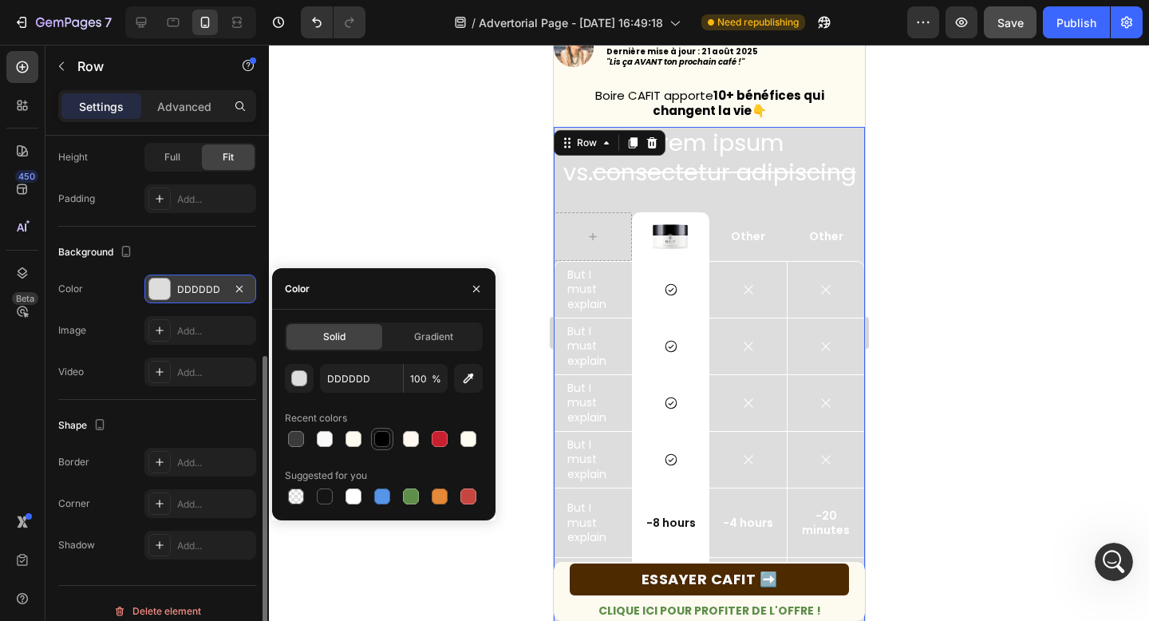
click at [380, 436] on div at bounding box center [382, 439] width 16 height 16
type input "000000"
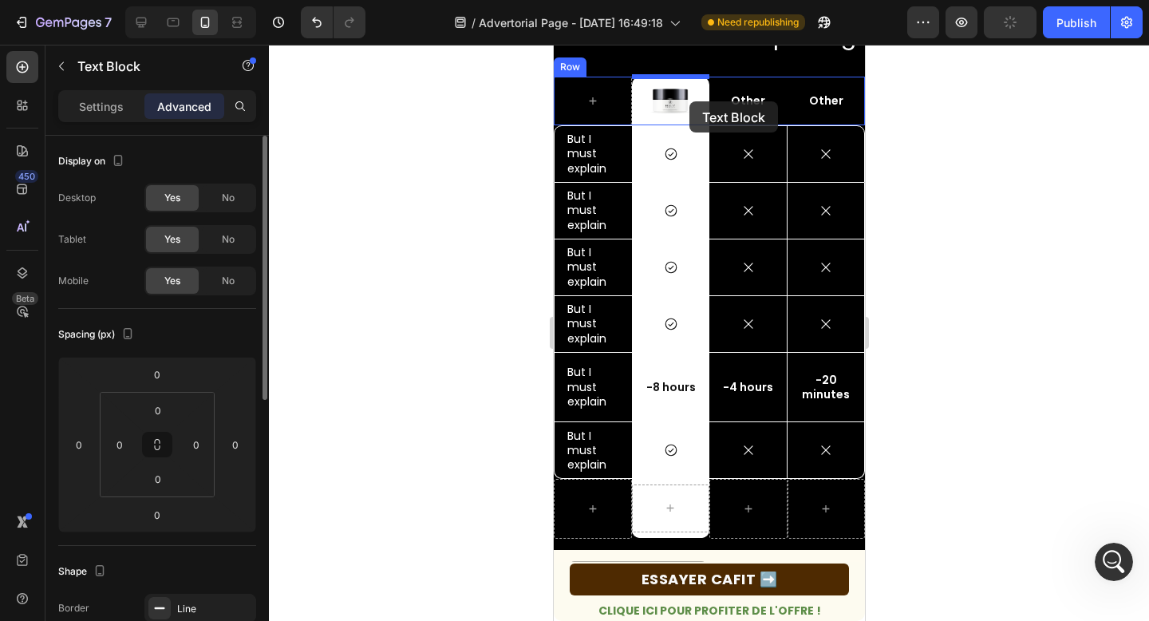
scroll to position [479, 0]
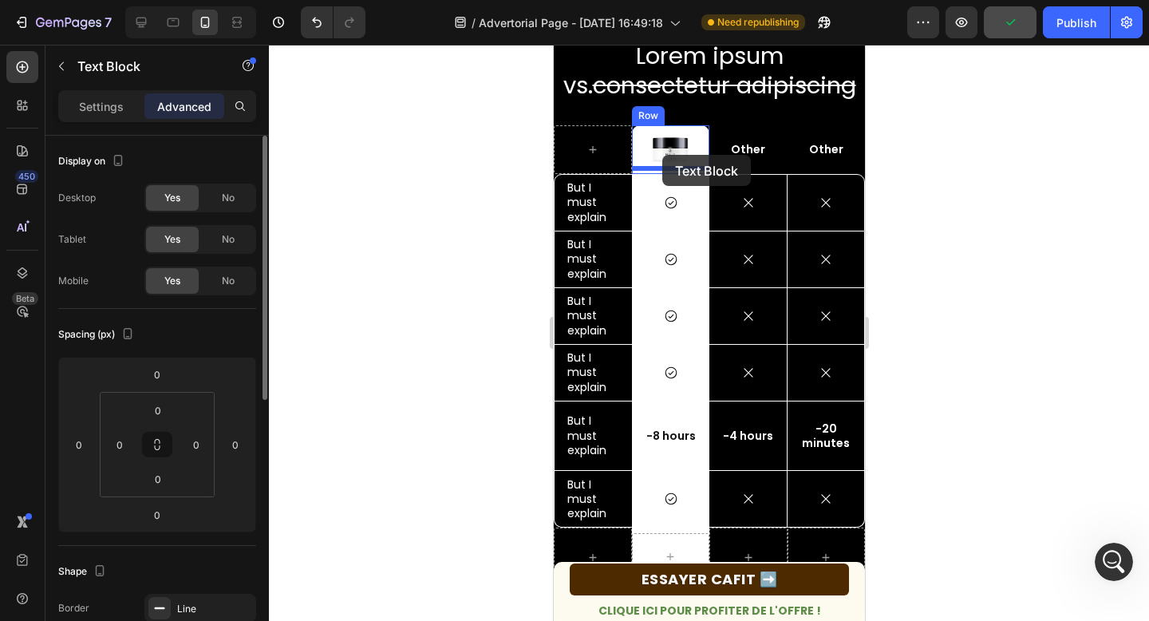
drag, startPoint x: 634, startPoint y: 390, endPoint x: 661, endPoint y: 155, distance: 236.9
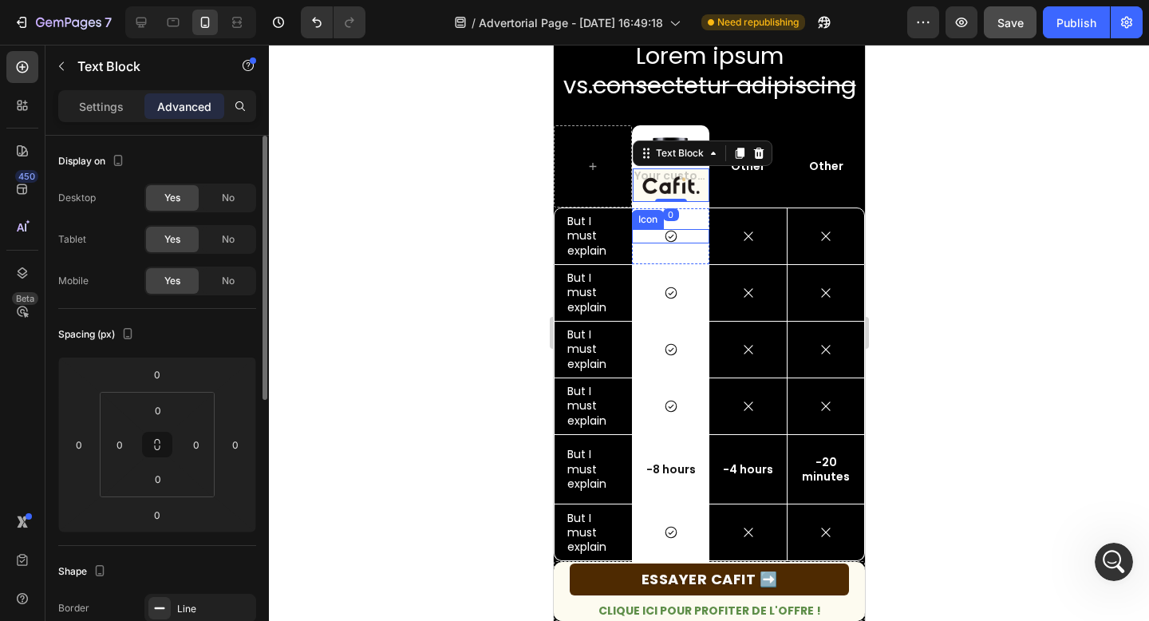
click at [690, 247] on div "Icon Row" at bounding box center [669, 236] width 77 height 56
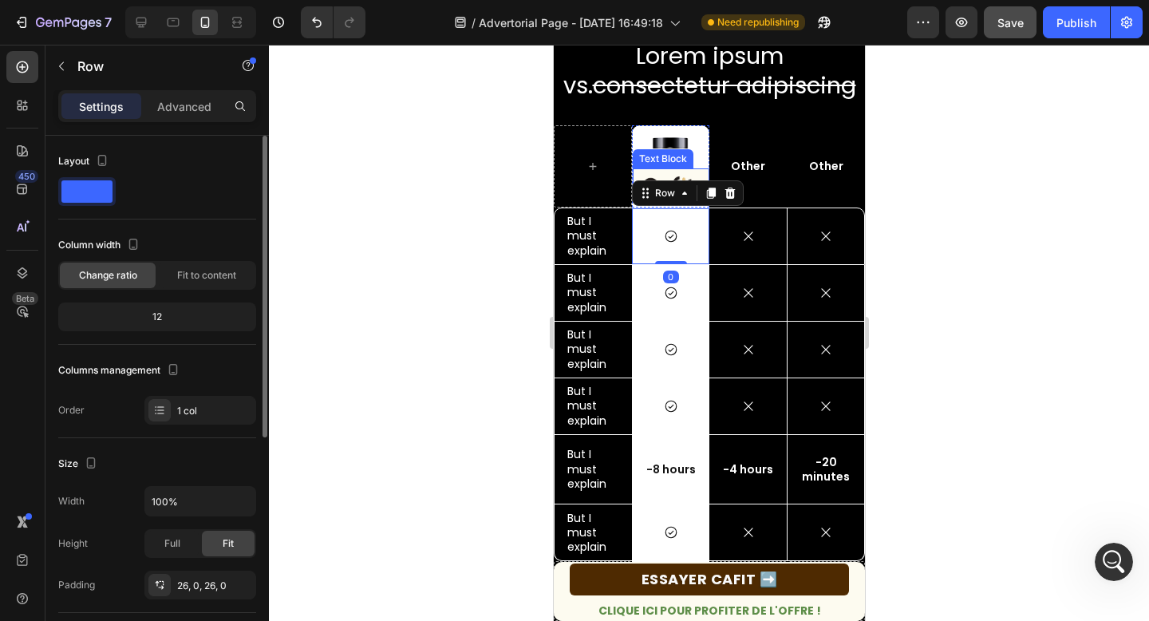
click at [672, 144] on img at bounding box center [669, 149] width 40 height 37
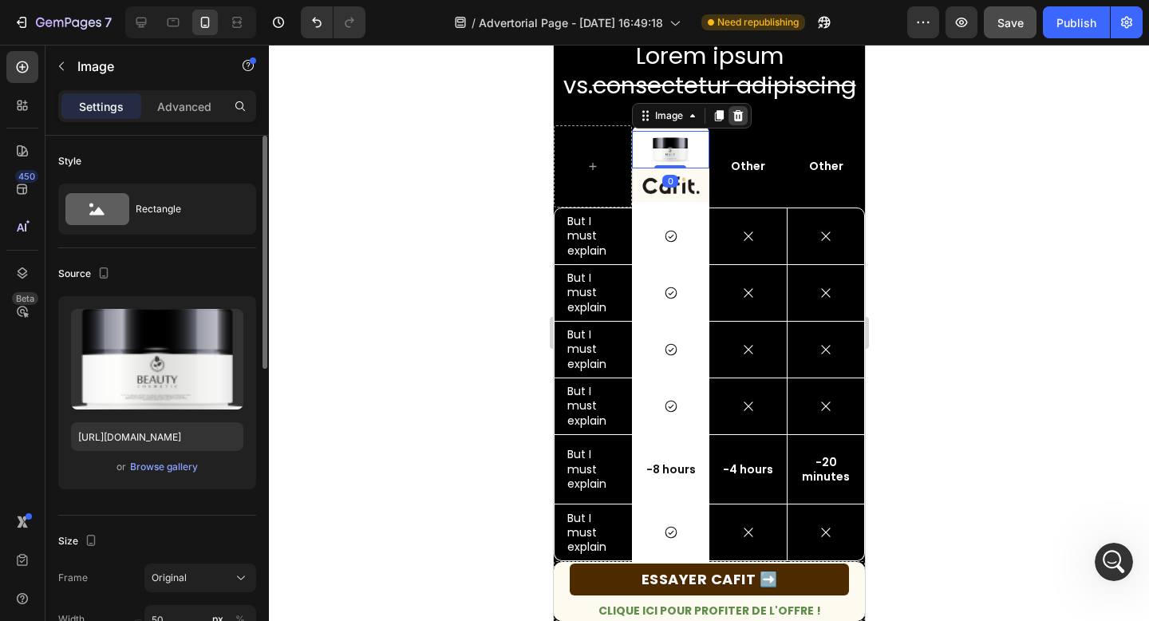
click at [736, 115] on icon at bounding box center [736, 115] width 10 height 11
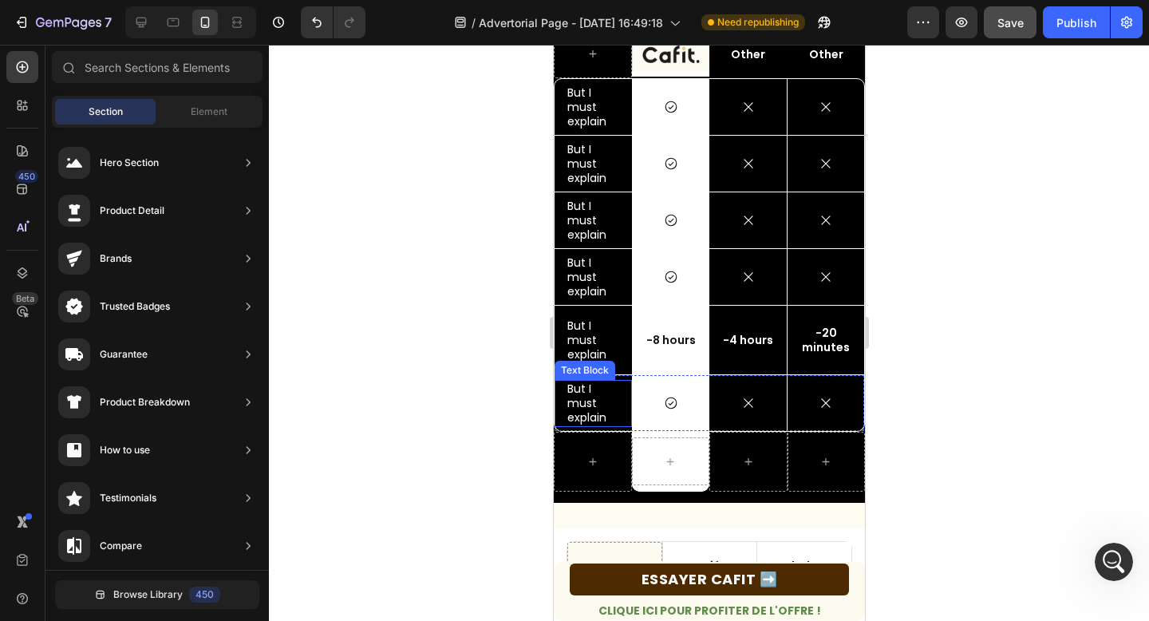
scroll to position [543, 0]
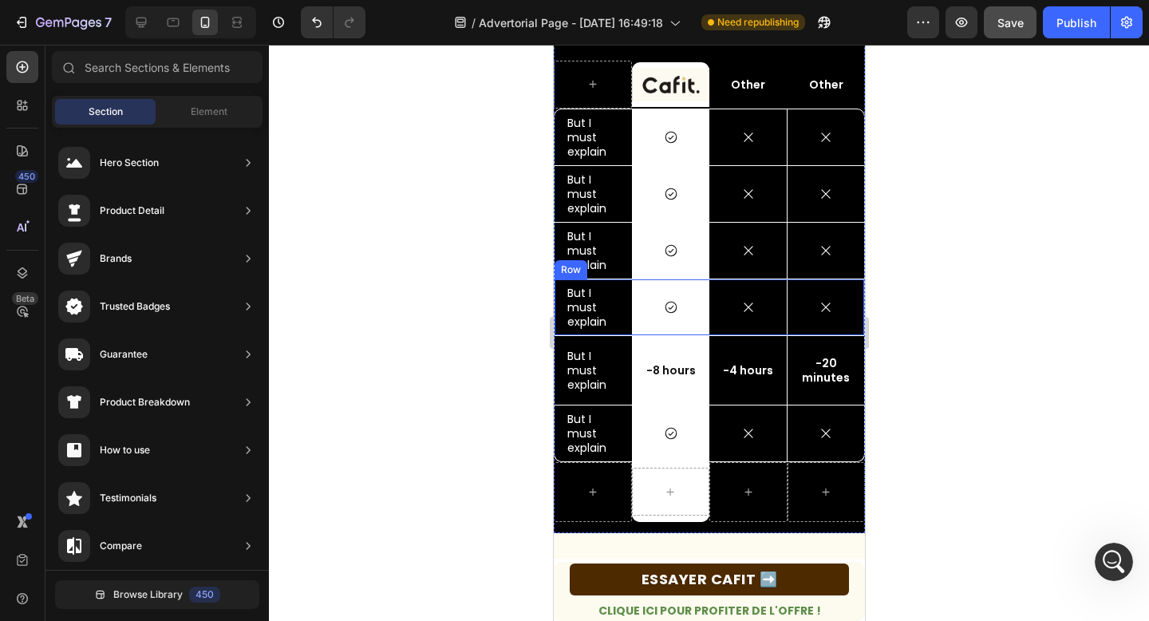
click at [598, 333] on div "But I must explain Text Block" at bounding box center [592, 307] width 77 height 56
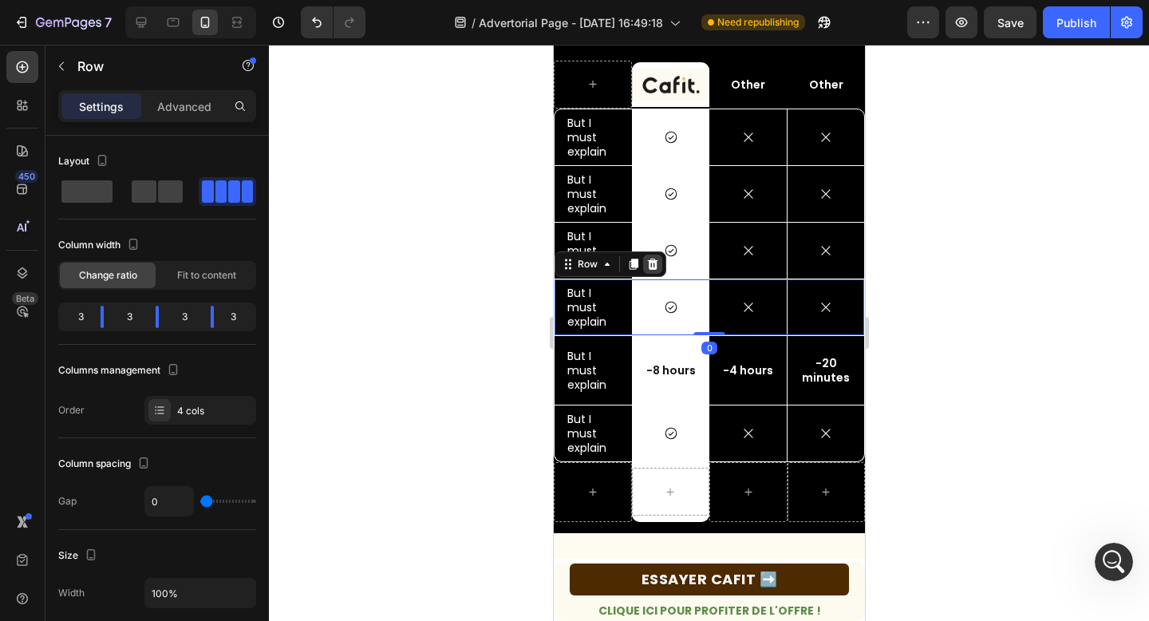
click at [652, 262] on icon at bounding box center [652, 263] width 10 height 11
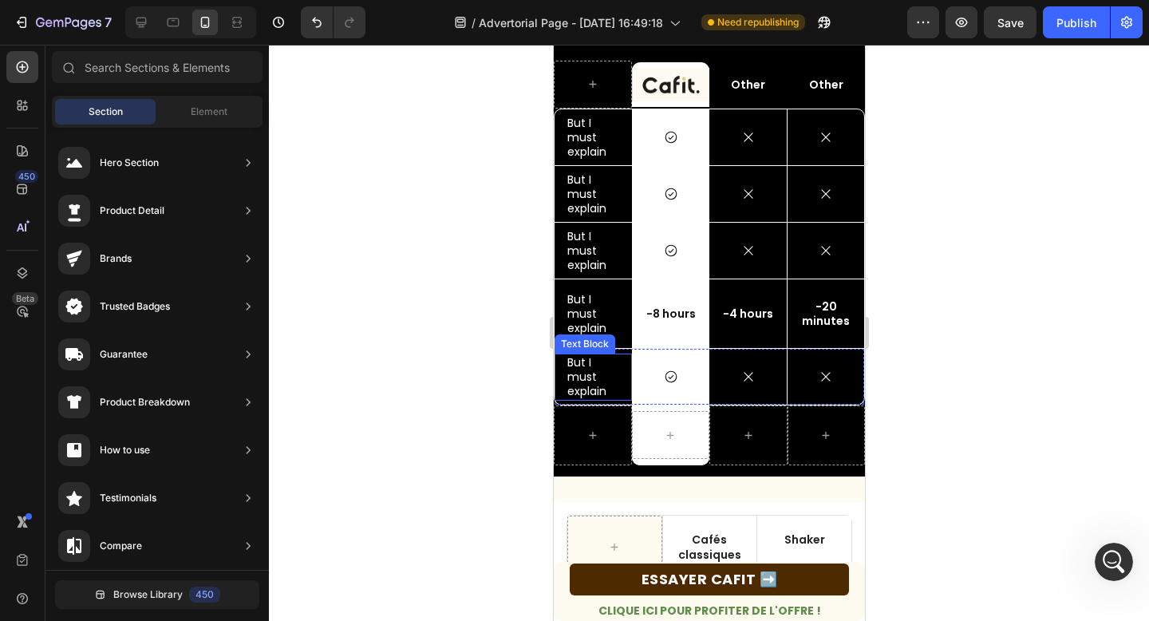
click at [614, 359] on p "But I must explain" at bounding box center [592, 377] width 52 height 44
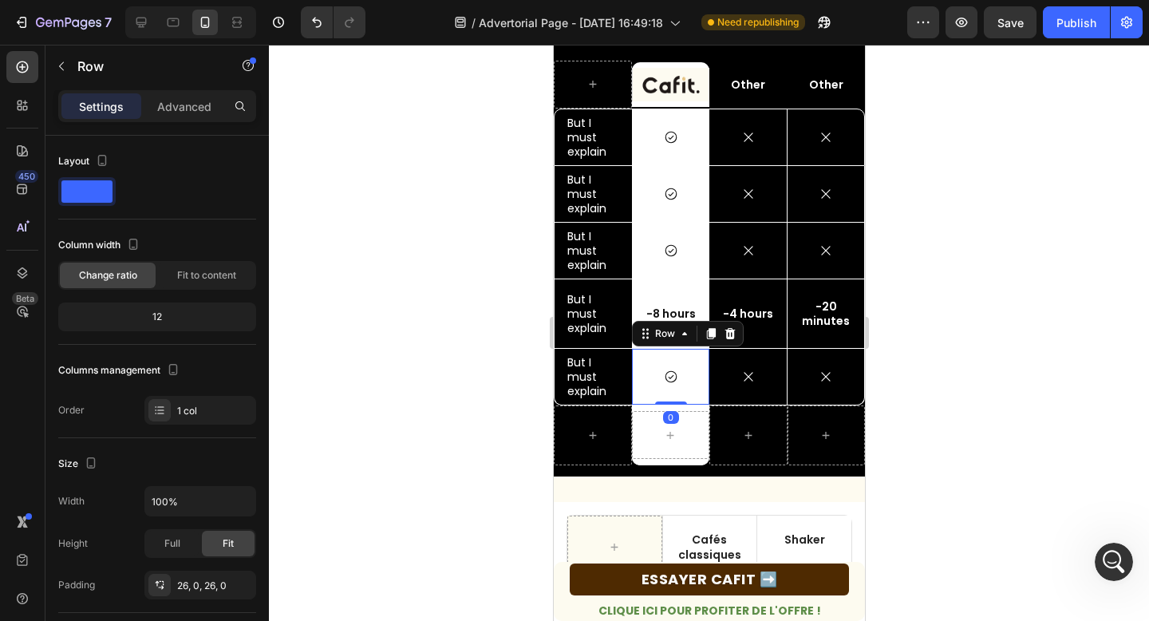
click at [638, 357] on div "Icon Row 0" at bounding box center [669, 377] width 77 height 56
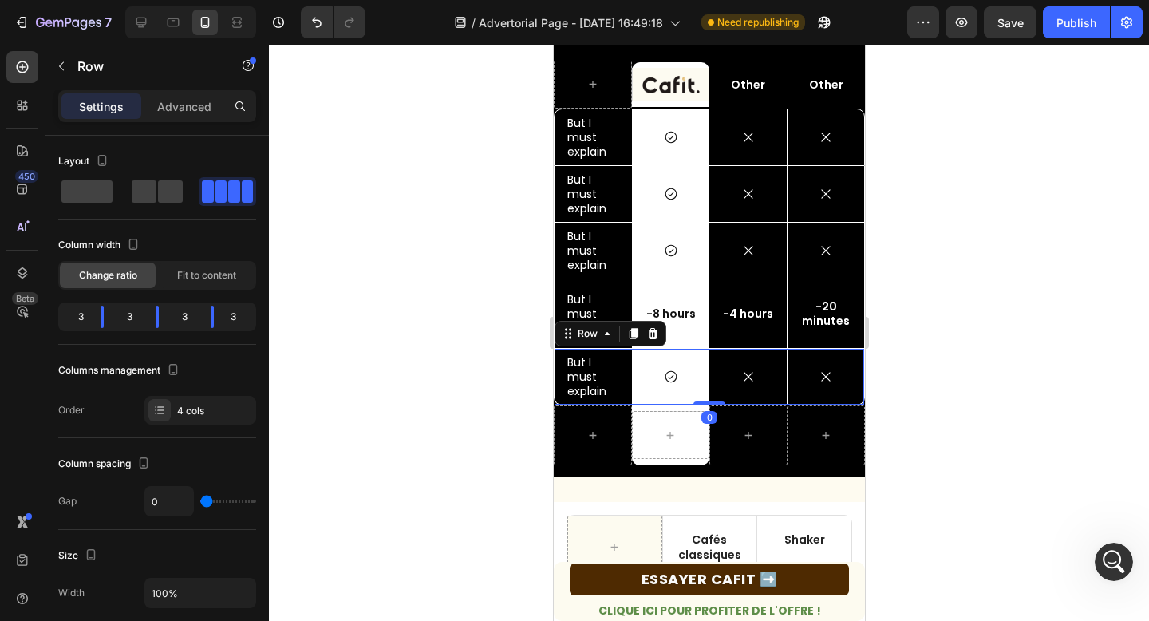
click at [630, 350] on div "But I must explain Text Block" at bounding box center [592, 377] width 77 height 56
click at [655, 334] on icon at bounding box center [652, 333] width 10 height 11
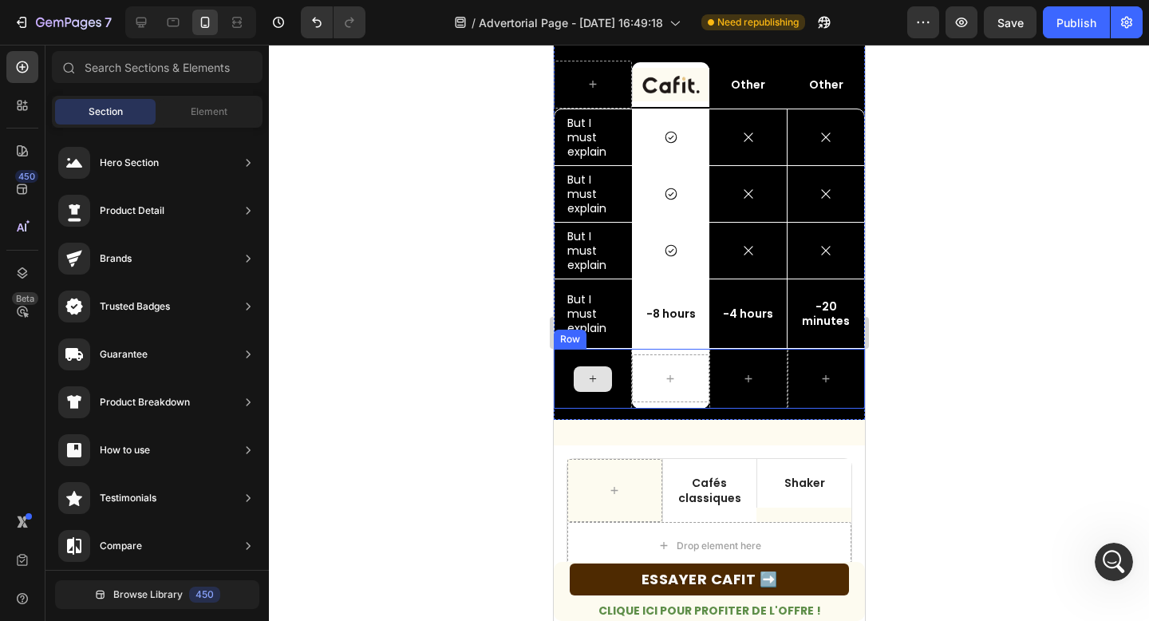
click at [629, 353] on div at bounding box center [592, 379] width 78 height 60
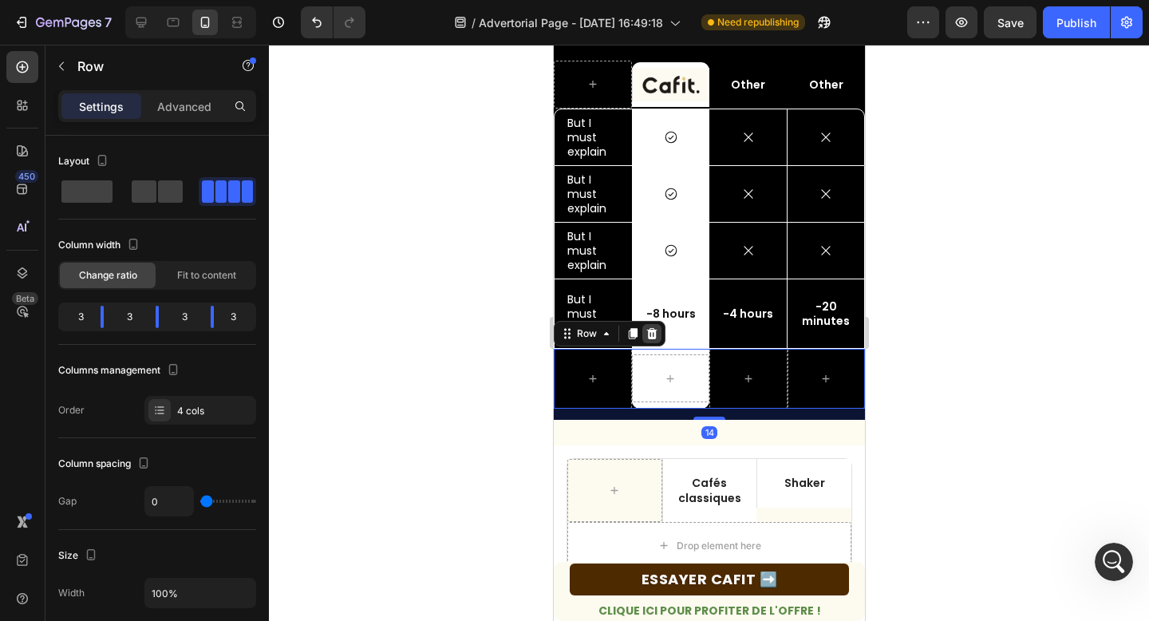
click at [651, 333] on icon at bounding box center [651, 333] width 10 height 11
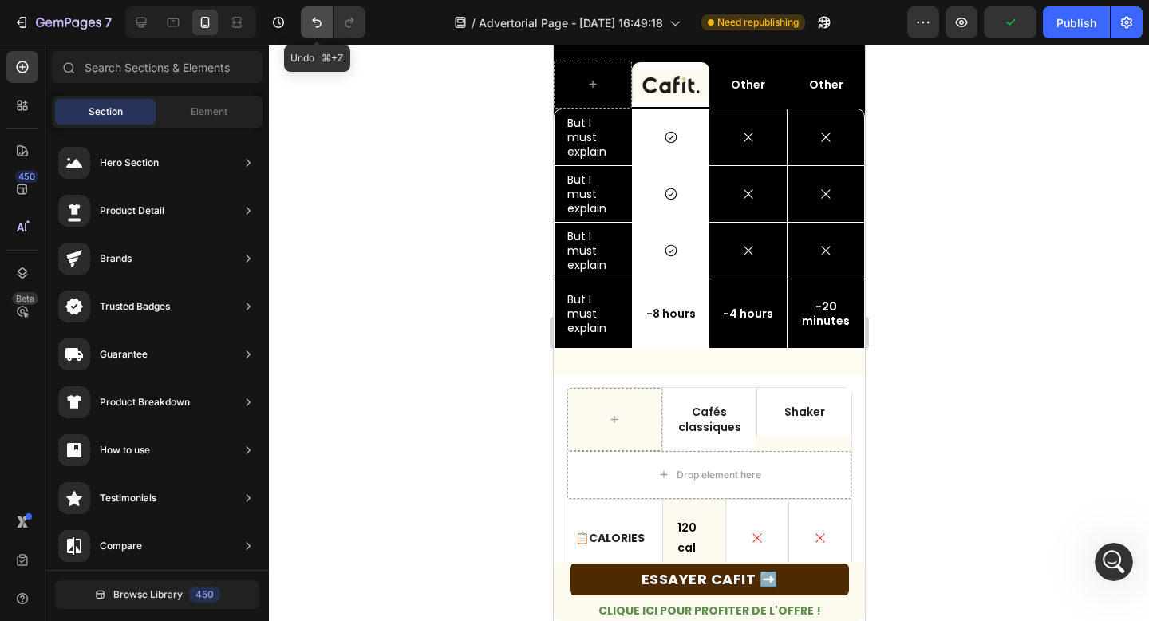
click at [313, 20] on icon "Undo/Redo" at bounding box center [317, 23] width 10 height 10
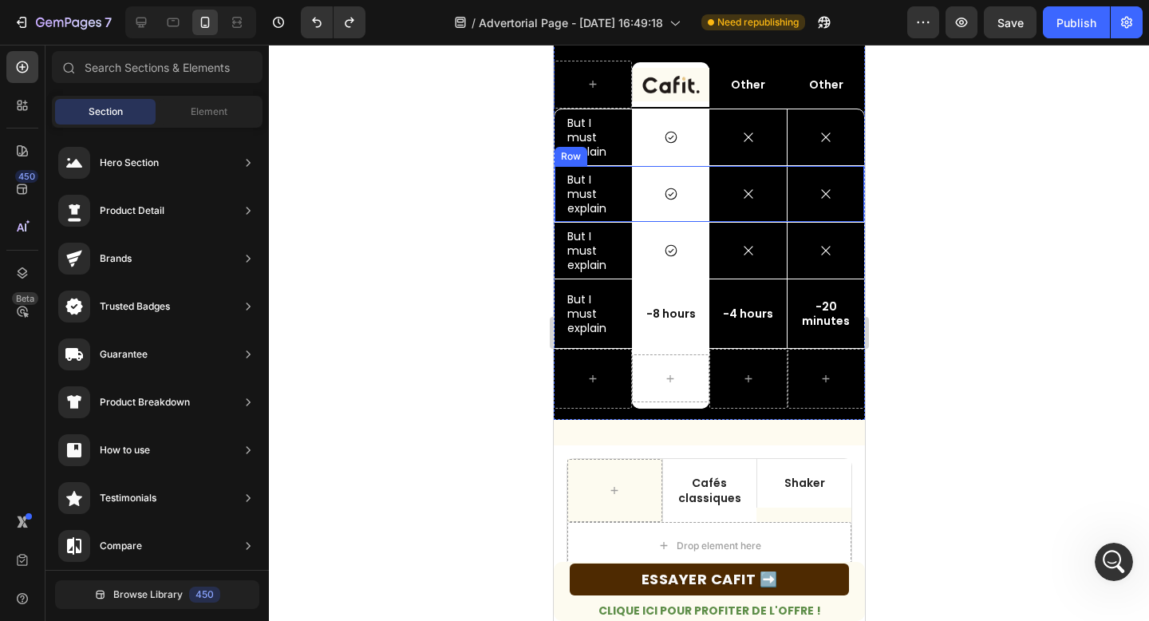
click at [629, 166] on div "But I must explain Text Block" at bounding box center [592, 194] width 77 height 56
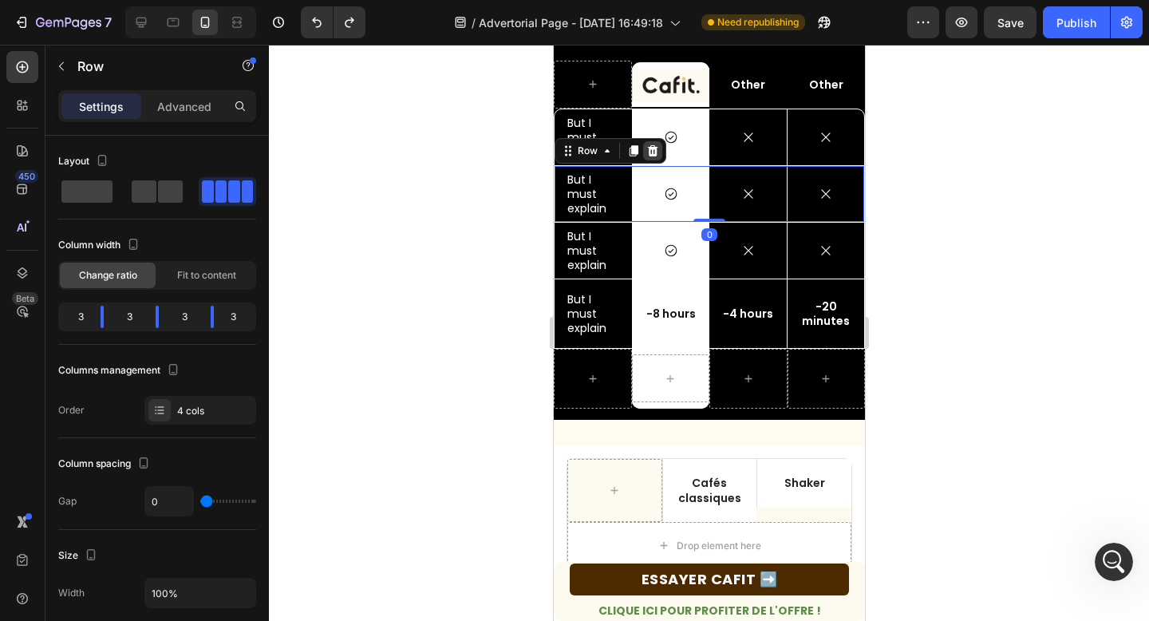
click at [648, 147] on icon at bounding box center [652, 150] width 10 height 11
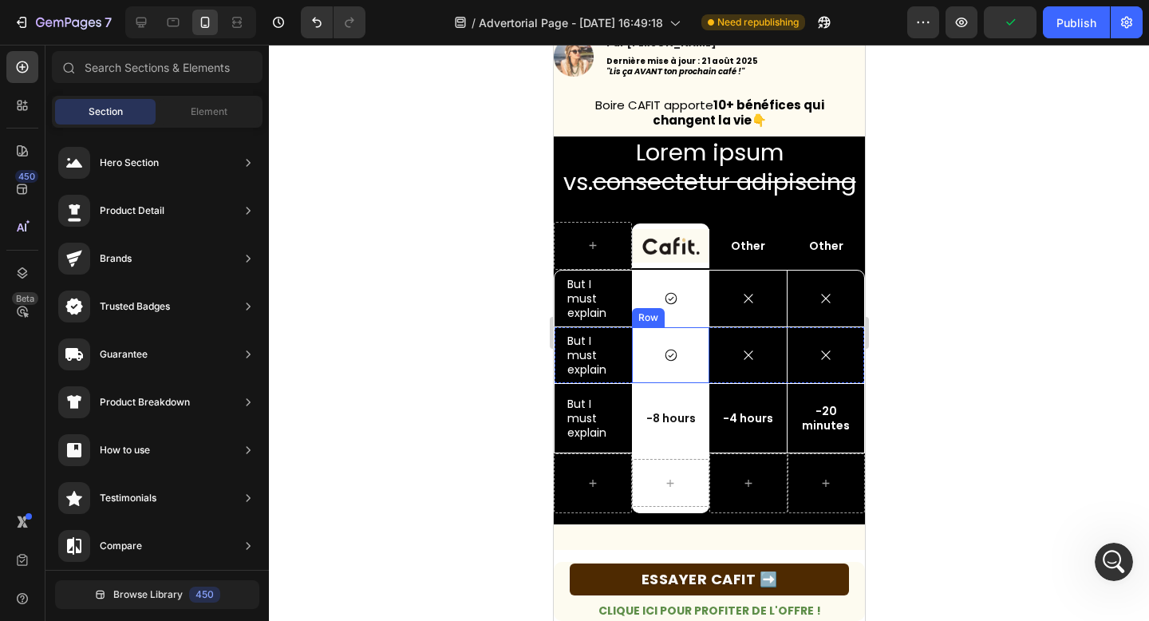
scroll to position [369, 0]
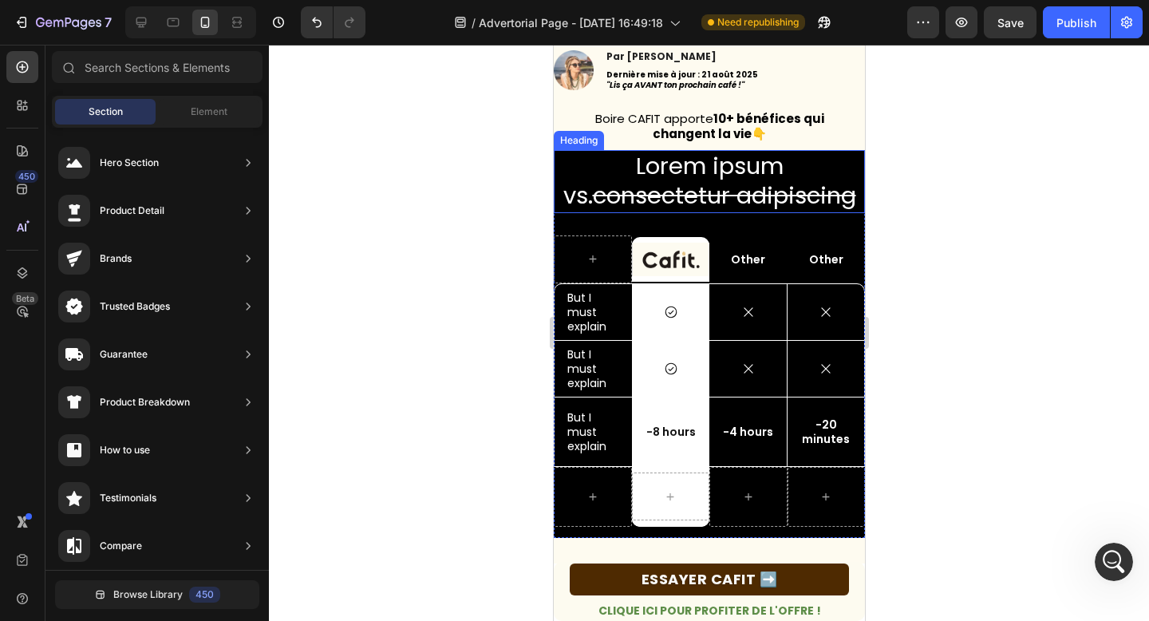
click at [625, 164] on h2 "Lorem ipsum vs. consectetur adipiscing" at bounding box center [708, 181] width 311 height 63
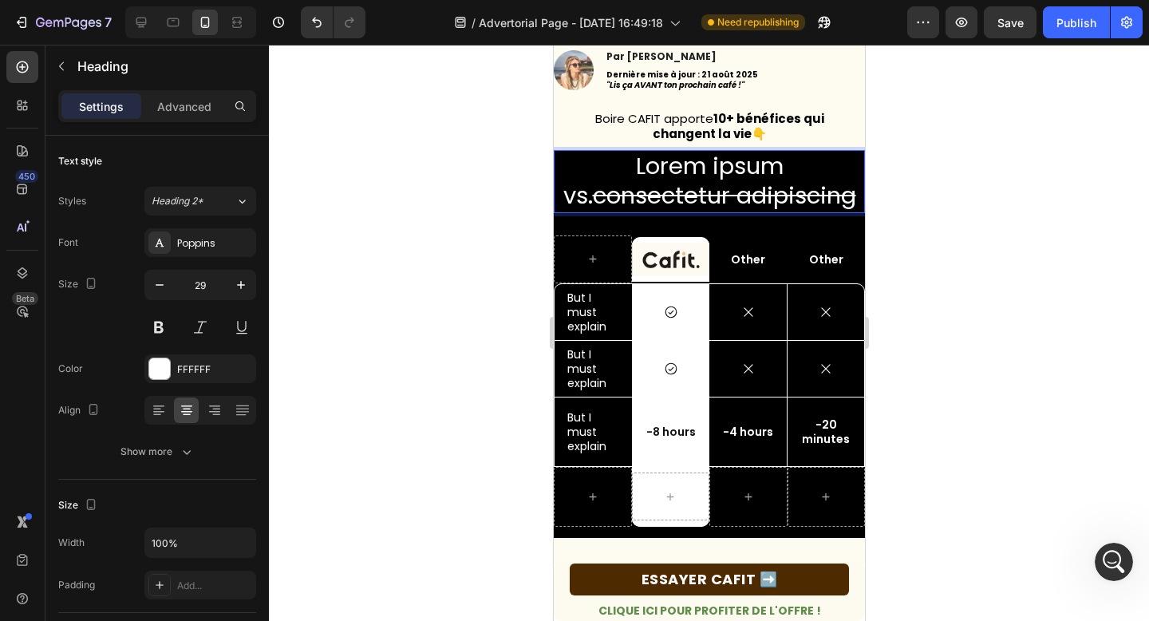
click at [830, 170] on h2 "Lorem ipsum vs. consectetur adipiscing" at bounding box center [708, 181] width 311 height 63
click at [522, 203] on div at bounding box center [709, 333] width 880 height 576
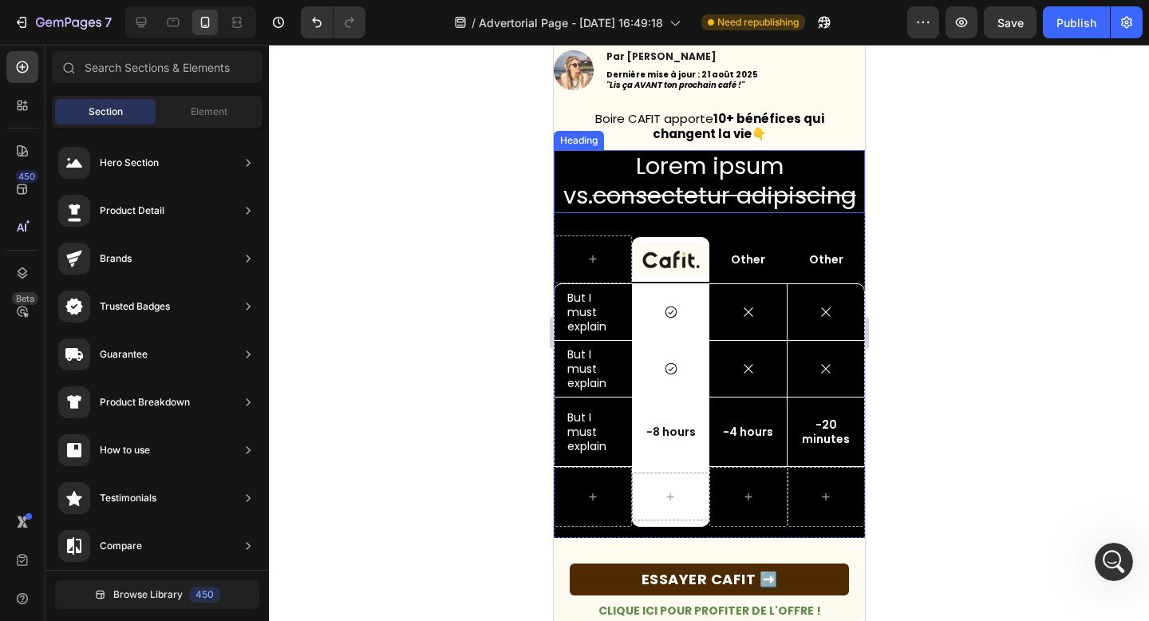
click at [583, 174] on p "Lorem ipsum vs. consectetur adipiscing" at bounding box center [708, 182] width 308 height 60
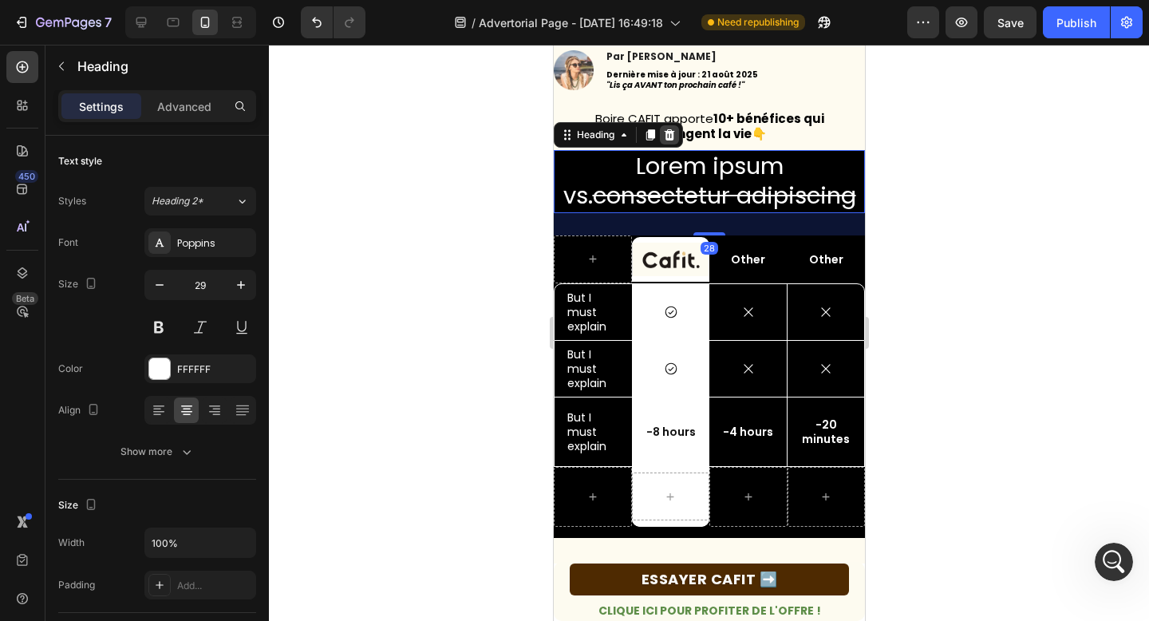
click at [672, 132] on icon at bounding box center [669, 133] width 10 height 11
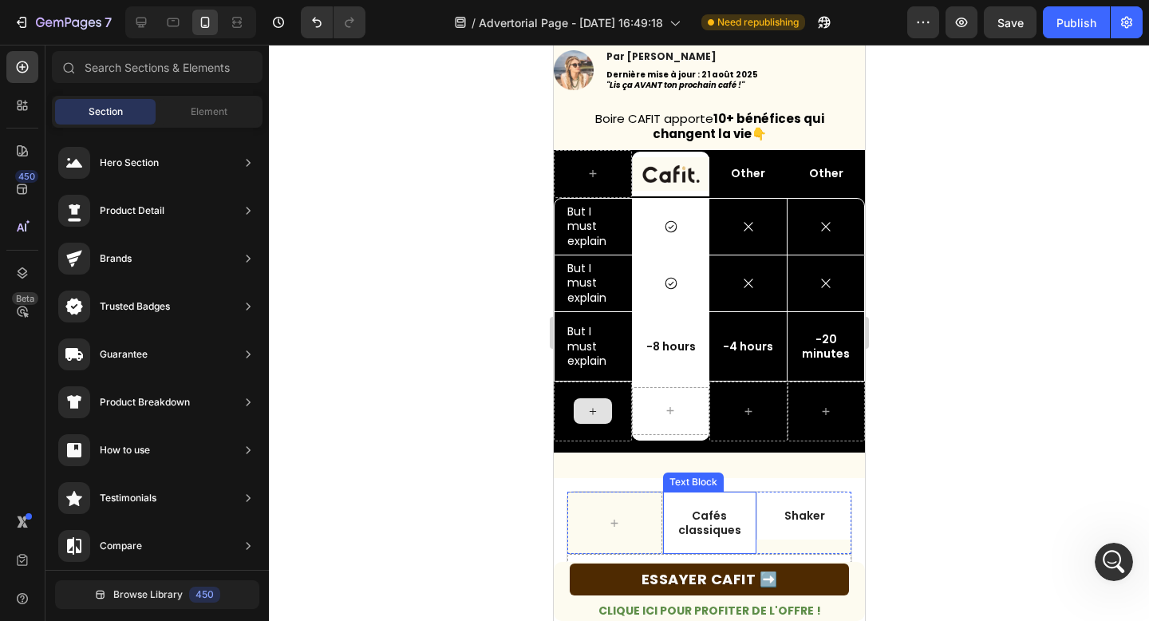
click at [711, 521] on p "Cafés classiques" at bounding box center [709, 522] width 78 height 29
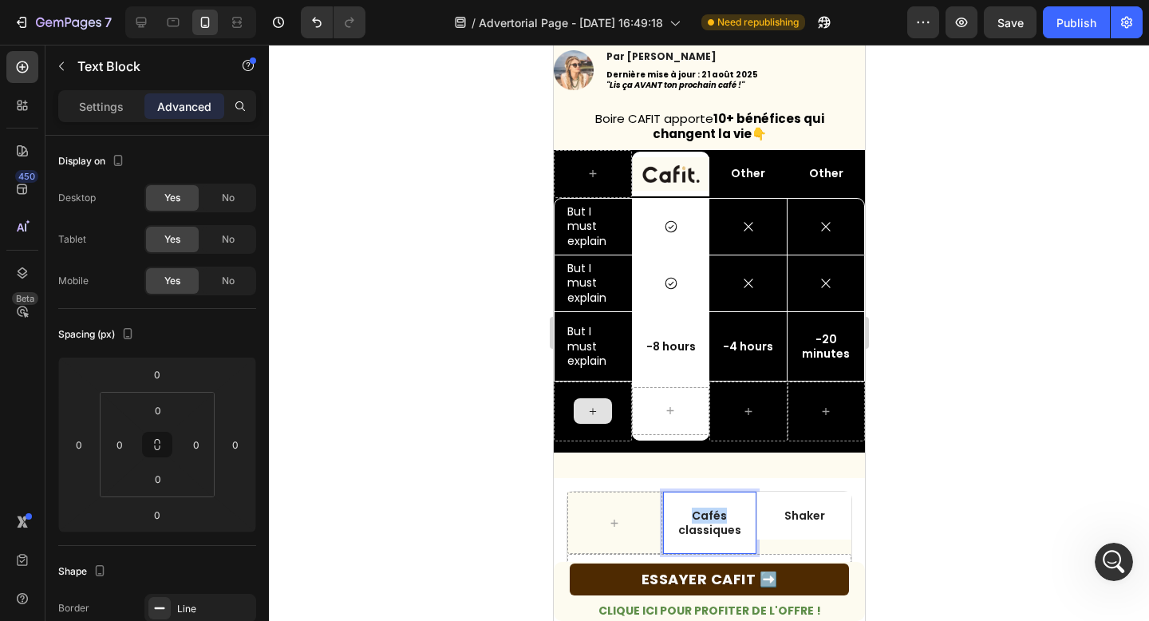
click at [711, 521] on p "Cafés classiques" at bounding box center [709, 522] width 78 height 29
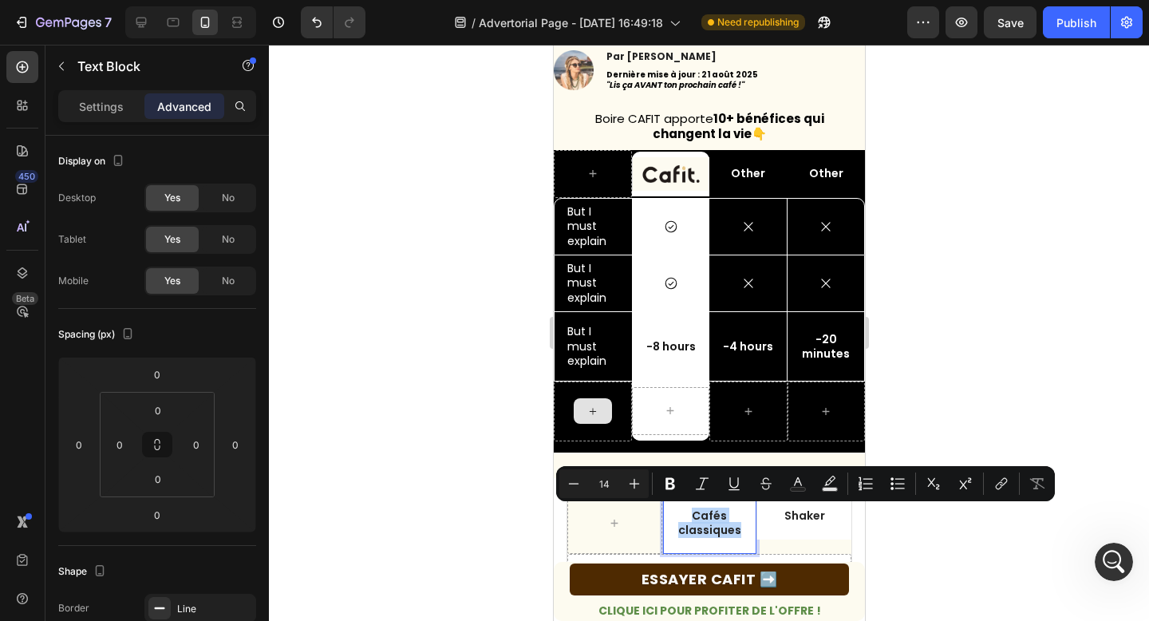
copy p "Cafés classiques"
click at [742, 175] on p "Other" at bounding box center [747, 173] width 75 height 14
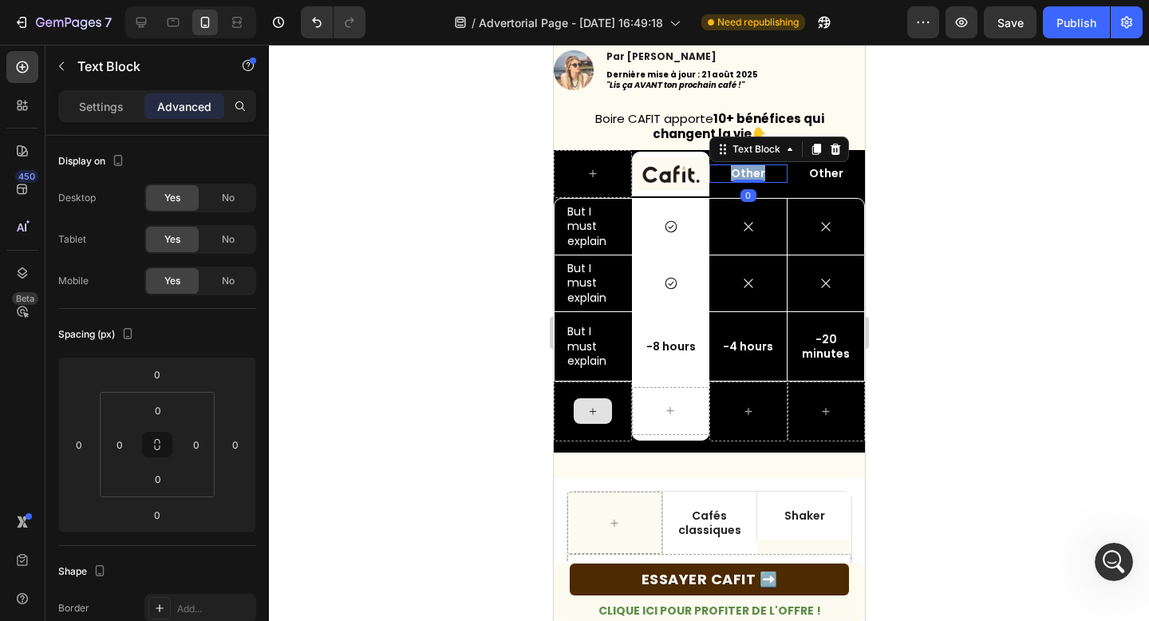
click at [742, 175] on p "Other" at bounding box center [747, 173] width 75 height 14
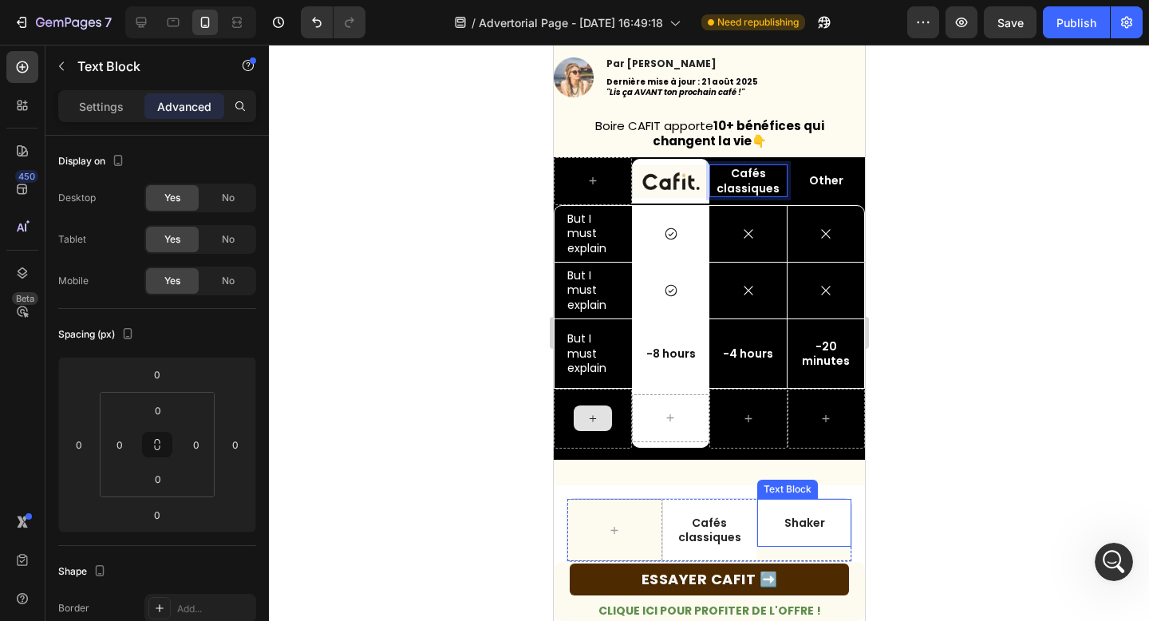
click at [804, 523] on p "Shaker" at bounding box center [803, 522] width 78 height 14
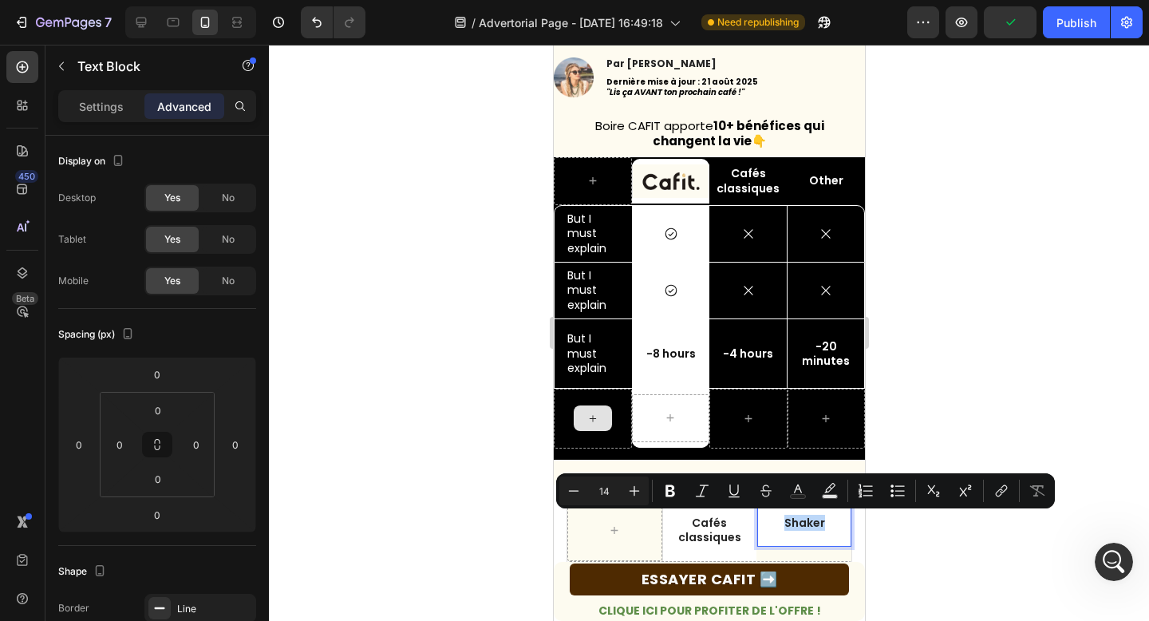
copy p "Shaker"
click at [823, 177] on p "Other" at bounding box center [825, 180] width 75 height 14
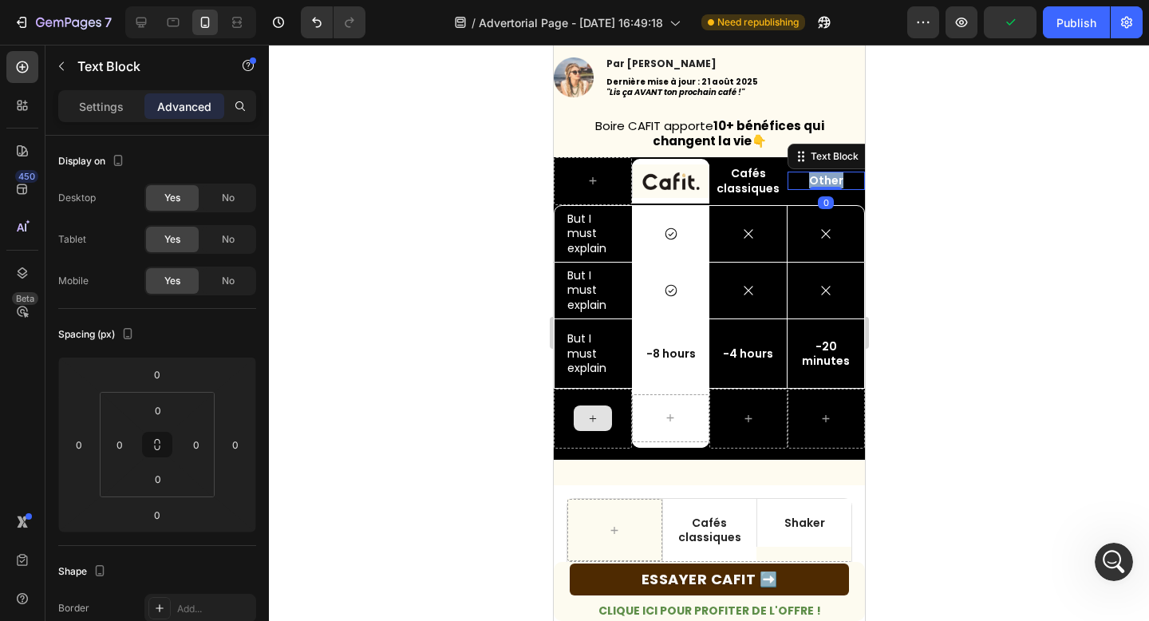
click at [823, 177] on p "Other" at bounding box center [825, 180] width 75 height 14
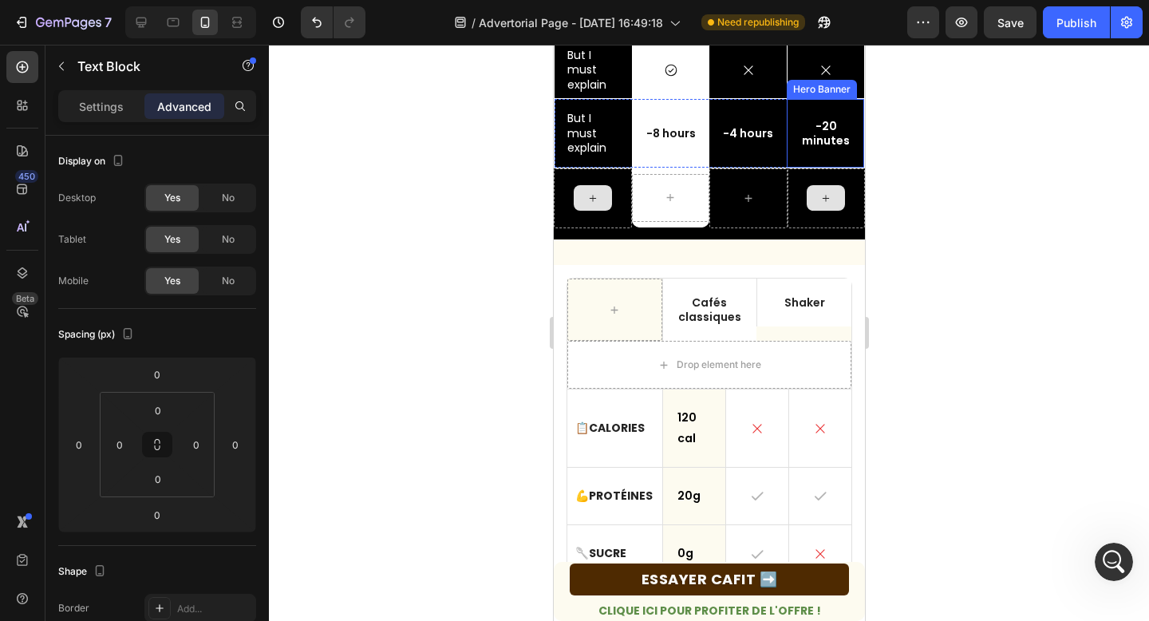
scroll to position [620, 0]
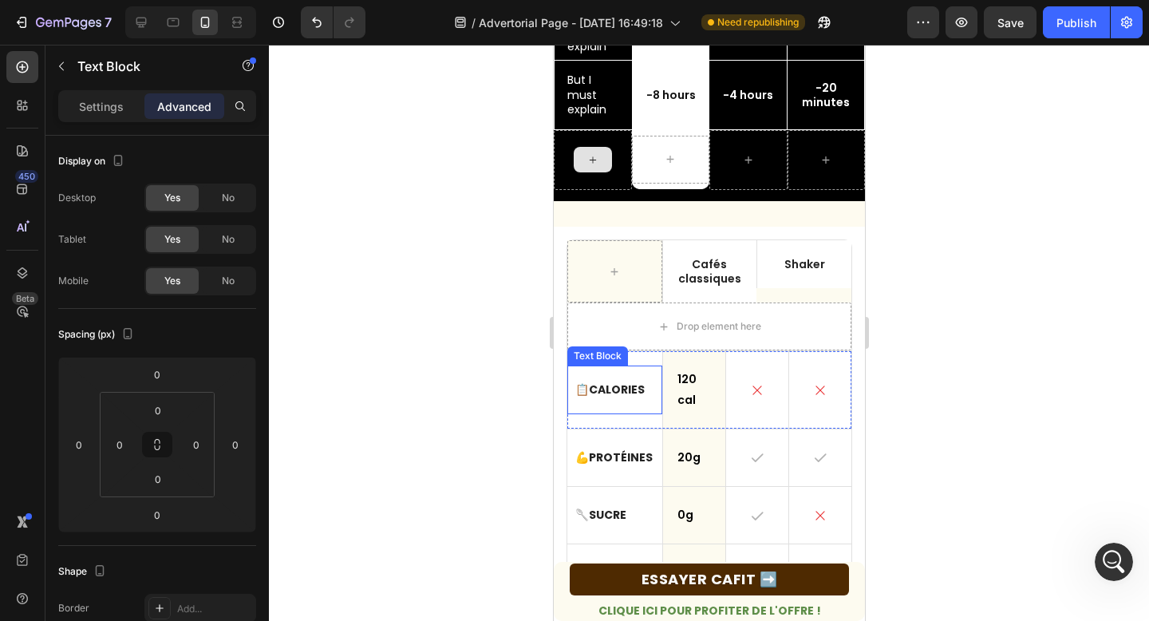
click at [628, 389] on strong "Calories" at bounding box center [616, 389] width 56 height 16
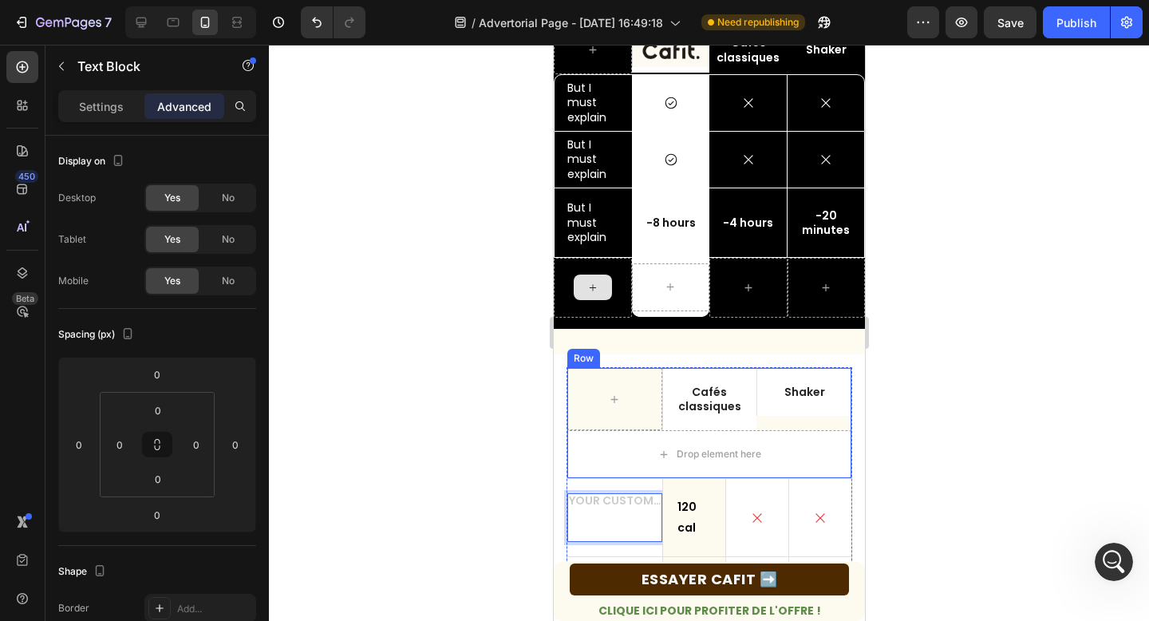
scroll to position [447, 0]
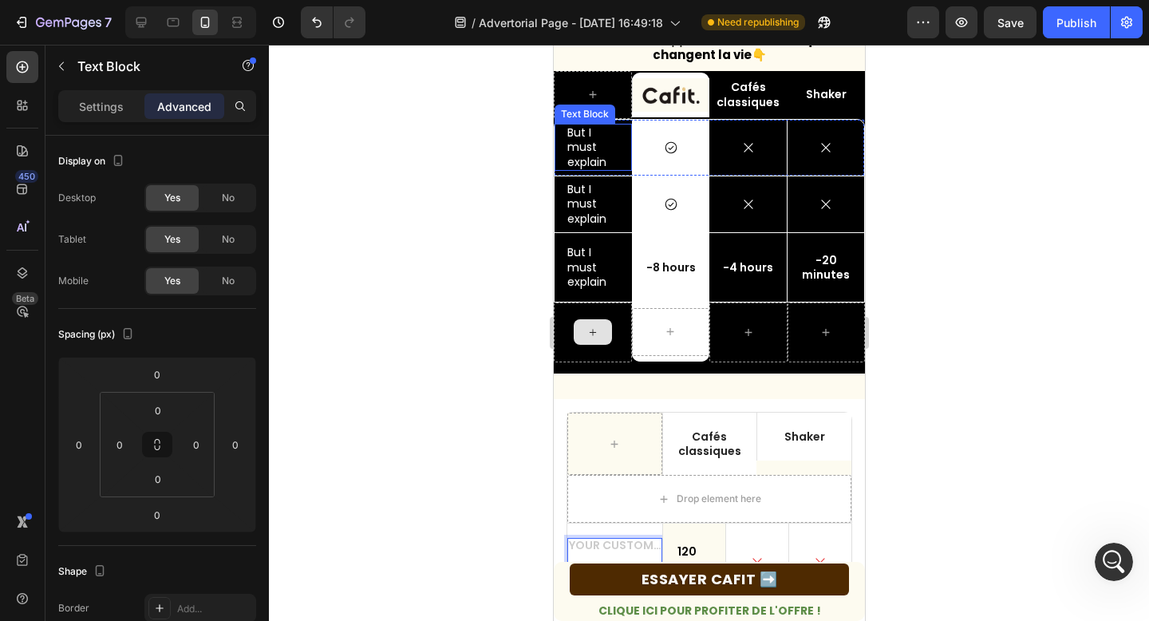
click at [579, 149] on p "But I must explain" at bounding box center [592, 147] width 52 height 44
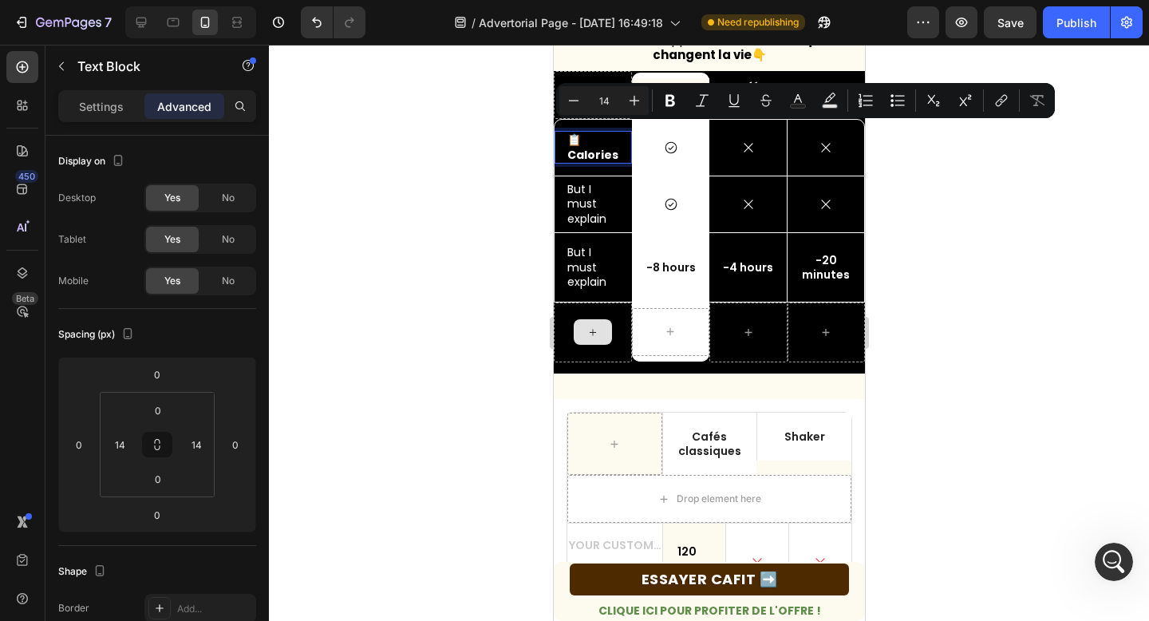
scroll to position [455, 0]
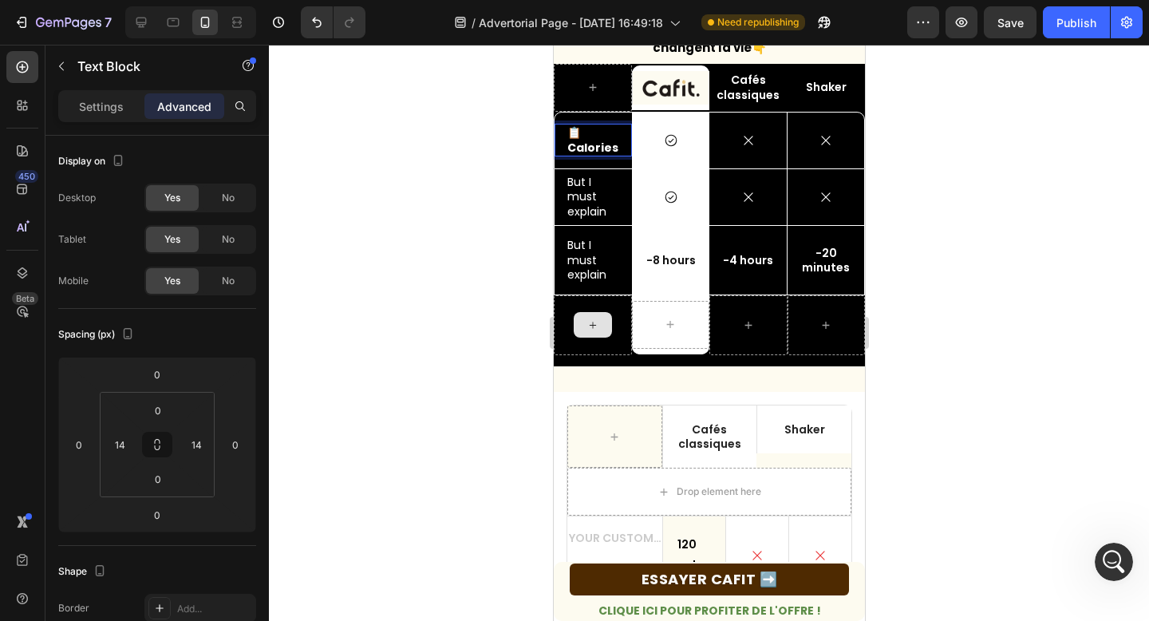
click at [567, 147] on strong "Calories" at bounding box center [591, 148] width 51 height 16
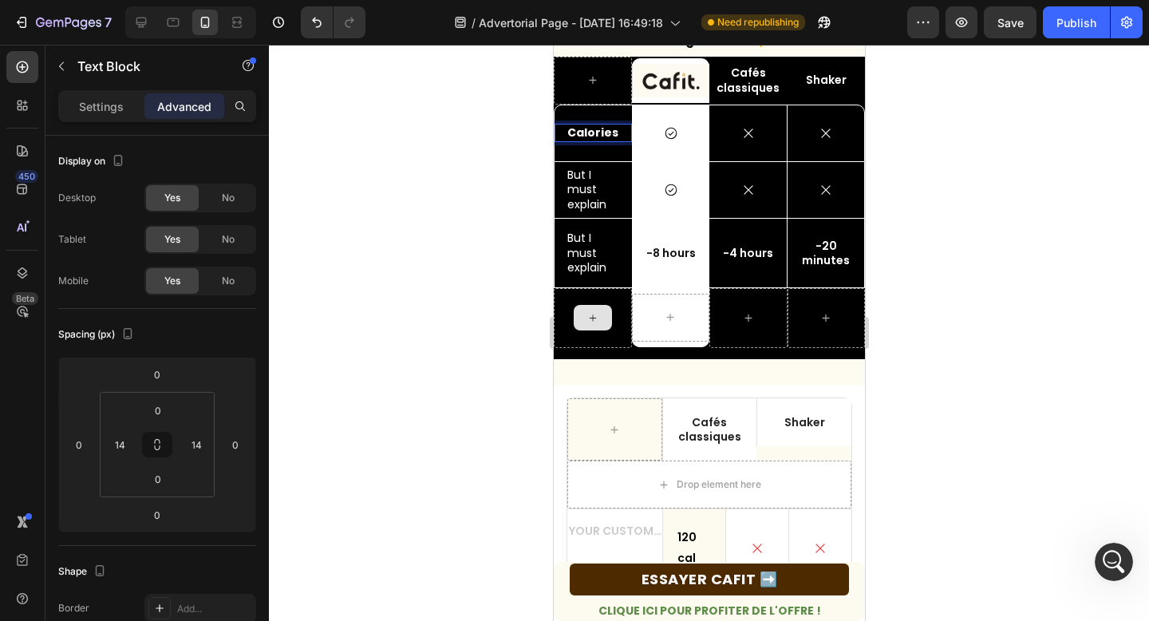
click at [581, 131] on strong "Calories" at bounding box center [591, 132] width 51 height 16
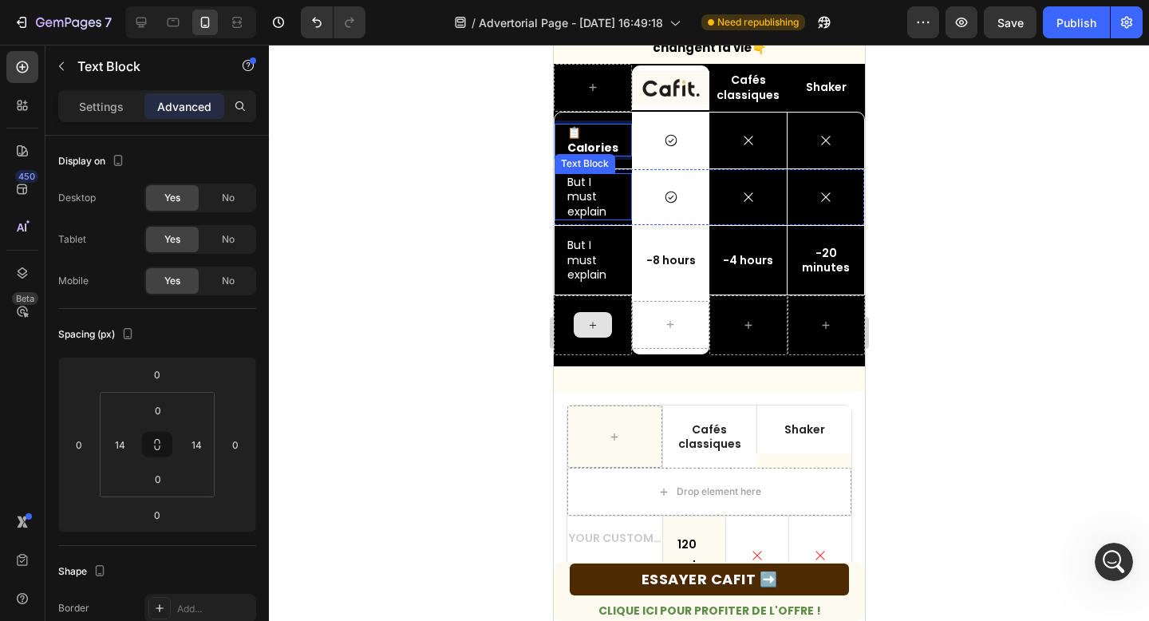
click at [594, 187] on p "But I must explain" at bounding box center [592, 197] width 52 height 44
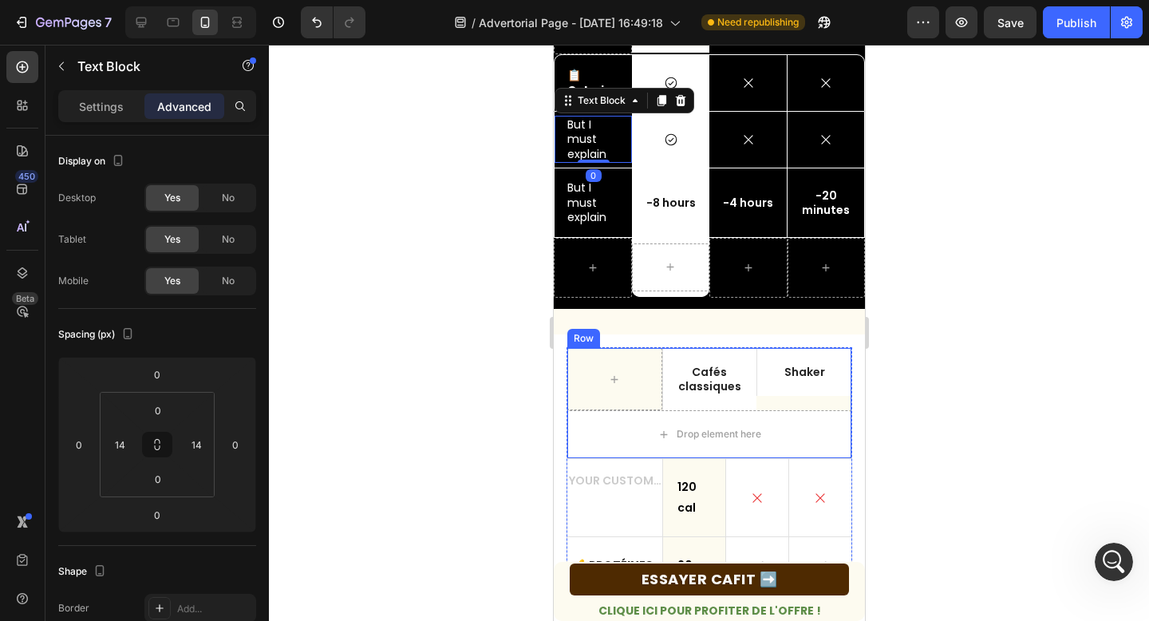
scroll to position [595, 0]
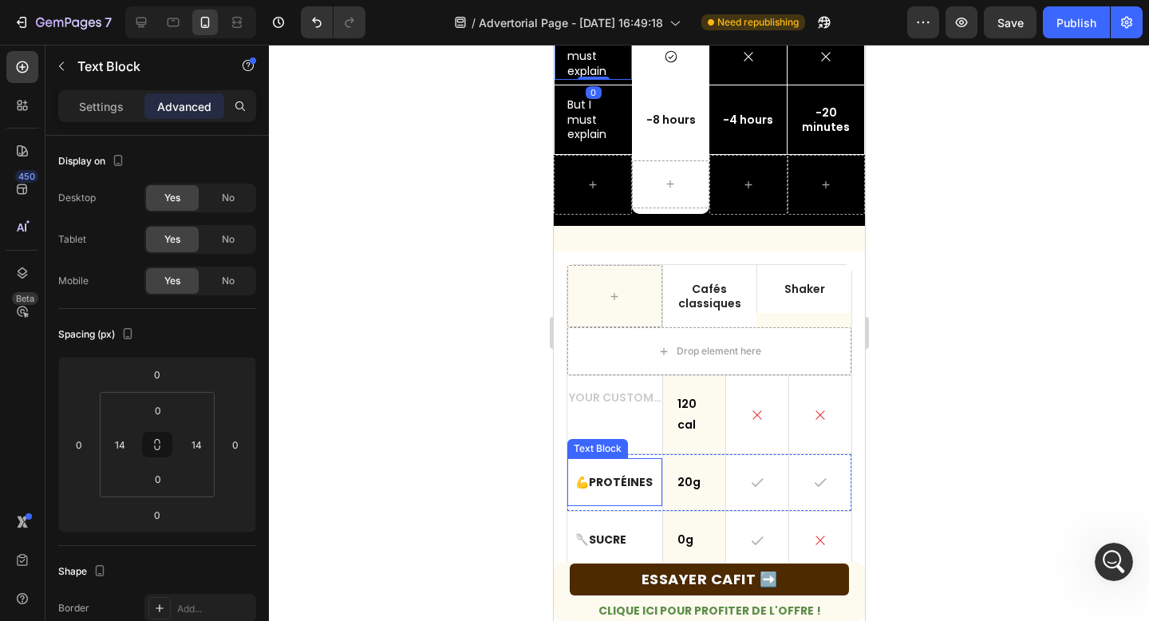
click at [612, 485] on strong "Protéines" at bounding box center [620, 482] width 64 height 16
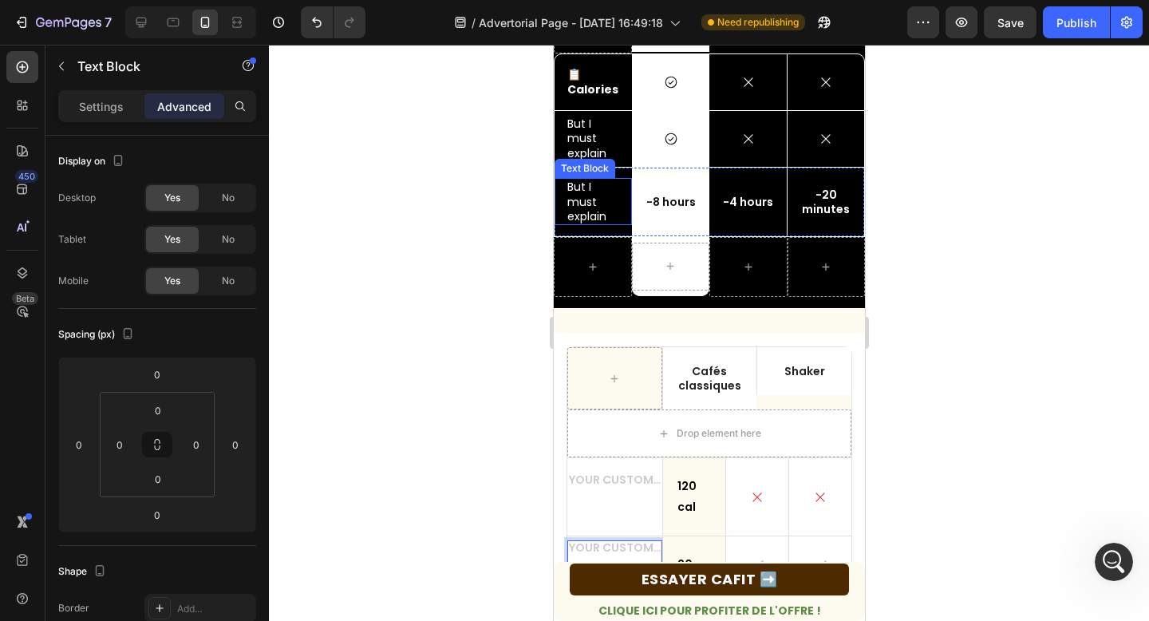
scroll to position [488, 0]
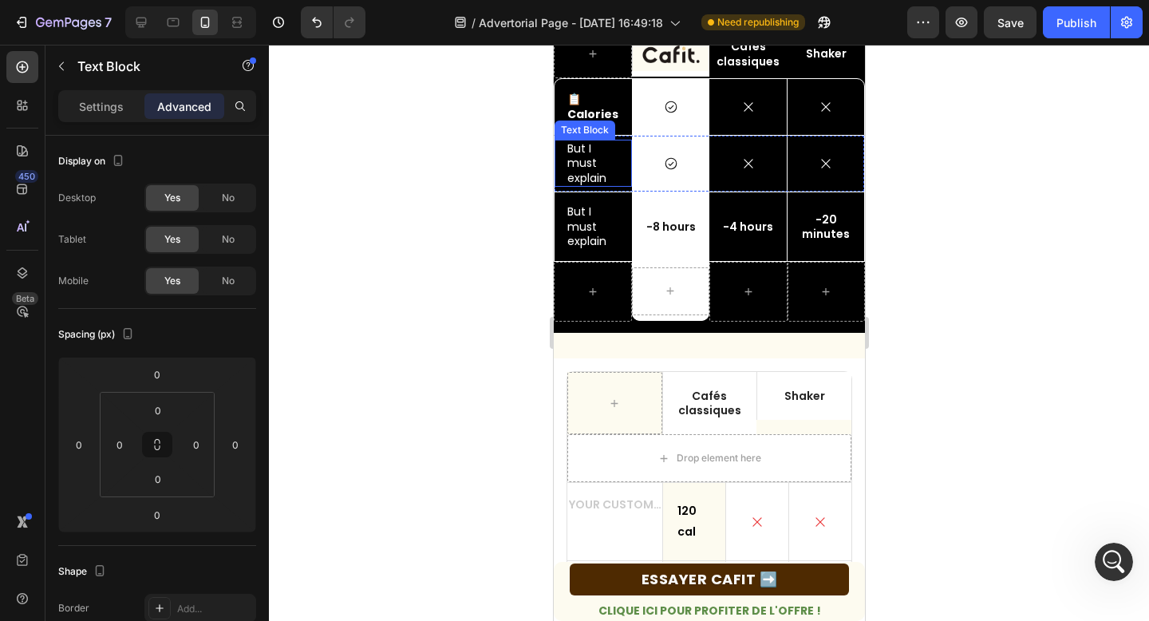
click at [581, 161] on p "But I must explain" at bounding box center [592, 163] width 52 height 44
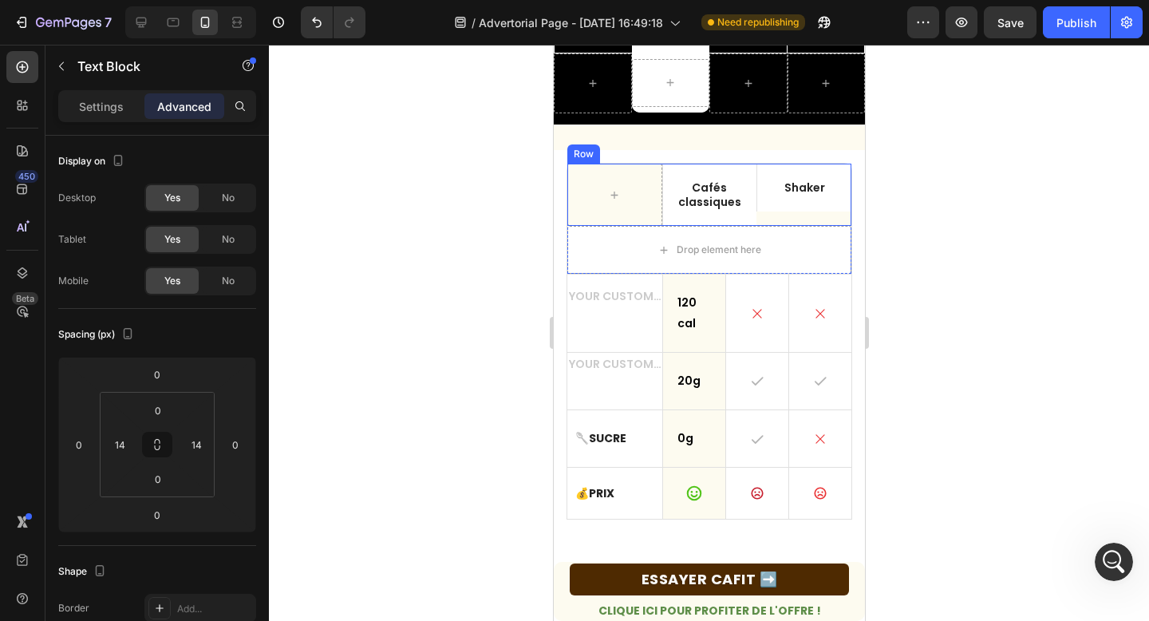
scroll to position [707, 0]
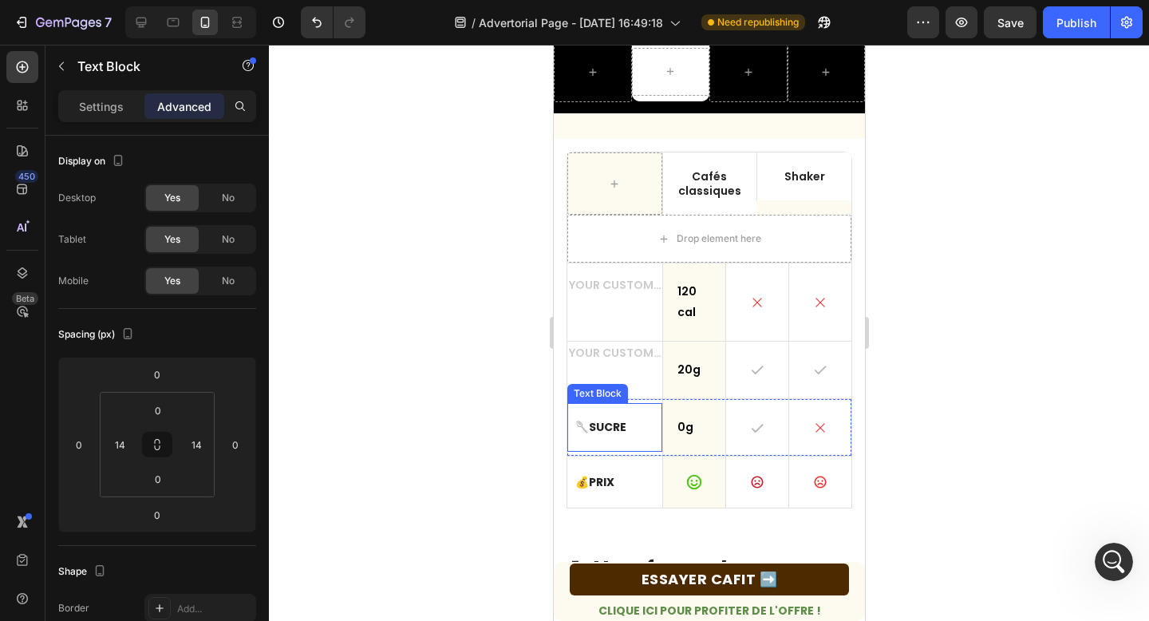
click at [613, 427] on strong "Sucre" at bounding box center [606, 427] width 37 height 16
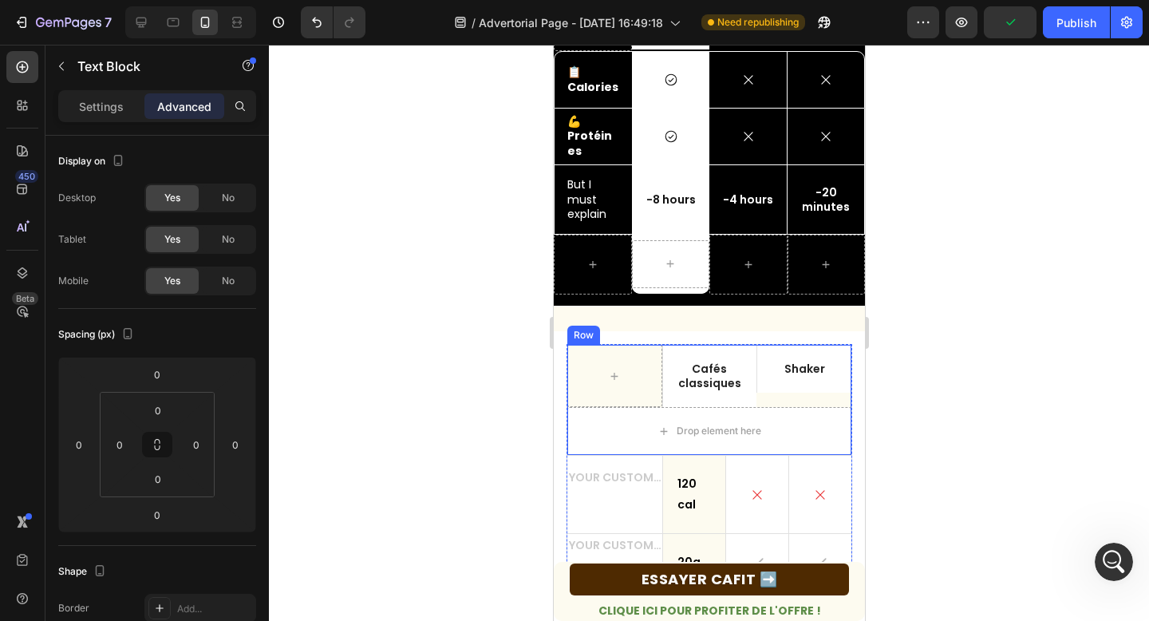
scroll to position [496, 0]
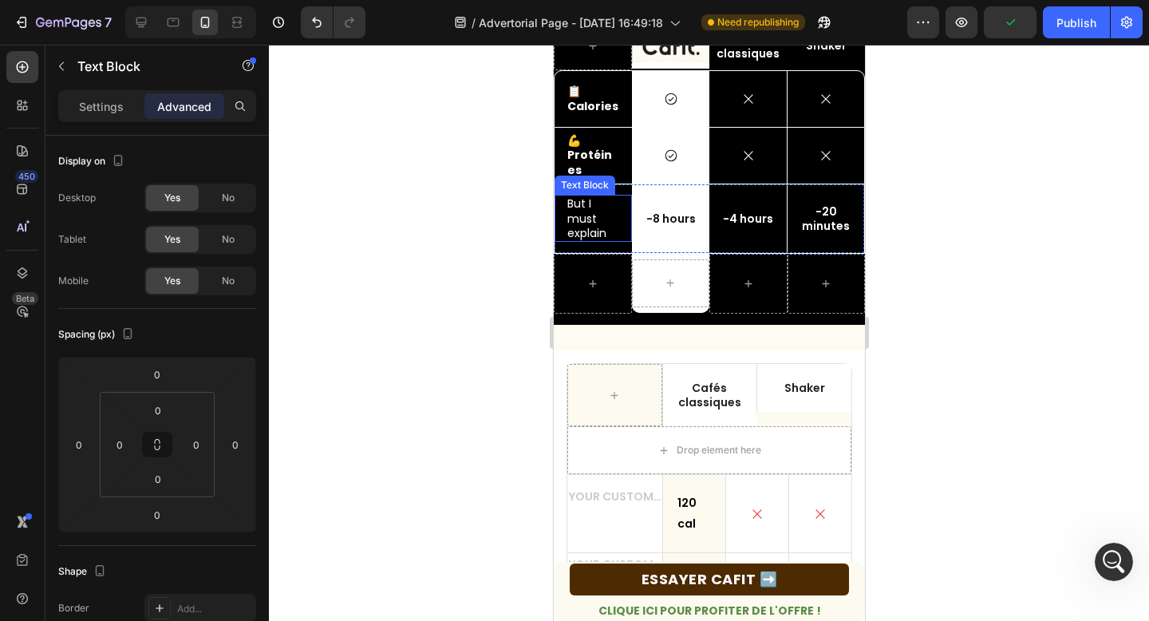
click at [579, 204] on p "But I must explain" at bounding box center [592, 218] width 52 height 44
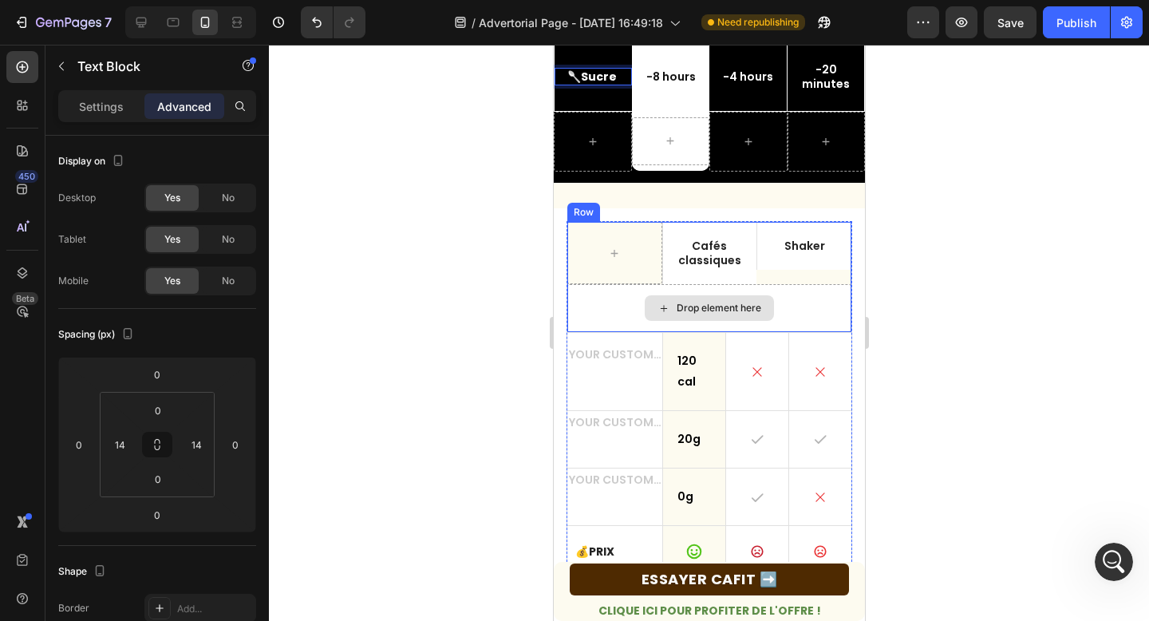
scroll to position [847, 0]
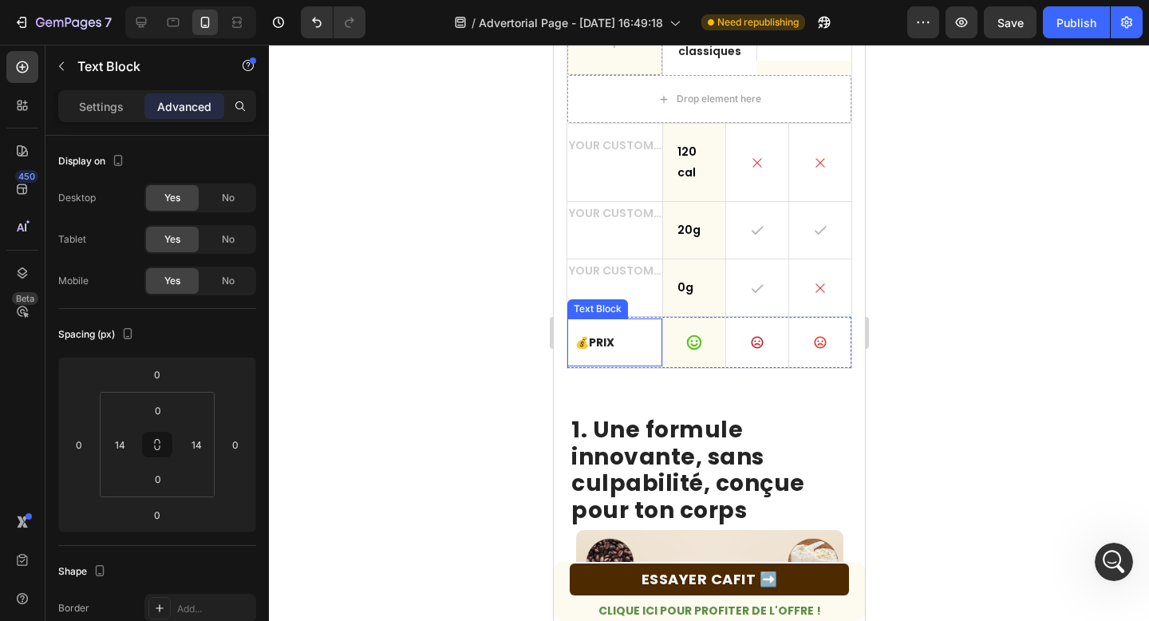
click at [599, 339] on strong "Prix" at bounding box center [601, 342] width 26 height 16
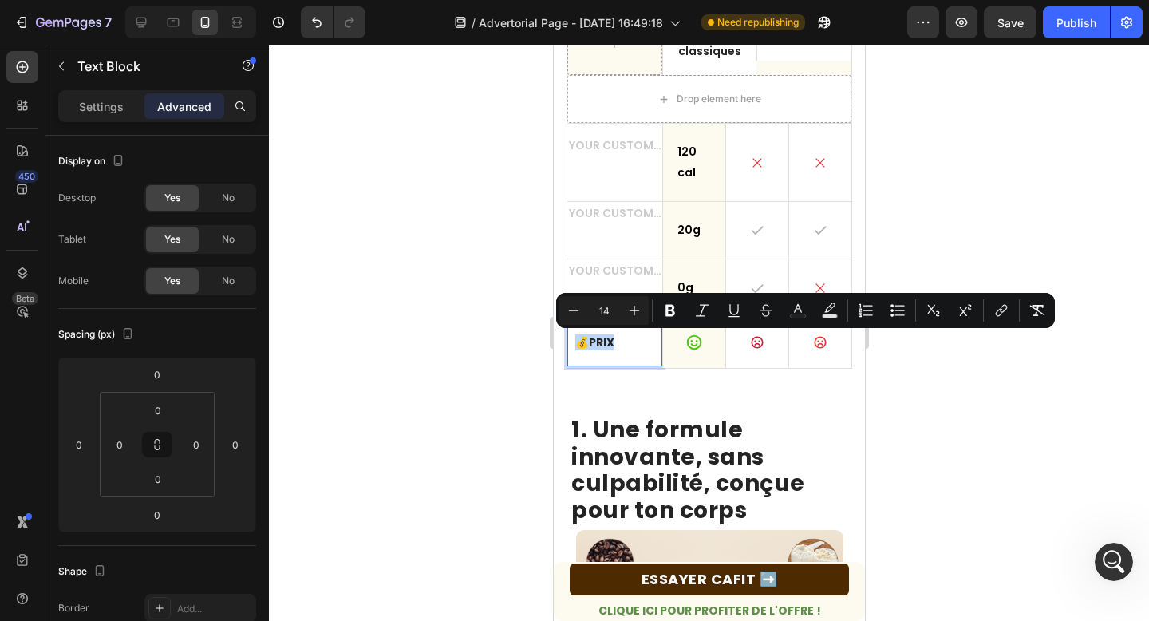
copy p "💰 Prix"
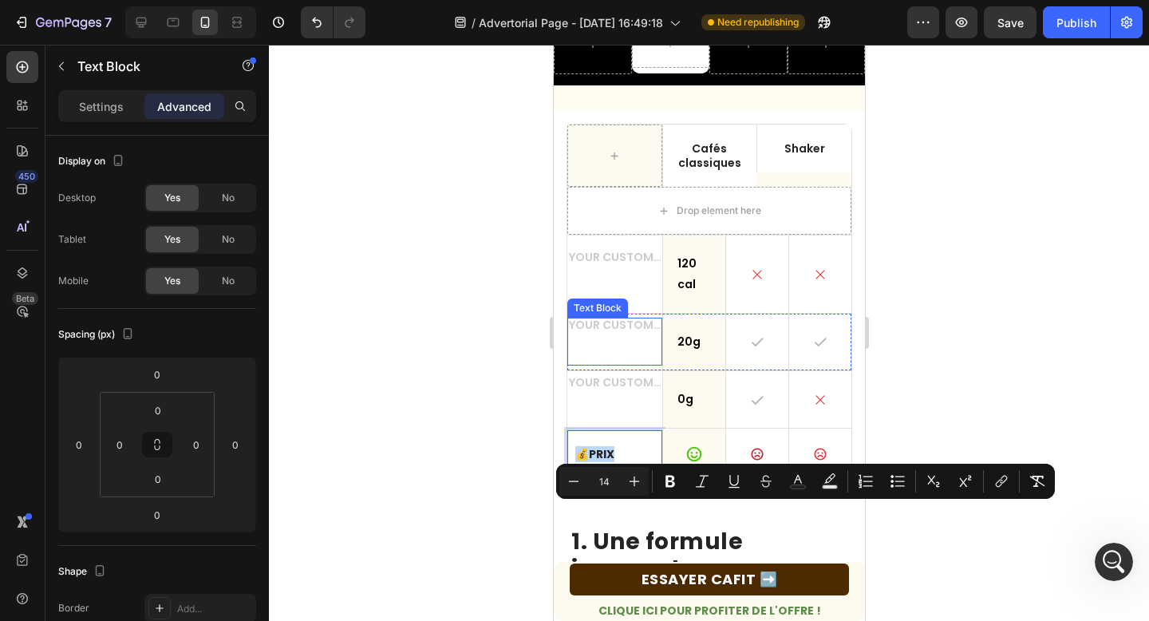
scroll to position [589, 0]
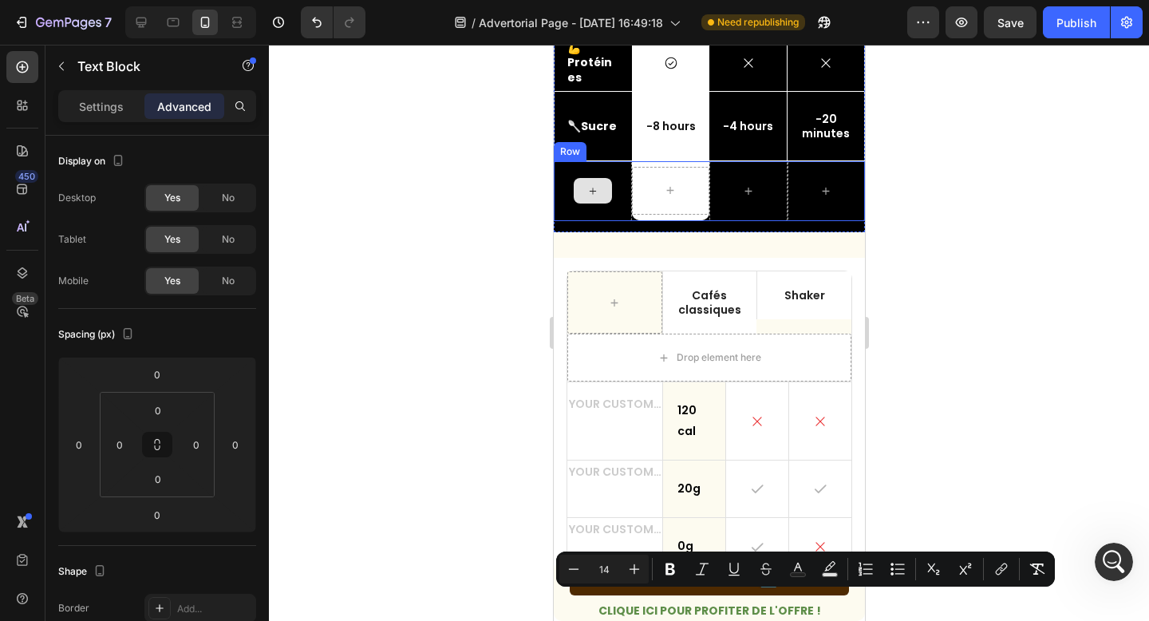
click at [587, 194] on icon at bounding box center [591, 191] width 13 height 14
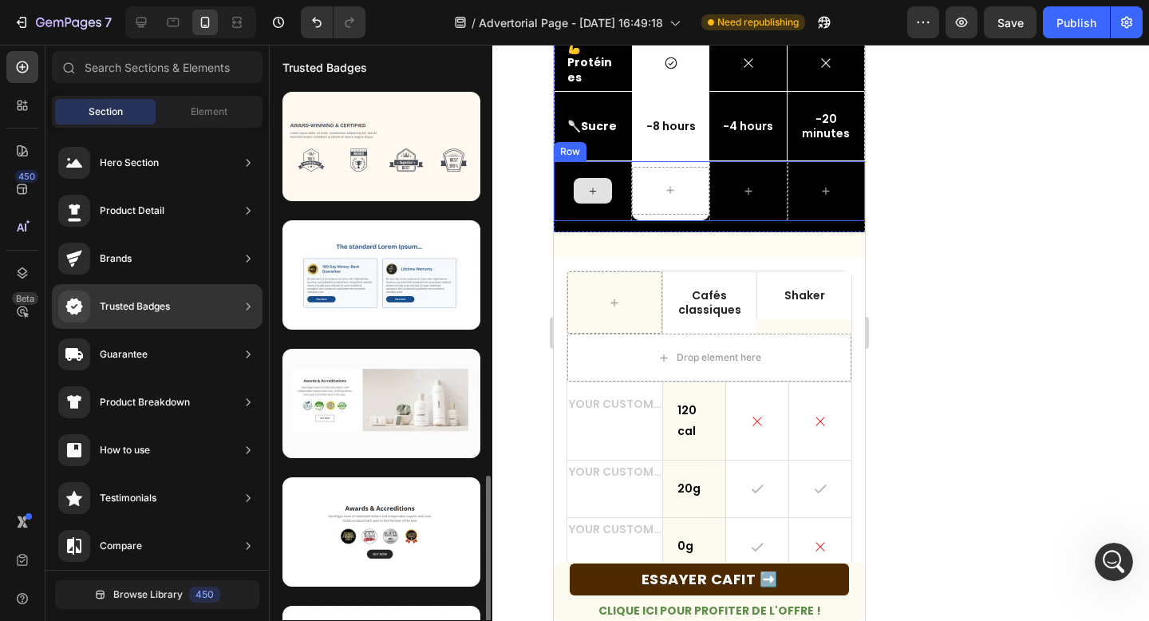
scroll to position [228, 0]
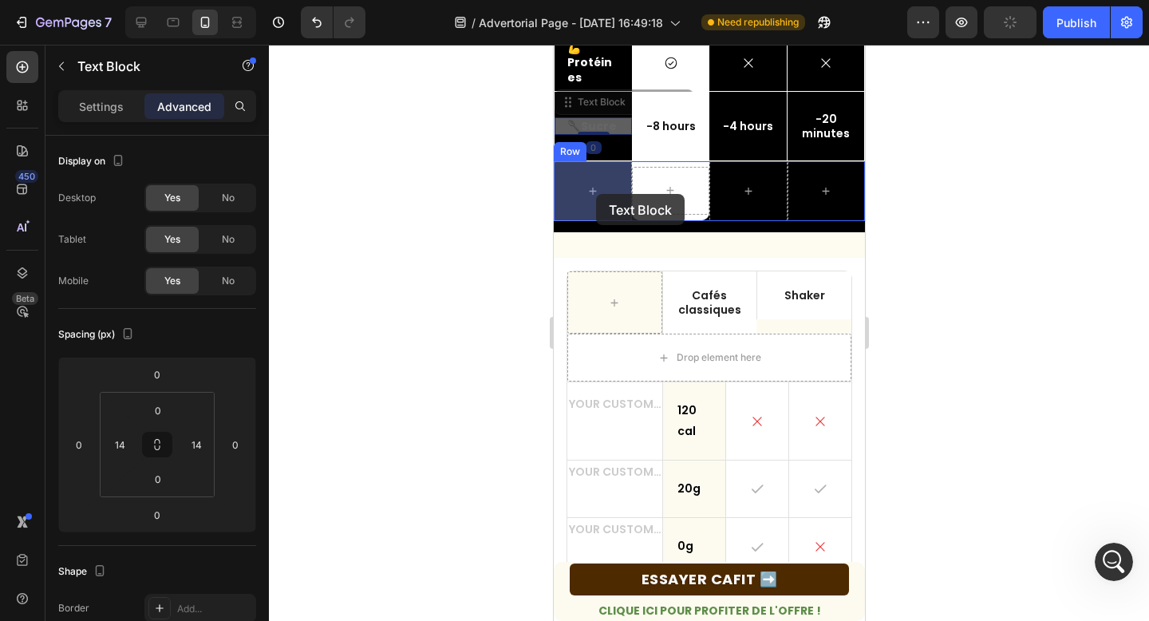
drag, startPoint x: 599, startPoint y: 126, endPoint x: 595, endPoint y: 194, distance: 67.9
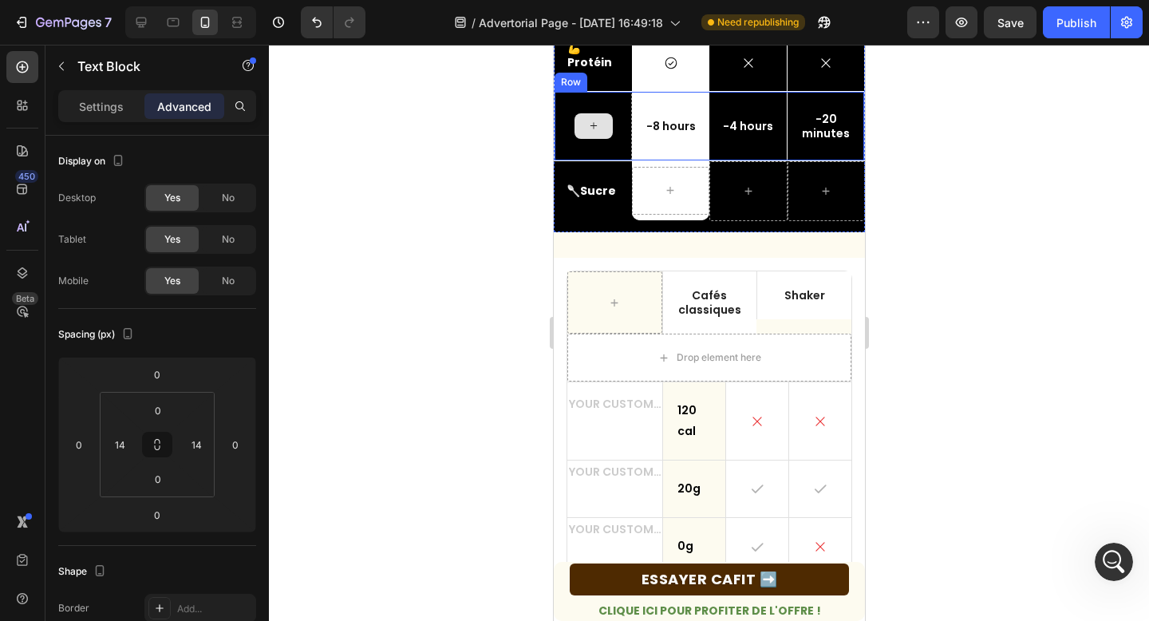
click at [593, 124] on icon at bounding box center [592, 126] width 13 height 14
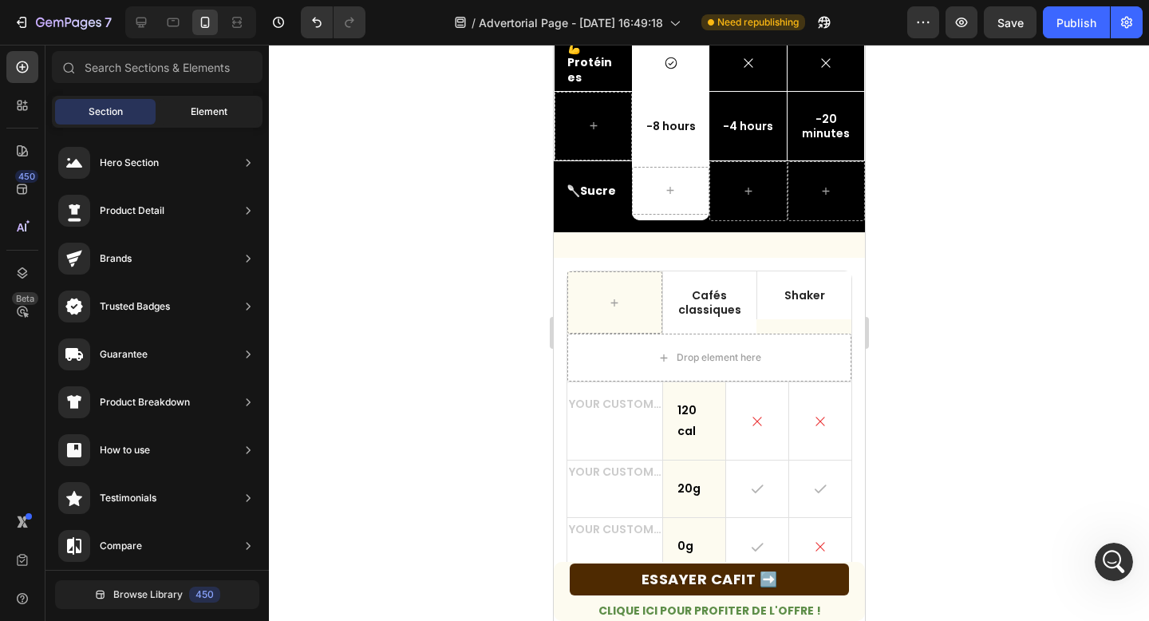
click at [213, 112] on span "Element" at bounding box center [209, 111] width 37 height 14
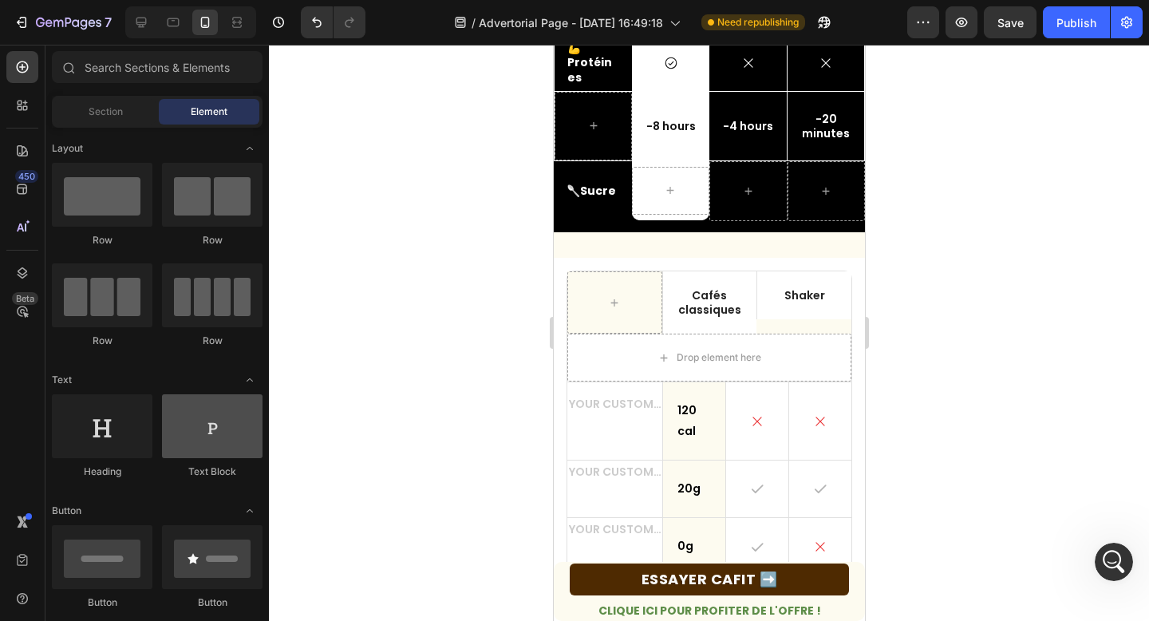
click at [195, 452] on div at bounding box center [212, 426] width 101 height 64
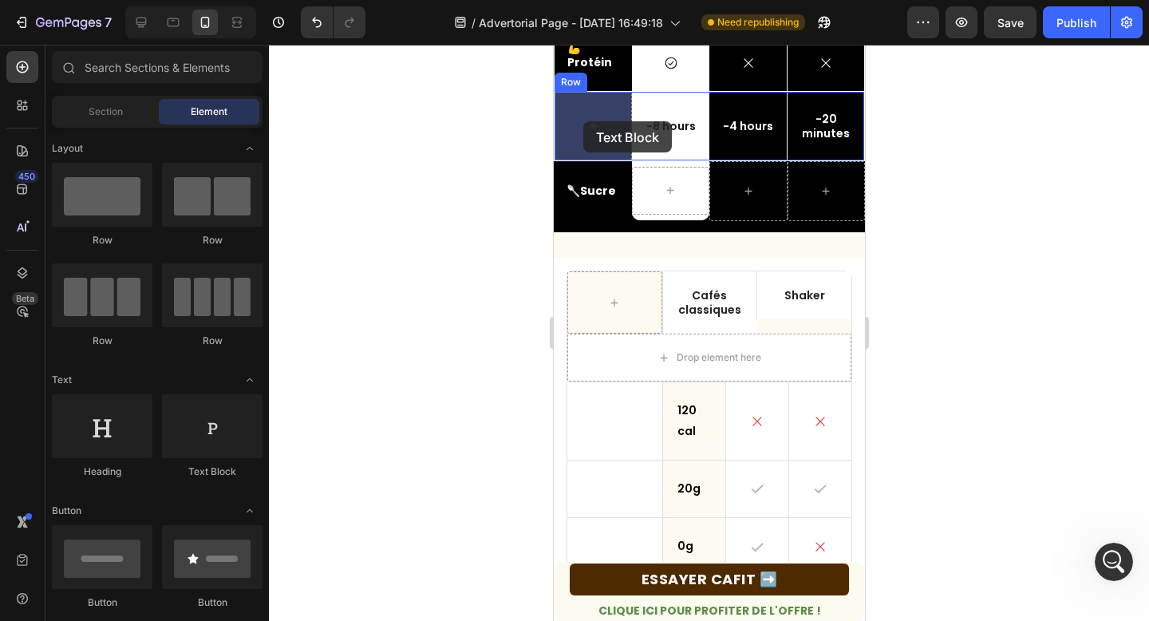
drag, startPoint x: 747, startPoint y: 497, endPoint x: 587, endPoint y: 124, distance: 406.3
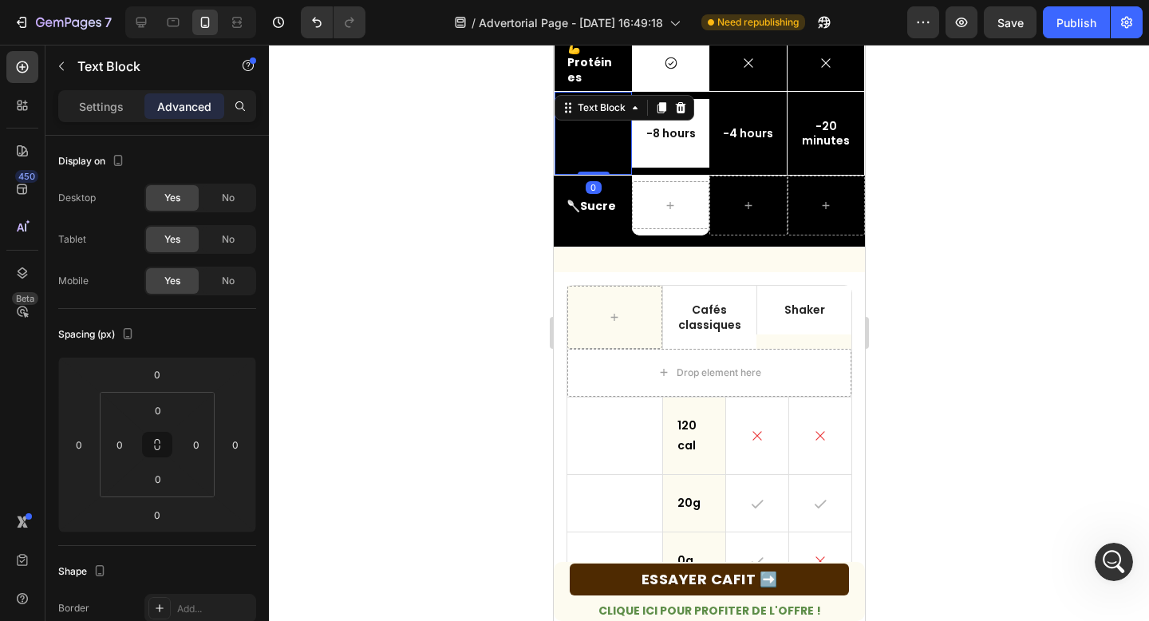
click at [585, 136] on div "Replace this text with your content" at bounding box center [592, 134] width 77 height 84
click at [593, 124] on p "Replace this text with your content" at bounding box center [592, 133] width 74 height 81
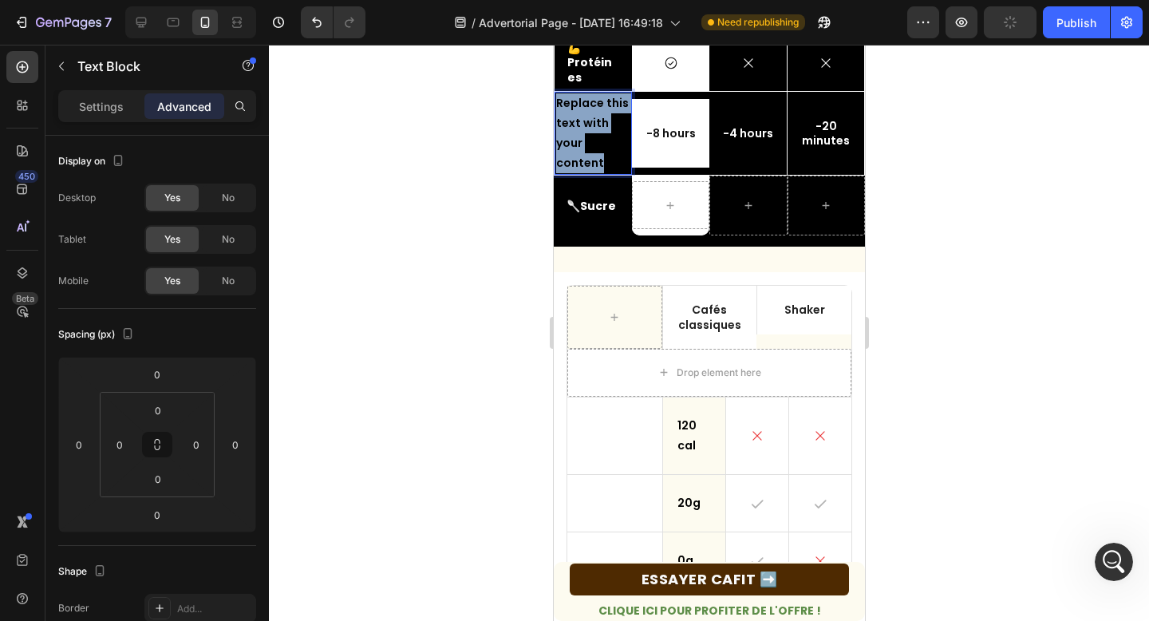
click at [593, 124] on p "Replace this text with your content" at bounding box center [592, 133] width 74 height 81
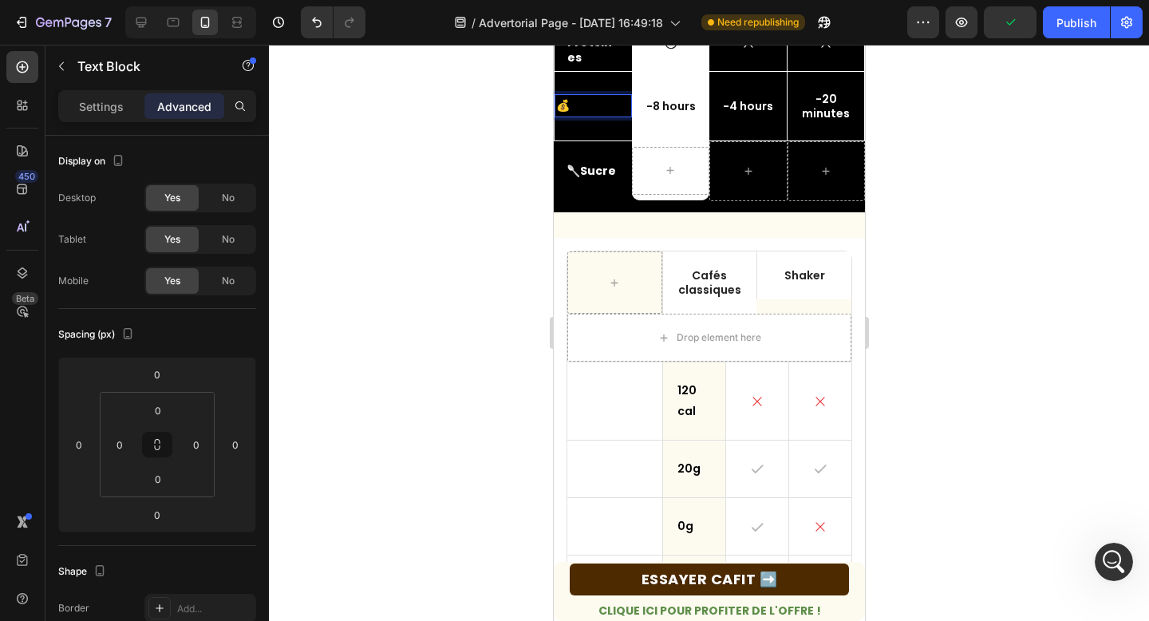
click at [587, 108] on strong "Prix" at bounding box center [580, 105] width 22 height 16
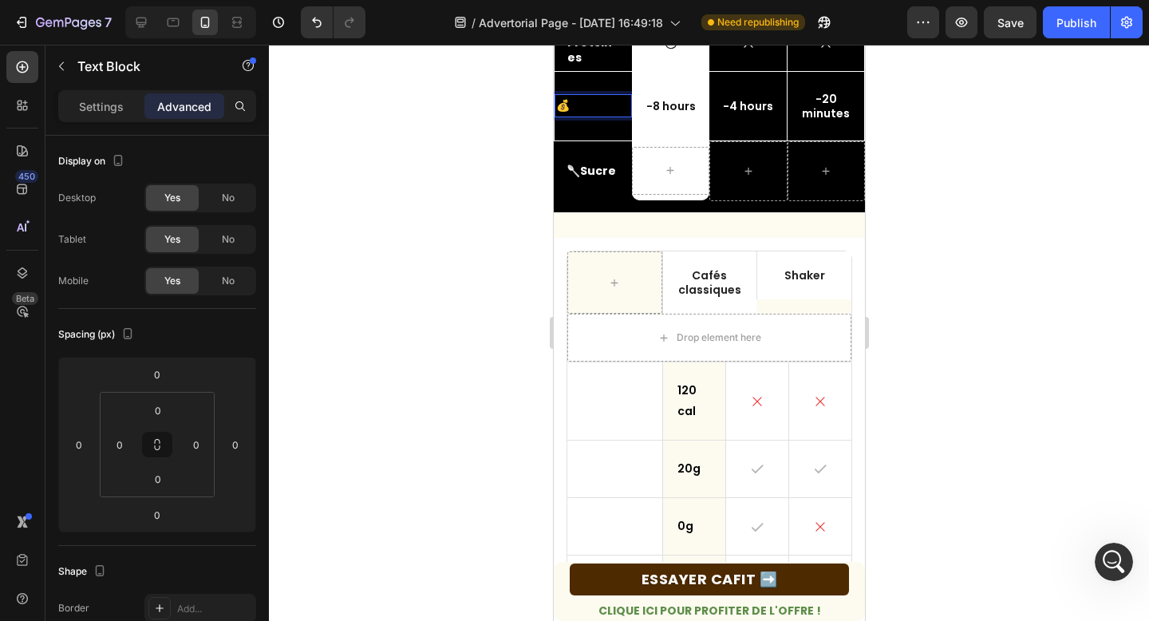
click at [587, 108] on strong "Prix" at bounding box center [580, 105] width 22 height 16
drag, startPoint x: 596, startPoint y: 104, endPoint x: 599, endPoint y: 176, distance: 71.9
click at [599, 176] on div "Text Block Row Cafés classiques Text Block Shaker Text Block Row 📋 Calories Tex…" at bounding box center [708, 61] width 311 height 302
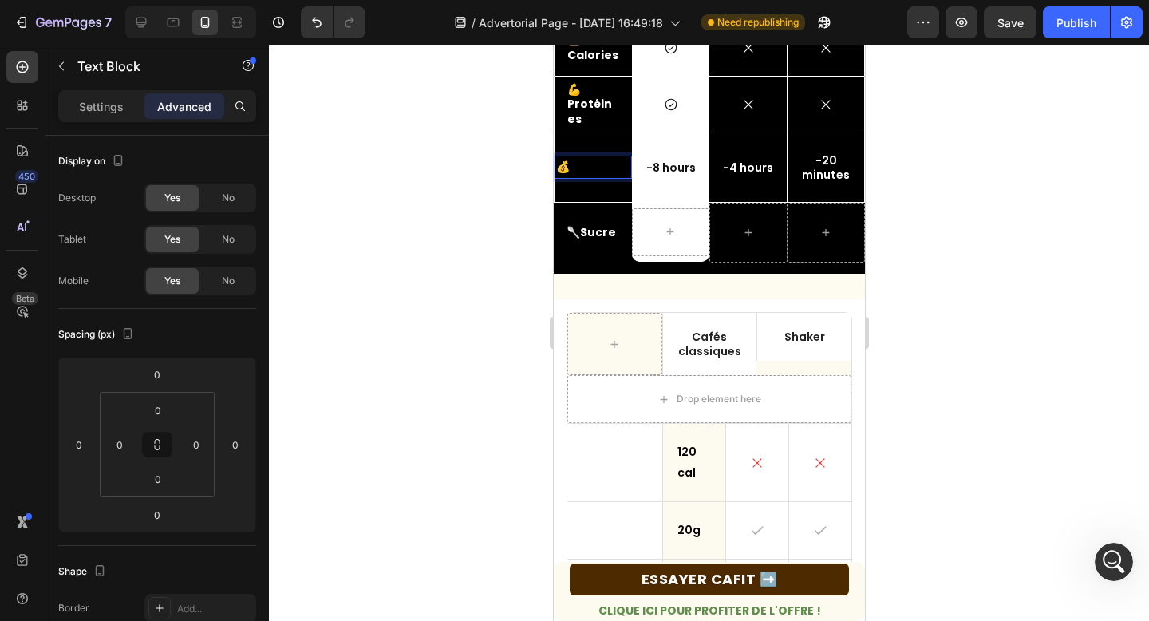
scroll to position [498, 0]
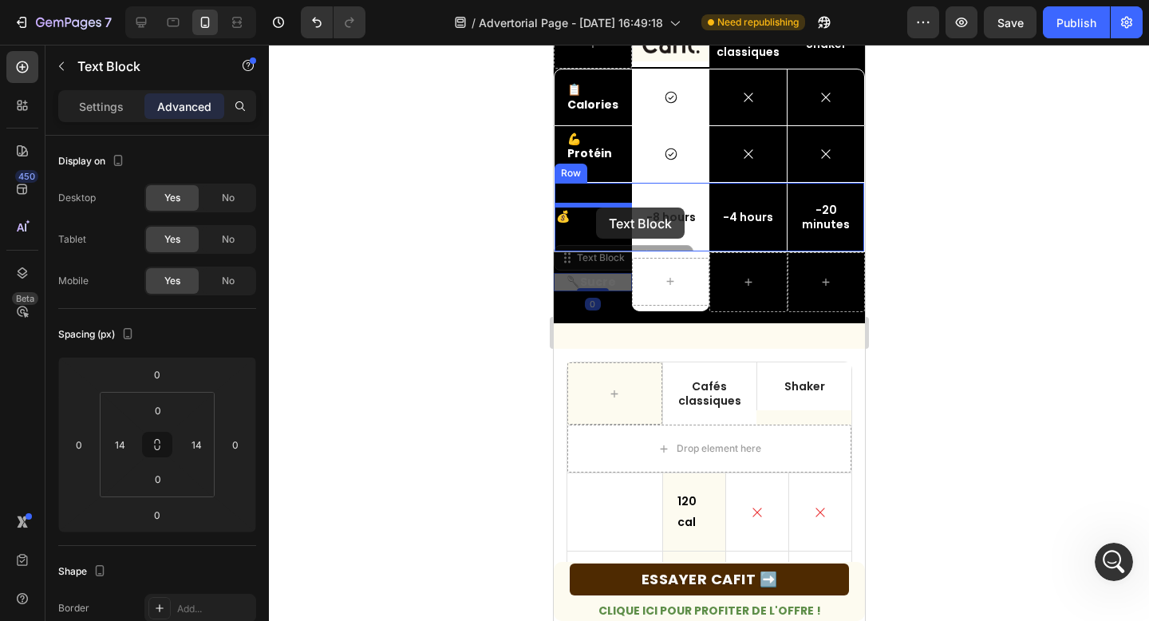
drag, startPoint x: 597, startPoint y: 282, endPoint x: 595, endPoint y: 207, distance: 74.2
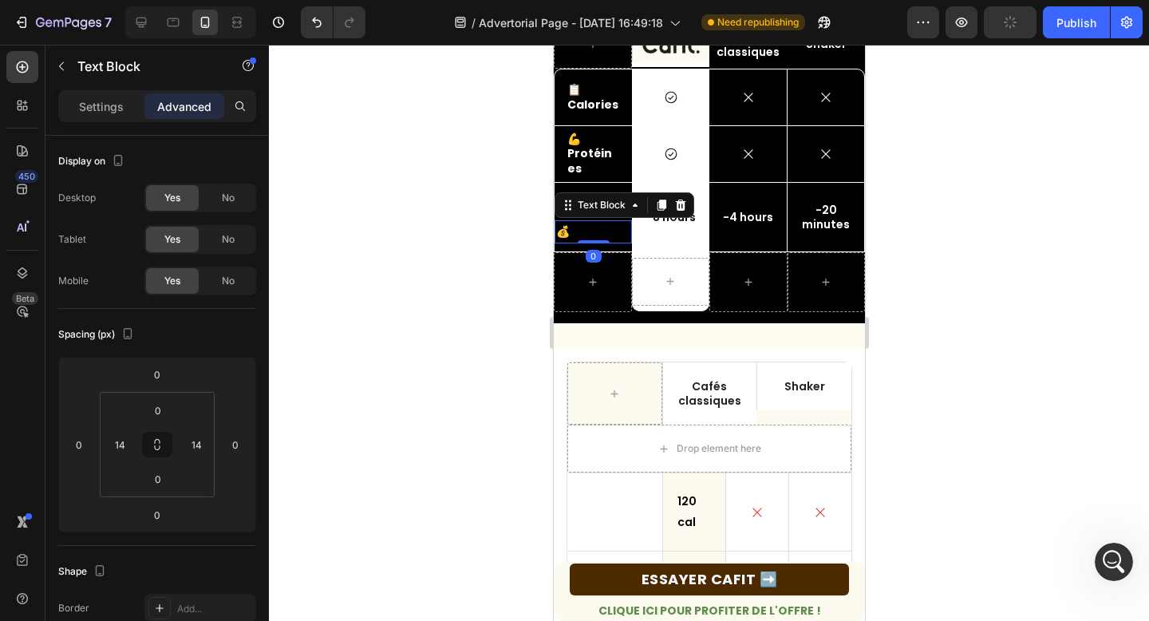
click at [564, 231] on p "💰 Prix" at bounding box center [592, 232] width 74 height 20
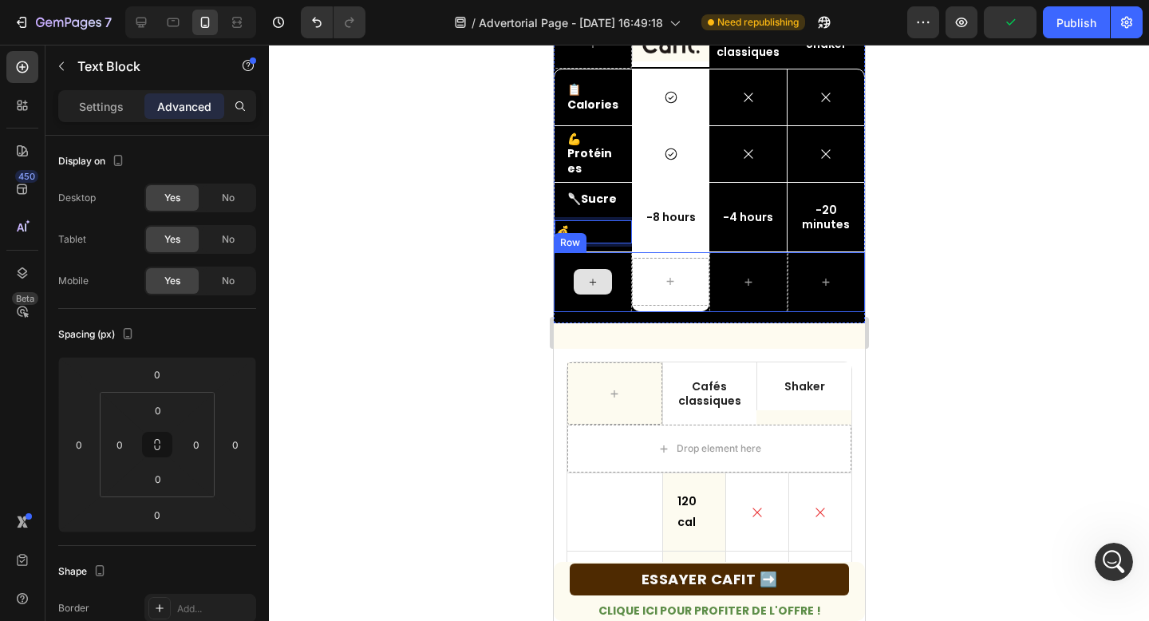
drag, startPoint x: 589, startPoint y: 229, endPoint x: 589, endPoint y: 272, distance: 43.1
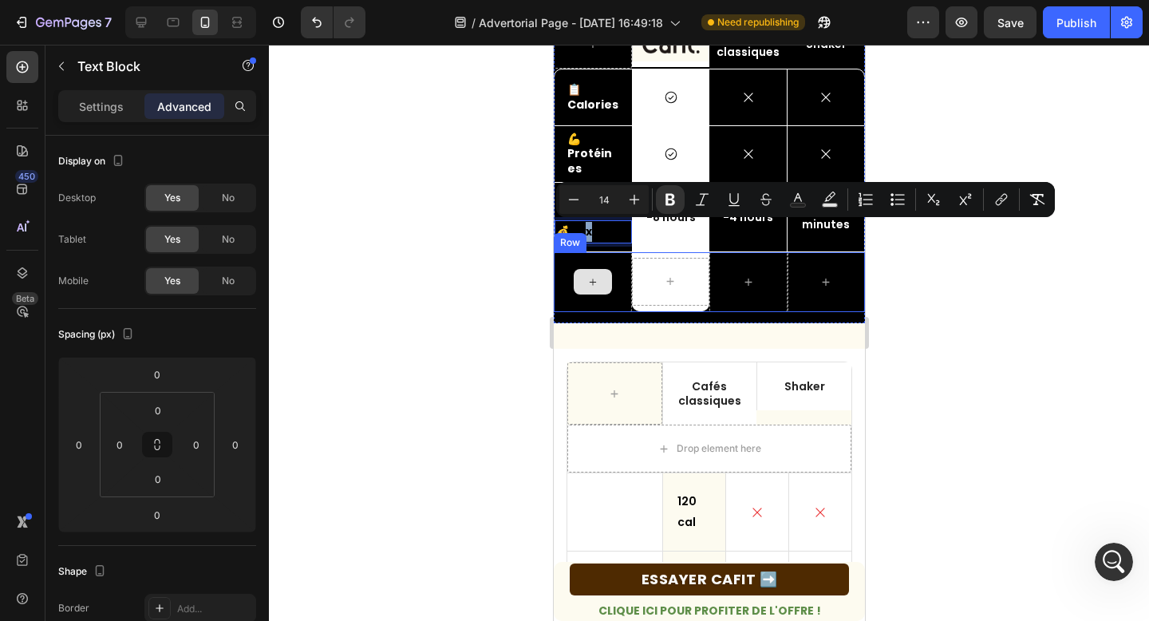
drag, startPoint x: 585, startPoint y: 229, endPoint x: 589, endPoint y: 286, distance: 56.8
click at [589, 286] on div "Text Block Row Cafés classiques Text Block Shaker Text Block Row 📋 Calories Tex…" at bounding box center [708, 172] width 311 height 302
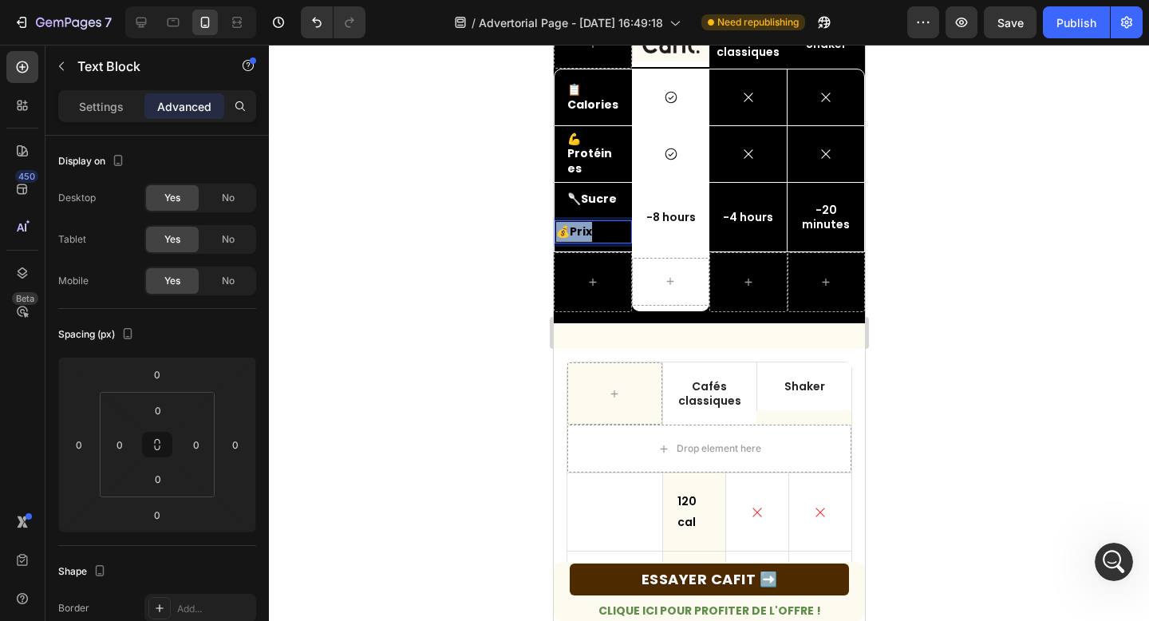
drag, startPoint x: 608, startPoint y: 224, endPoint x: 558, endPoint y: 235, distance: 51.3
click at [558, 235] on p "💰 Prix" at bounding box center [592, 232] width 74 height 20
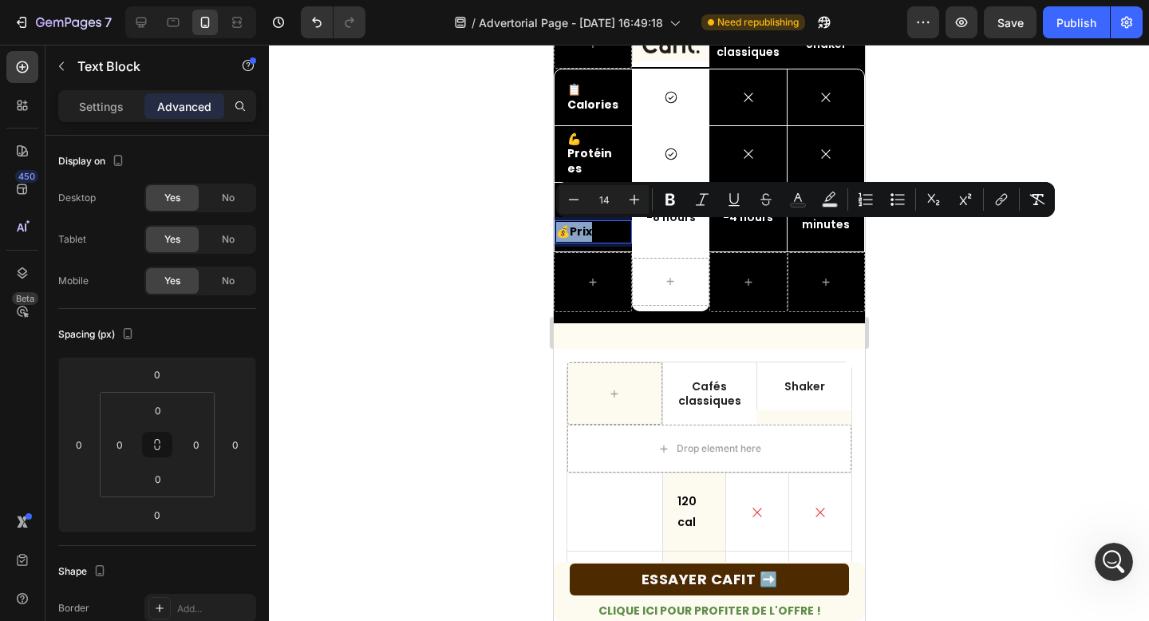
click at [608, 235] on p "💰 Prix" at bounding box center [592, 232] width 74 height 20
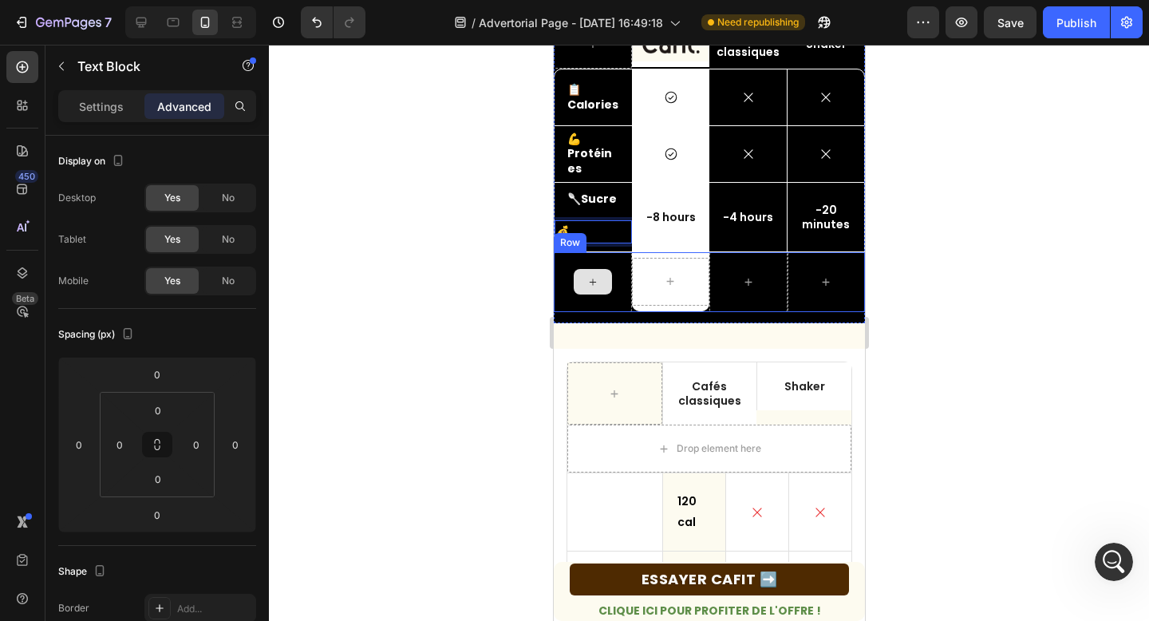
drag, startPoint x: 608, startPoint y: 234, endPoint x: 576, endPoint y: 272, distance: 49.8
click at [576, 272] on div "Text Block Row Cafés classiques Text Block Shaker Text Block Row 📋 Calories Tex…" at bounding box center [708, 172] width 311 height 302
click at [576, 271] on div at bounding box center [592, 282] width 38 height 26
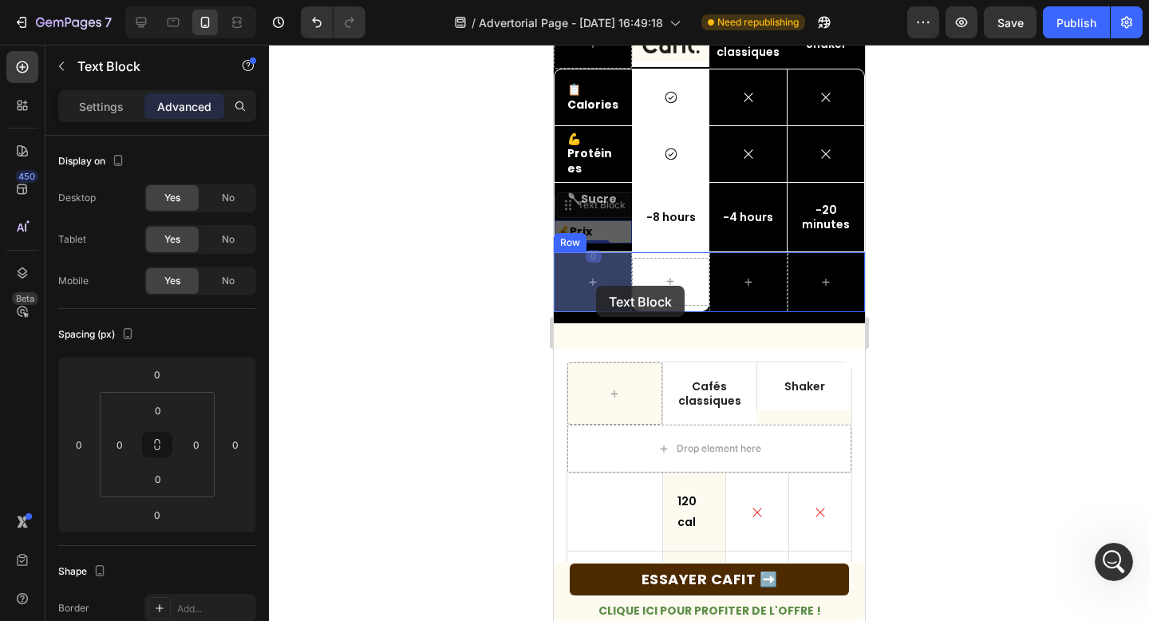
drag, startPoint x: 600, startPoint y: 227, endPoint x: 595, endPoint y: 286, distance: 59.2
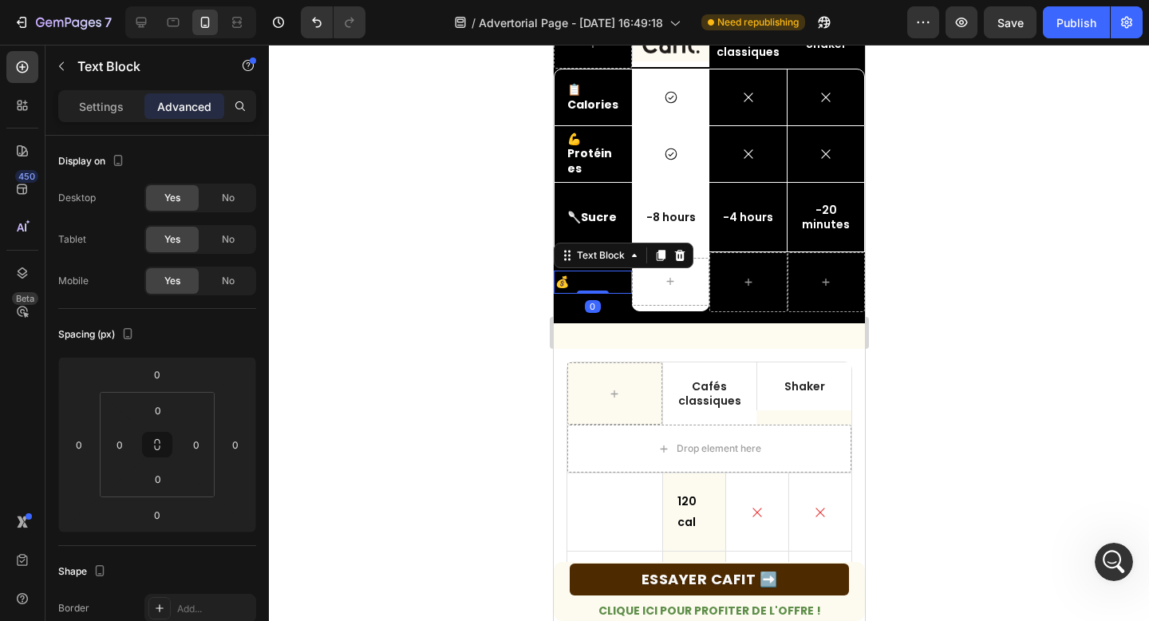
click at [595, 286] on p "💰 Prix" at bounding box center [591, 282] width 75 height 20
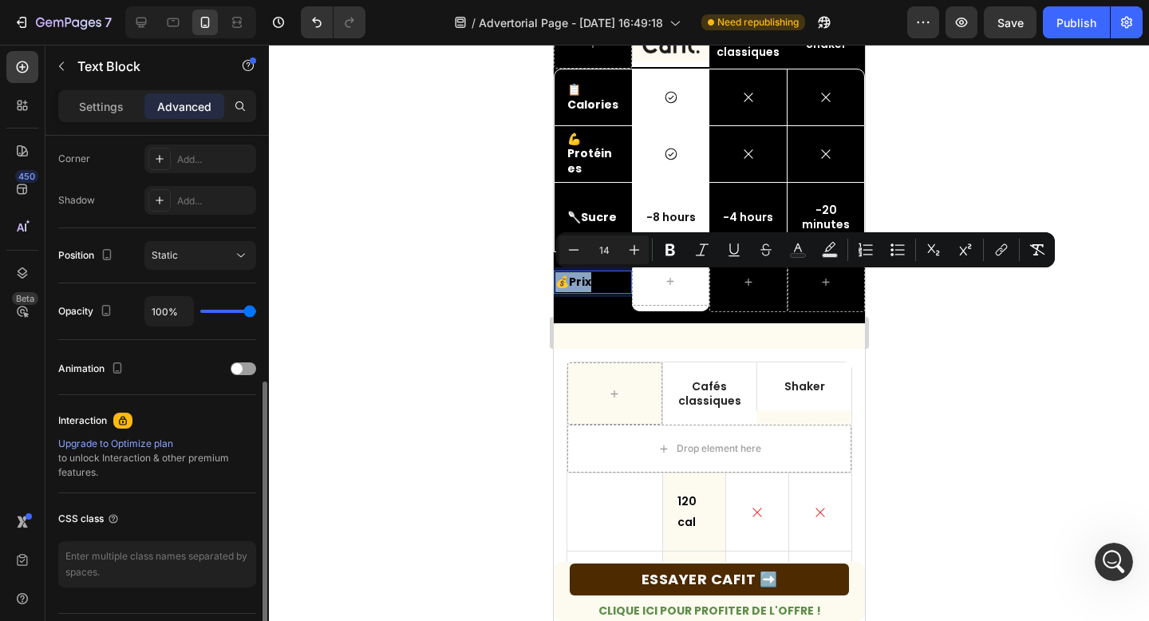
scroll to position [101, 0]
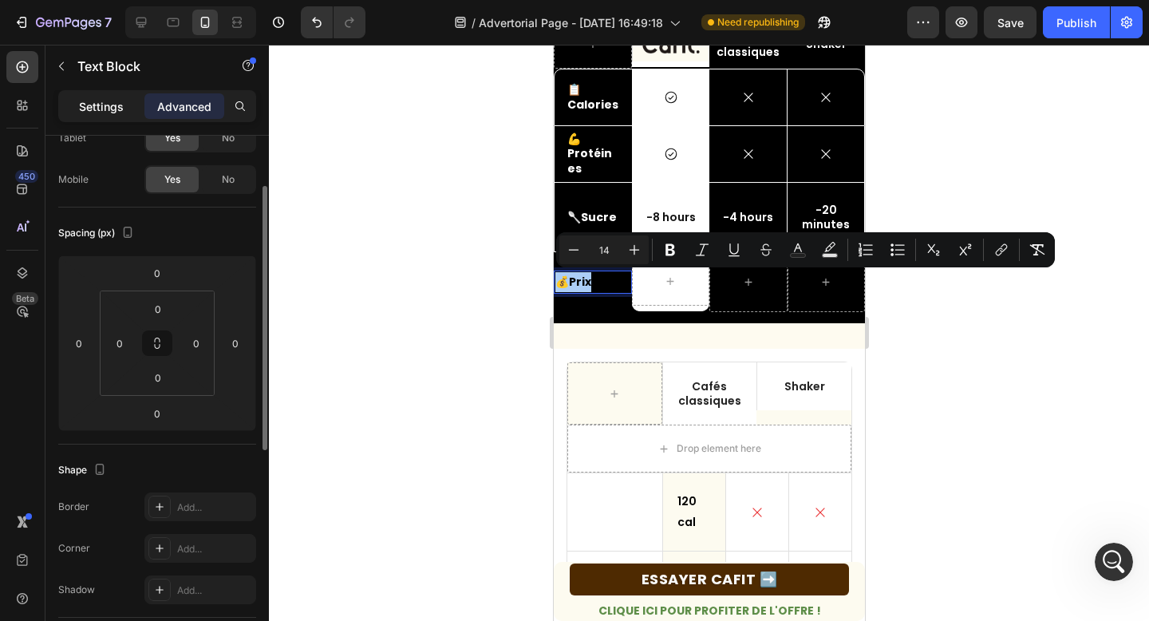
click at [112, 109] on p "Settings" at bounding box center [101, 106] width 45 height 17
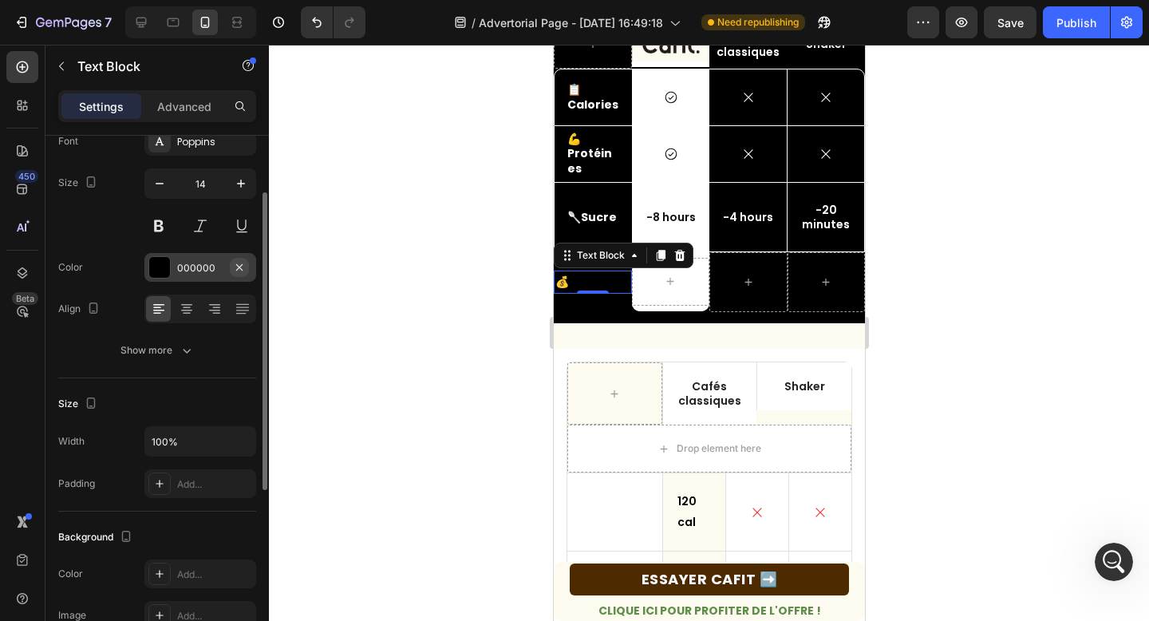
click at [239, 264] on icon "button" at bounding box center [239, 267] width 13 height 13
click at [177, 267] on div "Add..." at bounding box center [214, 268] width 75 height 14
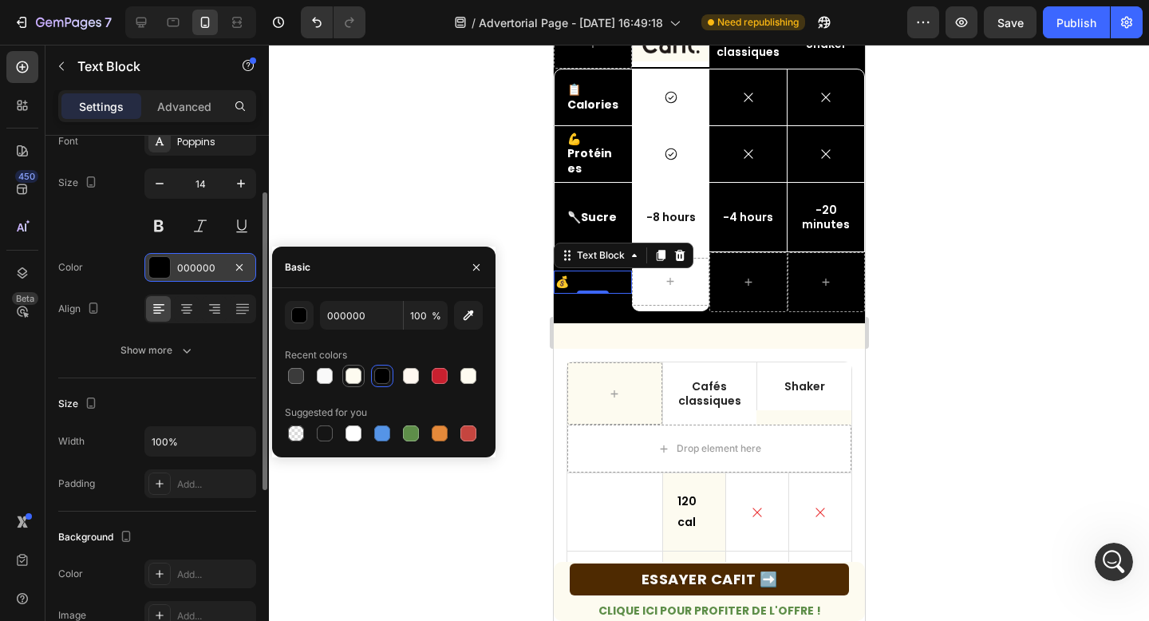
click at [352, 378] on div at bounding box center [353, 376] width 16 height 16
type input "FDFBF0"
click at [487, 151] on div at bounding box center [709, 333] width 880 height 576
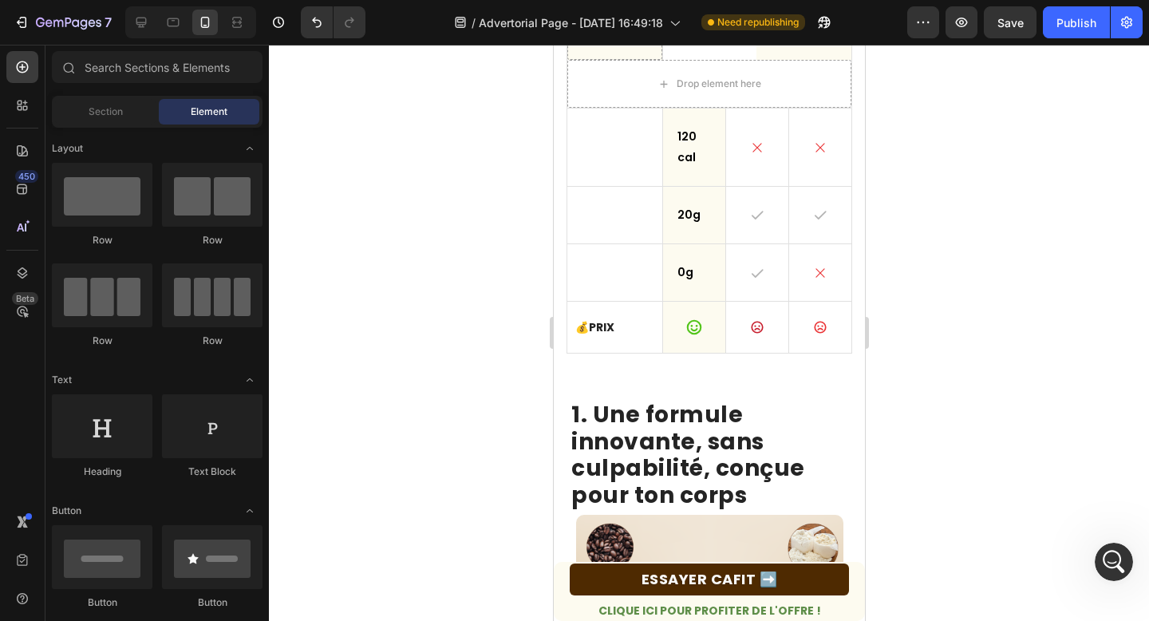
scroll to position [880, 0]
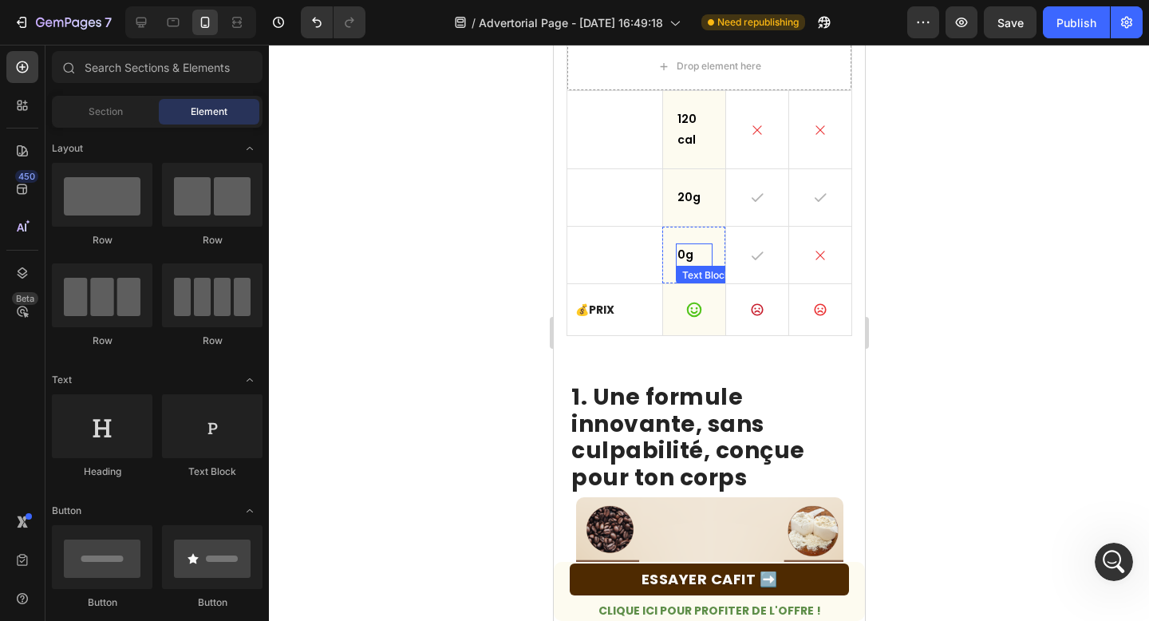
click at [685, 251] on p "0g" at bounding box center [693, 255] width 34 height 20
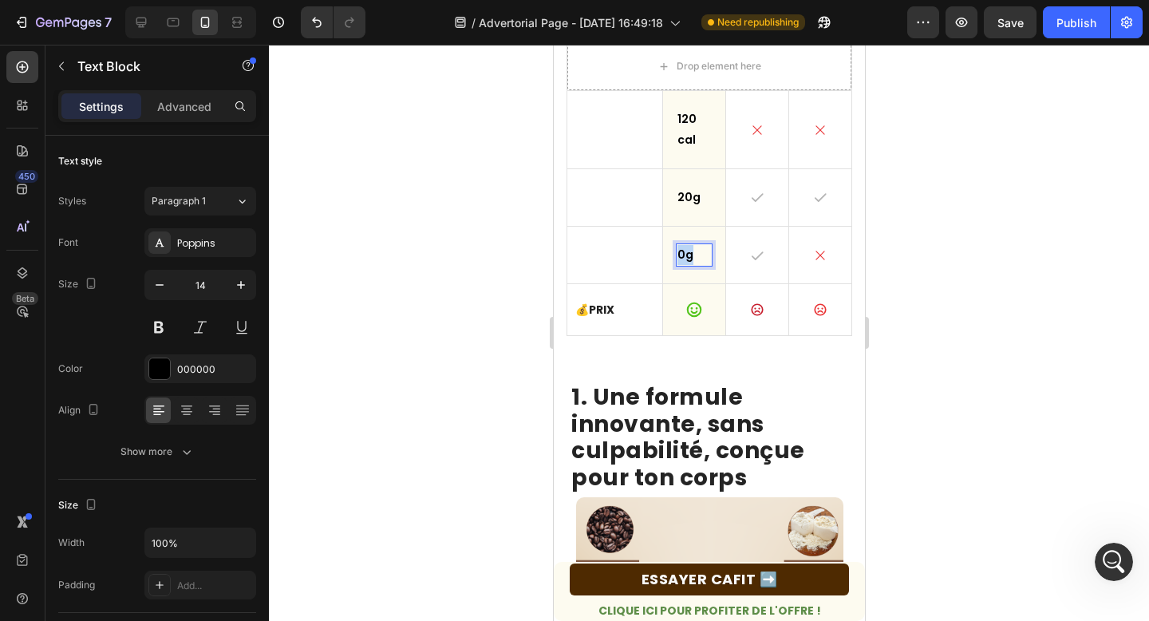
click at [685, 251] on p "0g" at bounding box center [693, 255] width 34 height 20
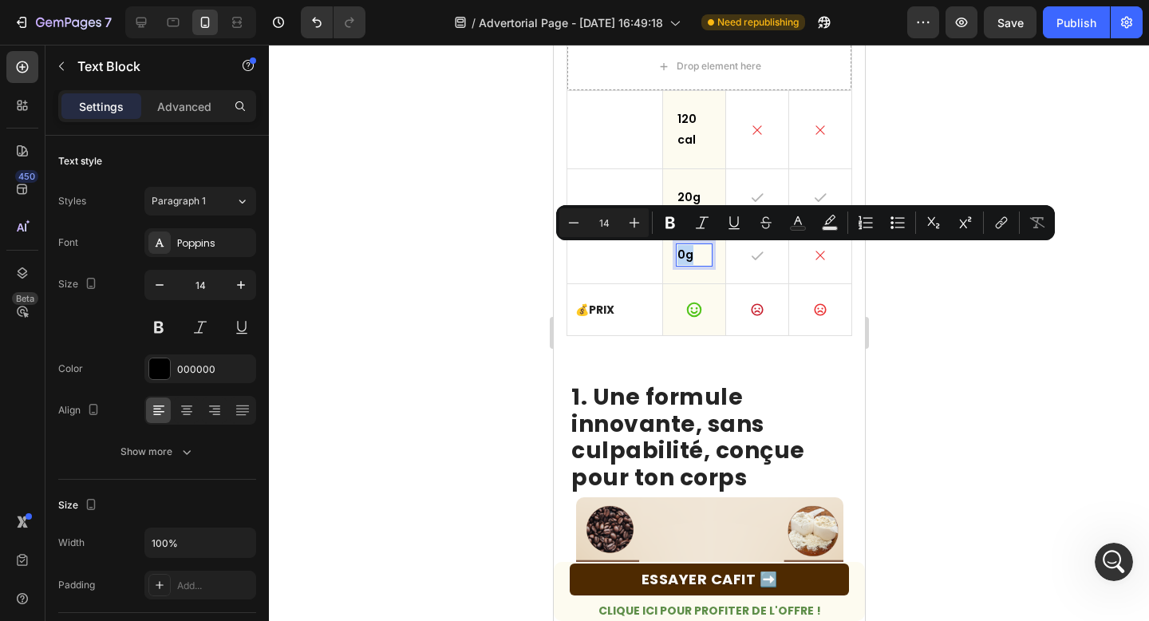
copy p "0g"
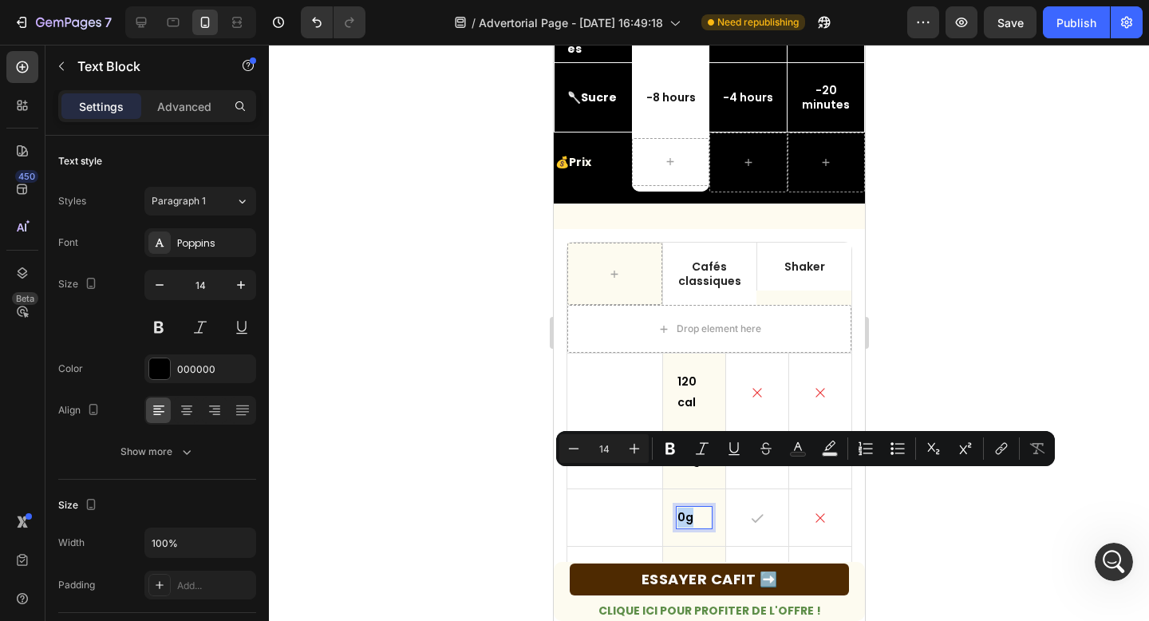
scroll to position [586, 0]
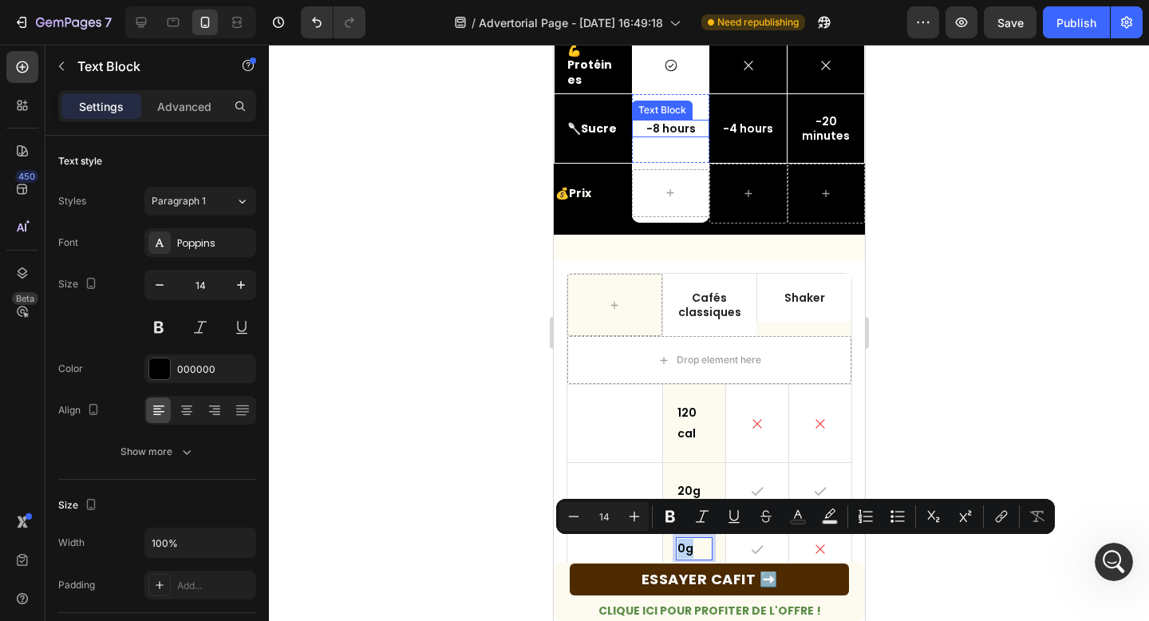
click at [663, 128] on p "-8 hours" at bounding box center [670, 128] width 74 height 14
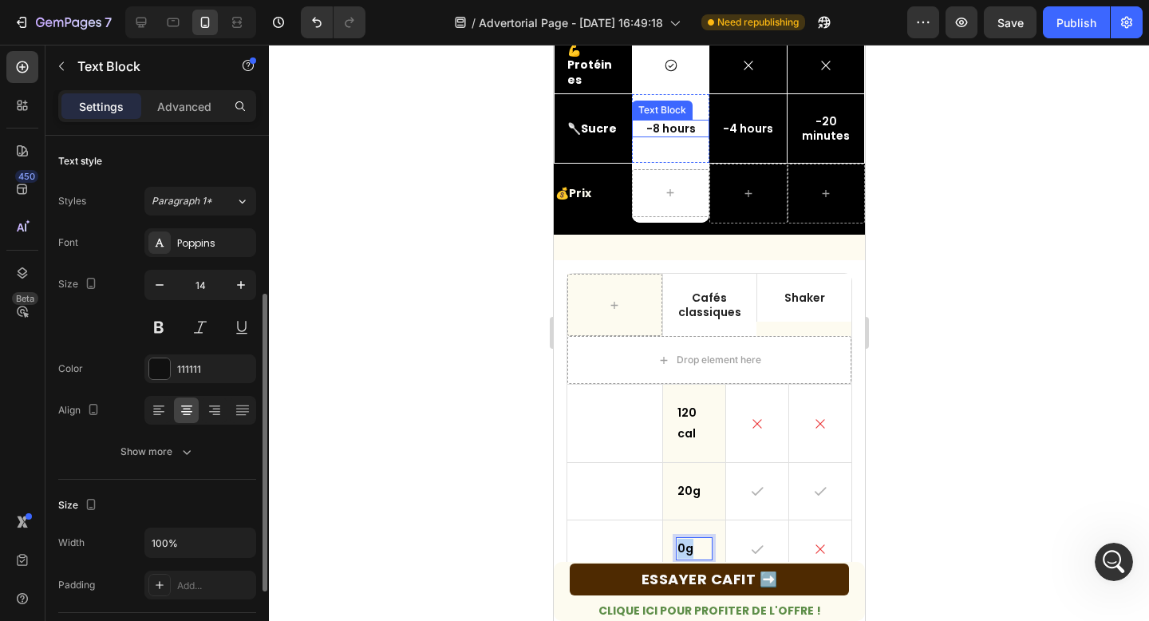
scroll to position [101, 0]
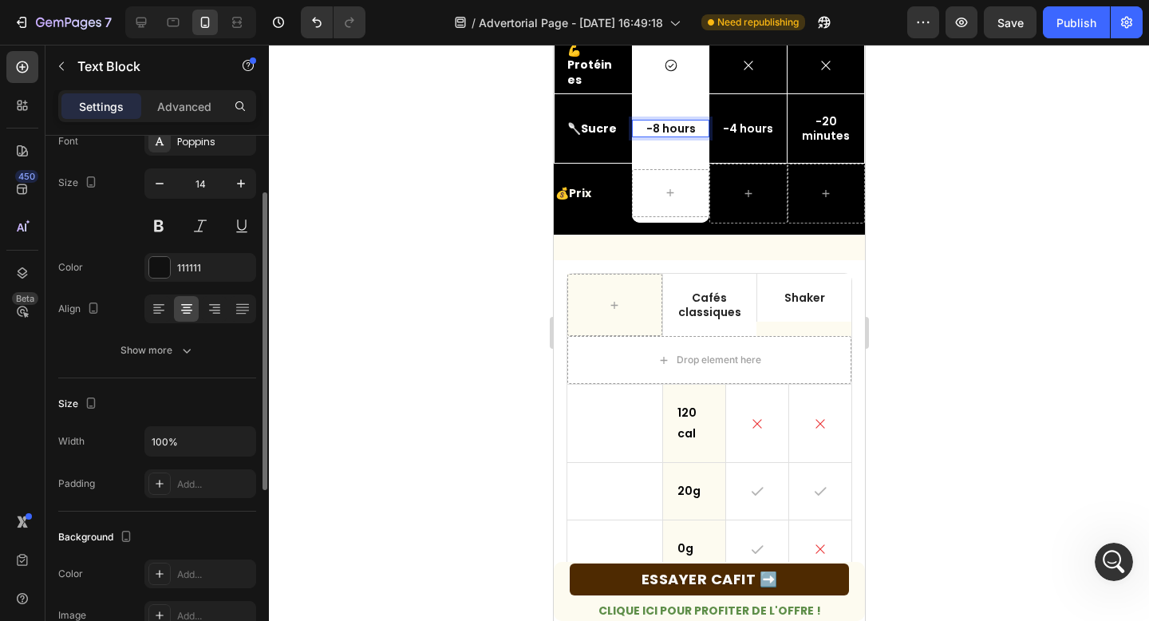
click at [663, 128] on p "-8 hours" at bounding box center [670, 128] width 74 height 14
click at [687, 488] on p "20g" at bounding box center [693, 491] width 34 height 20
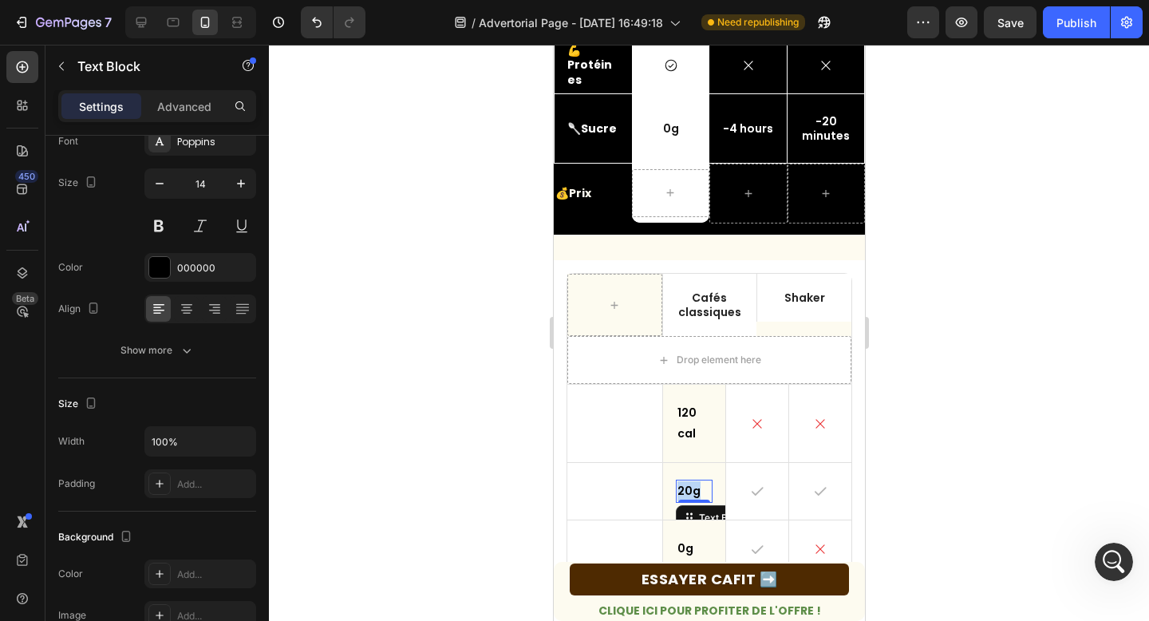
click at [687, 488] on p "20g" at bounding box center [693, 491] width 34 height 20
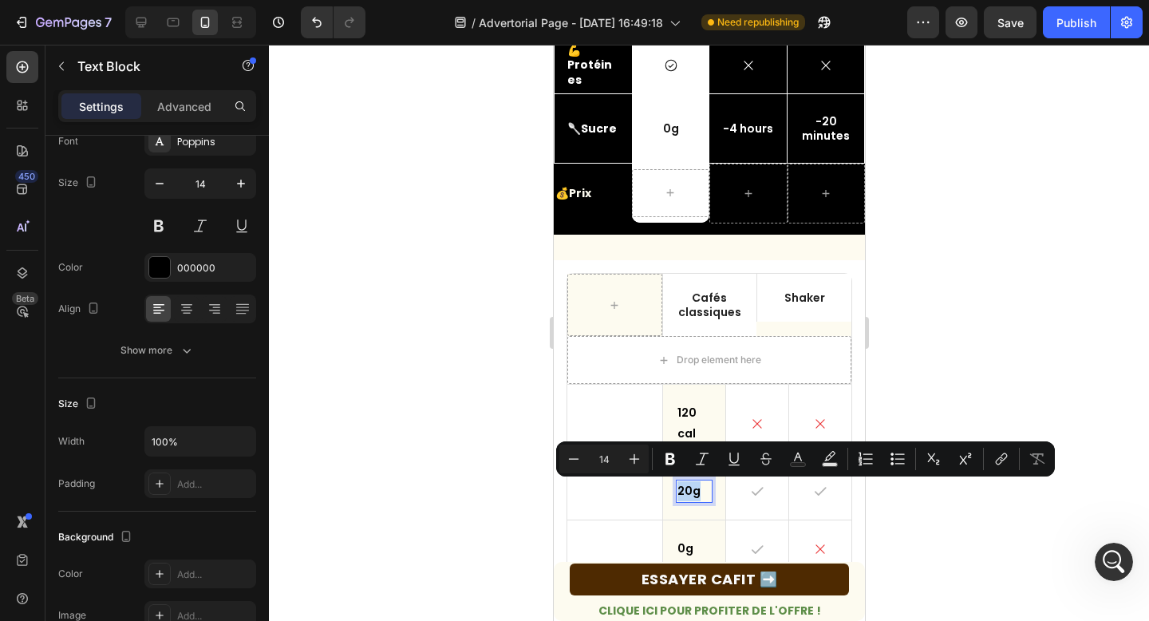
copy p "20g"
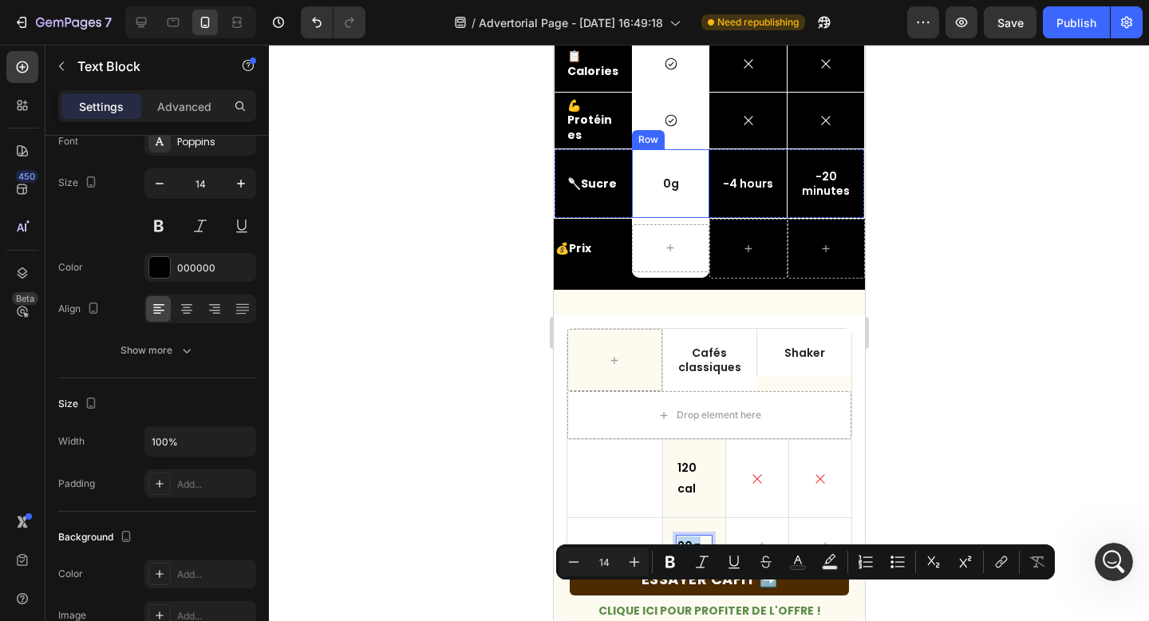
scroll to position [483, 0]
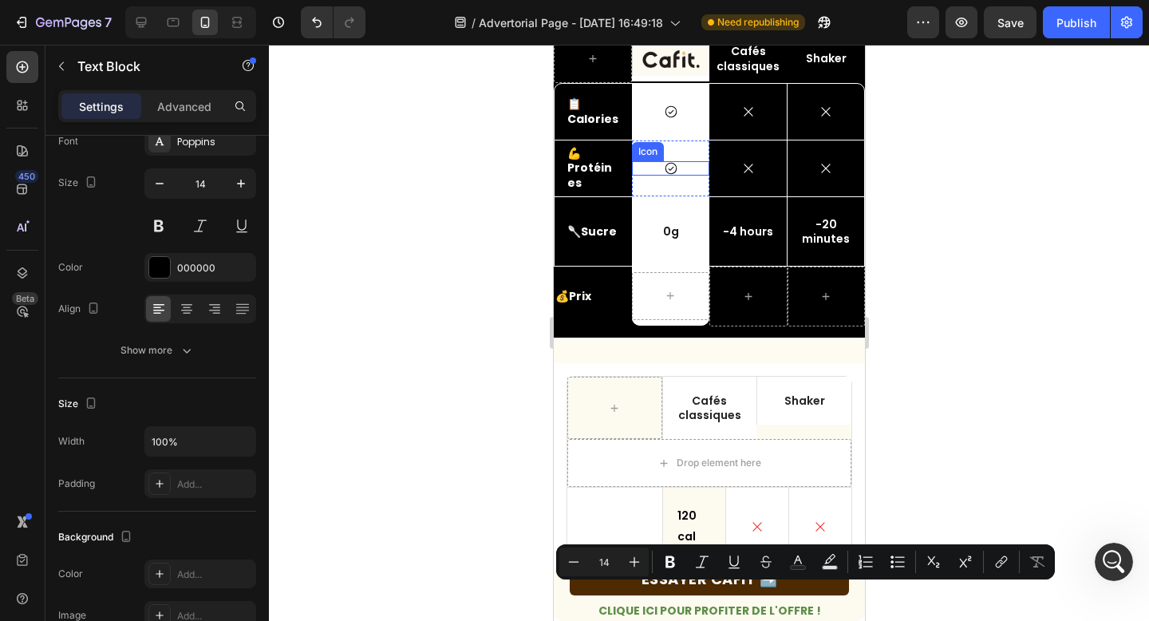
click at [672, 170] on icon at bounding box center [670, 168] width 14 height 14
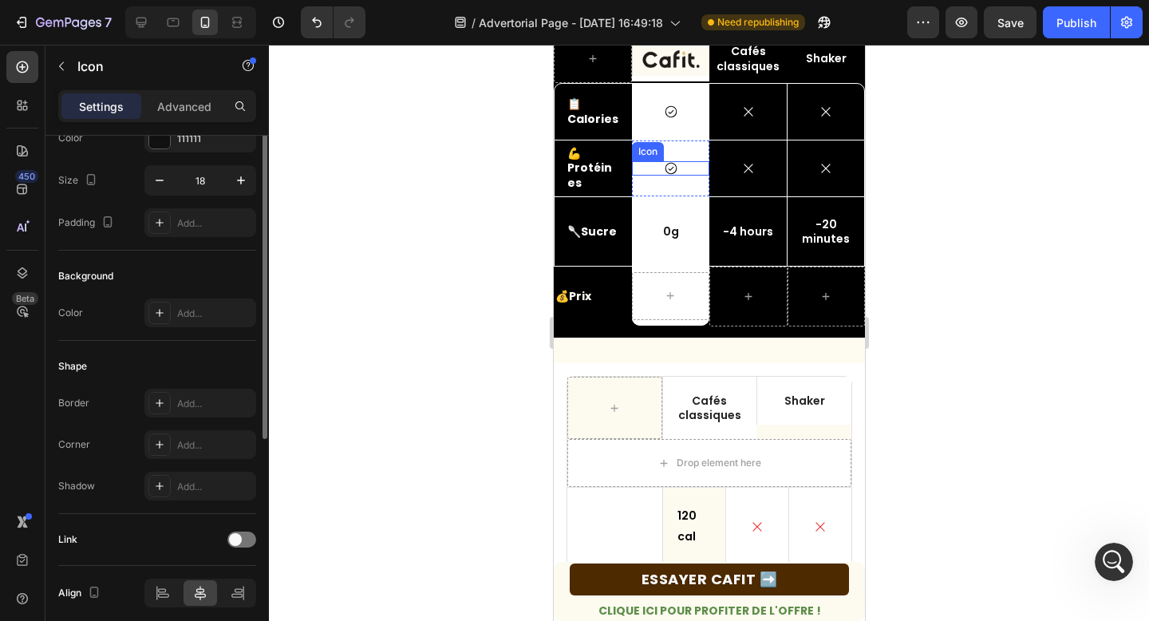
scroll to position [0, 0]
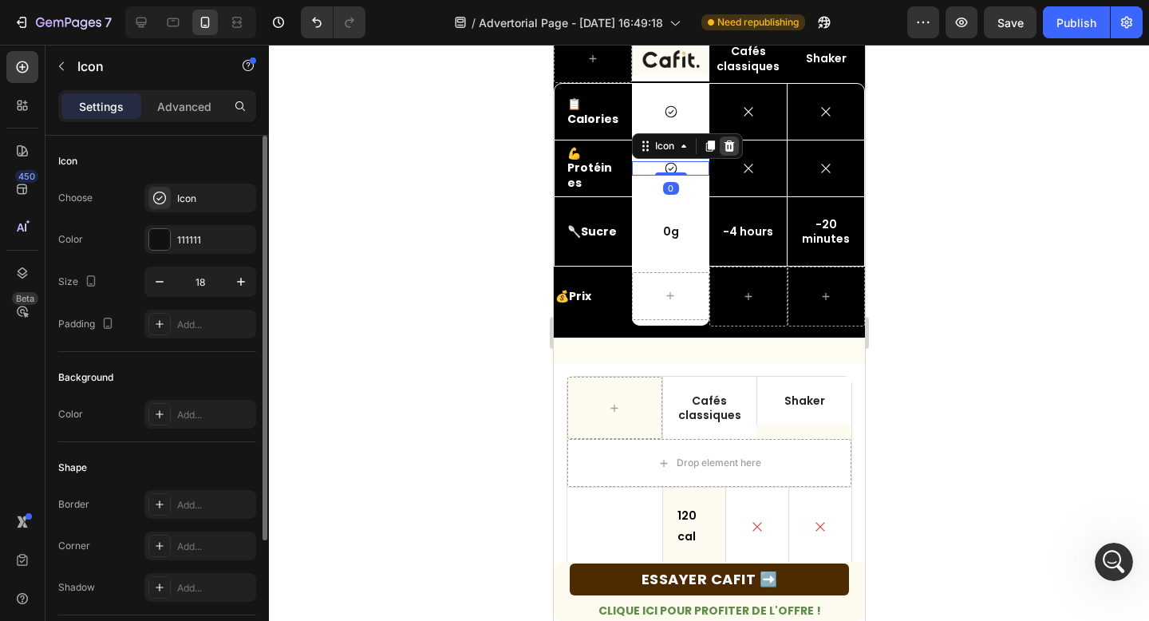
click at [727, 144] on icon at bounding box center [728, 145] width 10 height 11
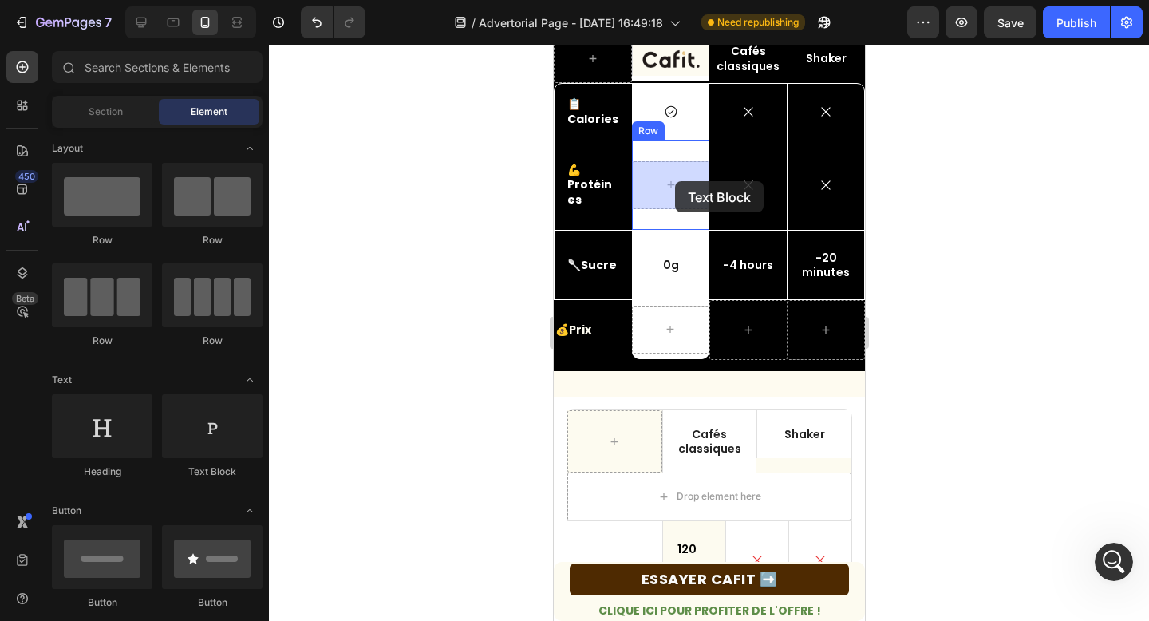
drag, startPoint x: 757, startPoint y: 475, endPoint x: 672, endPoint y: 183, distance: 304.7
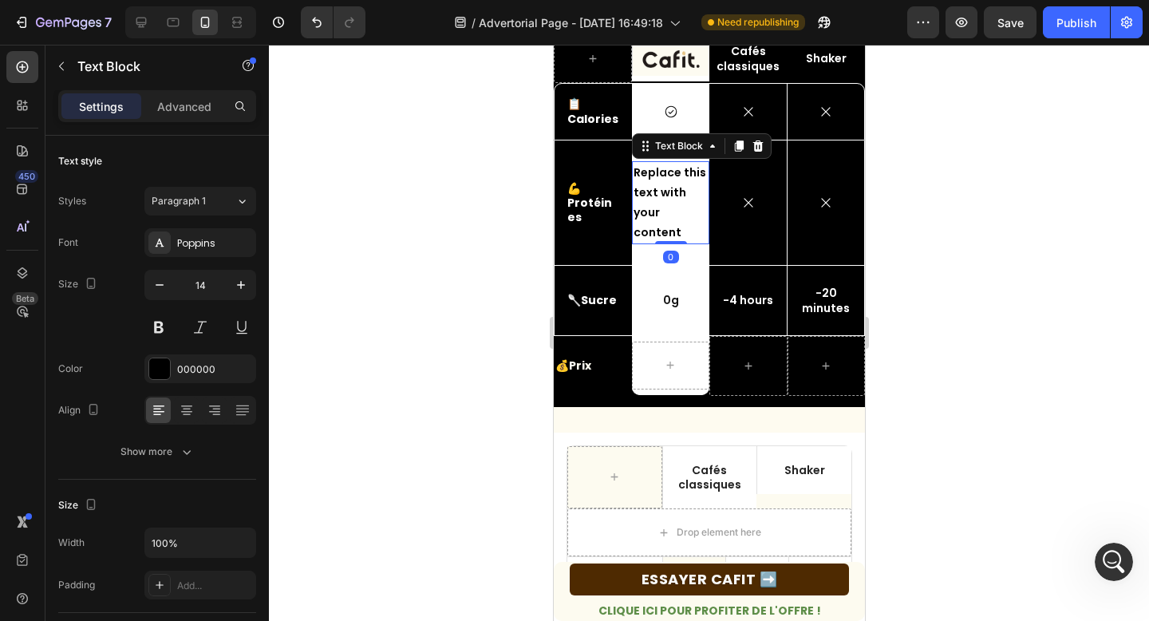
click at [660, 203] on div "Replace this text with your content" at bounding box center [669, 203] width 77 height 84
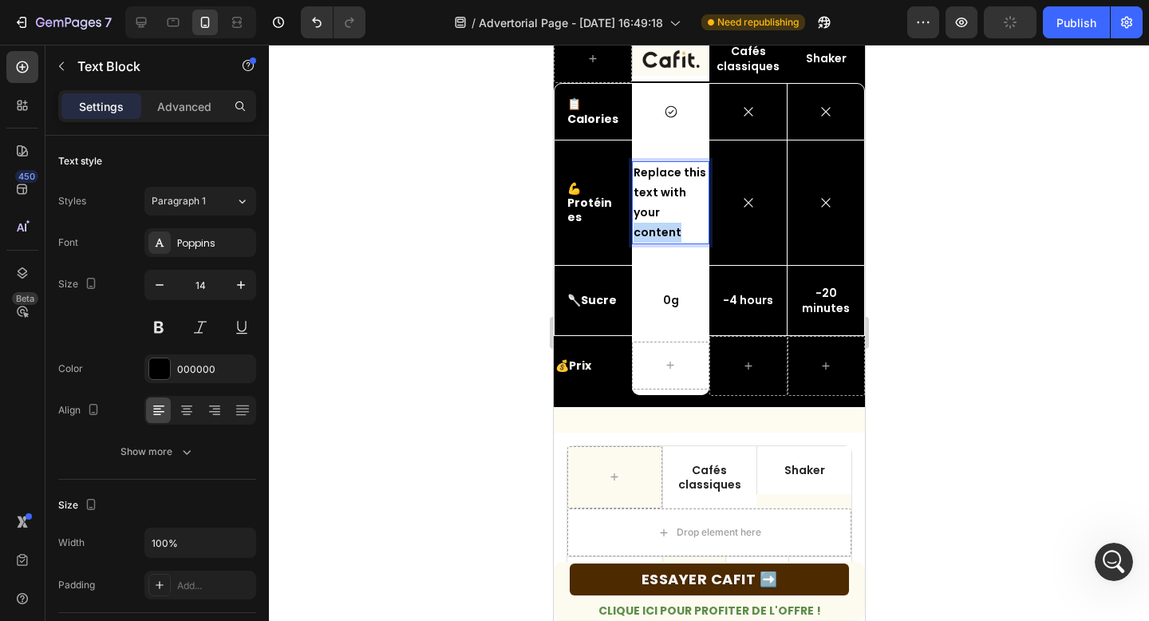
click at [660, 203] on p "Replace this text with your content" at bounding box center [670, 203] width 74 height 81
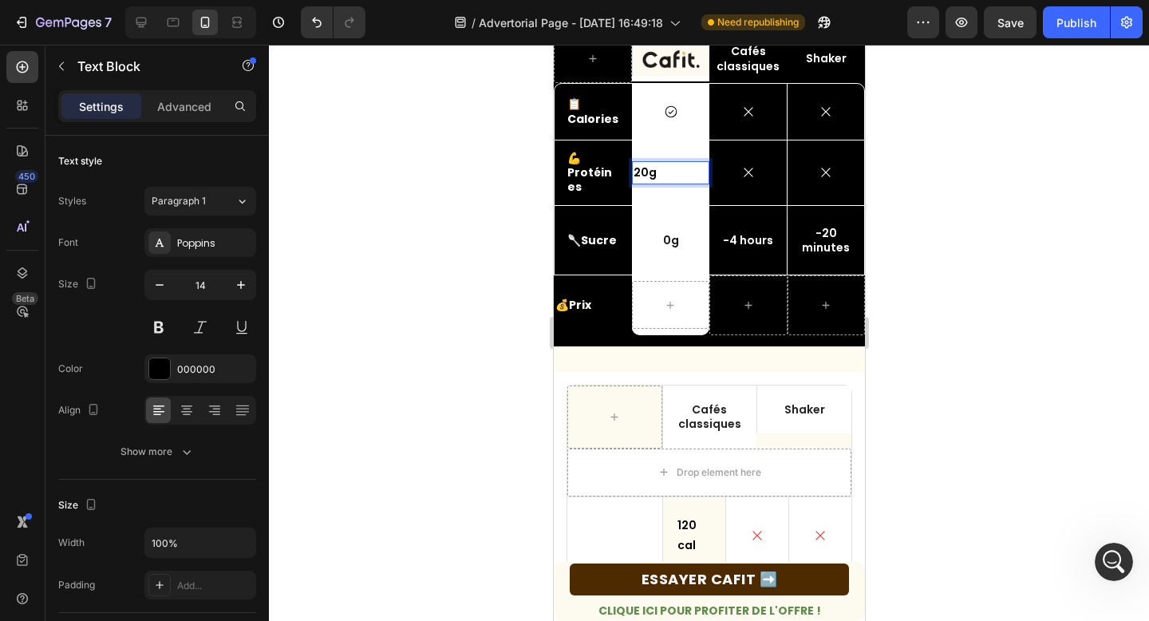
click at [643, 170] on p "20g" at bounding box center [670, 173] width 74 height 20
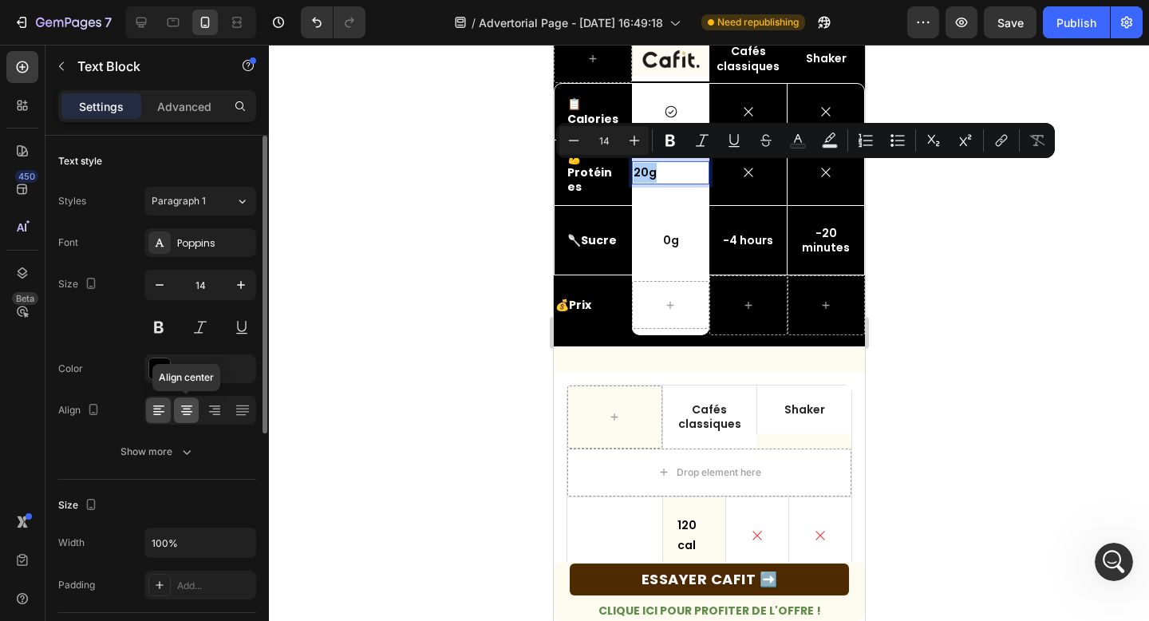
click at [184, 404] on icon at bounding box center [187, 410] width 16 height 16
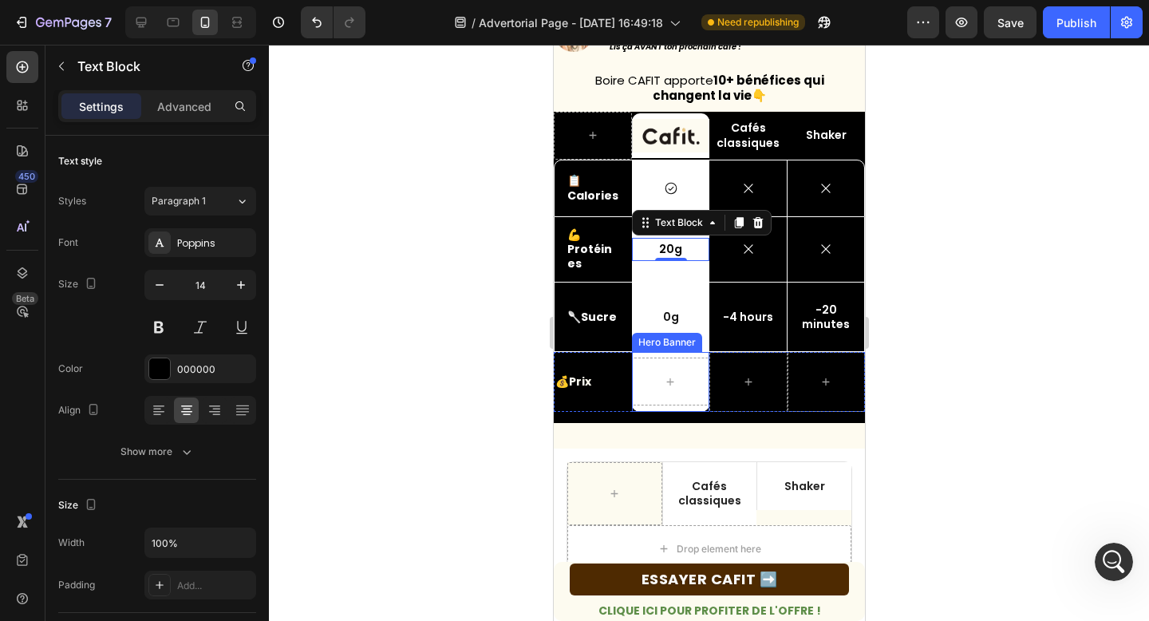
scroll to position [337, 0]
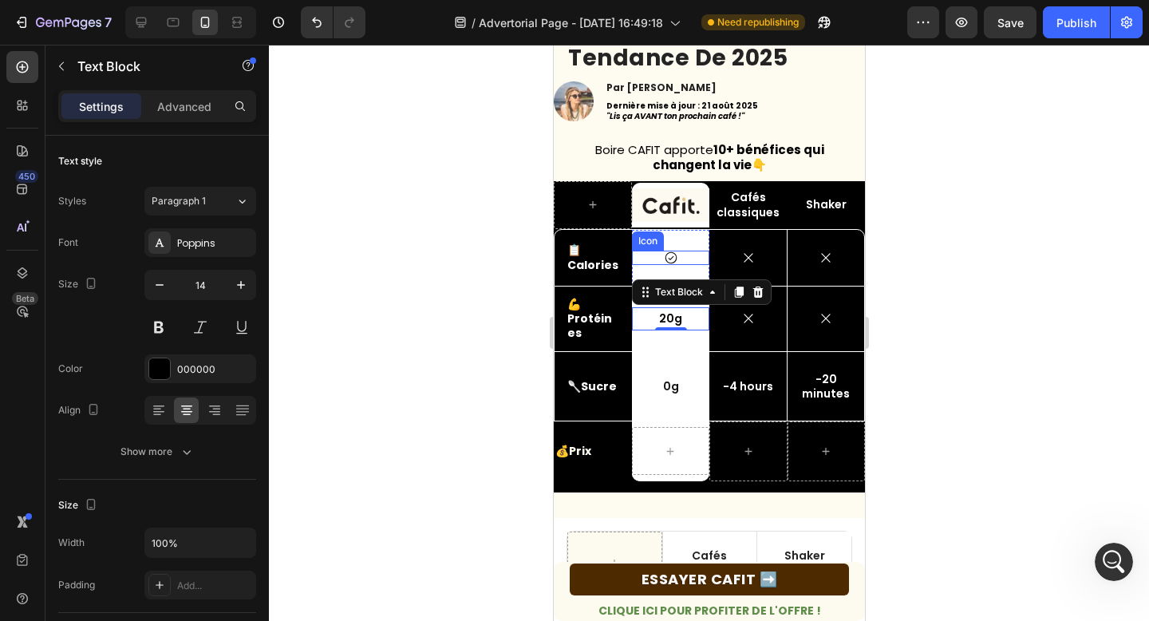
click at [670, 254] on icon at bounding box center [670, 257] width 14 height 14
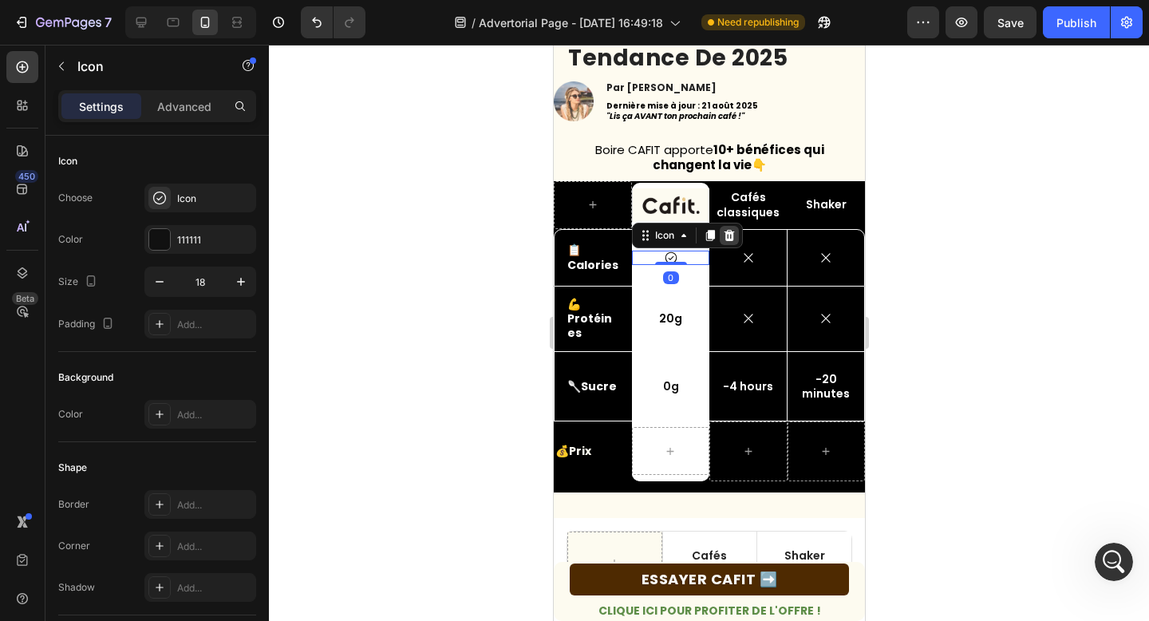
click at [731, 231] on icon at bounding box center [728, 234] width 10 height 11
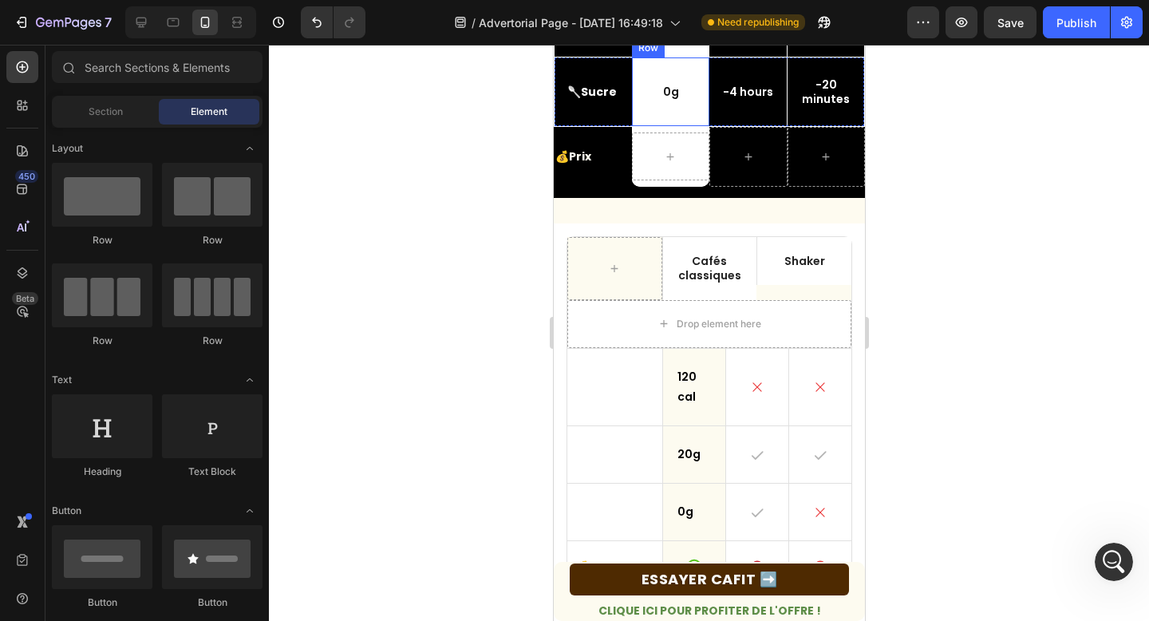
scroll to position [692, 0]
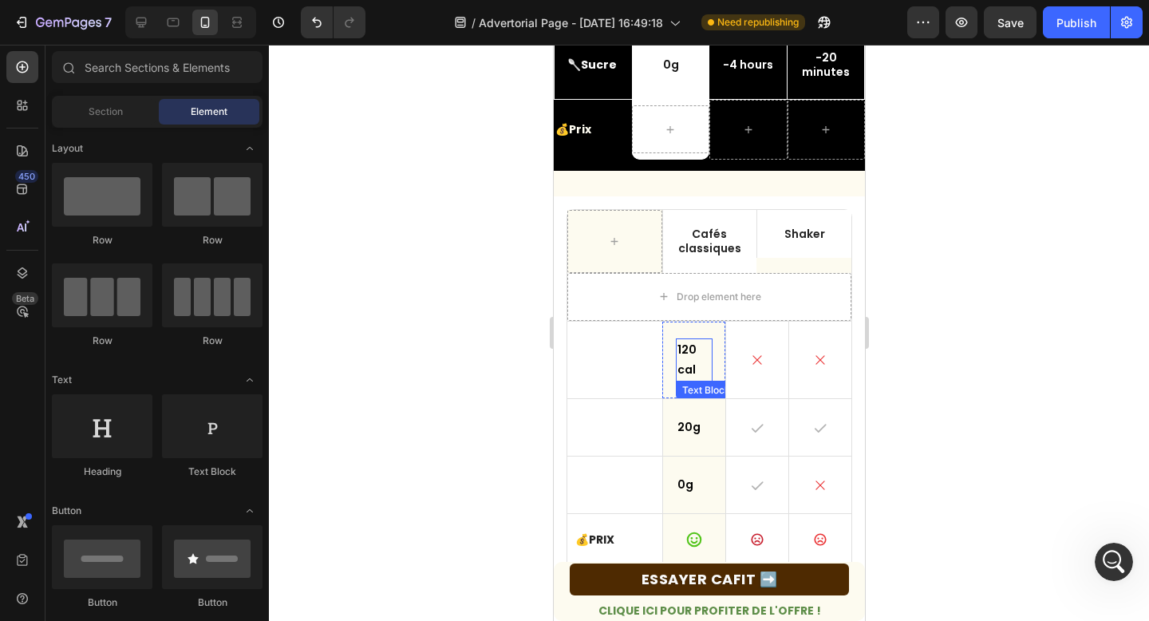
click at [688, 360] on p "120 cal" at bounding box center [693, 360] width 34 height 40
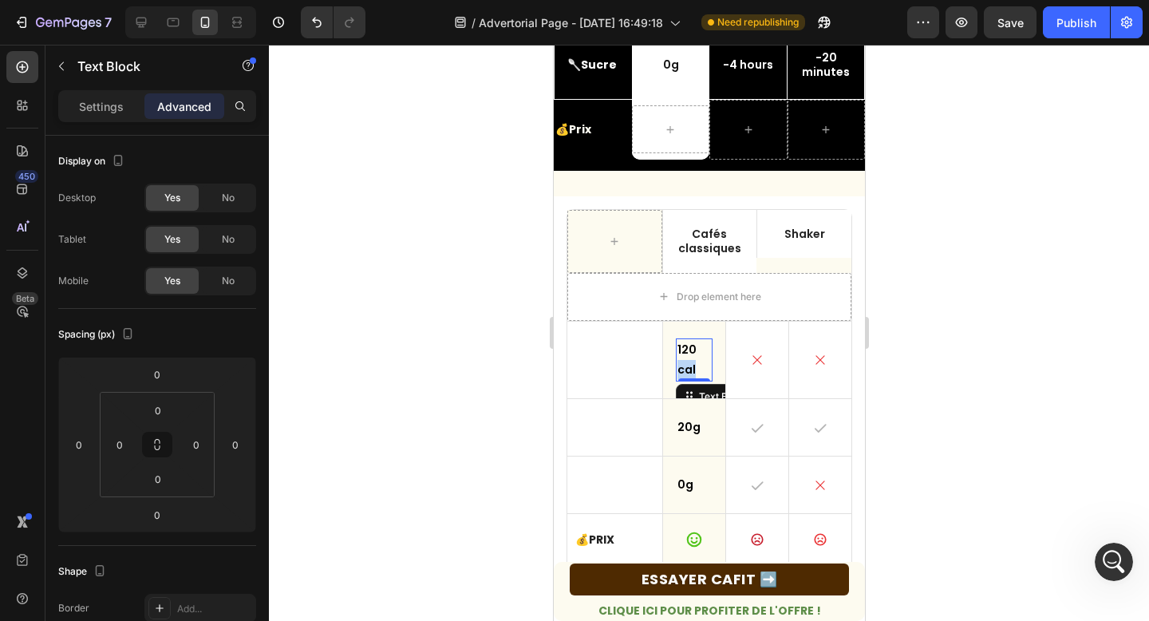
click at [688, 360] on p "120 cal" at bounding box center [693, 360] width 34 height 40
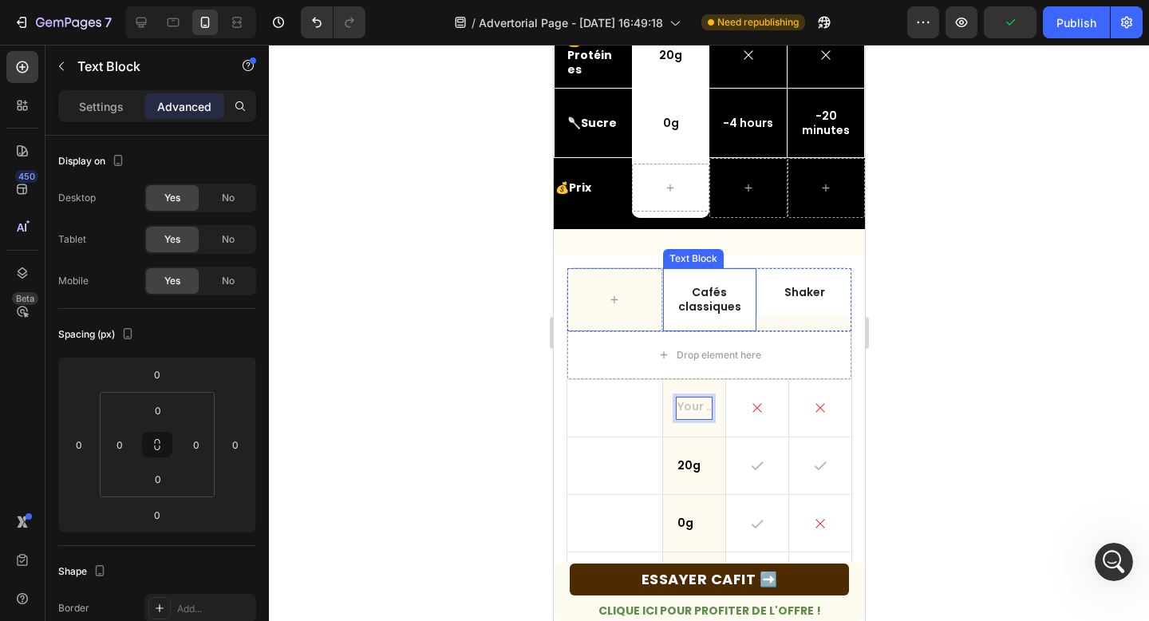
scroll to position [416, 0]
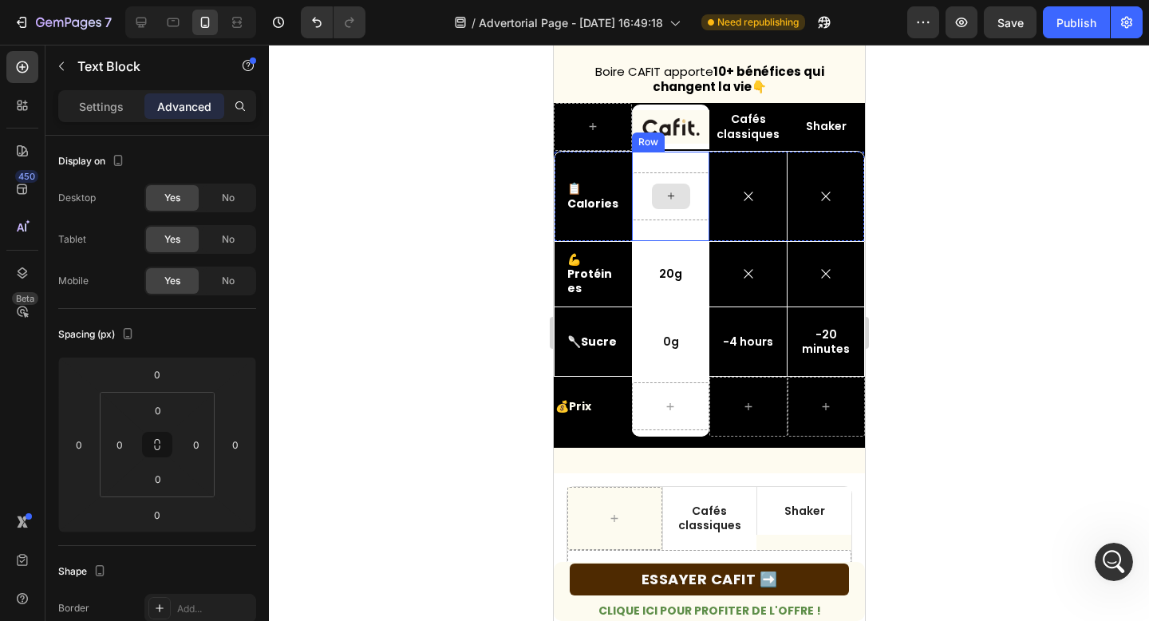
click at [664, 206] on div at bounding box center [670, 196] width 38 height 26
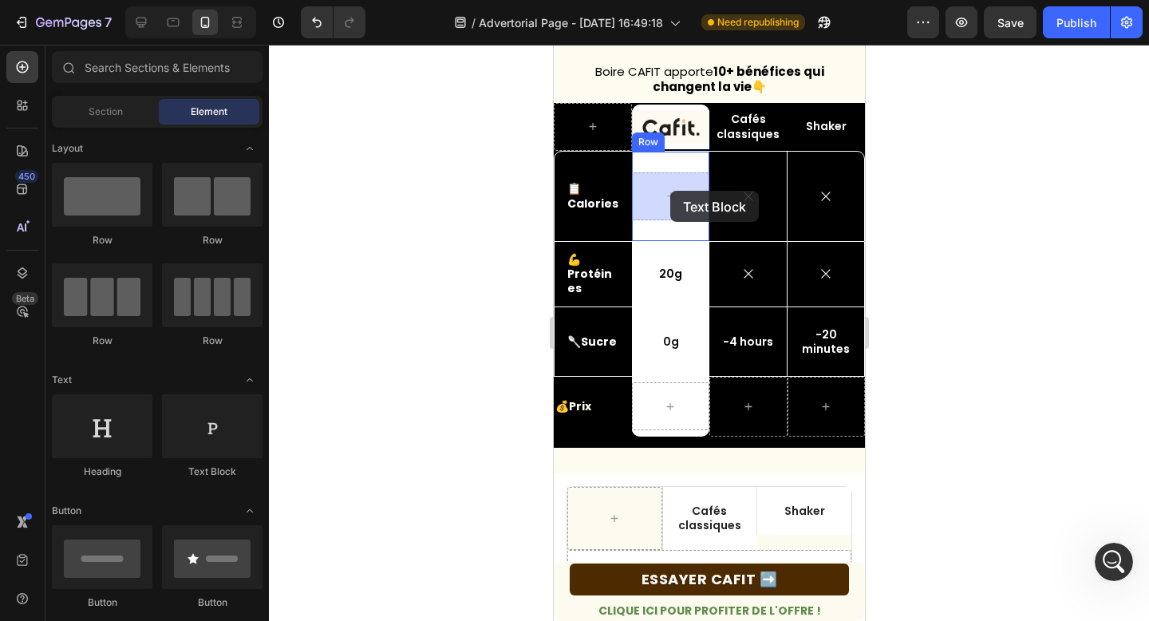
drag, startPoint x: 759, startPoint y: 498, endPoint x: 670, endPoint y: 190, distance: 320.6
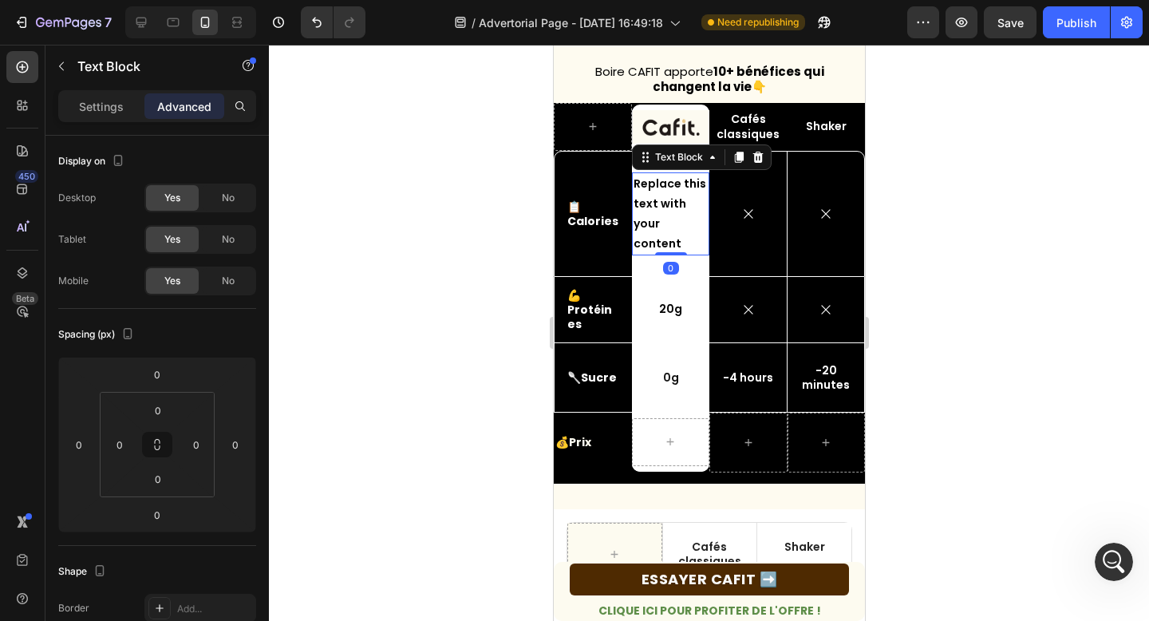
click at [659, 222] on div "Replace this text with your content" at bounding box center [669, 214] width 77 height 84
click at [659, 222] on p "Replace this text with your content" at bounding box center [670, 214] width 74 height 81
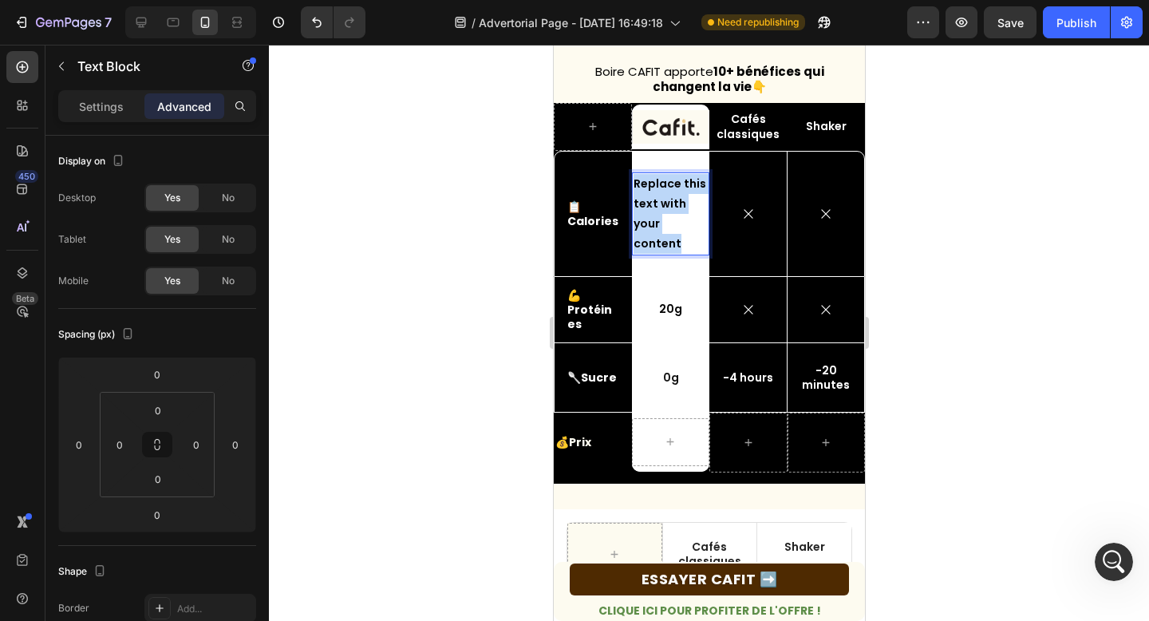
click at [659, 222] on p "Replace this text with your content" at bounding box center [670, 214] width 74 height 81
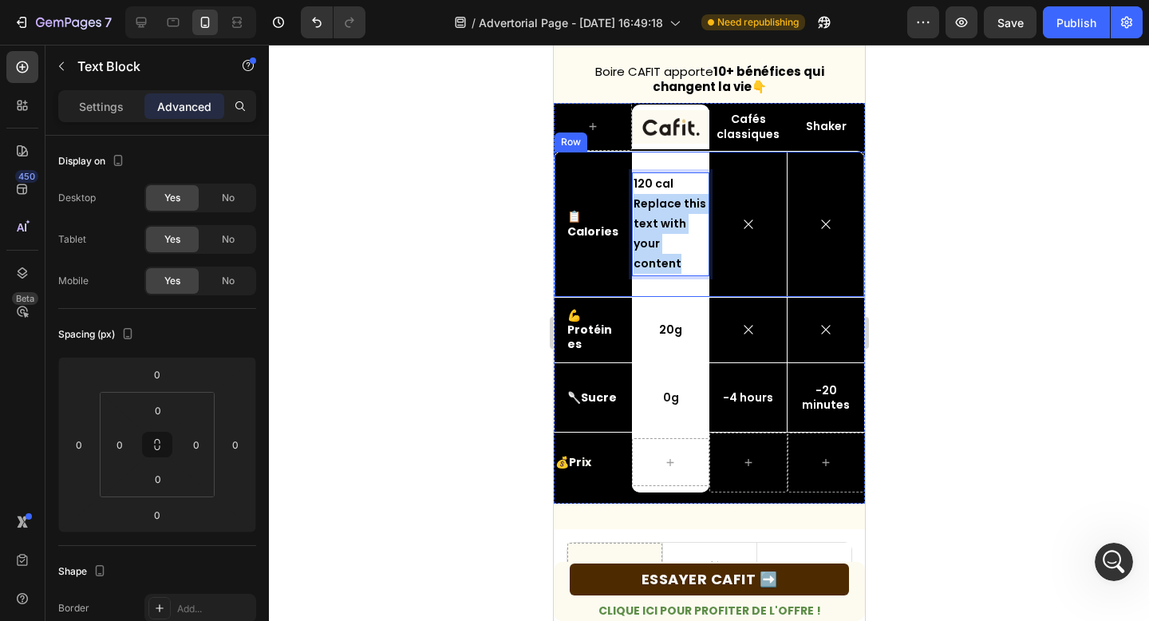
drag, startPoint x: 635, startPoint y: 198, endPoint x: 739, endPoint y: 250, distance: 116.3
click at [739, 250] on div "📋 Calories Text Block 120 cal Replace this text with your content Text Block 0 …" at bounding box center [708, 224] width 311 height 147
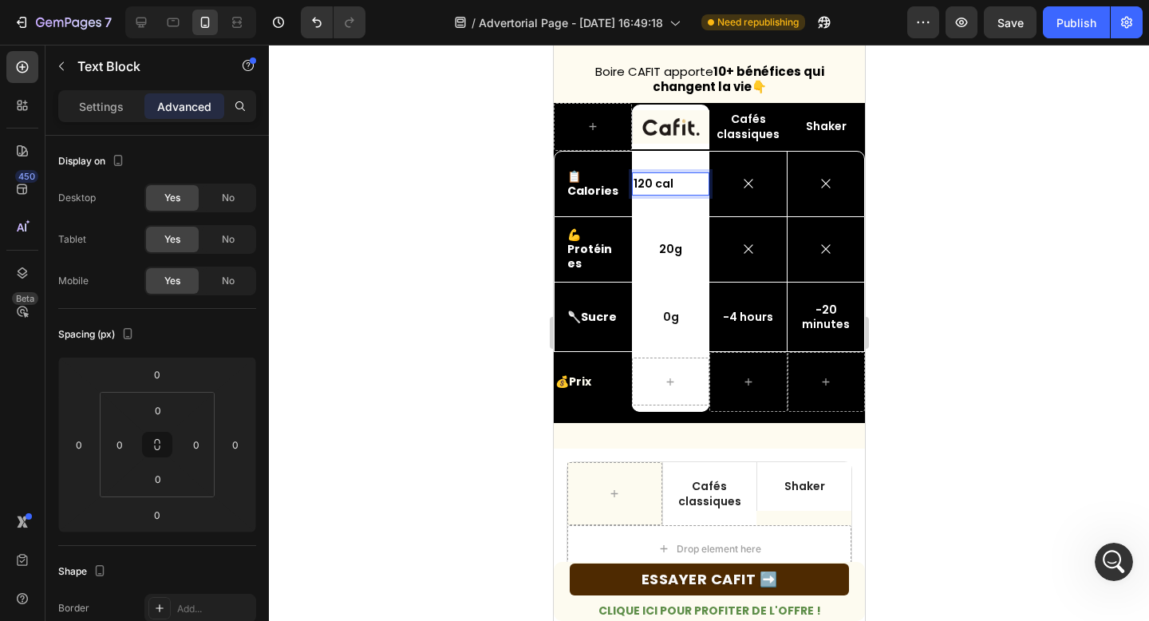
click at [673, 187] on p "120 cal" at bounding box center [670, 184] width 74 height 20
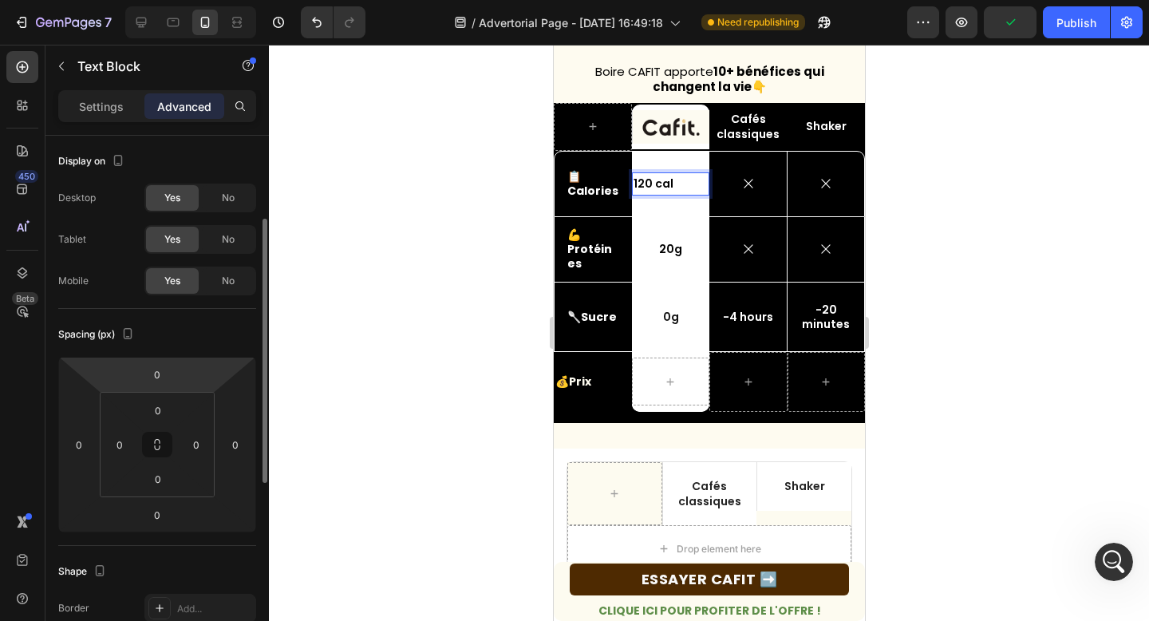
scroll to position [415, 0]
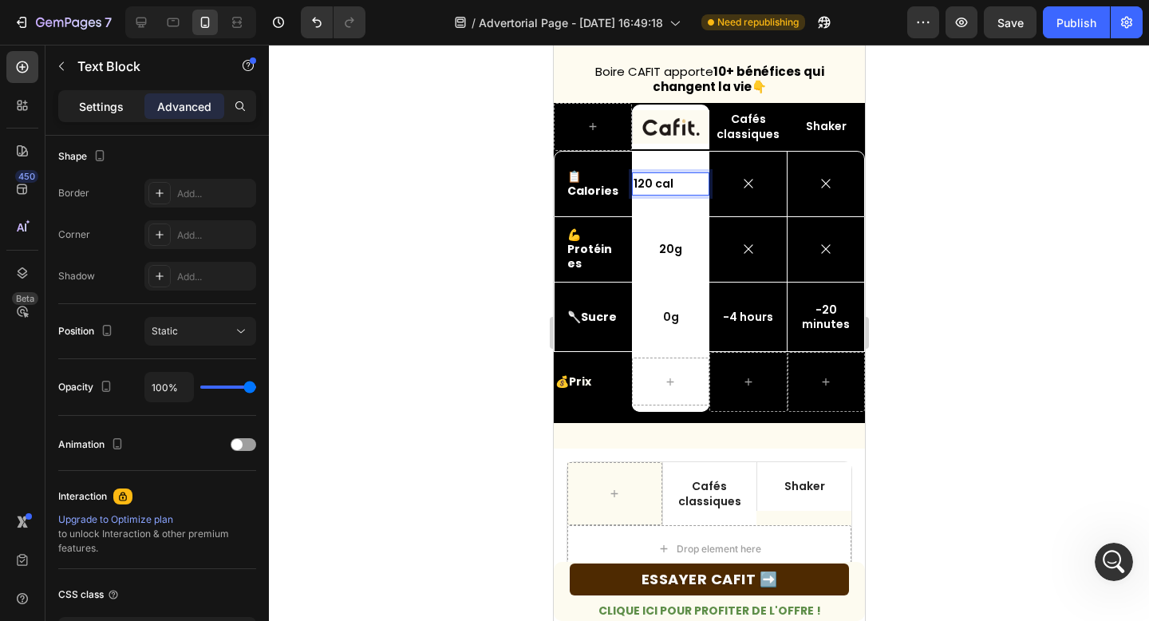
click at [104, 107] on p "Settings" at bounding box center [101, 106] width 45 height 17
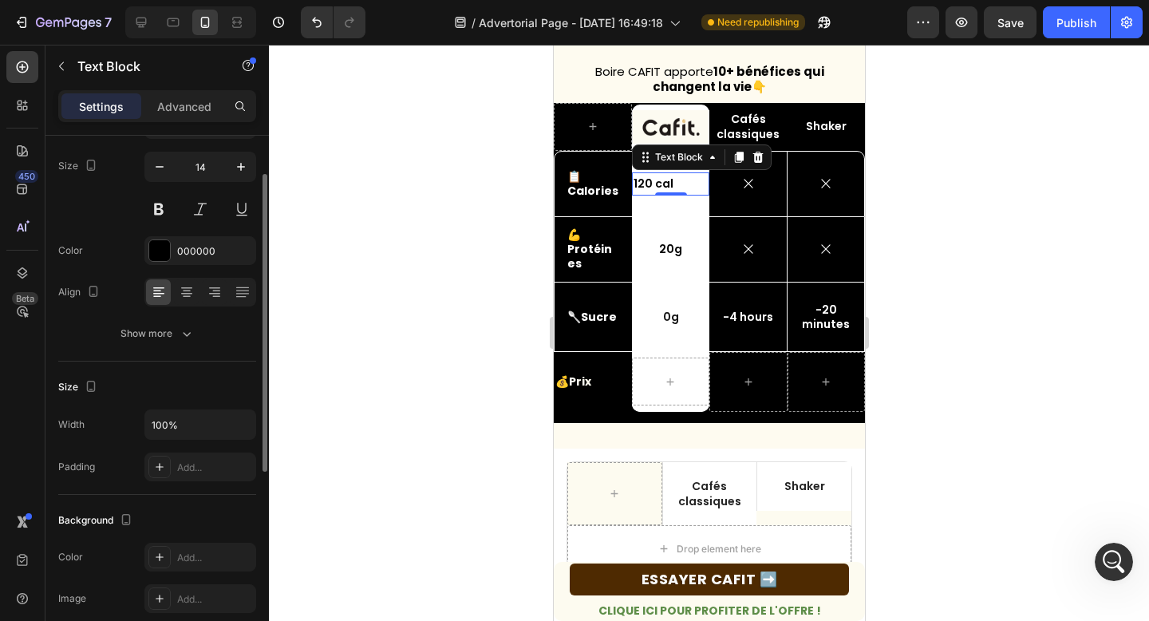
scroll to position [49, 0]
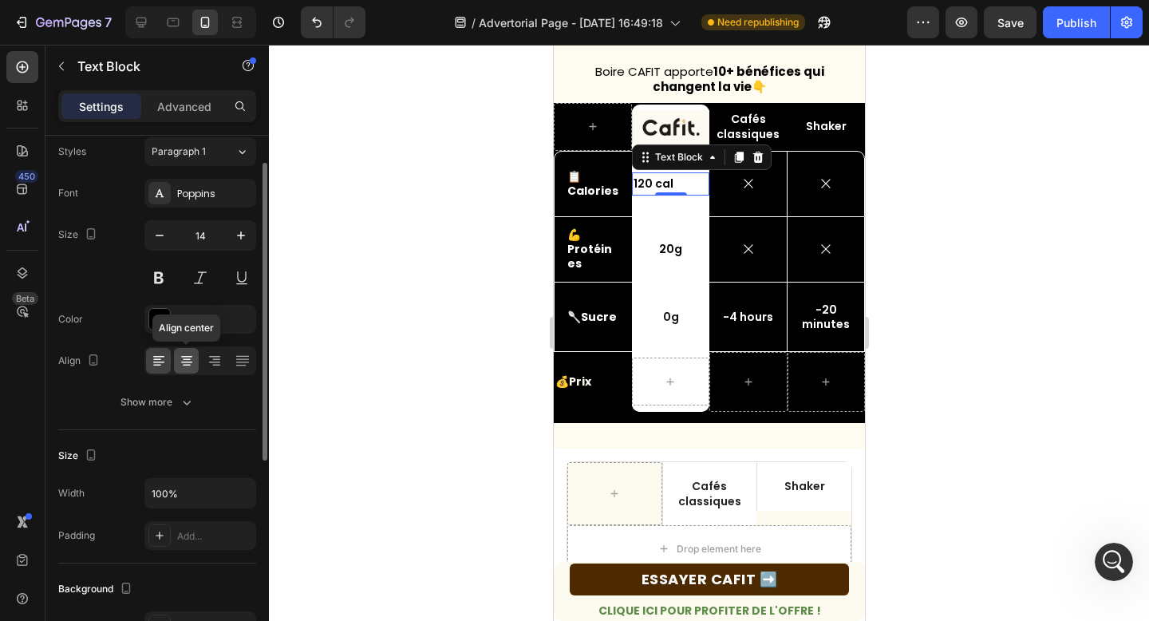
click at [184, 361] on icon at bounding box center [186, 362] width 11 height 2
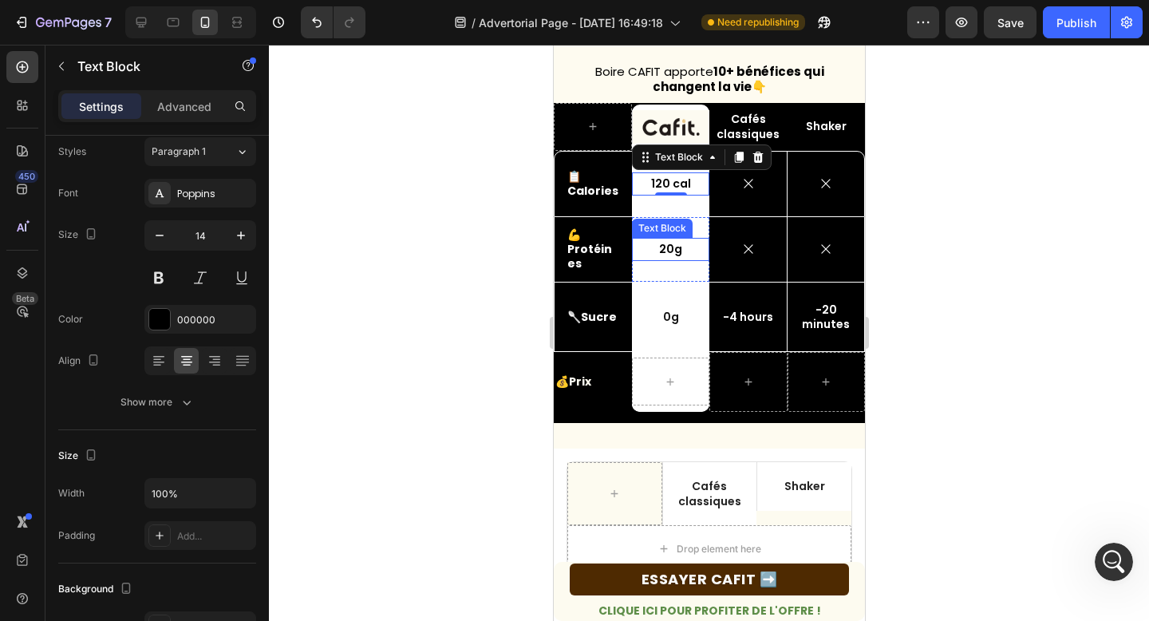
click at [698, 273] on div "20g Text Block Row" at bounding box center [669, 249] width 77 height 65
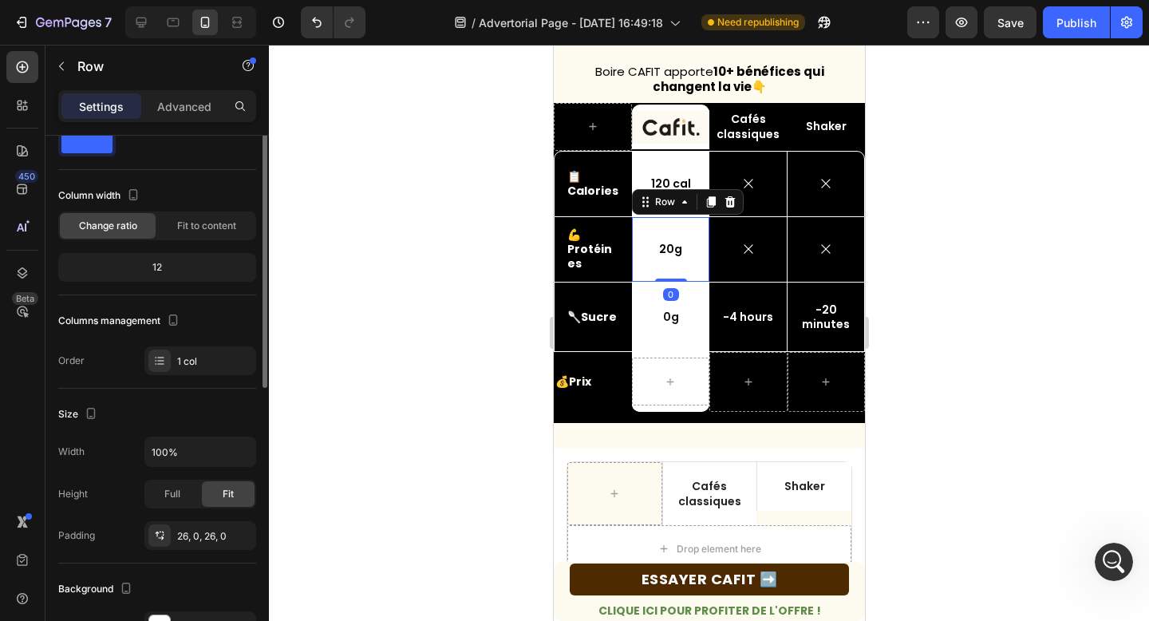
scroll to position [0, 0]
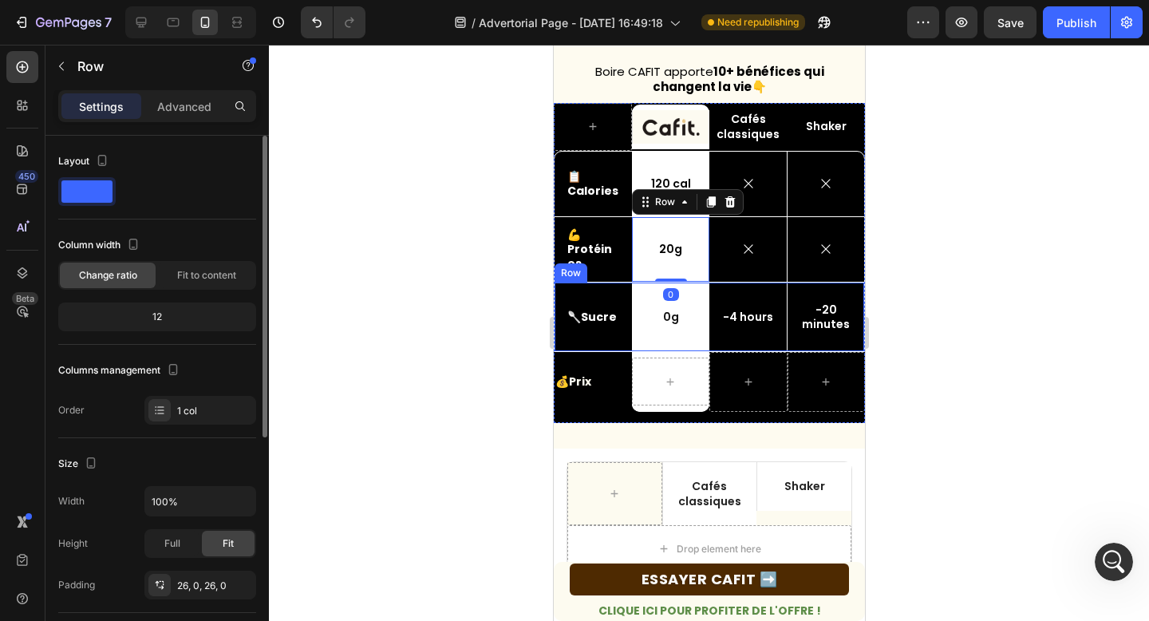
click at [781, 303] on div "-4 hours Text Block" at bounding box center [746, 316] width 77 height 69
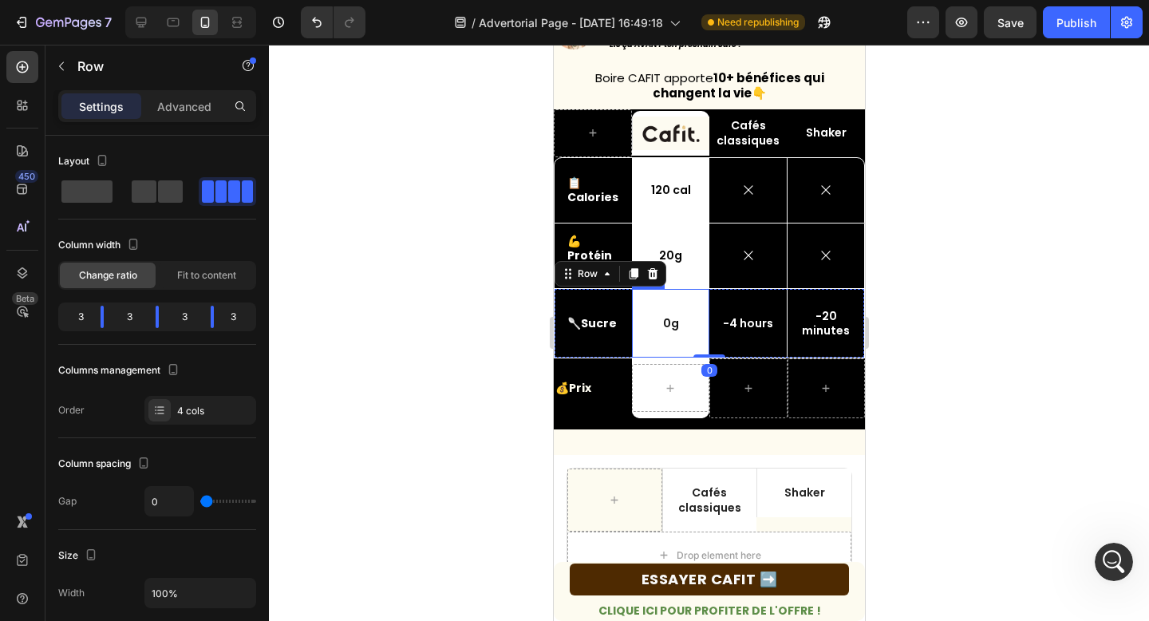
scroll to position [437, 0]
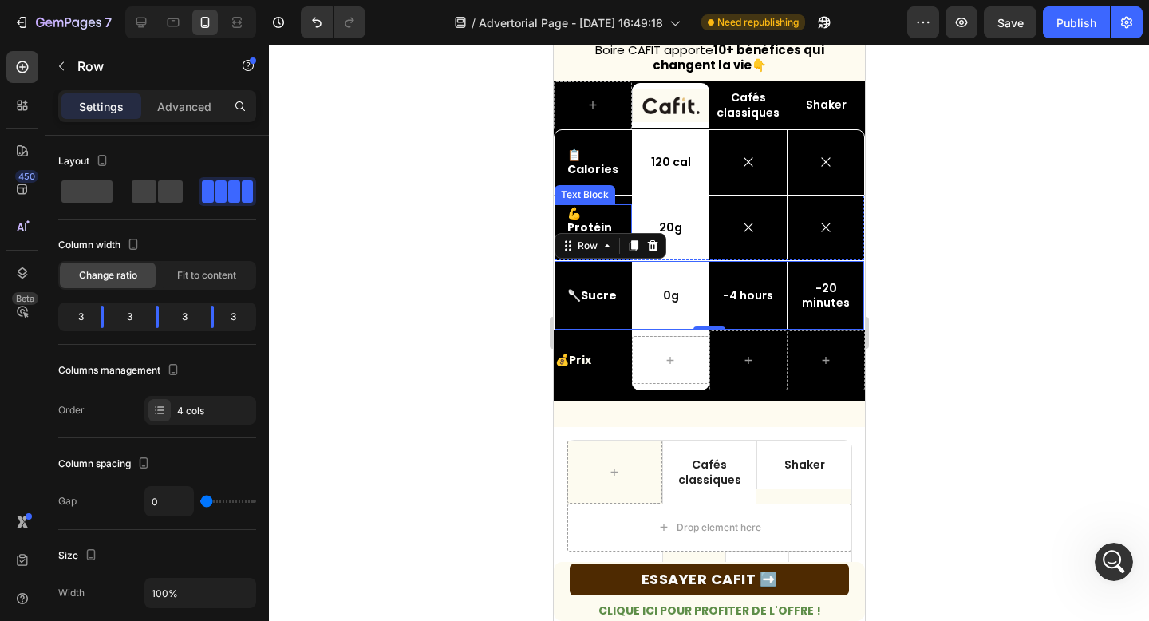
click at [583, 224] on strong "Protéines" at bounding box center [588, 234] width 45 height 30
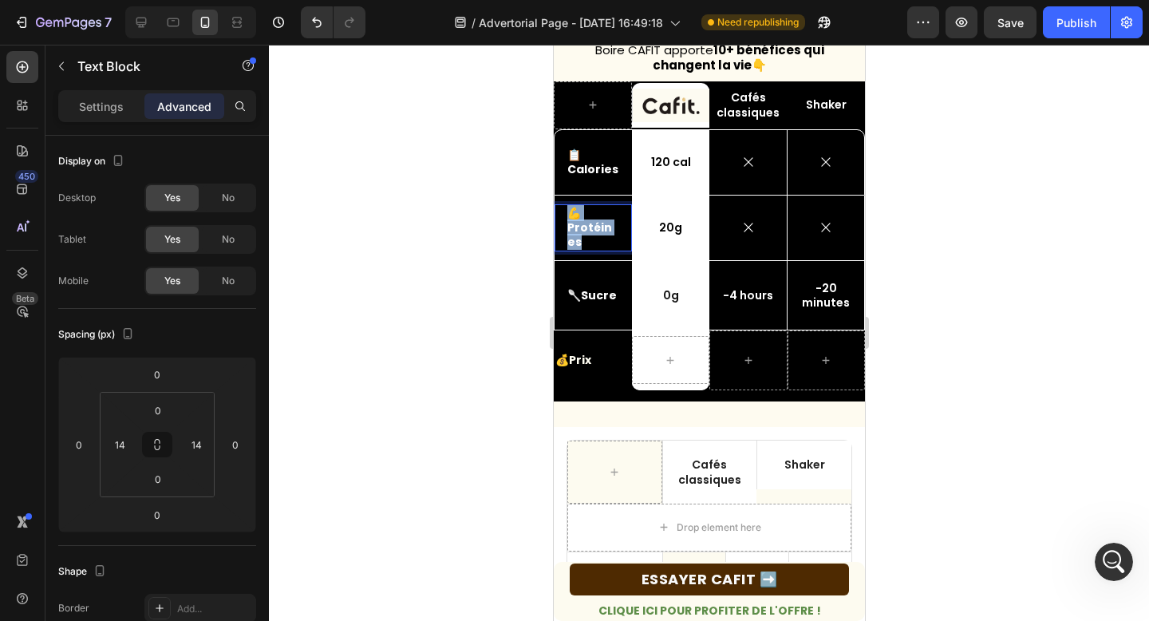
click at [583, 224] on strong "Protéines" at bounding box center [588, 234] width 45 height 30
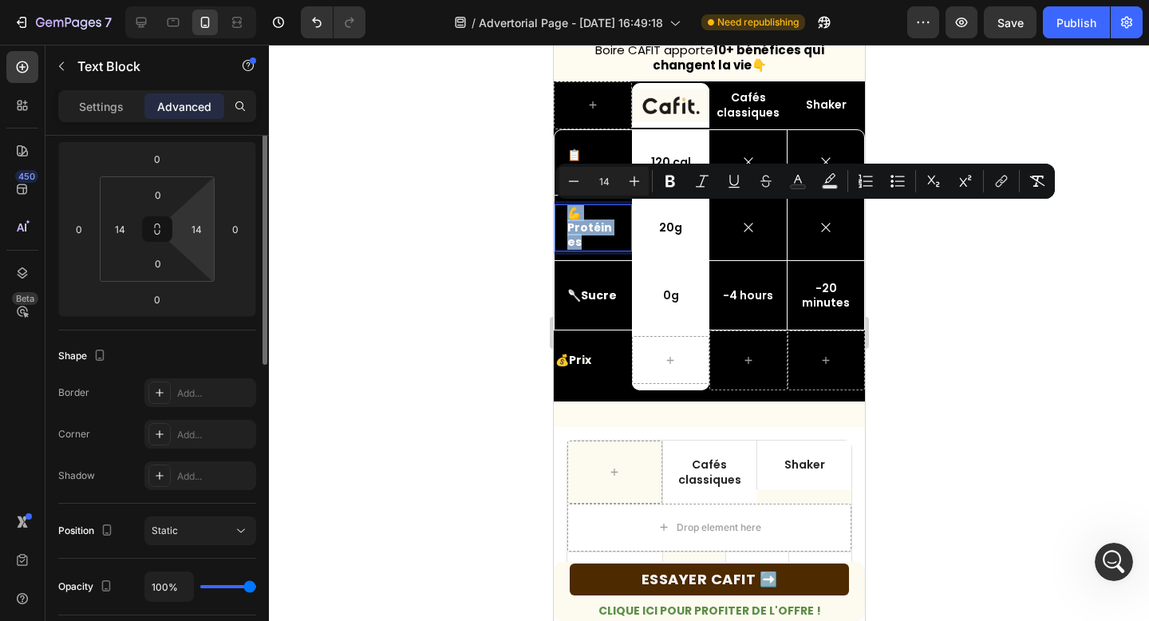
scroll to position [0, 0]
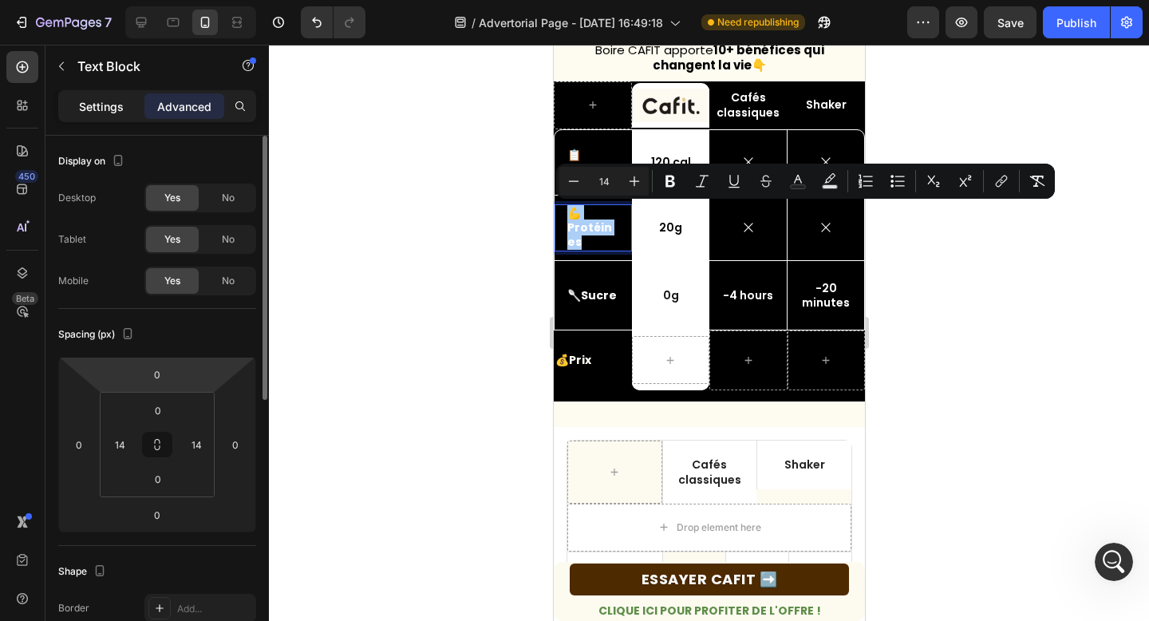
click at [112, 101] on p "Settings" at bounding box center [101, 106] width 45 height 17
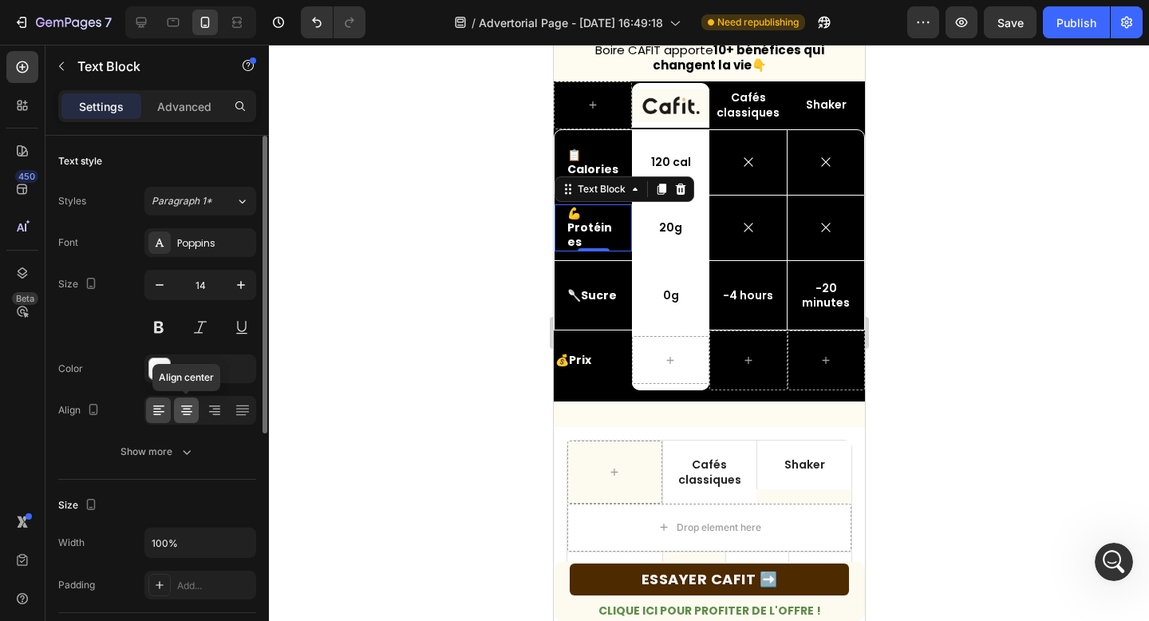
click at [187, 411] on icon at bounding box center [186, 412] width 11 height 2
click at [194, 201] on span "Paragraph 1*" at bounding box center [182, 201] width 61 height 14
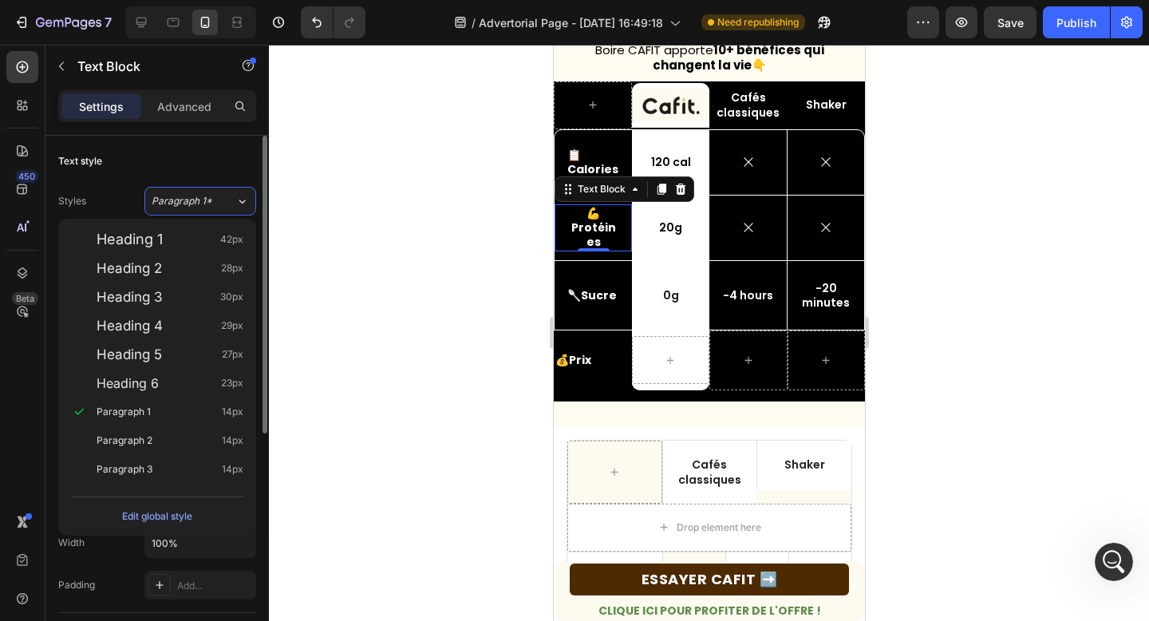
click at [154, 168] on div "Text style" at bounding box center [157, 161] width 198 height 26
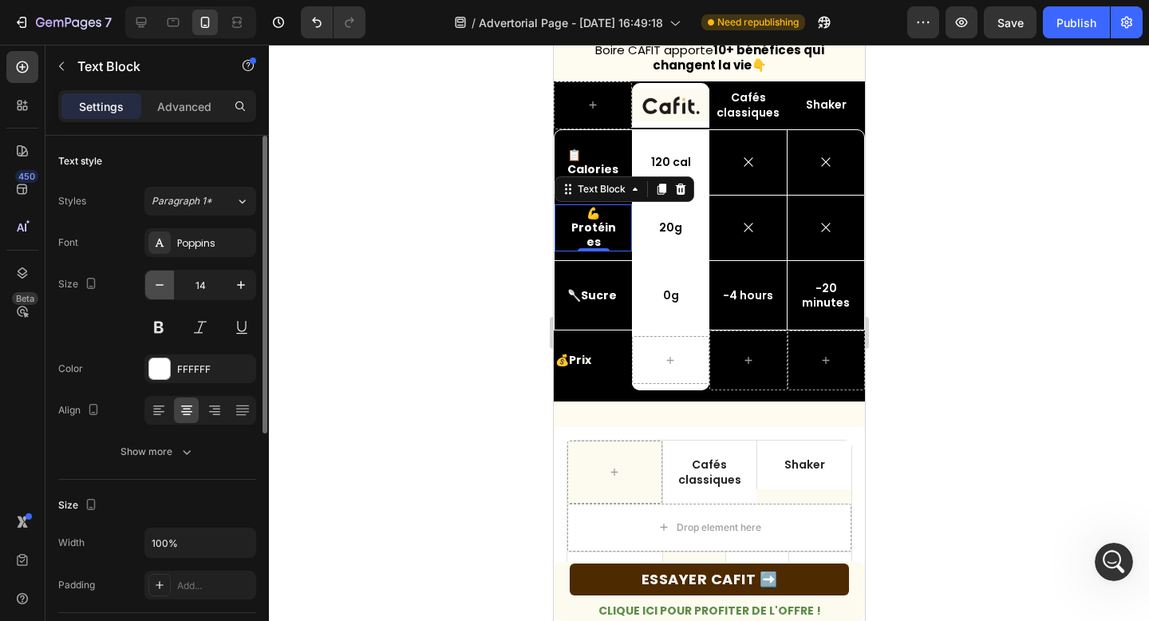
click at [156, 283] on icon "button" at bounding box center [160, 285] width 16 height 16
click at [156, 282] on icon "button" at bounding box center [160, 285] width 16 height 16
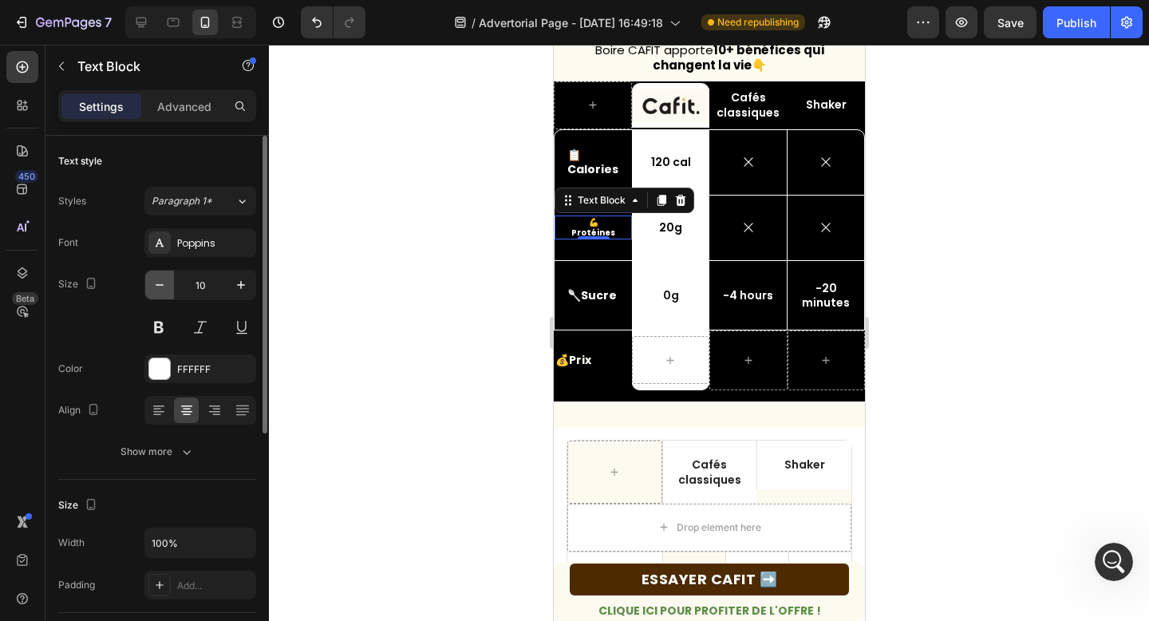
click at [156, 282] on icon "button" at bounding box center [160, 285] width 16 height 16
click at [246, 286] on icon "button" at bounding box center [241, 285] width 16 height 16
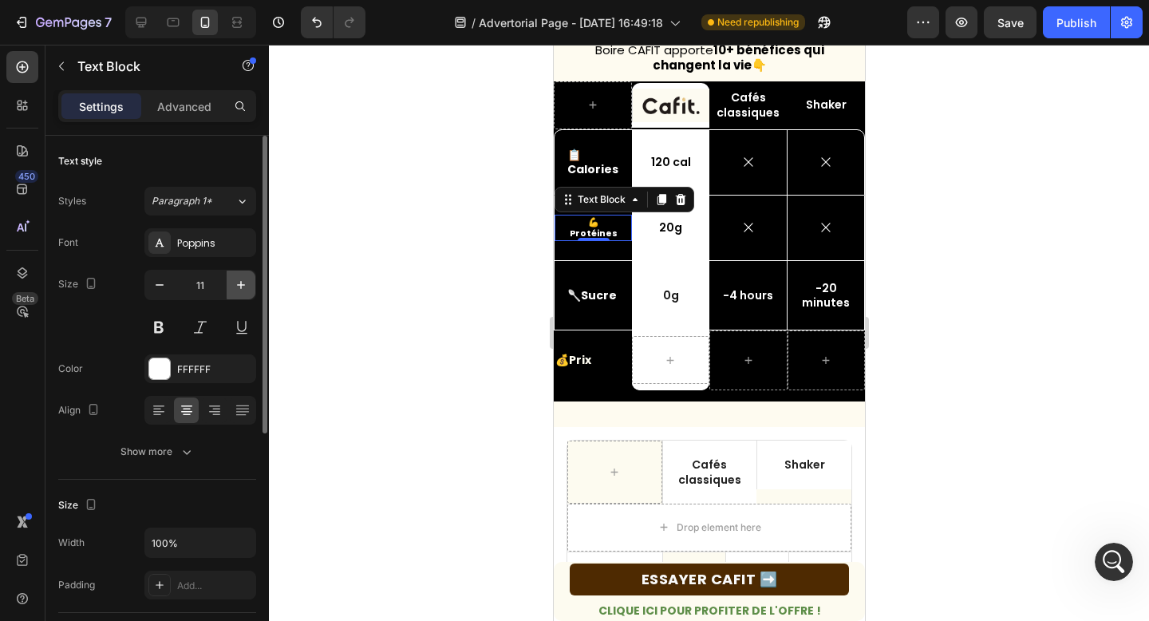
click at [246, 286] on icon "button" at bounding box center [241, 285] width 16 height 16
click at [153, 282] on icon "button" at bounding box center [160, 285] width 16 height 16
type input "13"
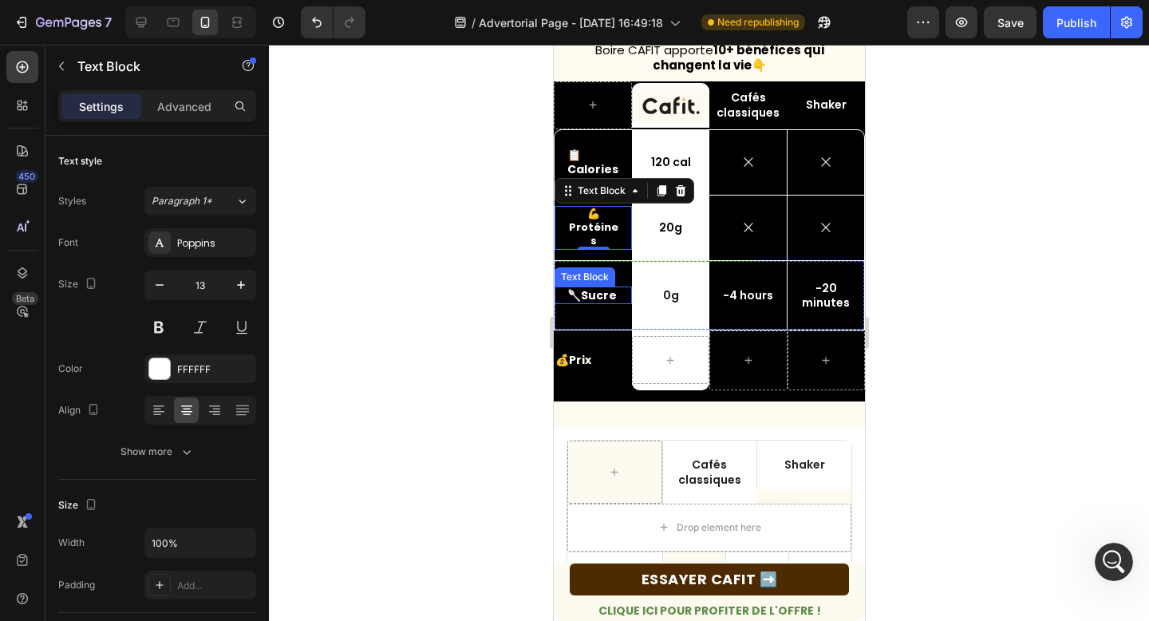
click at [601, 294] on strong "Sucre" at bounding box center [598, 295] width 36 height 16
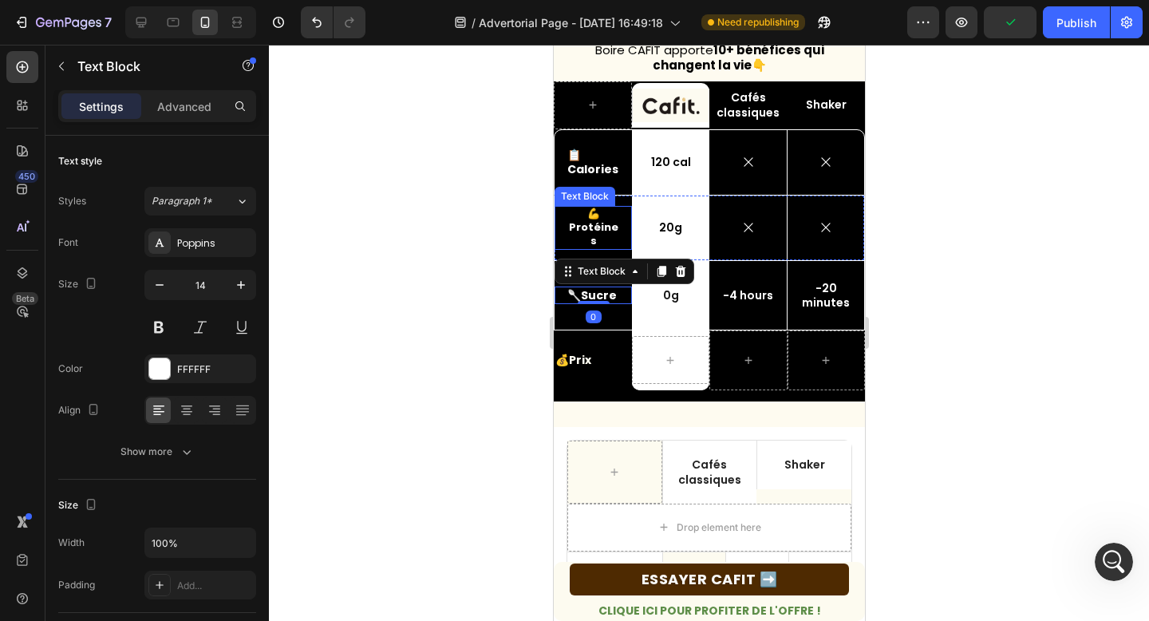
click at [590, 231] on strong "Protéines" at bounding box center [592, 233] width 49 height 29
click at [593, 300] on strong "Sucre" at bounding box center [598, 295] width 36 height 16
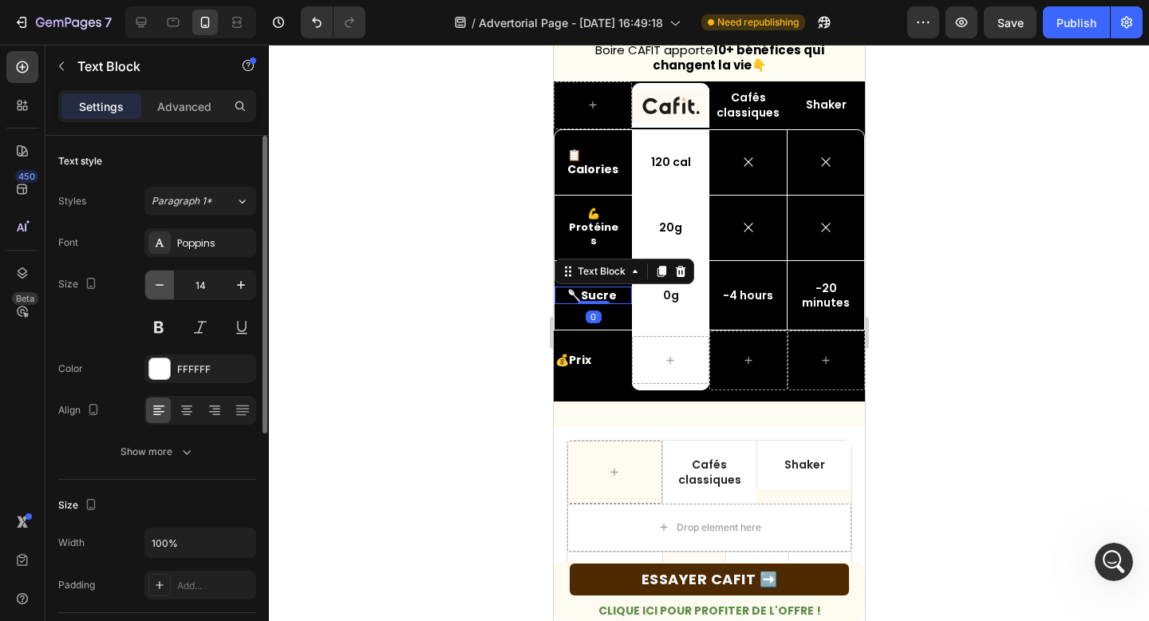
click at [154, 285] on icon "button" at bounding box center [160, 285] width 16 height 16
type input "13"
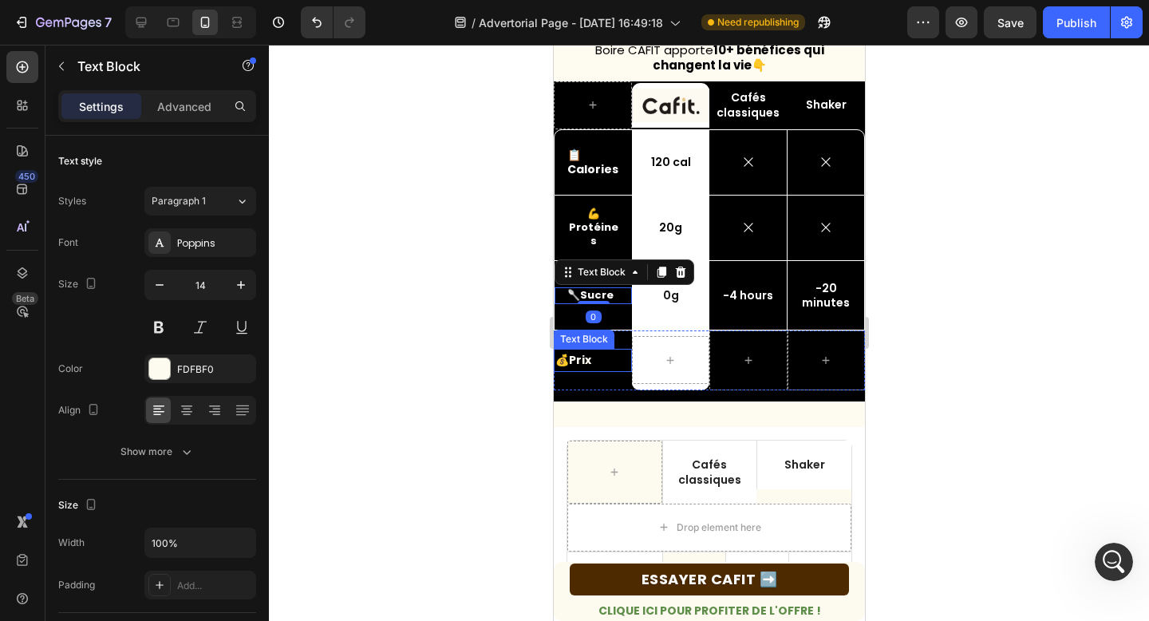
click at [582, 361] on strong "Prix" at bounding box center [579, 360] width 22 height 16
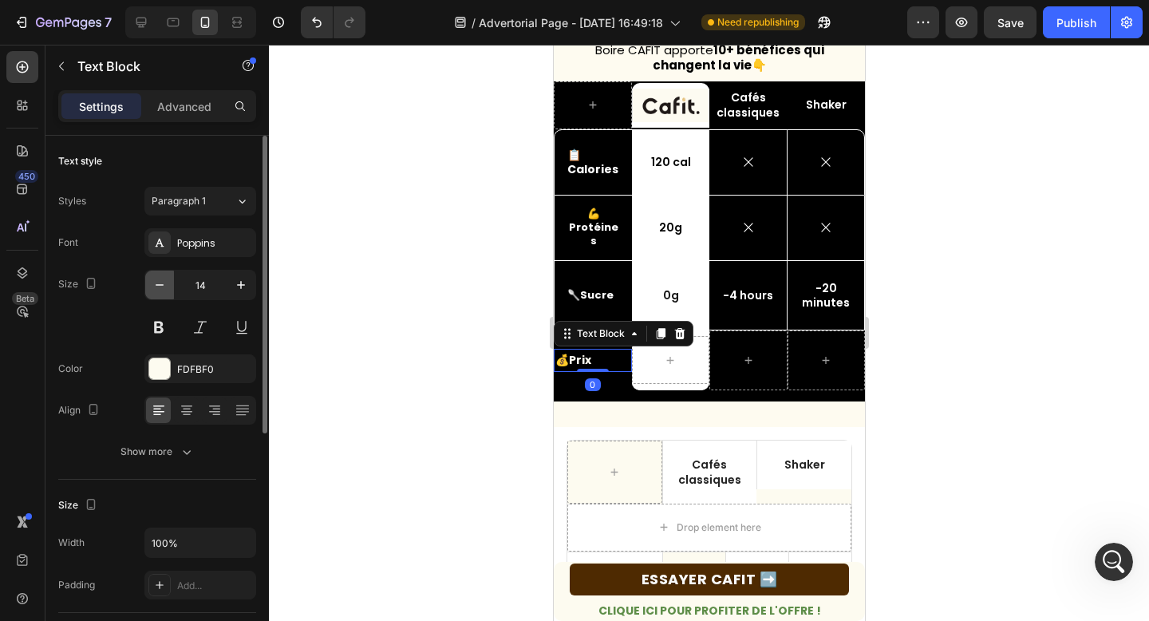
click at [156, 283] on icon "button" at bounding box center [160, 285] width 16 height 16
type input "13"
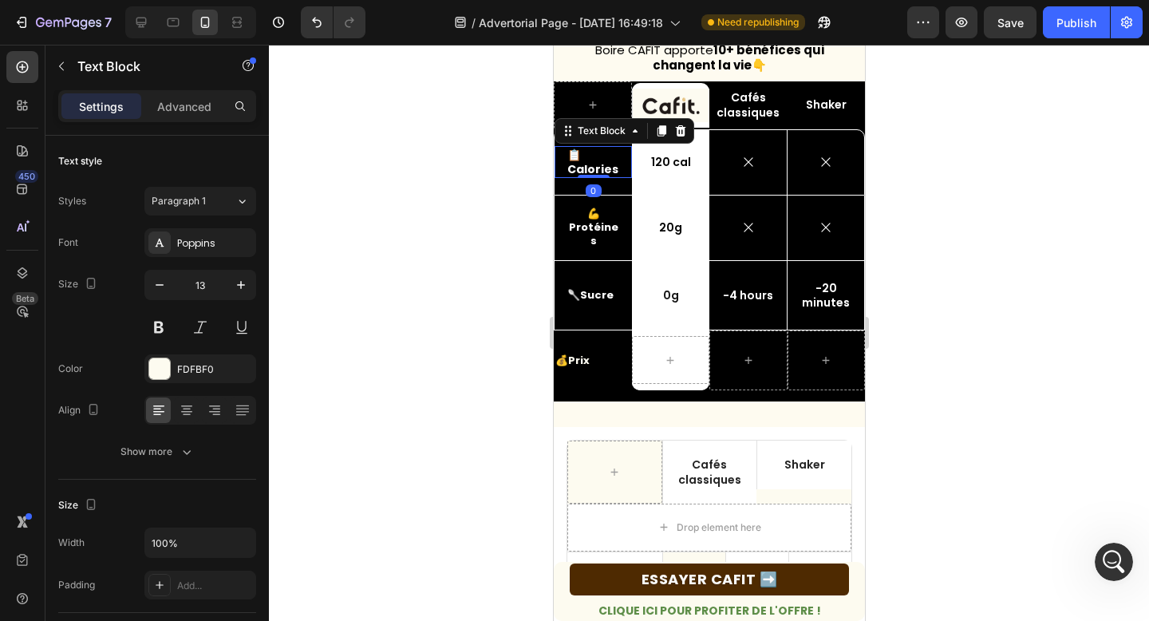
click at [603, 164] on strong "Calories" at bounding box center [591, 169] width 51 height 16
click at [165, 280] on icon "button" at bounding box center [160, 285] width 16 height 16
type input "13"
click at [531, 186] on div at bounding box center [709, 333] width 880 height 576
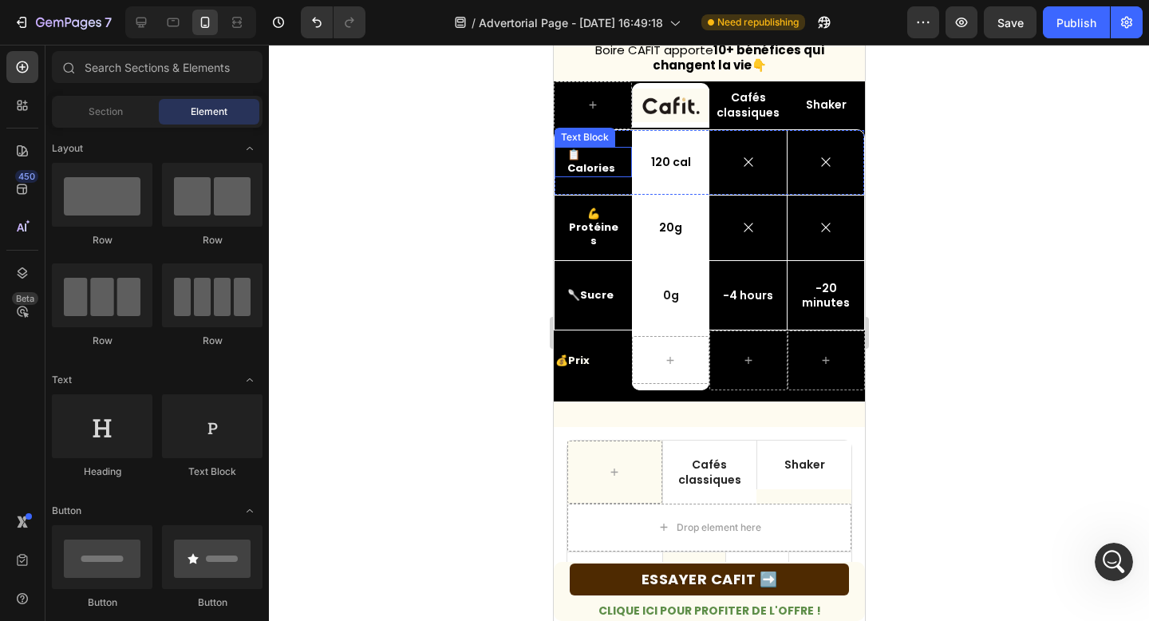
click at [583, 168] on strong "Calories" at bounding box center [590, 167] width 48 height 15
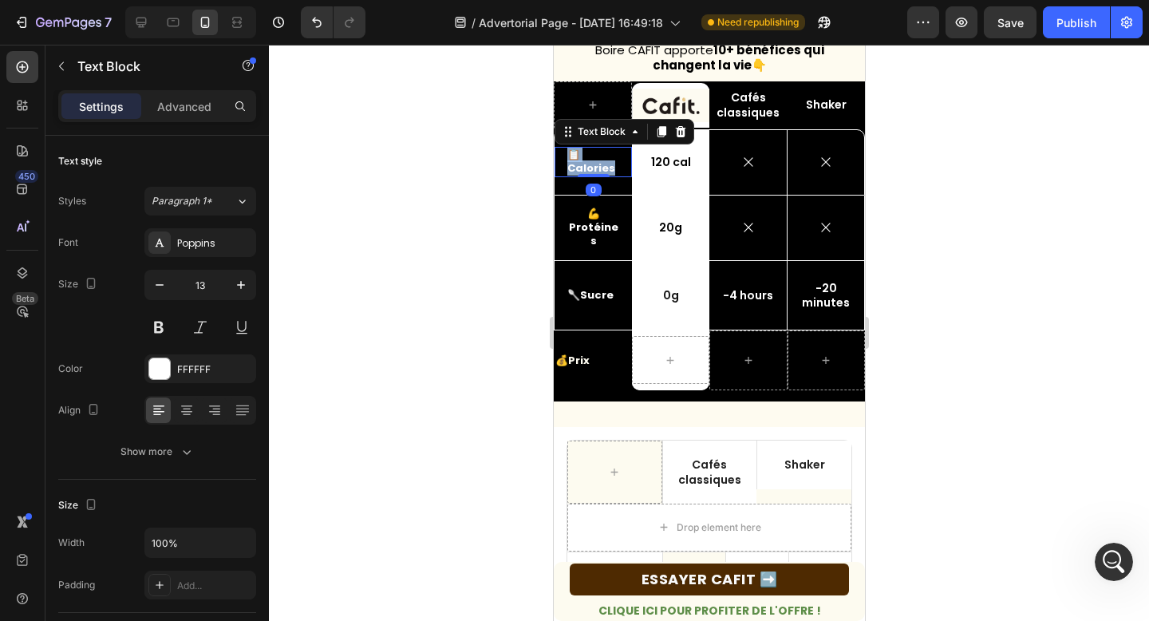
click at [583, 168] on strong "Calories" at bounding box center [590, 167] width 48 height 15
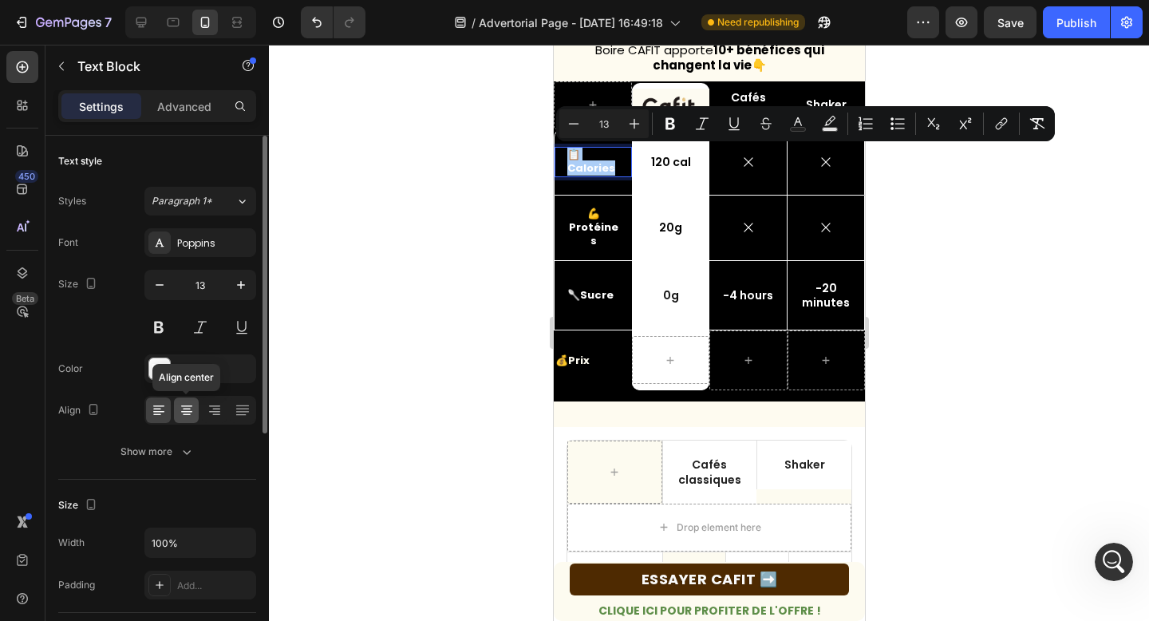
click at [186, 418] on div at bounding box center [186, 410] width 25 height 26
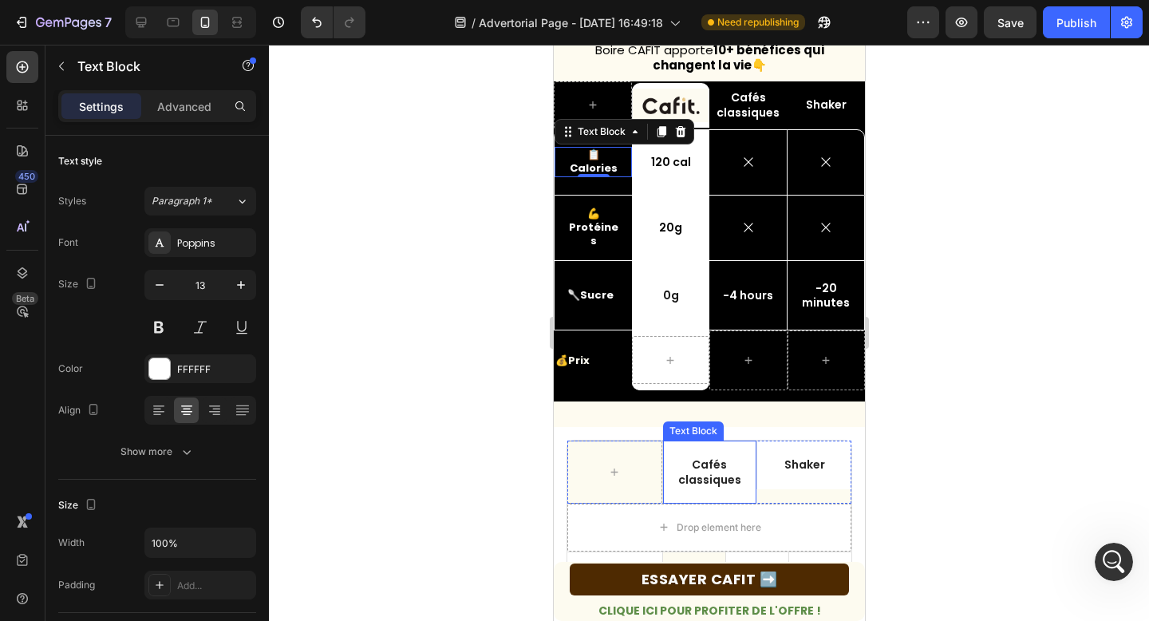
click at [676, 456] on div "Cafés classiques" at bounding box center [709, 471] width 94 height 62
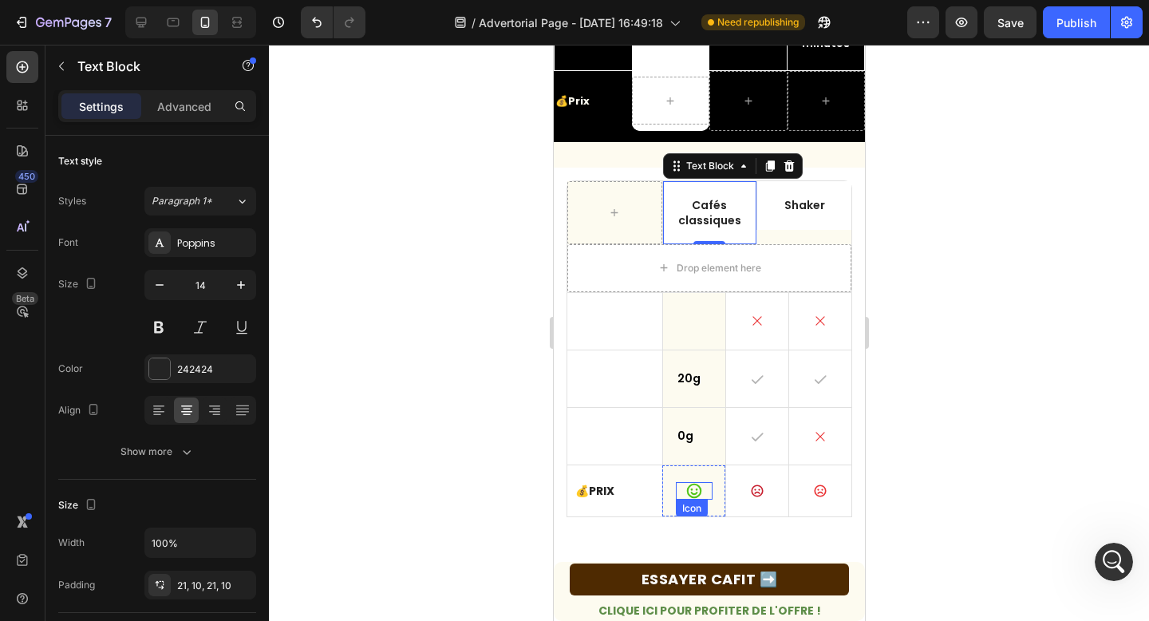
scroll to position [629, 0]
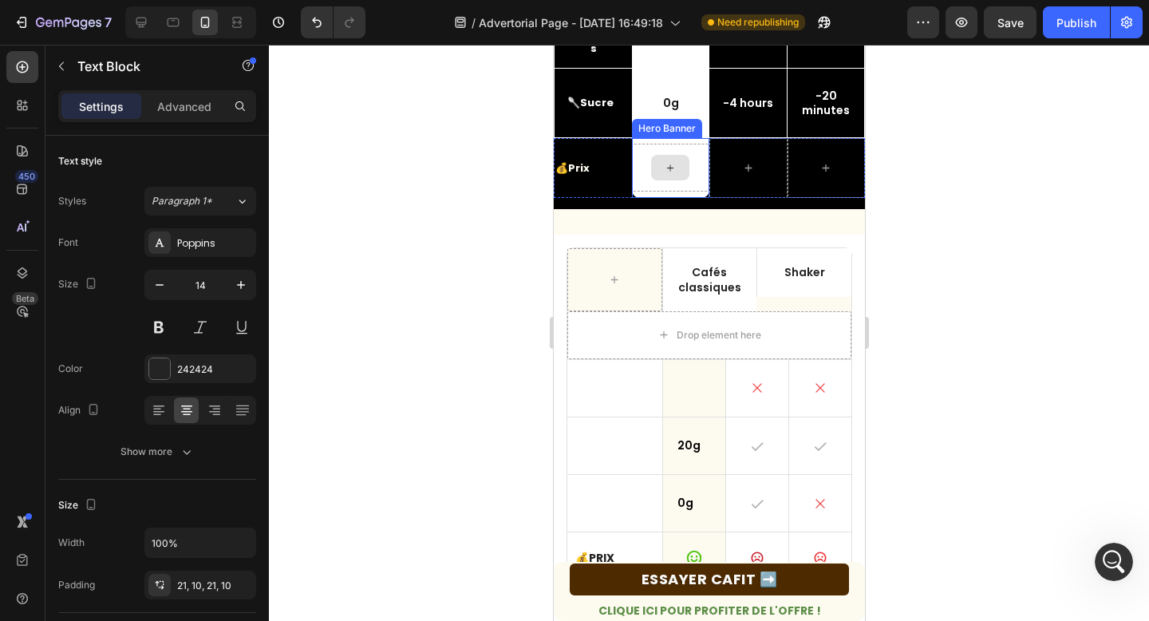
click at [668, 164] on icon at bounding box center [669, 168] width 13 height 14
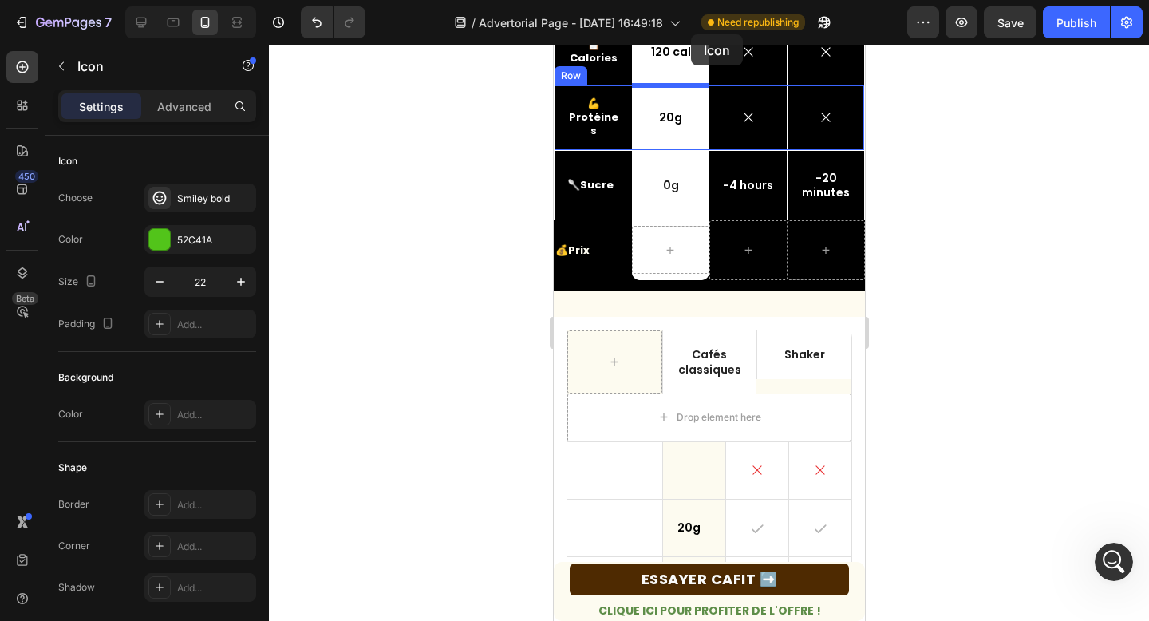
scroll to position [541, 0]
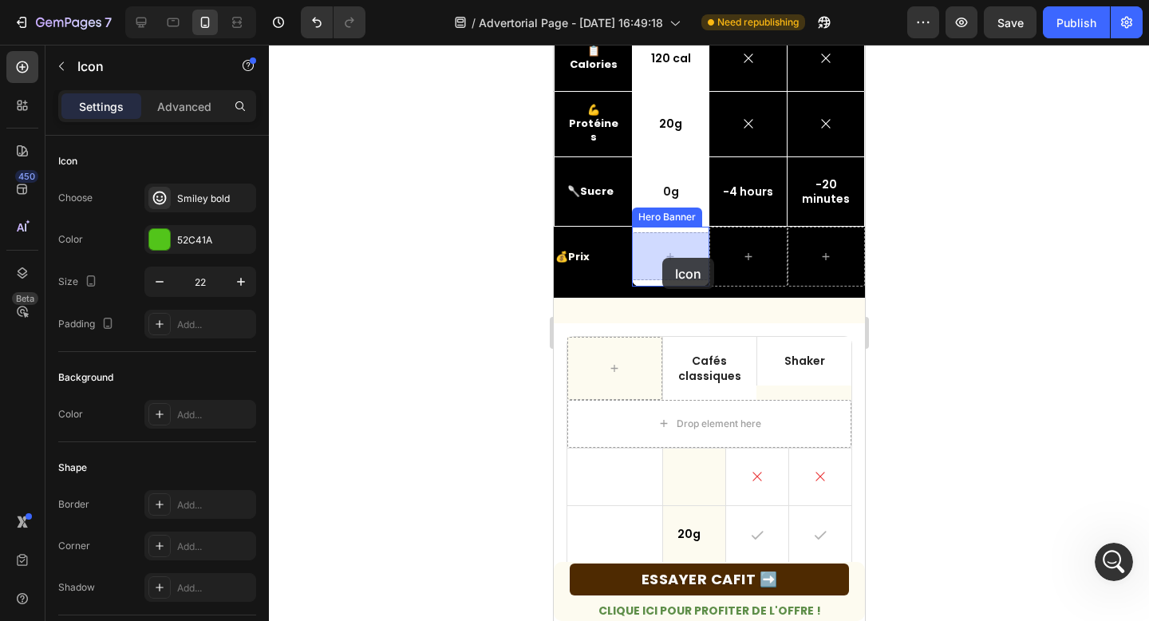
drag, startPoint x: 691, startPoint y: 326, endPoint x: 661, endPoint y: 258, distance: 74.7
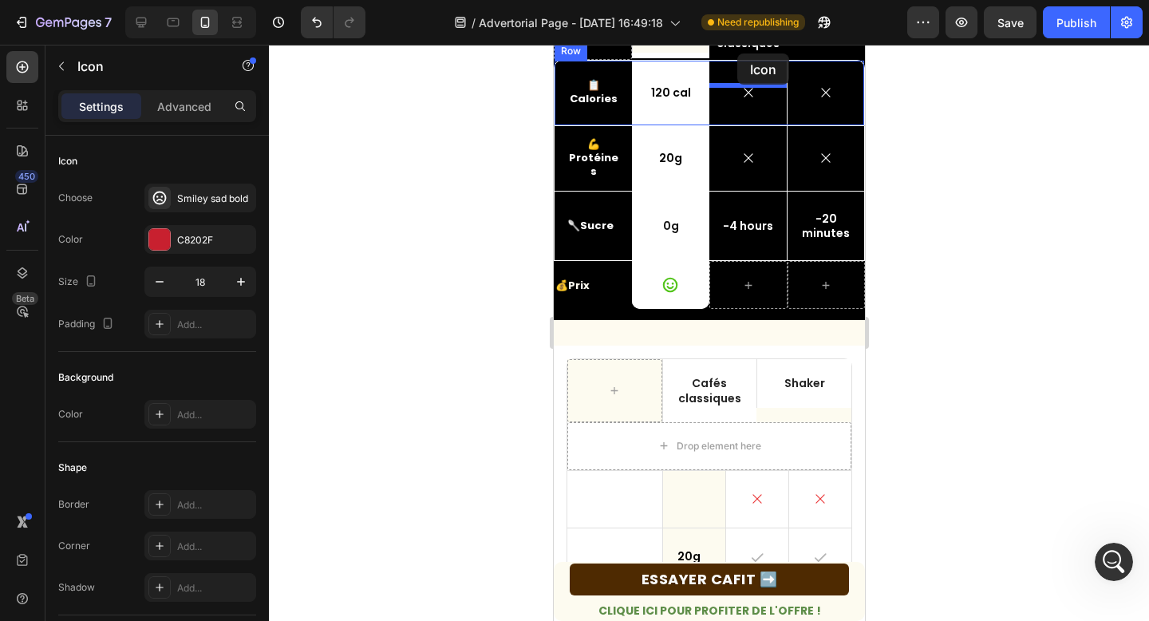
scroll to position [446, 0]
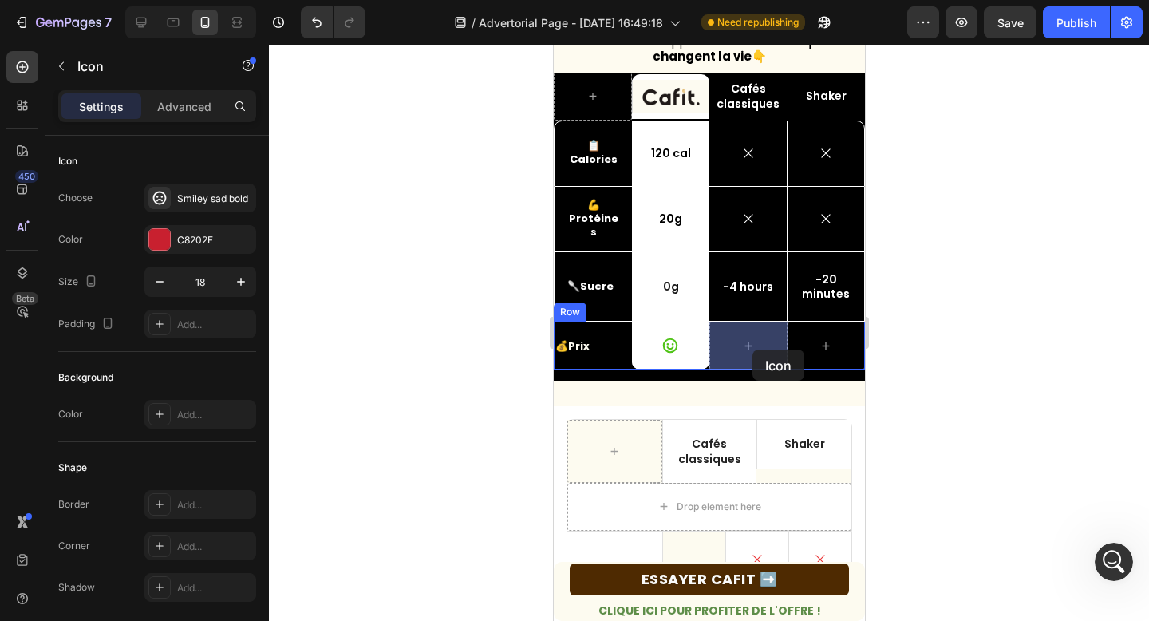
drag, startPoint x: 755, startPoint y: 416, endPoint x: 753, endPoint y: 353, distance: 63.9
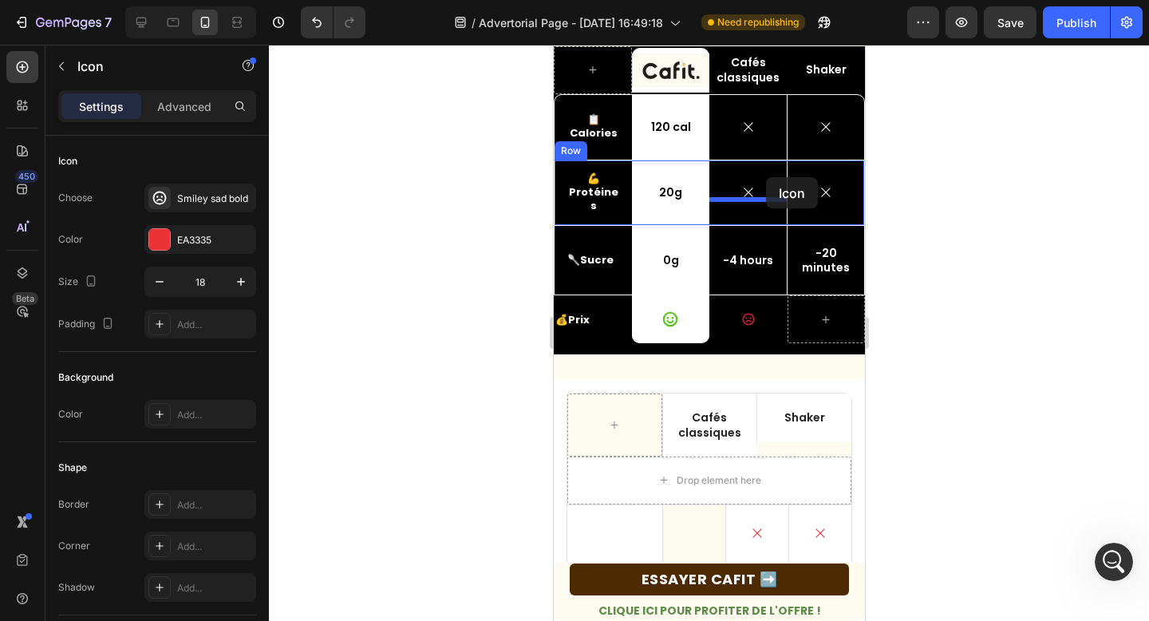
scroll to position [418, 0]
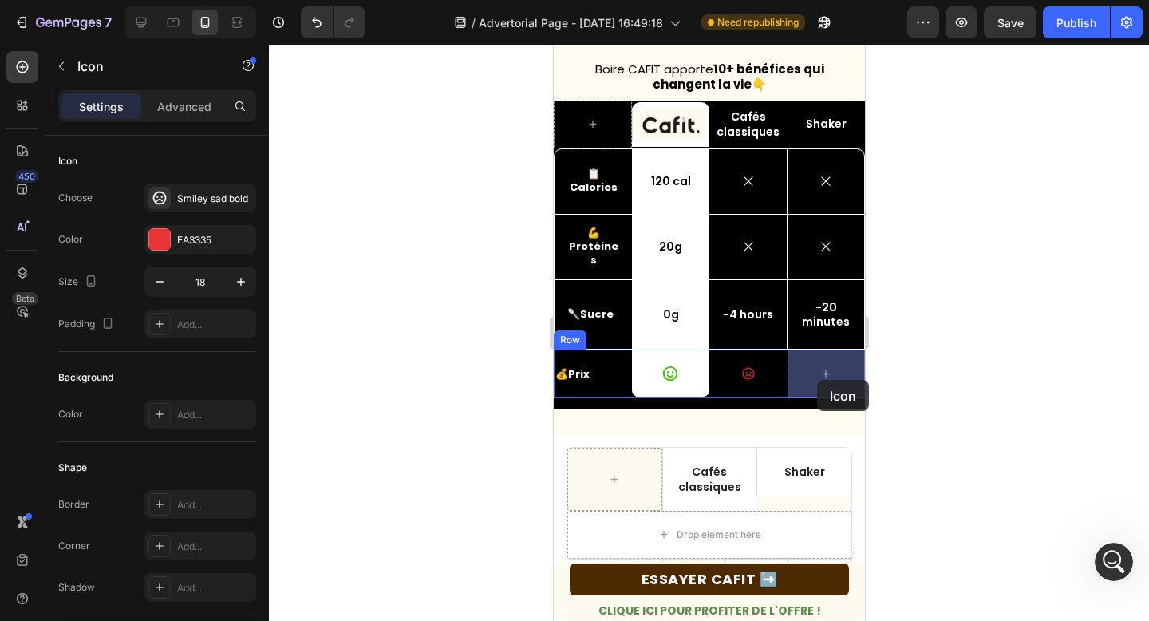
drag, startPoint x: 818, startPoint y: 456, endPoint x: 816, endPoint y: 380, distance: 76.6
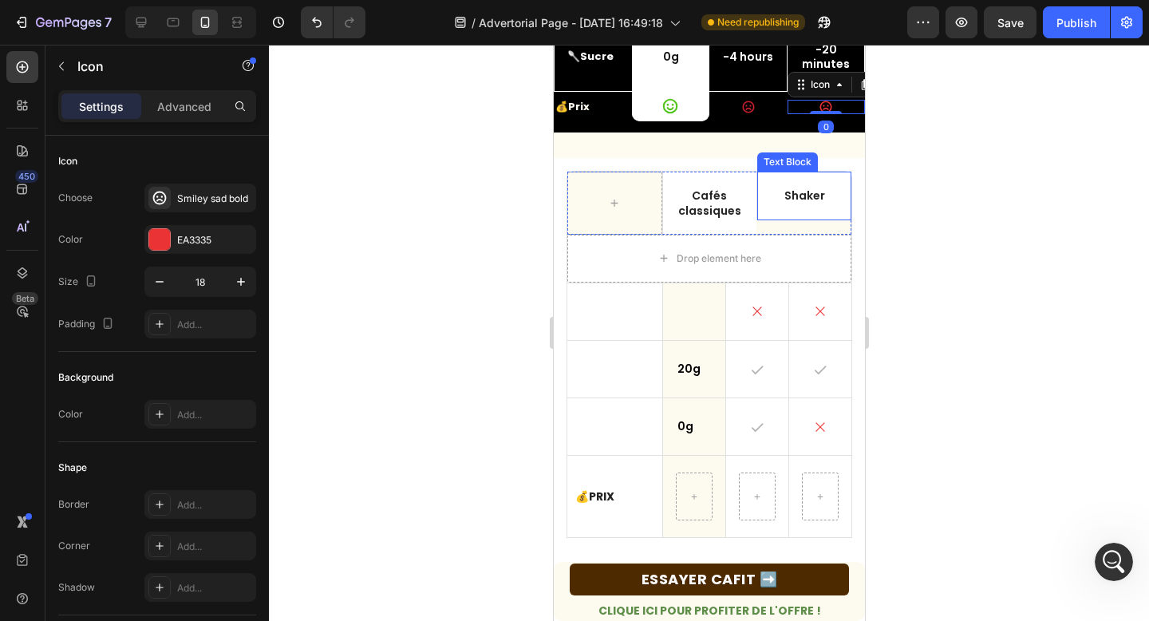
scroll to position [929, 0]
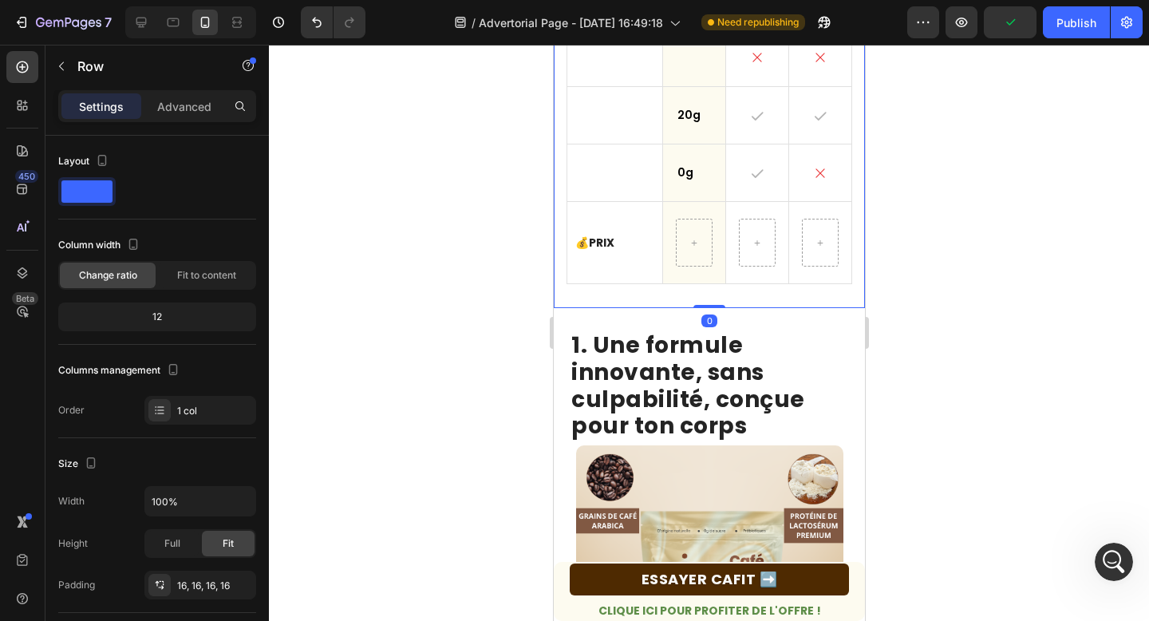
click at [568, 294] on div "Cafés classiques Text Block Shaker Text Block Row Drop element here Row Text Bl…" at bounding box center [709, 106] width 286 height 378
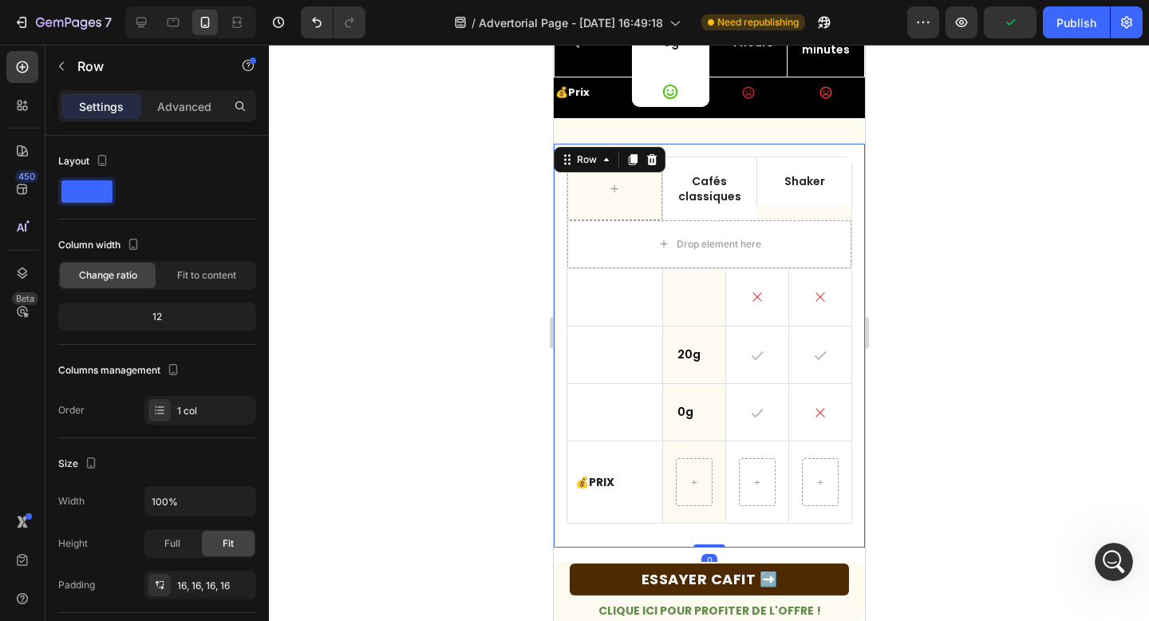
scroll to position [616, 0]
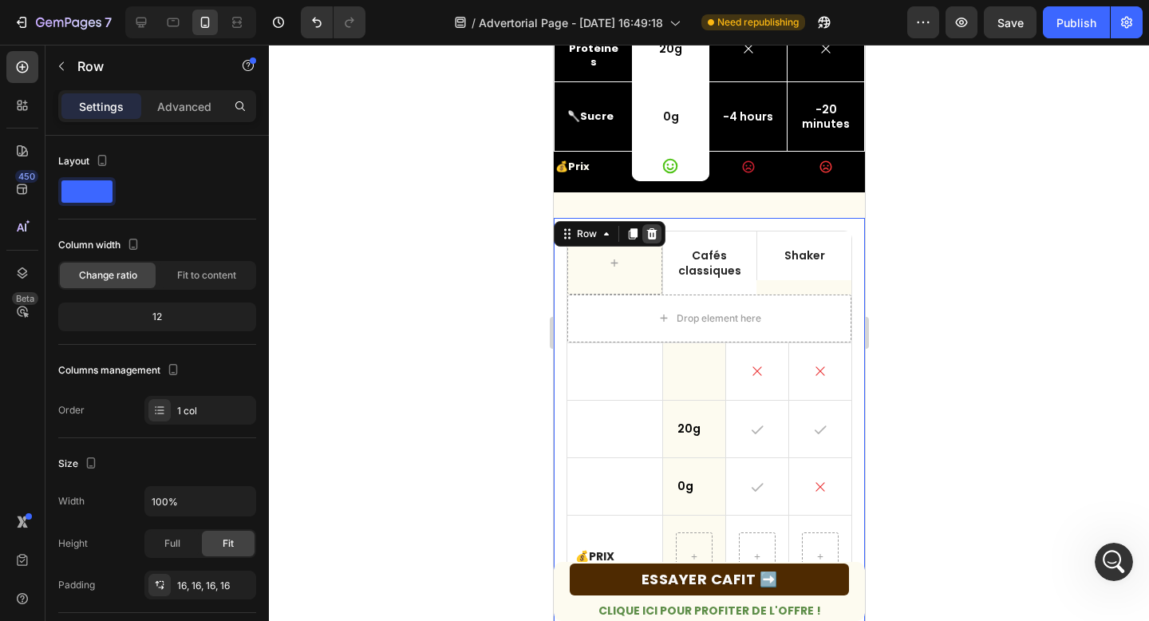
click at [651, 235] on icon at bounding box center [650, 233] width 13 height 13
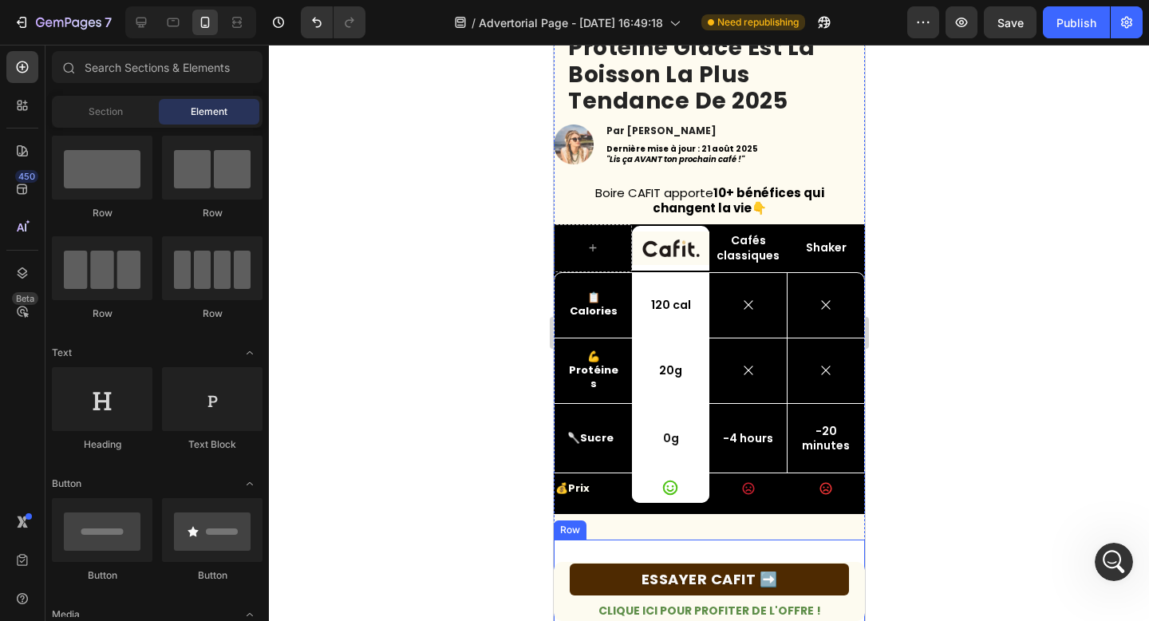
scroll to position [286, 0]
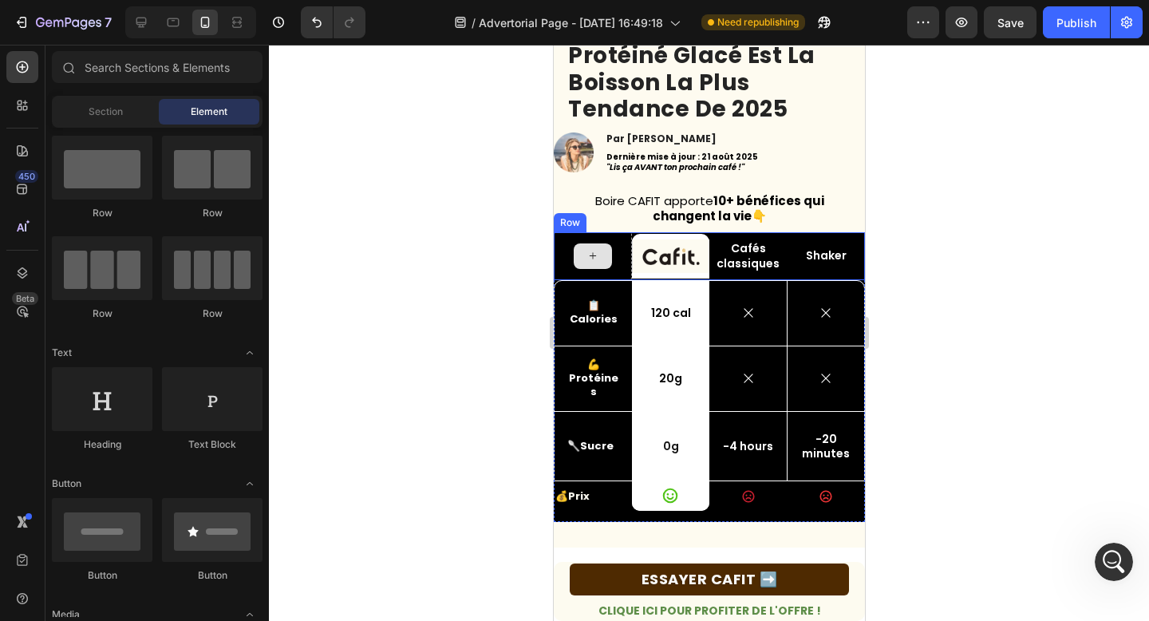
click at [559, 254] on div at bounding box center [592, 256] width 78 height 48
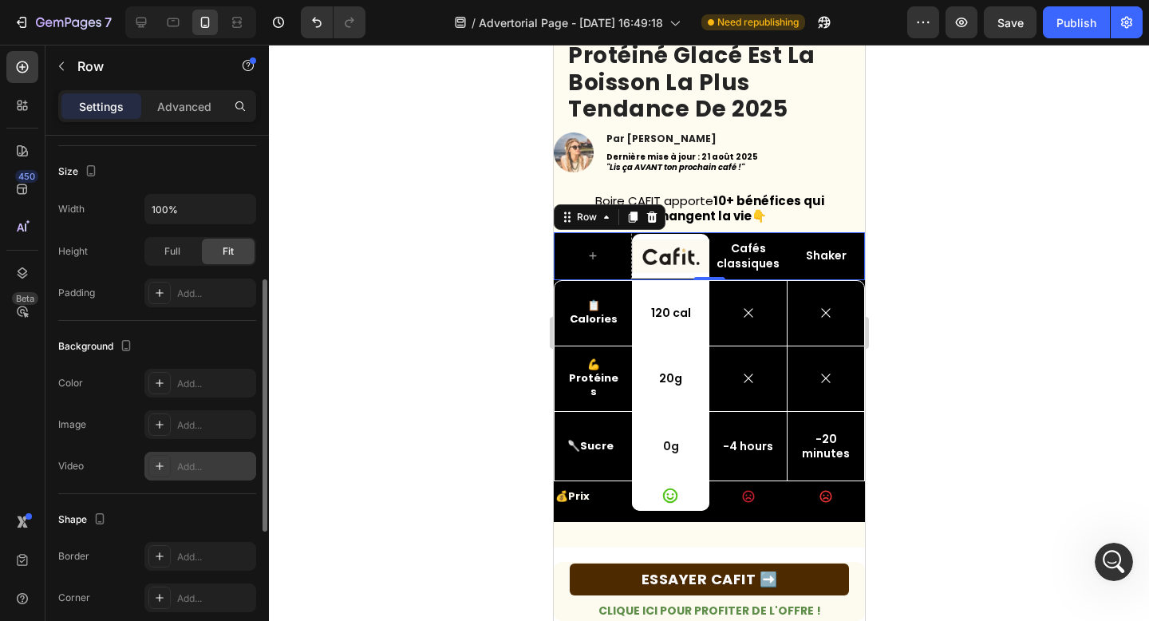
scroll to position [222, 0]
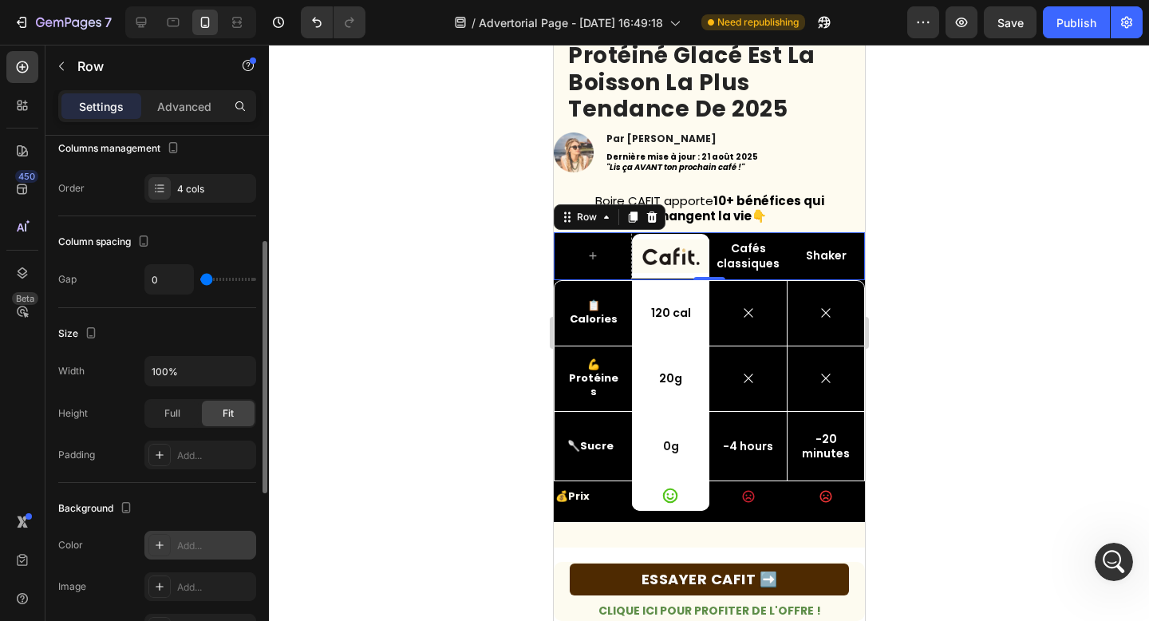
click at [166, 550] on div at bounding box center [159, 545] width 22 height 22
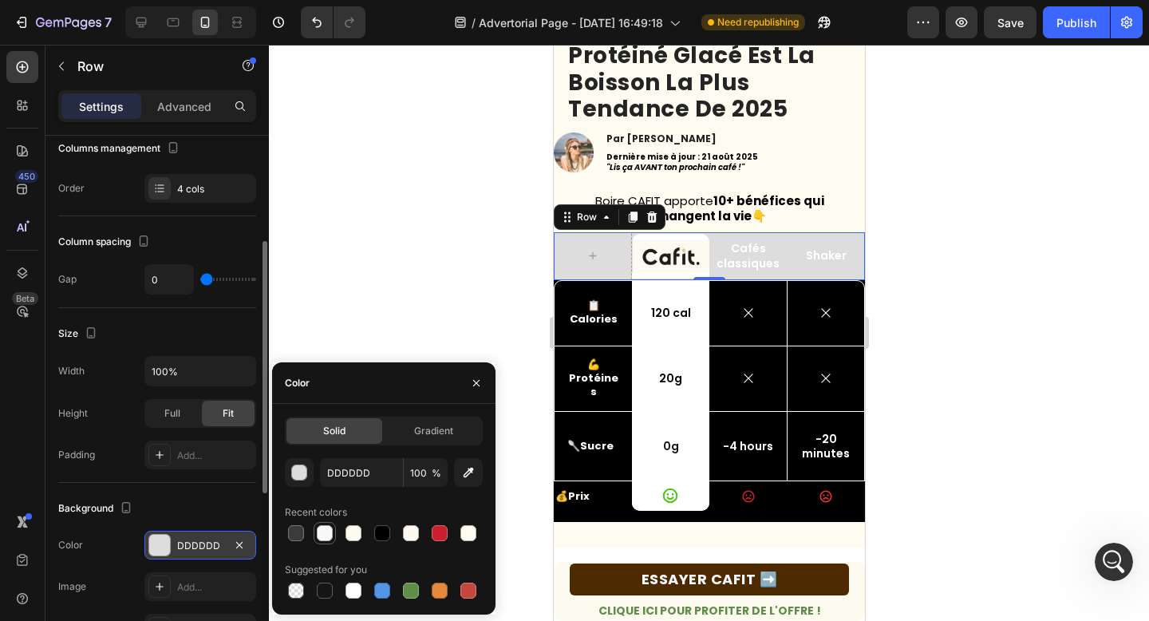
click at [327, 529] on div at bounding box center [325, 533] width 16 height 16
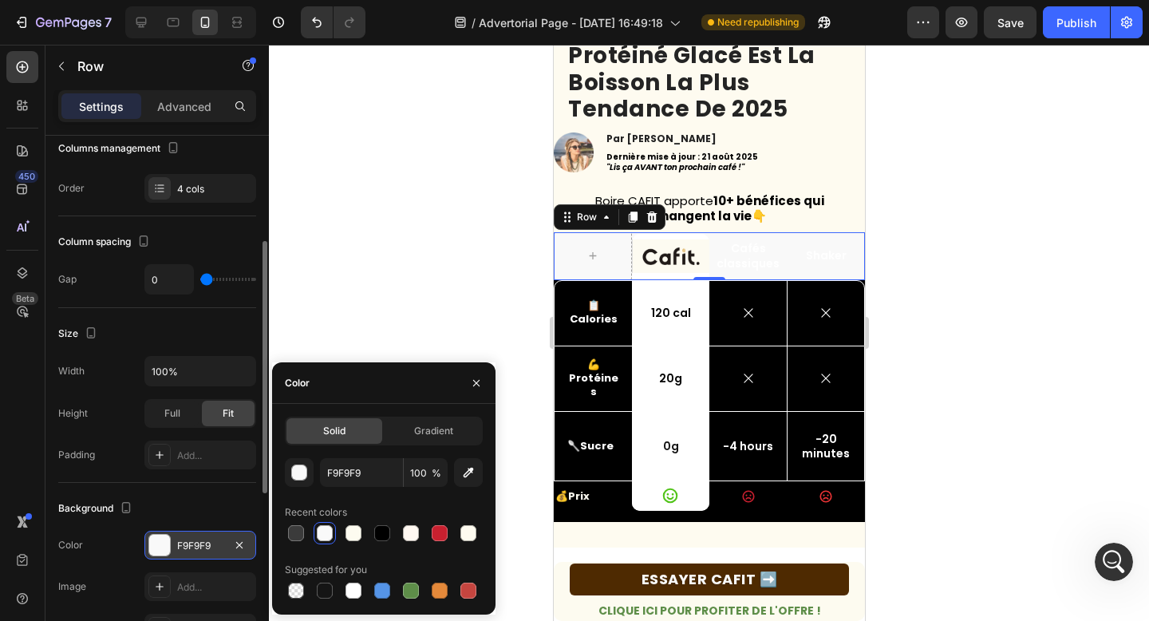
click at [327, 529] on div at bounding box center [325, 533] width 16 height 16
click at [380, 530] on div at bounding box center [382, 533] width 16 height 16
type input "000000"
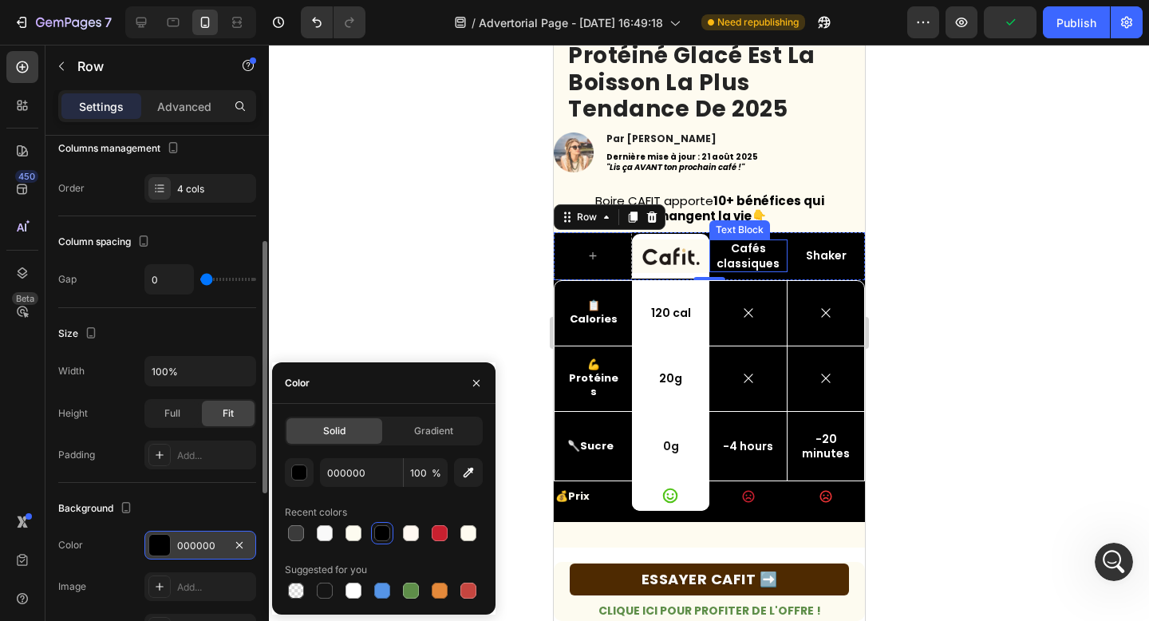
click at [745, 256] on p "Cafés classiques" at bounding box center [747, 255] width 75 height 29
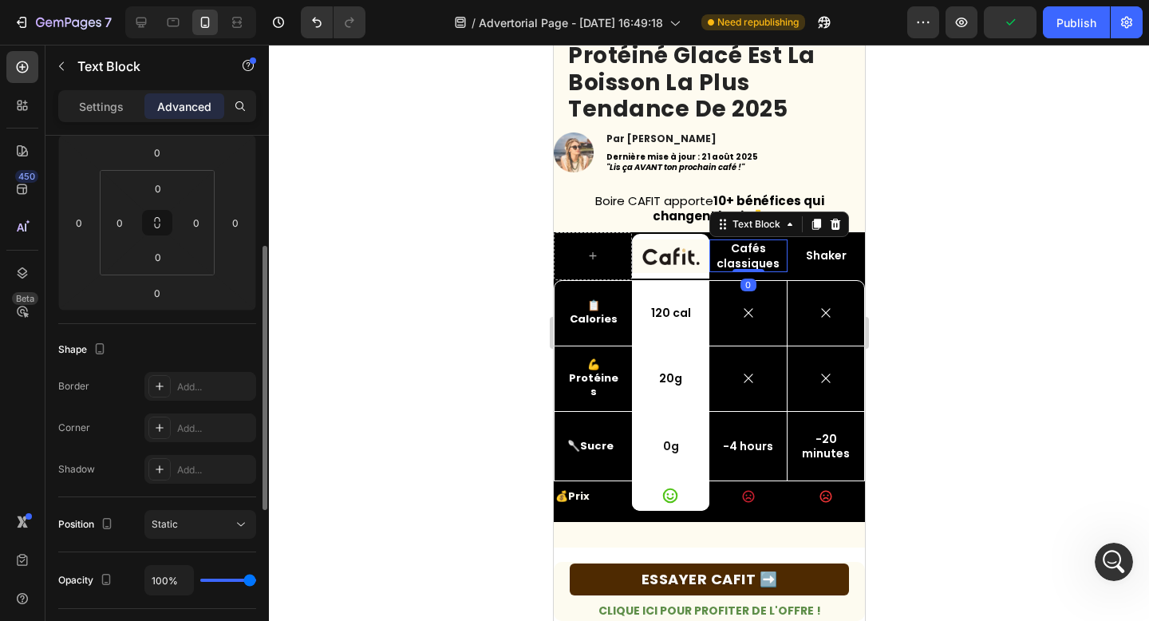
scroll to position [0, 0]
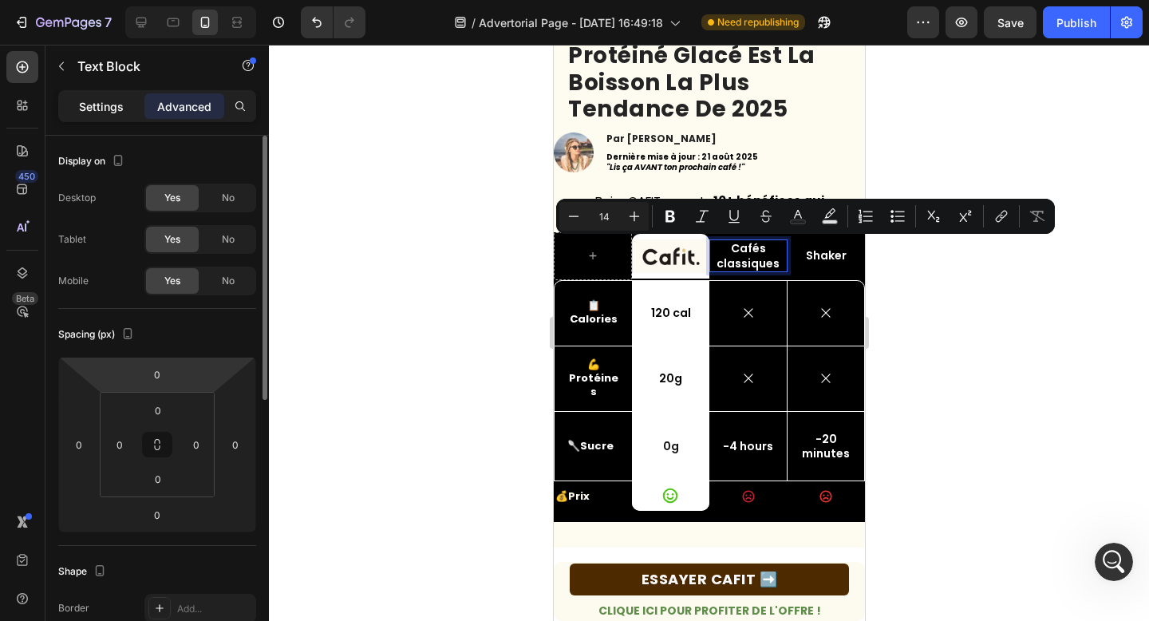
click at [93, 100] on p "Settings" at bounding box center [101, 106] width 45 height 17
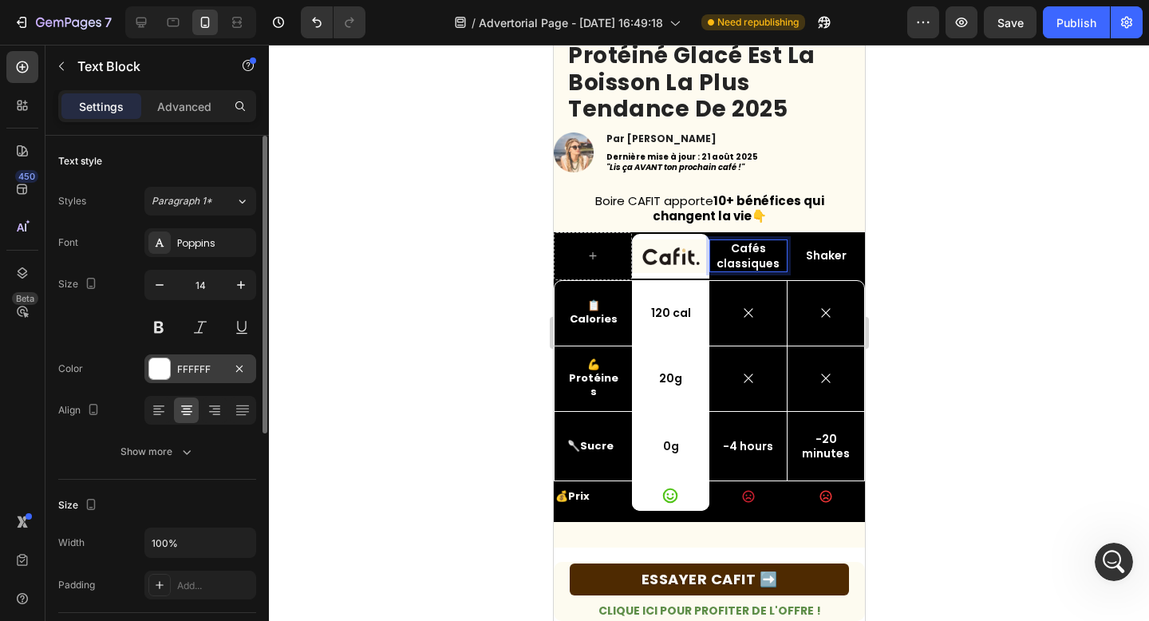
click at [156, 368] on div at bounding box center [159, 368] width 21 height 21
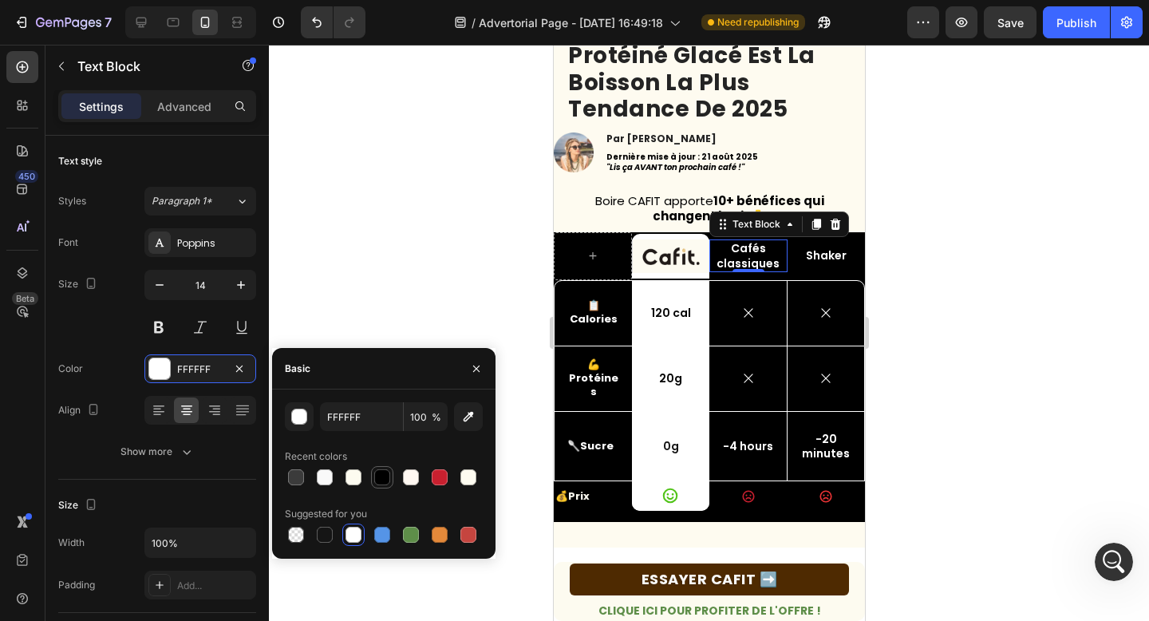
click at [380, 475] on div at bounding box center [382, 477] width 16 height 16
type input "000000"
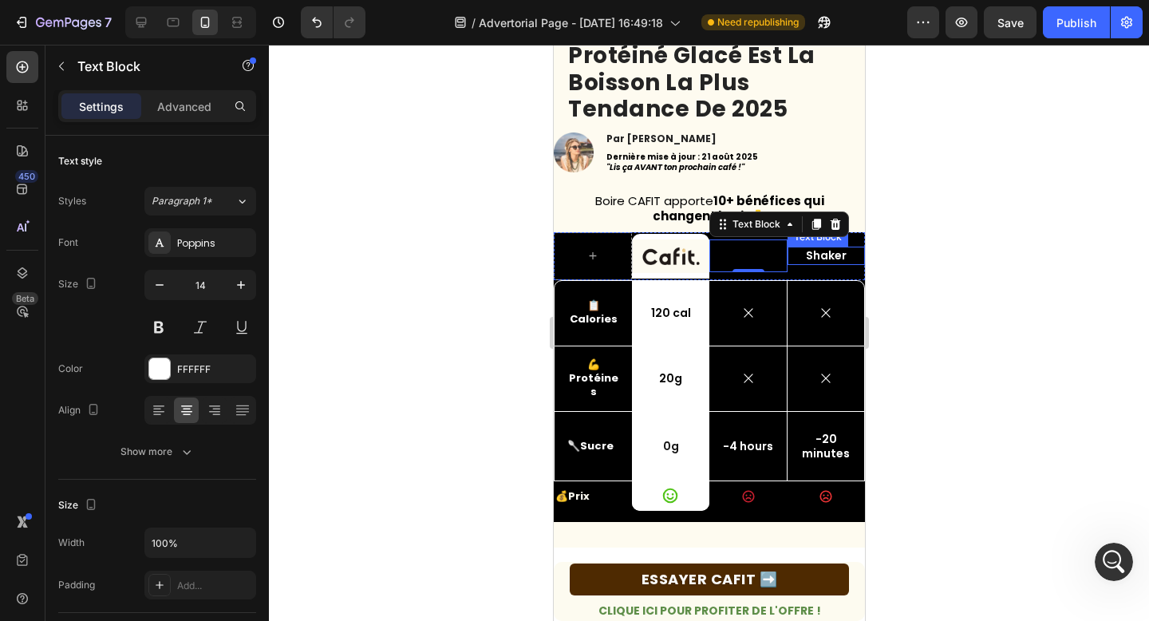
click at [816, 255] on p "Shaker" at bounding box center [825, 255] width 75 height 14
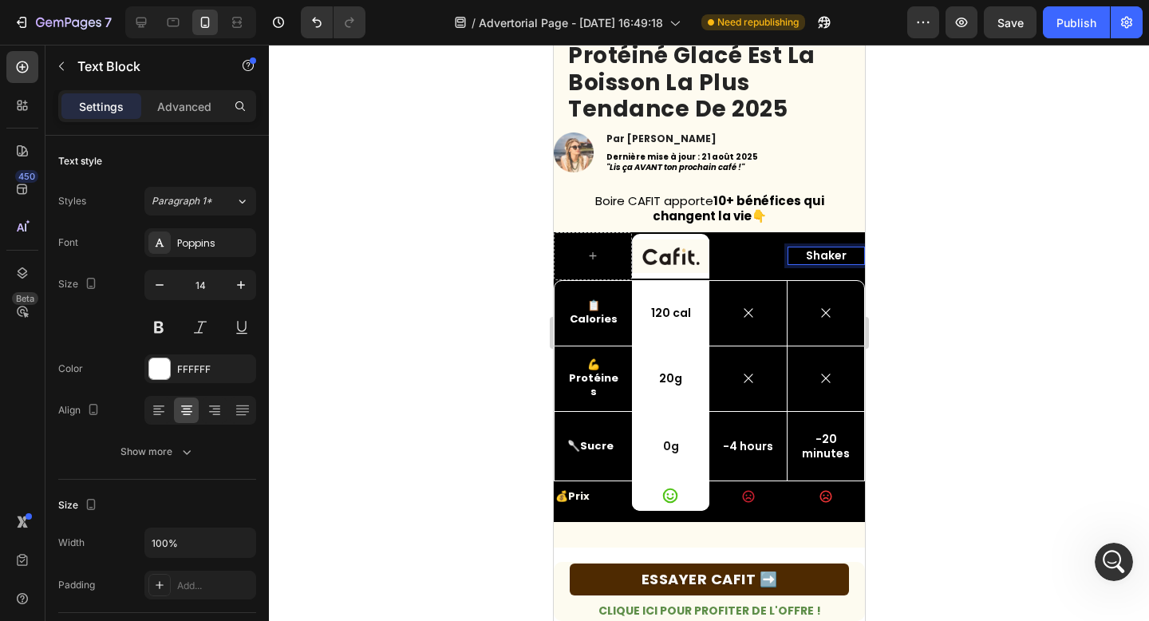
click at [816, 255] on p "Shaker" at bounding box center [825, 255] width 75 height 14
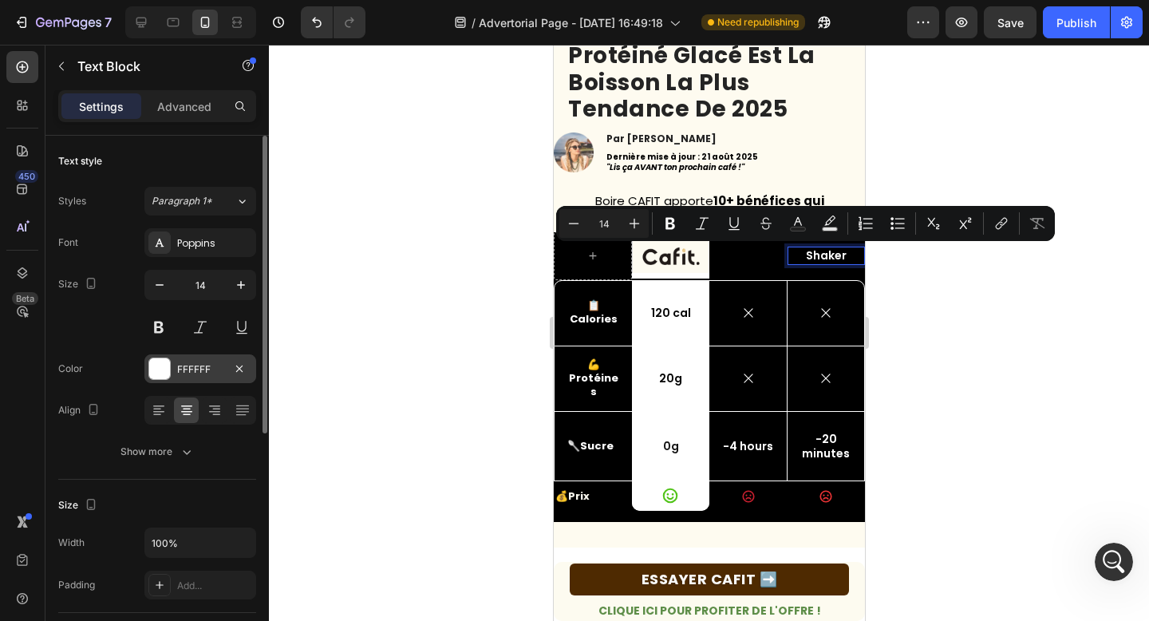
click at [162, 364] on div at bounding box center [159, 368] width 21 height 21
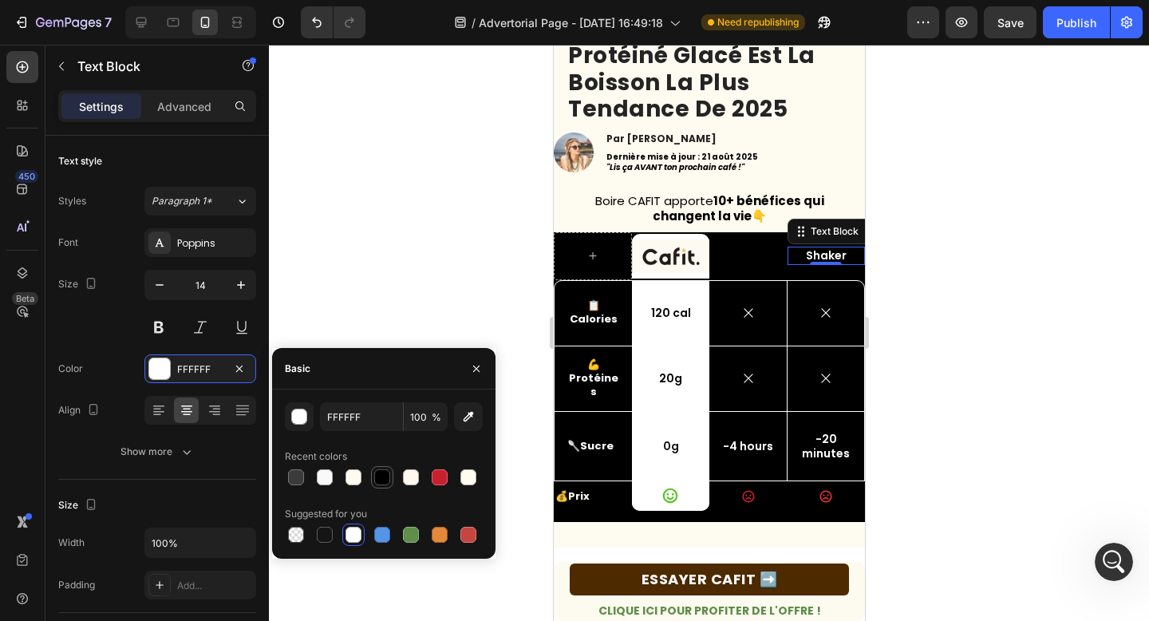
click at [380, 475] on div at bounding box center [382, 477] width 16 height 16
type input "000000"
click at [583, 315] on strong "Calories" at bounding box center [593, 318] width 48 height 15
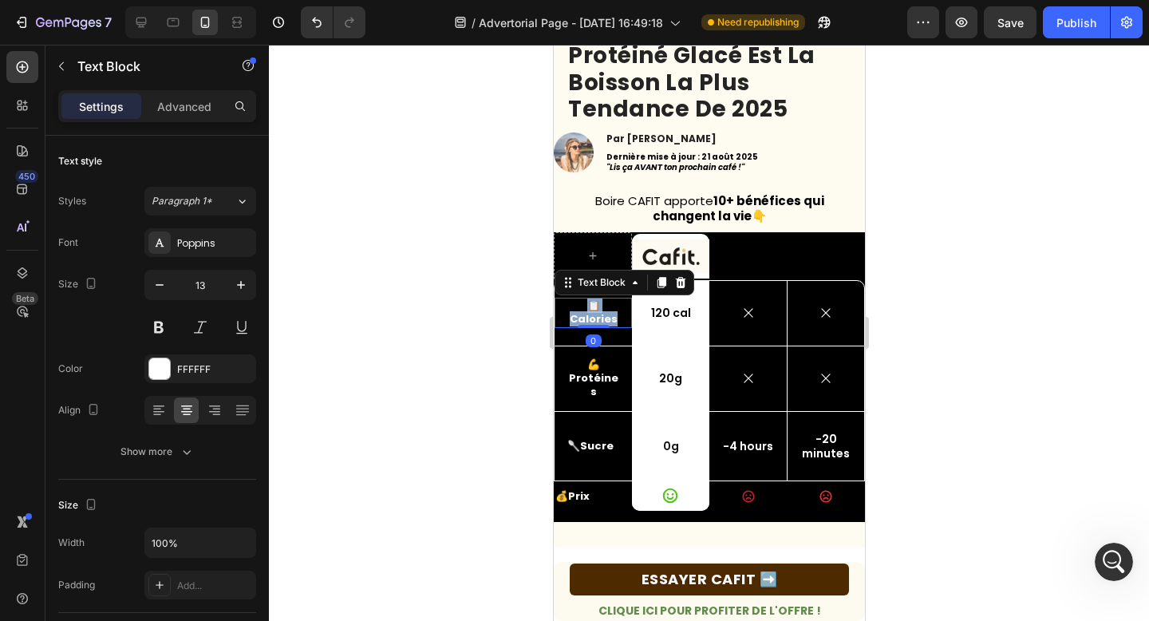
click at [583, 315] on strong "Calories" at bounding box center [593, 318] width 48 height 15
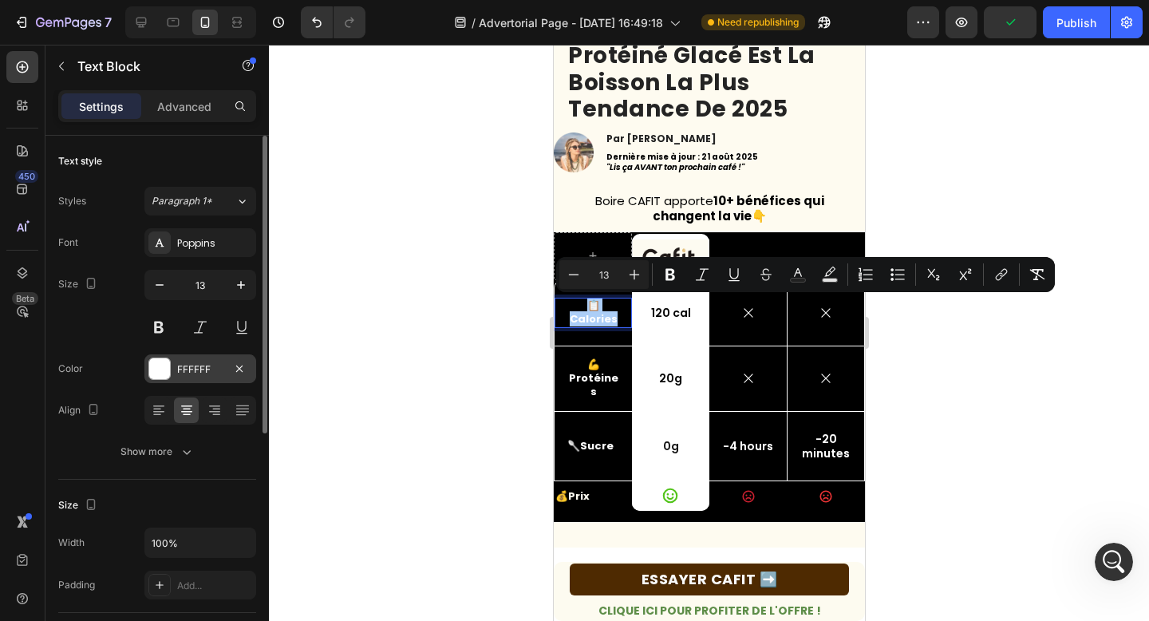
click at [162, 376] on div at bounding box center [159, 368] width 21 height 21
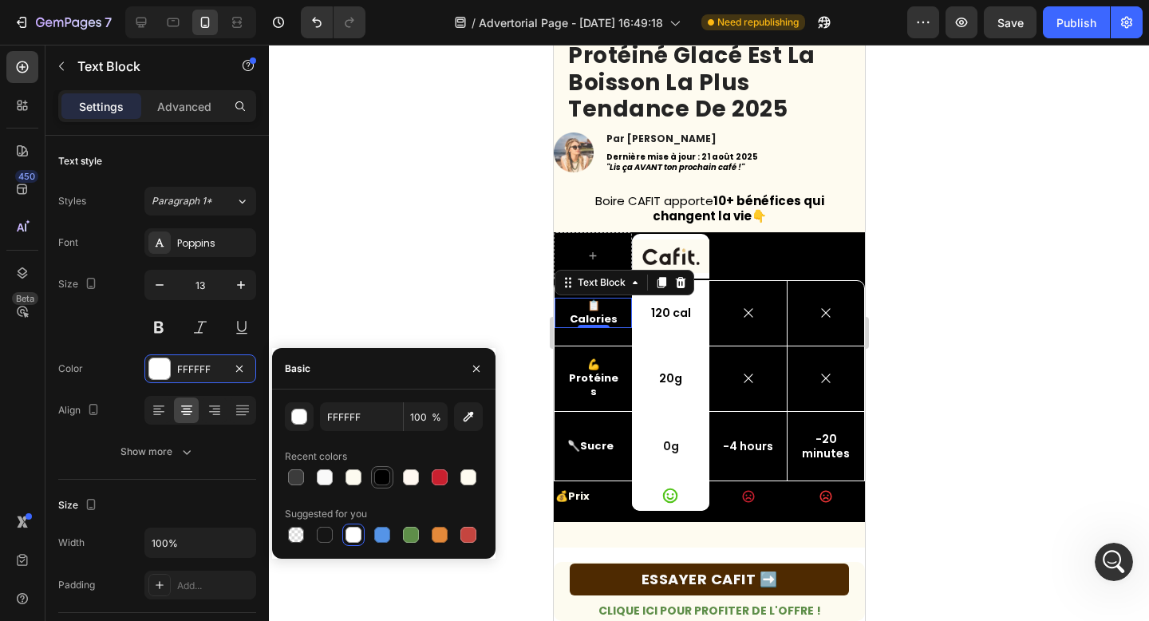
click at [376, 477] on div at bounding box center [382, 477] width 16 height 16
type input "000000"
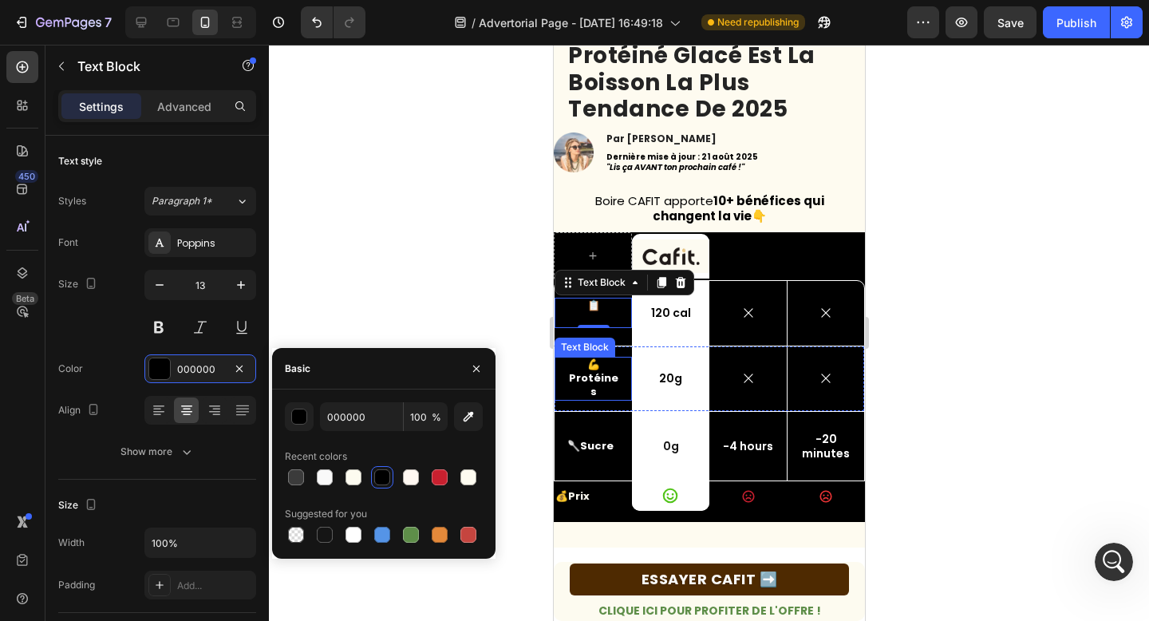
click at [595, 376] on p "💪 Protéines" at bounding box center [592, 378] width 52 height 41
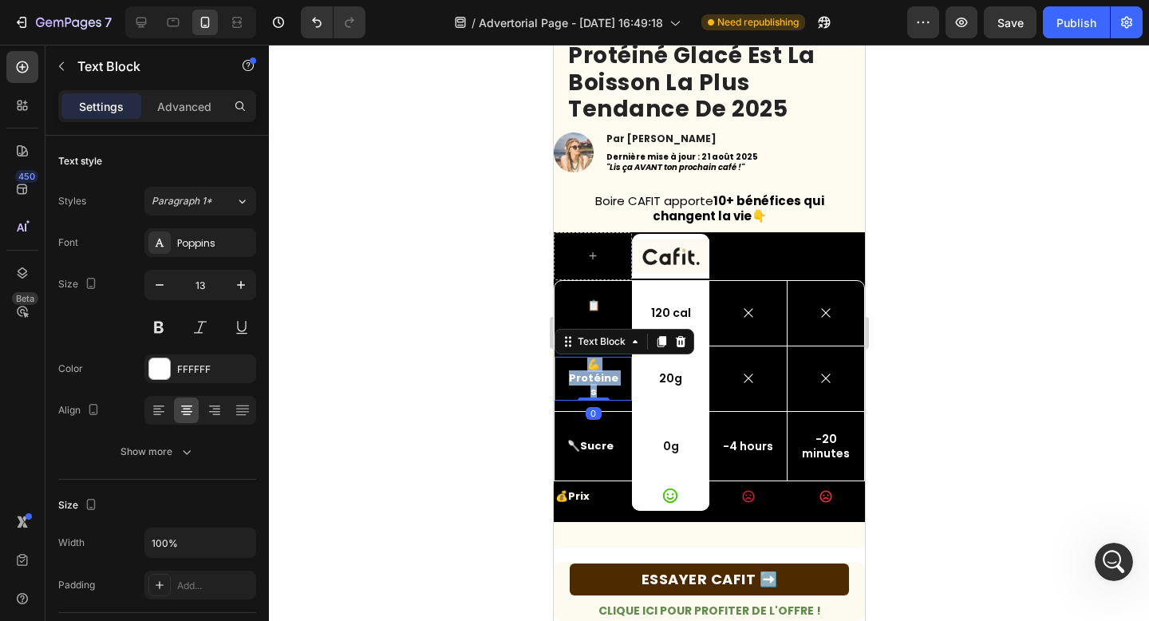
click at [595, 376] on p "💪 Protéines" at bounding box center [592, 378] width 52 height 41
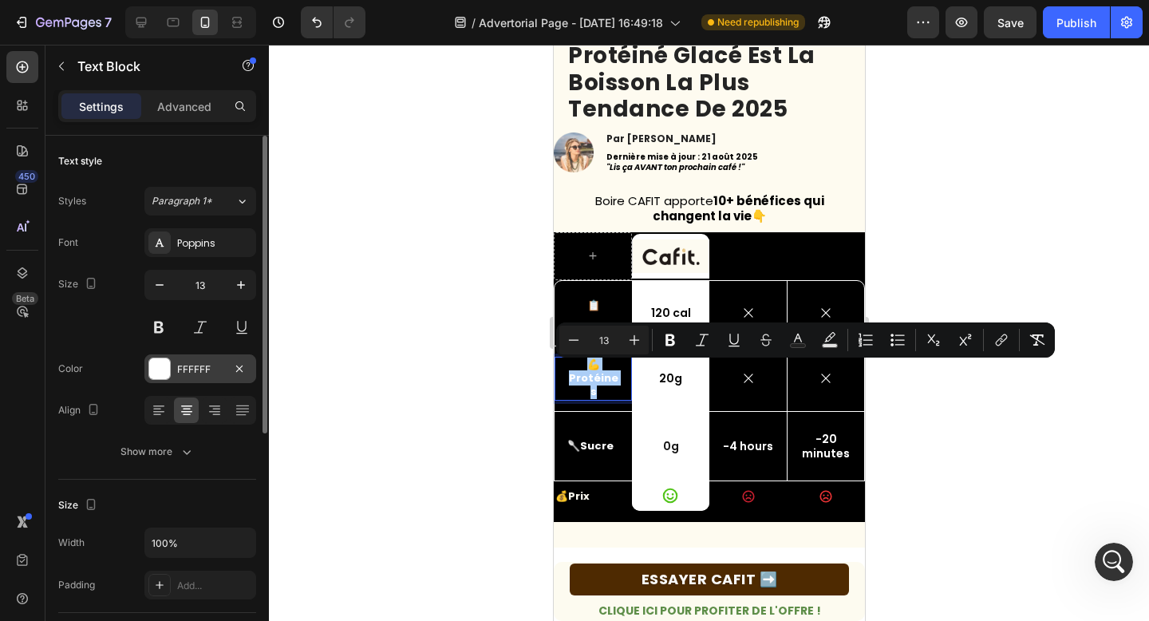
click at [156, 365] on div at bounding box center [159, 368] width 21 height 21
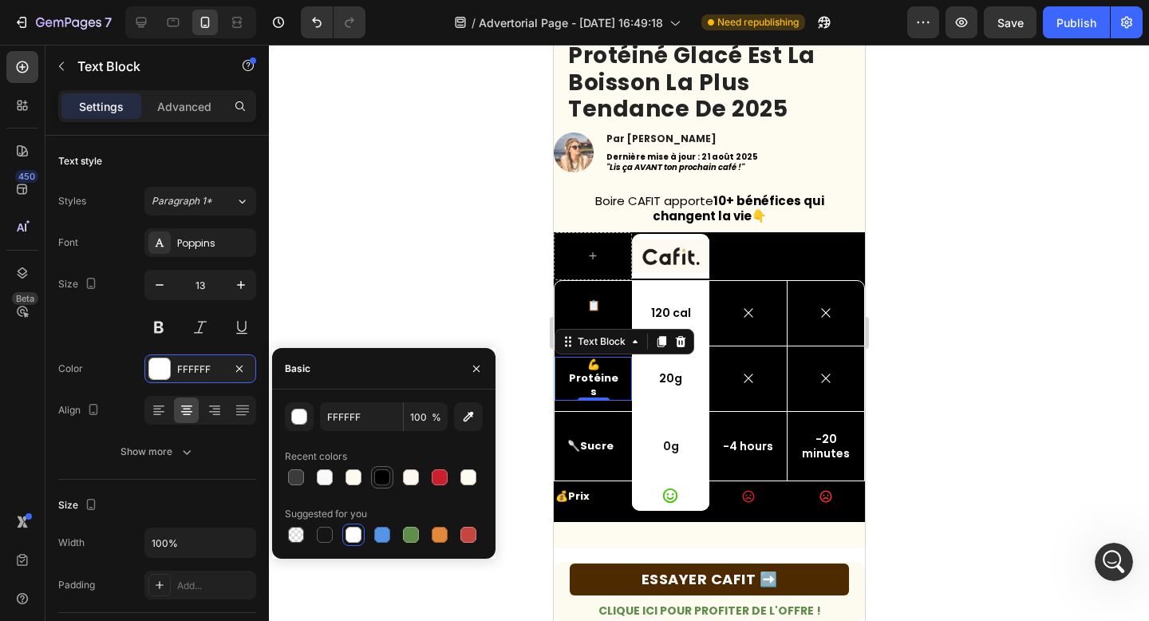
click at [384, 482] on div at bounding box center [382, 477] width 16 height 16
type input "000000"
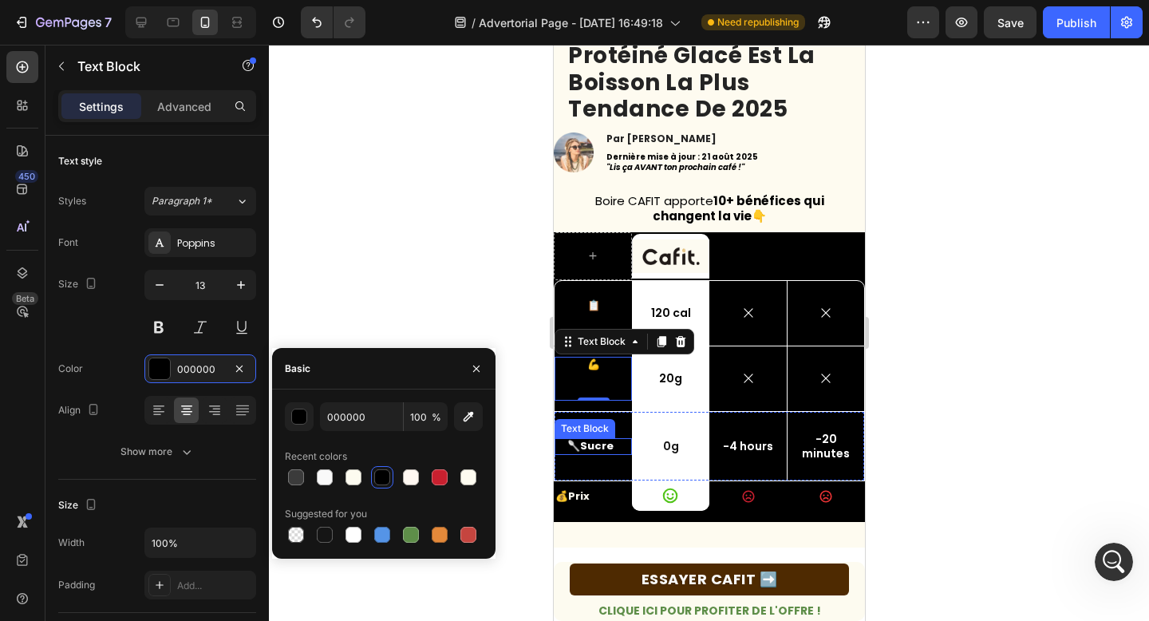
click at [601, 446] on strong "Sucre" at bounding box center [596, 445] width 34 height 15
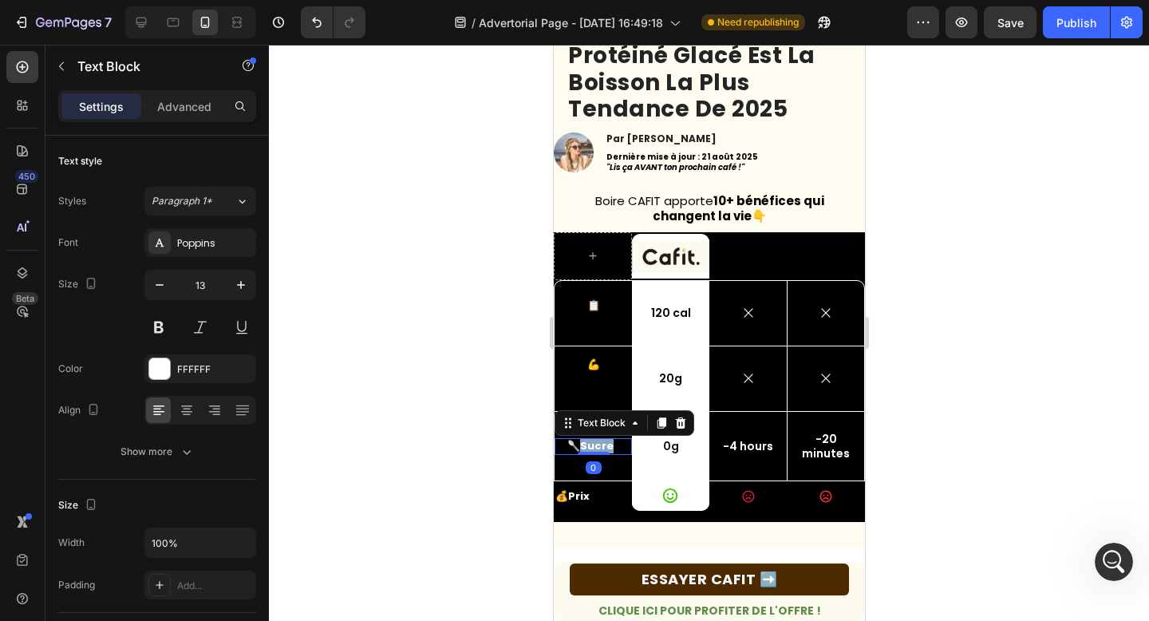
click at [601, 446] on strong "Sucre" at bounding box center [596, 445] width 34 height 15
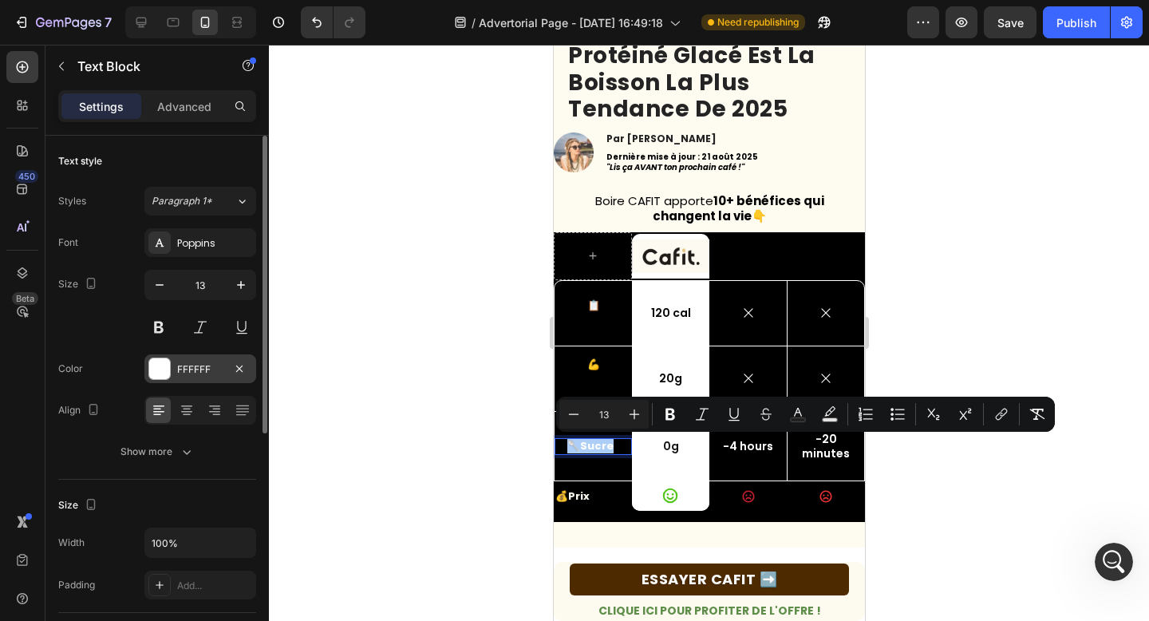
click at [165, 370] on div at bounding box center [159, 368] width 21 height 21
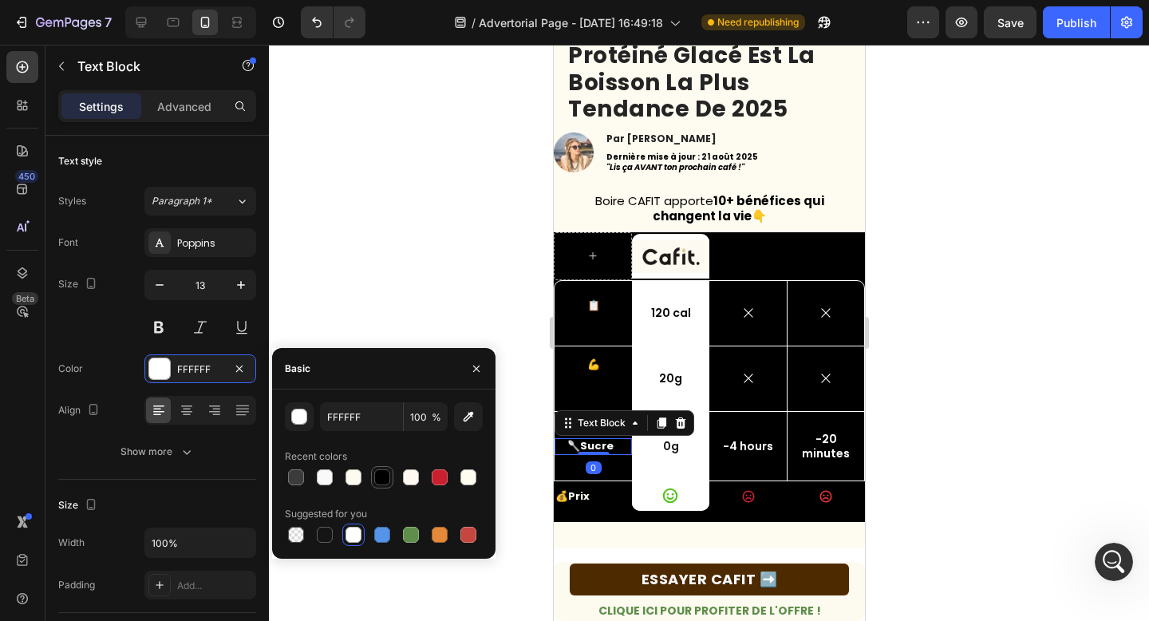
click at [376, 470] on div at bounding box center [382, 477] width 16 height 16
type input "000000"
click at [585, 499] on strong "Prix" at bounding box center [578, 495] width 22 height 15
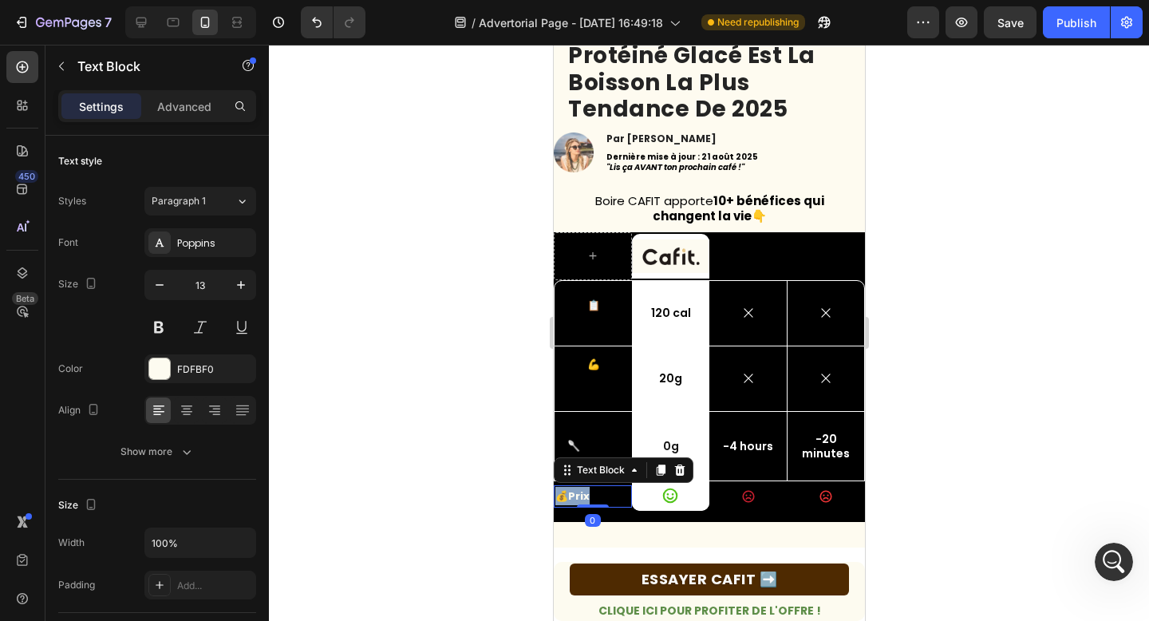
click at [585, 499] on strong "Prix" at bounding box center [578, 495] width 22 height 15
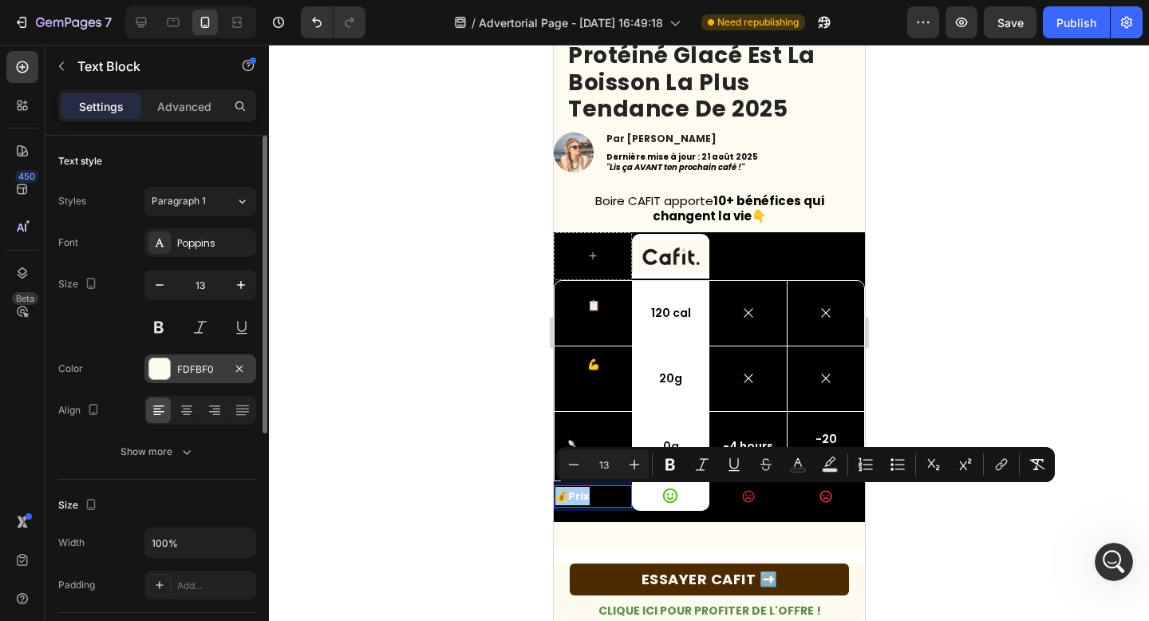
click at [175, 365] on div "FDFBF0" at bounding box center [200, 368] width 112 height 29
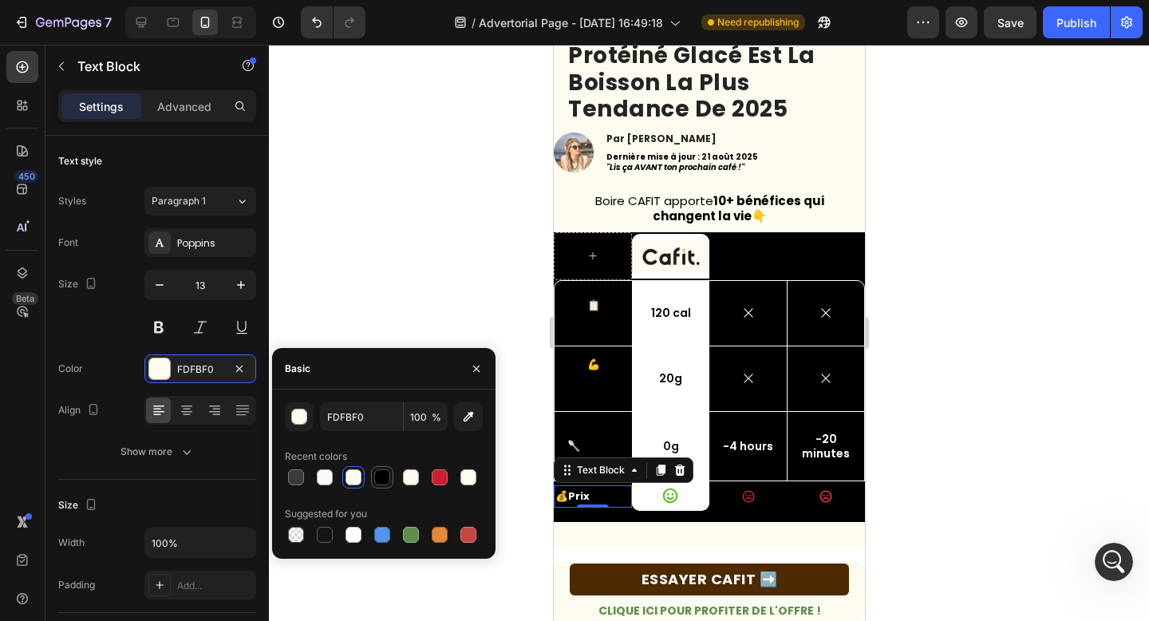
click at [381, 475] on div at bounding box center [382, 477] width 16 height 16
type input "000000"
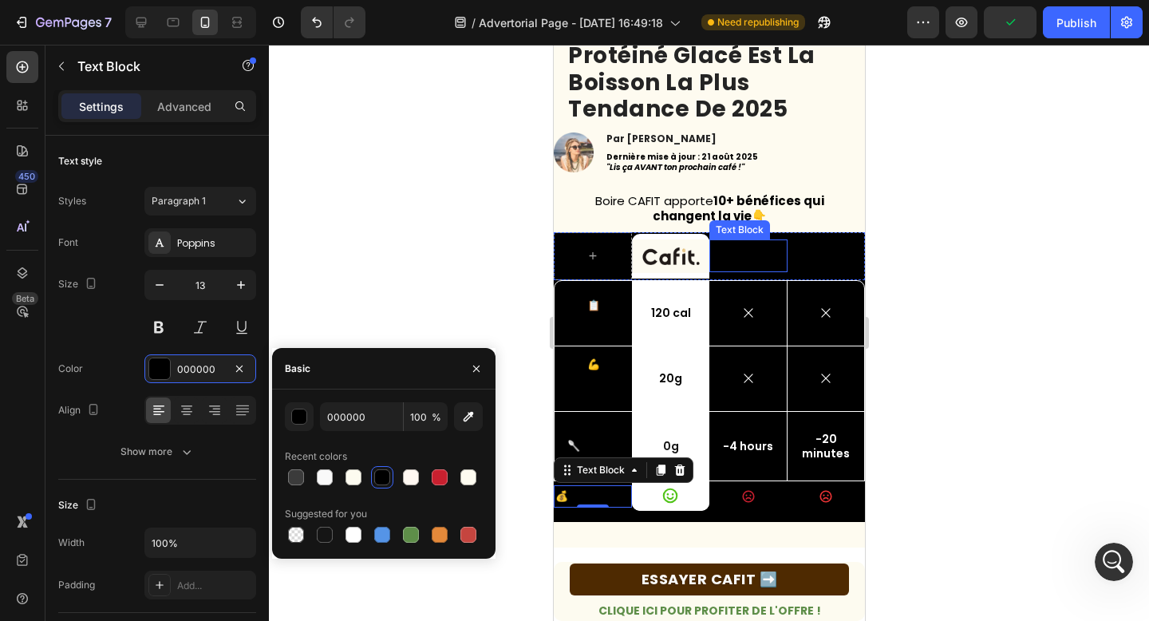
click at [766, 258] on p "Cafés classiques" at bounding box center [747, 255] width 75 height 29
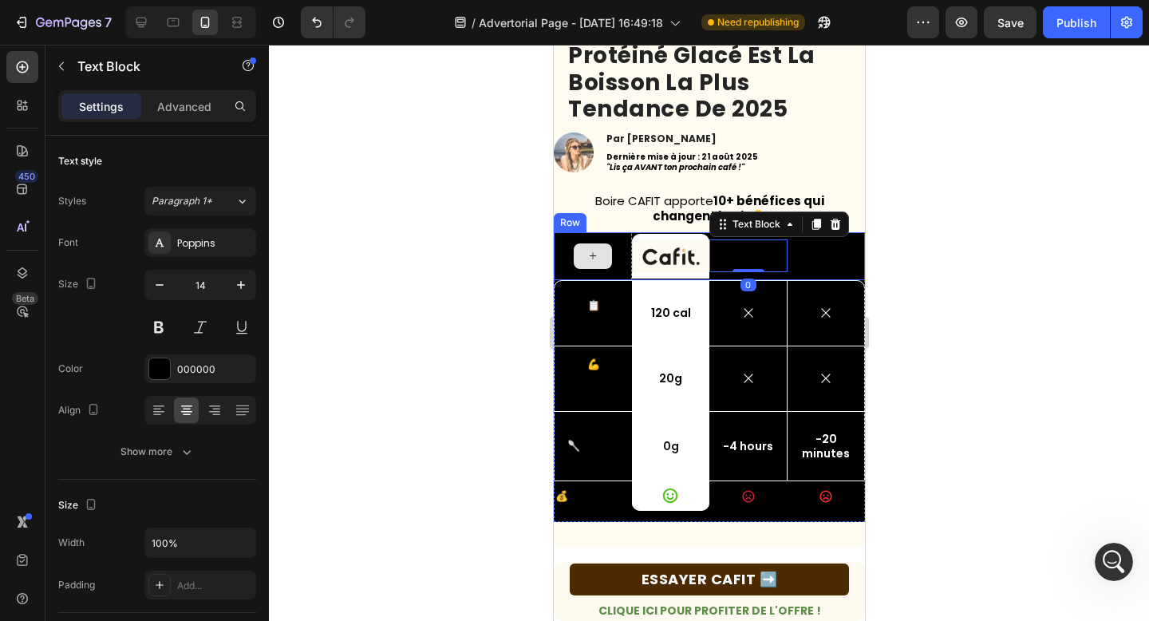
click at [557, 246] on div at bounding box center [592, 256] width 78 height 48
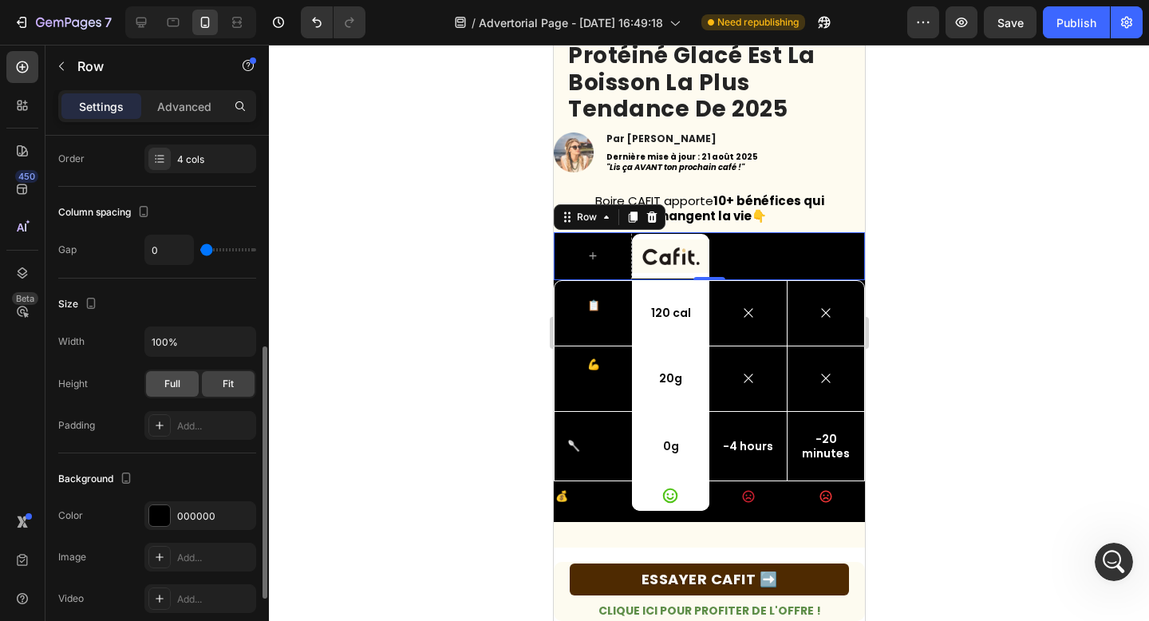
scroll to position [313, 0]
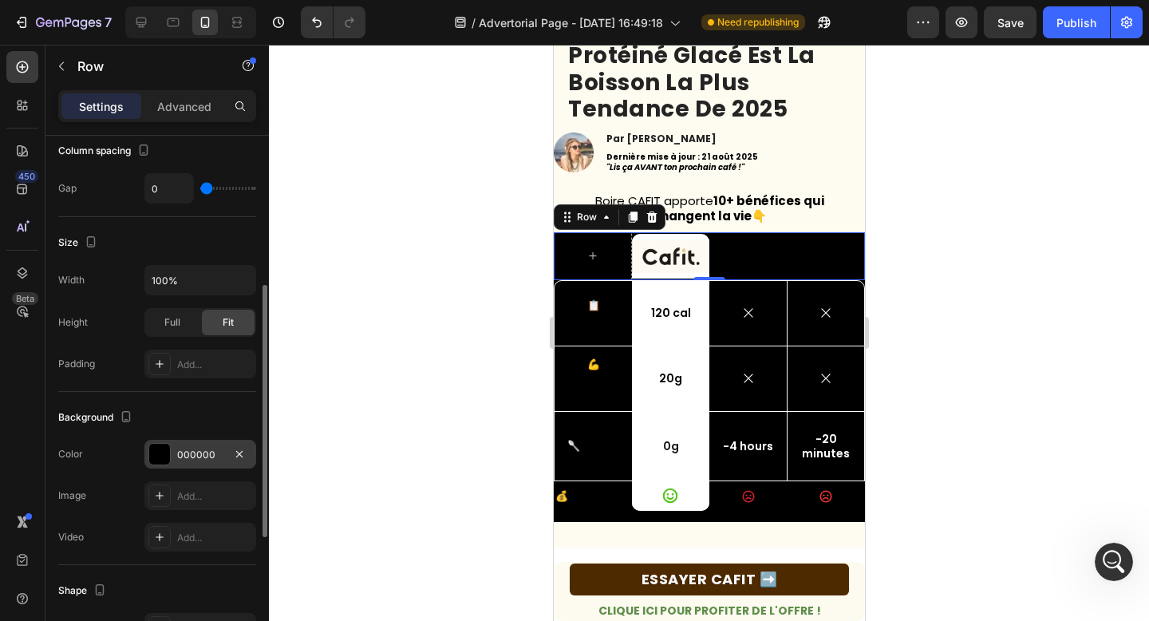
click at [165, 445] on div at bounding box center [159, 453] width 21 height 21
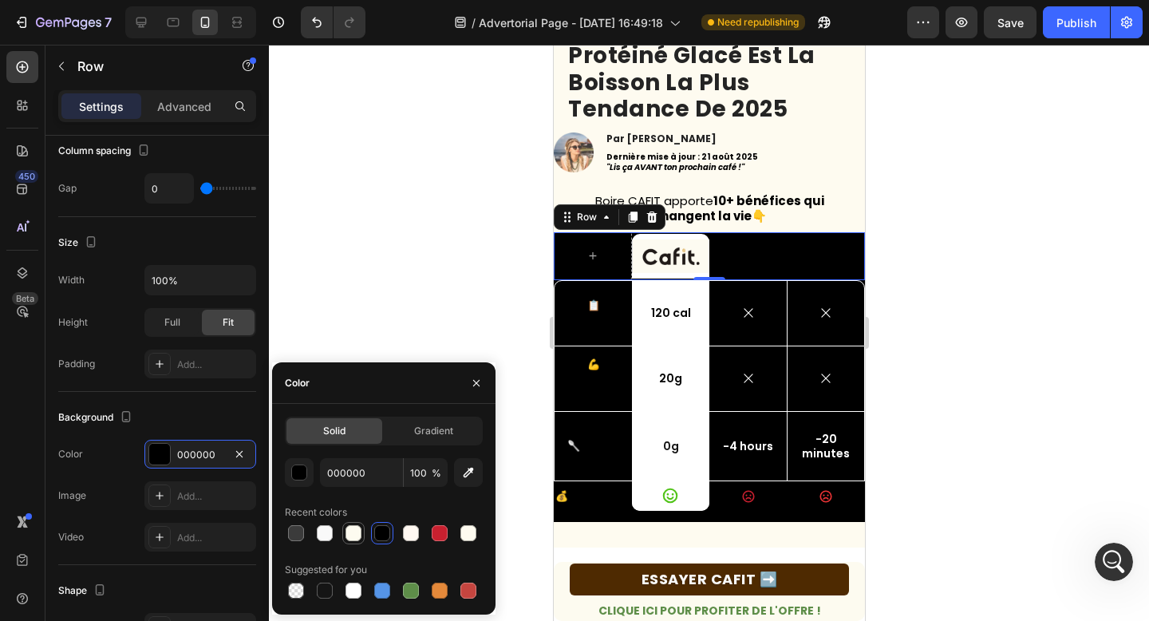
click at [357, 532] on div at bounding box center [353, 533] width 16 height 16
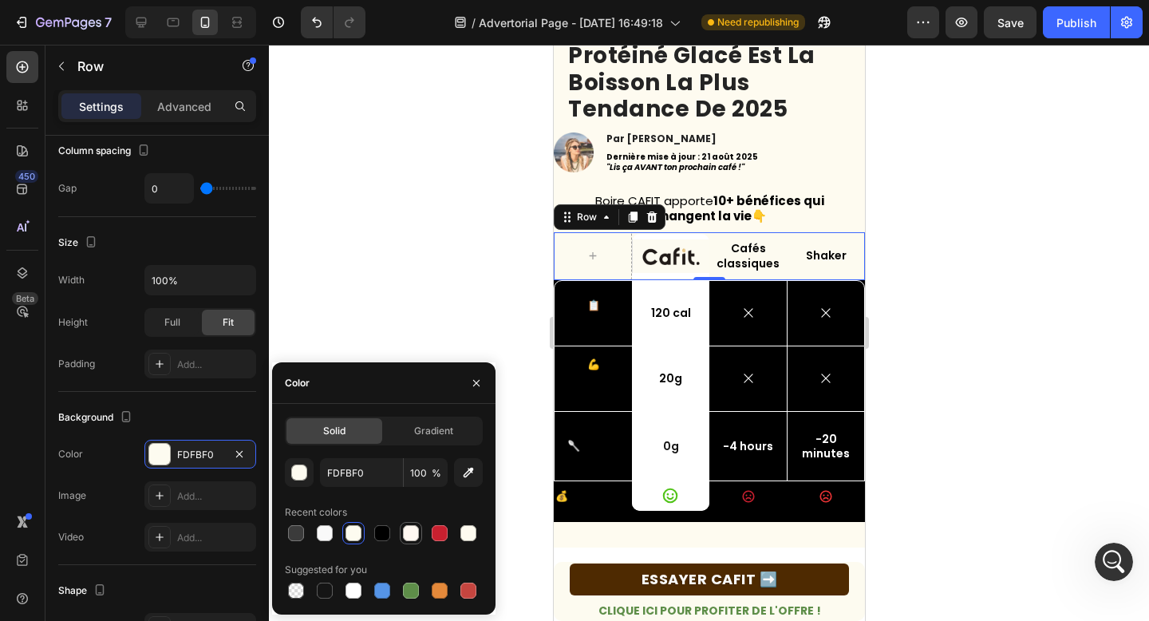
click at [411, 537] on div at bounding box center [411, 533] width 16 height 16
click at [328, 535] on div at bounding box center [325, 533] width 16 height 16
click at [333, 470] on input "F9F9F9" at bounding box center [361, 472] width 83 height 29
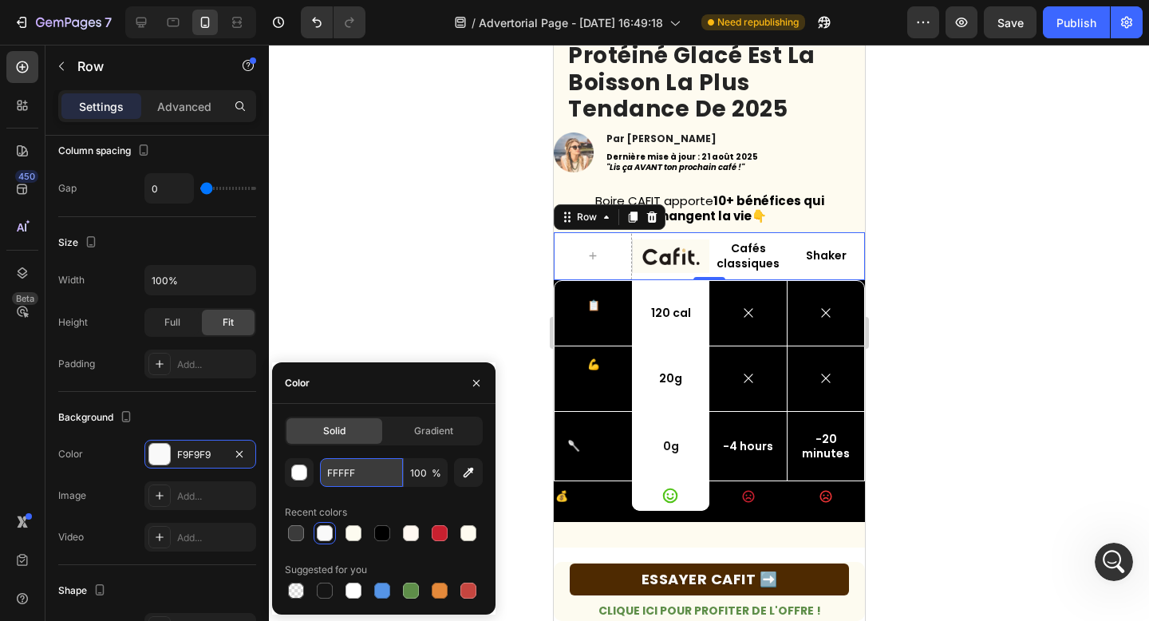
type input "FFFFFF"
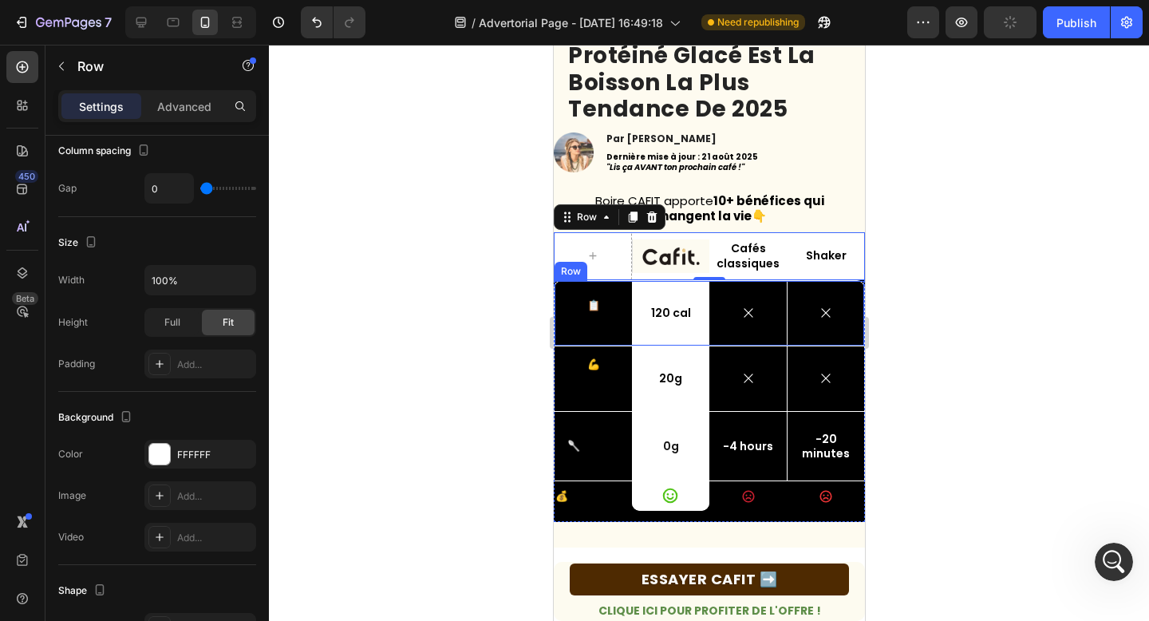
click at [594, 333] on div "📋 Calories Text Block" at bounding box center [592, 313] width 77 height 65
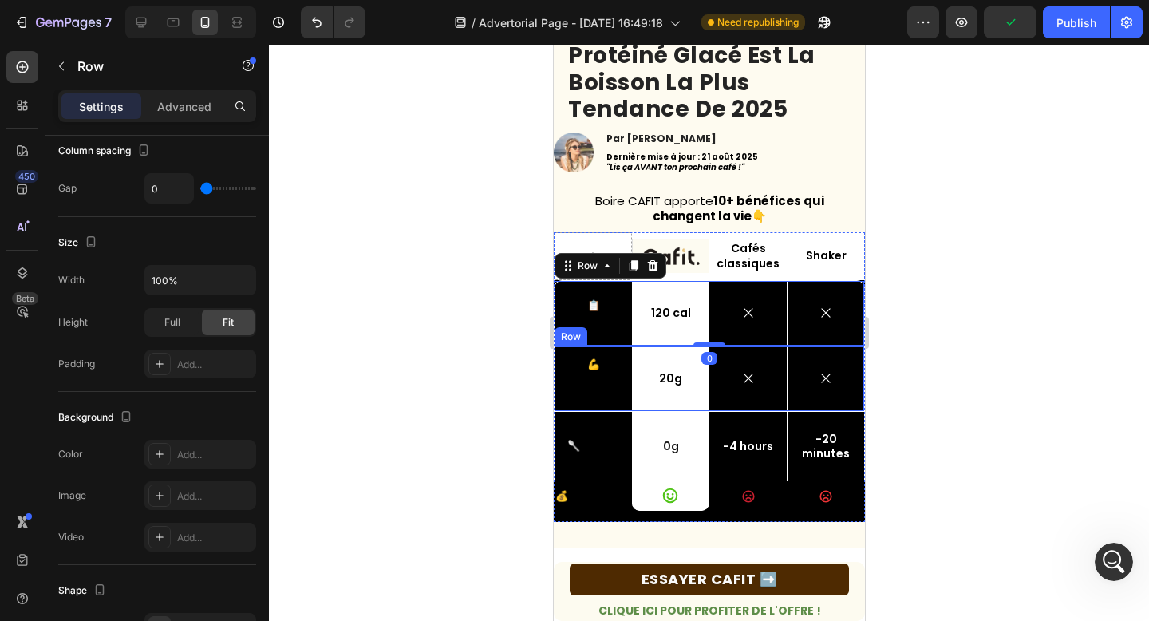
click at [593, 369] on p "💪 Protéines" at bounding box center [592, 378] width 52 height 41
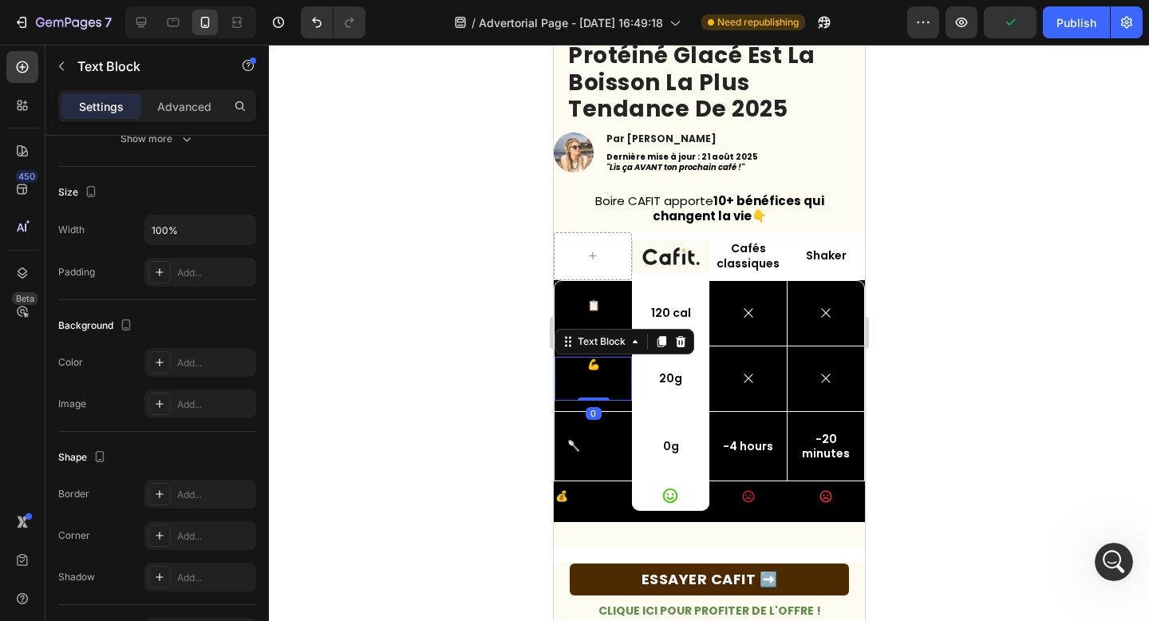
scroll to position [0, 0]
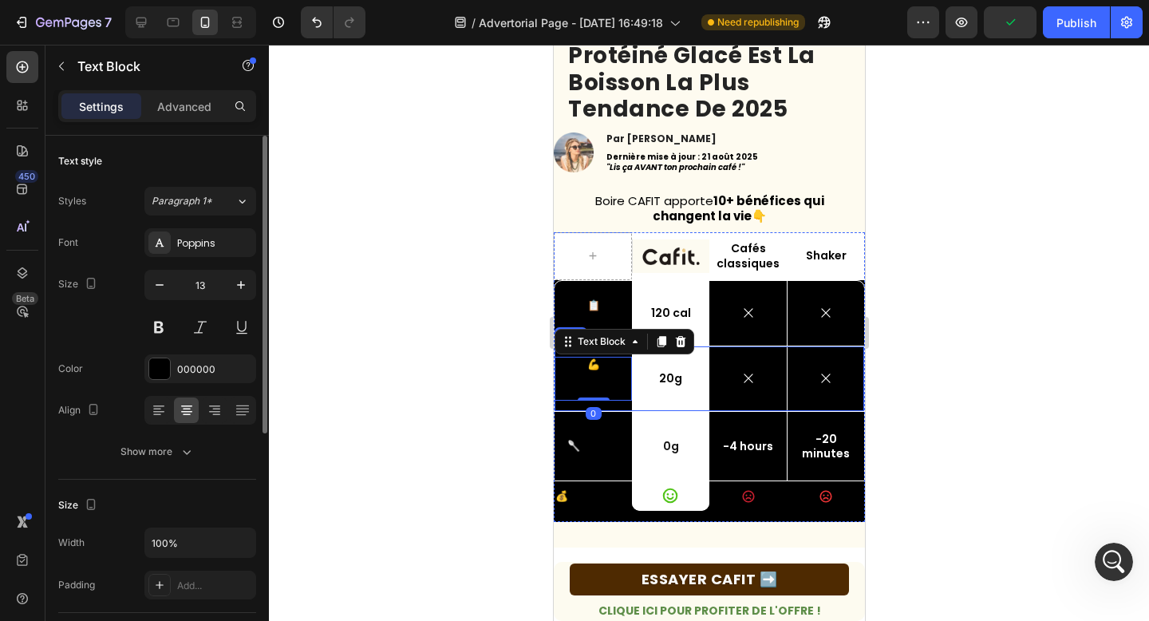
click at [615, 407] on div "💪 Protéines Text Block 0" at bounding box center [592, 378] width 77 height 65
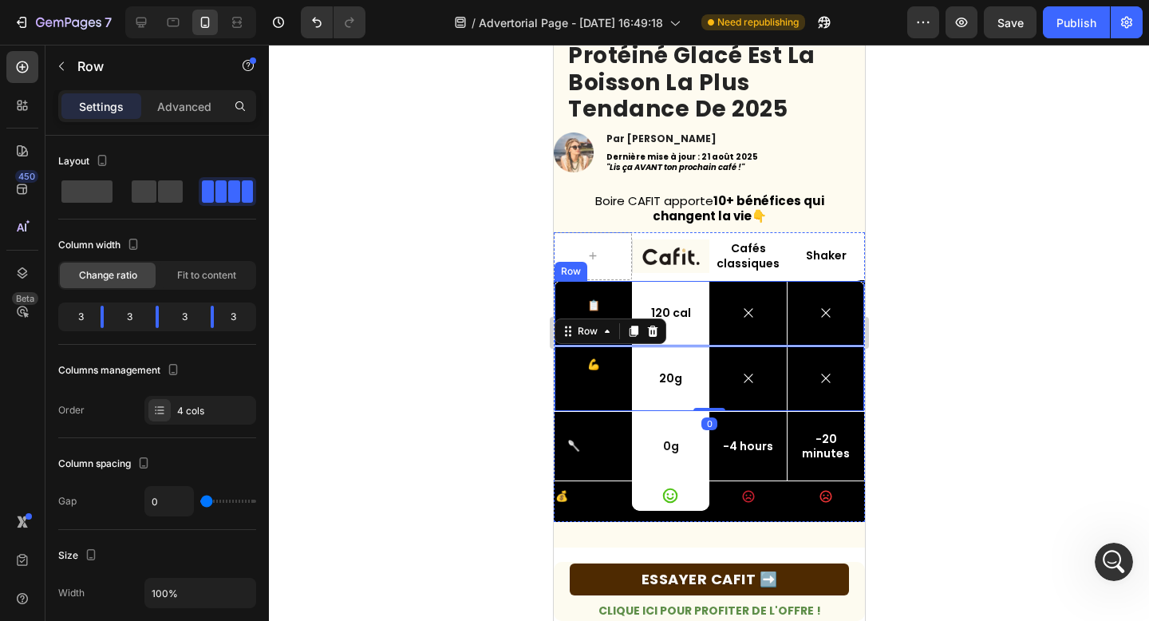
click at [783, 299] on div "Icon" at bounding box center [746, 313] width 77 height 65
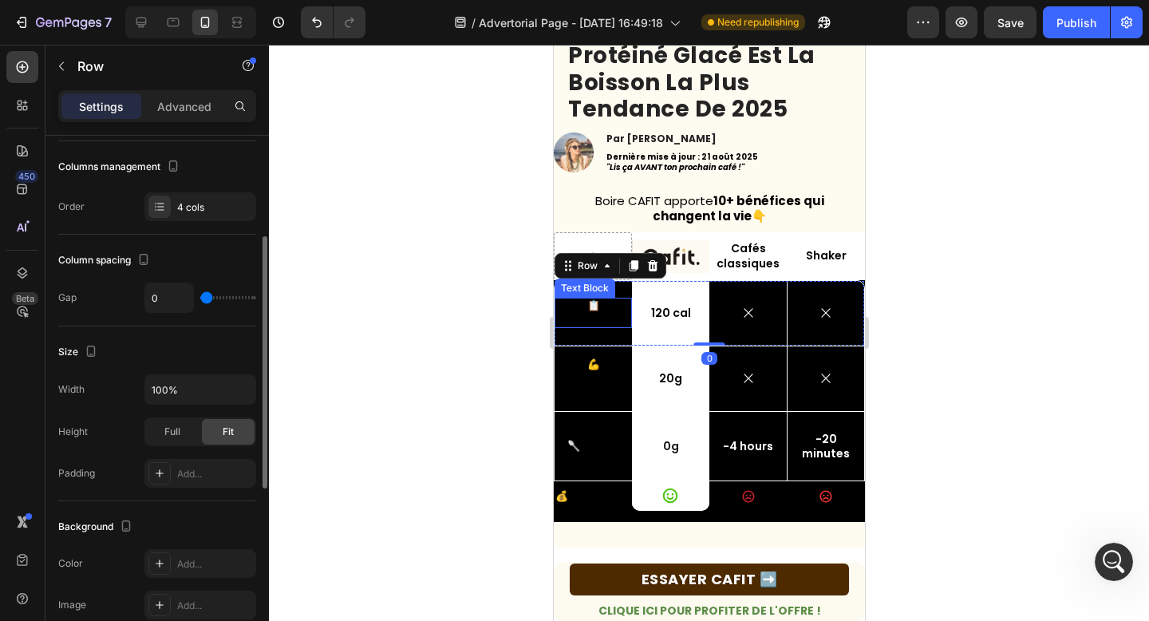
scroll to position [388, 0]
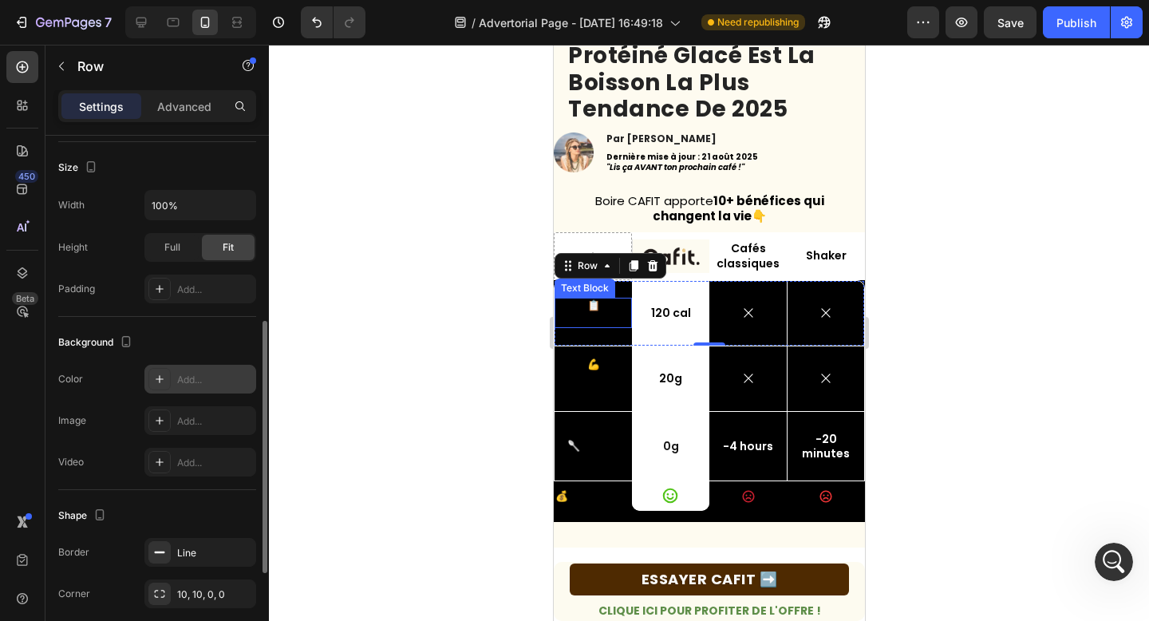
click at [169, 375] on div at bounding box center [159, 379] width 22 height 22
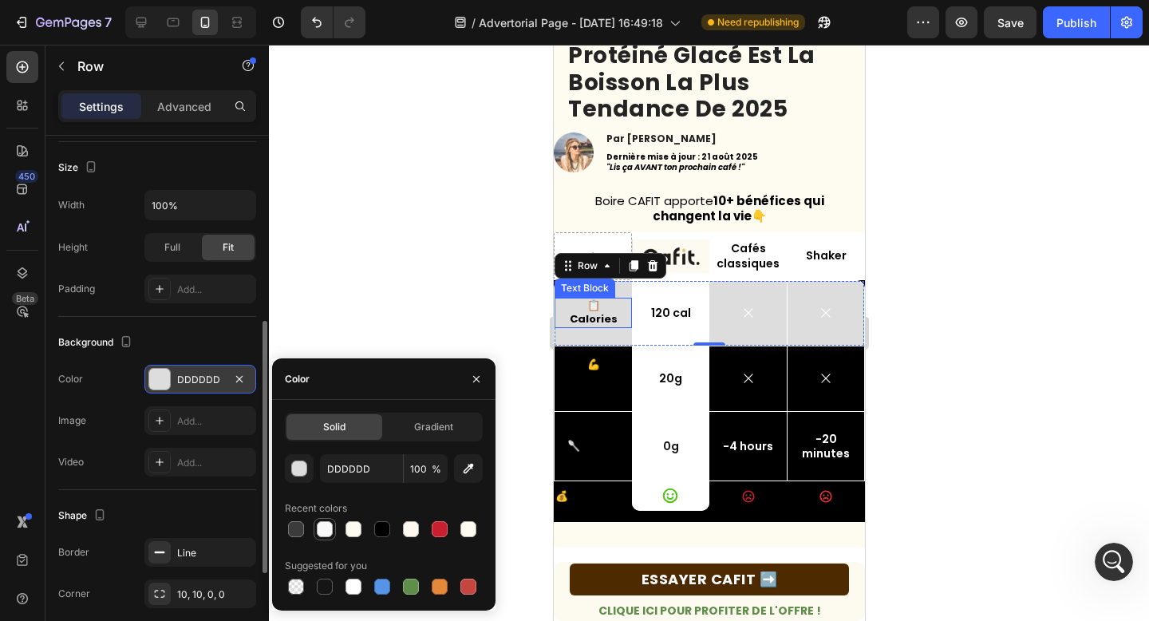
click at [326, 534] on div at bounding box center [325, 529] width 16 height 16
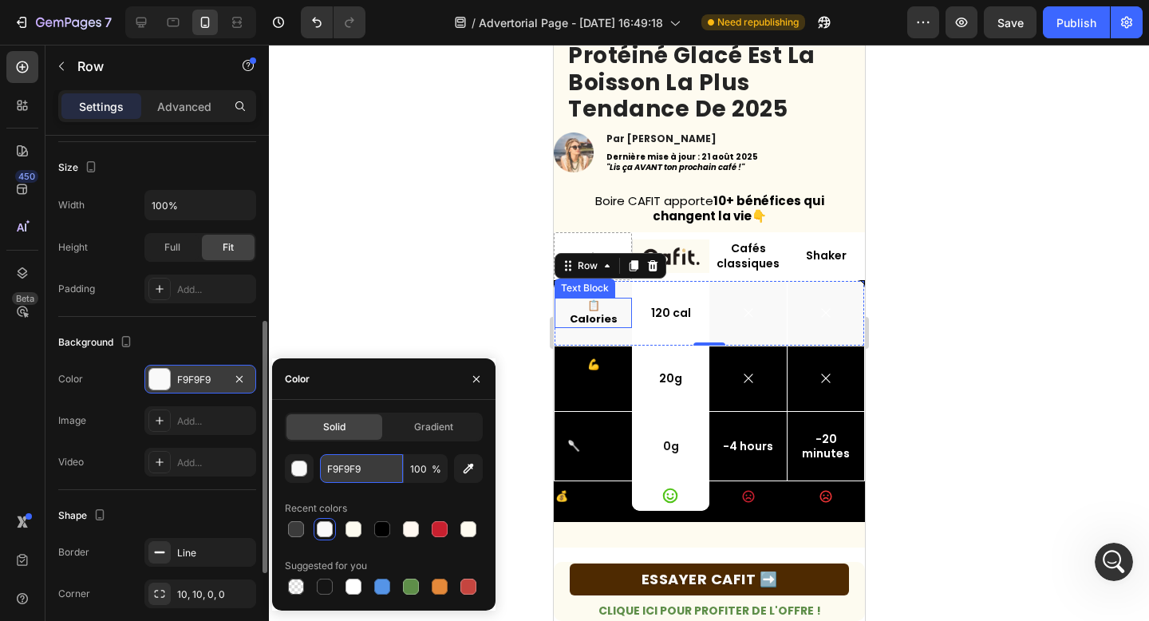
click at [346, 469] on input "F9F9F9" at bounding box center [361, 468] width 83 height 29
type input "FFFFFF"
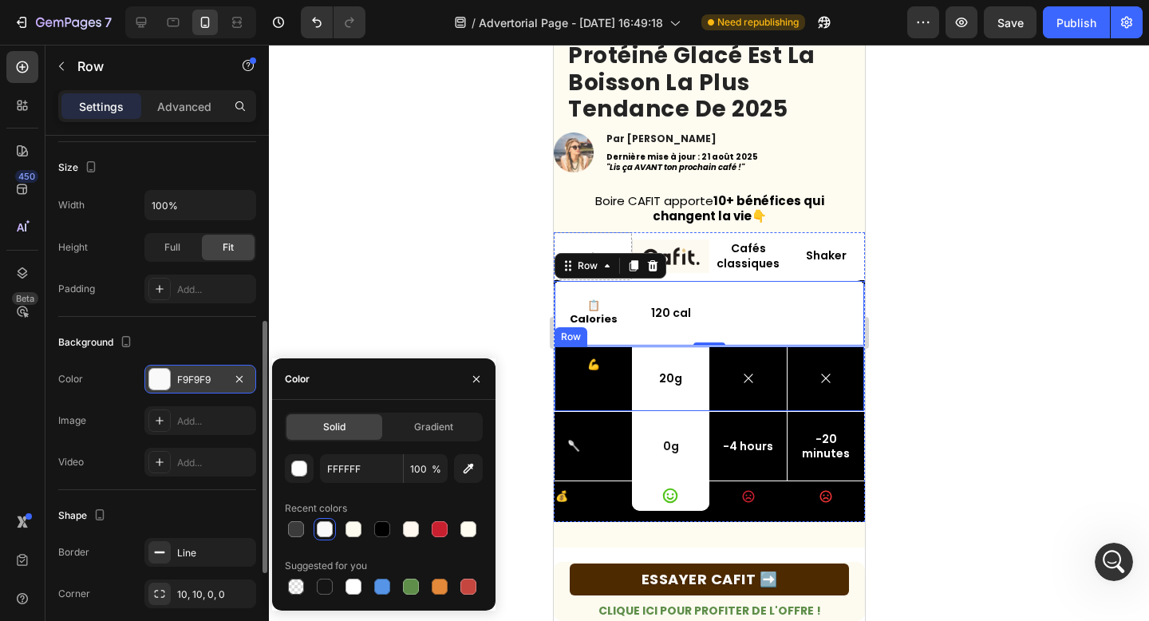
click at [584, 394] on div "💪 Protéines Text Block" at bounding box center [592, 378] width 77 height 65
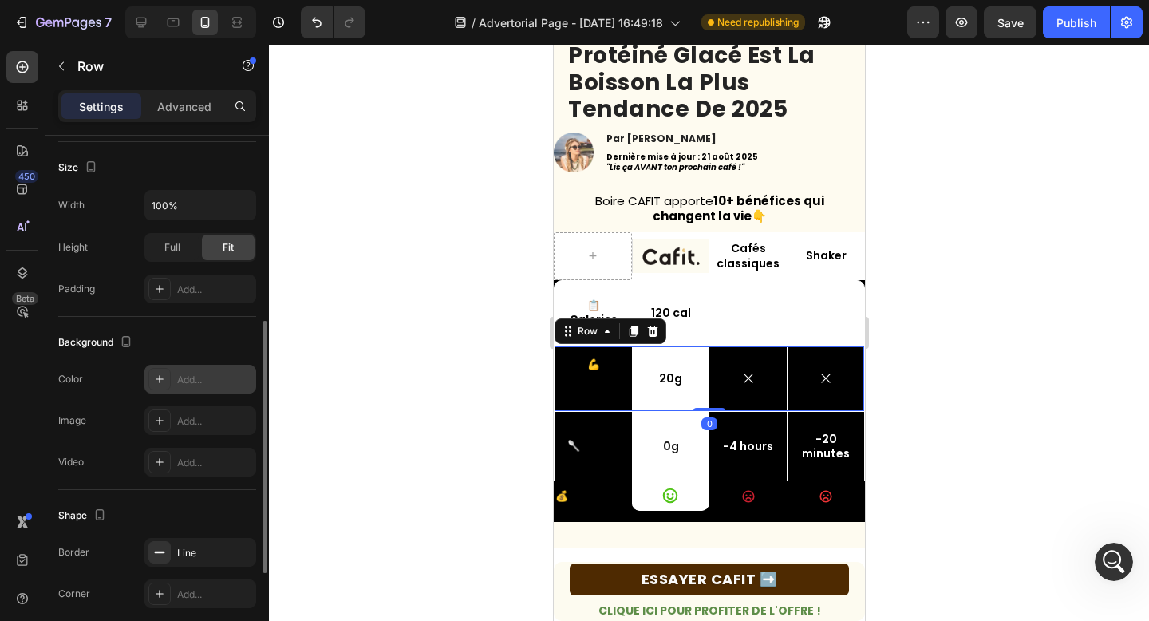
click at [168, 378] on div at bounding box center [159, 379] width 22 height 22
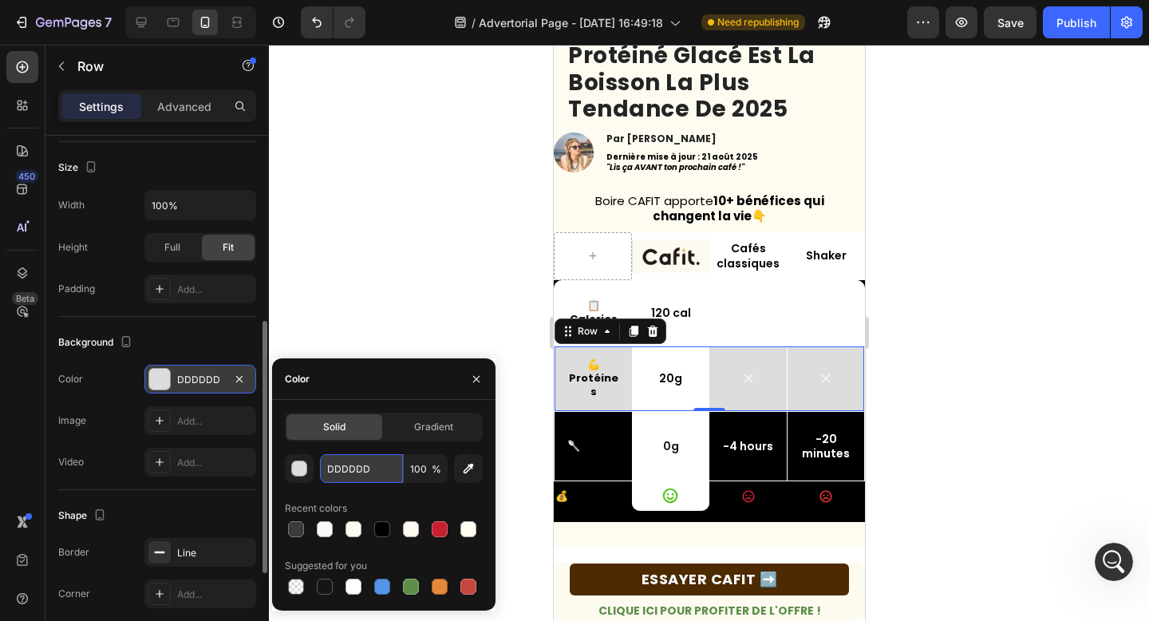
click at [349, 468] on input "DDDDDD" at bounding box center [361, 468] width 83 height 29
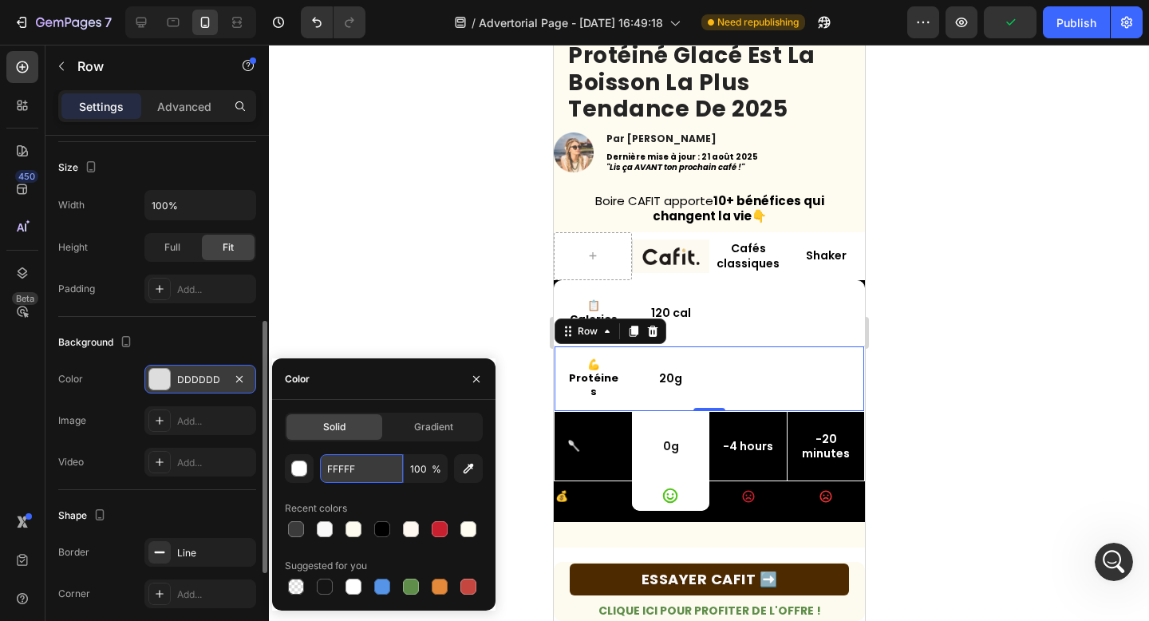
type input "FFFFFF"
click at [577, 448] on p "🥄 Sucre" at bounding box center [592, 446] width 52 height 14
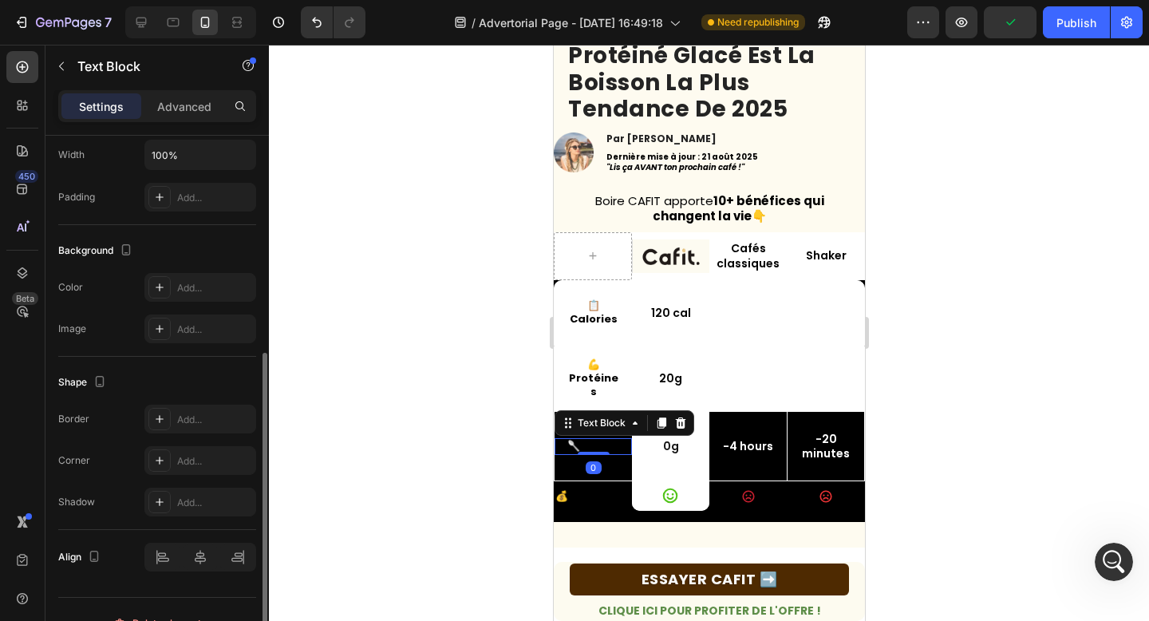
scroll to position [0, 0]
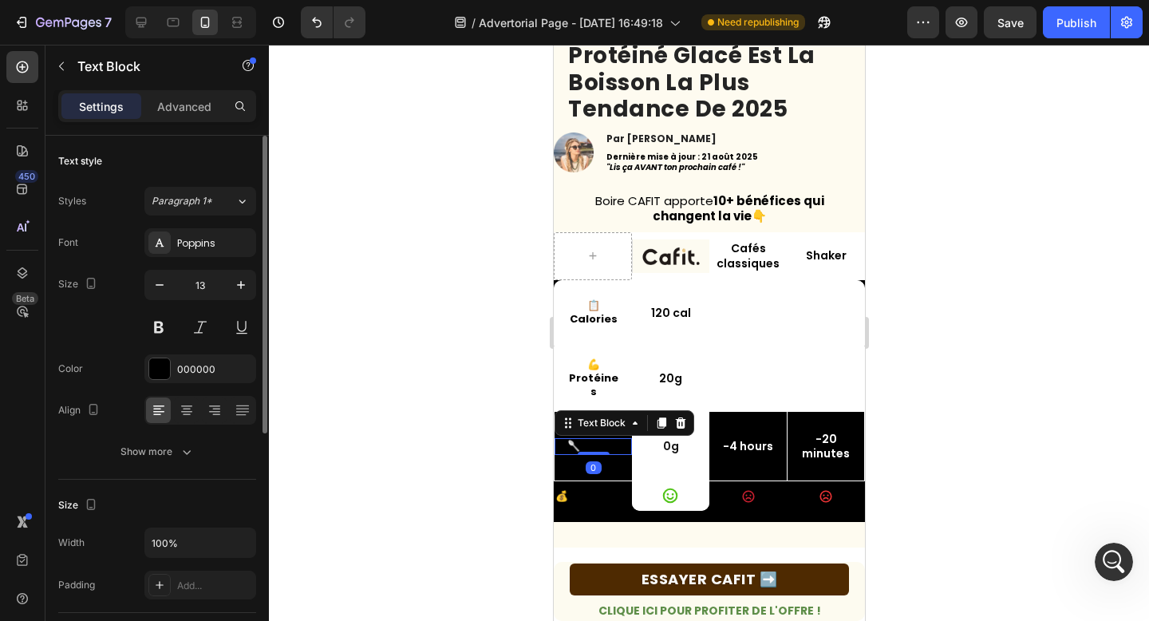
click at [571, 469] on div "🥄 Sucre Text Block 0" at bounding box center [592, 446] width 77 height 69
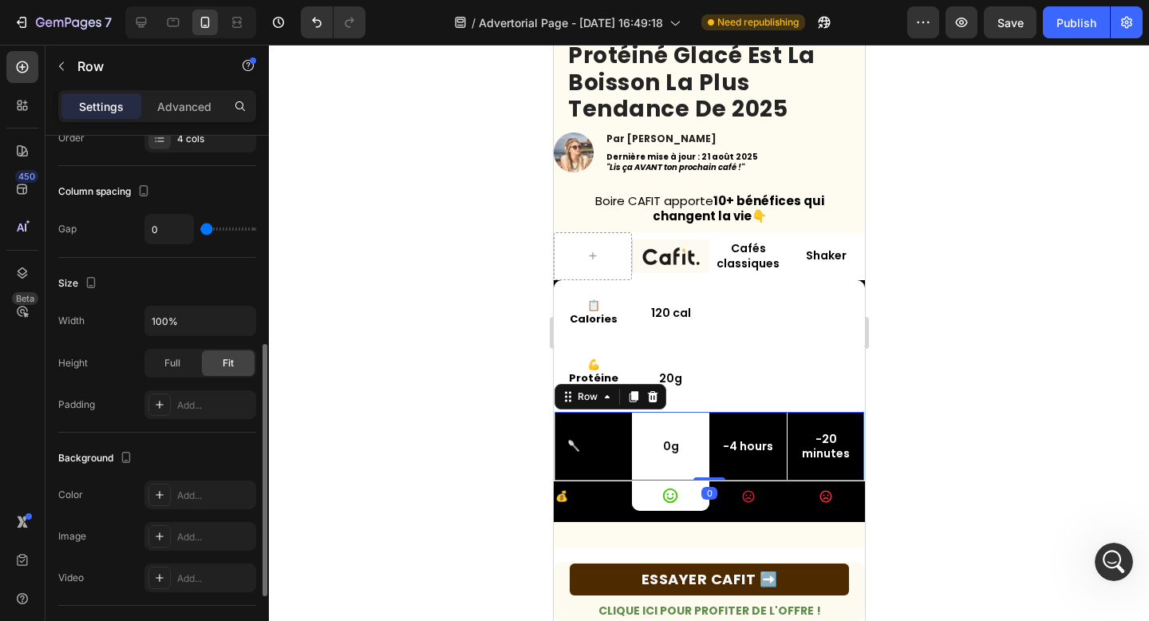
scroll to position [325, 0]
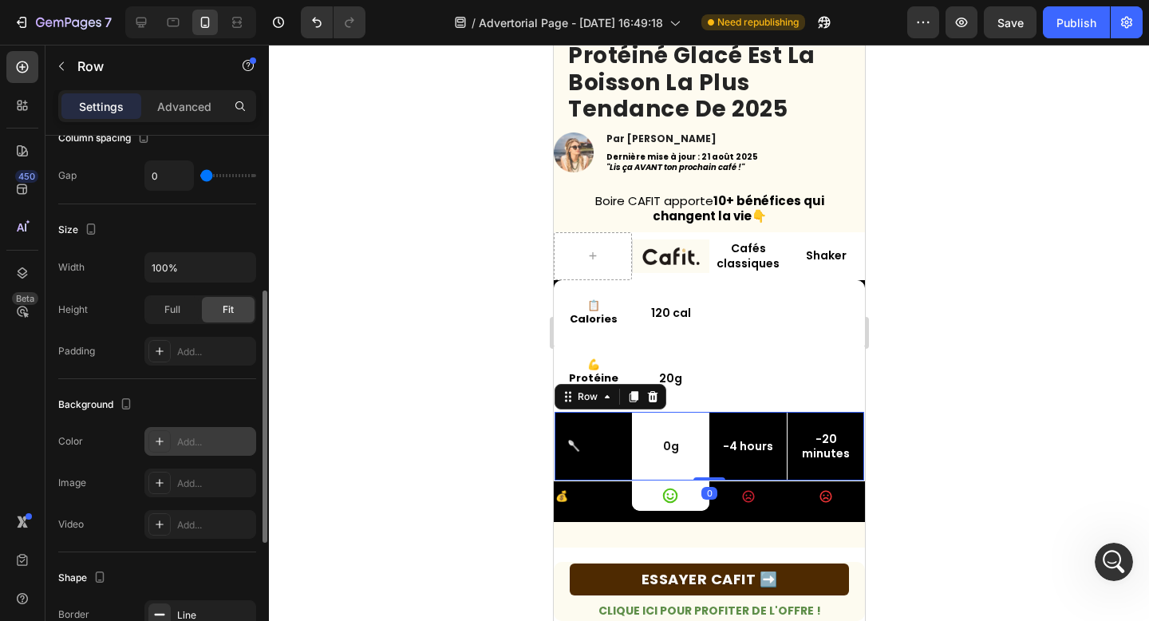
click at [196, 440] on div "Add..." at bounding box center [214, 442] width 75 height 14
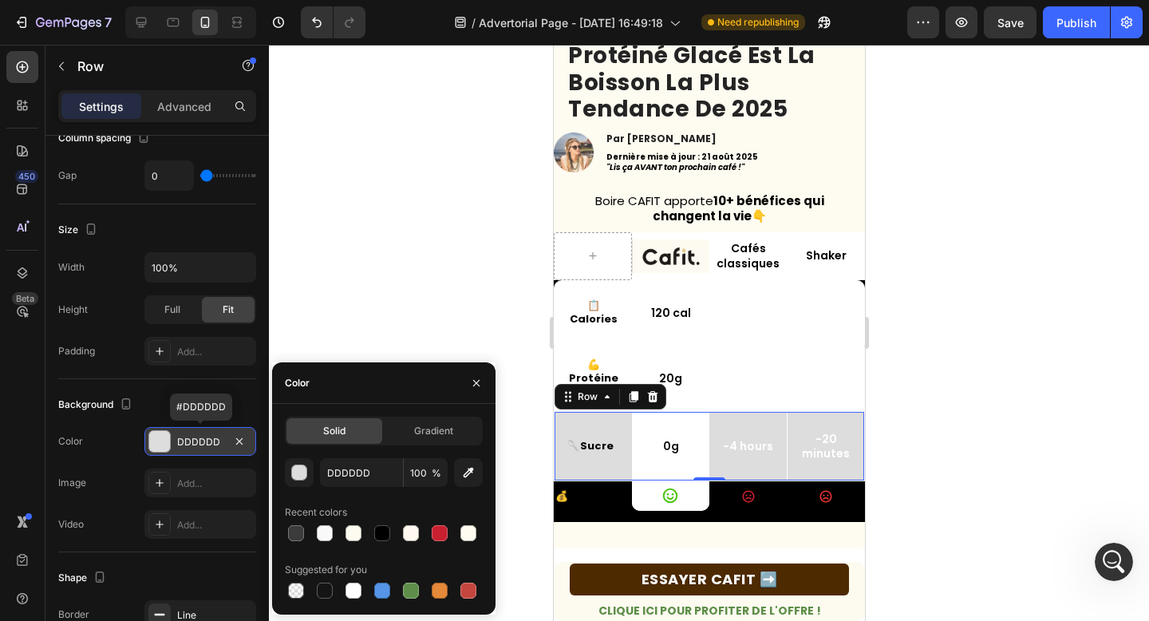
click at [196, 440] on div "DDDDDD" at bounding box center [200, 442] width 46 height 14
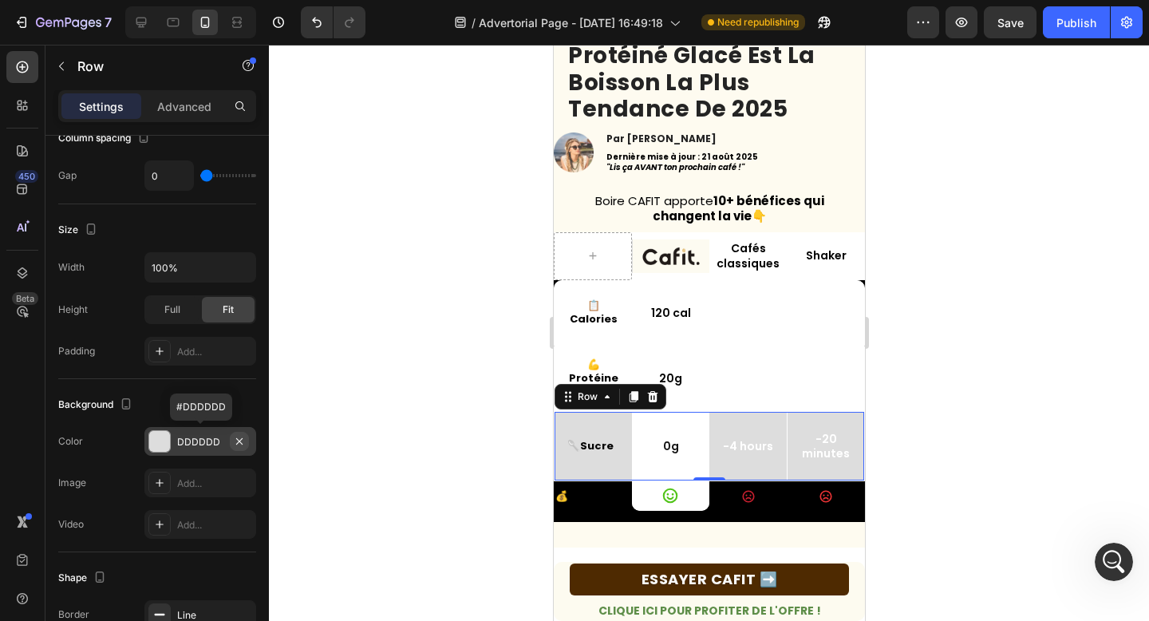
click at [231, 444] on button "button" at bounding box center [239, 441] width 19 height 19
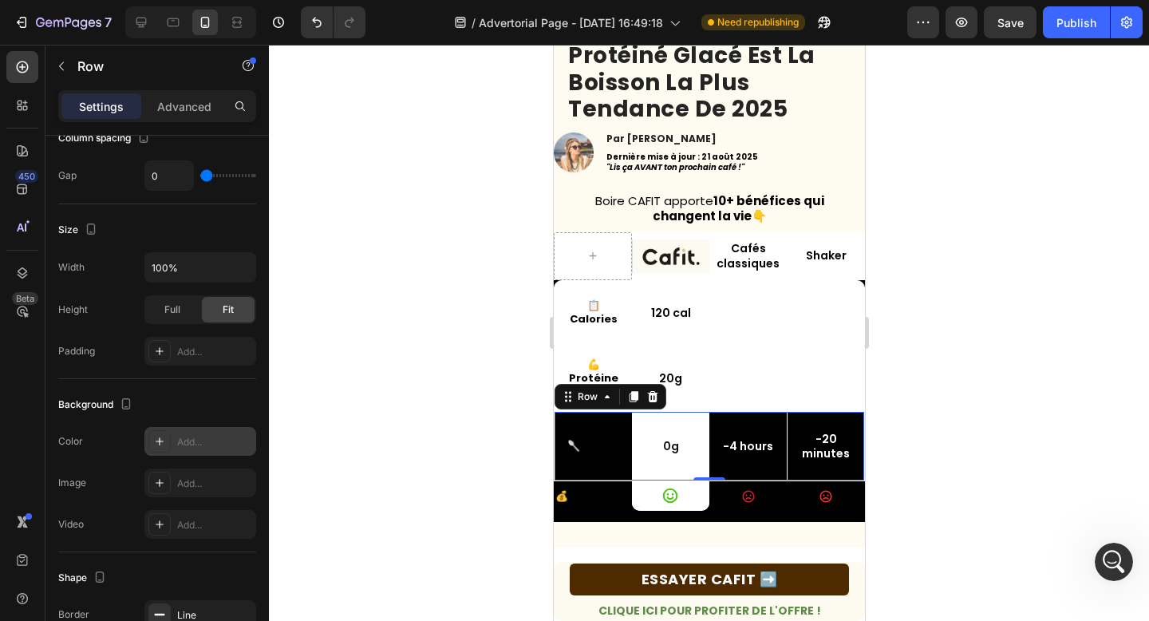
click at [229, 439] on div "Add..." at bounding box center [214, 442] width 75 height 14
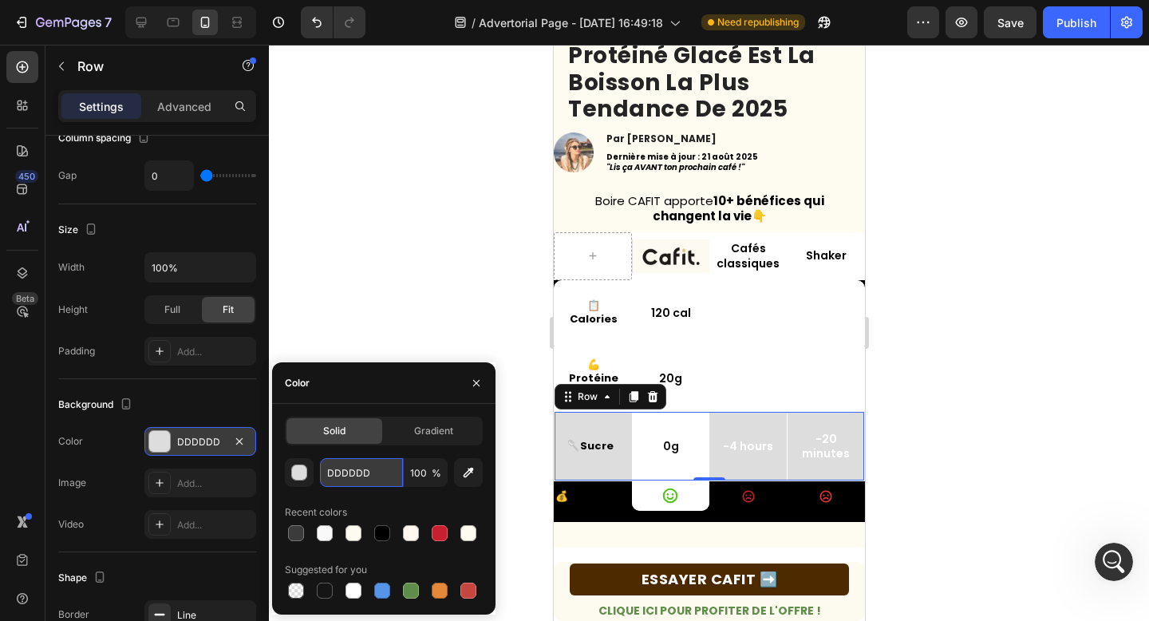
click at [361, 475] on input "DDDDDD" at bounding box center [361, 472] width 83 height 29
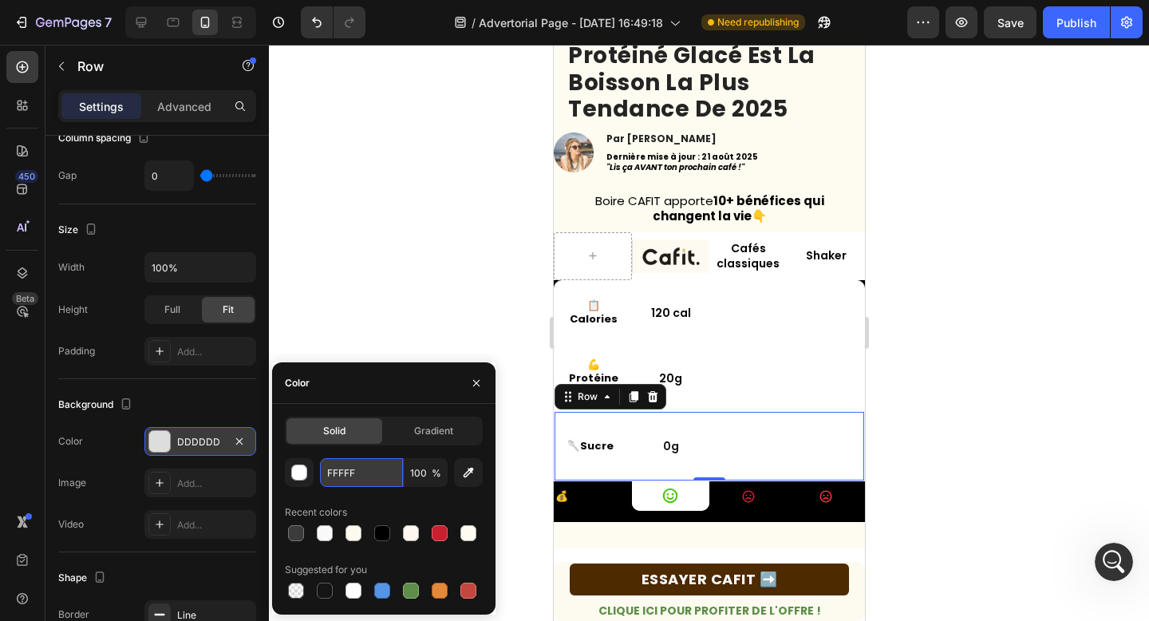
type input "FFFFFF"
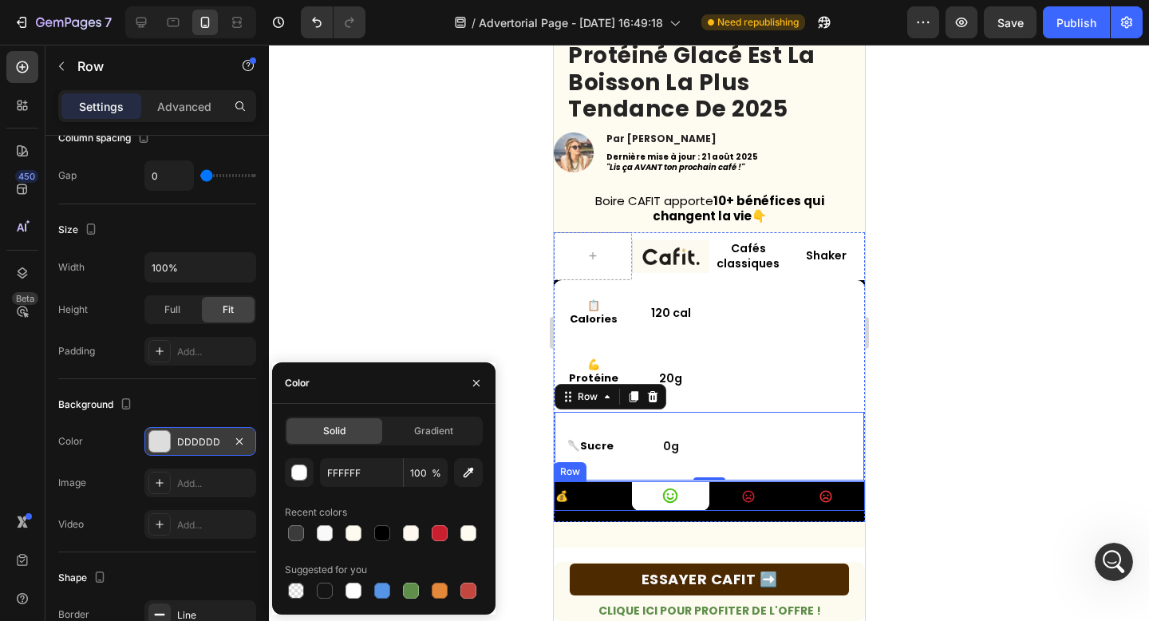
click at [588, 503] on p "💰 Prix" at bounding box center [591, 496] width 75 height 18
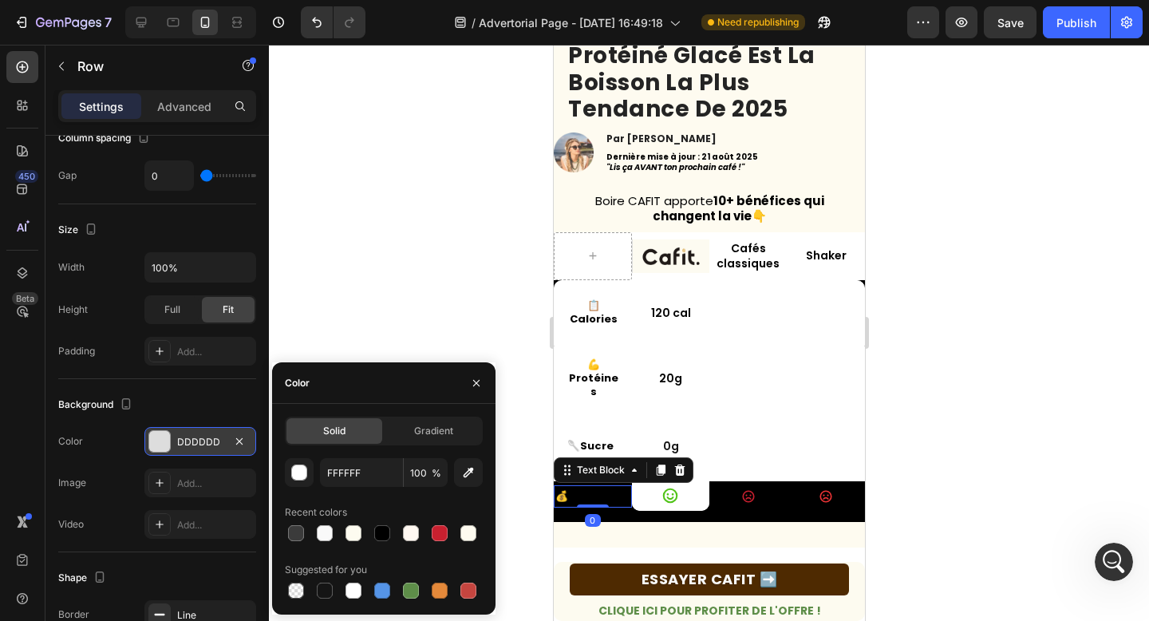
click at [588, 504] on div at bounding box center [592, 505] width 32 height 3
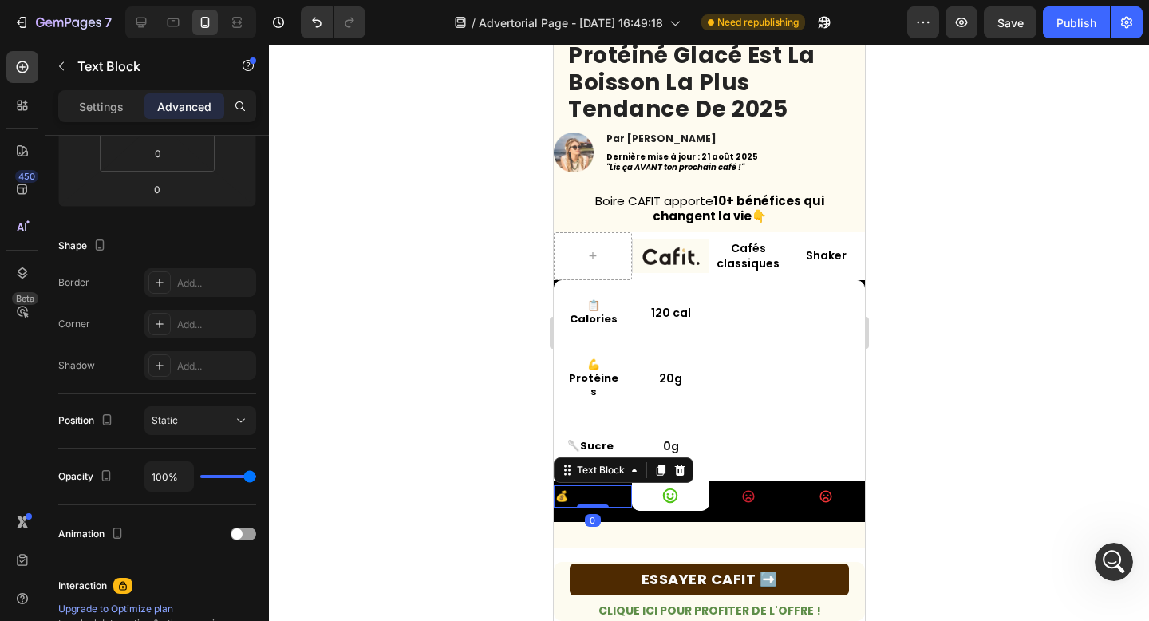
scroll to position [0, 0]
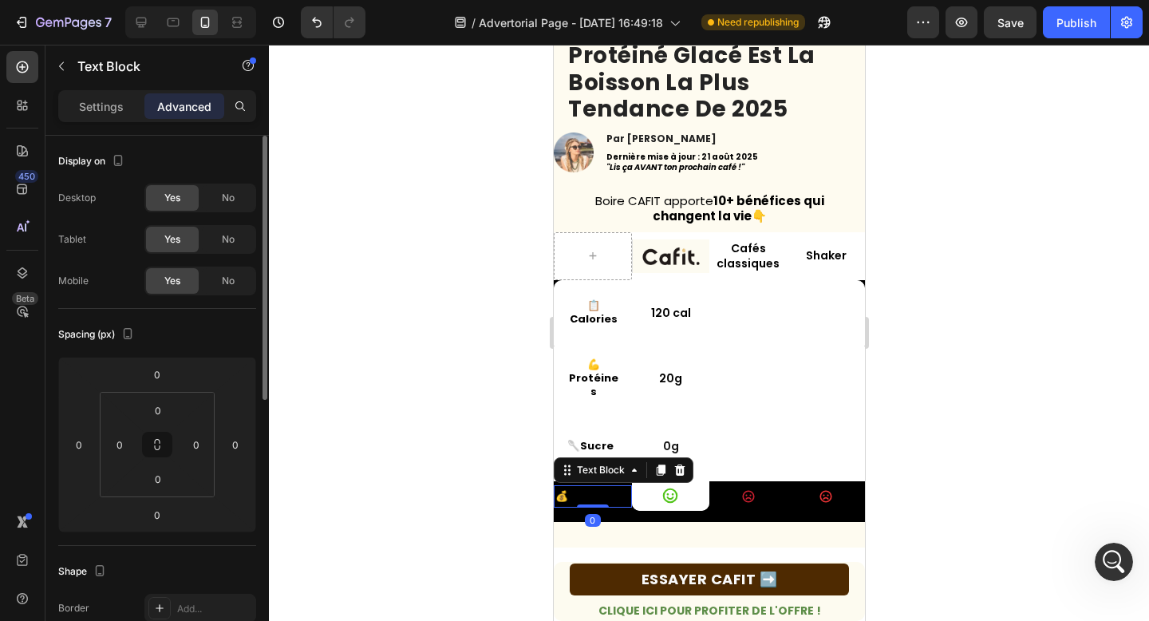
click at [588, 504] on div at bounding box center [592, 505] width 32 height 3
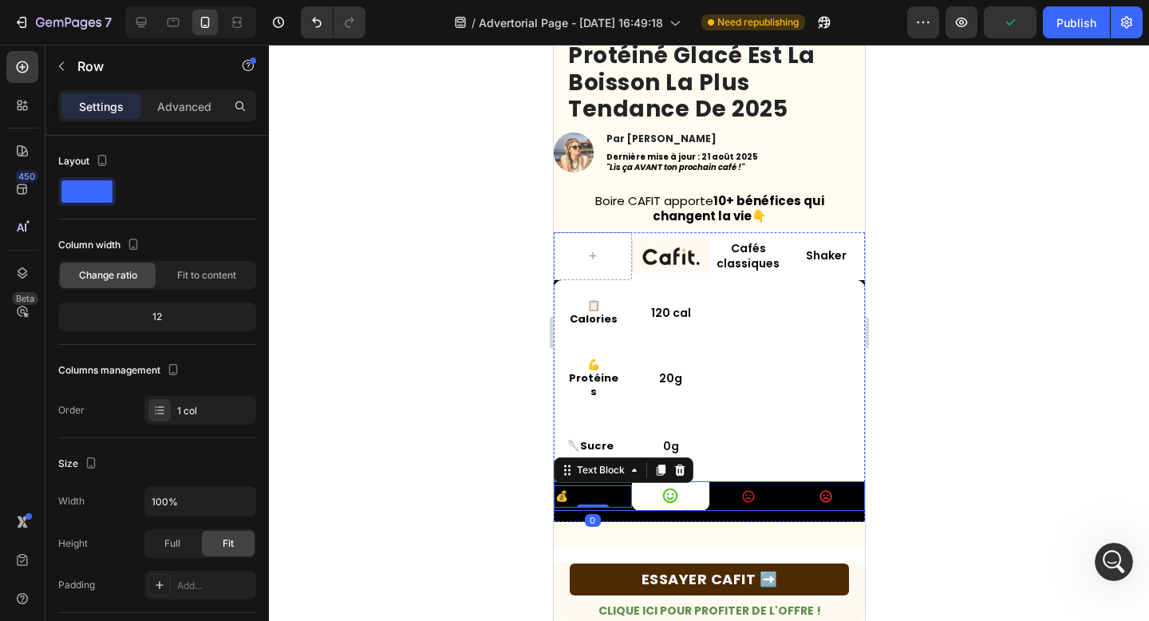
click at [563, 510] on div "Text Block Row Cafés classiques Text Block Shaker Text Block Row 📋 Calories Tex…" at bounding box center [708, 377] width 311 height 290
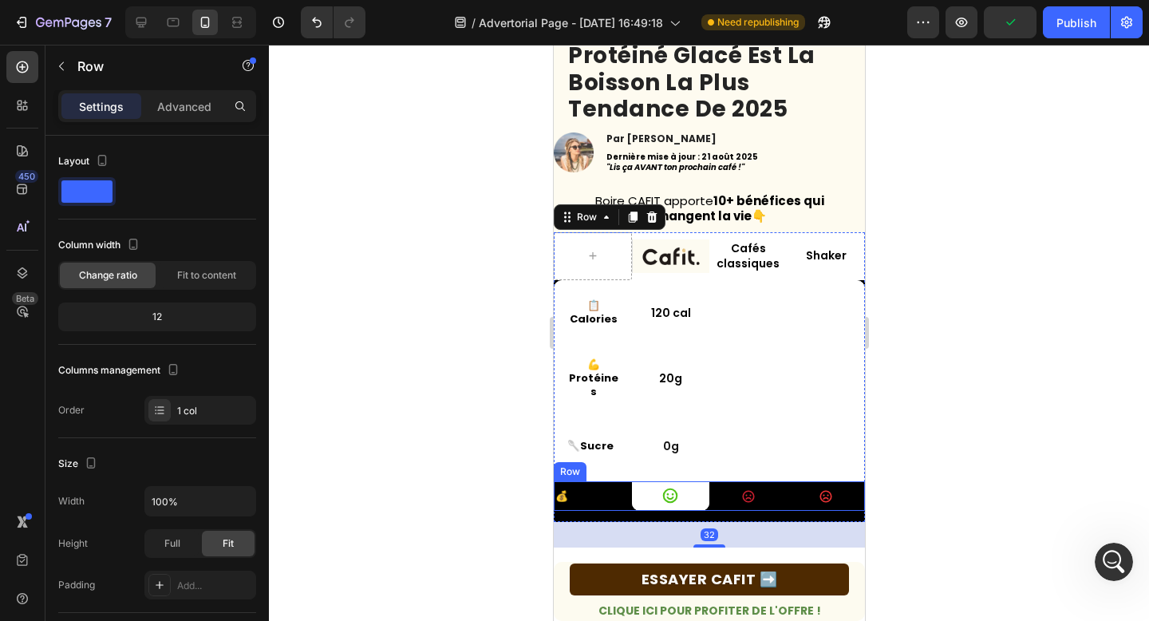
click at [566, 506] on div "💰 Prix" at bounding box center [592, 496] width 78 height 22
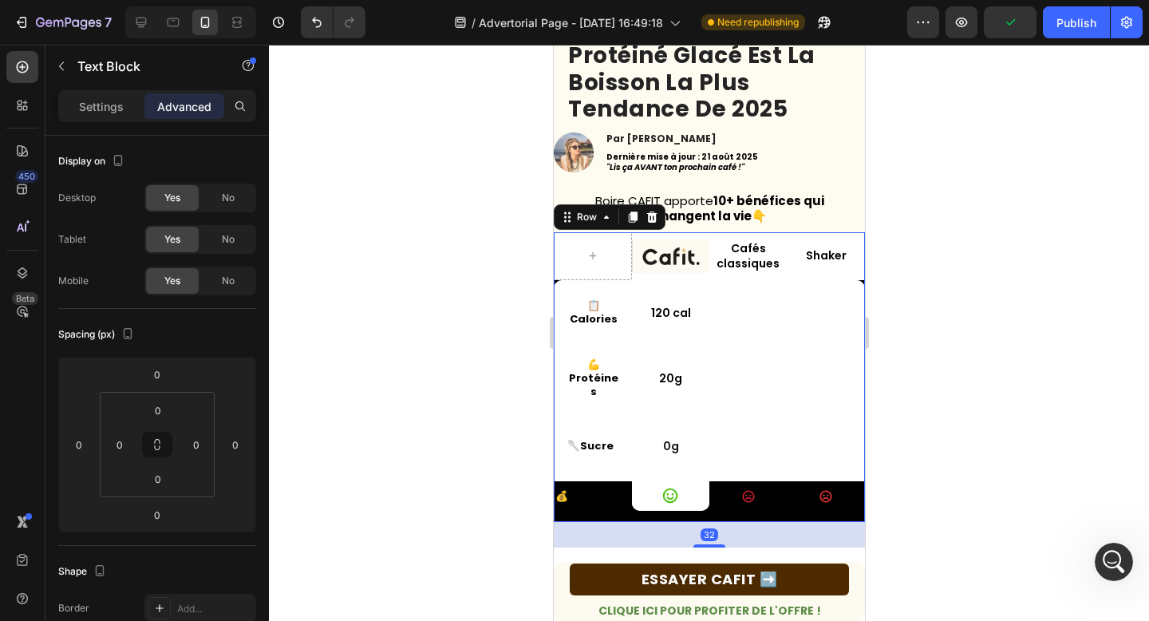
click at [563, 516] on div "Text Block Row Cafés classiques Text Block Shaker Text Block Row 📋 Calories Tex…" at bounding box center [708, 377] width 311 height 290
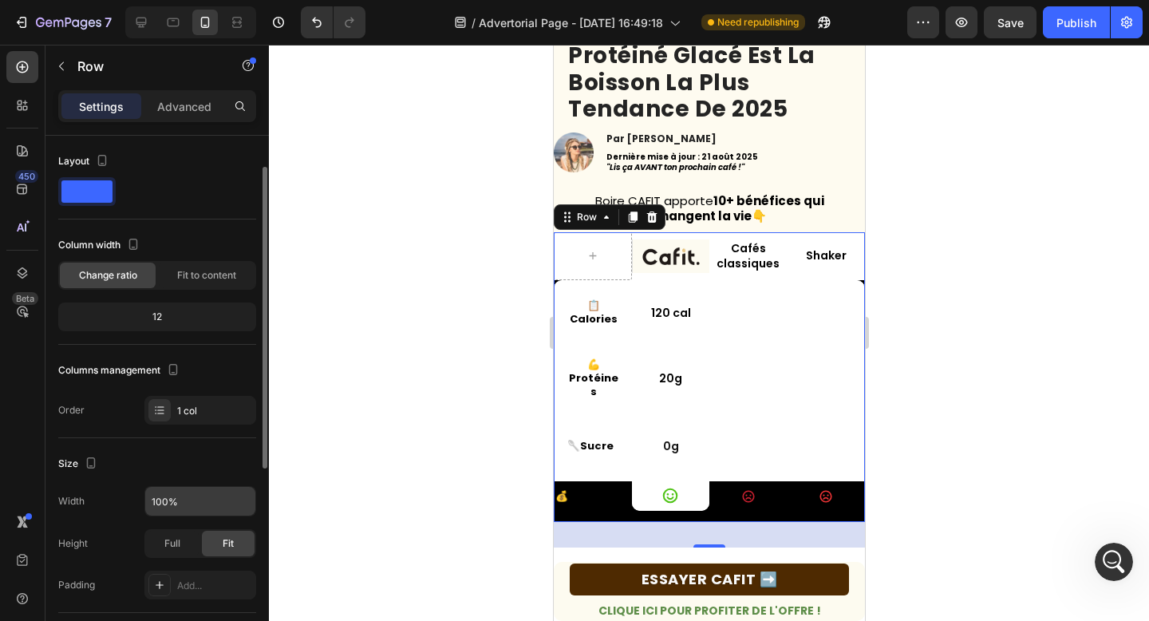
scroll to position [328, 0]
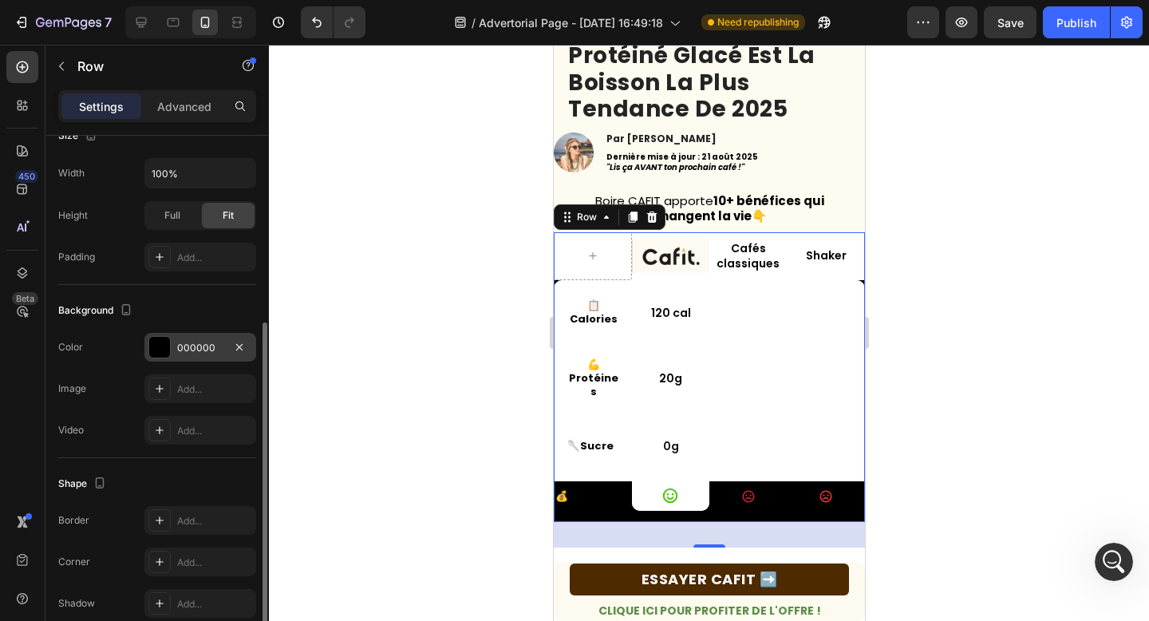
click at [199, 357] on div "000000" at bounding box center [200, 347] width 112 height 29
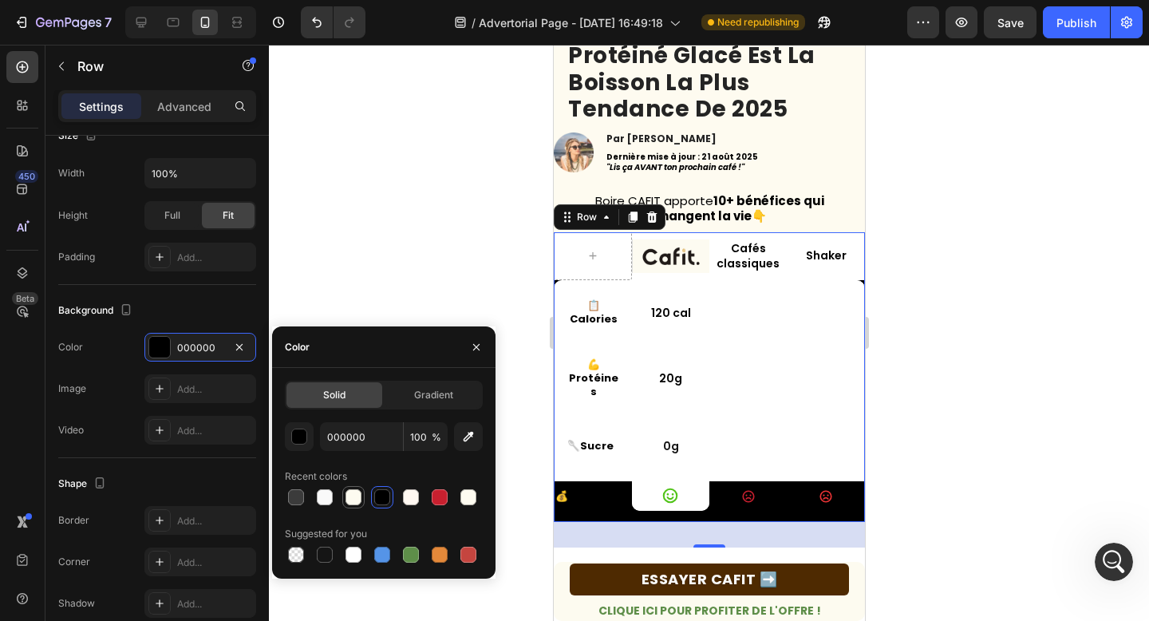
click at [347, 496] on div at bounding box center [353, 497] width 16 height 16
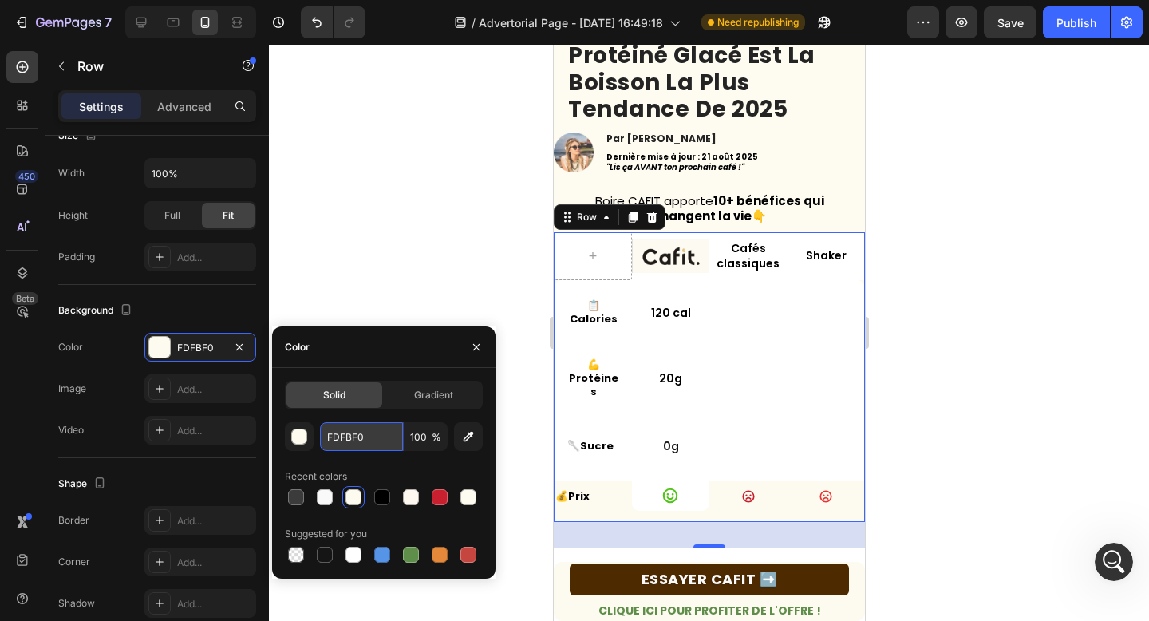
click at [354, 434] on input "FDFBF0" at bounding box center [361, 436] width 83 height 29
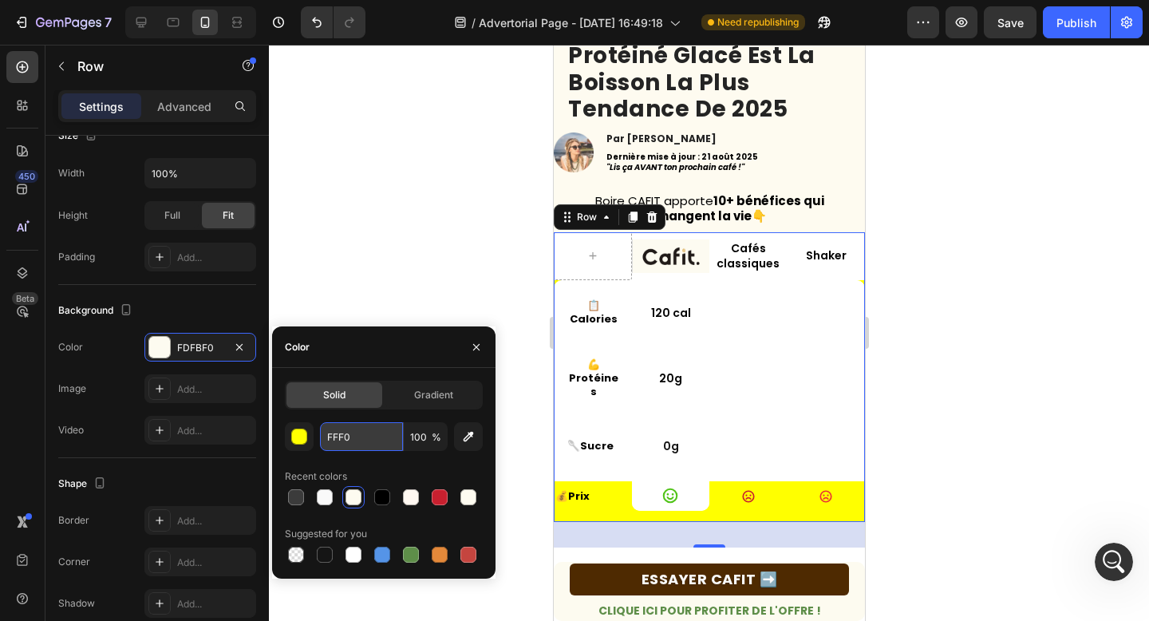
click at [374, 432] on input "FFF0" at bounding box center [361, 436] width 83 height 29
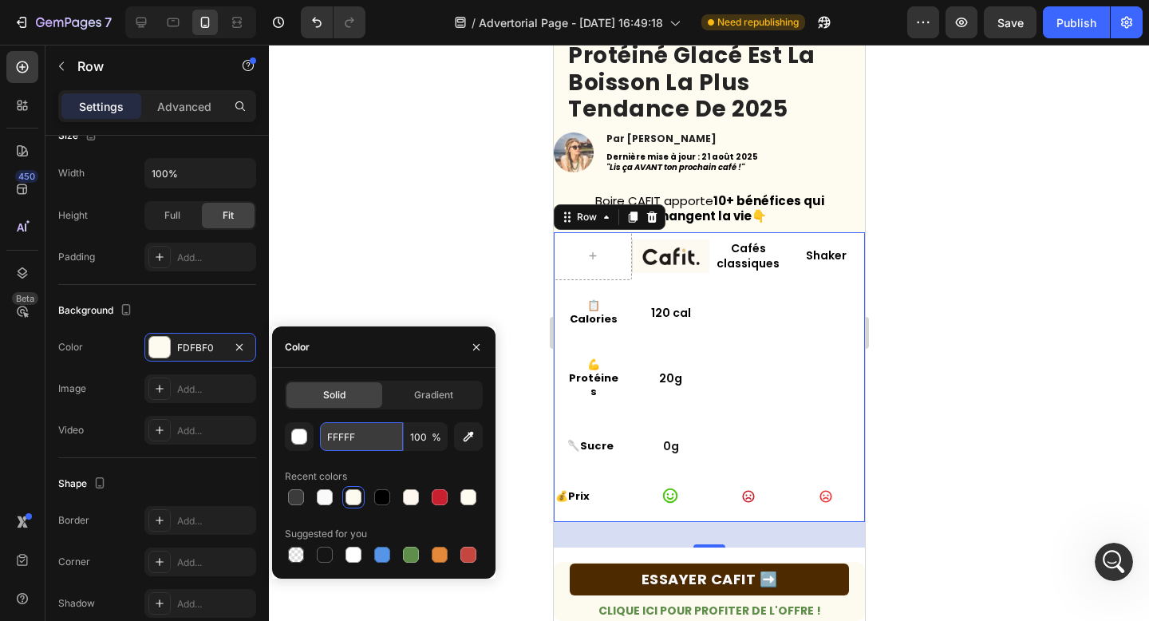
type input "FFFFFF"
click at [589, 436] on div "🥄 Sucre Text Block" at bounding box center [592, 446] width 77 height 69
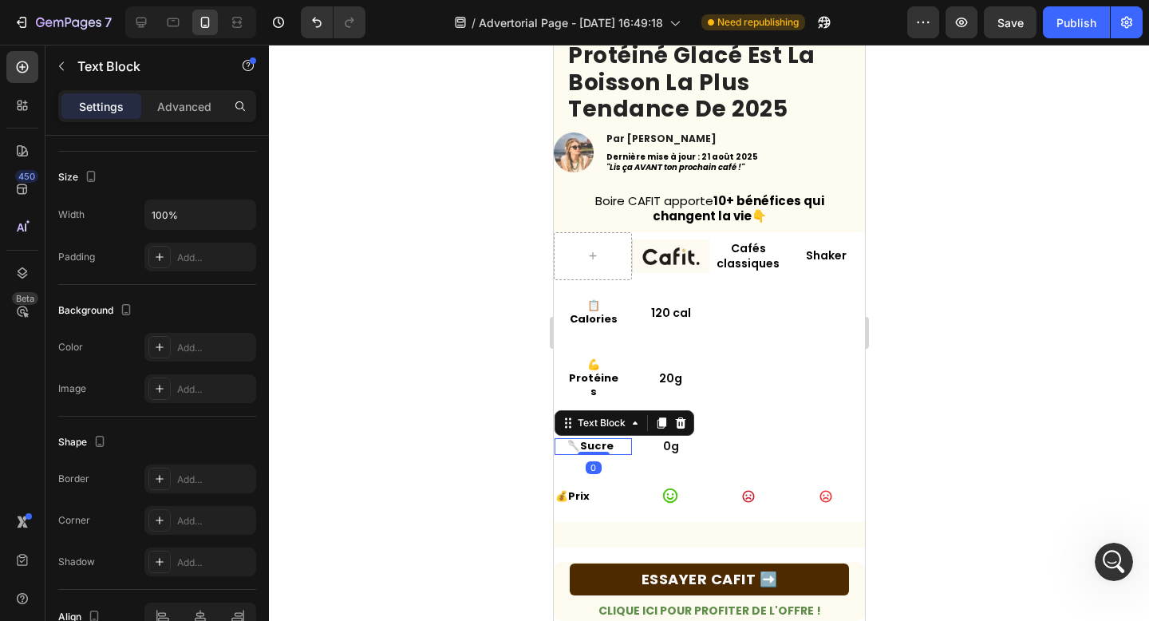
scroll to position [0, 0]
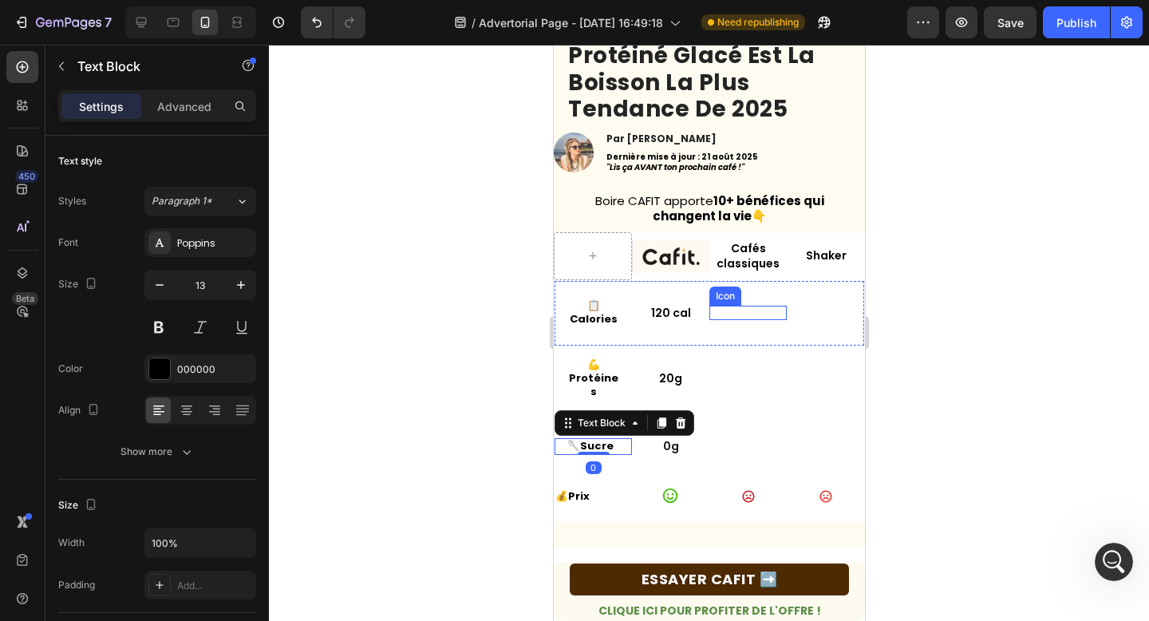
click at [782, 314] on div "Icon" at bounding box center [746, 312] width 77 height 14
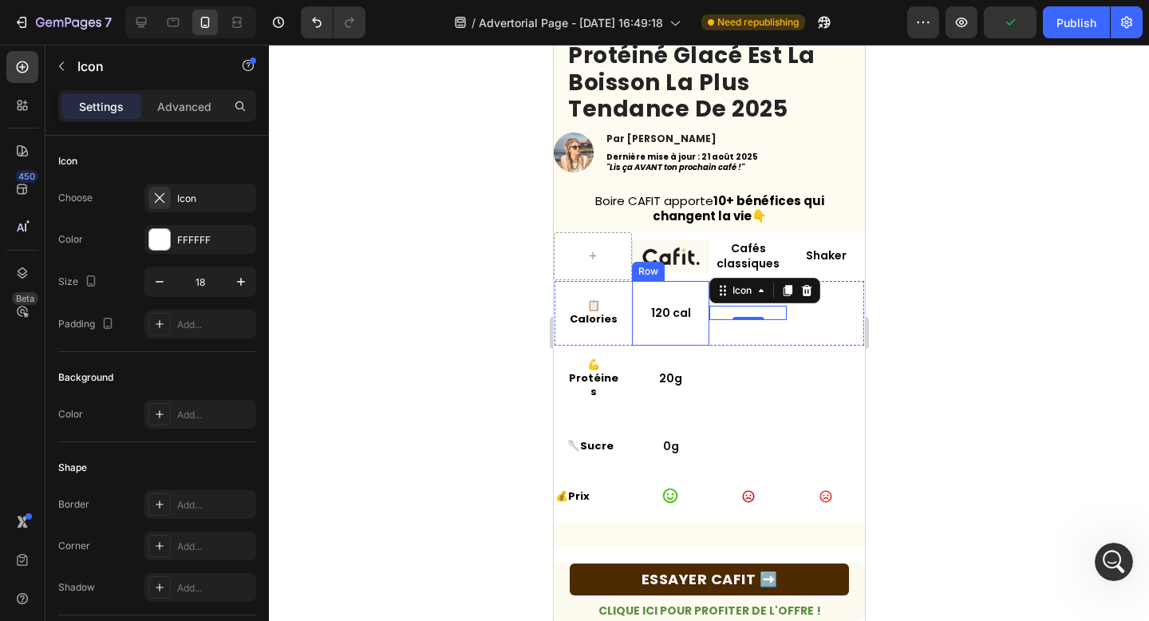
click at [640, 333] on div "120 cal Text Block Row" at bounding box center [669, 313] width 77 height 65
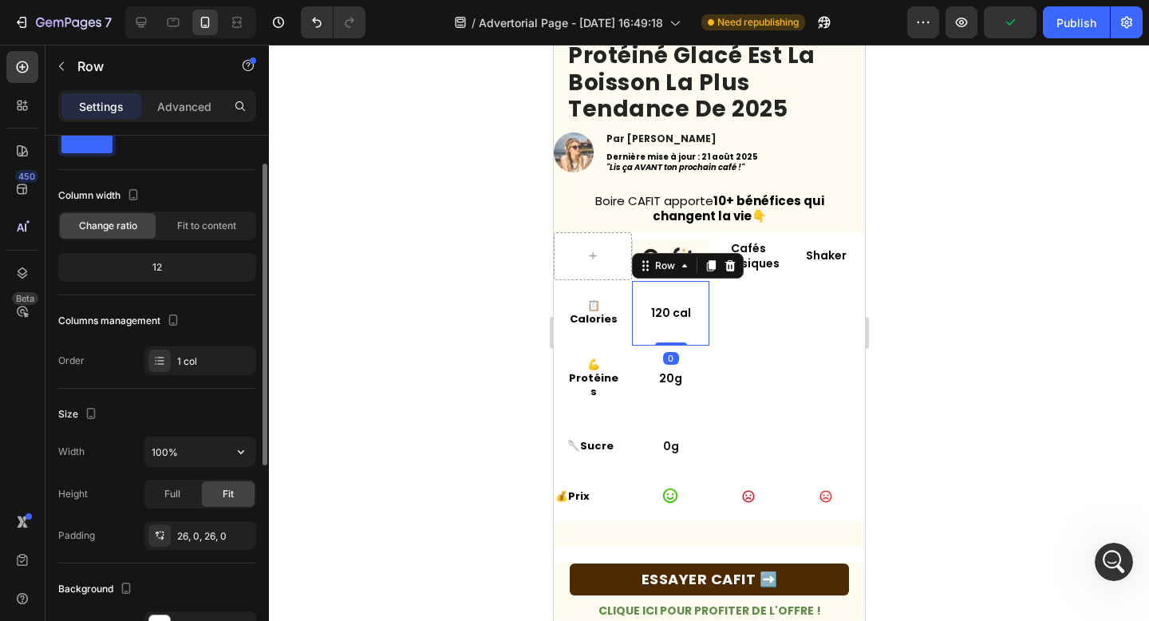
scroll to position [146, 0]
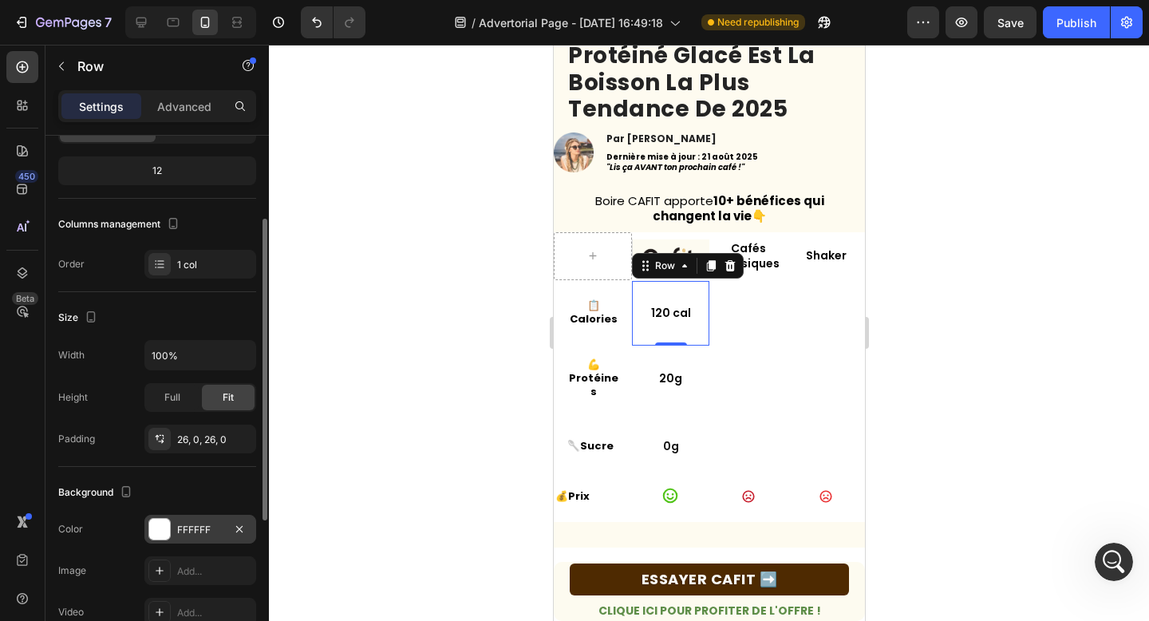
click at [189, 529] on div "FFFFFF" at bounding box center [200, 529] width 46 height 14
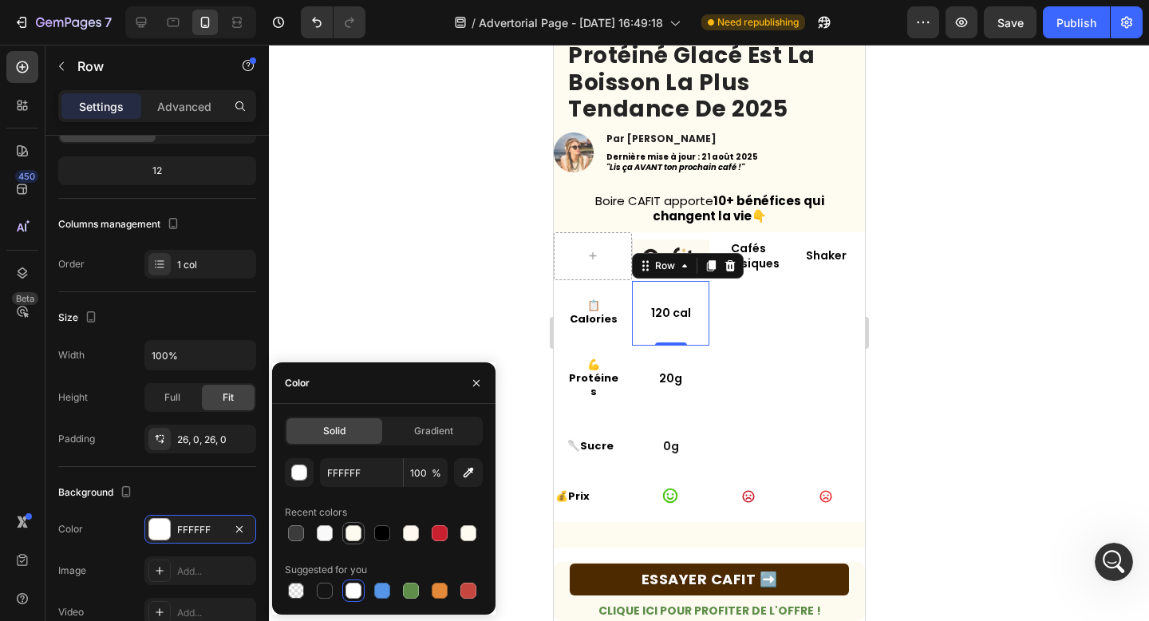
click at [352, 533] on div at bounding box center [353, 533] width 16 height 16
type input "FDFBF0"
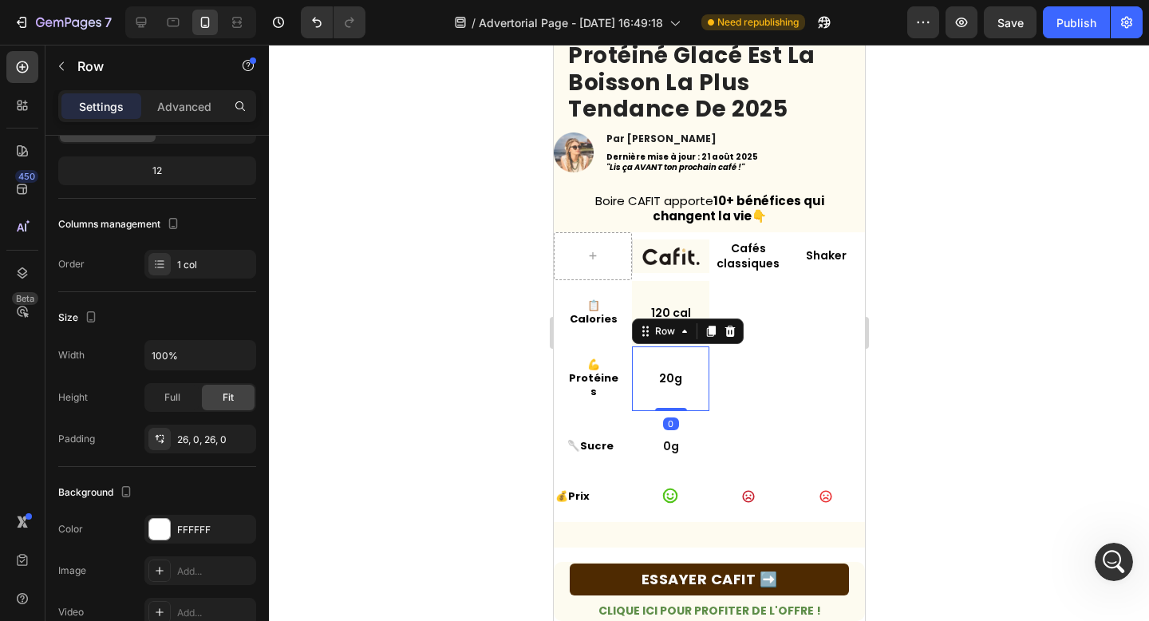
click at [649, 393] on div "20g Text Block Row 0" at bounding box center [669, 378] width 77 height 65
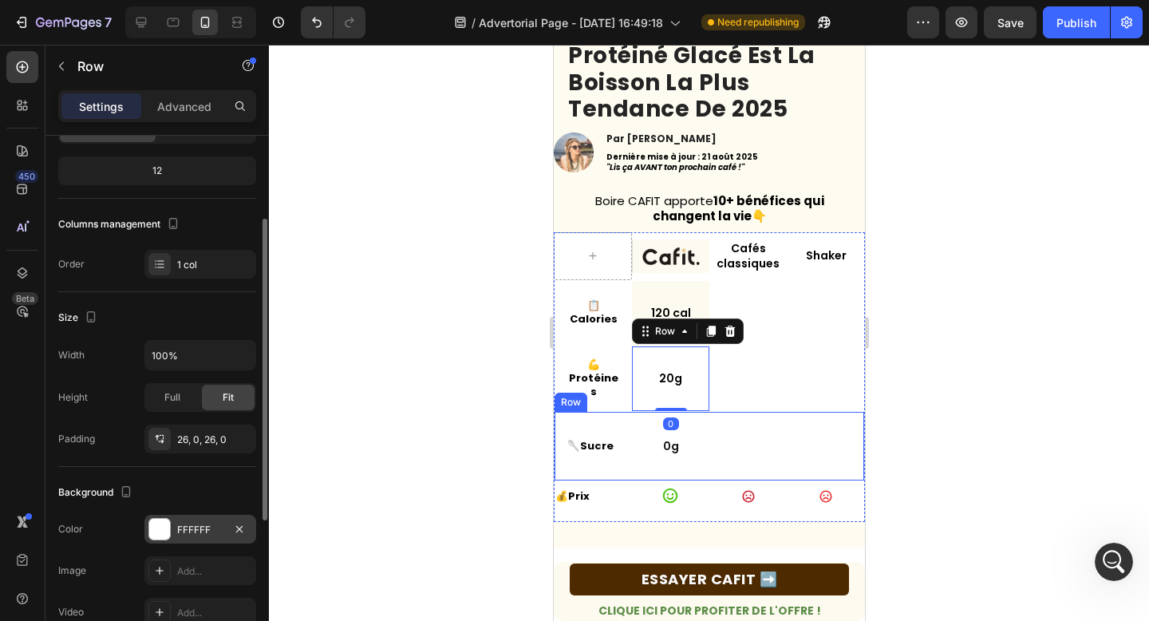
click at [210, 529] on div "FFFFFF" at bounding box center [200, 529] width 46 height 14
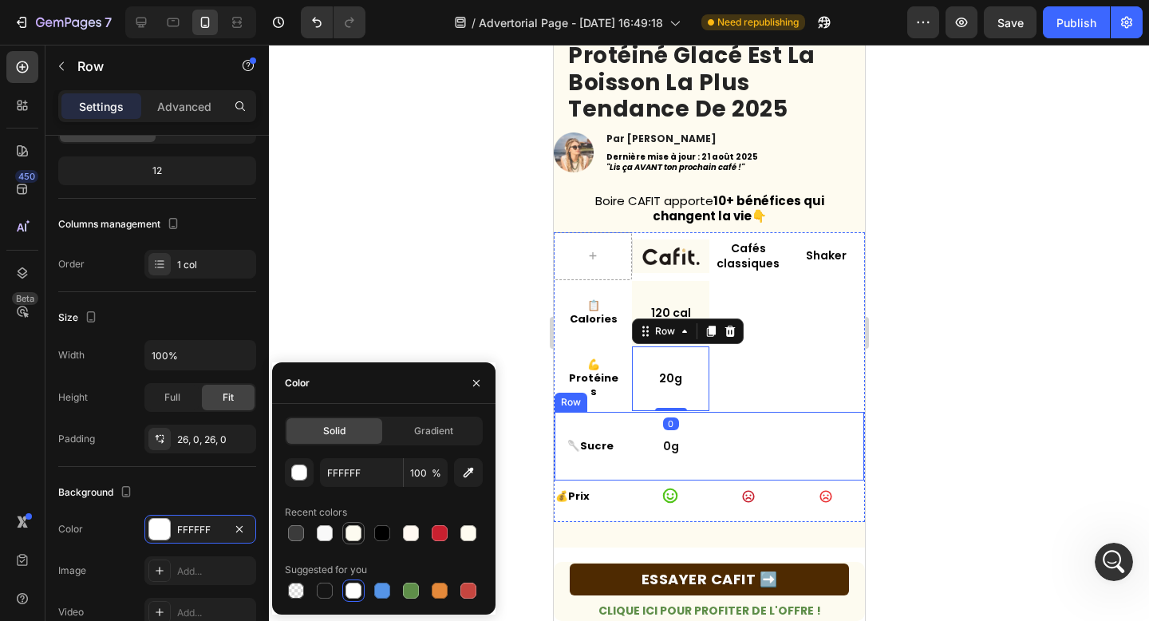
click at [348, 527] on div at bounding box center [353, 533] width 16 height 16
type input "FDFBF0"
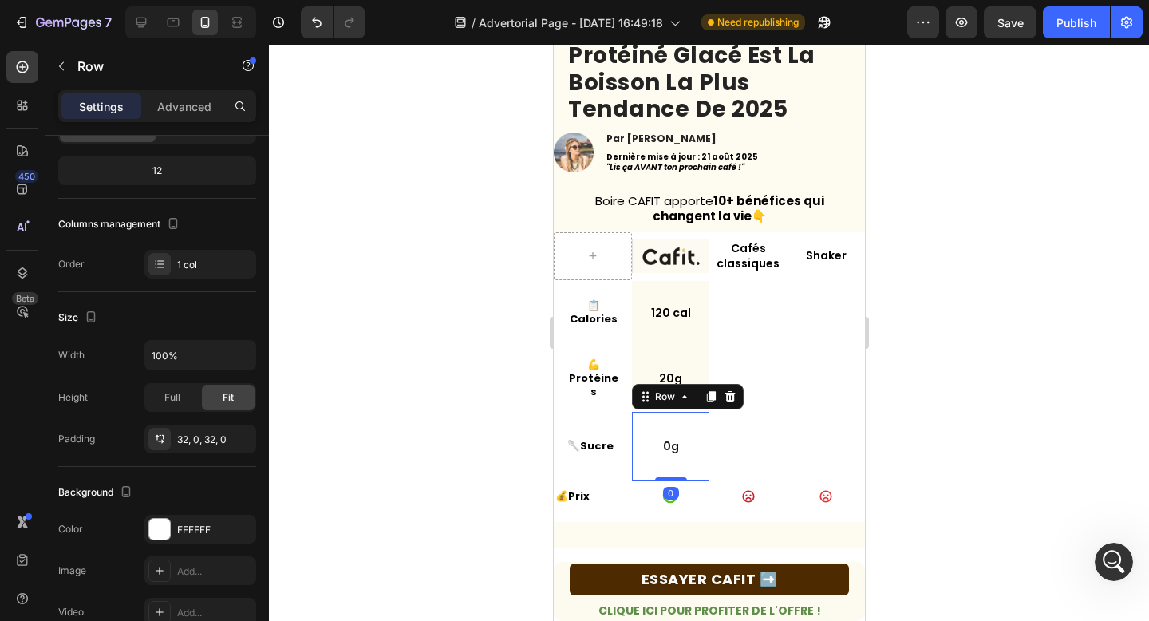
click at [643, 463] on div "0g Text Block Row 0" at bounding box center [669, 446] width 77 height 69
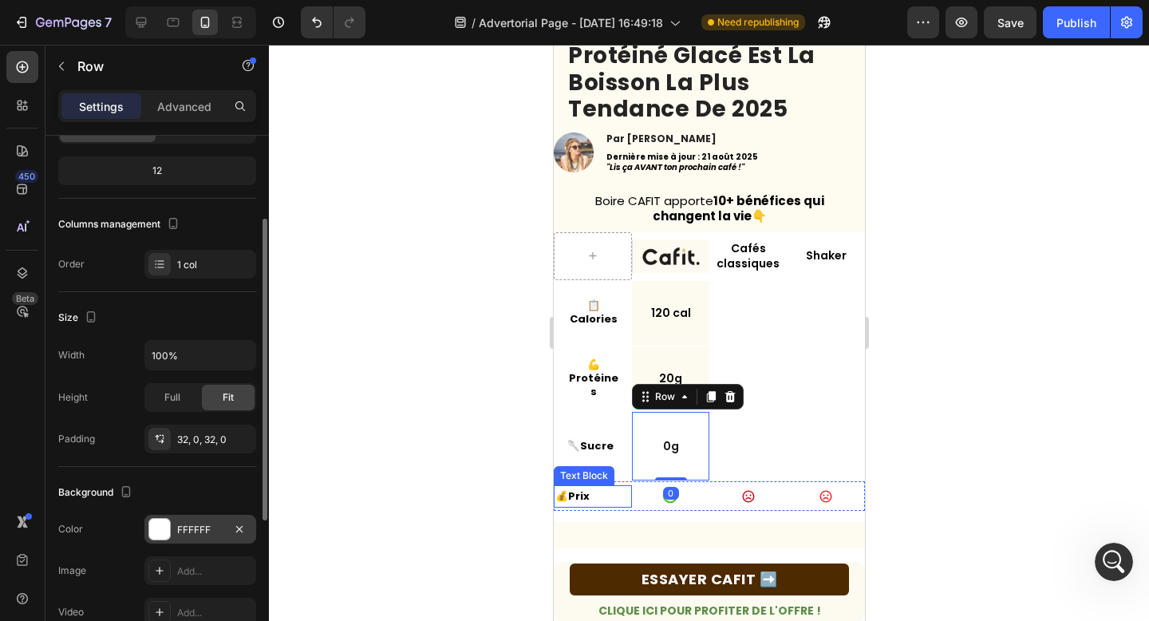
click at [217, 533] on div "FFFFFF" at bounding box center [200, 529] width 46 height 14
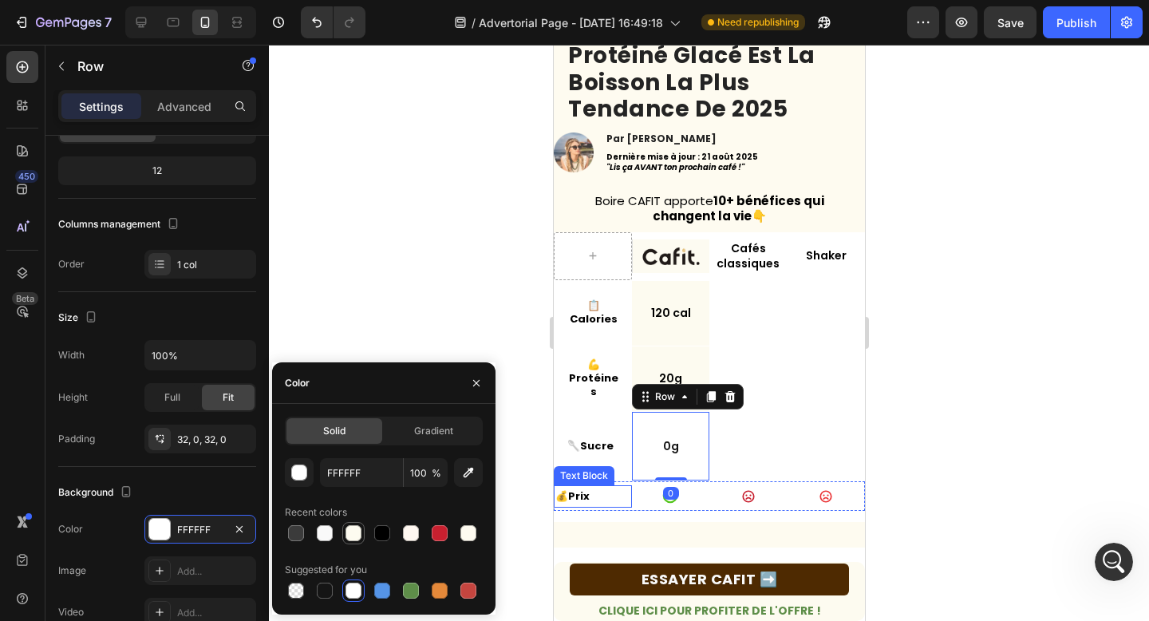
click at [358, 533] on div at bounding box center [353, 533] width 16 height 16
type input "FDFBF0"
click at [655, 504] on div "Icon" at bounding box center [670, 495] width 78 height 30
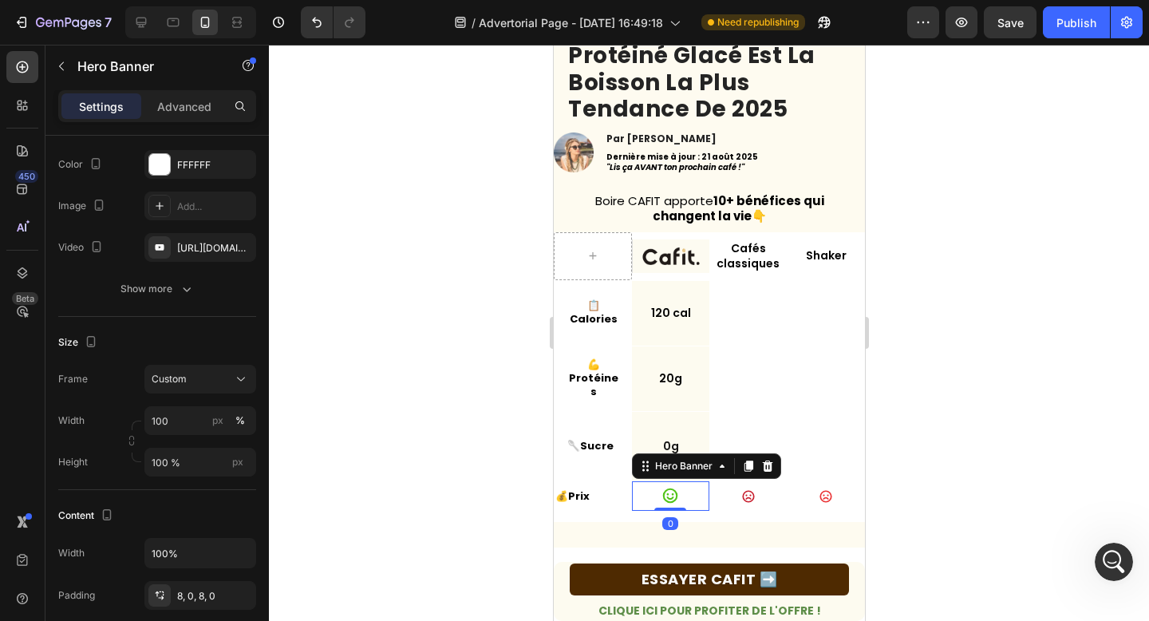
scroll to position [0, 0]
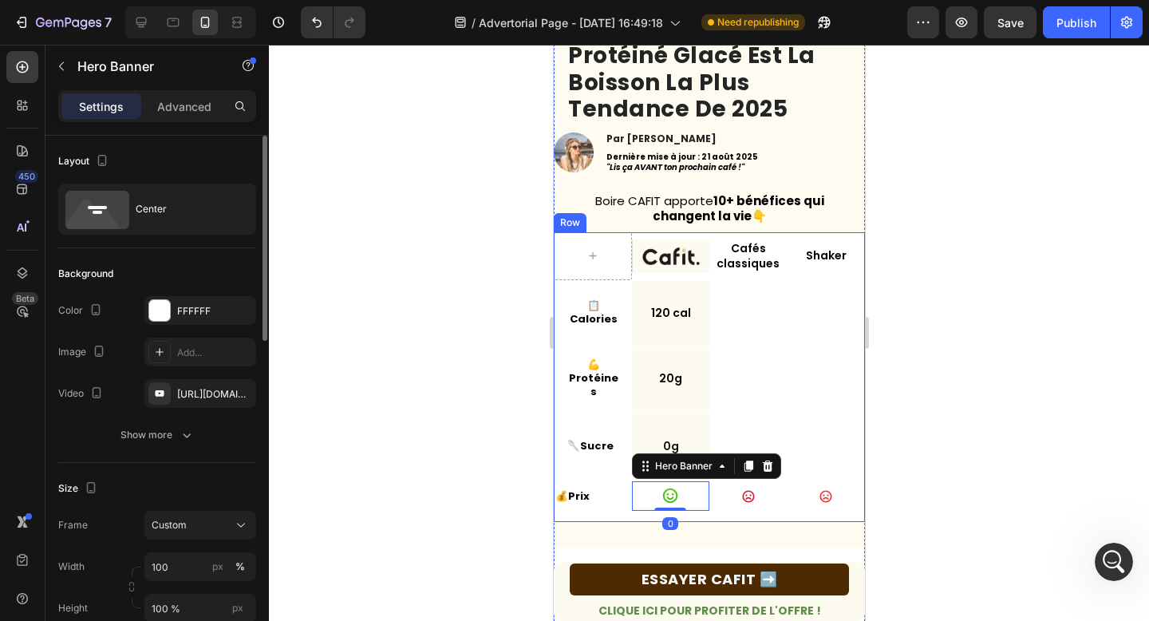
click at [641, 514] on div "Text Block Row Cafés classiques Text Block Shaker Text Block Row 📋 Calories Tex…" at bounding box center [708, 377] width 311 height 290
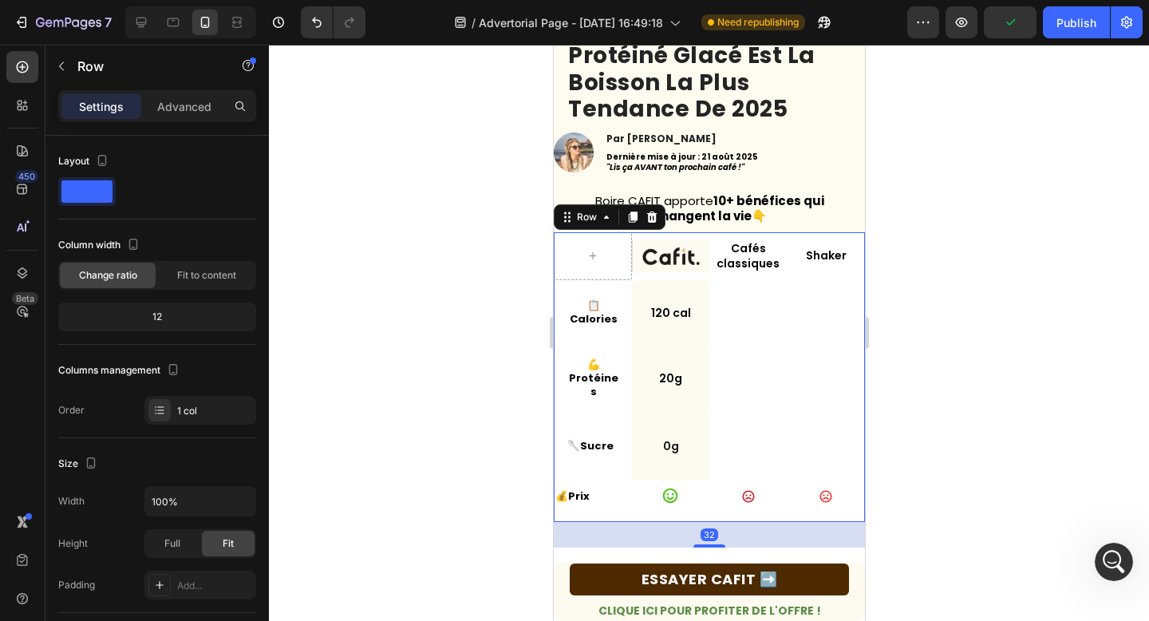
click at [644, 504] on div "Icon" at bounding box center [670, 495] width 78 height 30
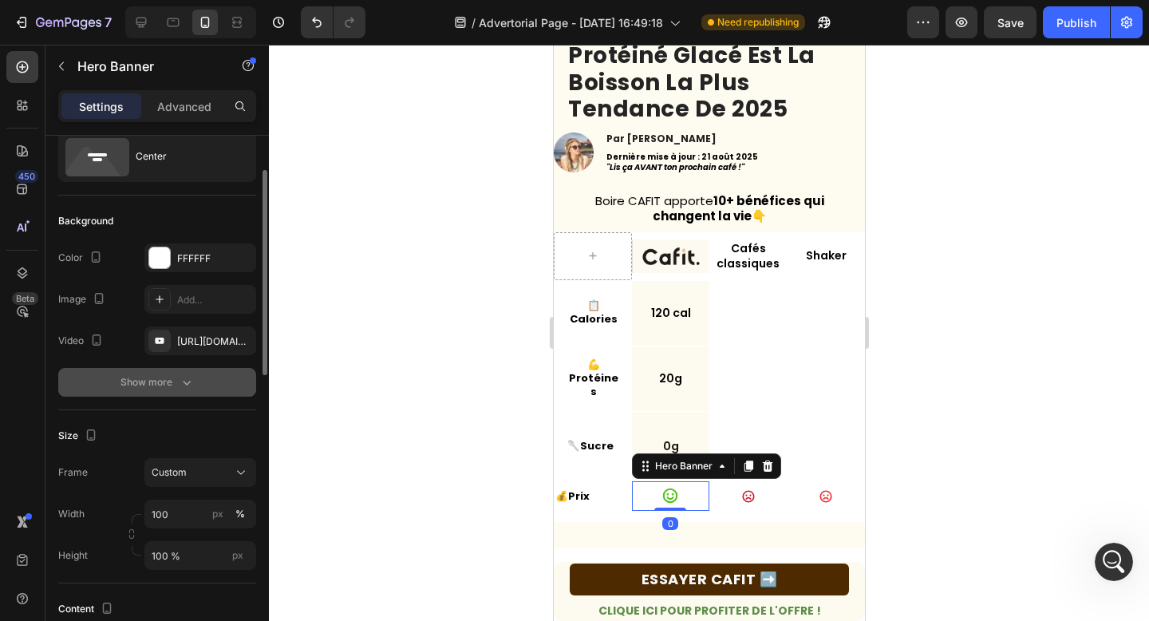
scroll to position [125, 0]
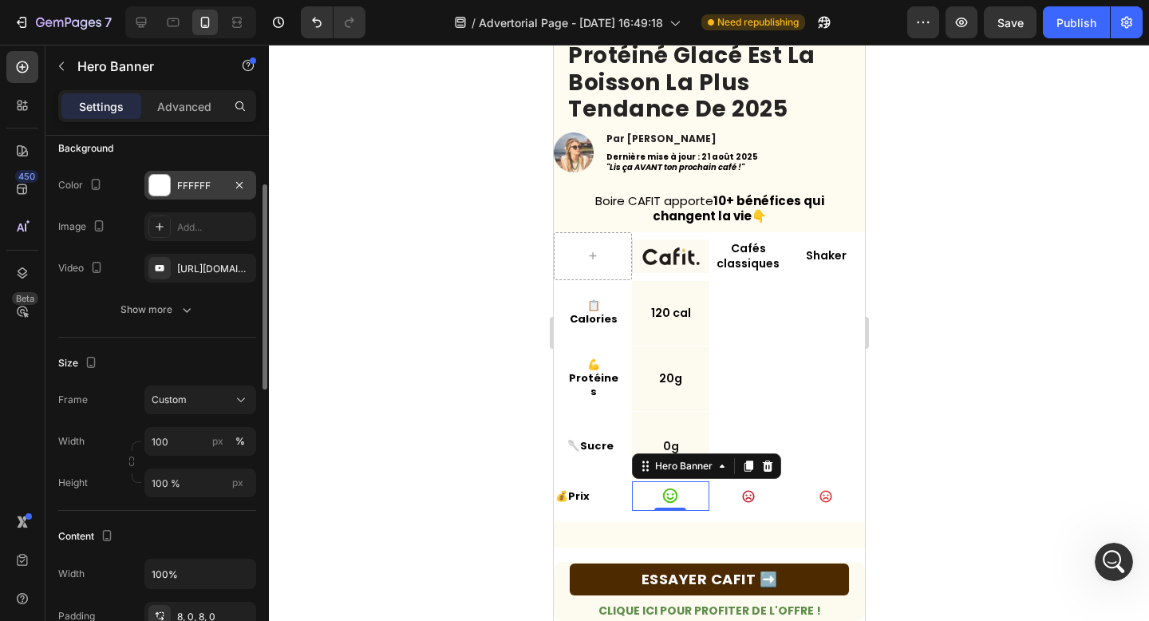
click at [182, 190] on div "FFFFFF" at bounding box center [200, 186] width 46 height 14
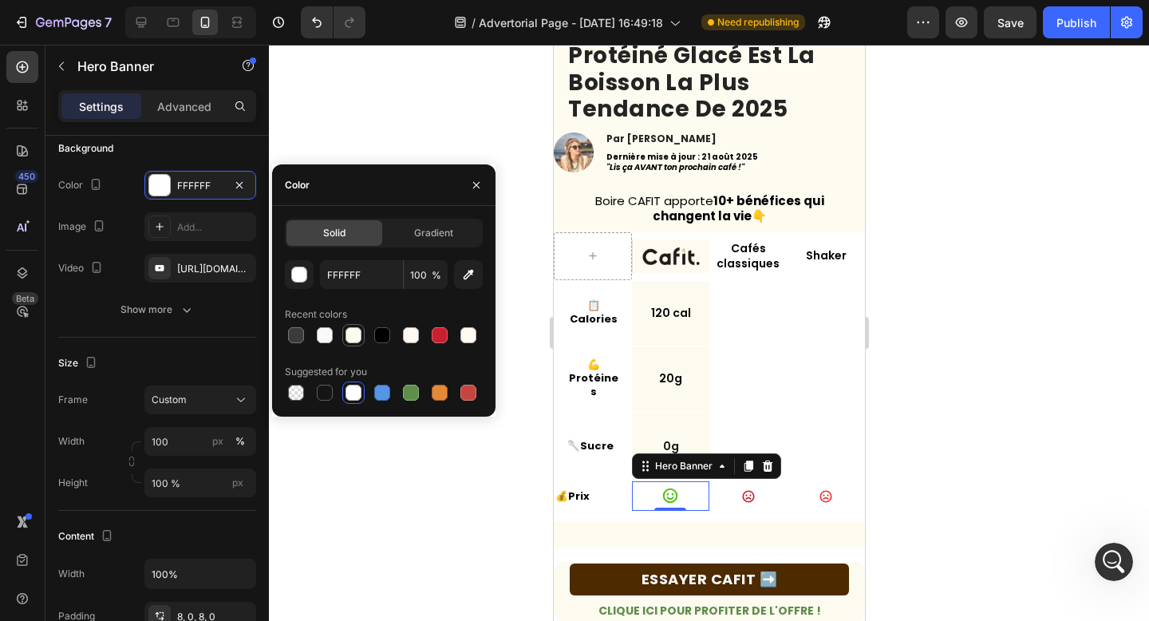
click at [360, 334] on div at bounding box center [353, 335] width 16 height 16
type input "FDFBF0"
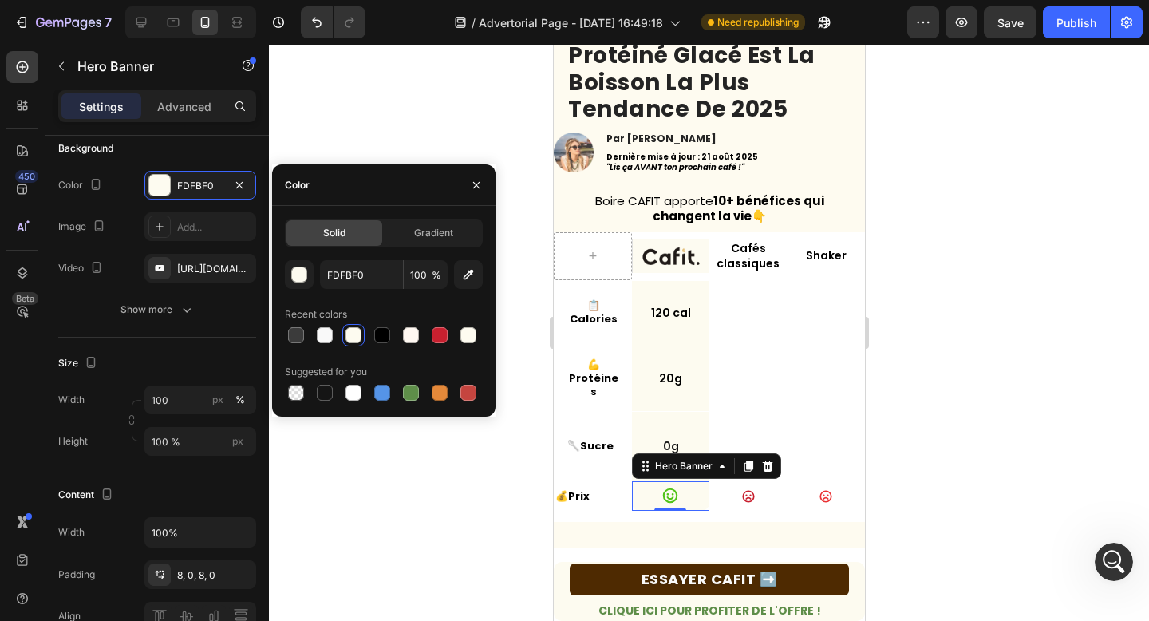
click at [667, 524] on div "0" at bounding box center [669, 523] width 16 height 13
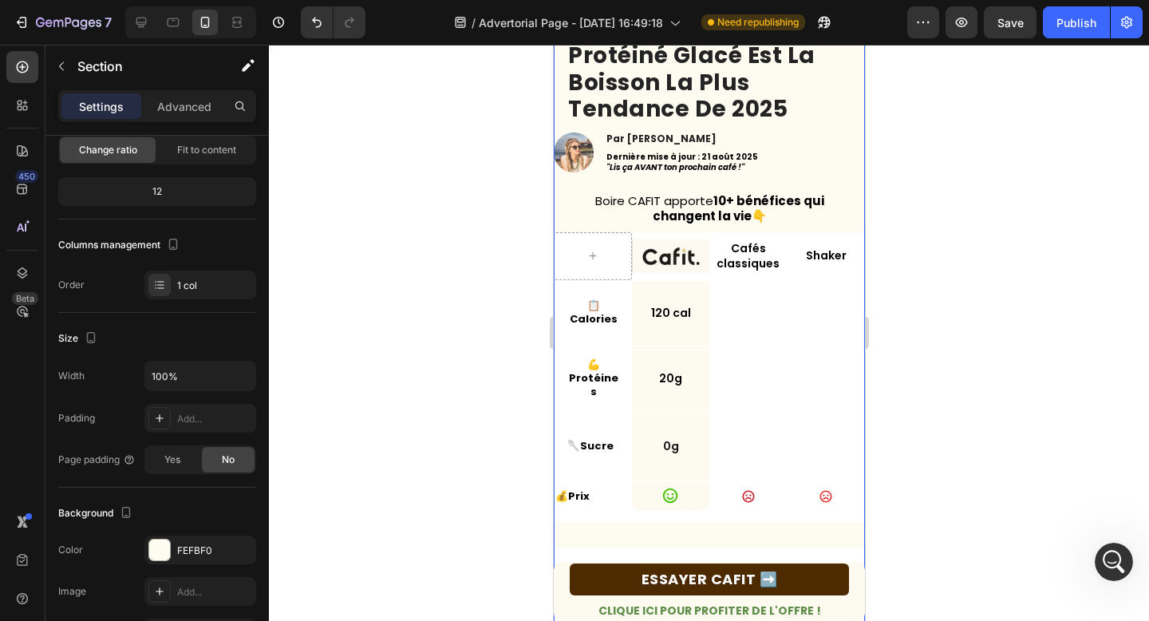
scroll to position [0, 0]
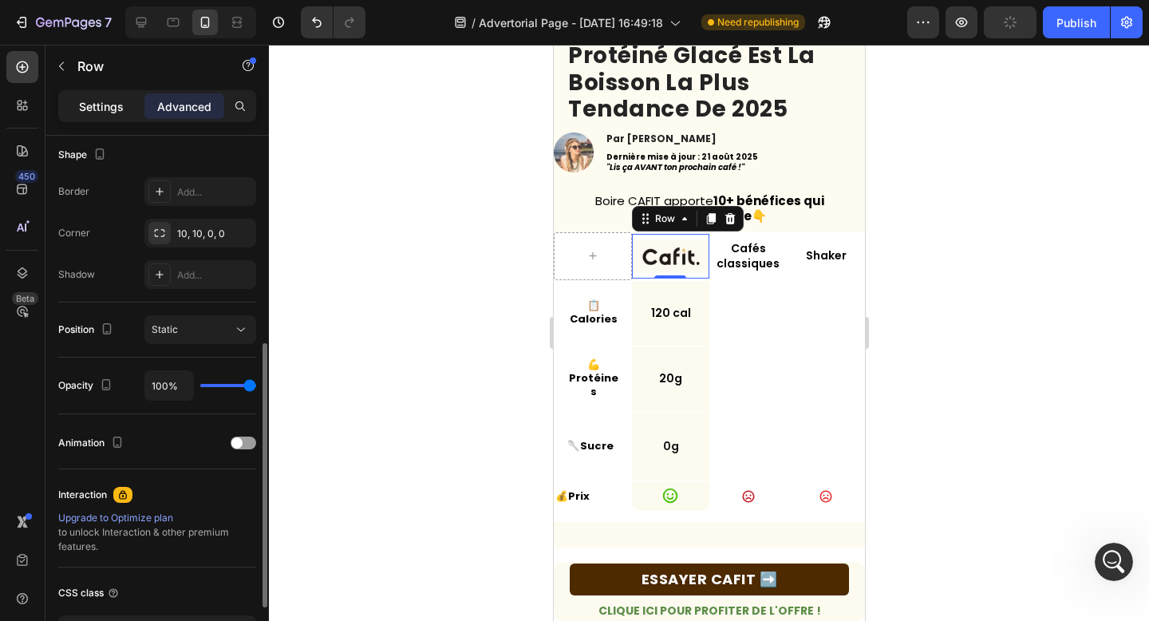
click at [104, 101] on p "Settings" at bounding box center [101, 106] width 45 height 17
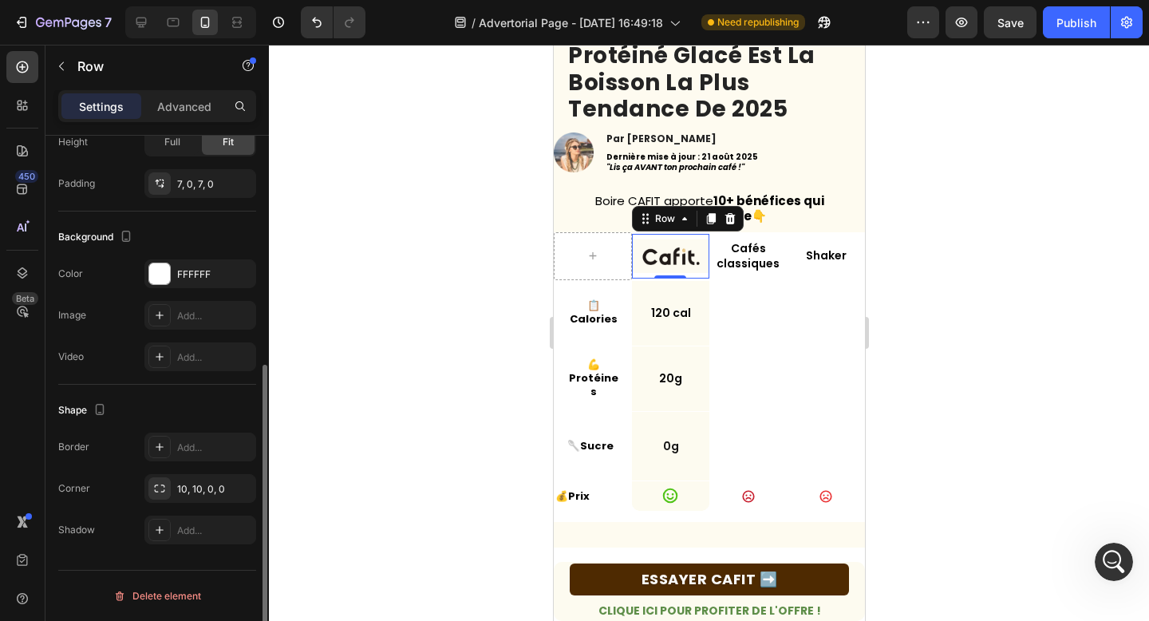
scroll to position [401, 0]
click at [165, 271] on div at bounding box center [159, 273] width 21 height 21
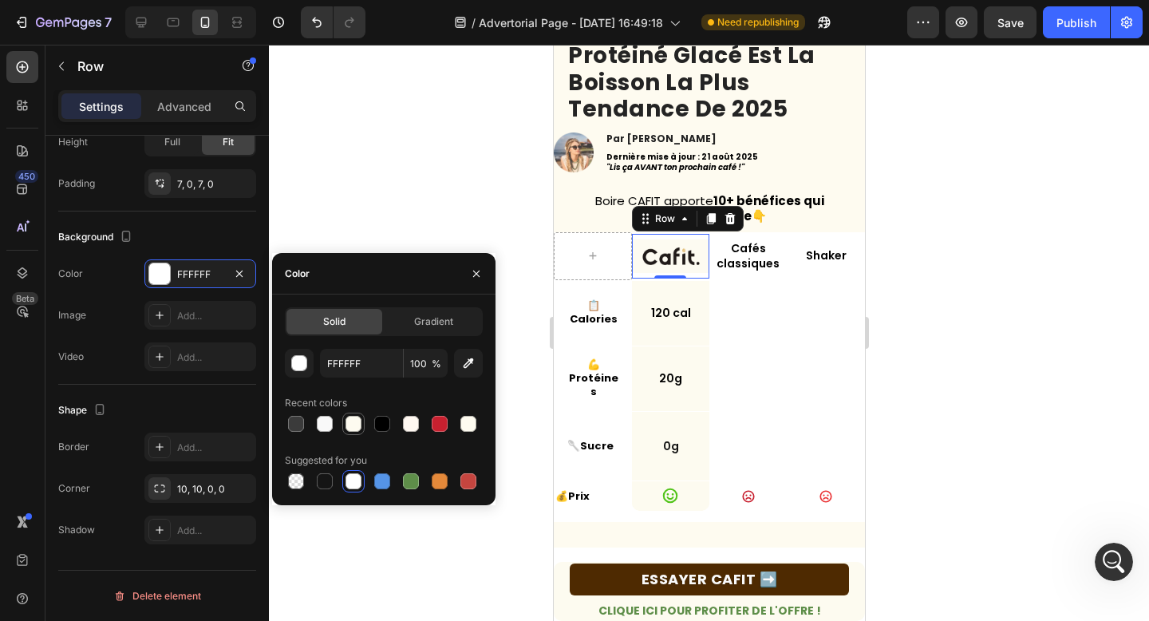
click at [357, 424] on div at bounding box center [353, 424] width 16 height 16
type input "FDFBF0"
click at [709, 393] on div "Icon" at bounding box center [746, 378] width 77 height 65
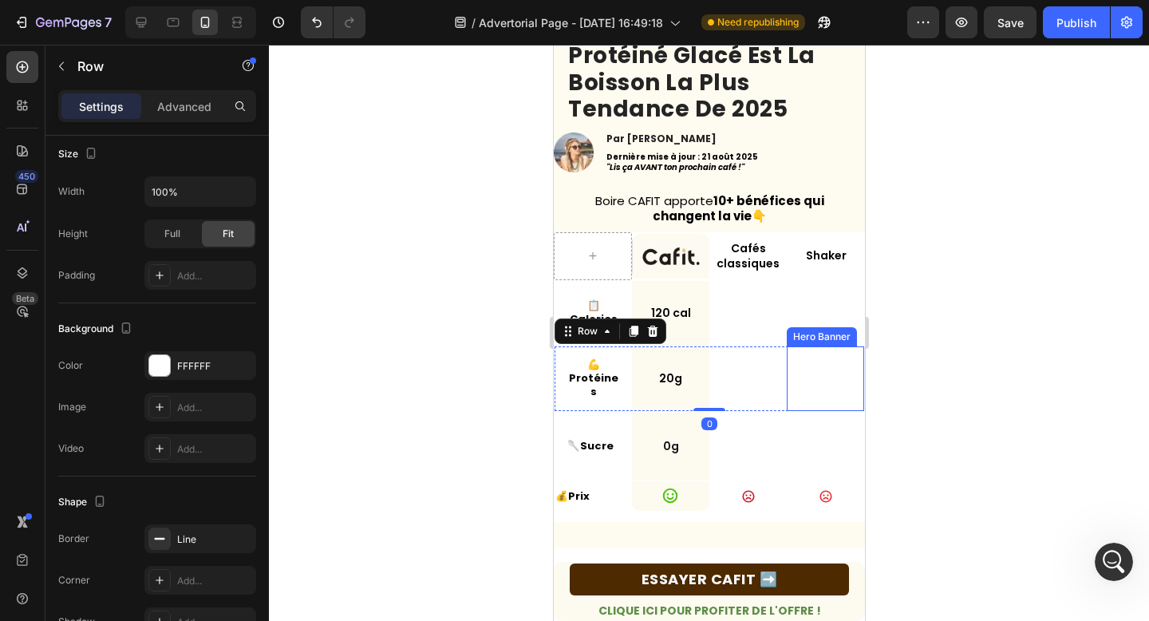
click at [831, 333] on div "Hero Banner" at bounding box center [821, 336] width 70 height 19
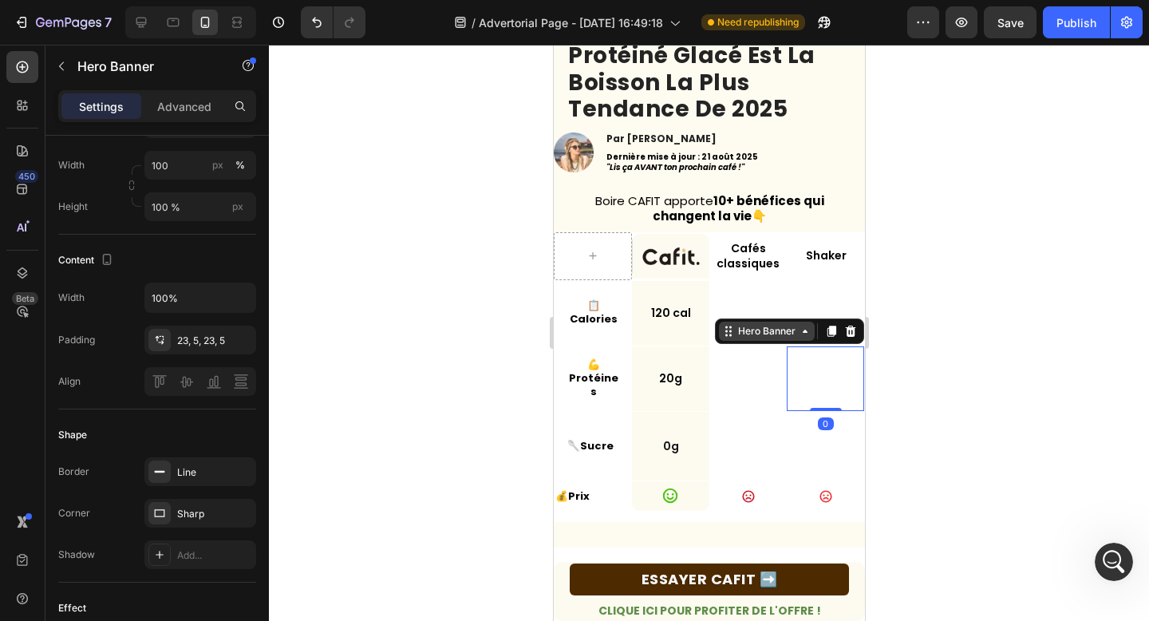
scroll to position [0, 0]
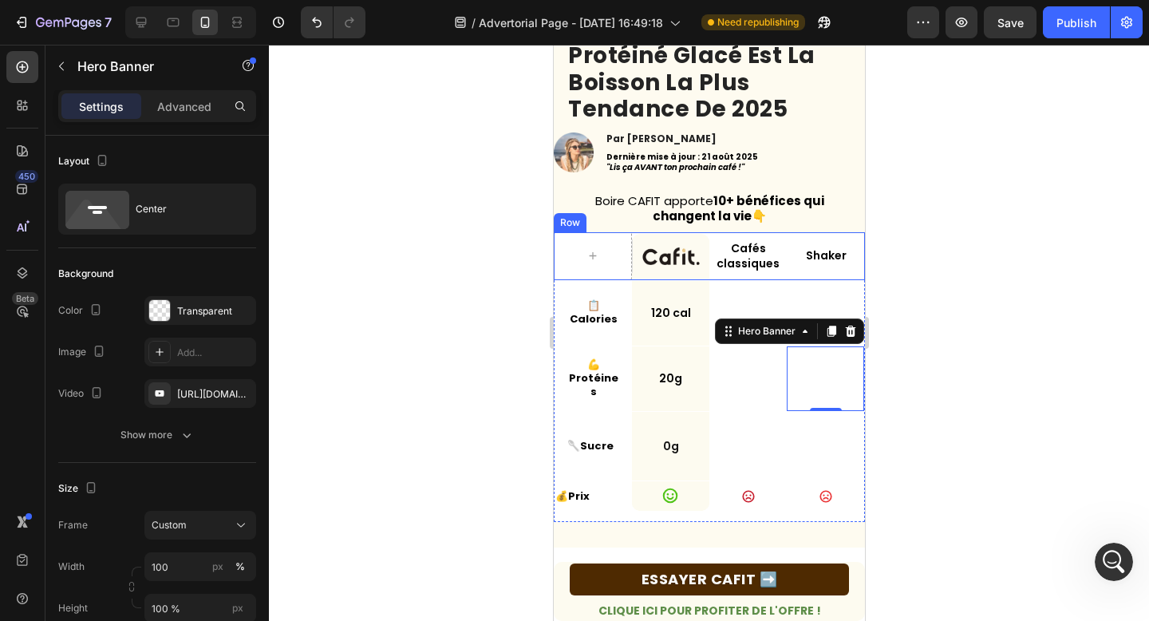
click at [494, 273] on div at bounding box center [709, 333] width 880 height 576
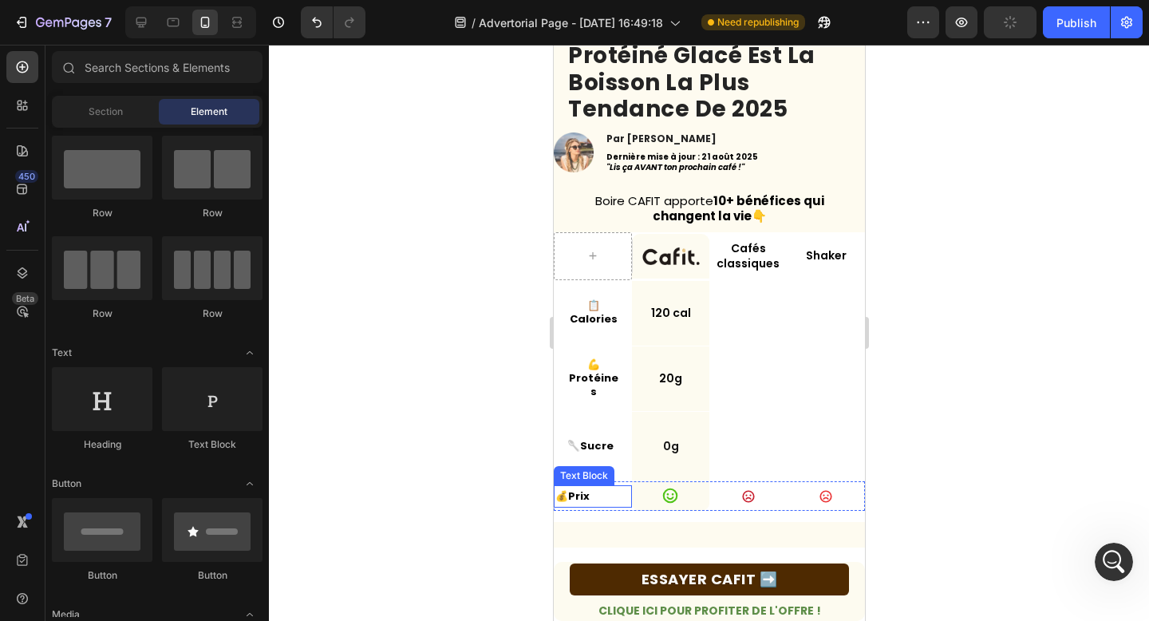
click at [588, 493] on p "💰 Prix" at bounding box center [591, 496] width 75 height 18
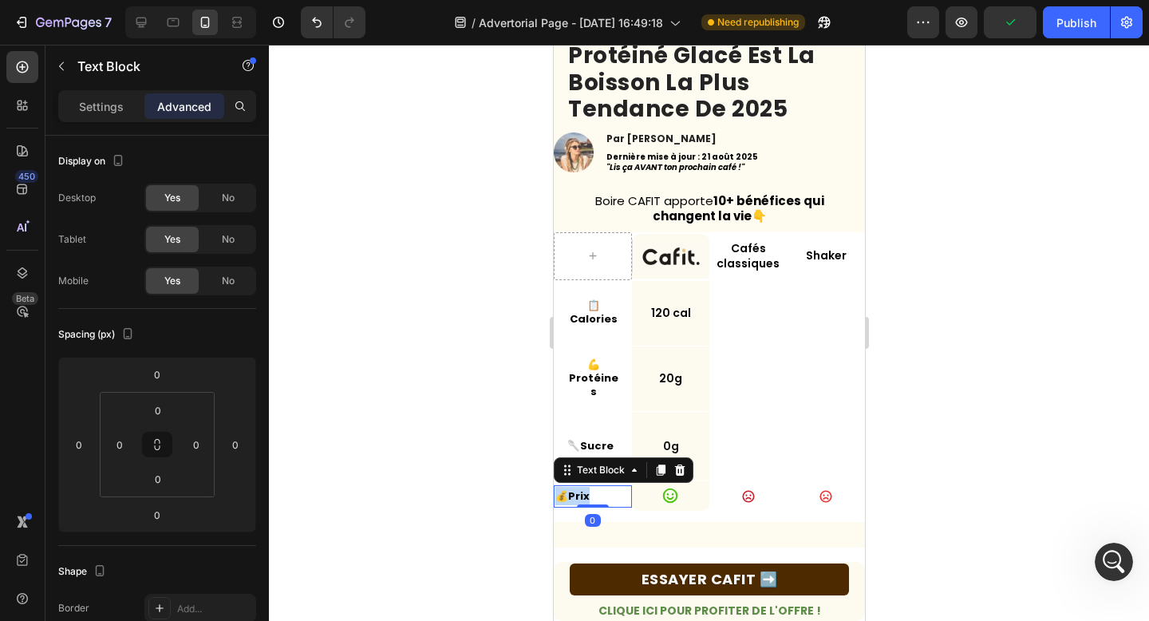
click at [588, 493] on p "💰 Prix" at bounding box center [591, 496] width 75 height 18
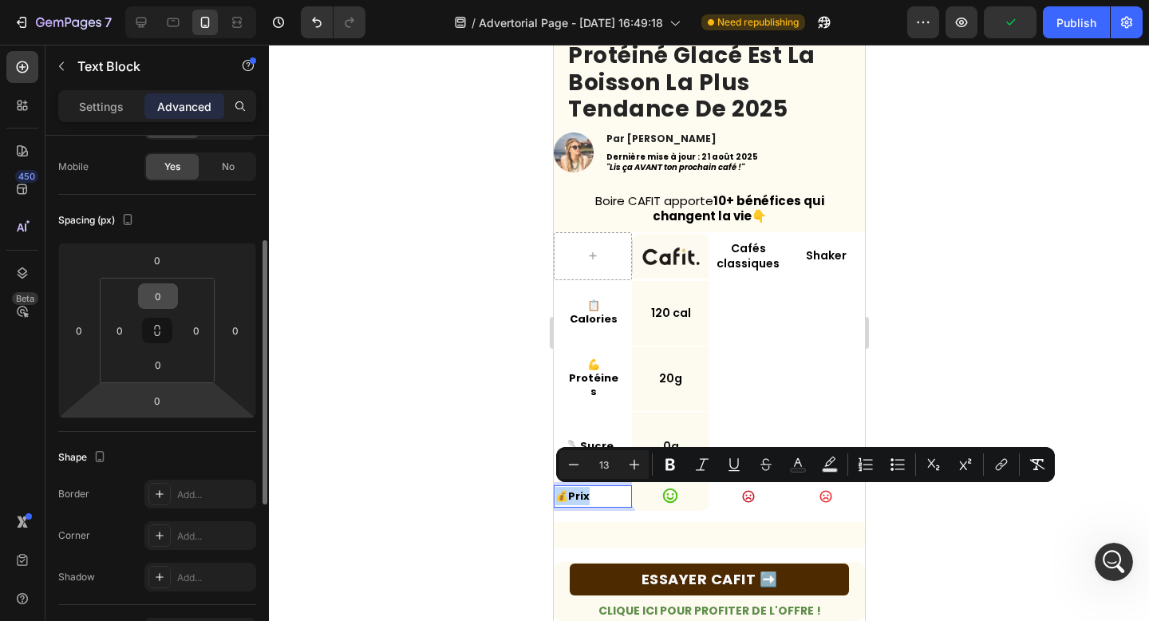
scroll to position [306, 0]
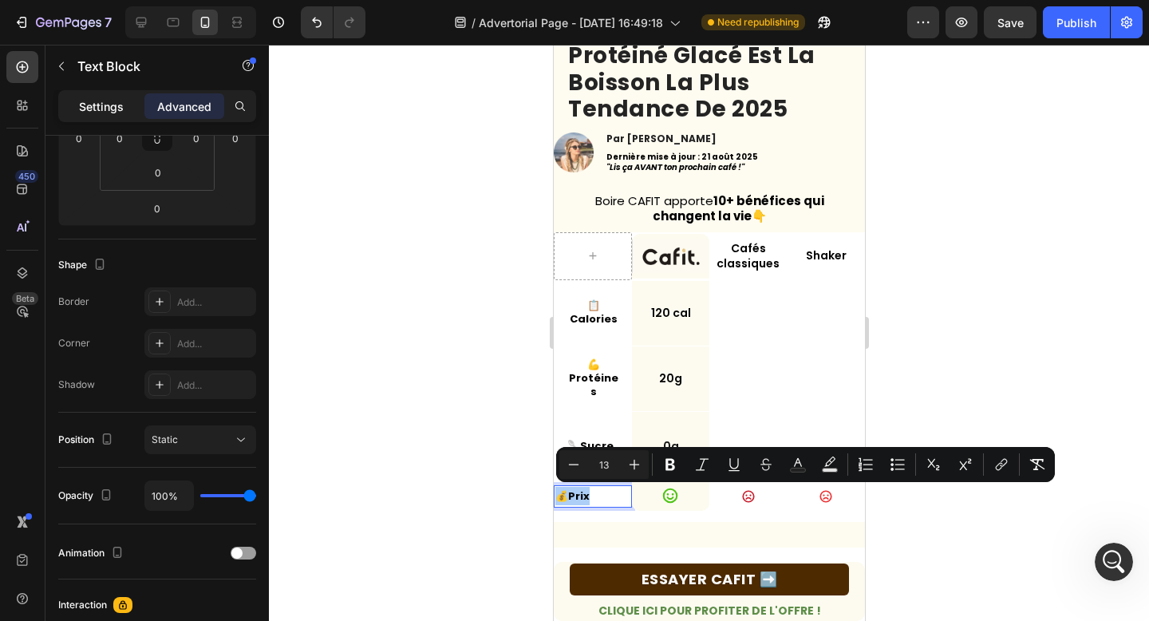
click at [102, 115] on div "Settings" at bounding box center [101, 106] width 80 height 26
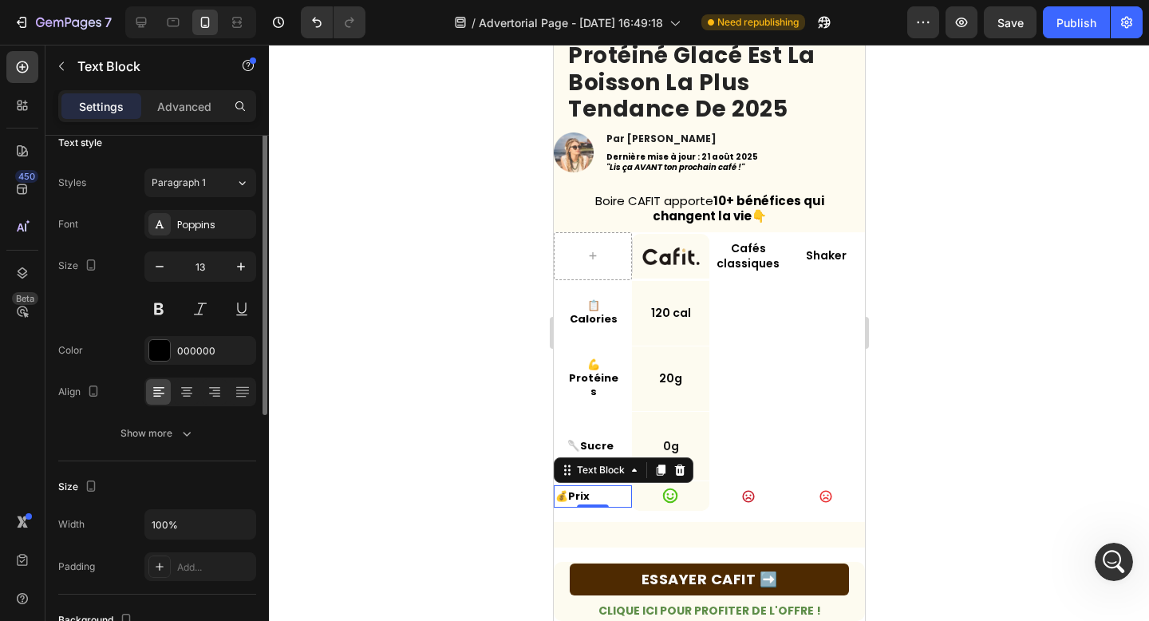
scroll to position [0, 0]
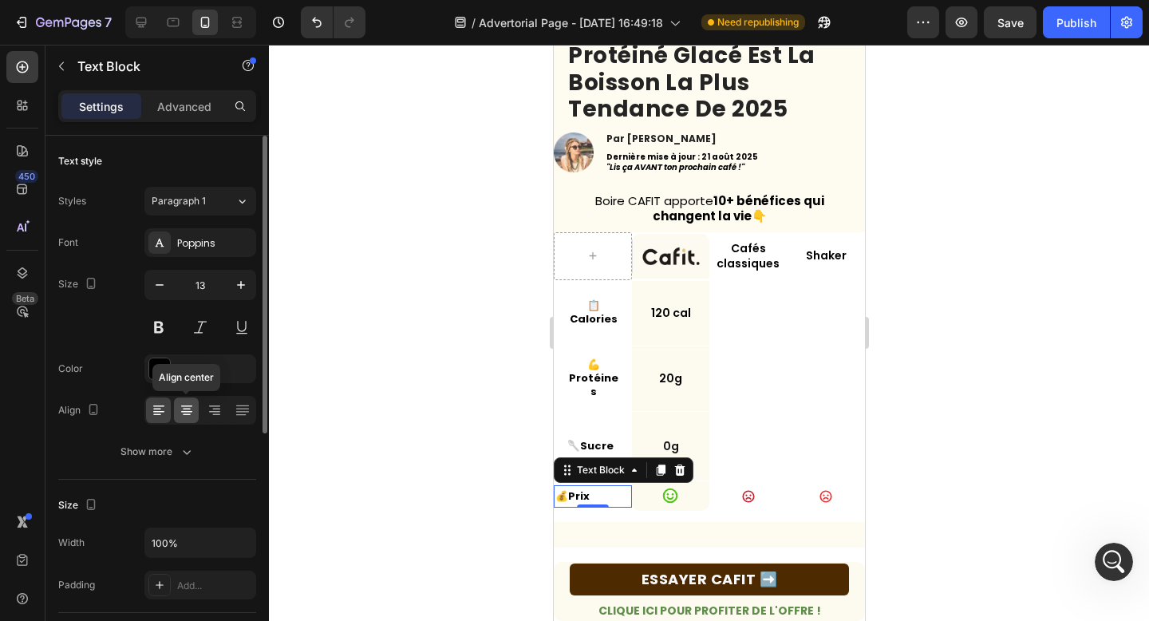
click at [191, 406] on icon at bounding box center [187, 410] width 16 height 16
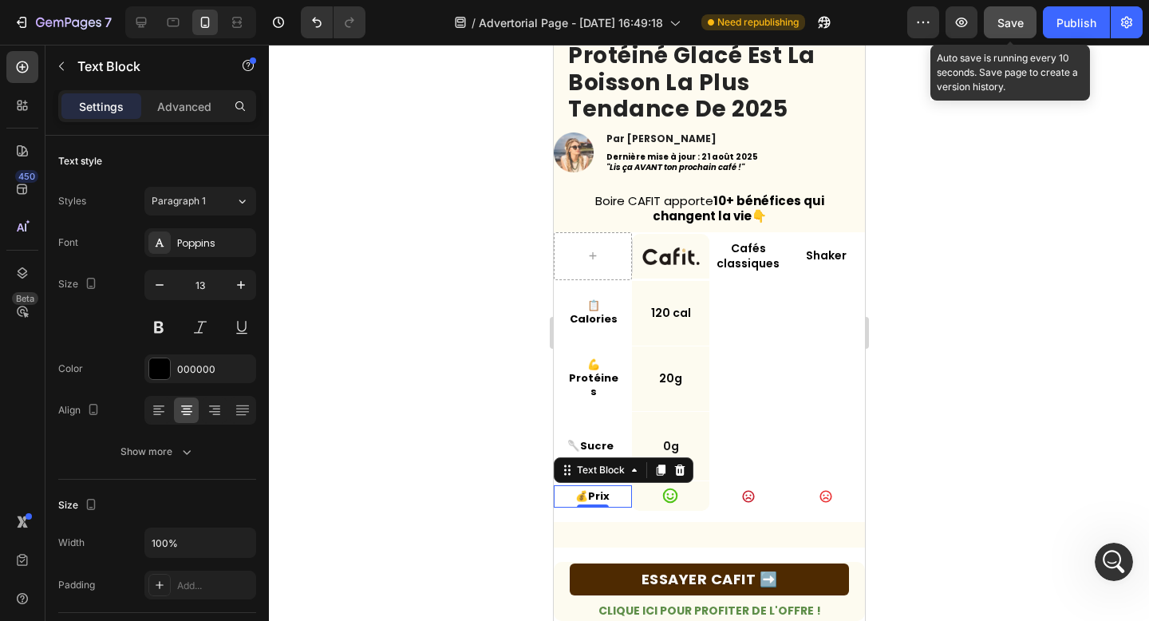
click at [999, 22] on span "Save" at bounding box center [1010, 23] width 26 height 14
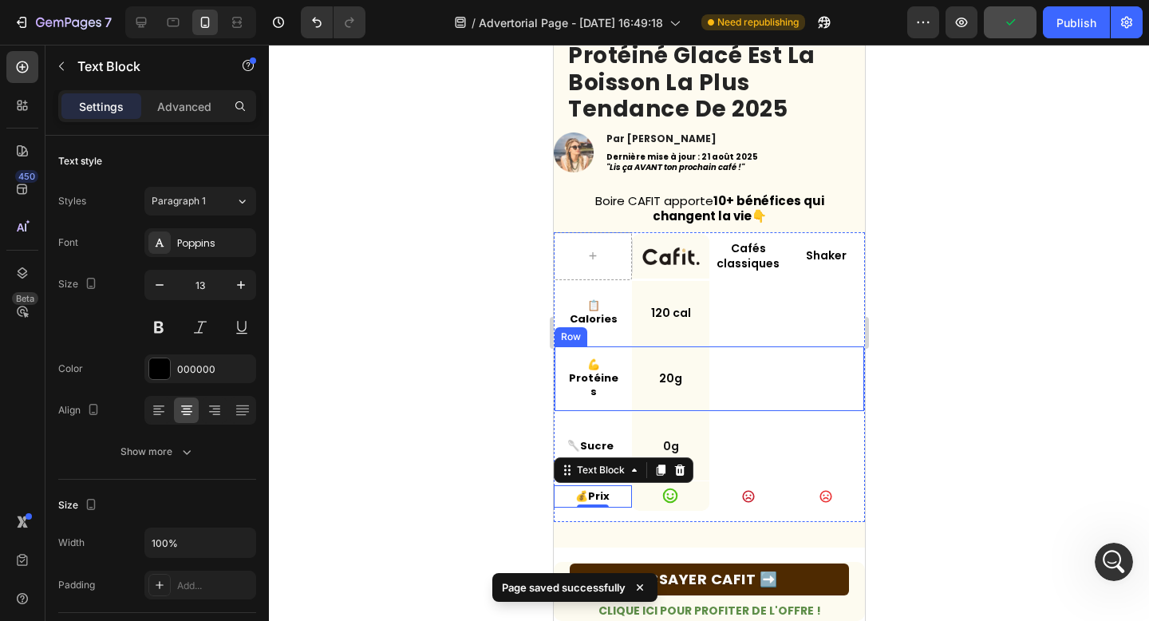
click at [450, 347] on div at bounding box center [709, 333] width 880 height 576
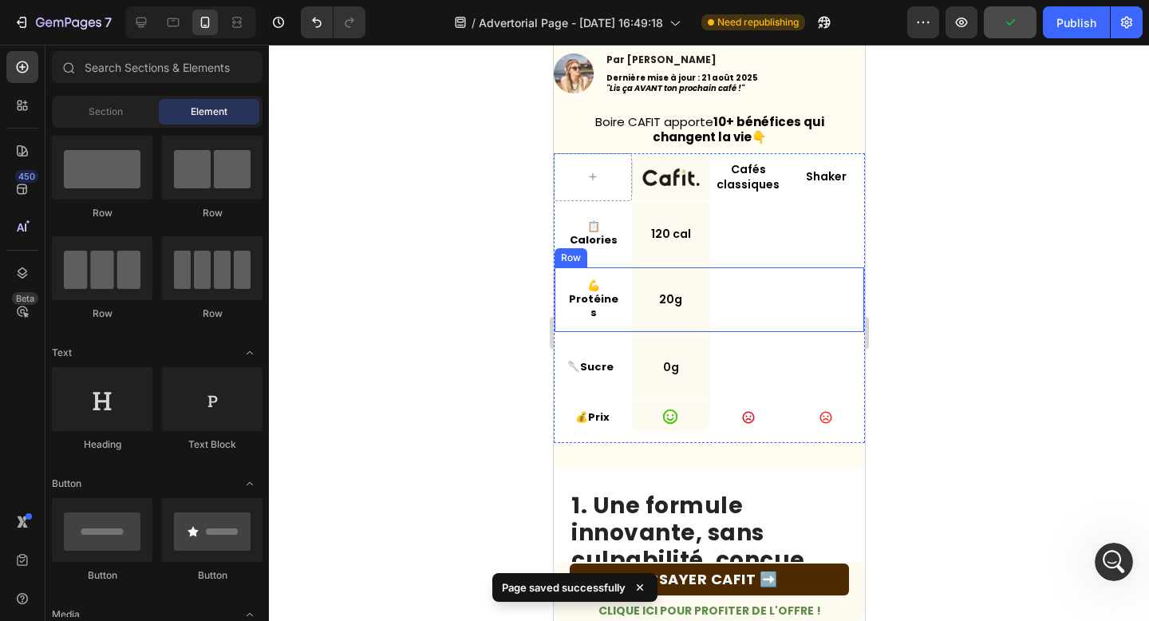
scroll to position [384, 0]
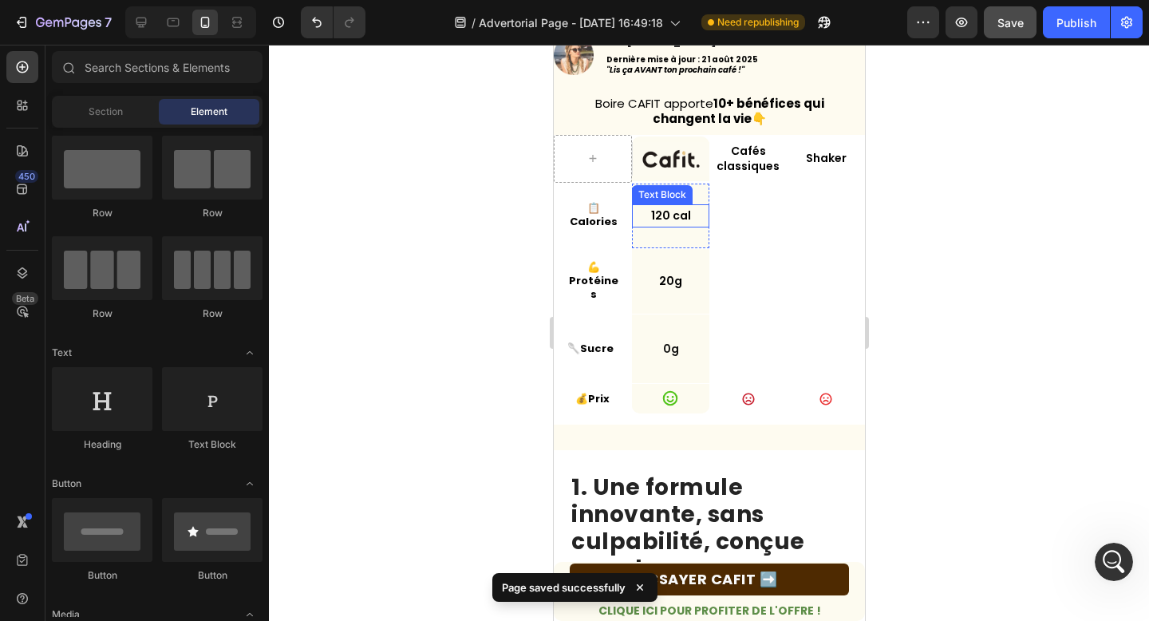
click at [692, 212] on p "120 cal" at bounding box center [670, 216] width 74 height 20
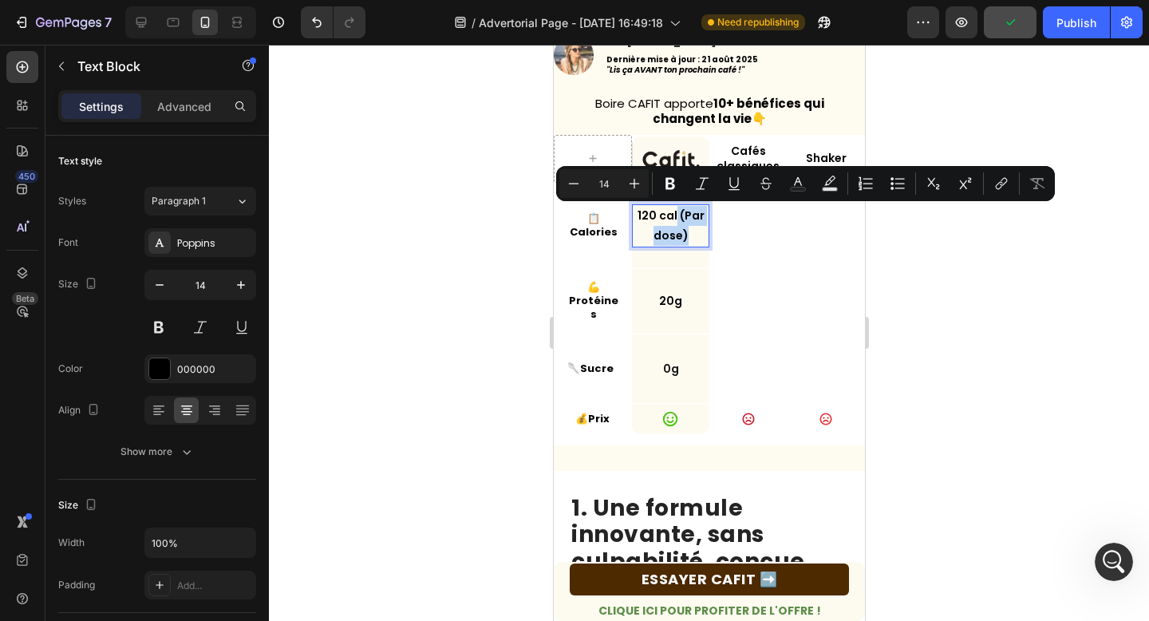
drag, startPoint x: 676, startPoint y: 215, endPoint x: 693, endPoint y: 233, distance: 25.4
click at [693, 233] on p "120 cal (Par dose)" at bounding box center [670, 226] width 74 height 40
click at [578, 185] on icon "Editor contextual toolbar" at bounding box center [574, 183] width 16 height 16
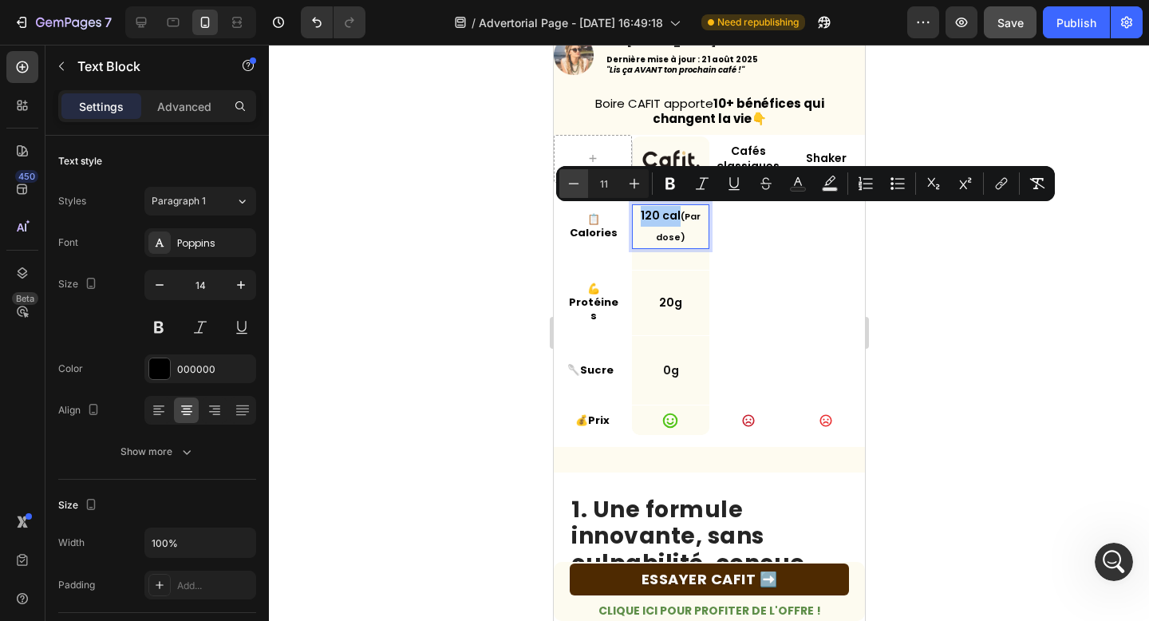
click at [578, 185] on icon "Editor contextual toolbar" at bounding box center [574, 183] width 16 height 16
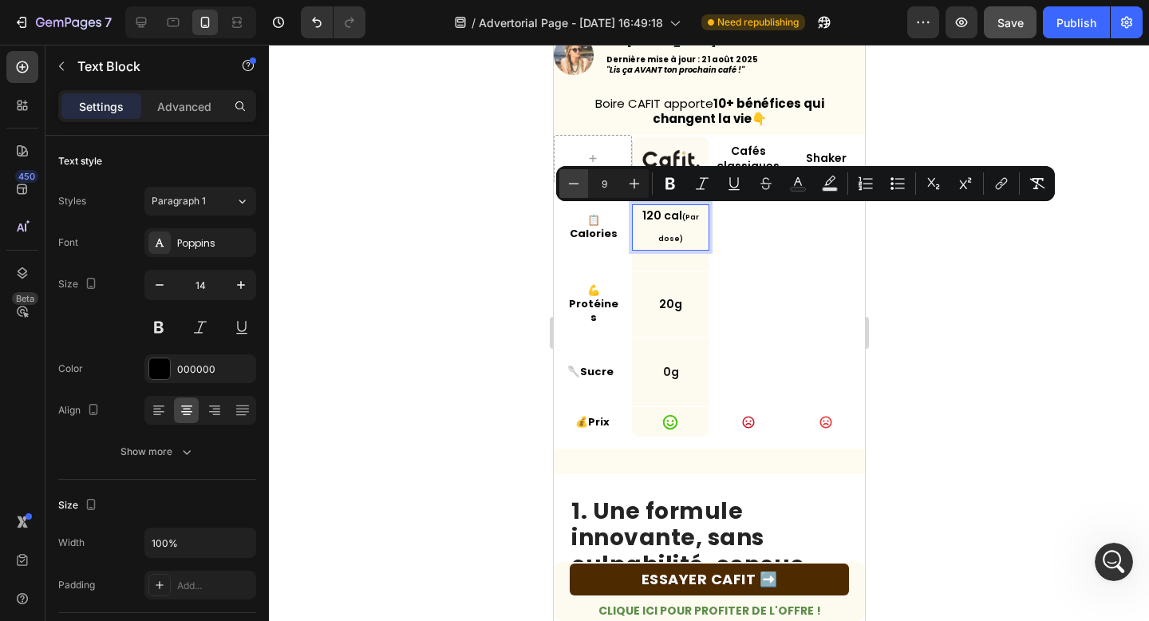
click at [578, 185] on icon "Editor contextual toolbar" at bounding box center [574, 183] width 16 height 16
type input "8"
click at [684, 293] on div "20g Text Block" at bounding box center [669, 304] width 77 height 23
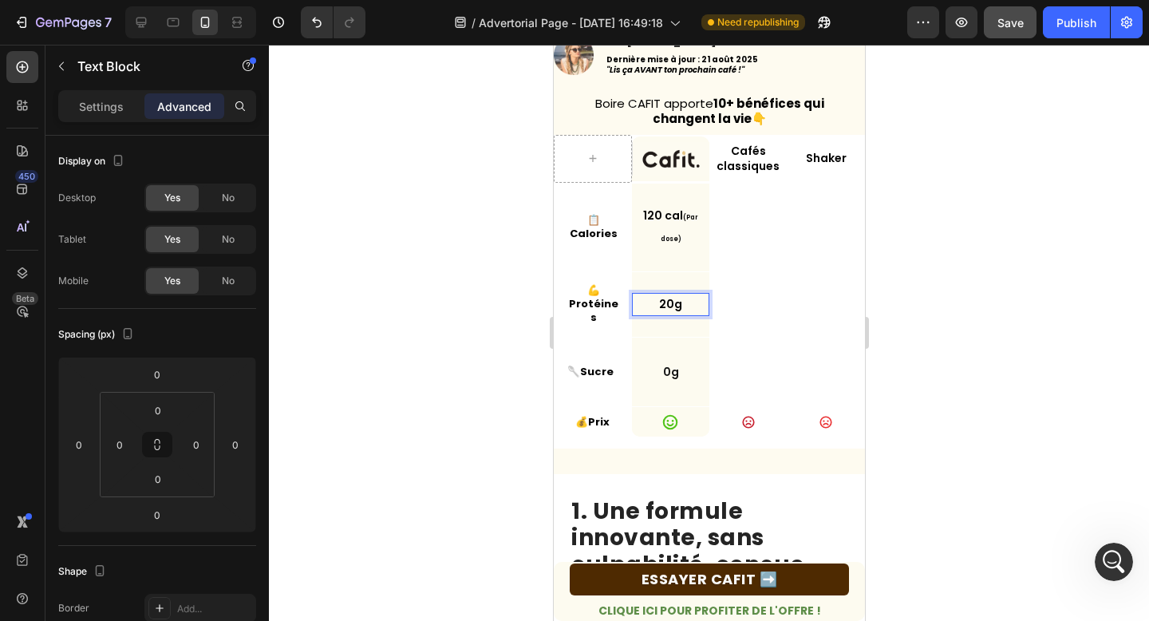
click at [686, 294] on p "20g" at bounding box center [670, 304] width 74 height 20
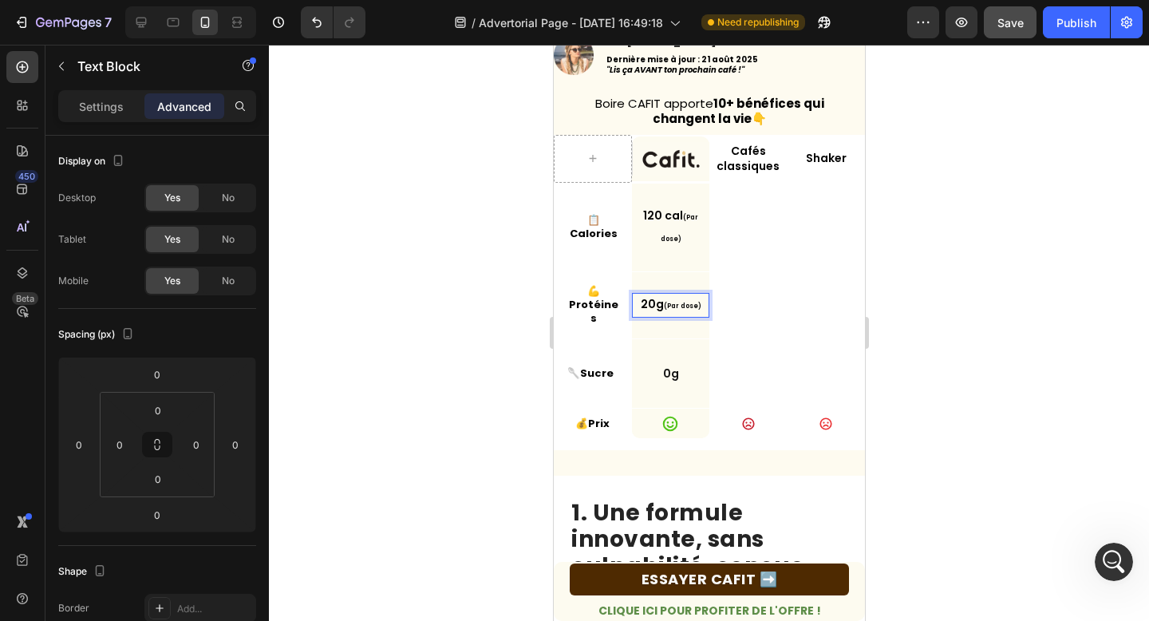
click at [666, 302] on span "(Par dose)" at bounding box center [681, 306] width 37 height 9
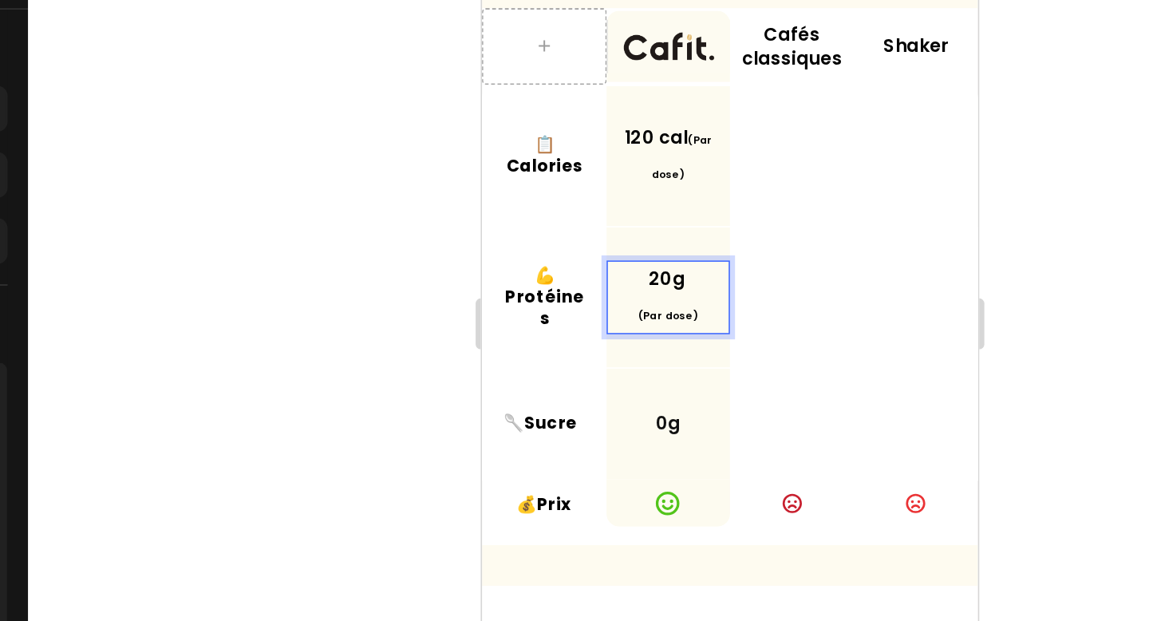
click at [577, 136] on p "(Par dose)" at bounding box center [598, 147] width 74 height 22
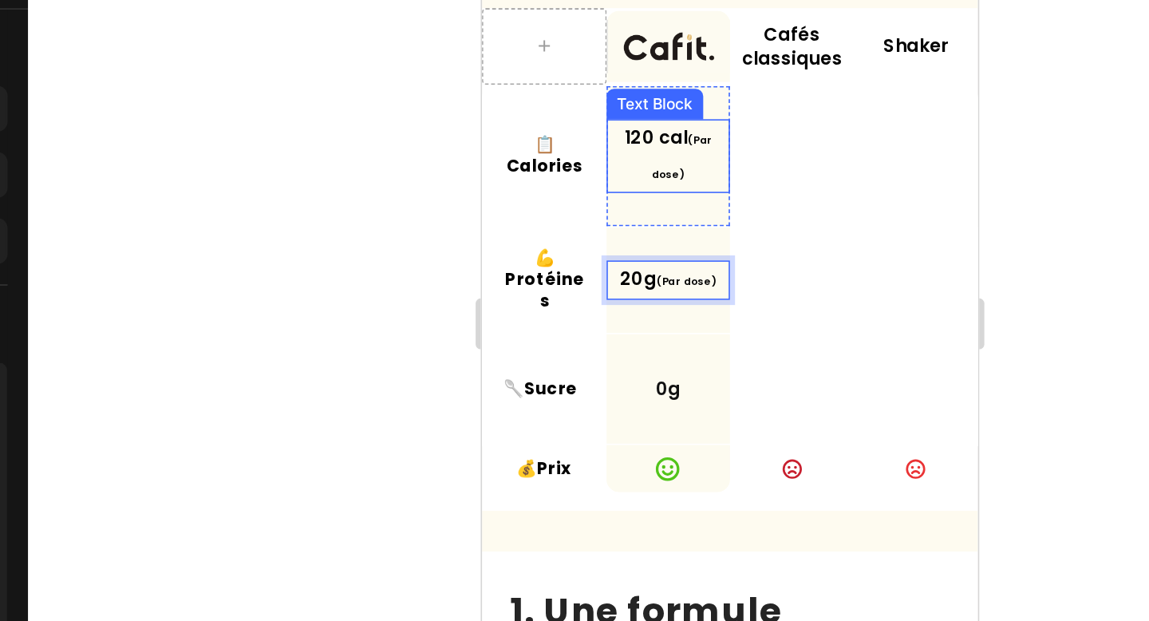
click at [600, 39] on span "(Par dose)" at bounding box center [607, 49] width 38 height 30
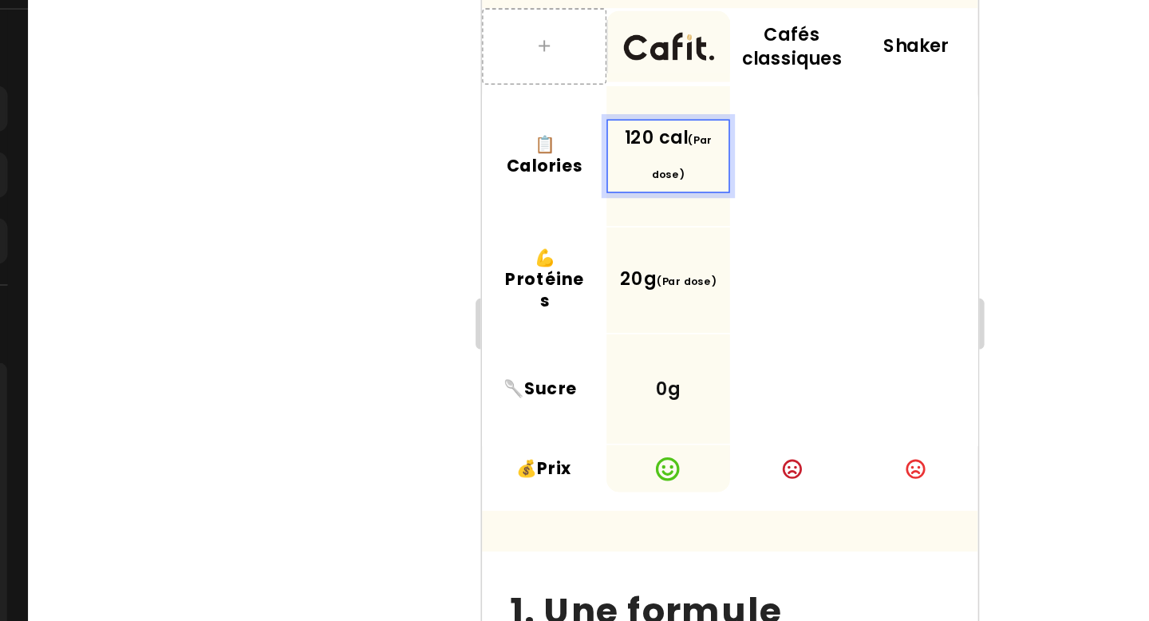
click at [600, 37] on span "(Par dose)" at bounding box center [607, 49] width 38 height 30
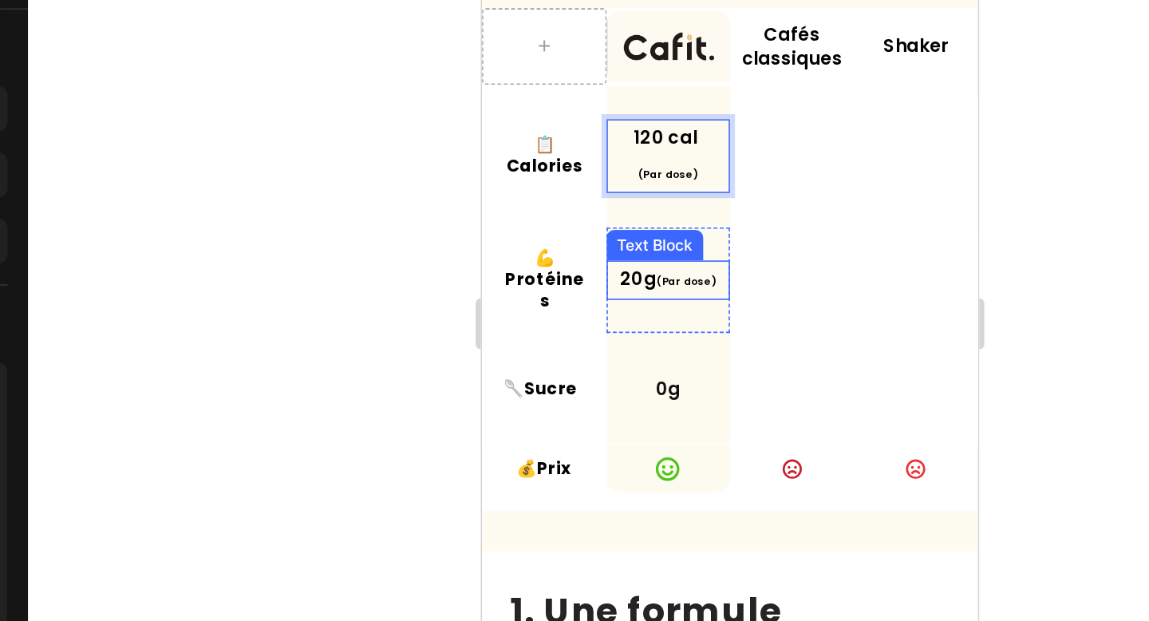
click at [595, 126] on span "(Par dose)" at bounding box center [609, 126] width 37 height 9
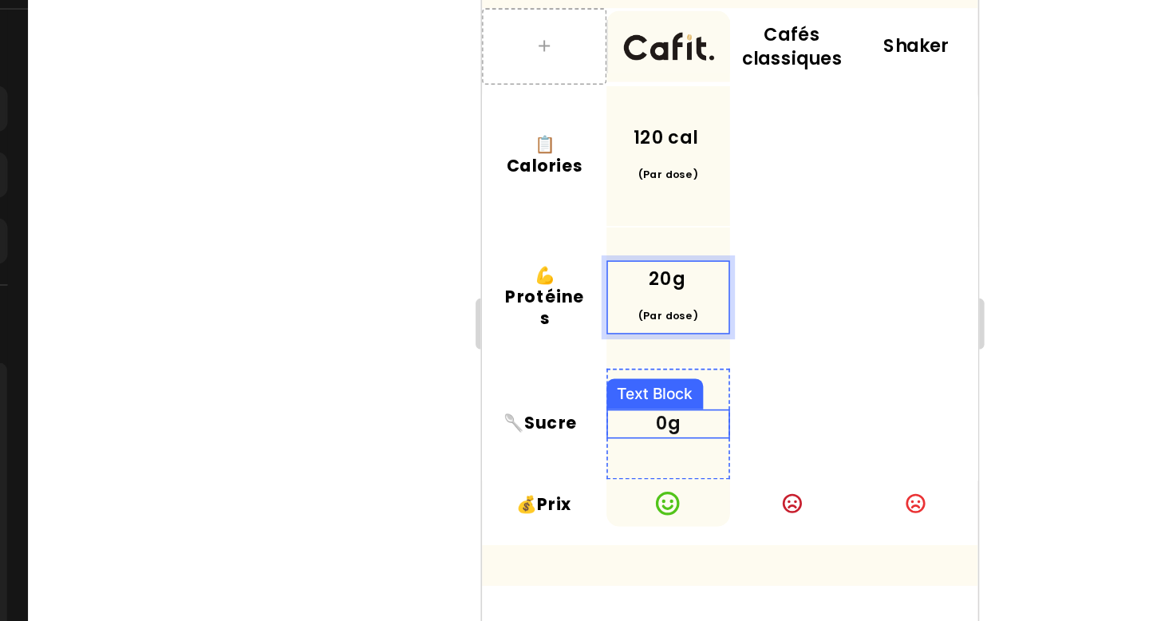
click at [613, 216] on p "0g" at bounding box center [598, 215] width 74 height 14
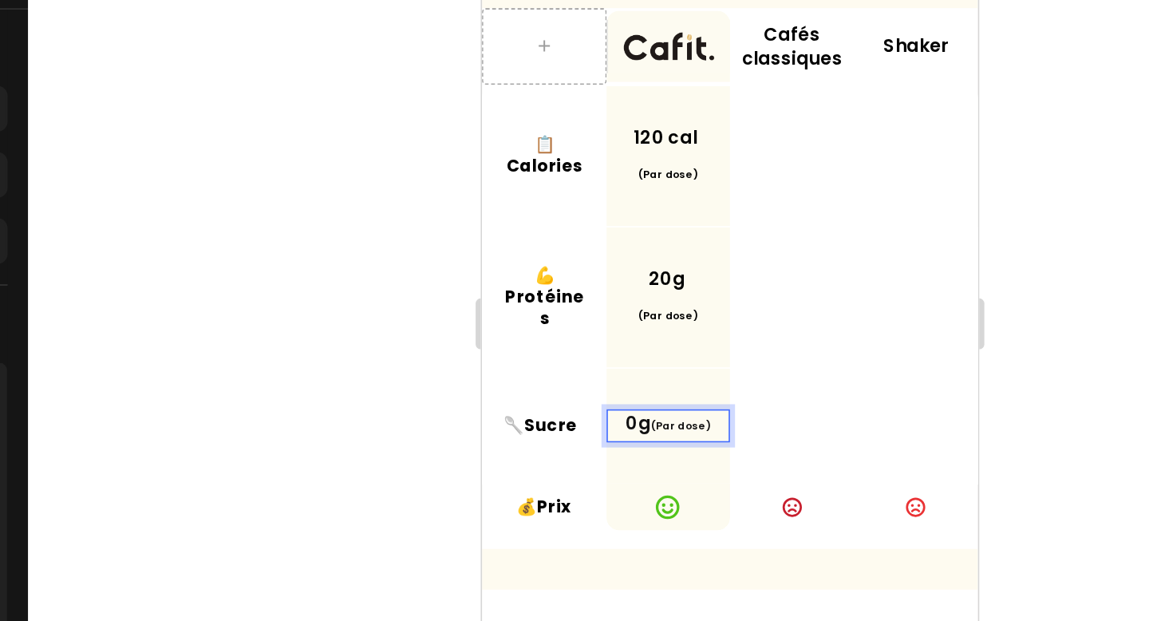
click at [589, 216] on span "(Par dose)" at bounding box center [605, 217] width 37 height 9
click at [589, 211] on p "0g (Par dose)" at bounding box center [598, 216] width 74 height 17
drag, startPoint x: 590, startPoint y: 214, endPoint x: 635, endPoint y: 214, distance: 44.7
click at [635, 214] on div "0g (Par dose)" at bounding box center [597, 217] width 77 height 20
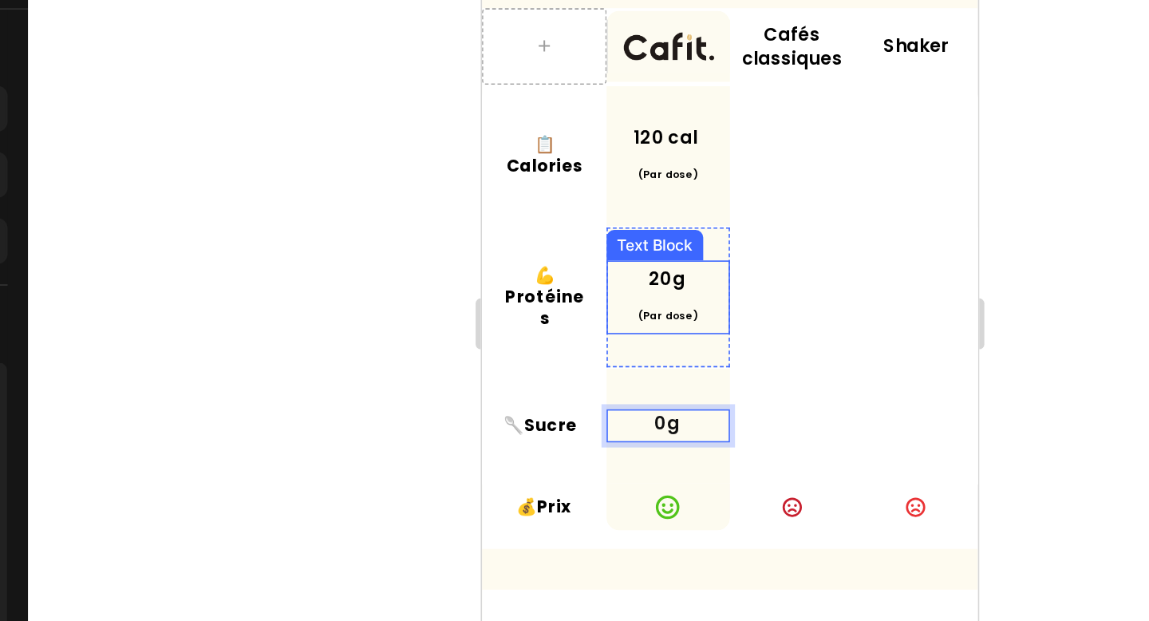
click at [589, 148] on span "(Par dose)" at bounding box center [597, 148] width 37 height 9
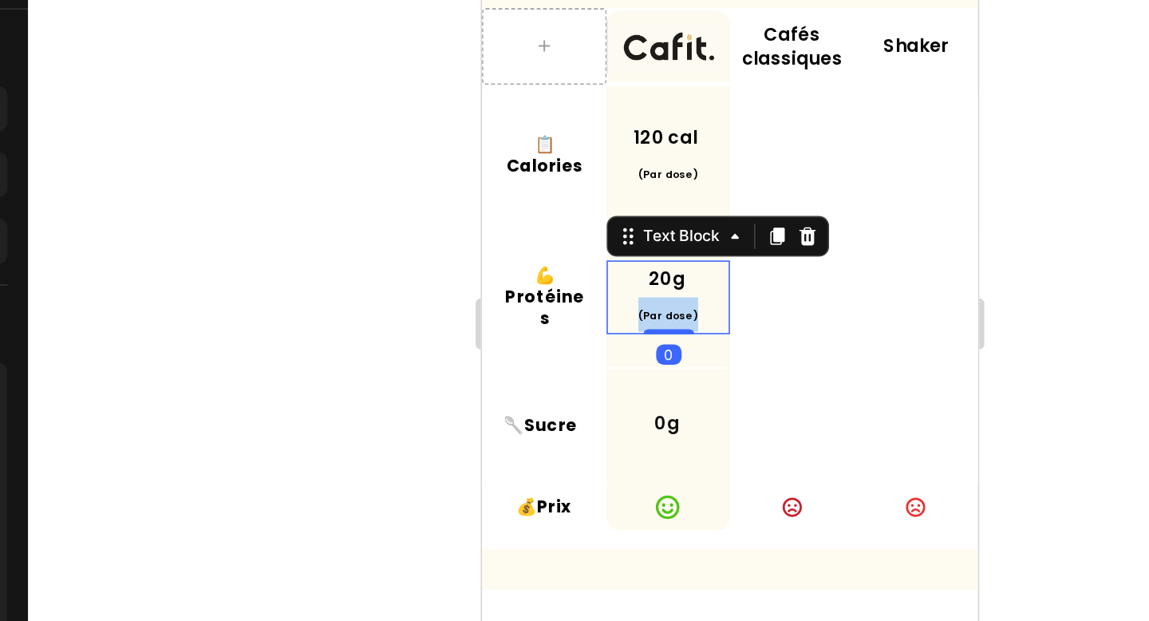
click at [589, 148] on span "(Par dose)" at bounding box center [597, 148] width 37 height 9
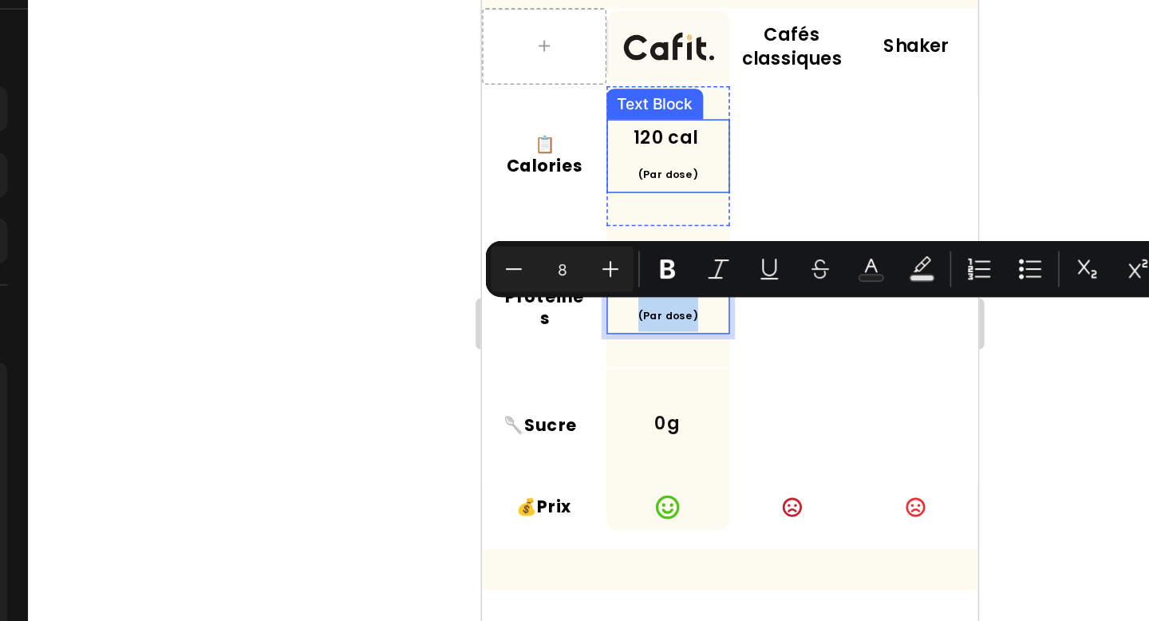
click at [593, 57] on span "(Par dose)" at bounding box center [597, 59] width 37 height 9
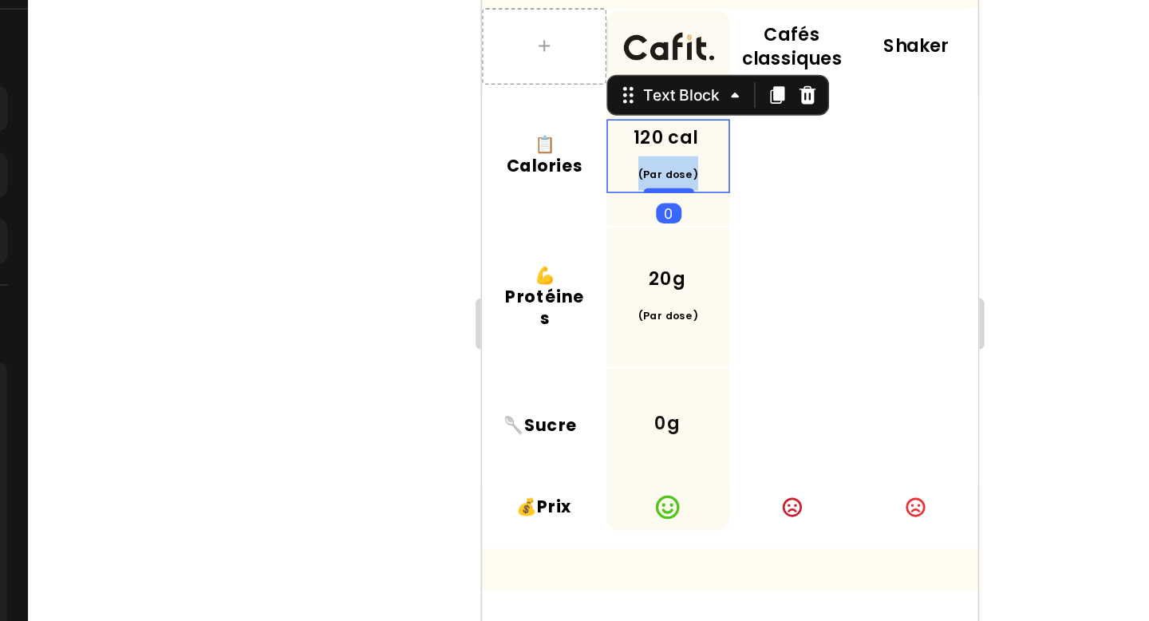
click at [593, 57] on span "(Par dose)" at bounding box center [597, 59] width 37 height 9
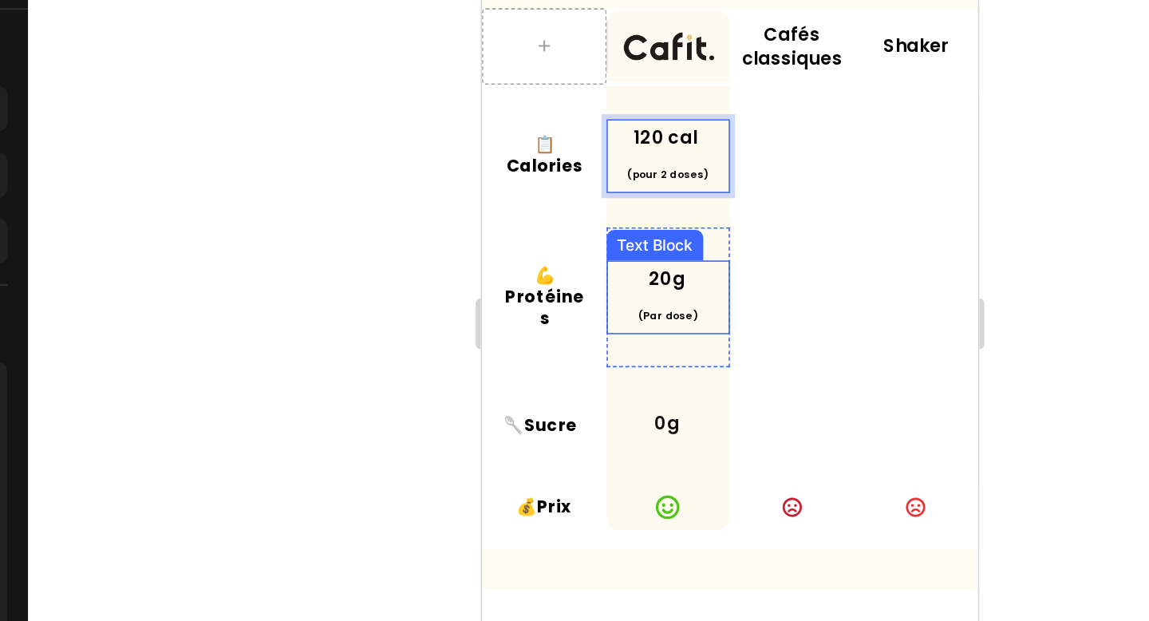
click at [599, 148] on span "(Par dose)" at bounding box center [597, 148] width 37 height 9
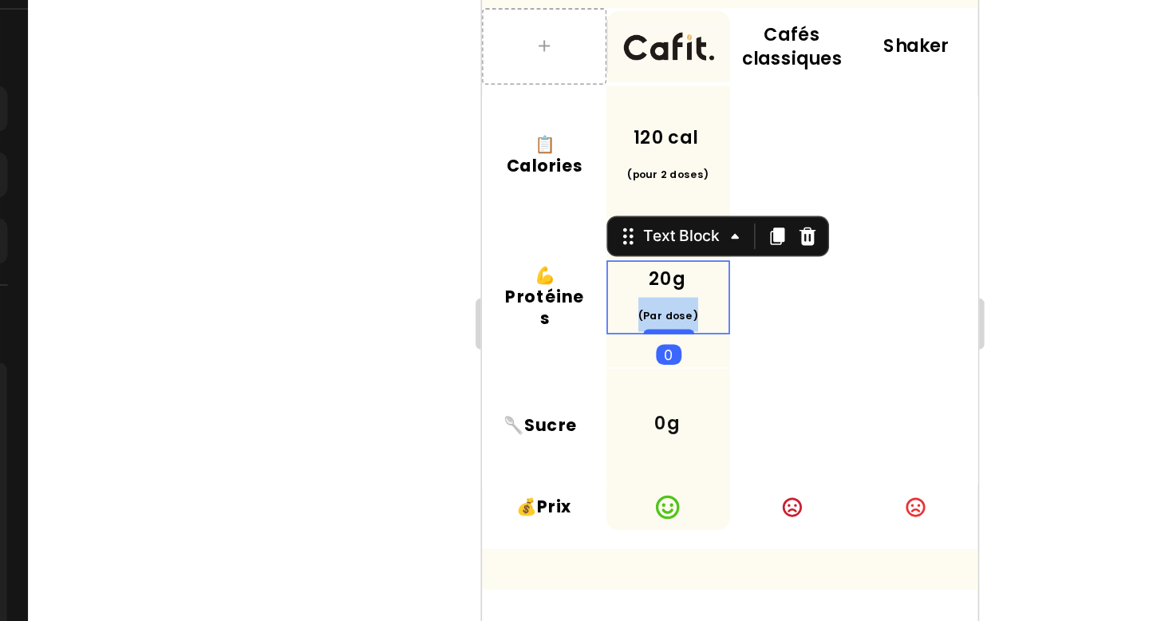
click at [599, 148] on span "(Par dose)" at bounding box center [597, 148] width 37 height 9
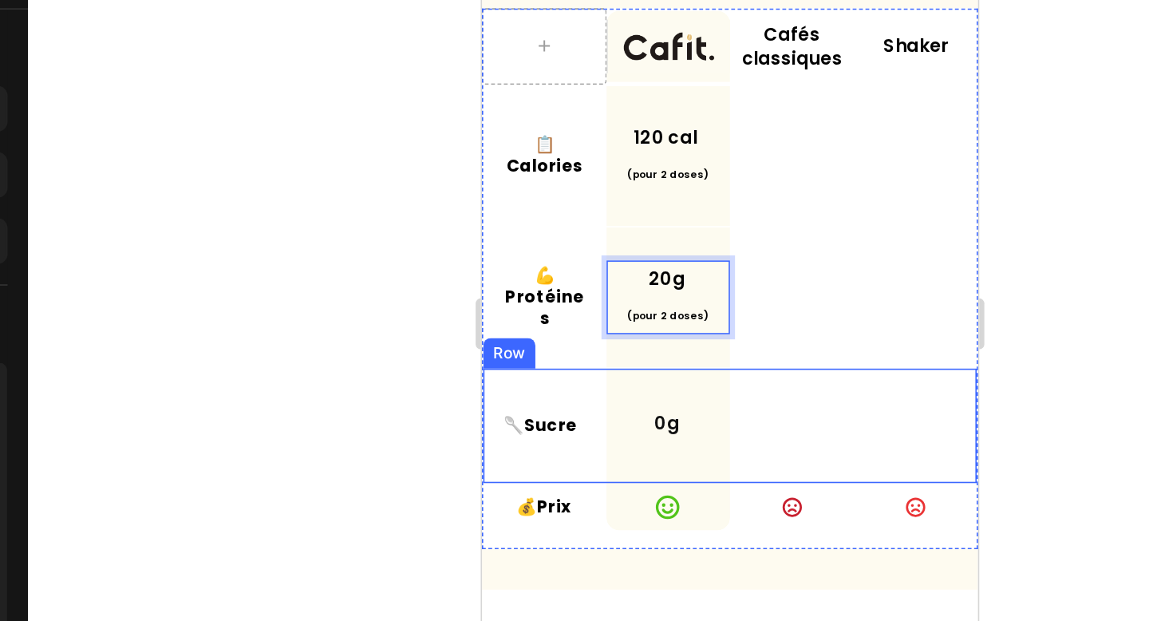
click at [719, 151] on div "Icon" at bounding box center [753, 136] width 77 height 51
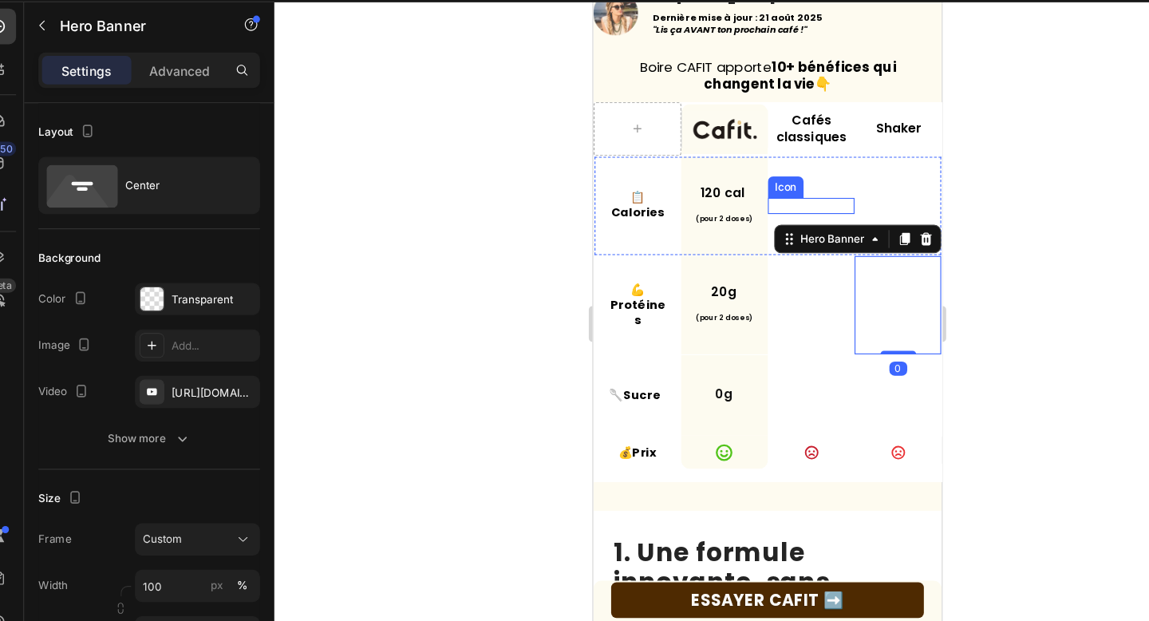
click at [795, 176] on div "Icon" at bounding box center [785, 183] width 77 height 14
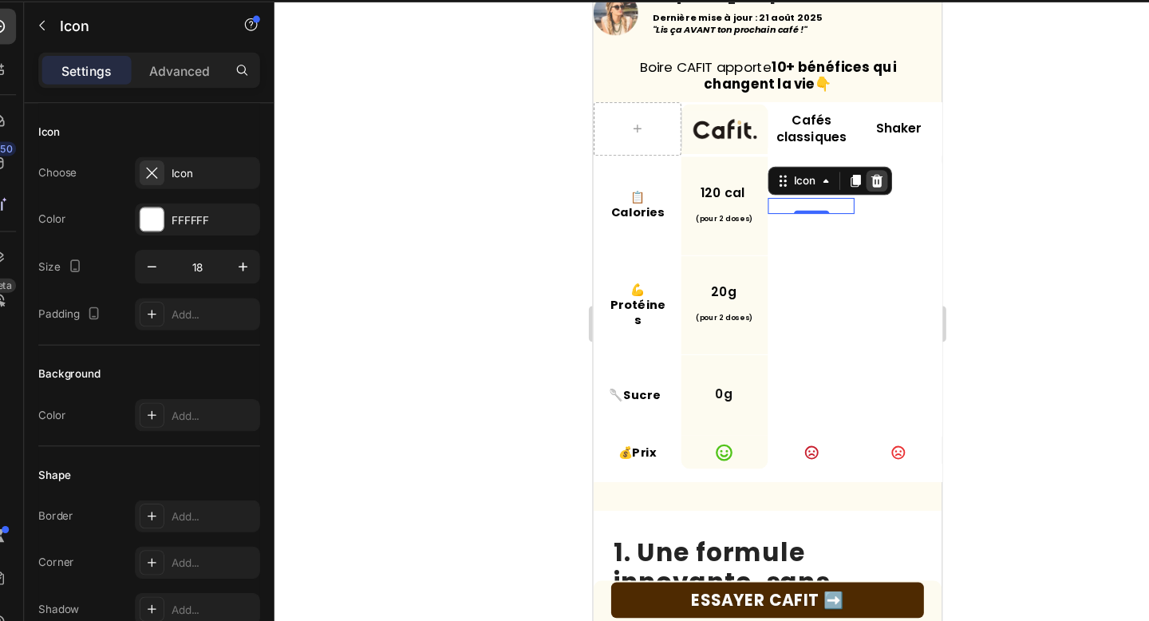
click at [845, 156] on icon at bounding box center [845, 161] width 10 height 11
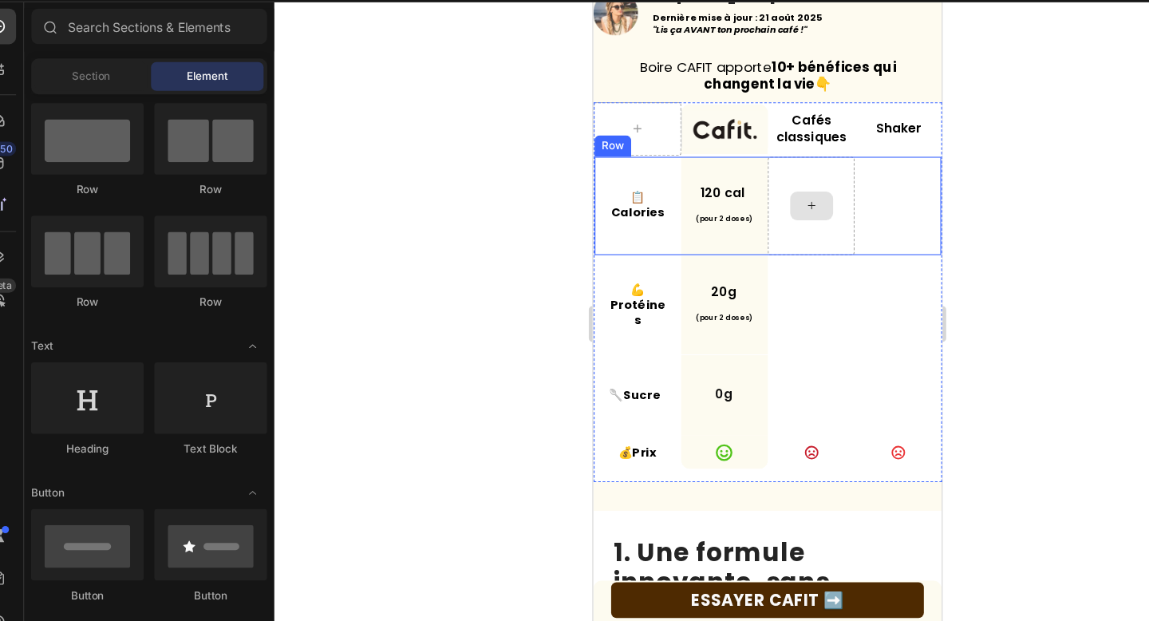
click at [787, 178] on icon at bounding box center [786, 183] width 13 height 14
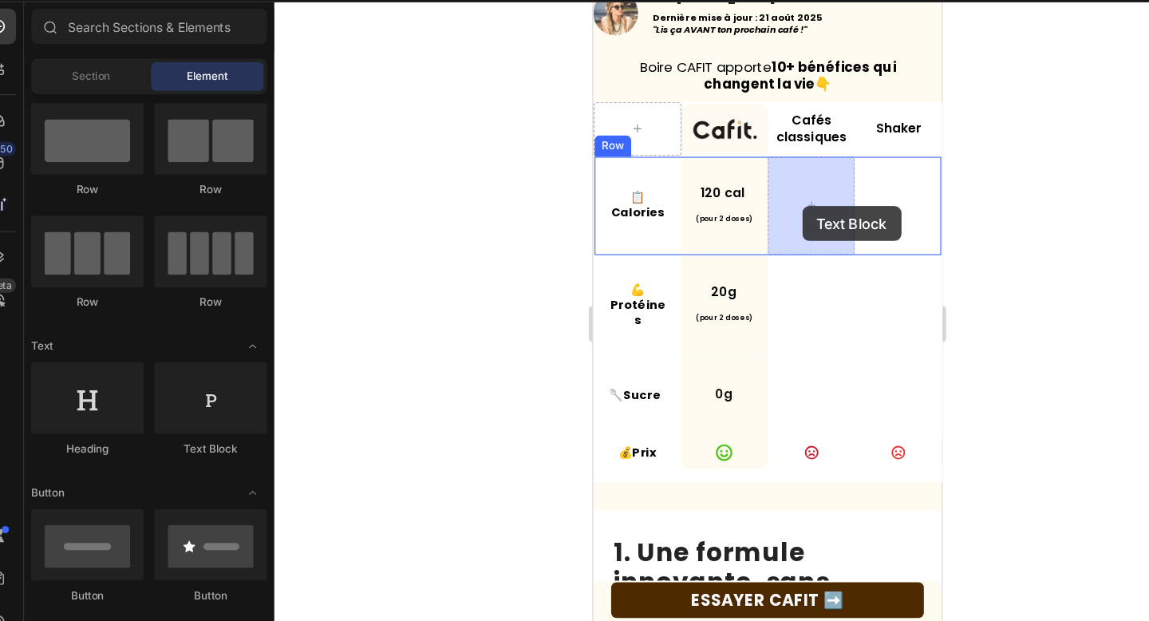
drag, startPoint x: 808, startPoint y: 397, endPoint x: 778, endPoint y: 184, distance: 215.1
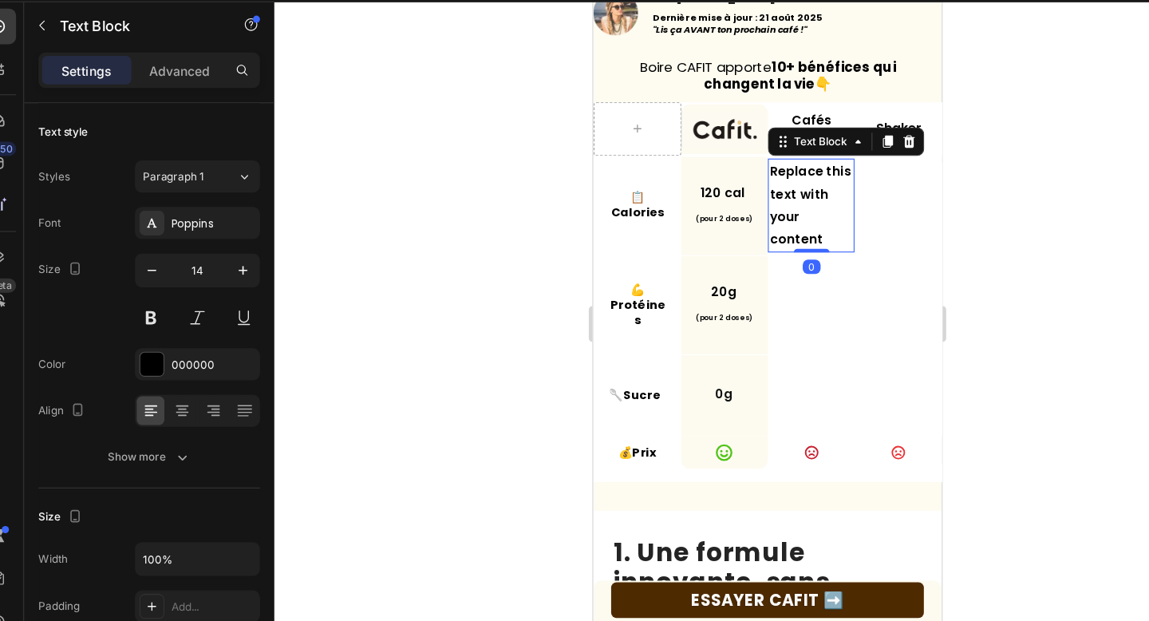
click at [778, 184] on div "Replace this text with your content" at bounding box center [785, 183] width 77 height 84
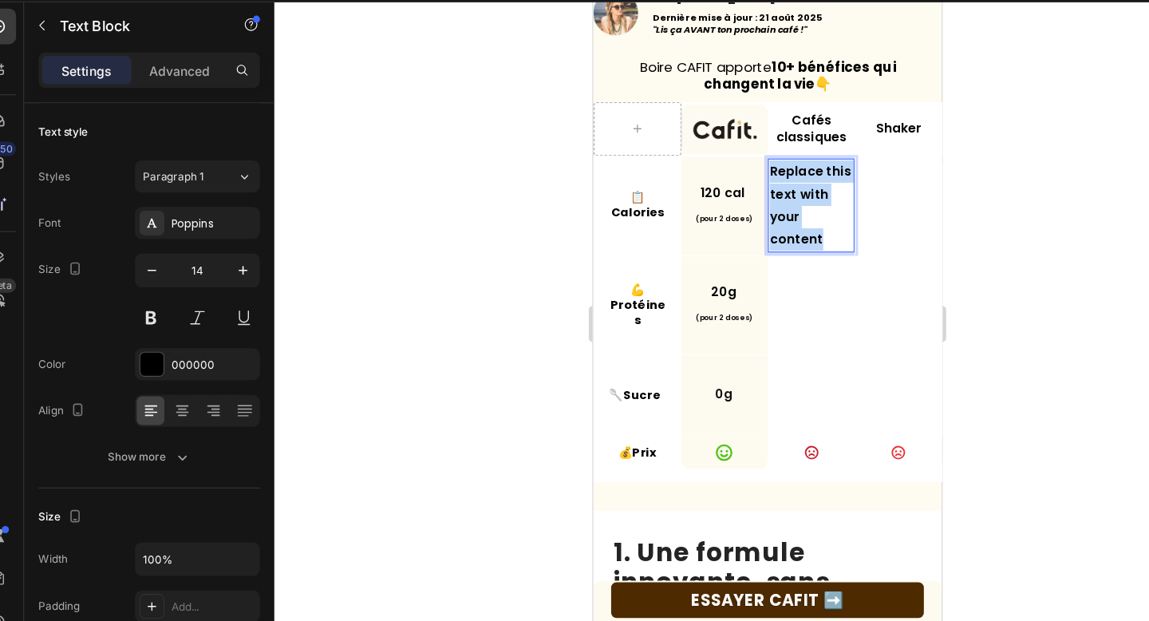
click at [778, 184] on p "Replace this text with your content" at bounding box center [786, 183] width 74 height 81
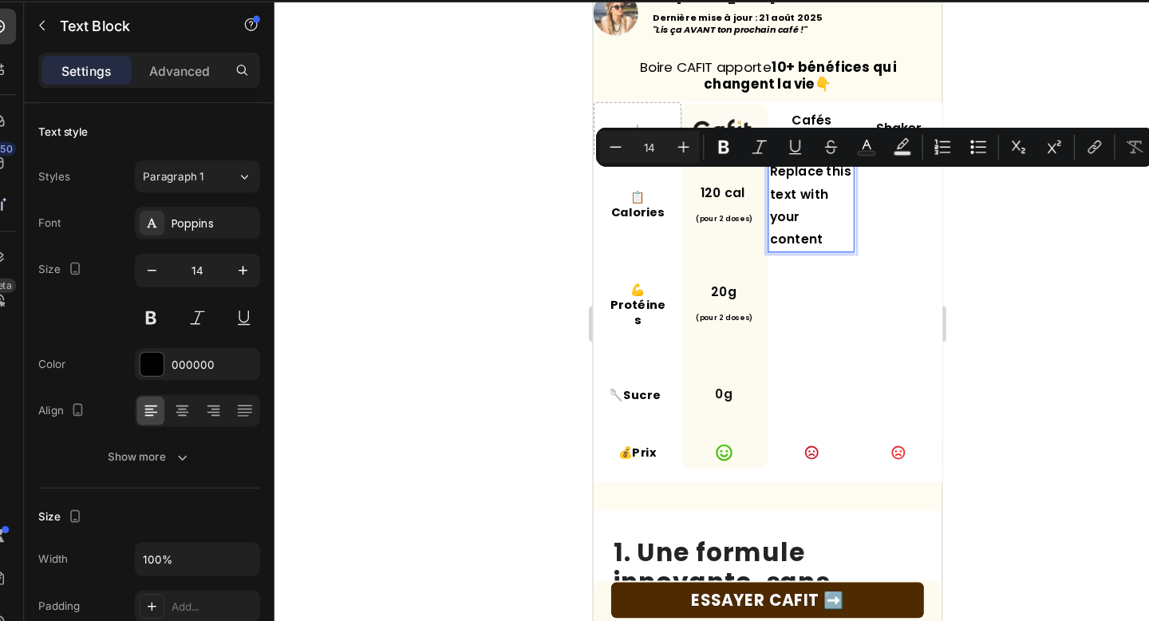
scroll to position [393, 0]
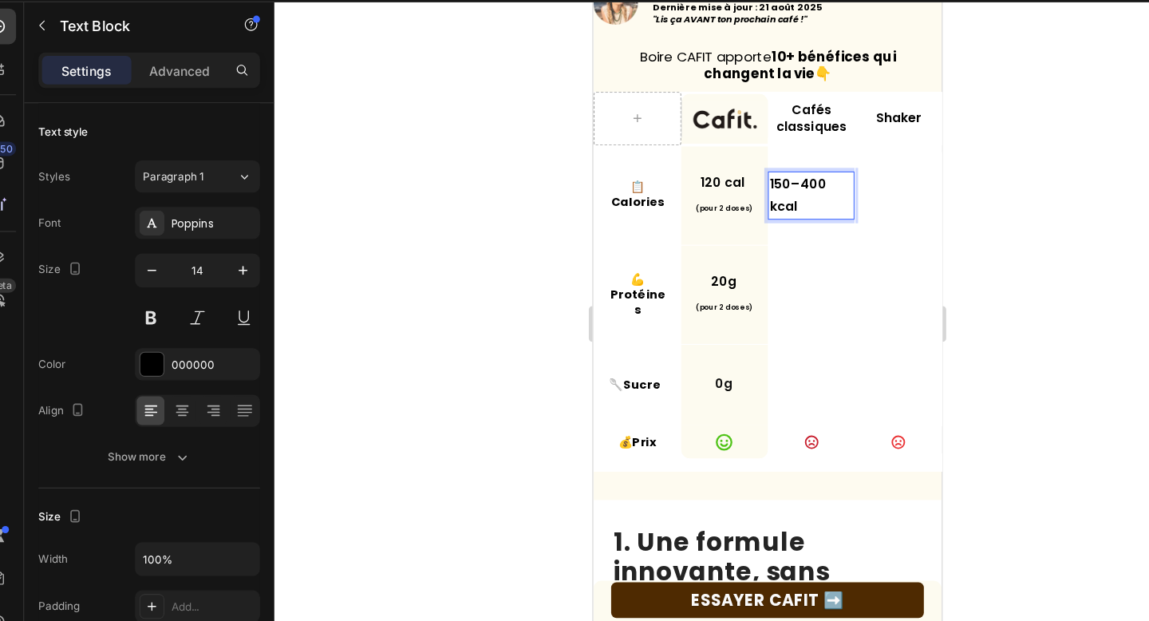
click at [769, 169] on p "150–400 kcal" at bounding box center [786, 174] width 74 height 40
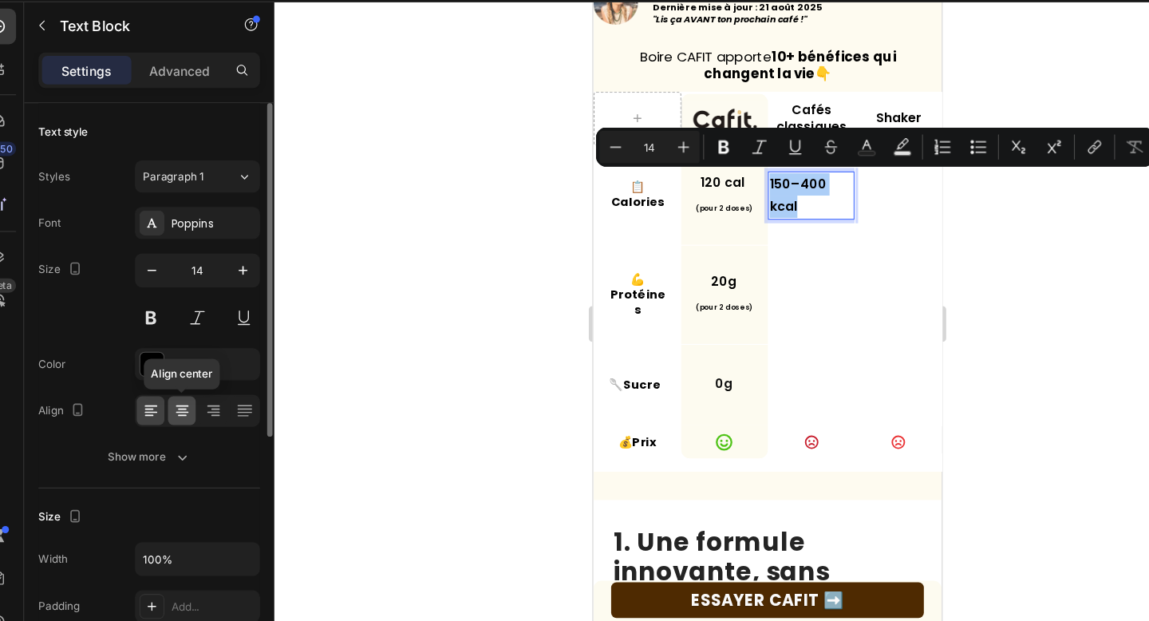
click at [179, 415] on icon at bounding box center [187, 410] width 16 height 16
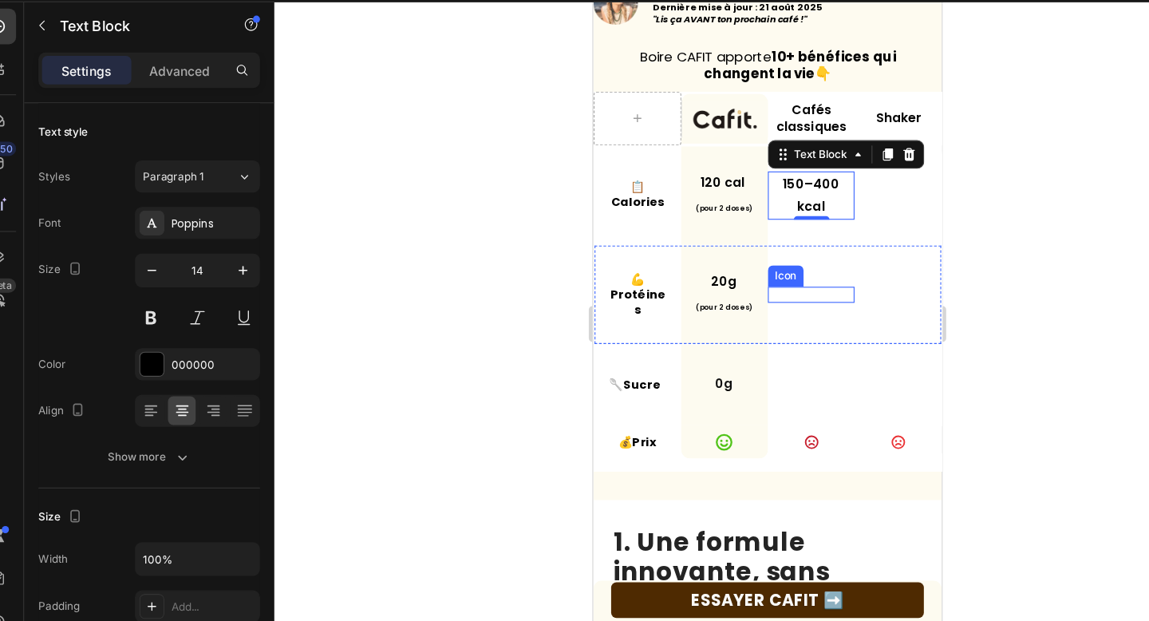
click at [787, 245] on div "Icon" at bounding box center [785, 263] width 77 height 88
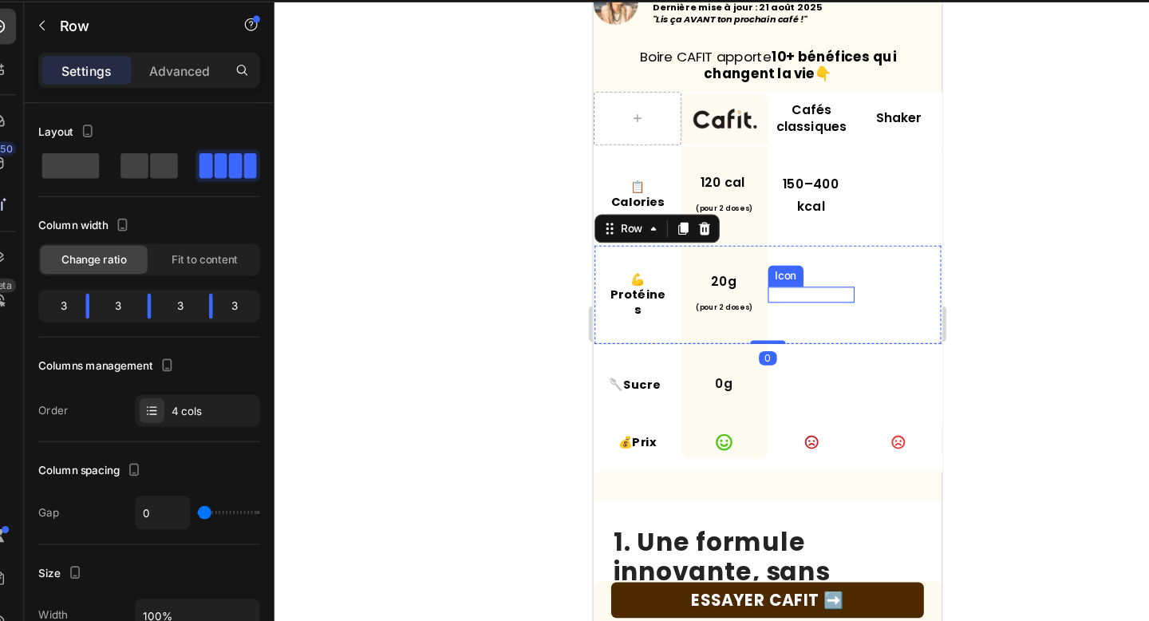
click at [785, 258] on icon at bounding box center [786, 262] width 14 height 14
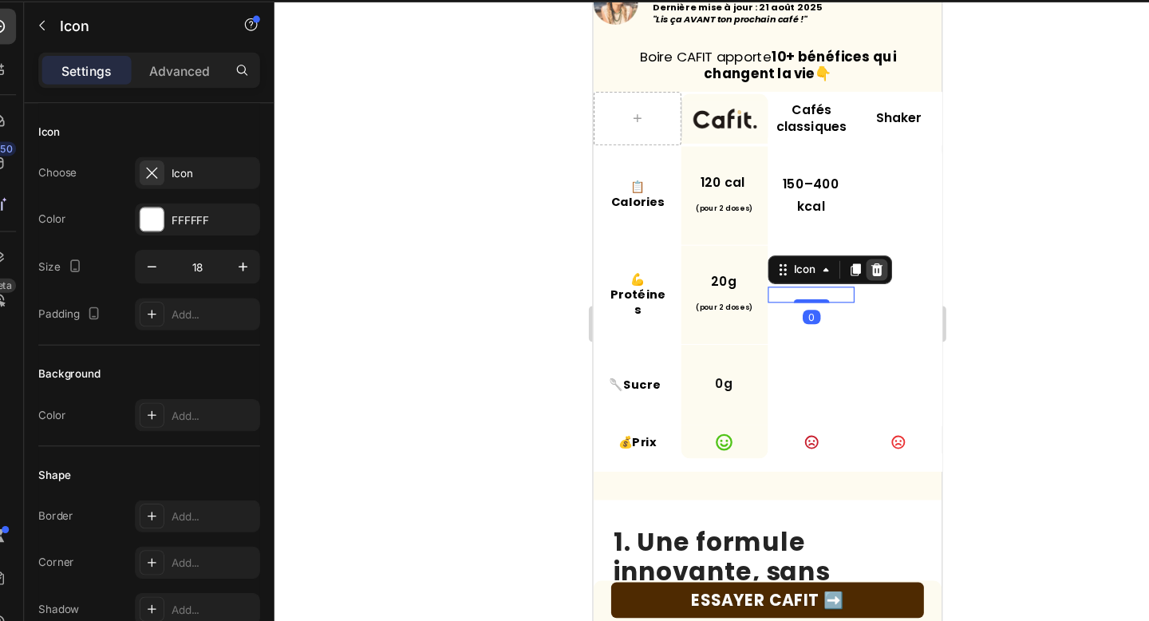
click at [845, 242] on icon at bounding box center [845, 240] width 10 height 11
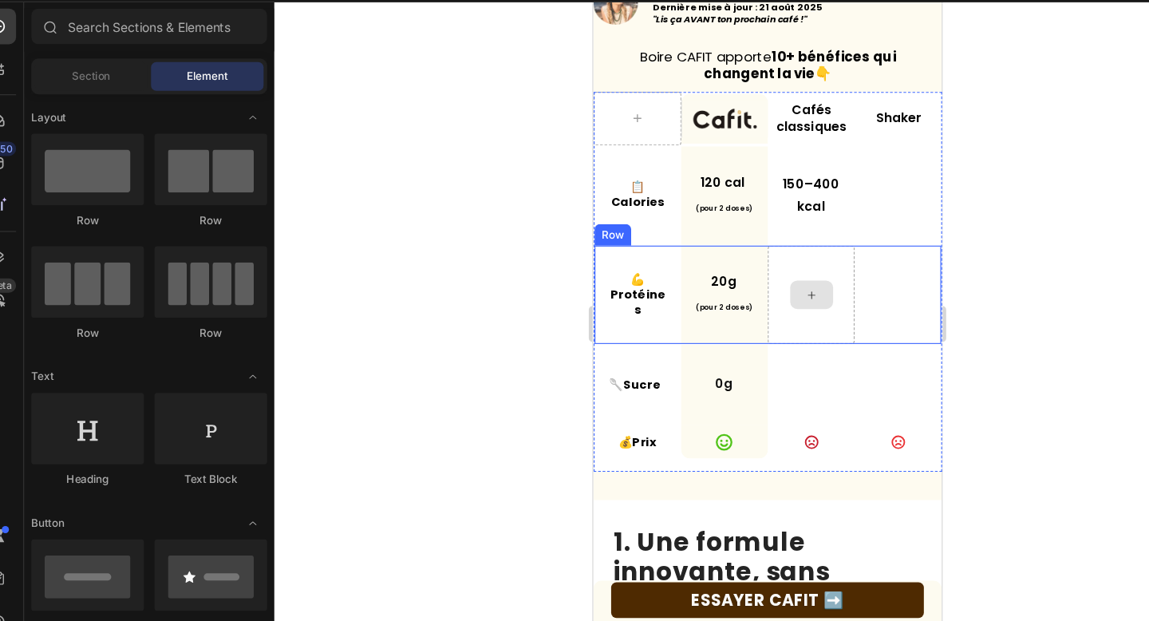
click at [787, 265] on icon at bounding box center [786, 263] width 13 height 14
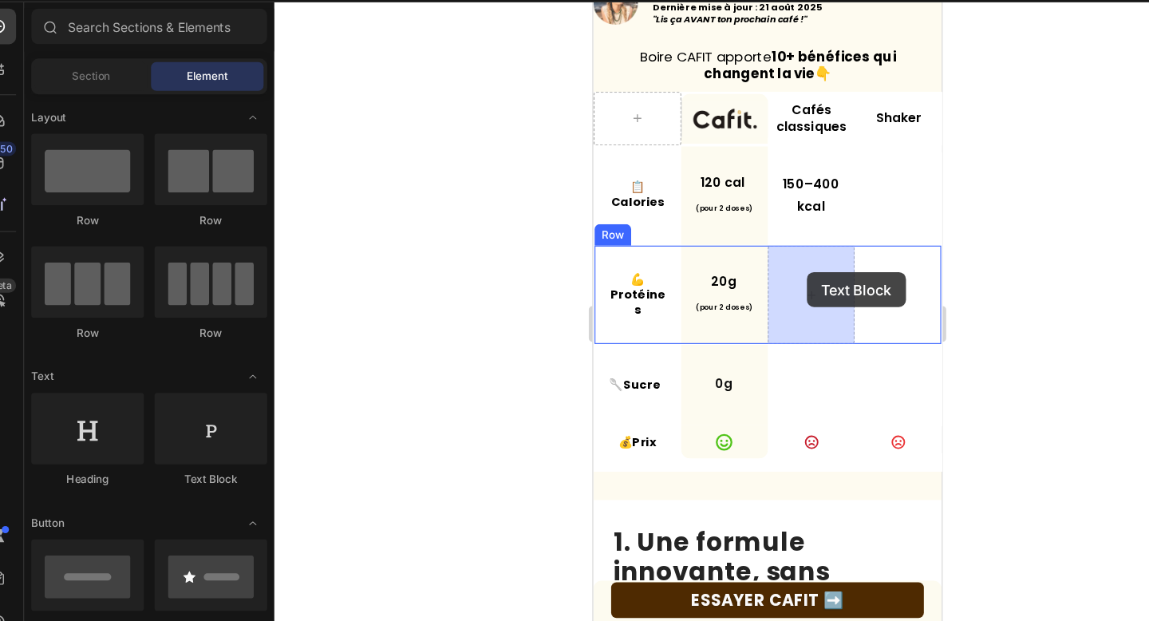
drag, startPoint x: 798, startPoint y: 401, endPoint x: 782, endPoint y: 242, distance: 159.5
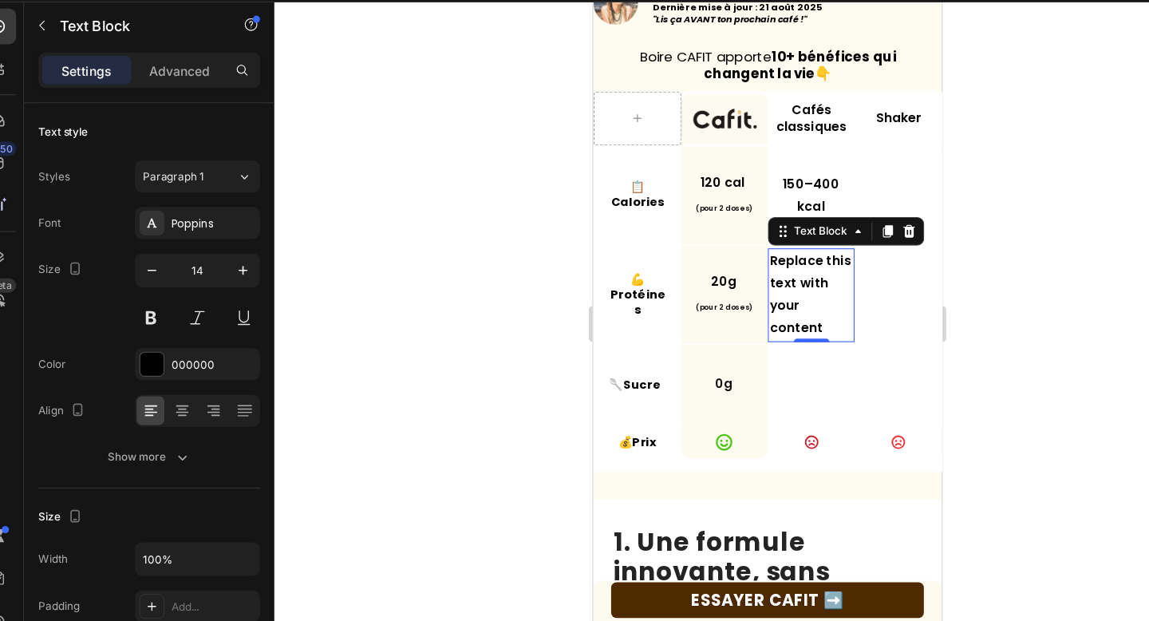
click at [793, 263] on div "Replace this text with your content" at bounding box center [785, 263] width 77 height 84
click at [793, 263] on p "Replace this text with your content" at bounding box center [786, 263] width 74 height 81
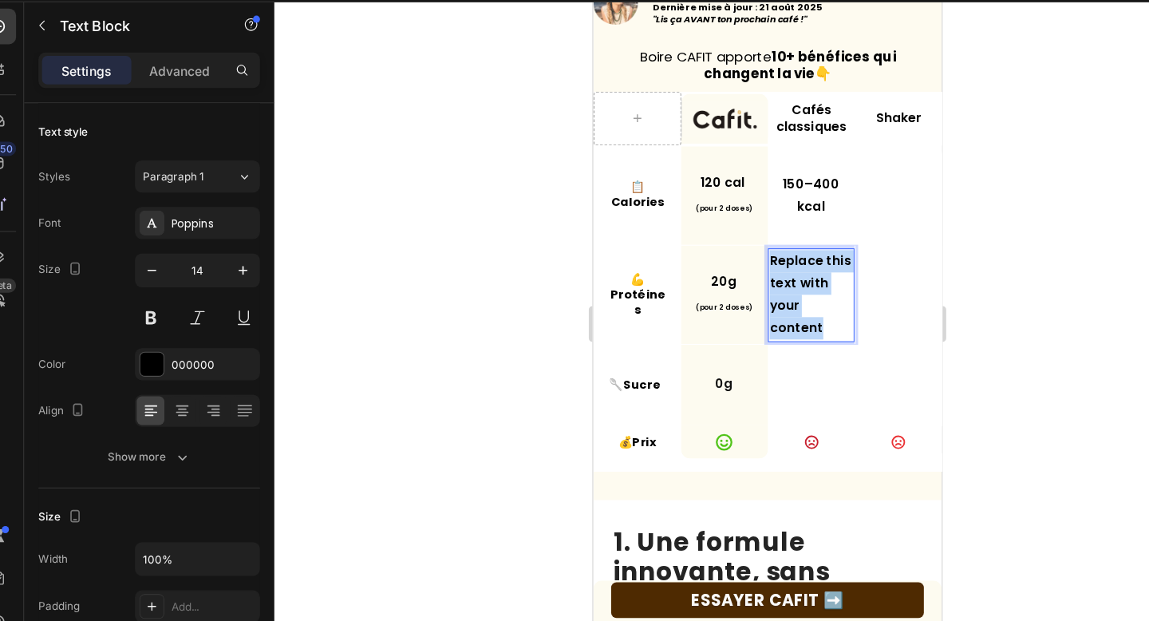
click at [793, 263] on p "Replace this text with your content" at bounding box center [786, 263] width 74 height 81
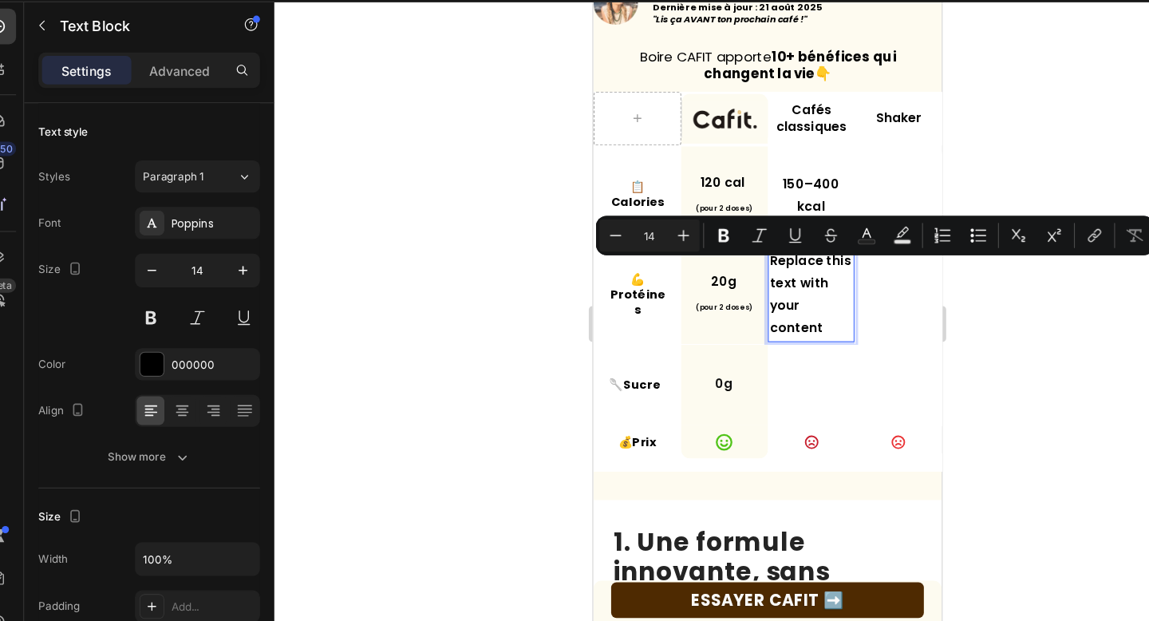
scroll to position [413, 0]
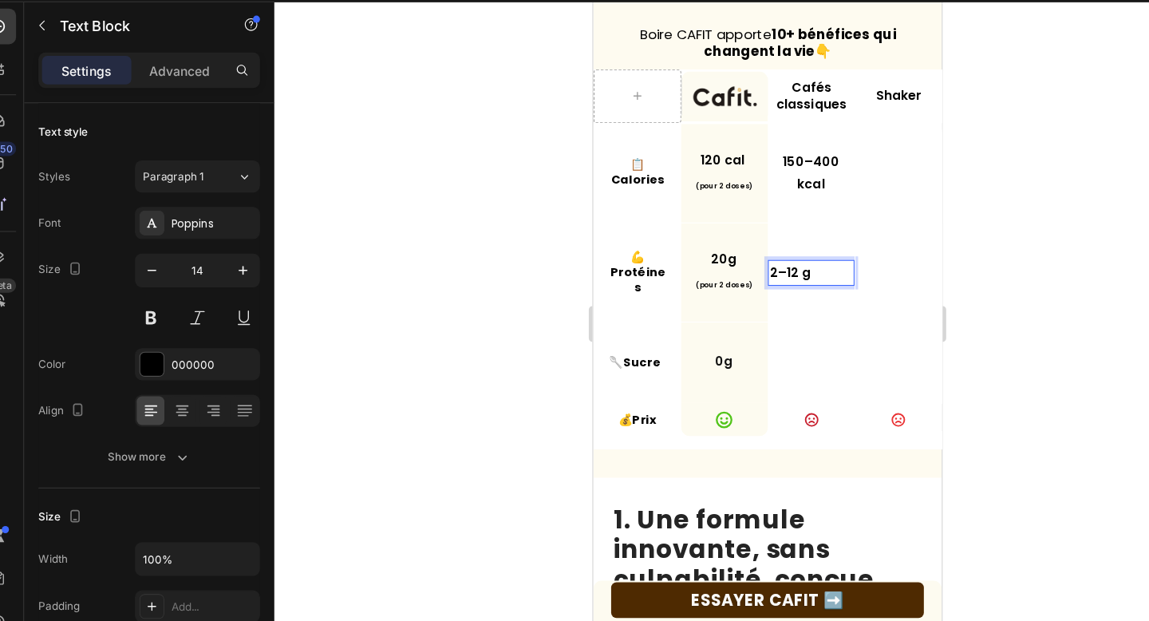
click at [764, 237] on p "2–12 g" at bounding box center [786, 243] width 74 height 20
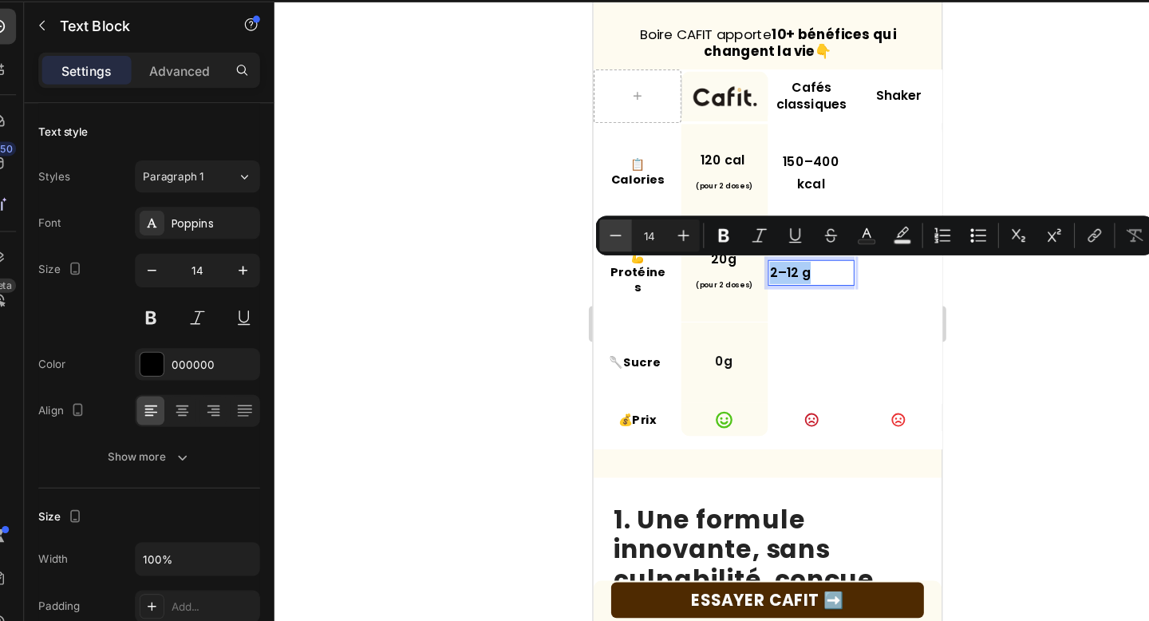
click at [573, 253] on icon "Editor contextual toolbar" at bounding box center [574, 253] width 10 height 1
type input "13"
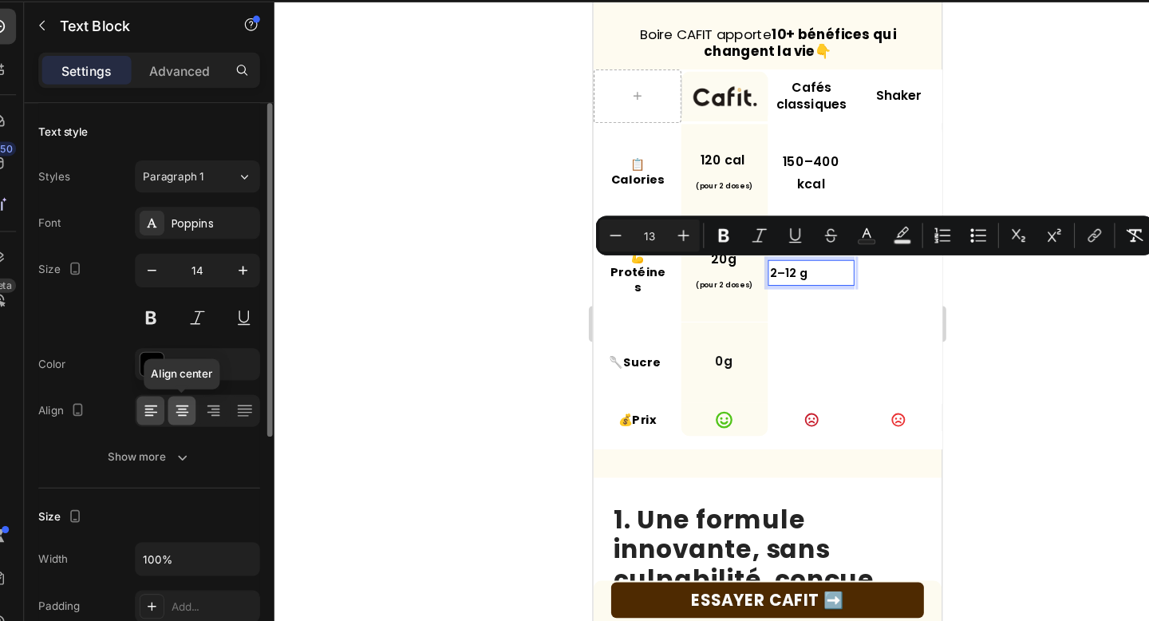
click at [187, 400] on div at bounding box center [186, 410] width 25 height 26
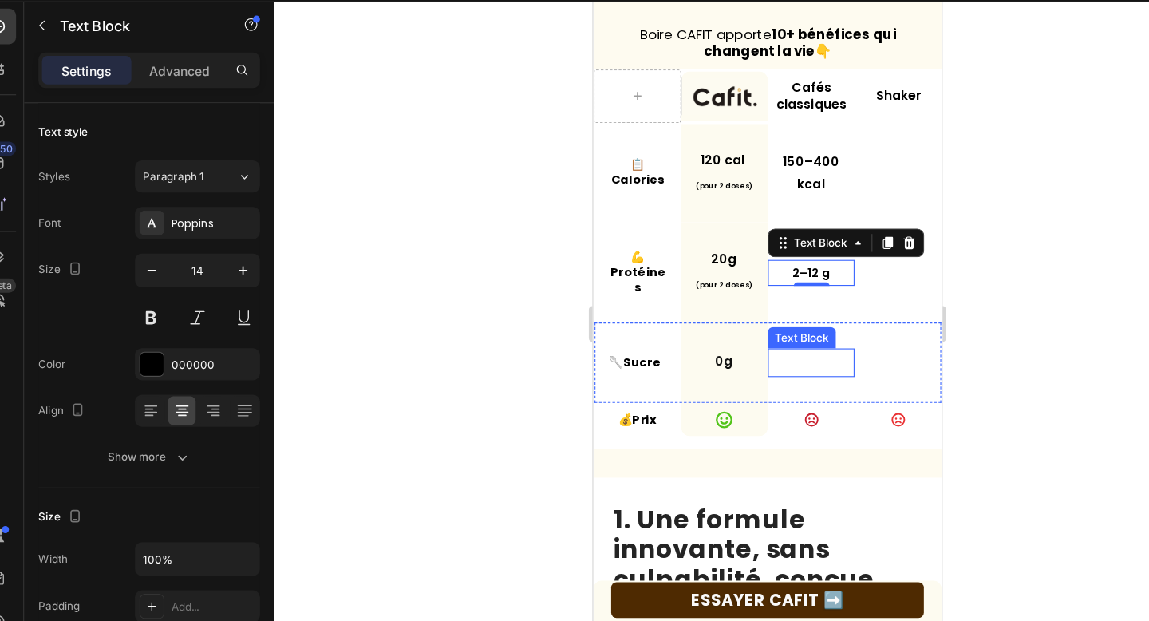
click at [801, 300] on div "Text Block" at bounding box center [778, 301] width 54 height 14
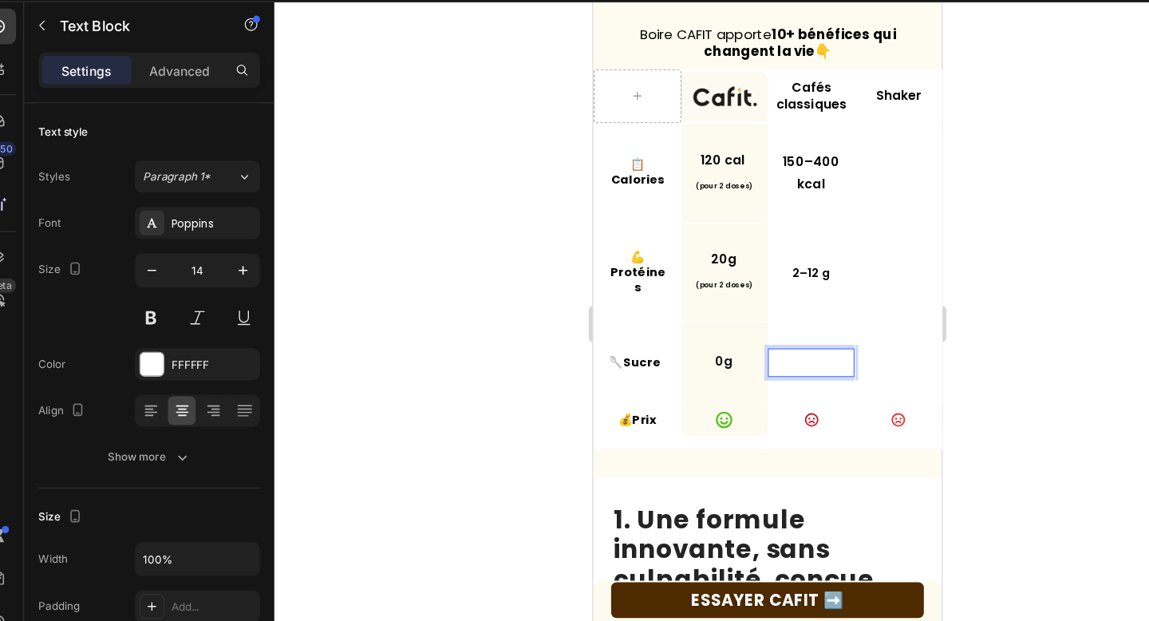
click at [788, 317] on p "-4 hours" at bounding box center [786, 323] width 66 height 14
click at [781, 316] on p "-4 hours" at bounding box center [786, 323] width 66 height 14
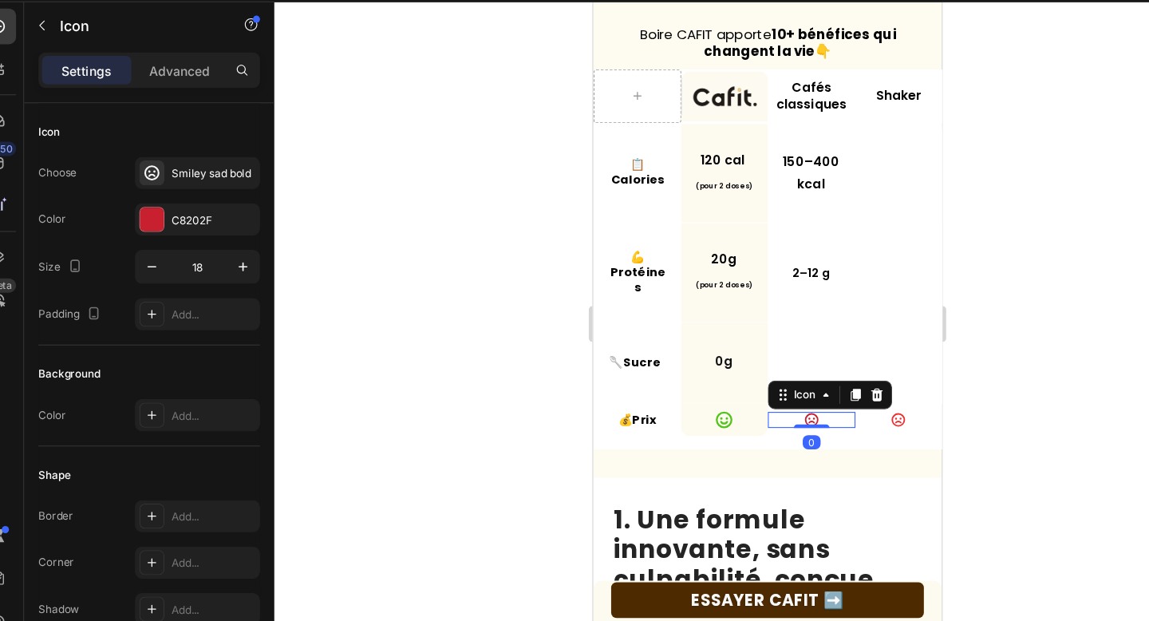
click at [817, 380] on div "Icon 0" at bounding box center [786, 374] width 78 height 14
click at [784, 319] on p "-4 hours" at bounding box center [786, 323] width 66 height 14
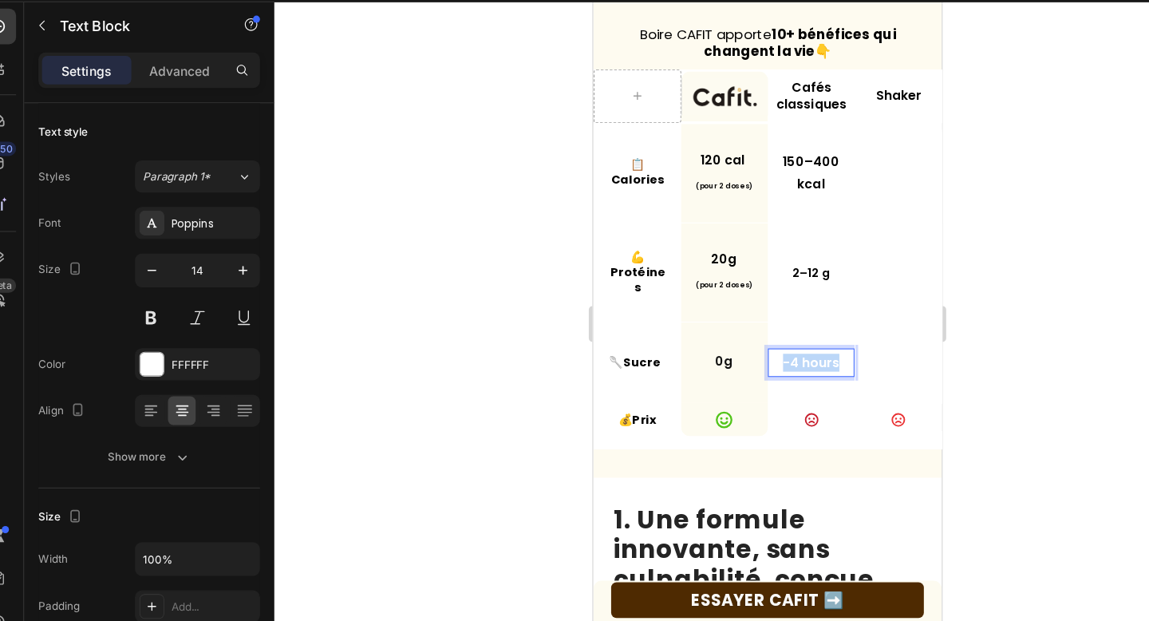
click at [788, 321] on p "-4 hours" at bounding box center [786, 323] width 66 height 14
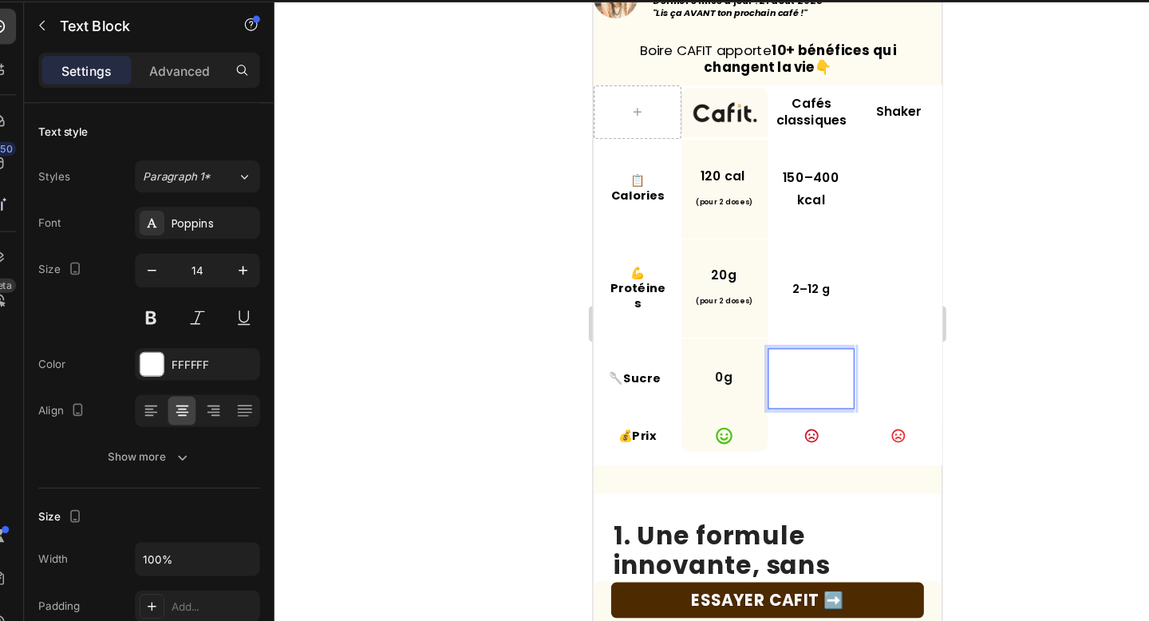
click at [794, 353] on p "Rich Text Editor. Editing area: main" at bounding box center [786, 344] width 66 height 29
click at [787, 334] on p "Rich Text Editor. Editing area: main" at bounding box center [786, 344] width 66 height 29
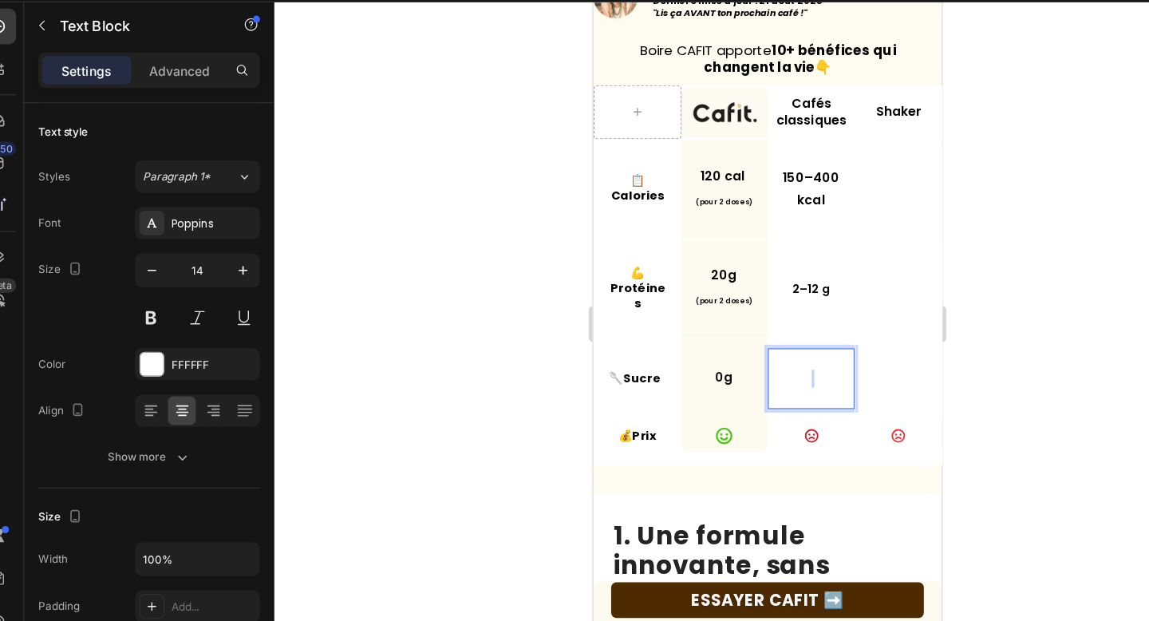
click at [787, 334] on p "⁠⁠⁠⁠⁠⁠⁠" at bounding box center [786, 344] width 66 height 29
click at [787, 334] on p "Rich Text Editor. Editing area: main" at bounding box center [786, 344] width 66 height 29
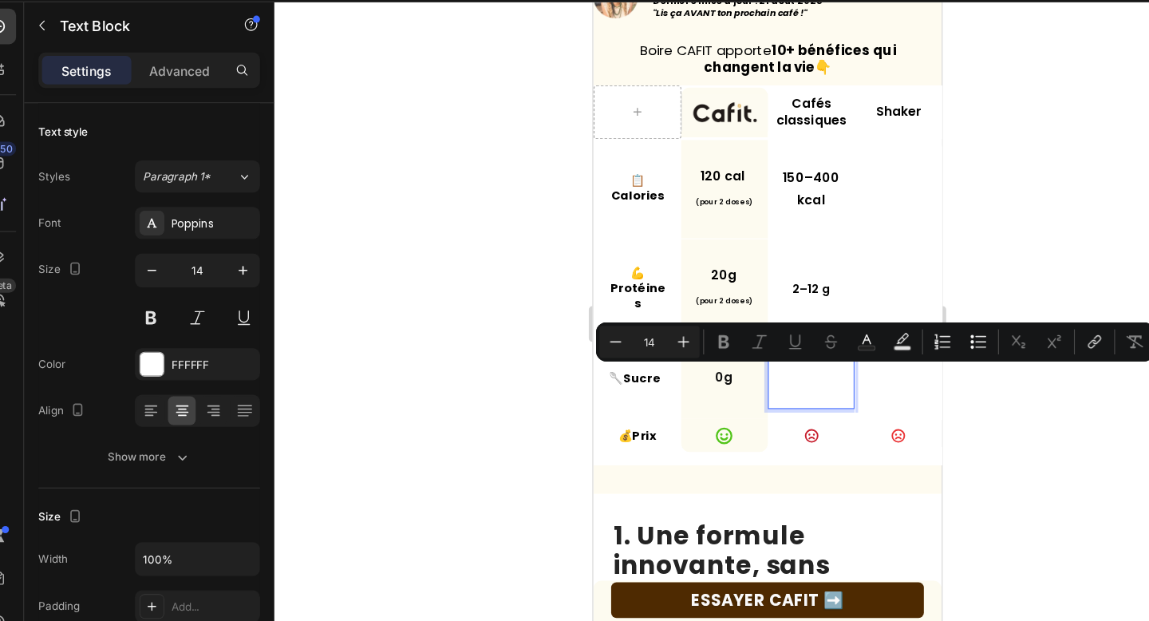
click at [799, 353] on p "Rich Text Editor. Editing area: main" at bounding box center [786, 344] width 66 height 29
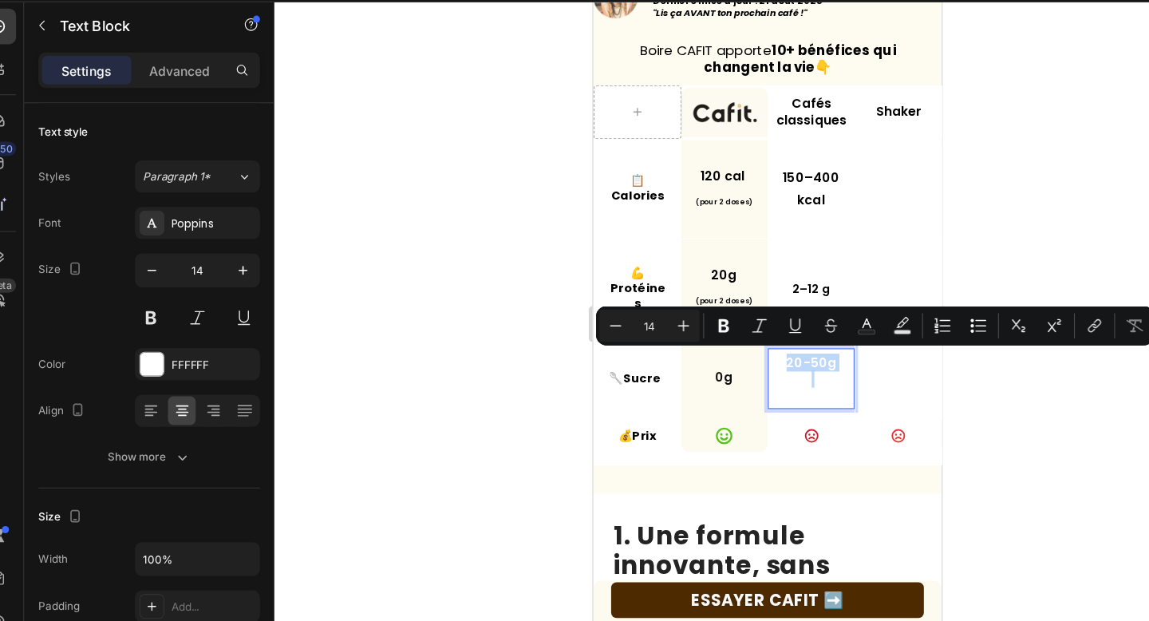
drag, startPoint x: 802, startPoint y: 352, endPoint x: 751, endPoint y: 320, distance: 60.2
click at [751, 320] on div "20-50g" at bounding box center [785, 337] width 69 height 47
click at [177, 369] on div "FFFFFF" at bounding box center [200, 369] width 46 height 14
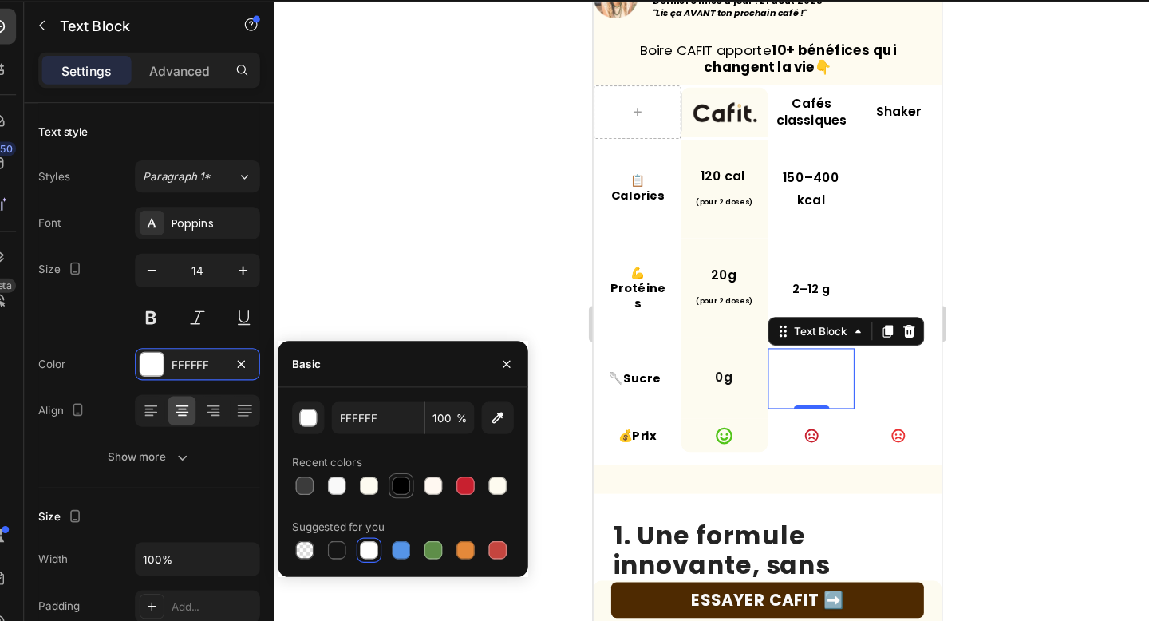
click at [388, 480] on div at bounding box center [382, 477] width 16 height 16
type input "000000"
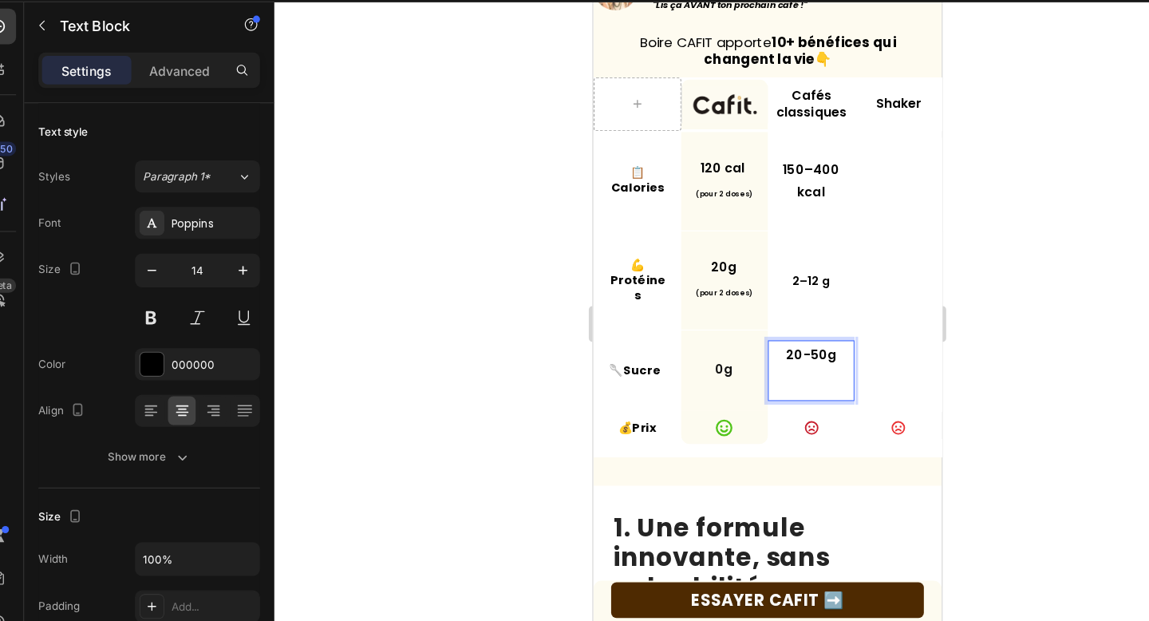
scroll to position [413, 0]
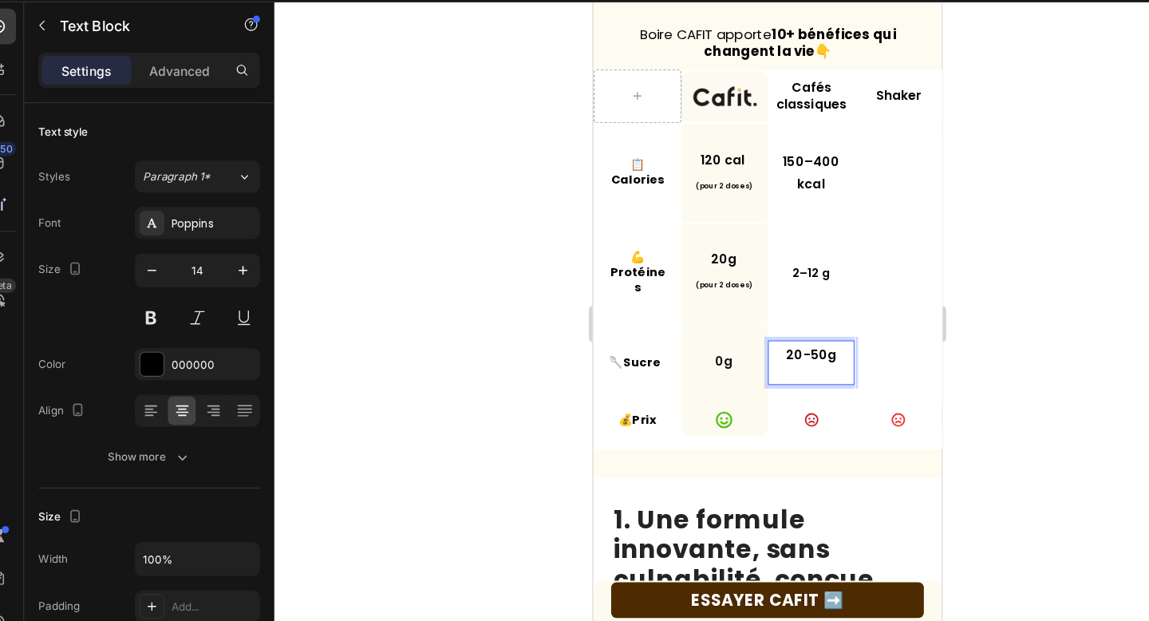
click at [789, 333] on p "20-50g" at bounding box center [786, 323] width 66 height 29
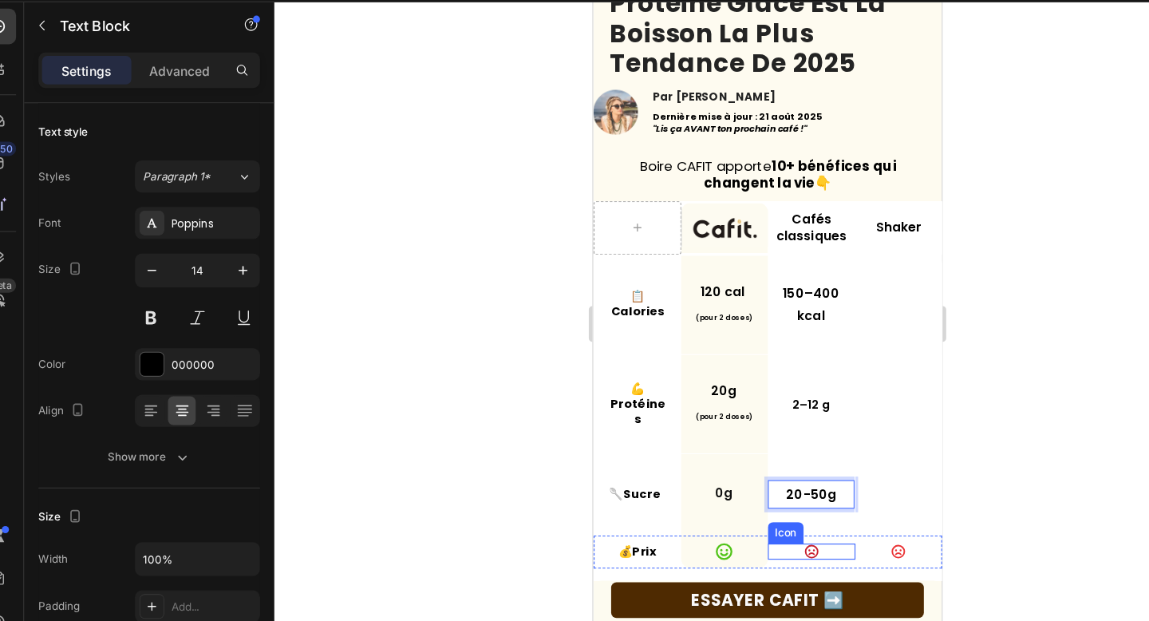
scroll to position [308, 0]
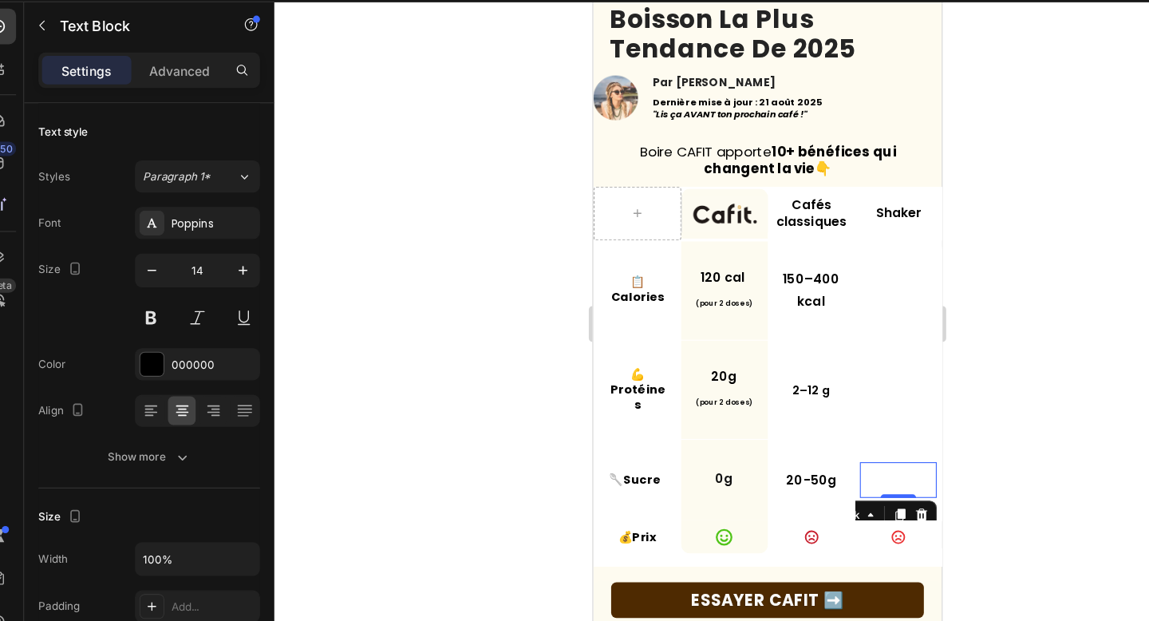
click at [857, 428] on p "-20 minutes" at bounding box center [863, 428] width 65 height 29
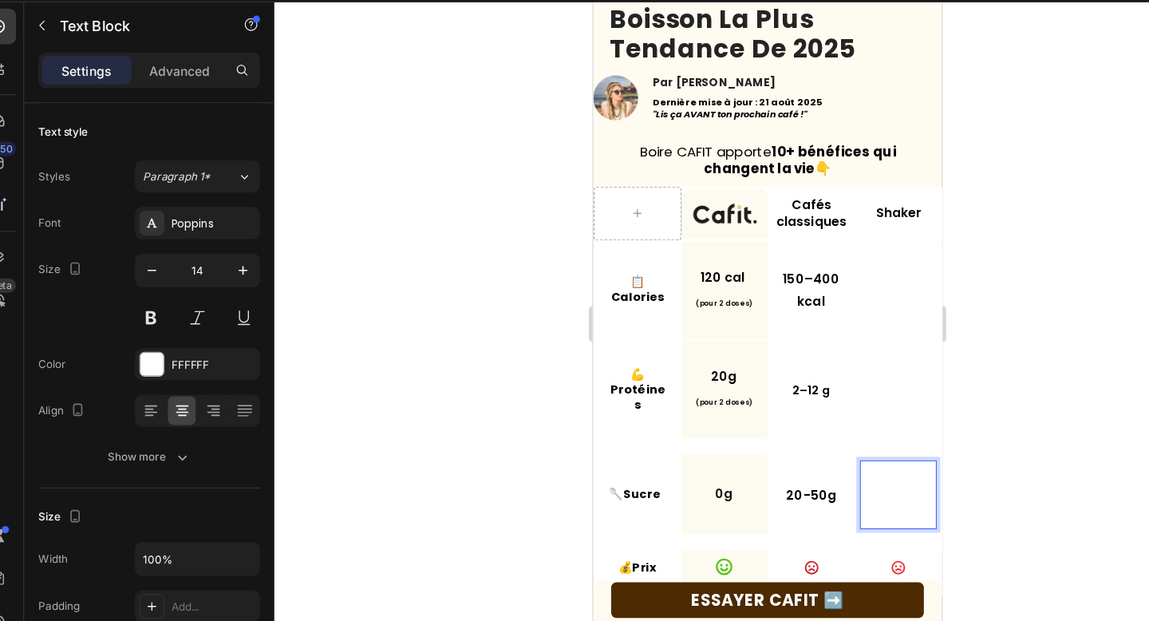
click at [873, 432] on p "5 g ou édulcorants artificiels" at bounding box center [863, 441] width 65 height 58
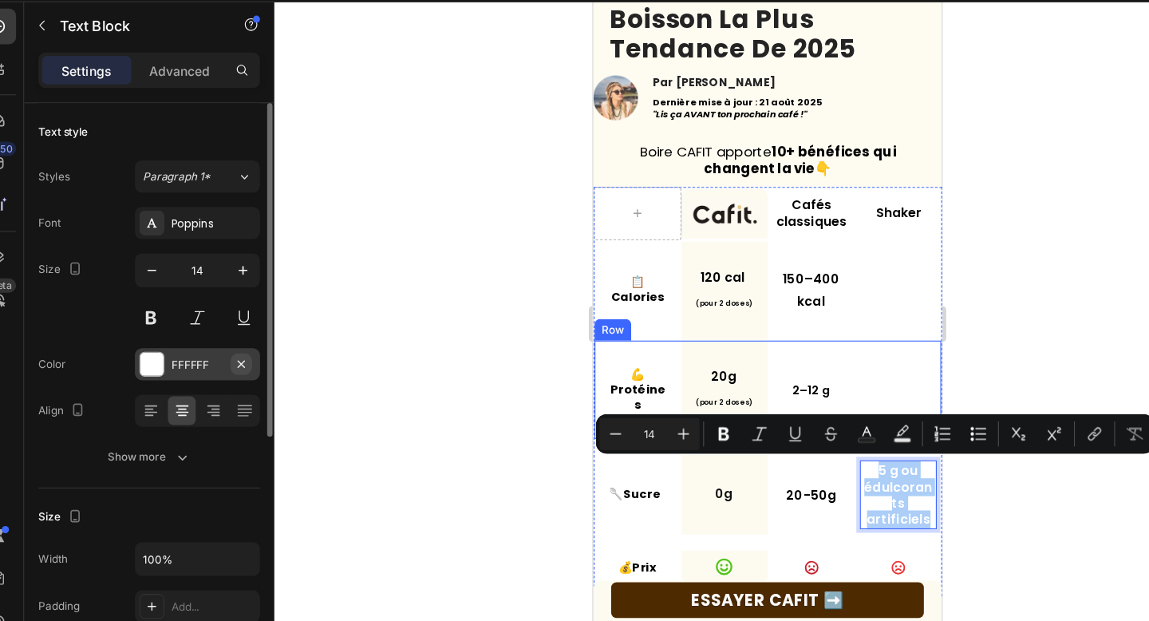
click at [240, 374] on button "button" at bounding box center [239, 368] width 19 height 19
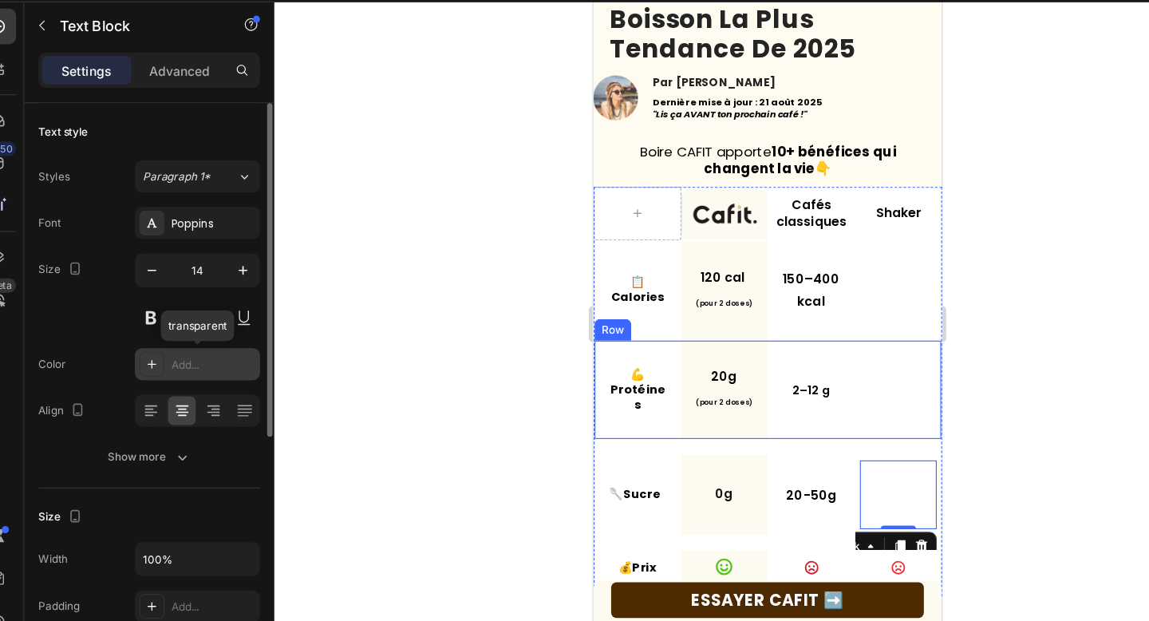
click at [215, 372] on div "Add..." at bounding box center [214, 369] width 75 height 14
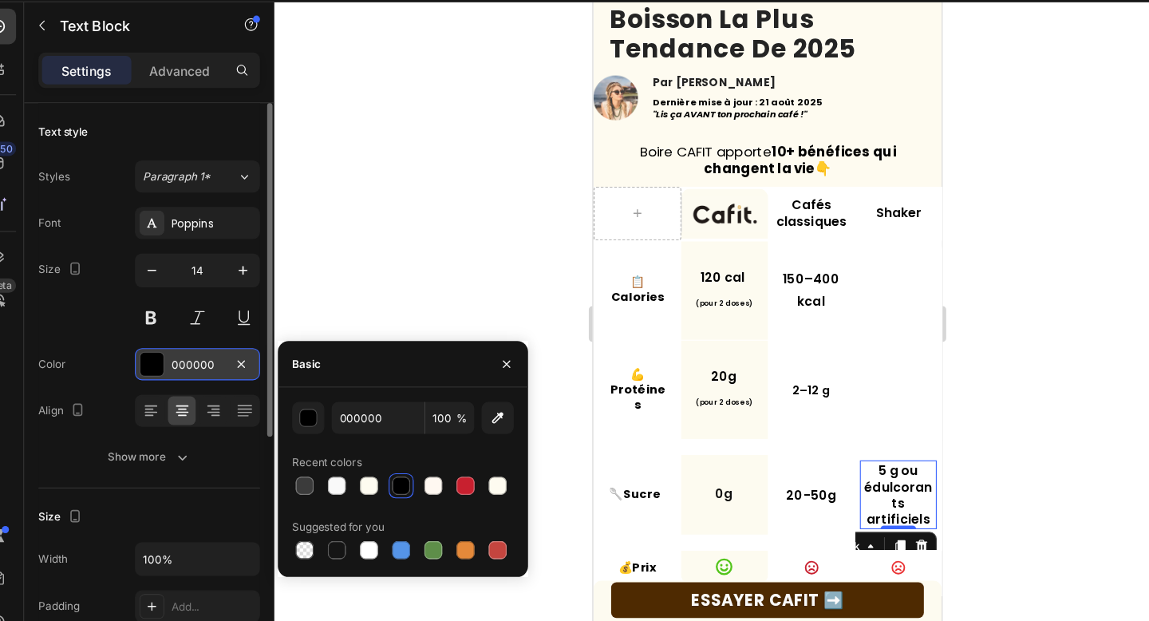
click at [838, 441] on p "5 g ou édulcorants artificiels" at bounding box center [863, 441] width 65 height 58
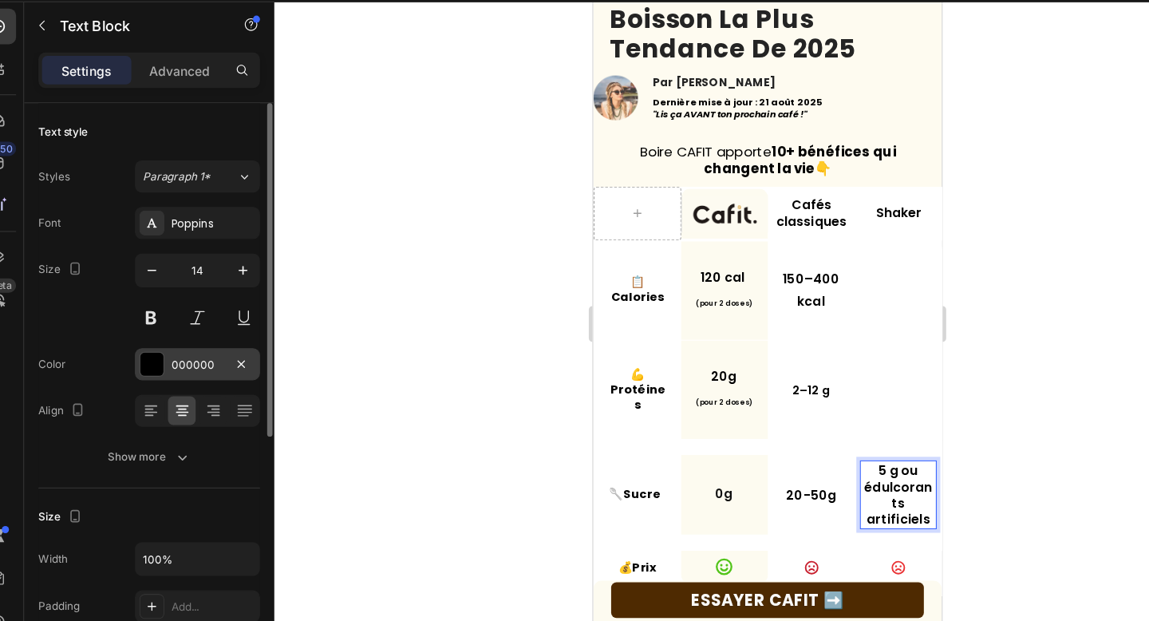
click at [840, 448] on p "5 g ou édulcorants artificiels" at bounding box center [863, 441] width 65 height 58
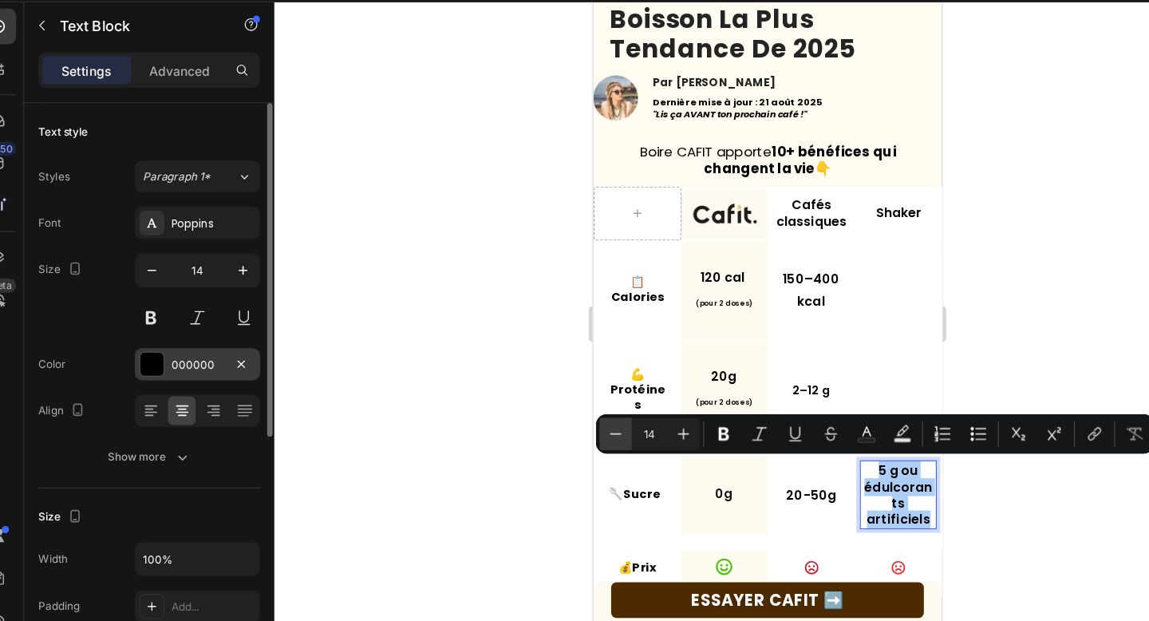
click at [577, 429] on icon "Editor contextual toolbar" at bounding box center [574, 431] width 16 height 16
type input "13"
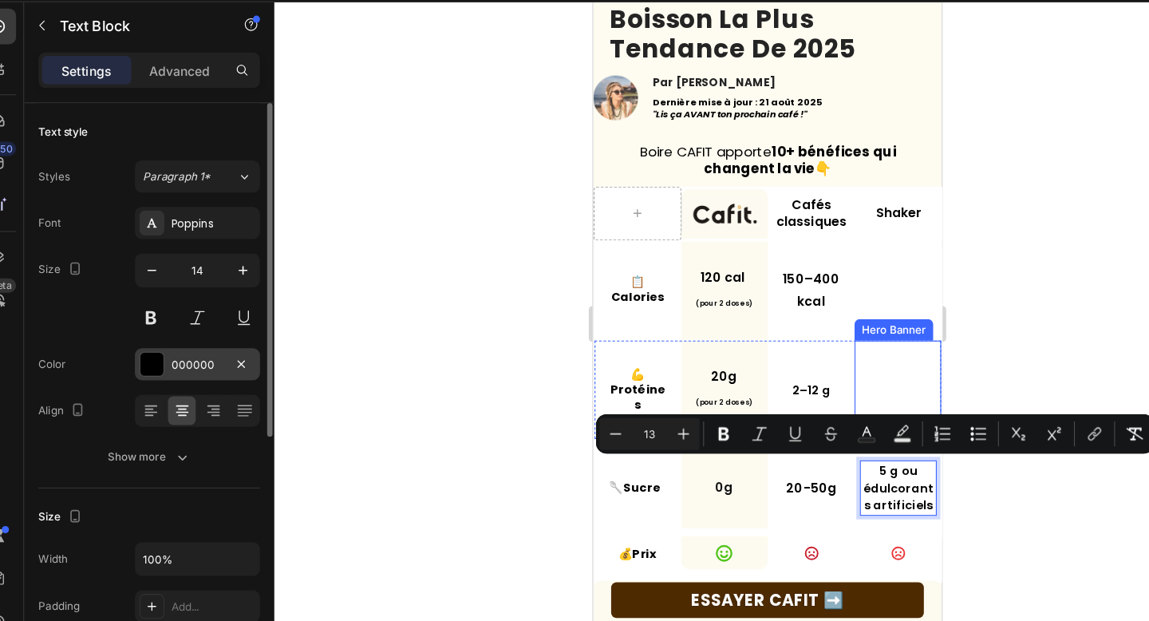
click at [845, 341] on div "Icon" at bounding box center [864, 348] width 69 height 14
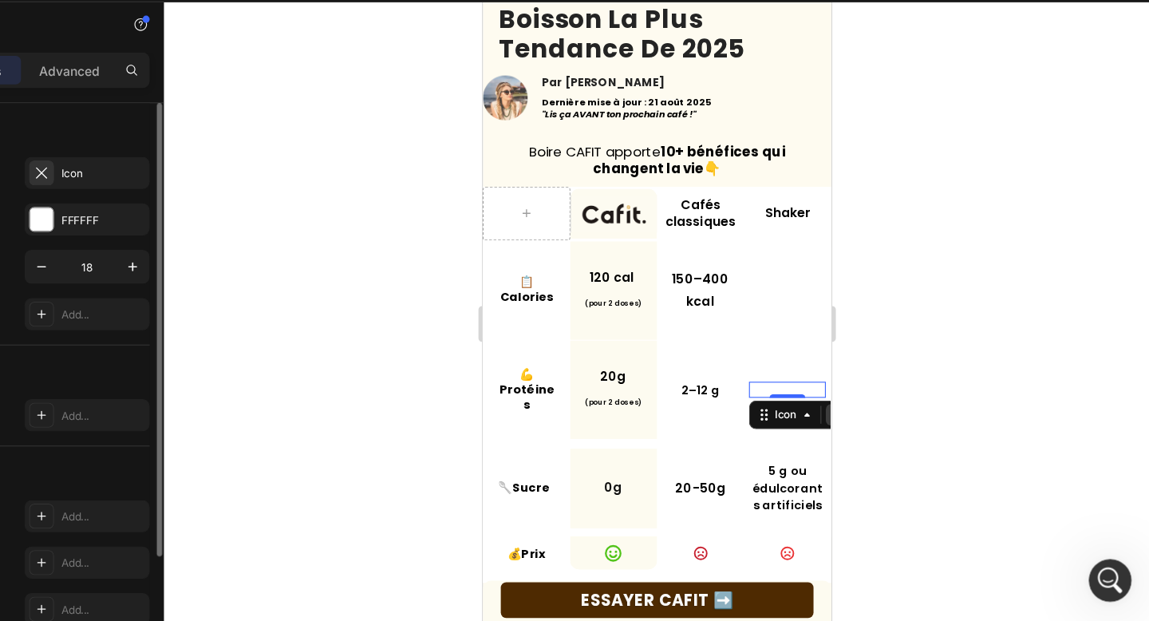
click at [788, 376] on div at bounding box center [797, 370] width 19 height 19
click at [791, 374] on icon at bounding box center [797, 377] width 13 height 13
click at [751, 357] on icon at bounding box center [754, 362] width 14 height 14
click at [760, 345] on div "Icon" at bounding box center [753, 348] width 69 height 14
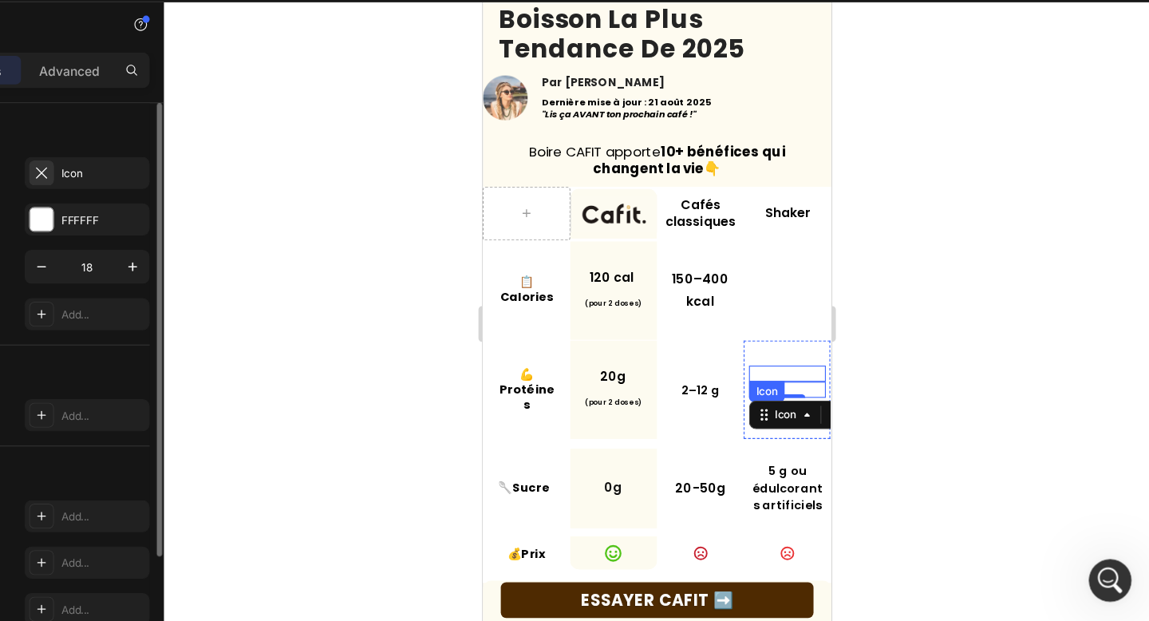
click at [759, 335] on icon at bounding box center [754, 333] width 14 height 14
click at [758, 313] on div "Icon 0 Icon Icon" at bounding box center [753, 348] width 77 height 80
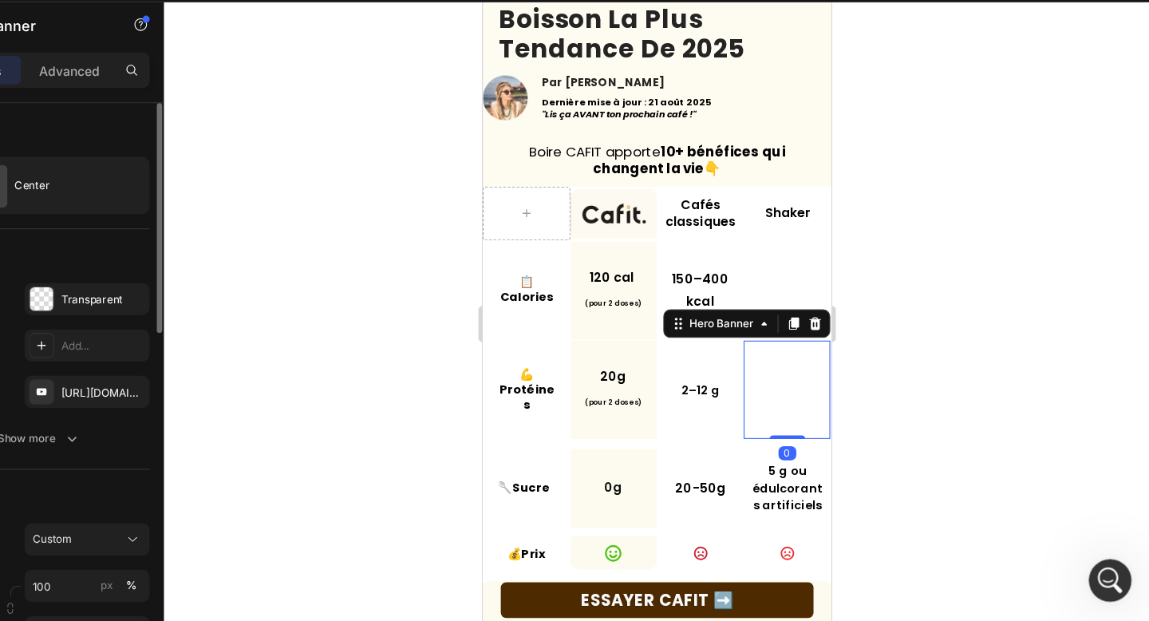
click at [755, 318] on div "Icon Icon Icon" at bounding box center [753, 348] width 77 height 80
click at [754, 356] on icon at bounding box center [754, 362] width 14 height 14
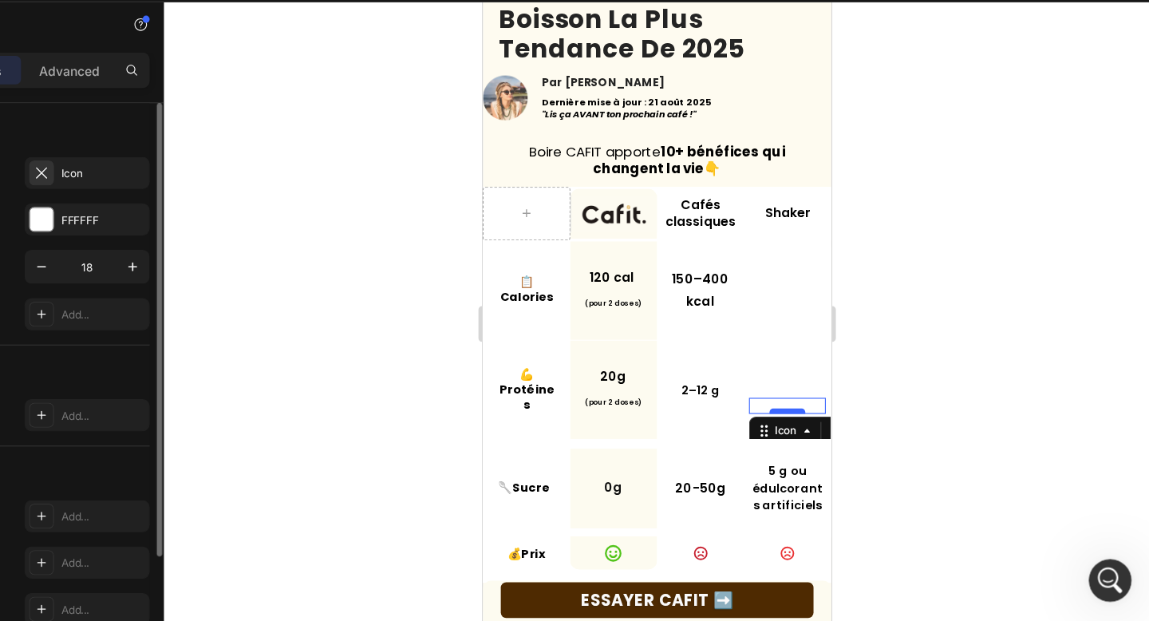
click at [756, 366] on div at bounding box center [754, 367] width 32 height 5
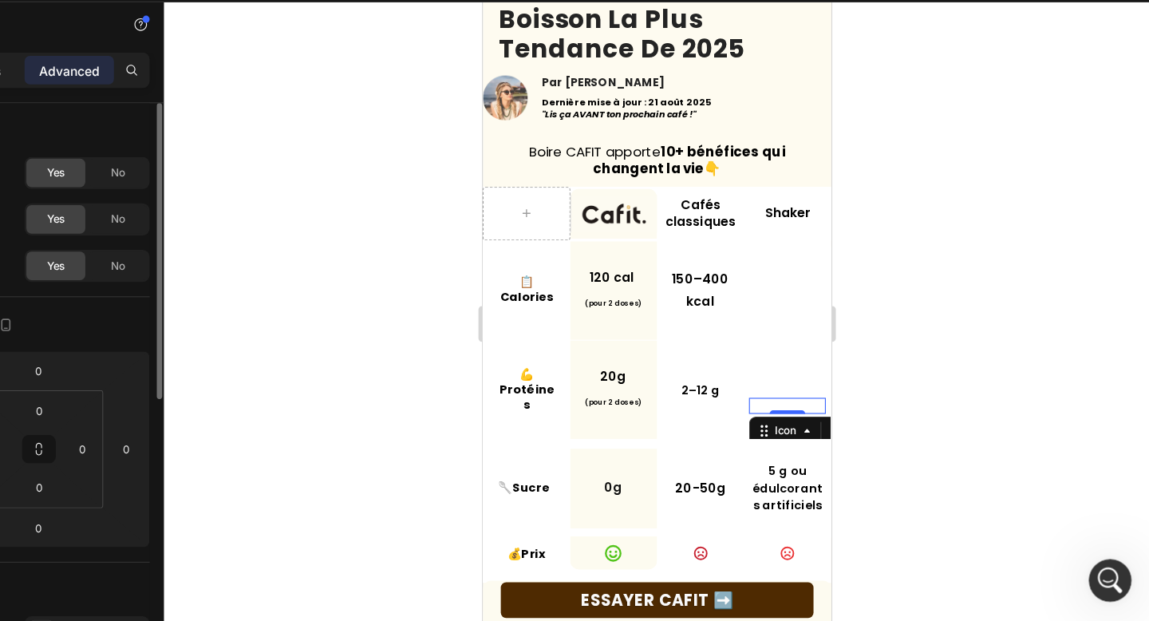
drag, startPoint x: 759, startPoint y: 366, endPoint x: 753, endPoint y: 337, distance: 29.4
click at [753, 337] on div "Icon Icon Icon 0" at bounding box center [753, 347] width 69 height 43
click at [787, 381] on div "Icon" at bounding box center [774, 385] width 111 height 26
click at [791, 381] on icon at bounding box center [797, 384] width 13 height 13
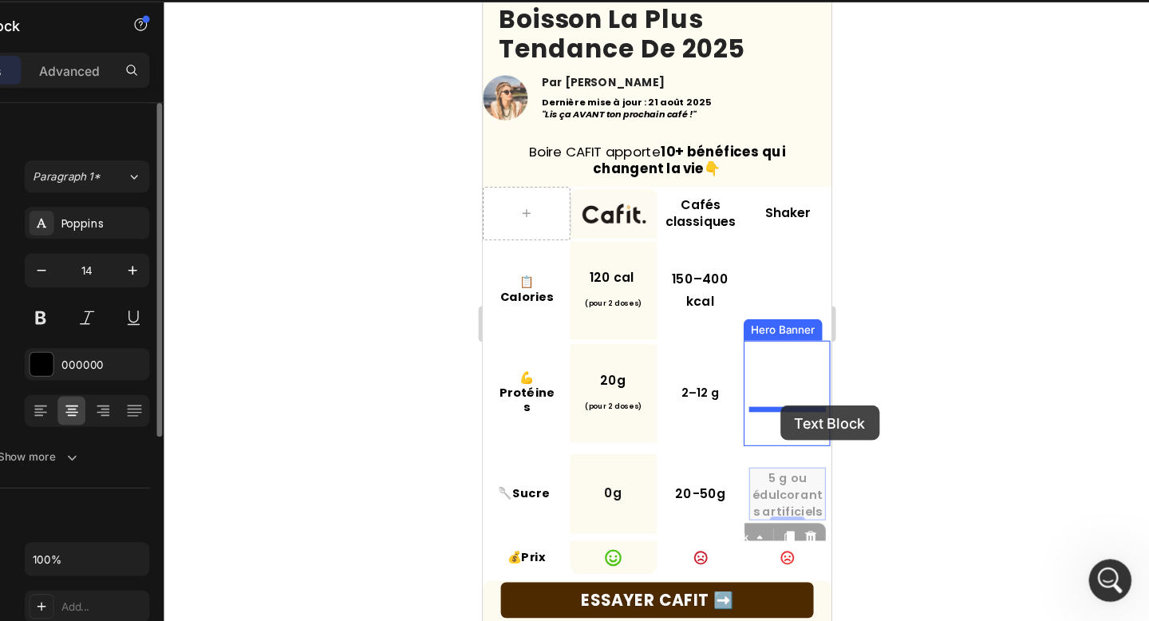
drag, startPoint x: 747, startPoint y: 441, endPoint x: 747, endPoint y: 361, distance: 79.8
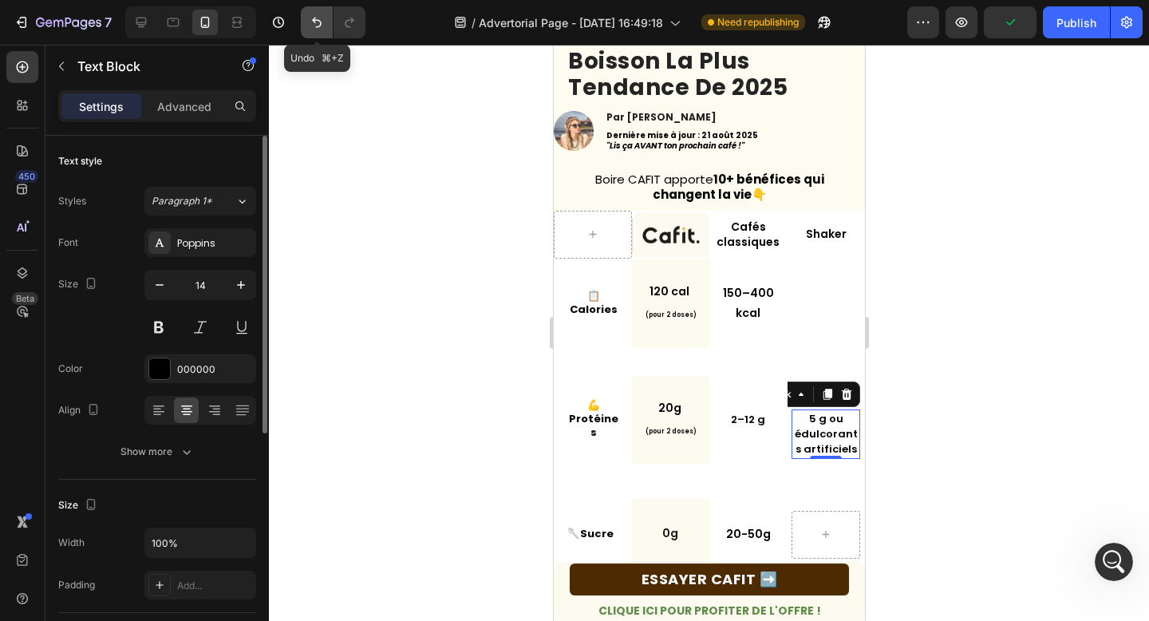
click at [317, 28] on icon "Undo/Redo" at bounding box center [317, 22] width 16 height 16
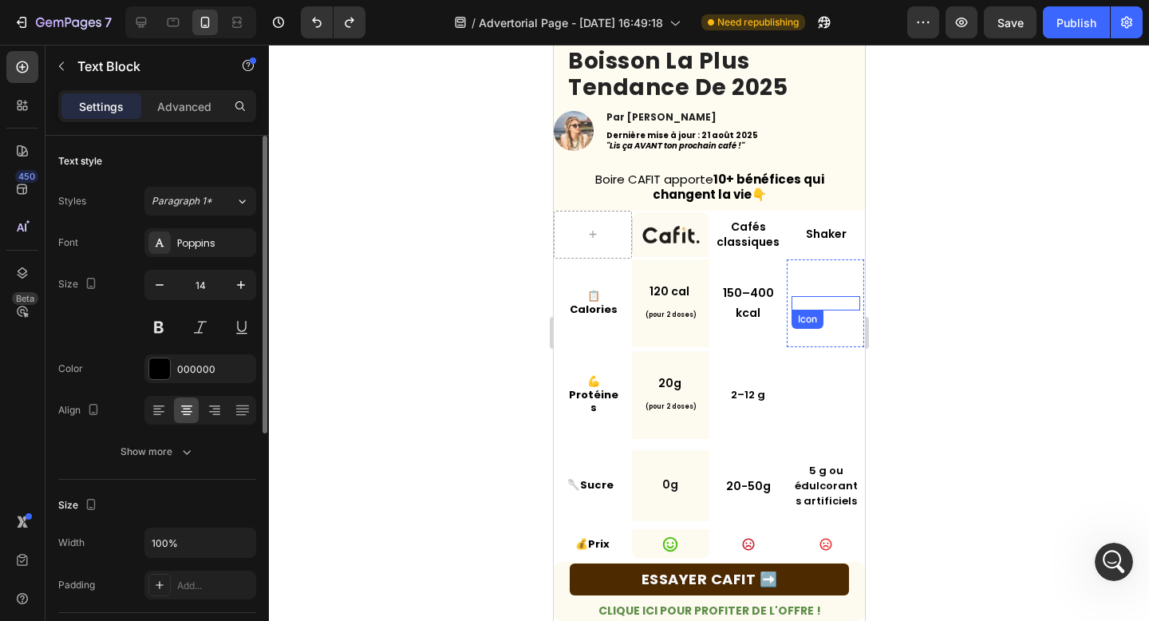
click at [827, 301] on icon at bounding box center [825, 303] width 14 height 14
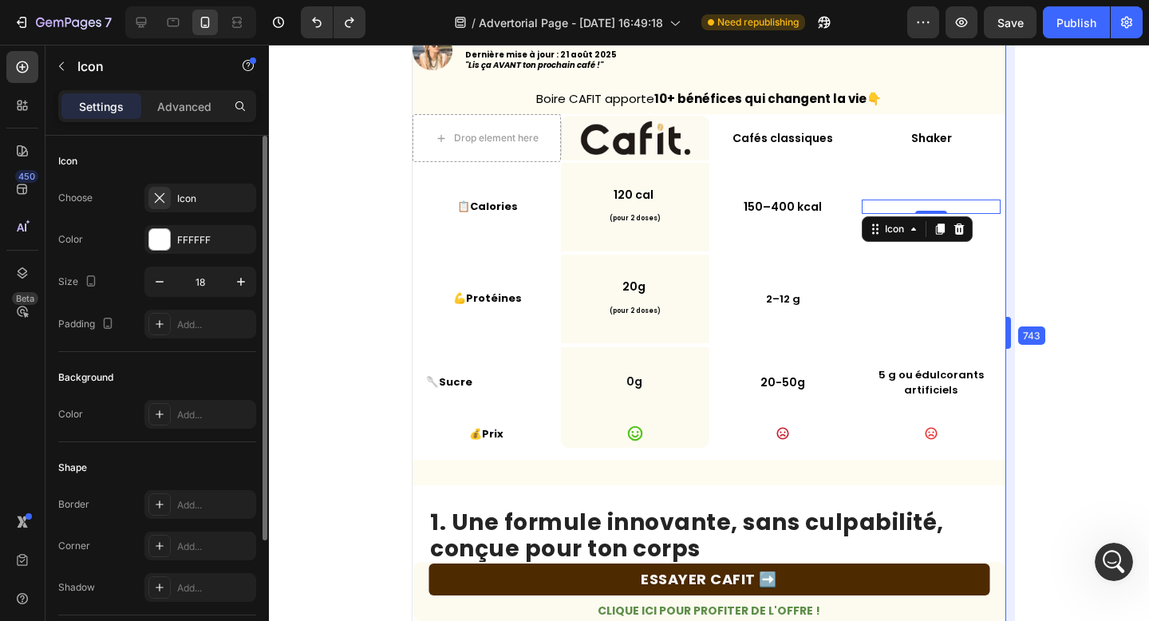
drag, startPoint x: 866, startPoint y: 331, endPoint x: 1146, endPoint y: 346, distance: 280.4
click at [964, 229] on icon at bounding box center [958, 229] width 13 height 13
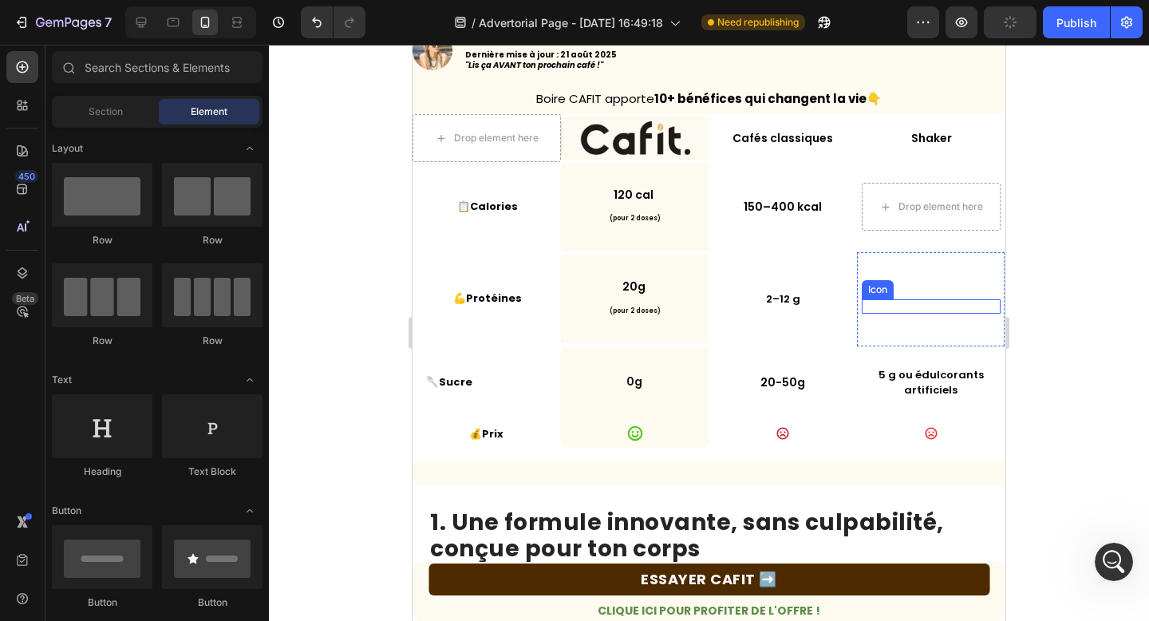
click at [983, 311] on div "Icon" at bounding box center [930, 306] width 139 height 14
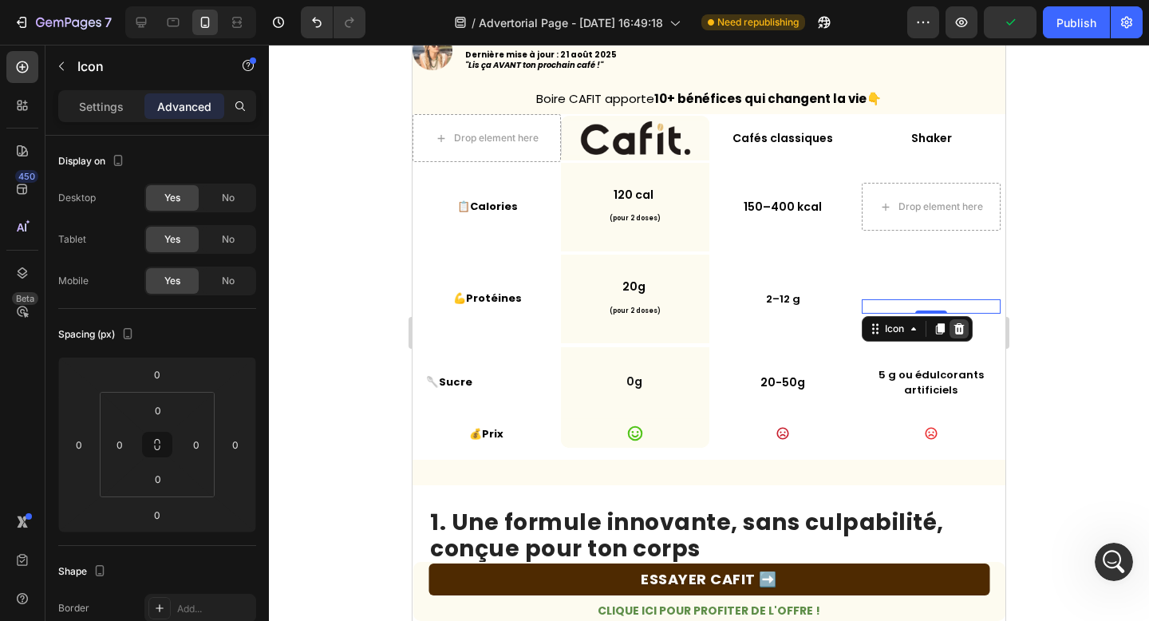
click at [959, 329] on icon at bounding box center [958, 328] width 10 height 11
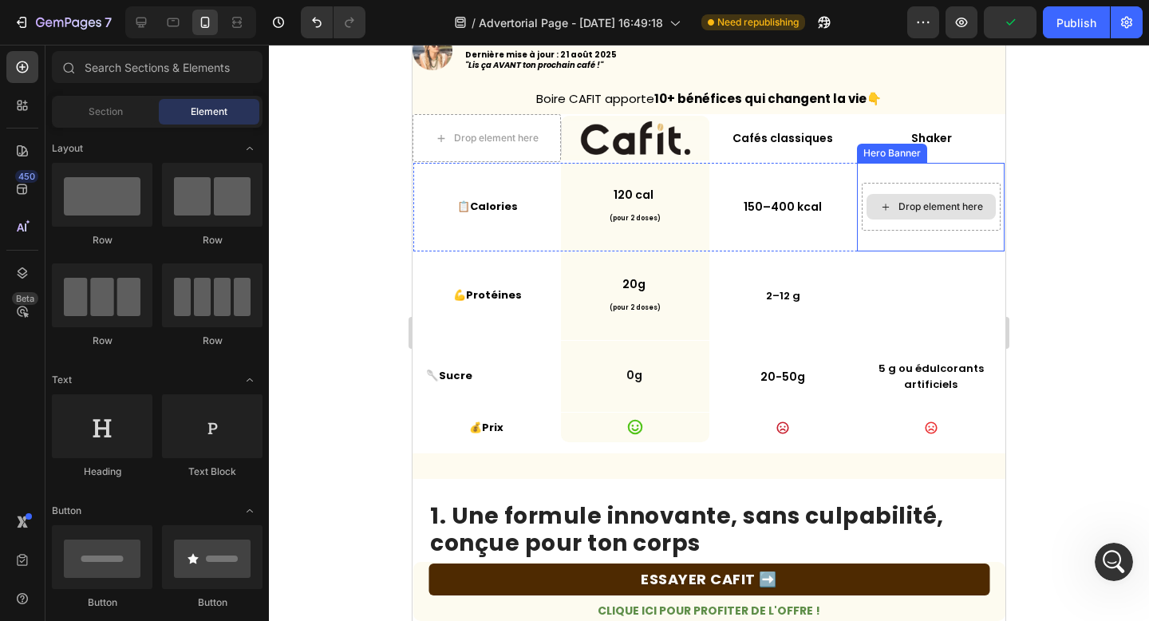
click at [897, 207] on div "Drop element here" at bounding box center [930, 207] width 129 height 26
drag, startPoint x: 601, startPoint y: 448, endPoint x: 738, endPoint y: 254, distance: 237.7
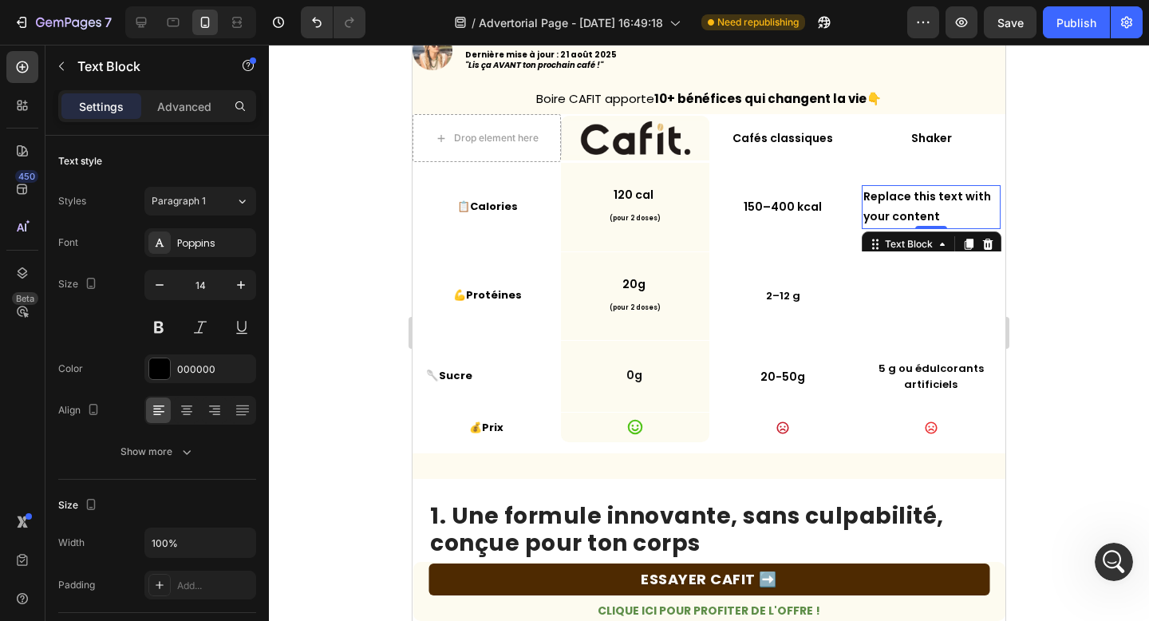
click at [895, 201] on div "Replace this text with your content" at bounding box center [930, 206] width 139 height 43
click at [895, 201] on p "Replace this text with your content" at bounding box center [931, 207] width 136 height 40
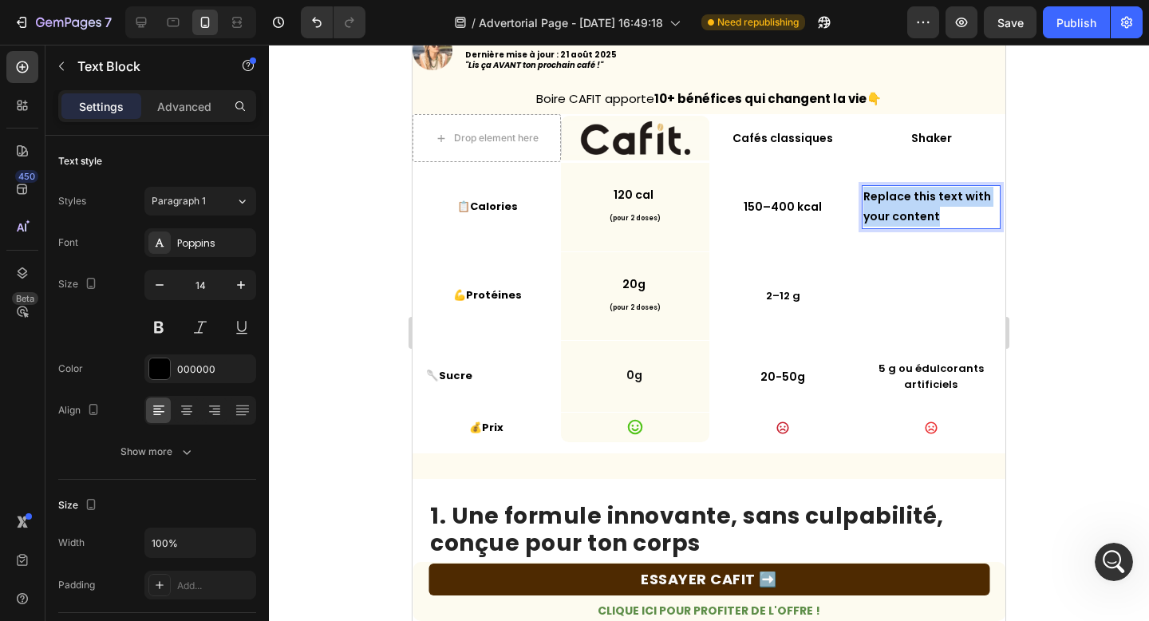
click at [895, 201] on p "Replace this text with your content" at bounding box center [931, 207] width 136 height 40
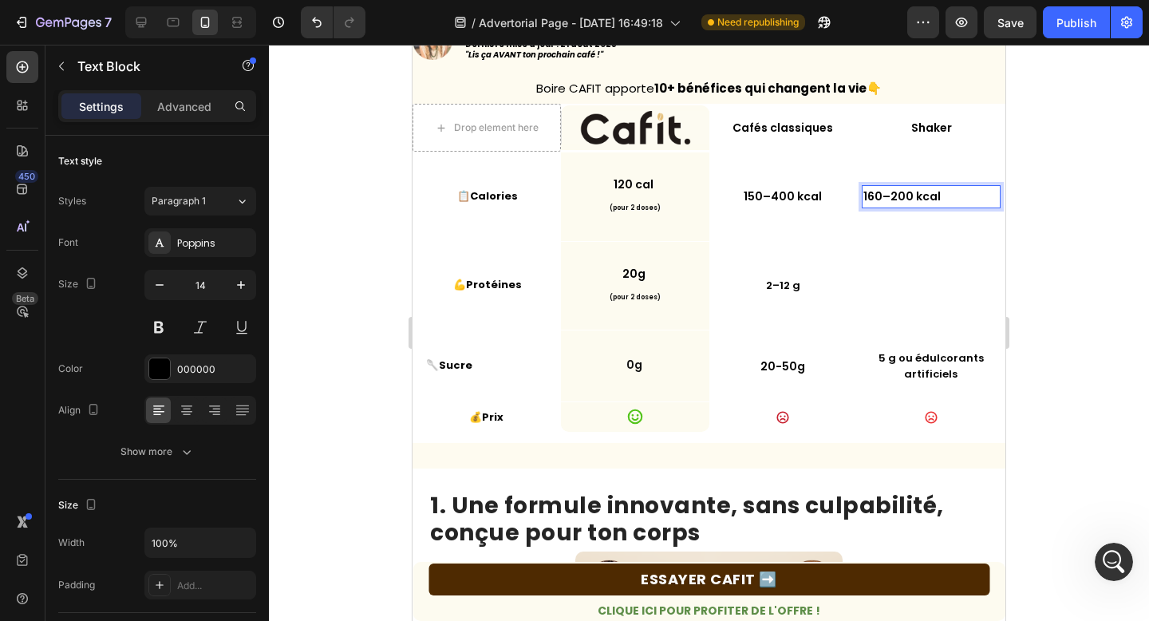
click at [895, 201] on p "160–200 kcal" at bounding box center [931, 197] width 136 height 20
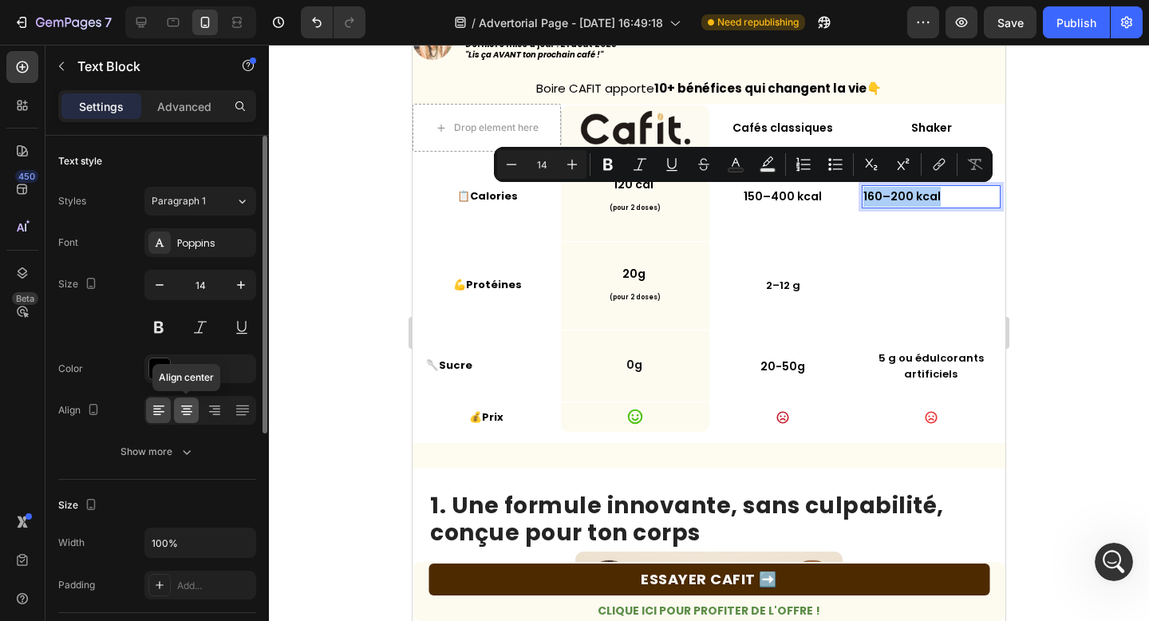
click at [193, 400] on div at bounding box center [186, 410] width 25 height 26
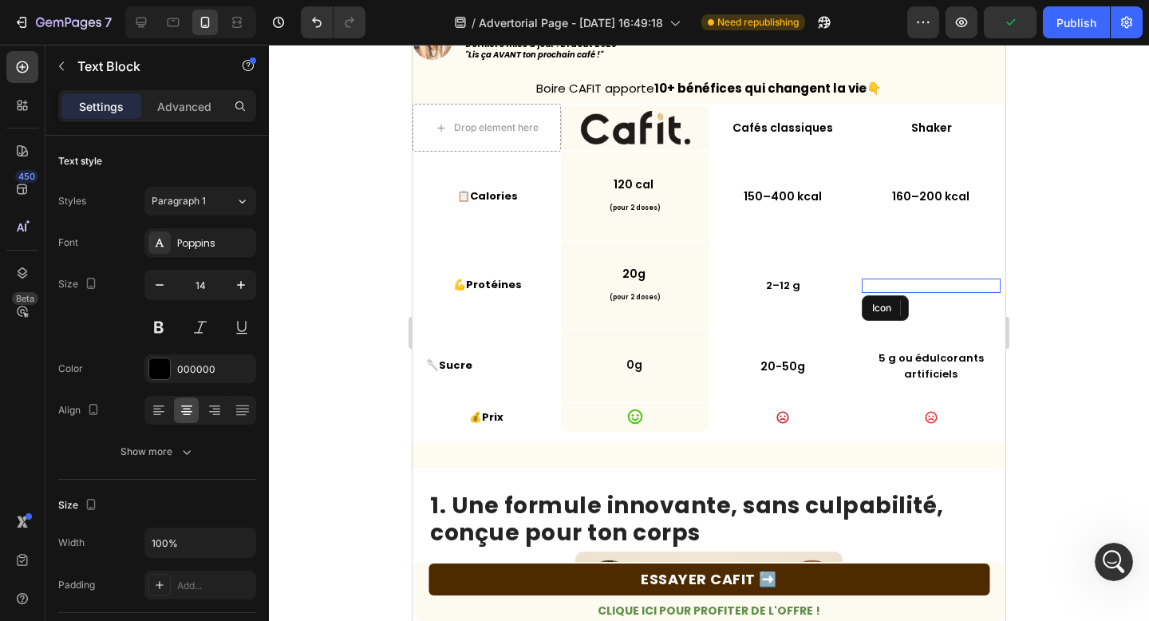
click at [910, 290] on div "Icon" at bounding box center [930, 285] width 139 height 14
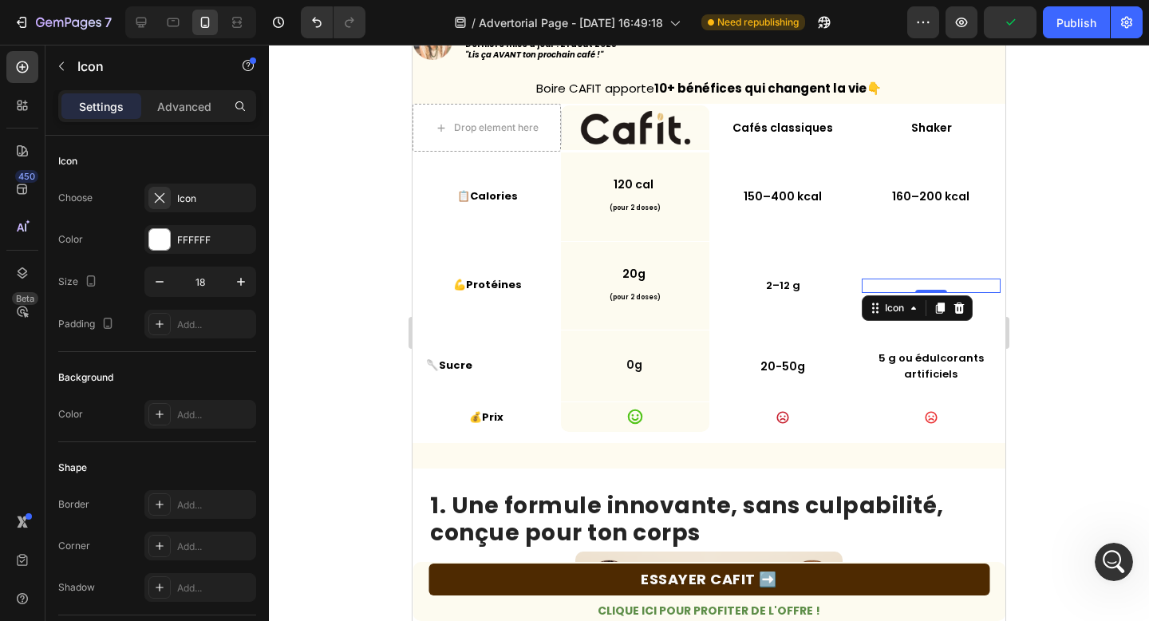
click at [928, 285] on icon at bounding box center [931, 285] width 14 height 14
click at [927, 285] on icon at bounding box center [931, 285] width 14 height 14
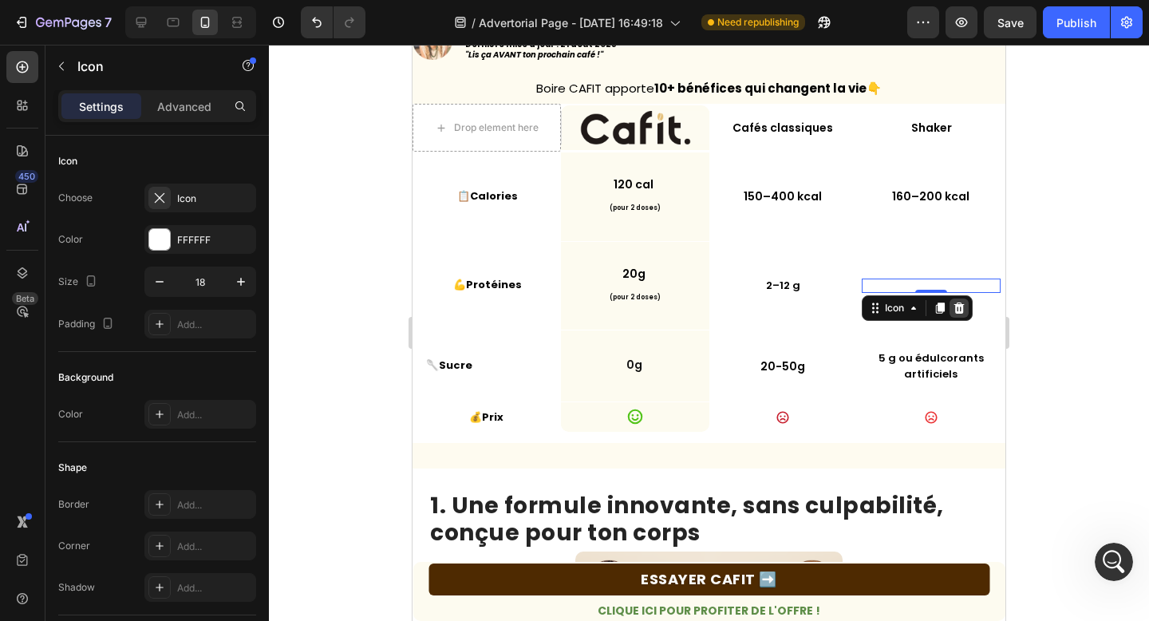
click at [955, 309] on icon at bounding box center [958, 307] width 10 height 11
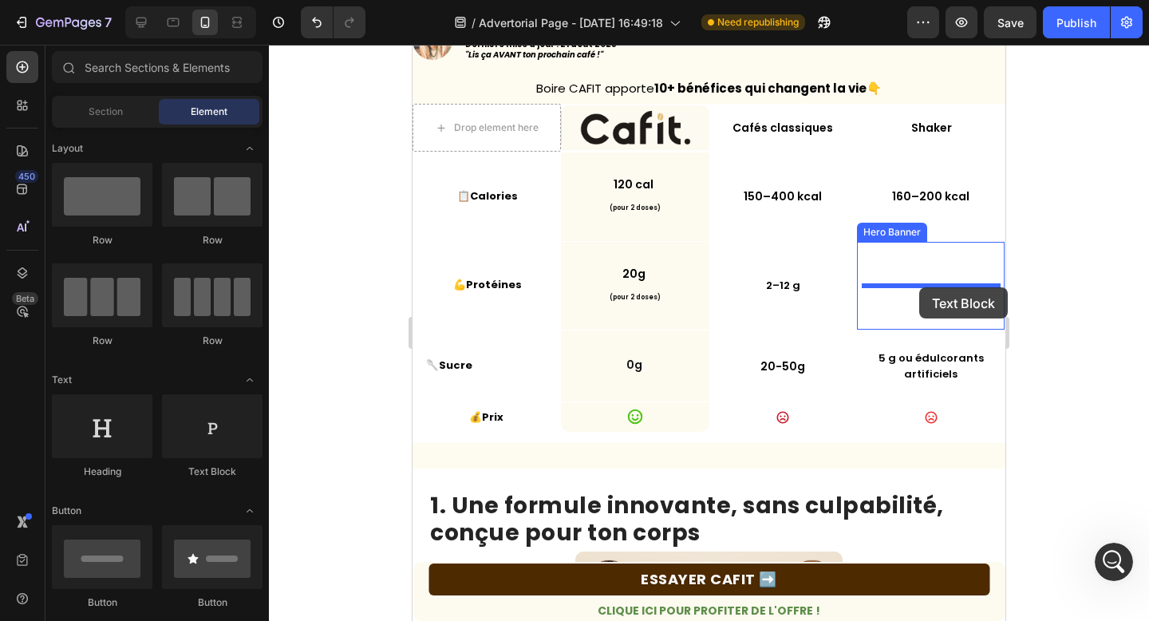
drag, startPoint x: 606, startPoint y: 455, endPoint x: 918, endPoint y: 287, distance: 354.4
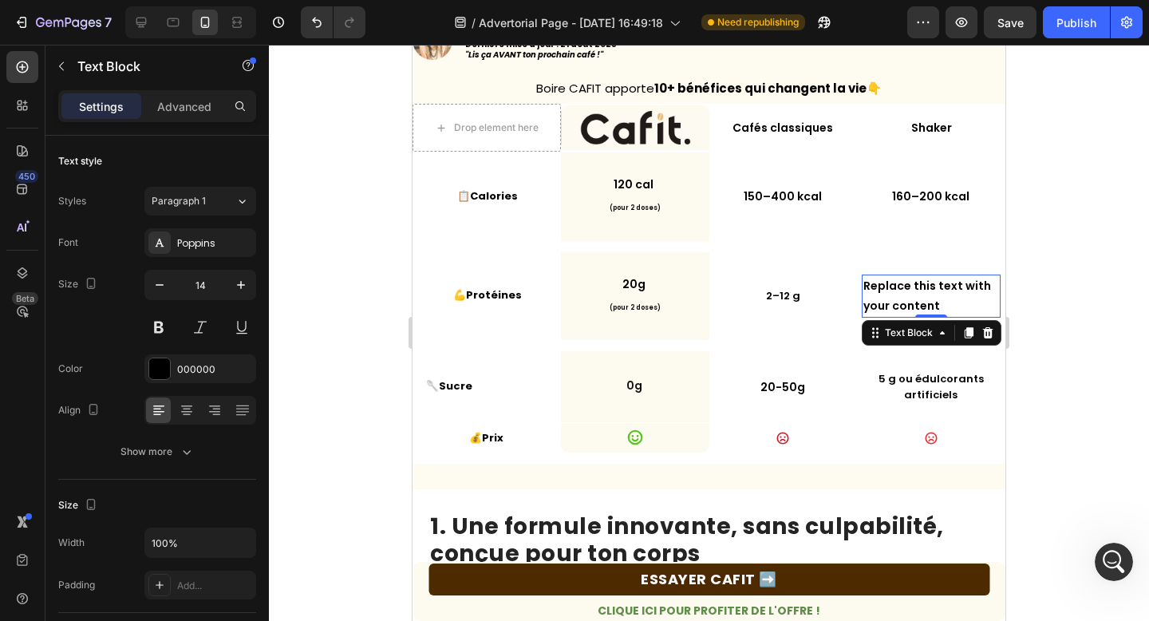
click at [913, 301] on div "Replace this text with your content" at bounding box center [930, 295] width 139 height 43
click at [913, 301] on p "Replace this text with your content" at bounding box center [931, 296] width 136 height 40
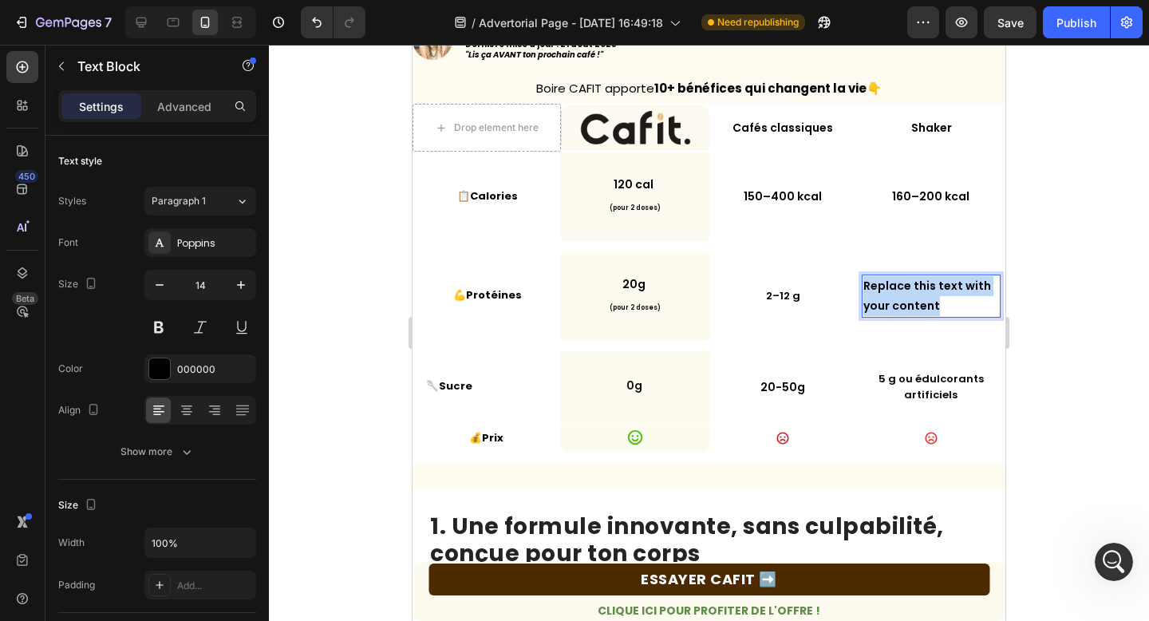
click at [913, 301] on p "Replace this text with your content" at bounding box center [931, 296] width 136 height 40
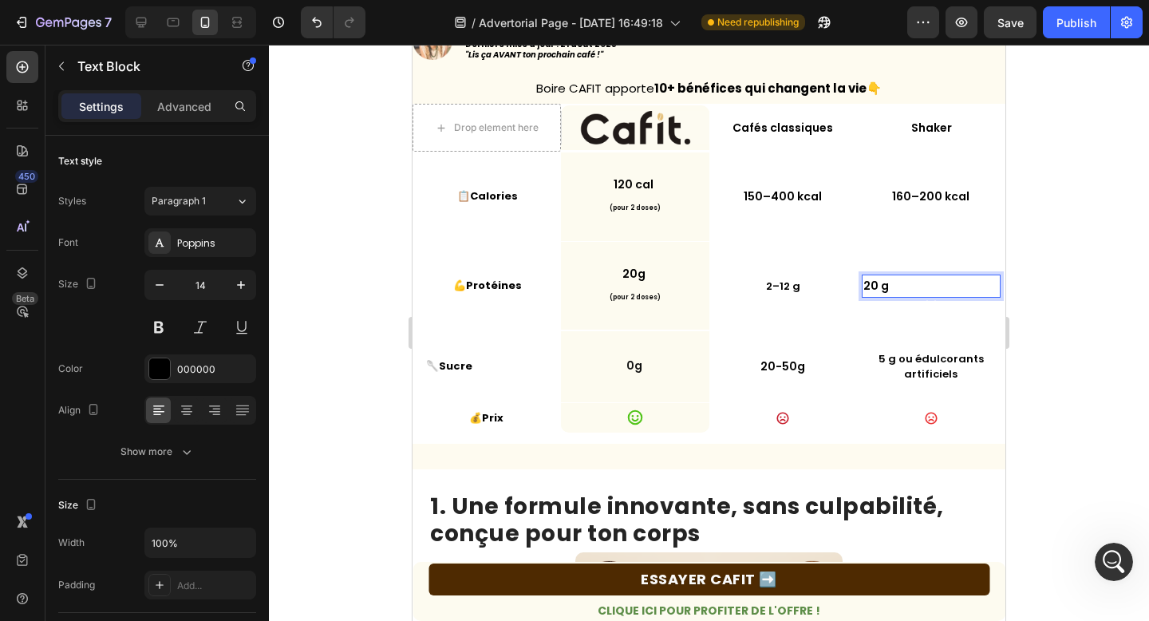
click at [915, 290] on p "20 g" at bounding box center [931, 286] width 136 height 20
click at [912, 286] on p "20 g" at bounding box center [931, 286] width 136 height 20
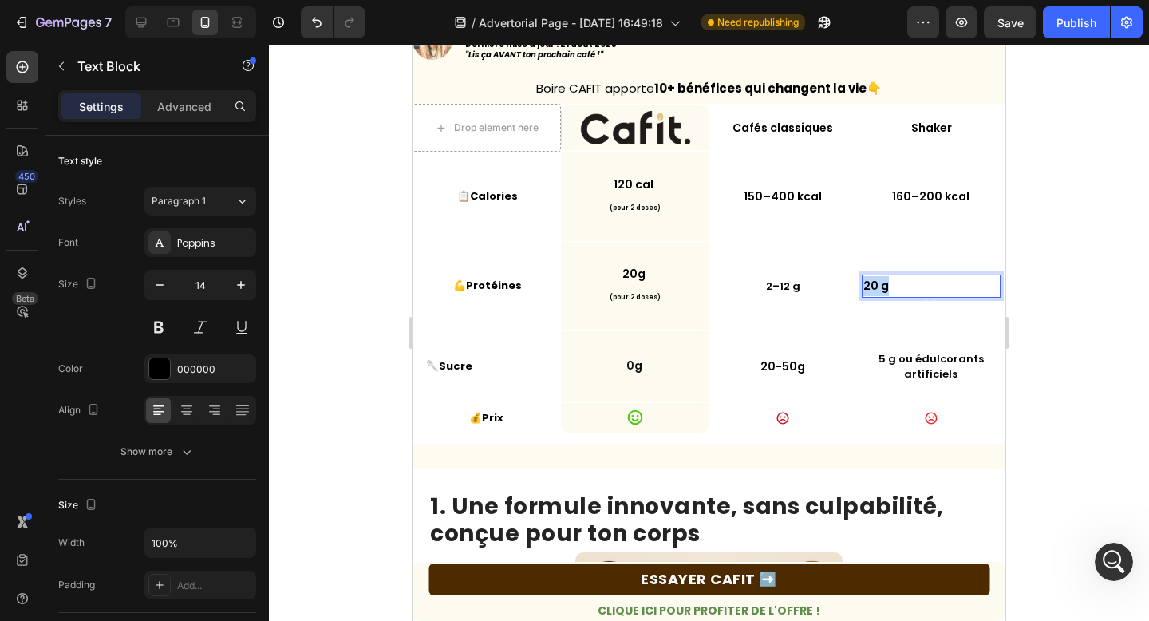
click at [912, 286] on p "20 g" at bounding box center [931, 286] width 136 height 20
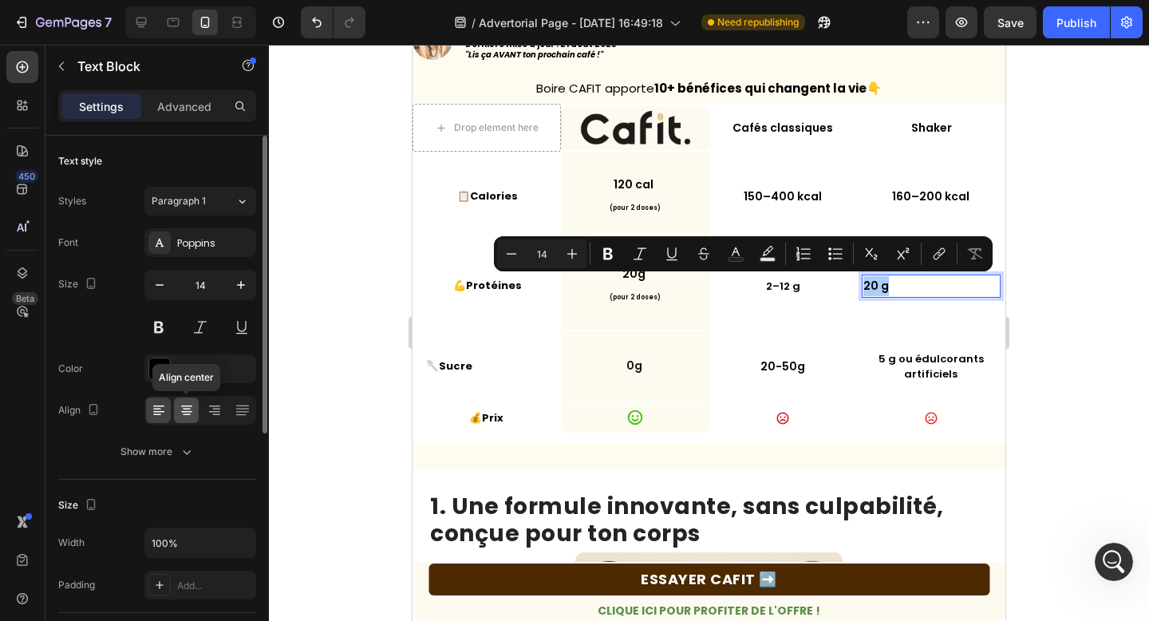
click at [193, 418] on div at bounding box center [186, 410] width 25 height 26
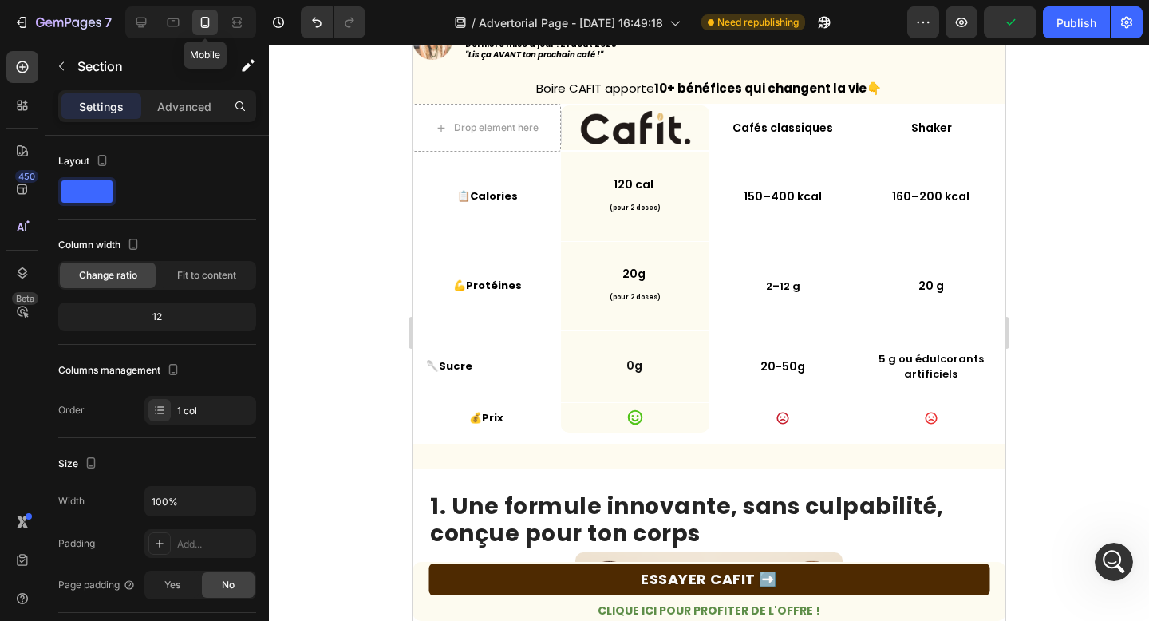
click at [201, 23] on icon at bounding box center [205, 22] width 9 height 11
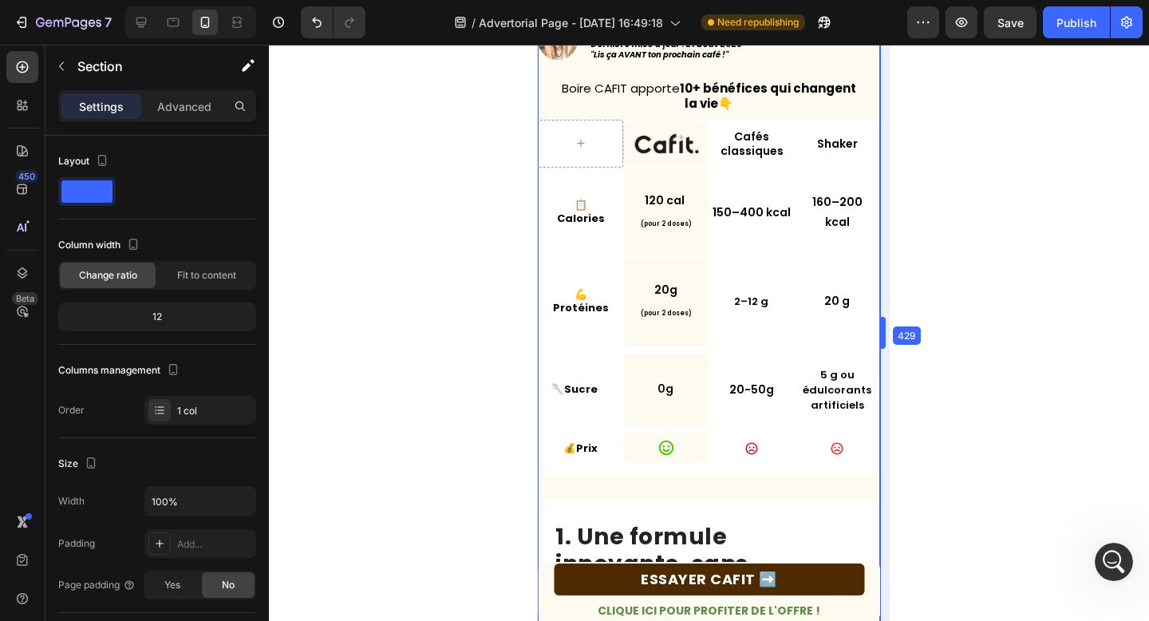
drag, startPoint x: 1010, startPoint y: 250, endPoint x: 761, endPoint y: 266, distance: 249.4
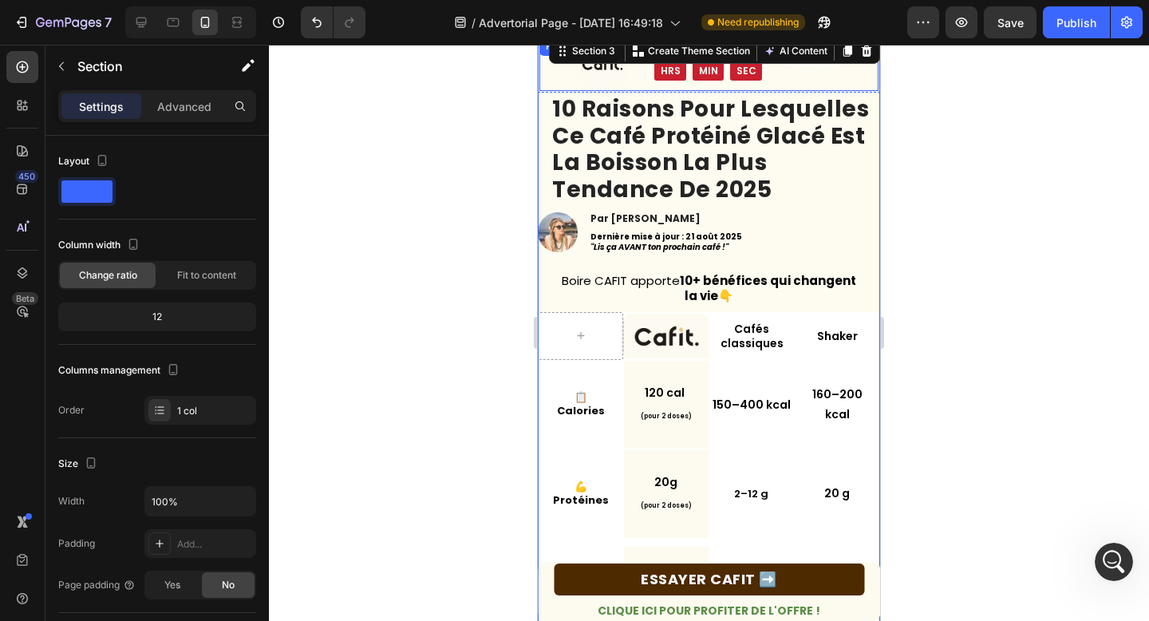
scroll to position [0, 0]
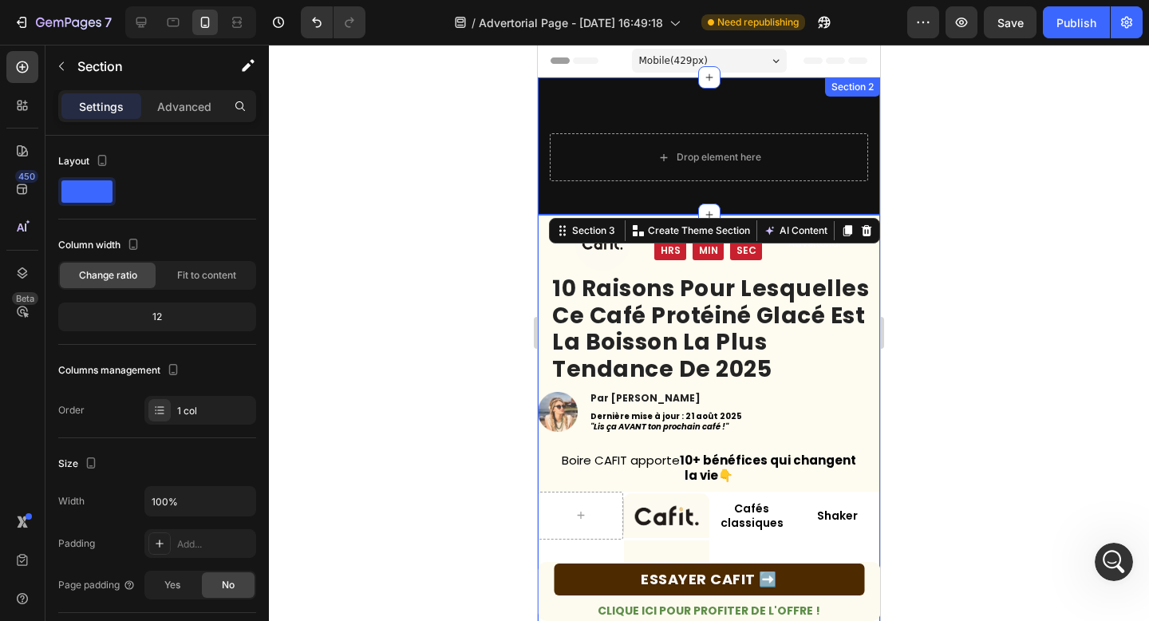
click at [623, 104] on div "Drop element here Section 2" at bounding box center [709, 145] width 342 height 137
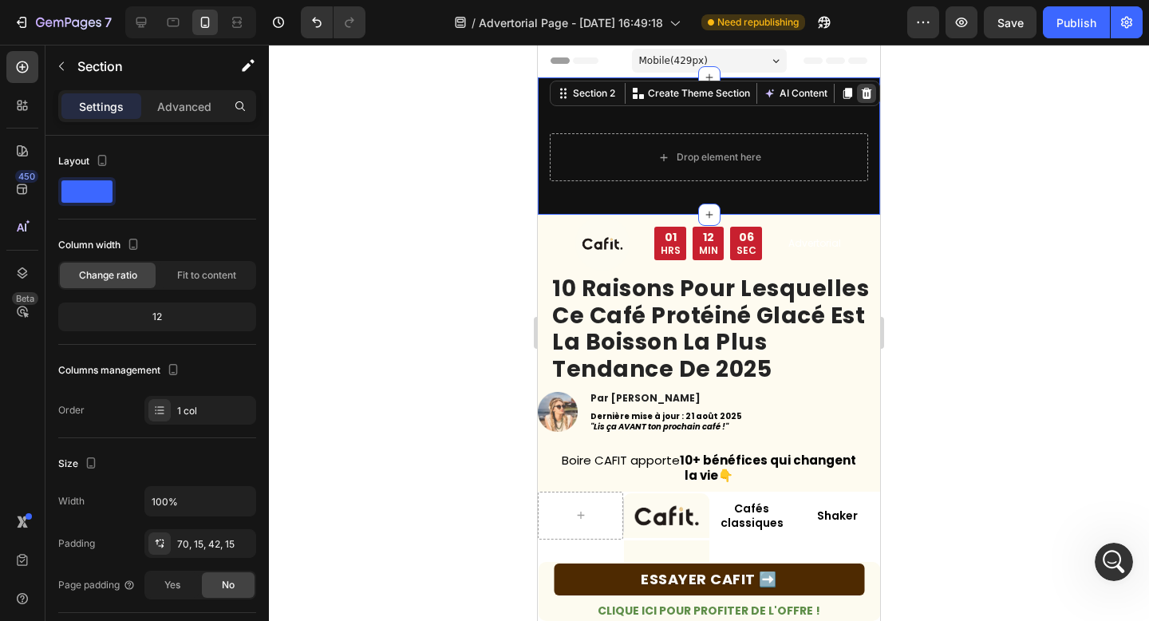
click at [861, 91] on icon at bounding box center [866, 93] width 13 height 13
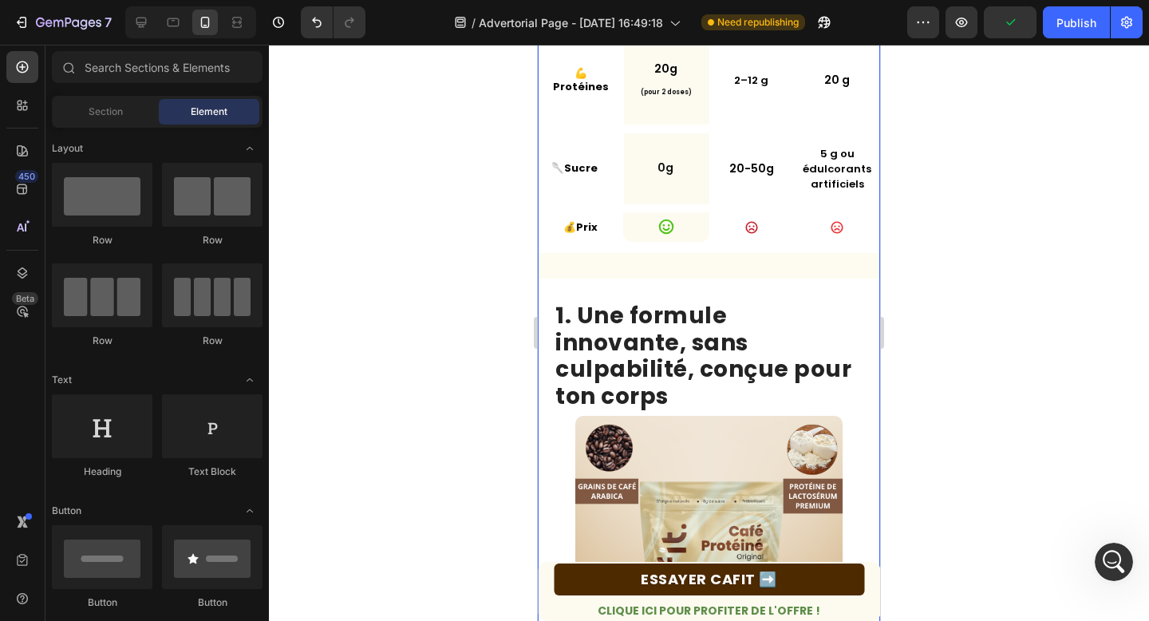
scroll to position [294, 0]
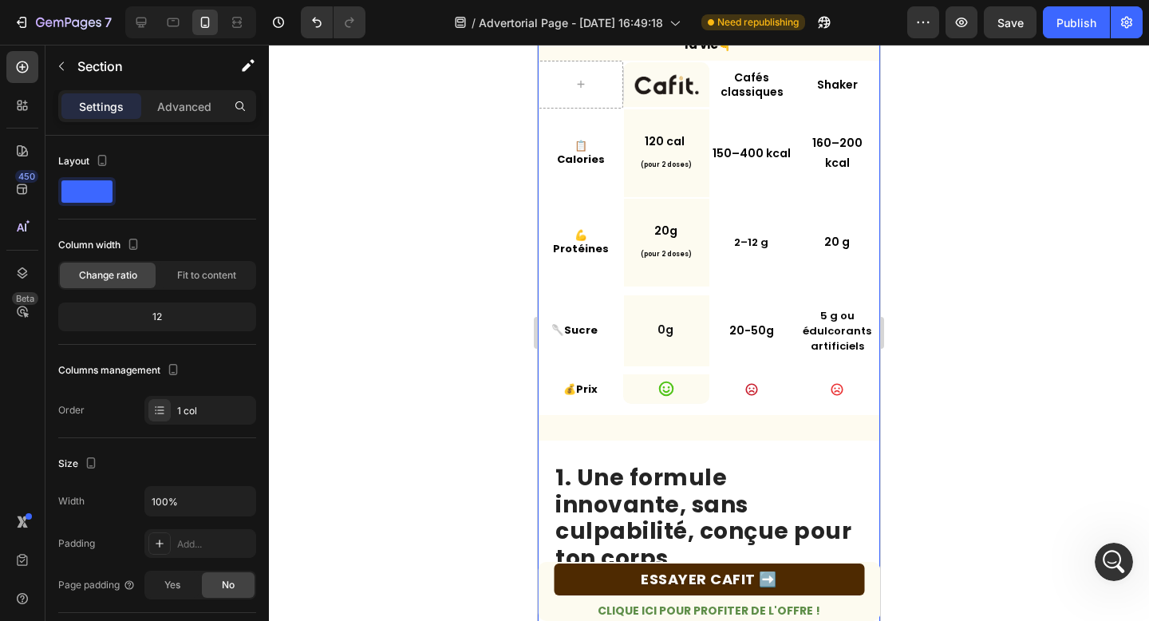
scroll to position [0, 0]
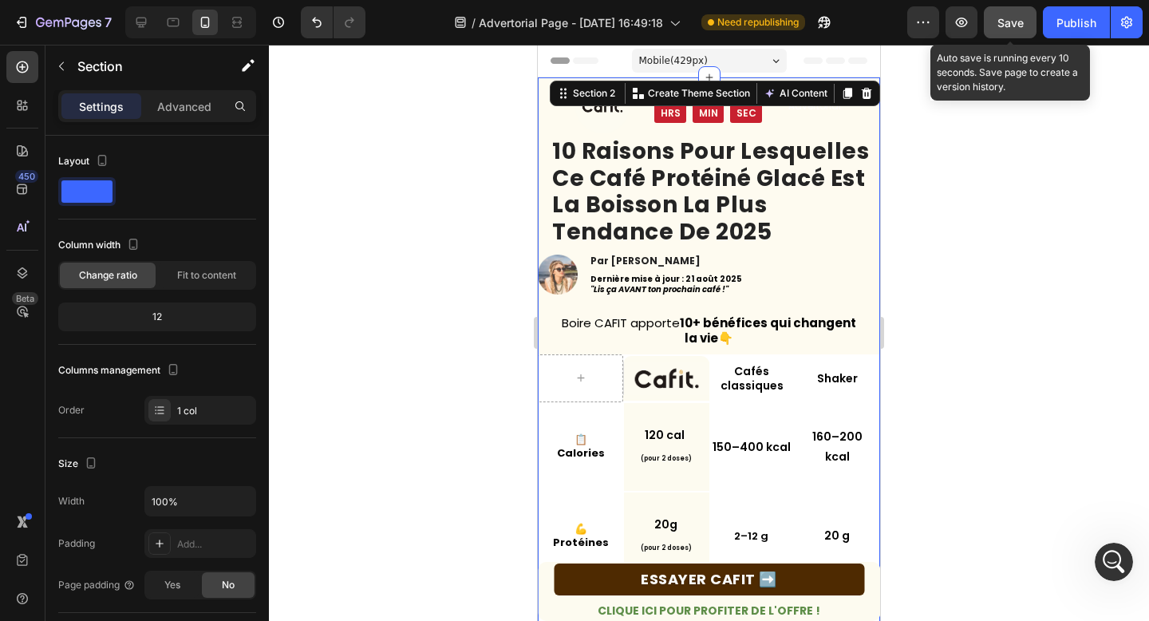
click at [997, 22] on span "Save" at bounding box center [1010, 23] width 26 height 14
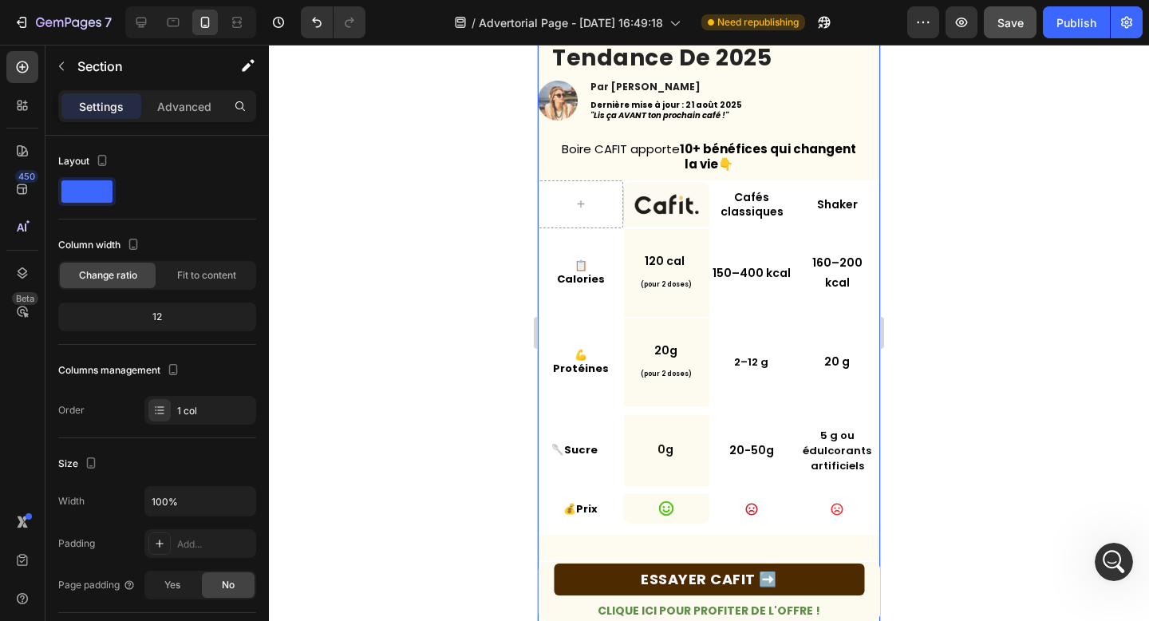
scroll to position [244, 0]
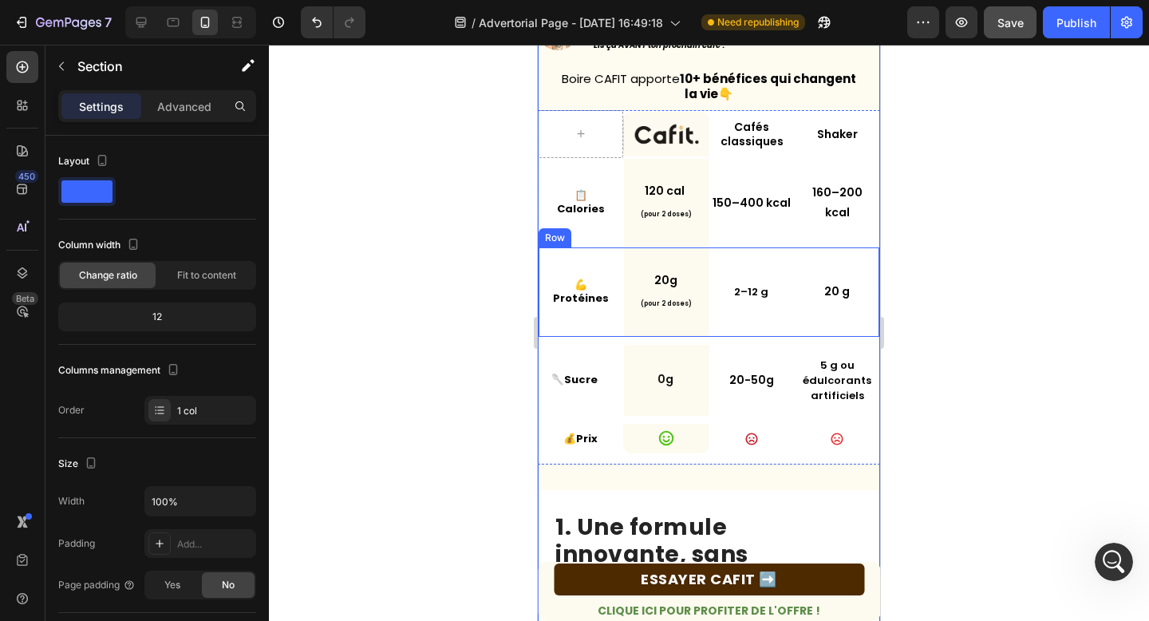
click at [601, 325] on div "💪 Protéines Text Block" at bounding box center [580, 291] width 85 height 89
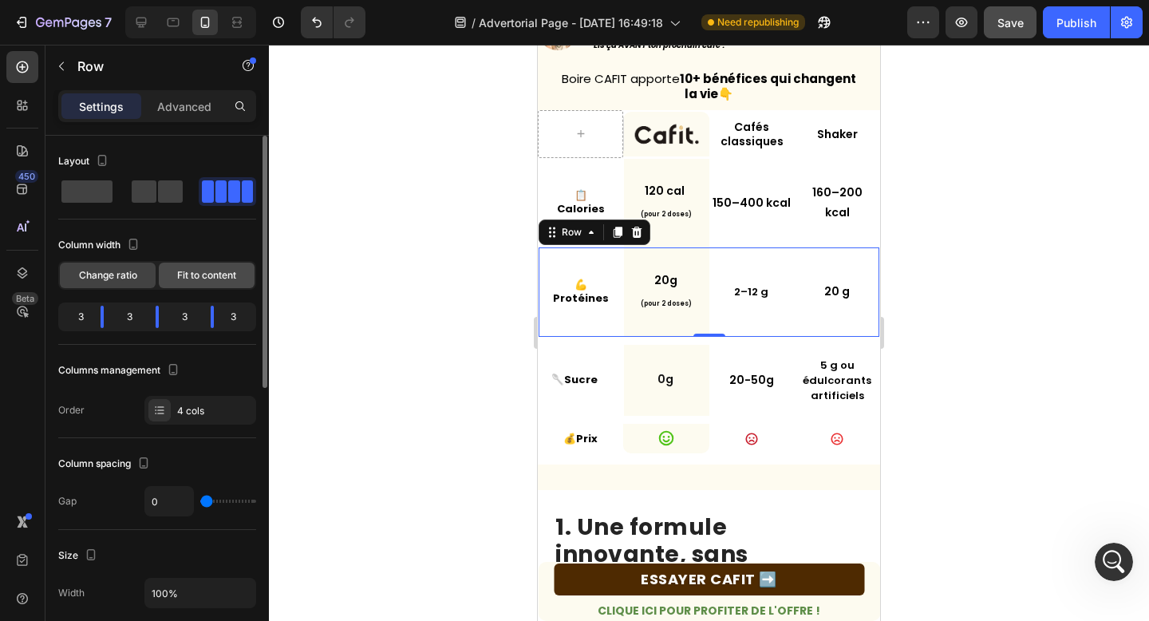
click at [201, 285] on div "Fit to content" at bounding box center [207, 275] width 96 height 26
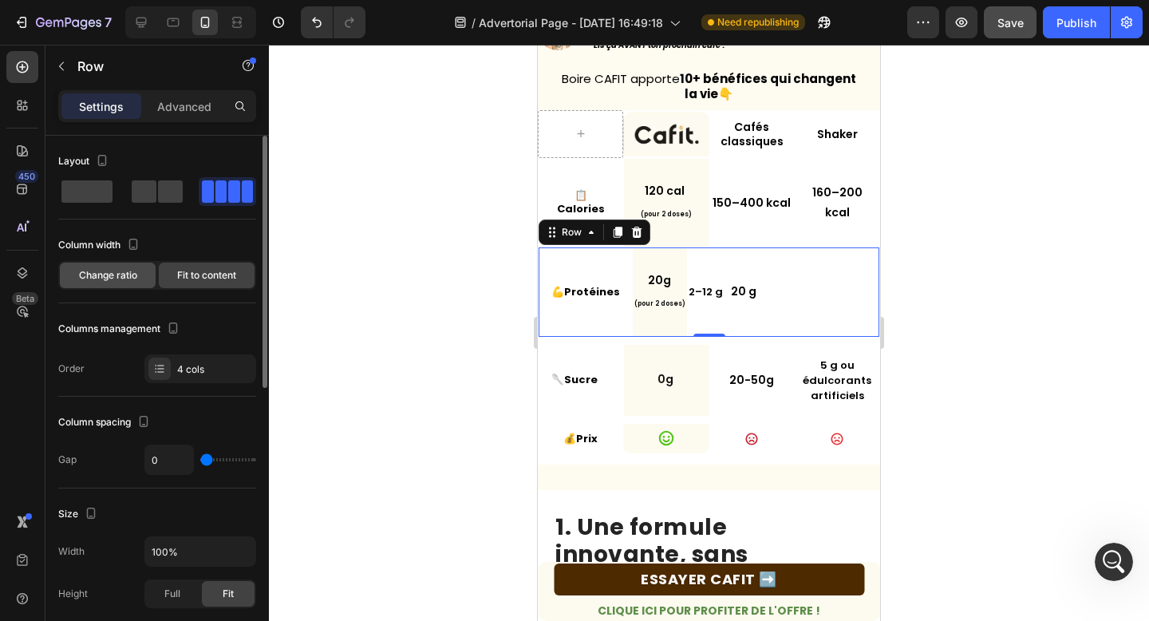
click at [109, 269] on span "Change ratio" at bounding box center [108, 275] width 58 height 14
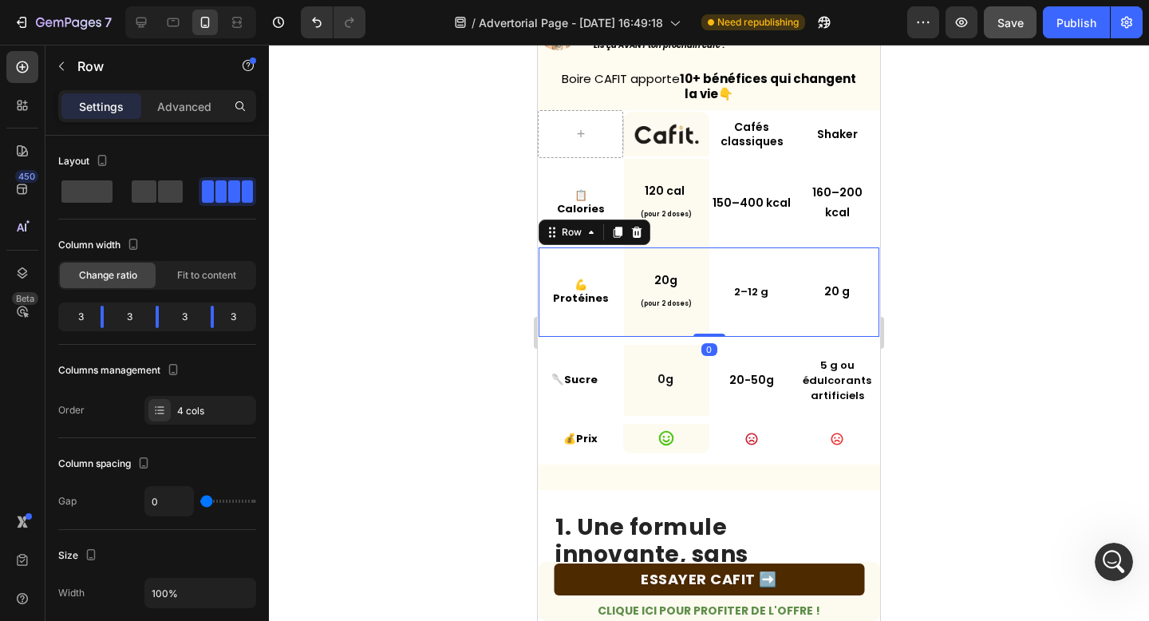
drag, startPoint x: 706, startPoint y: 332, endPoint x: 704, endPoint y: 254, distance: 78.2
click at [704, 254] on div "💪 Protéines Text Block 20g (pour 2 doses) Text Block Row 2–12 g Text Block Icon…" at bounding box center [709, 291] width 342 height 89
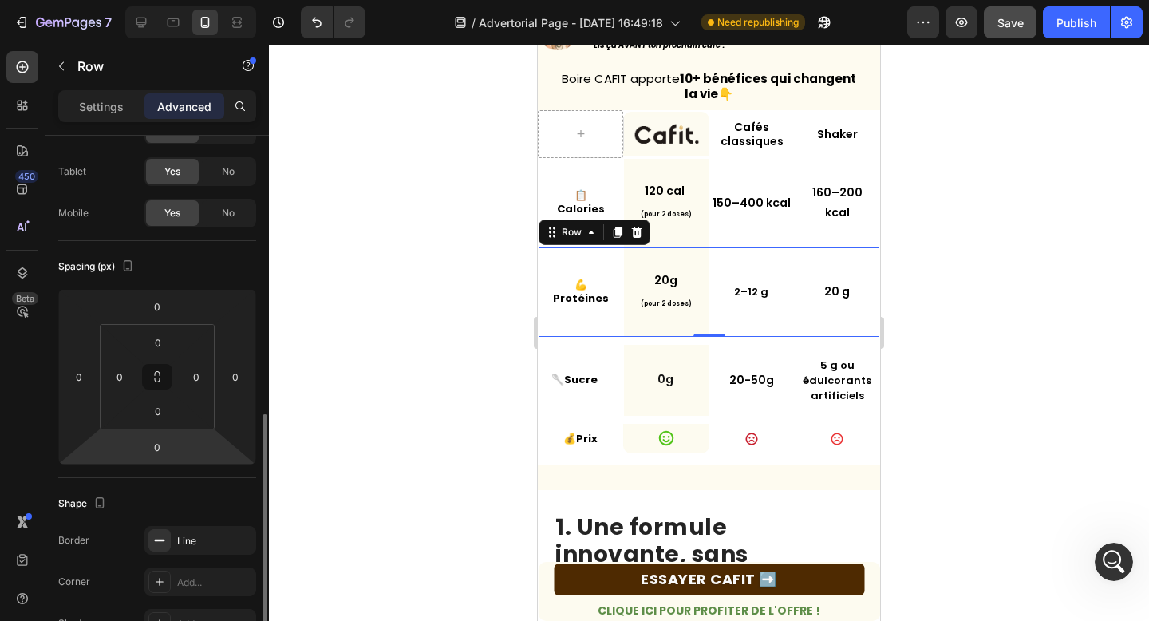
scroll to position [286, 0]
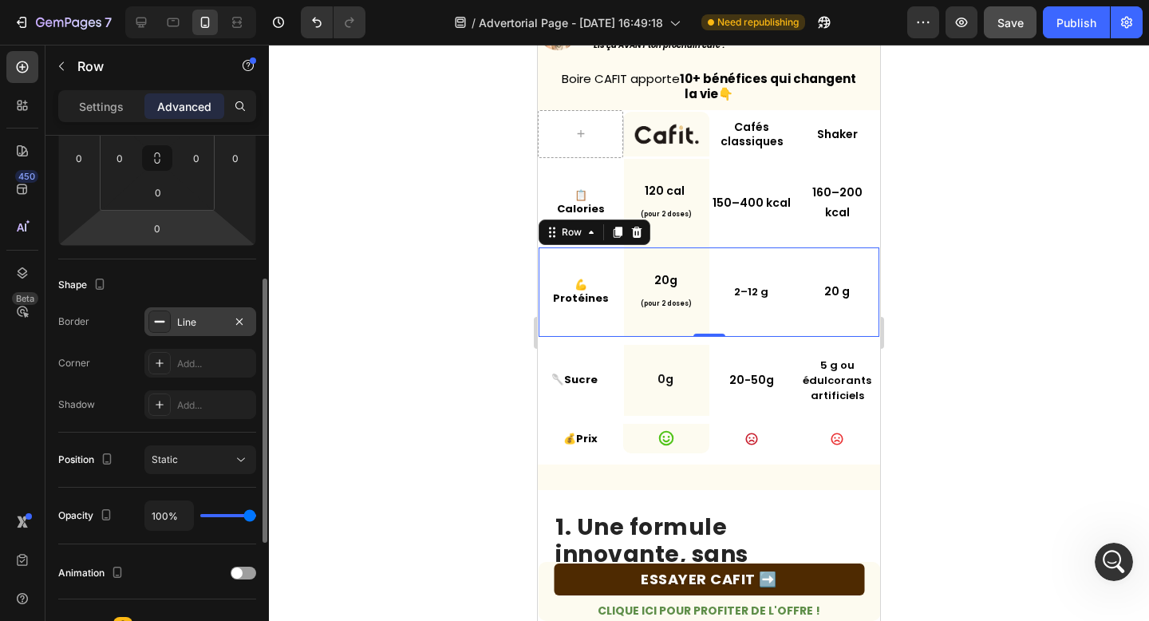
click at [193, 323] on div "Line" at bounding box center [200, 322] width 46 height 14
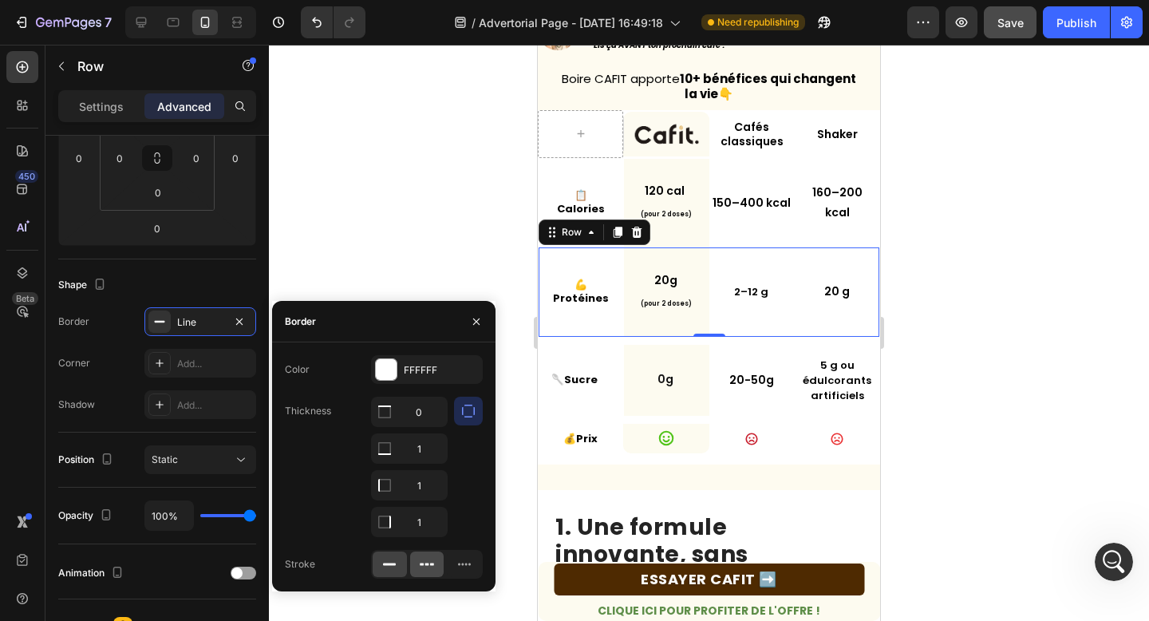
click at [427, 558] on icon at bounding box center [427, 564] width 16 height 16
click at [696, 453] on div "Text Block Row Cafés classiques Text Block Shaker Text Block Row 📋 Calories Tex…" at bounding box center [709, 287] width 342 height 354
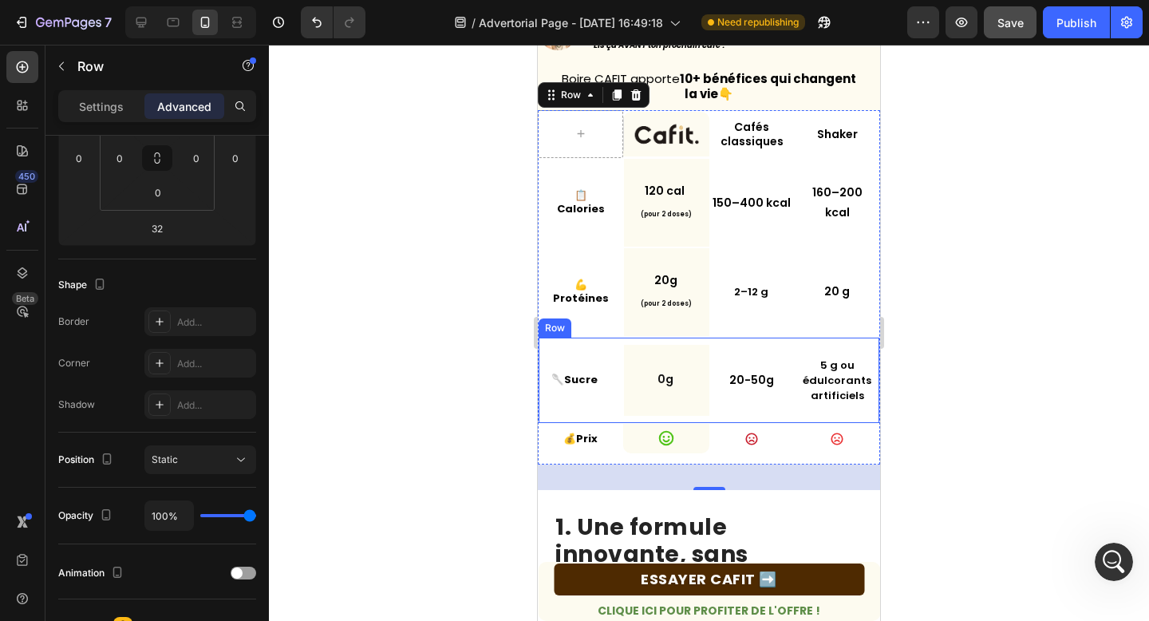
click at [658, 339] on div "0g Text Block Row" at bounding box center [666, 380] width 85 height 86
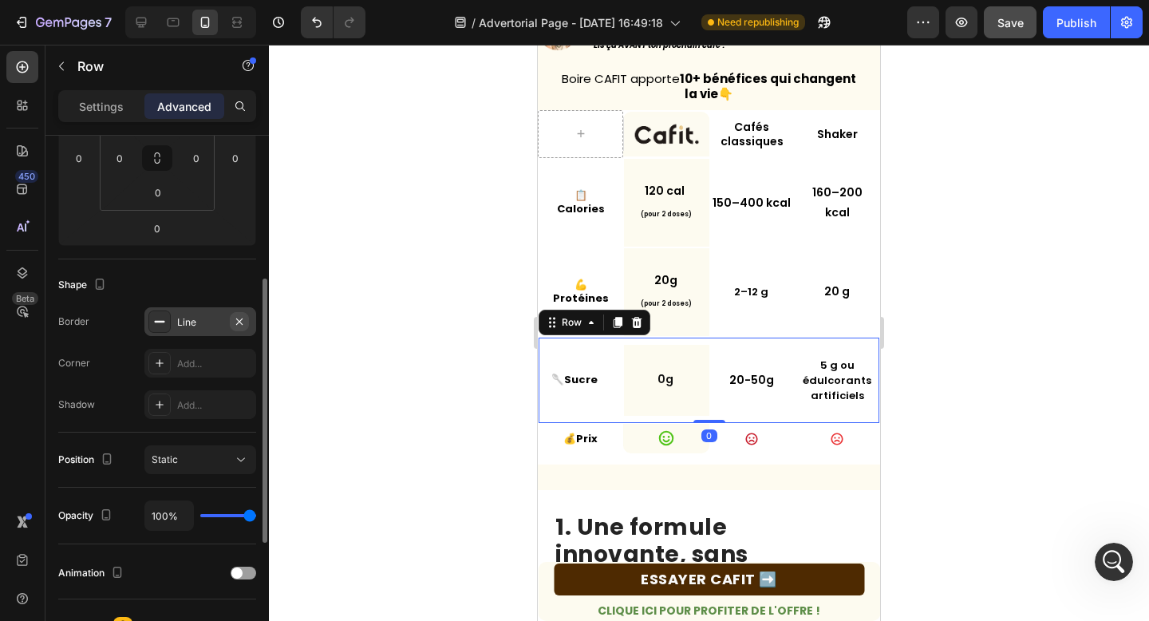
click at [233, 319] on icon "button" at bounding box center [239, 321] width 13 height 13
click at [776, 280] on div "2–12 g" at bounding box center [751, 291] width 85 height 23
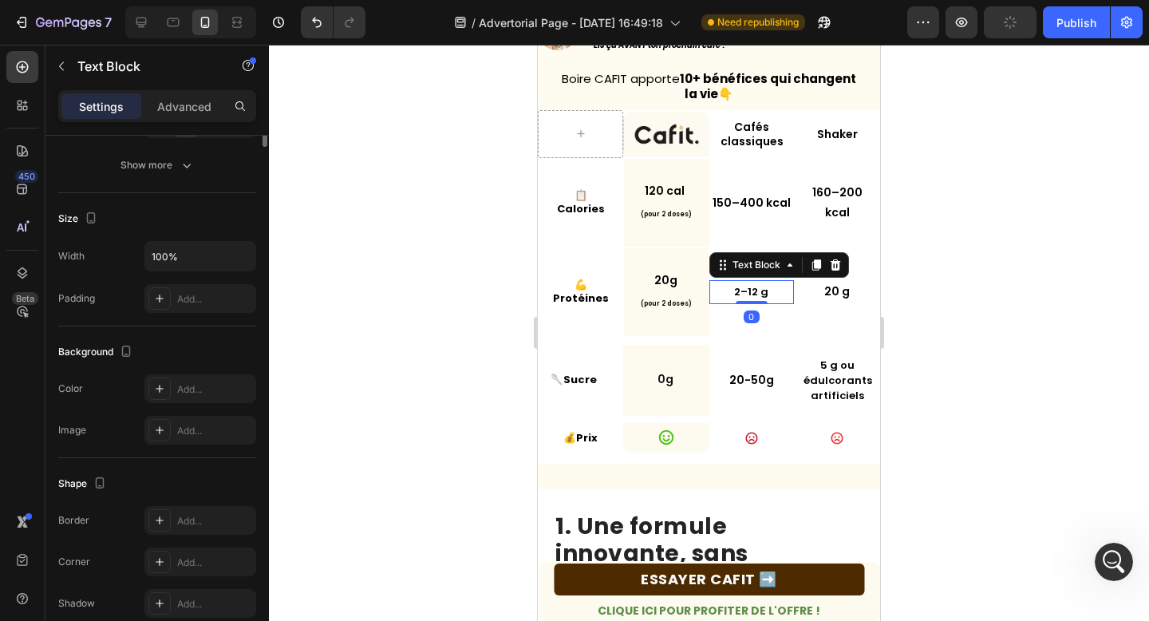
scroll to position [0, 0]
